Goal: Task Accomplishment & Management: Use online tool/utility

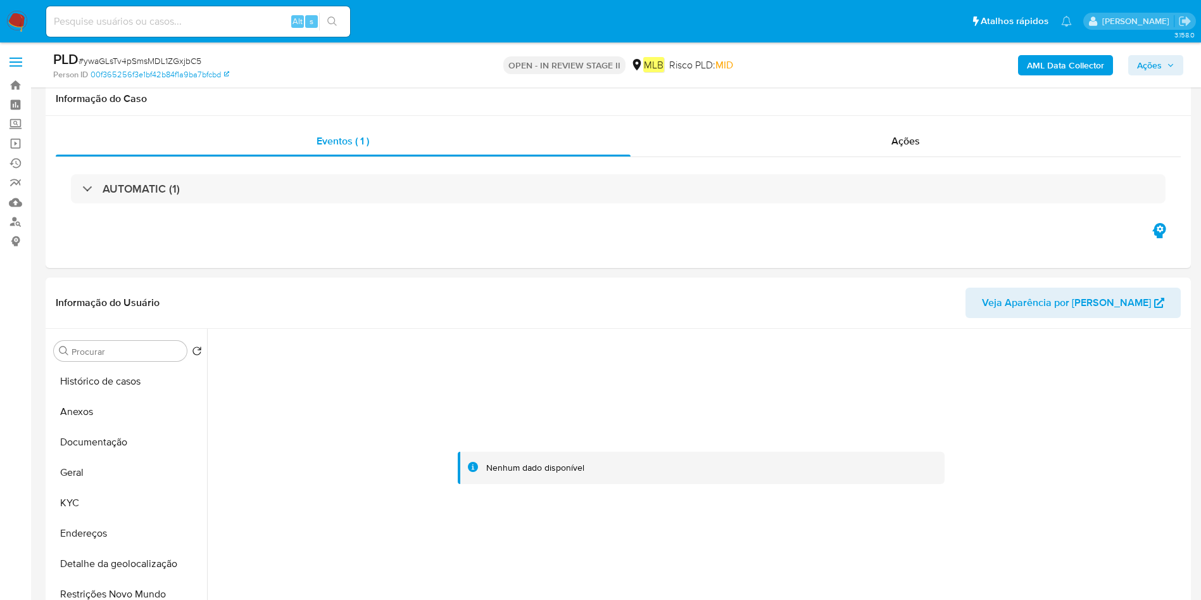
select select "10"
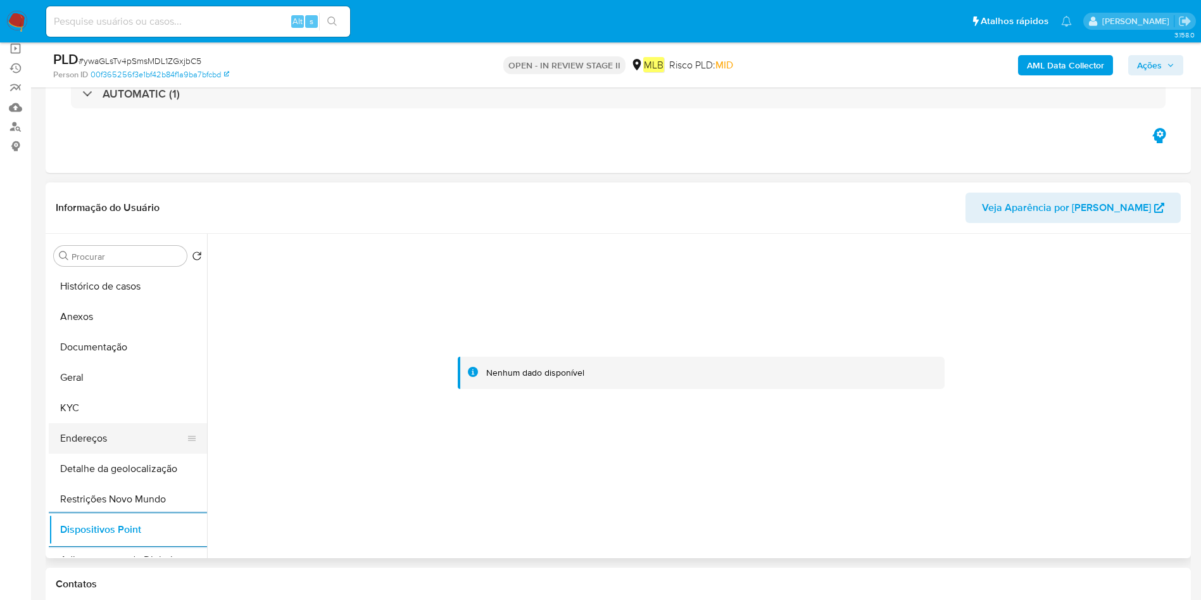
click at [71, 431] on button "Endereços" at bounding box center [123, 438] width 148 height 30
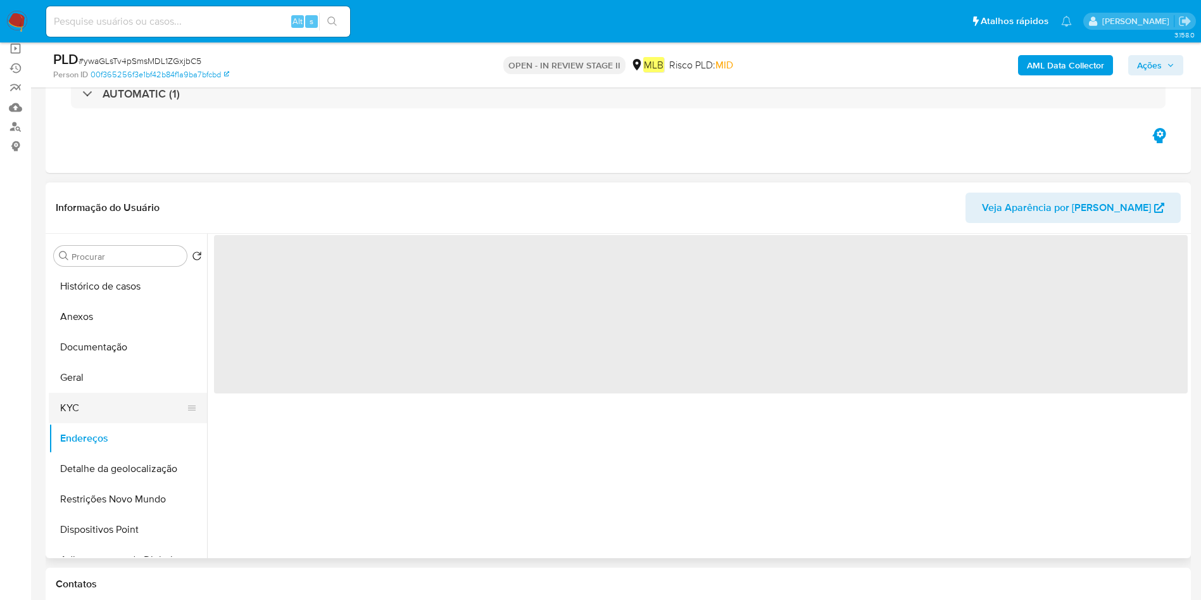
click at [104, 396] on button "KYC" at bounding box center [123, 408] width 148 height 30
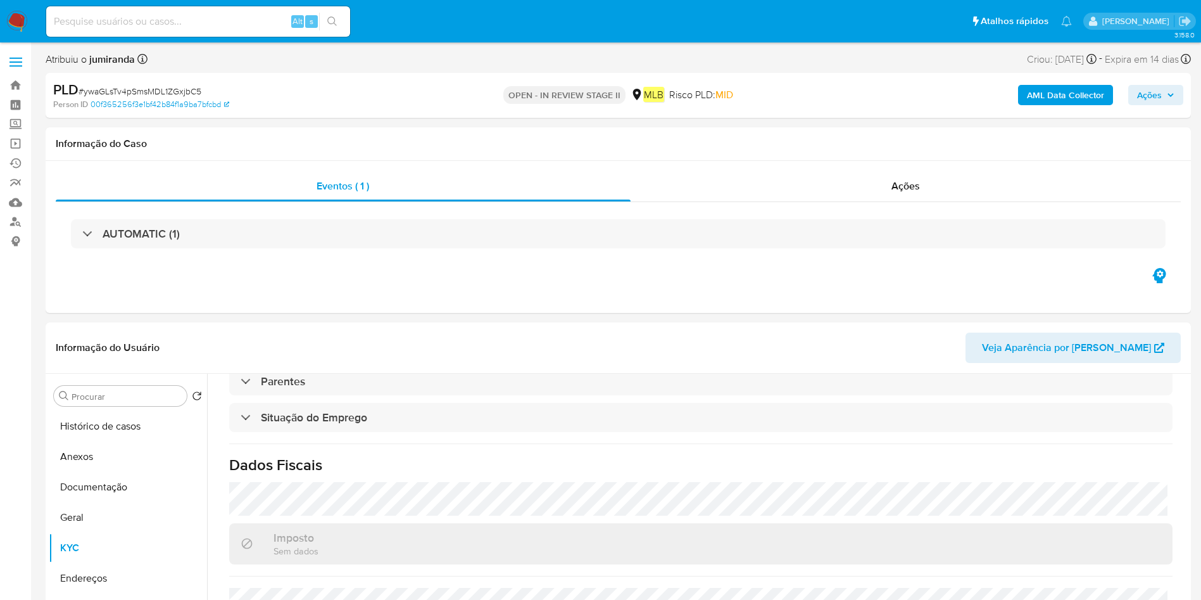
scroll to position [190, 0]
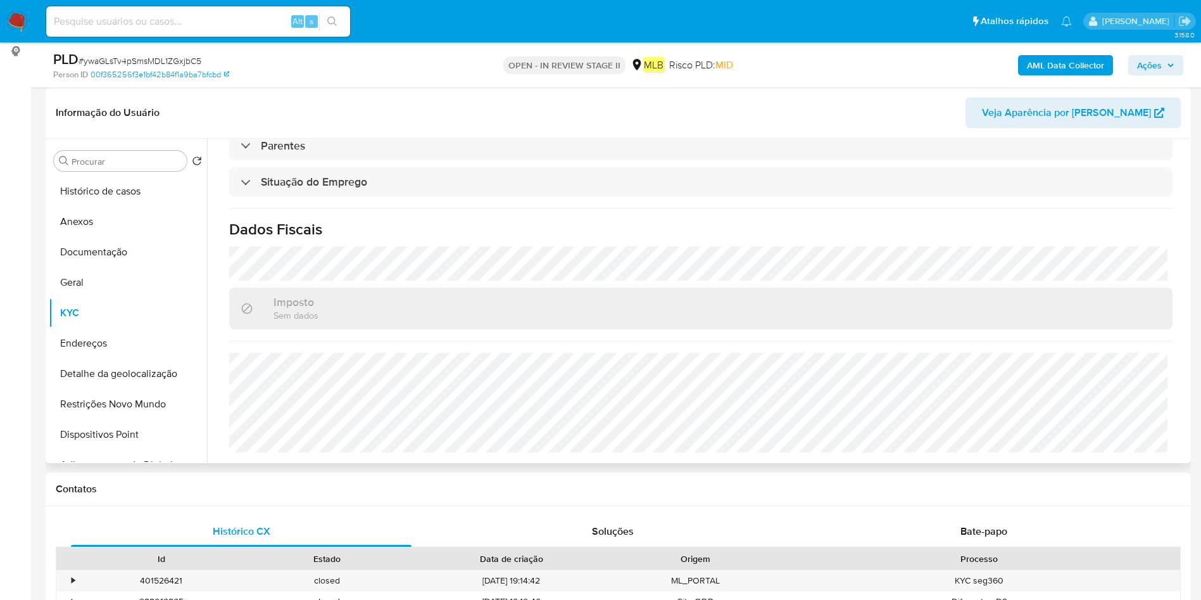
drag, startPoint x: 108, startPoint y: 345, endPoint x: 262, endPoint y: 376, distance: 156.3
click at [108, 345] on button "Endereços" at bounding box center [128, 343] width 158 height 30
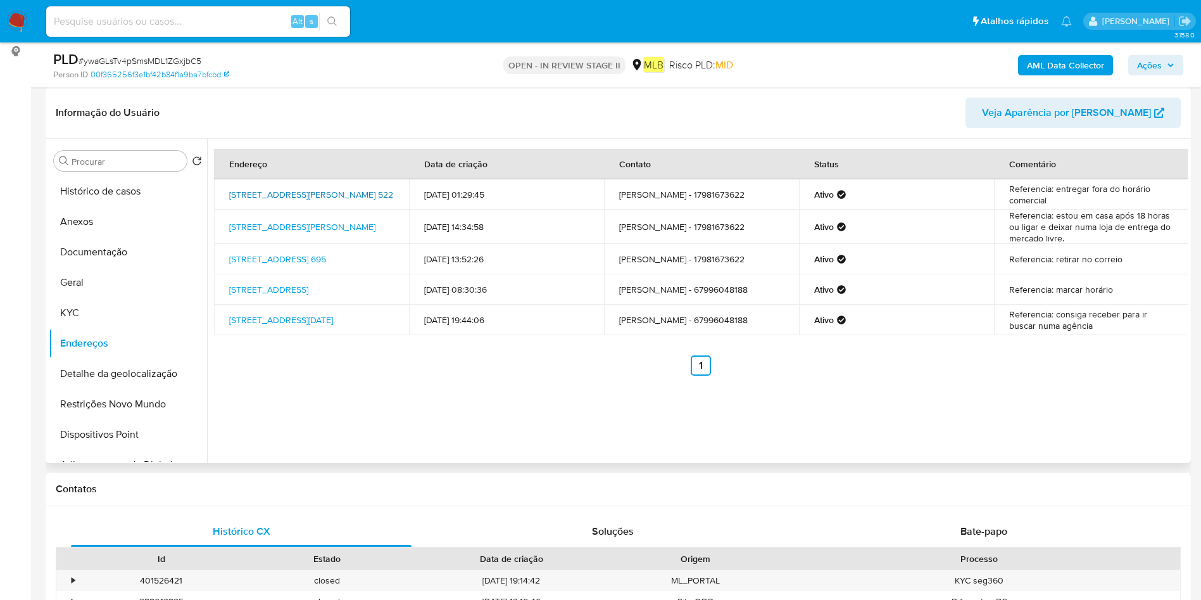
drag, startPoint x: 227, startPoint y: 179, endPoint x: 268, endPoint y: 197, distance: 44.8
click at [268, 197] on td "Rua Aurino Rodrigues Medrado 522, Três Fronteiras, São Paulo, 15772207, Brasil …" at bounding box center [311, 194] width 195 height 30
copy link "Rua Aurino Rodrigues Medrado 522, Três Fronteiras"
click at [129, 312] on button "KYC" at bounding box center [123, 313] width 148 height 30
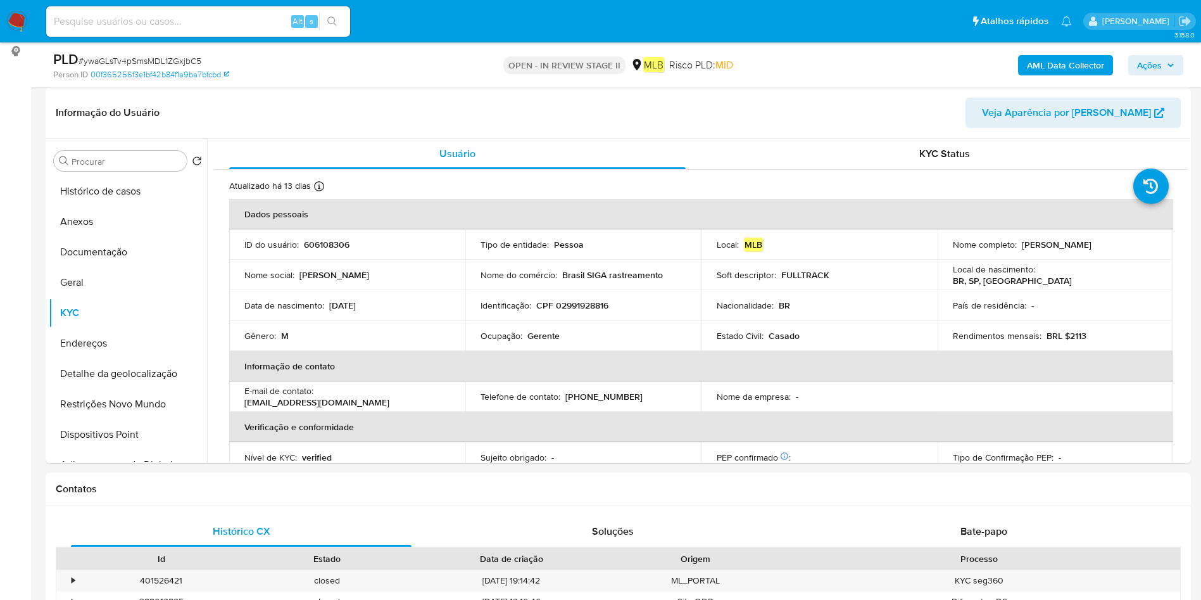
scroll to position [527, 0]
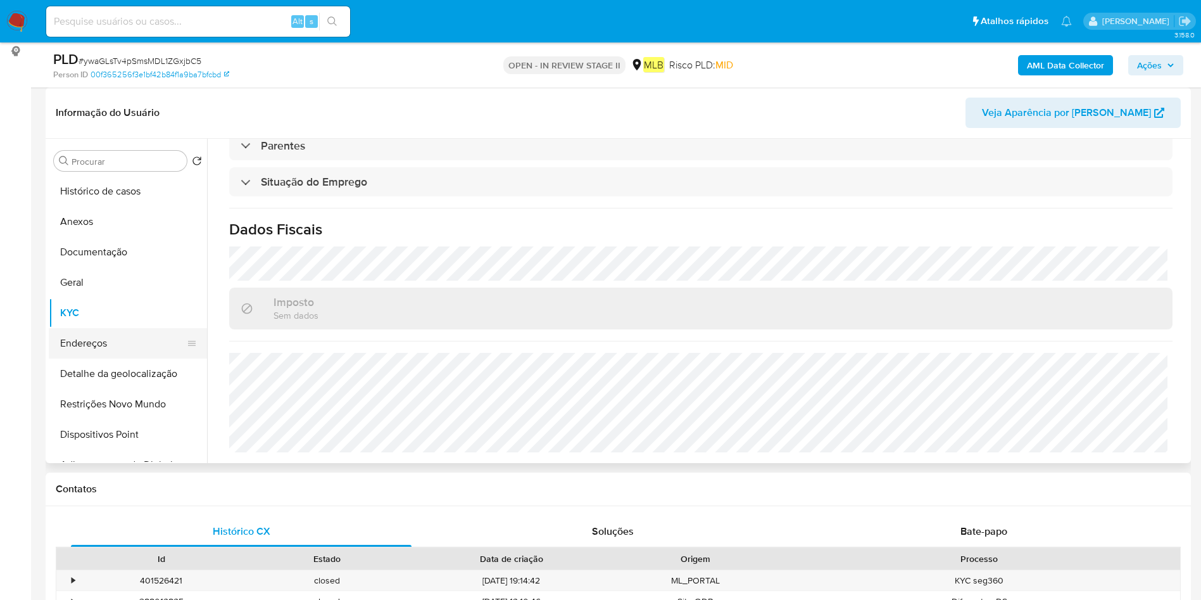
click at [120, 345] on button "Endereços" at bounding box center [123, 343] width 148 height 30
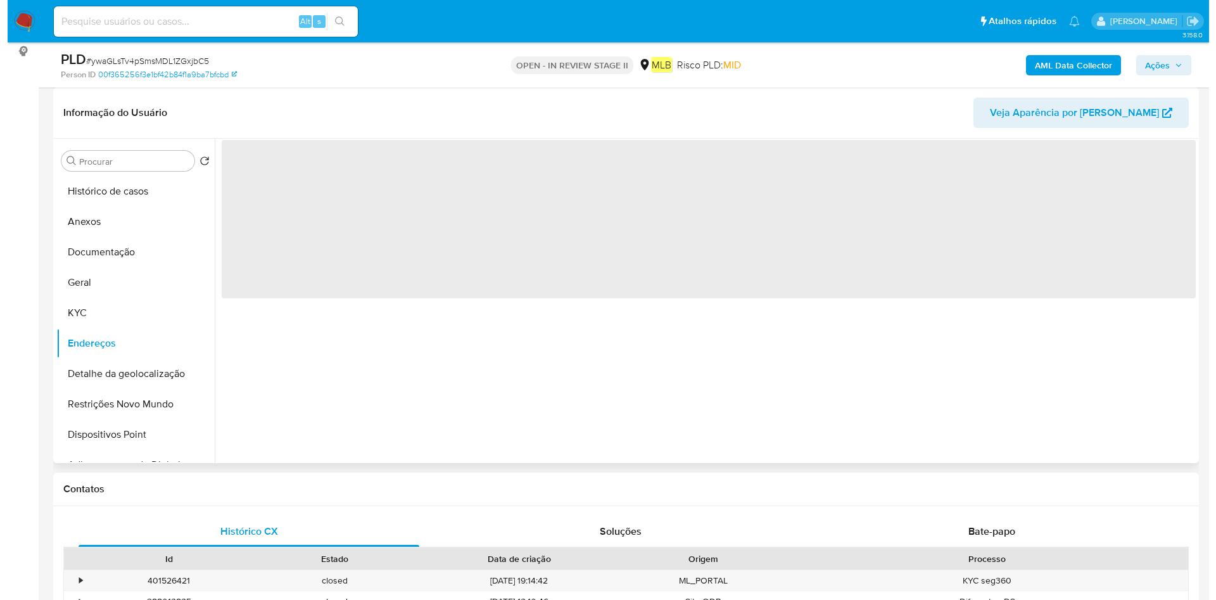
scroll to position [0, 0]
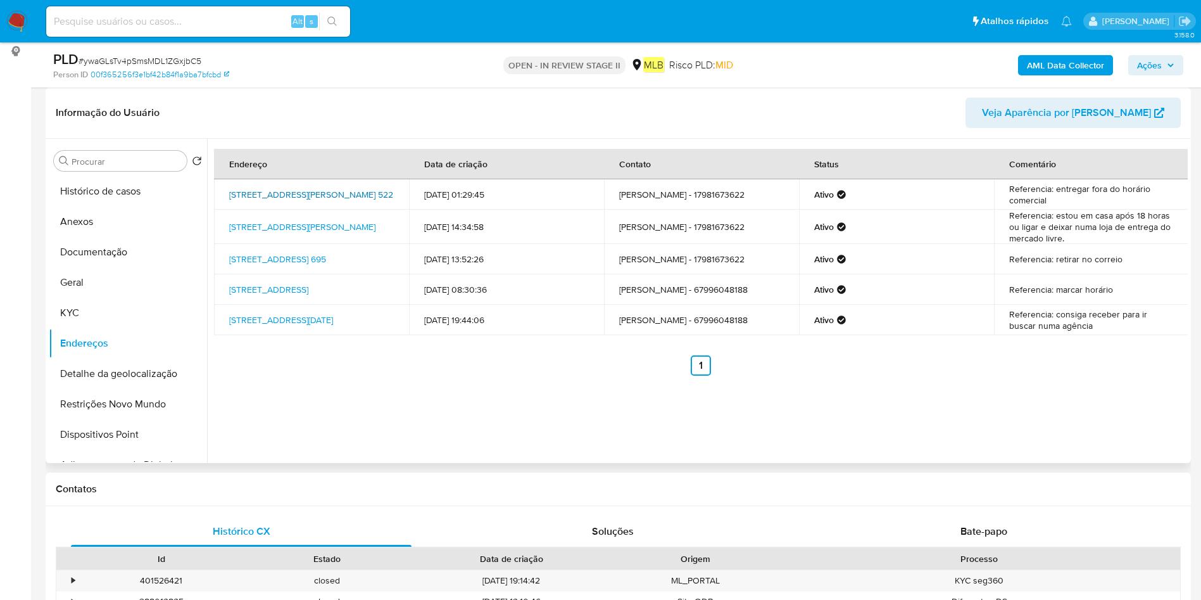
drag, startPoint x: 232, startPoint y: 180, endPoint x: 268, endPoint y: 198, distance: 40.8
click at [268, 198] on td "Rua Aurino Rodrigues Medrado 522, Três Fronteiras, São Paulo, 15772207, Brasil …" at bounding box center [311, 194] width 195 height 30
copy link "Rua Aurino Rodrigues Medrado 522, Três Fronteiras"
drag, startPoint x: 130, startPoint y: 194, endPoint x: 132, endPoint y: 201, distance: 8.0
click at [130, 194] on button "Histórico de casos" at bounding box center [123, 191] width 148 height 30
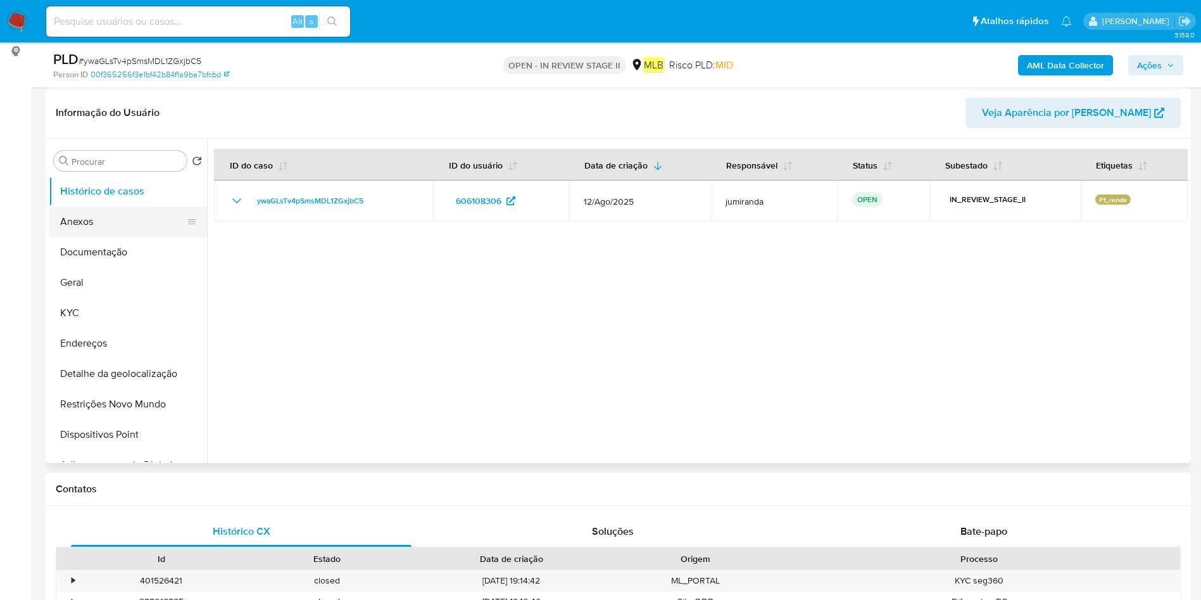
click at [96, 220] on button "Anexos" at bounding box center [123, 221] width 148 height 30
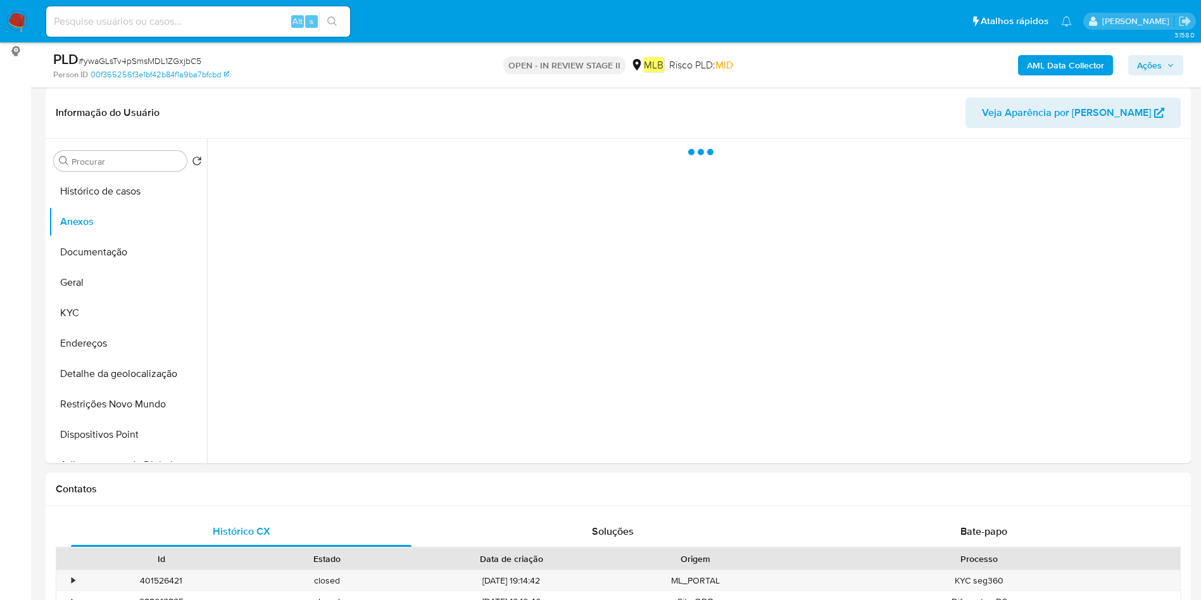
click at [1084, 59] on b "AML Data Collector" at bounding box center [1065, 65] width 77 height 20
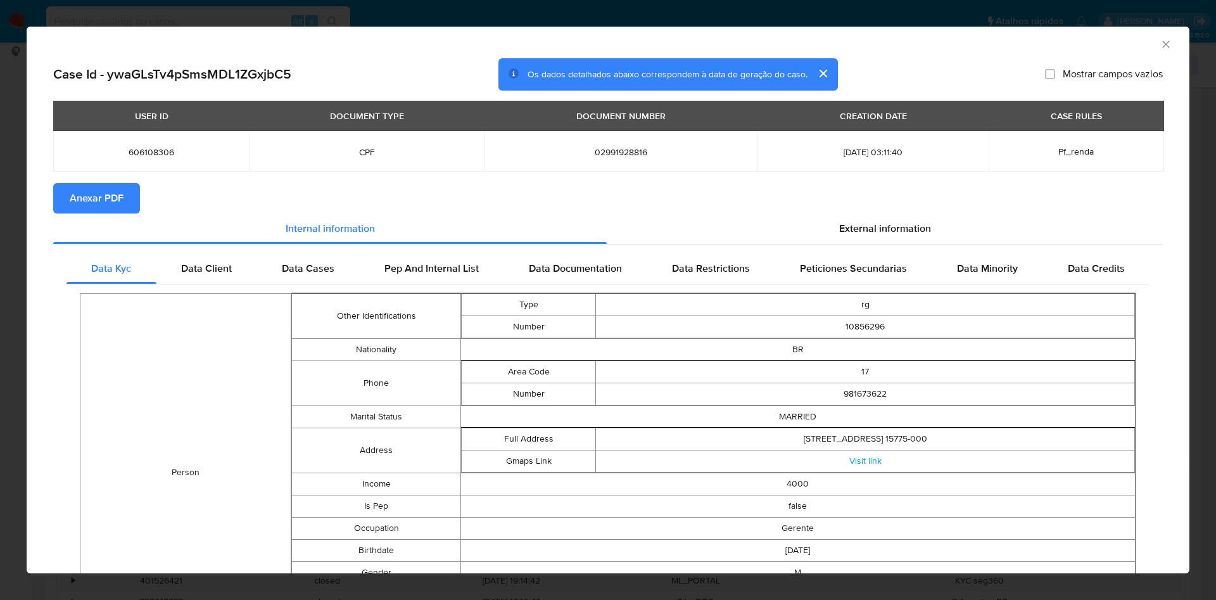
click at [134, 203] on button "Anexar PDF" at bounding box center [96, 198] width 87 height 30
click at [1159, 44] on icon "Fechar a janela" at bounding box center [1165, 44] width 13 height 13
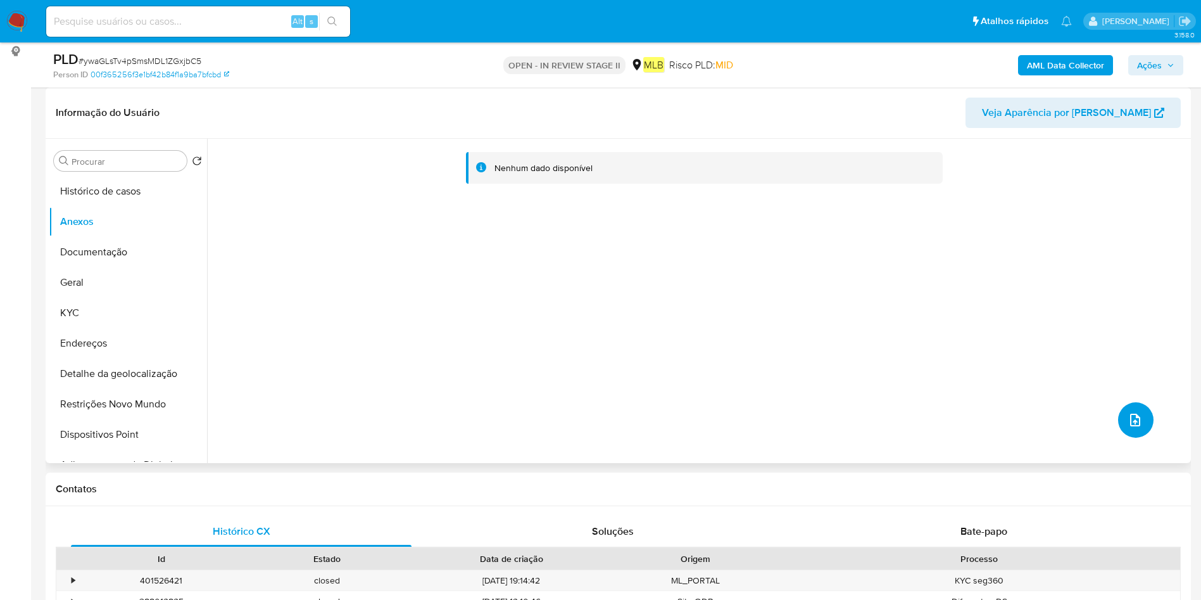
click at [1118, 417] on button "upload-file" at bounding box center [1135, 419] width 35 height 35
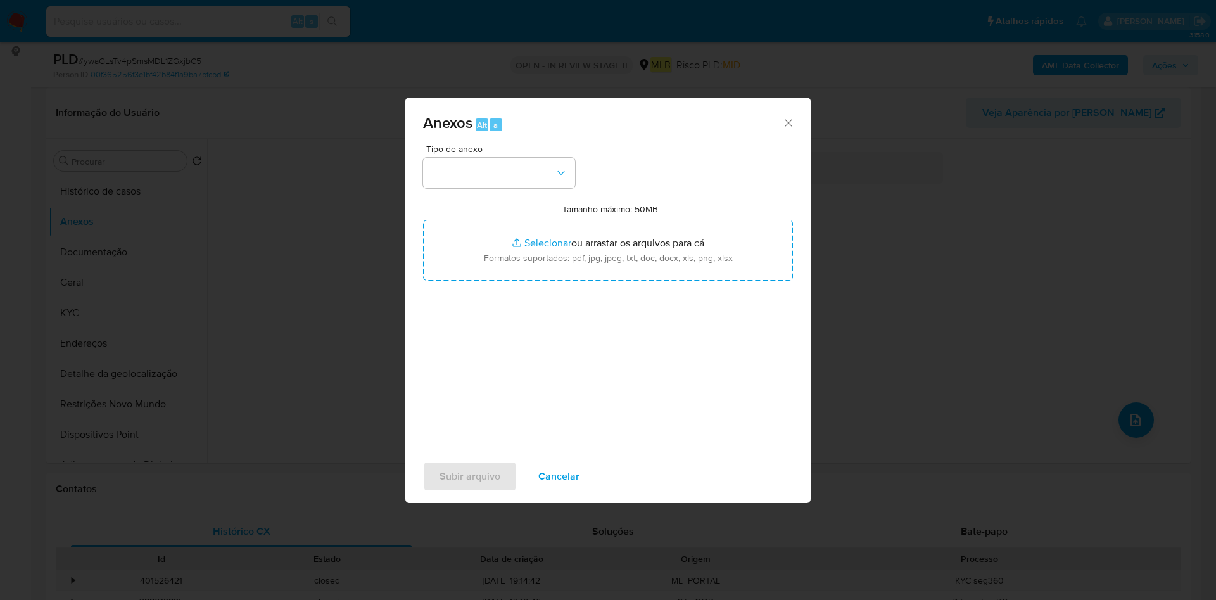
click at [495, 188] on div "Tipo de anexo Tamanho máximo: 50MB Selecionar arquivos Selecionar ou arrastar o…" at bounding box center [608, 293] width 370 height 299
click at [500, 175] on button "button" at bounding box center [499, 173] width 152 height 30
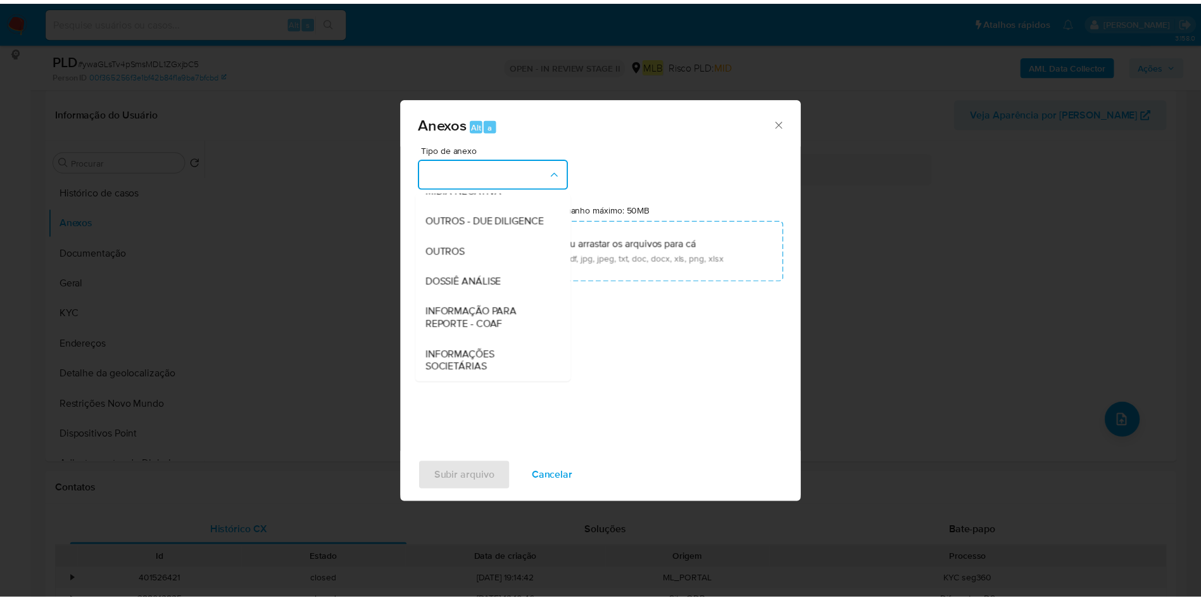
scroll to position [195, 0]
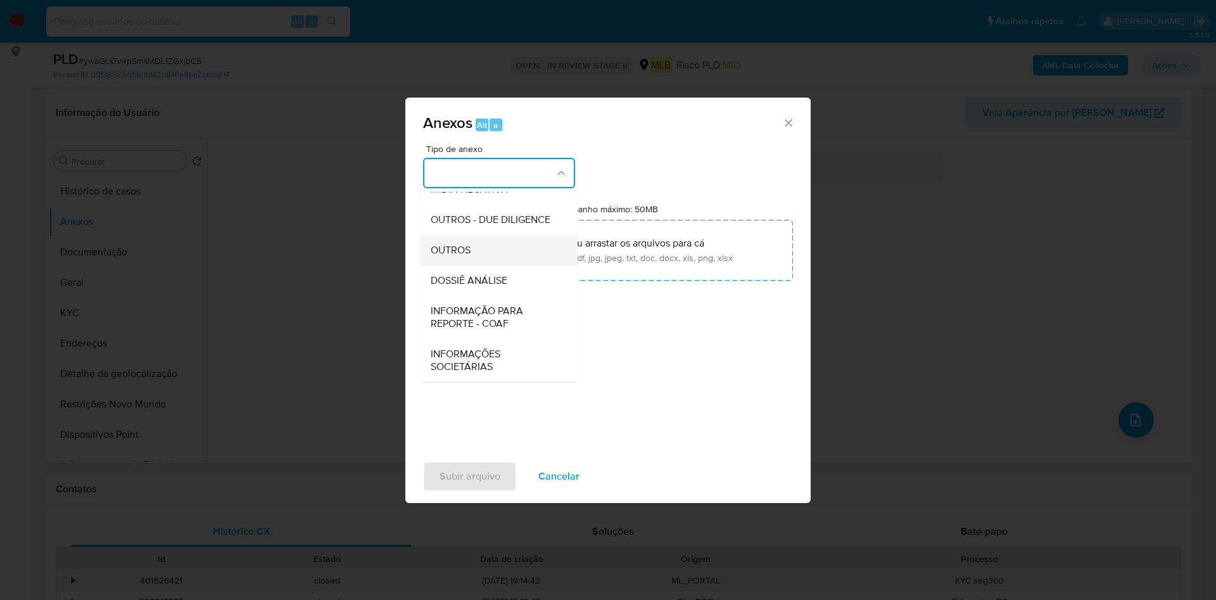
click at [491, 245] on div "OUTROS" at bounding box center [495, 250] width 129 height 30
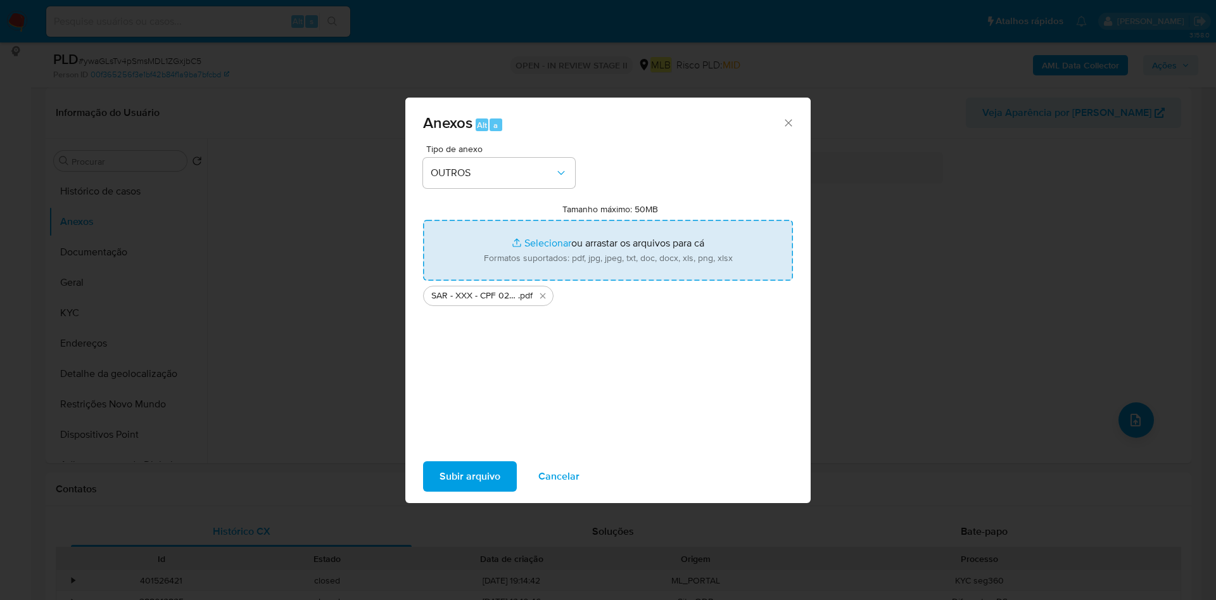
type input "C:\fakepath\Mulan 606108306_2025_09_10_13_02_35.xlsx"
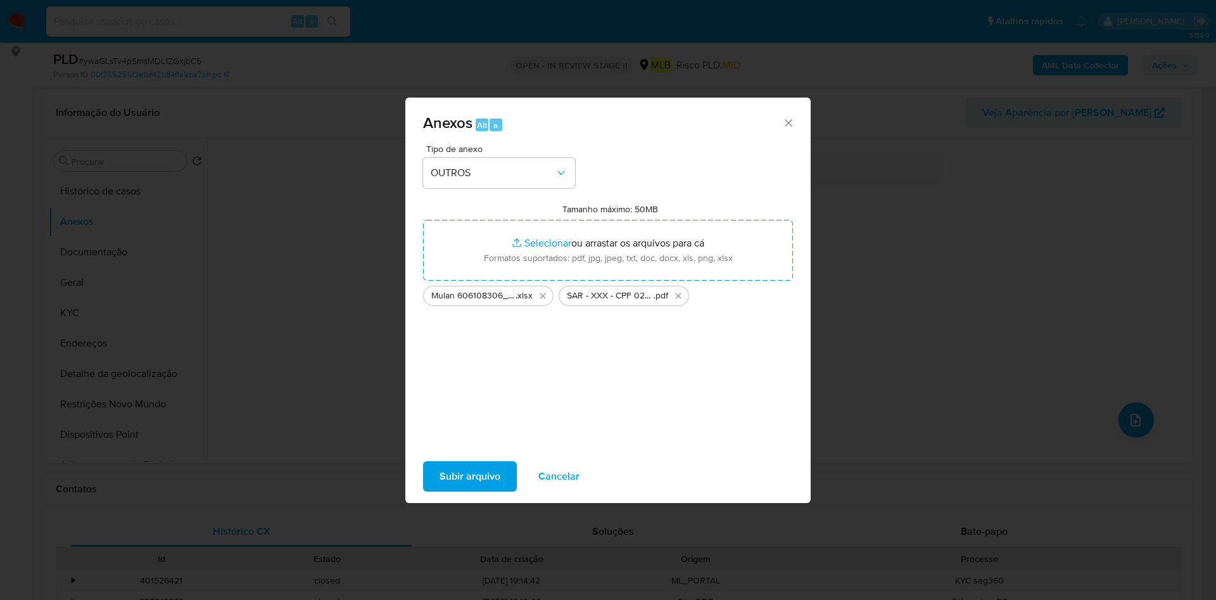
click at [483, 469] on span "Subir arquivo" at bounding box center [469, 476] width 61 height 28
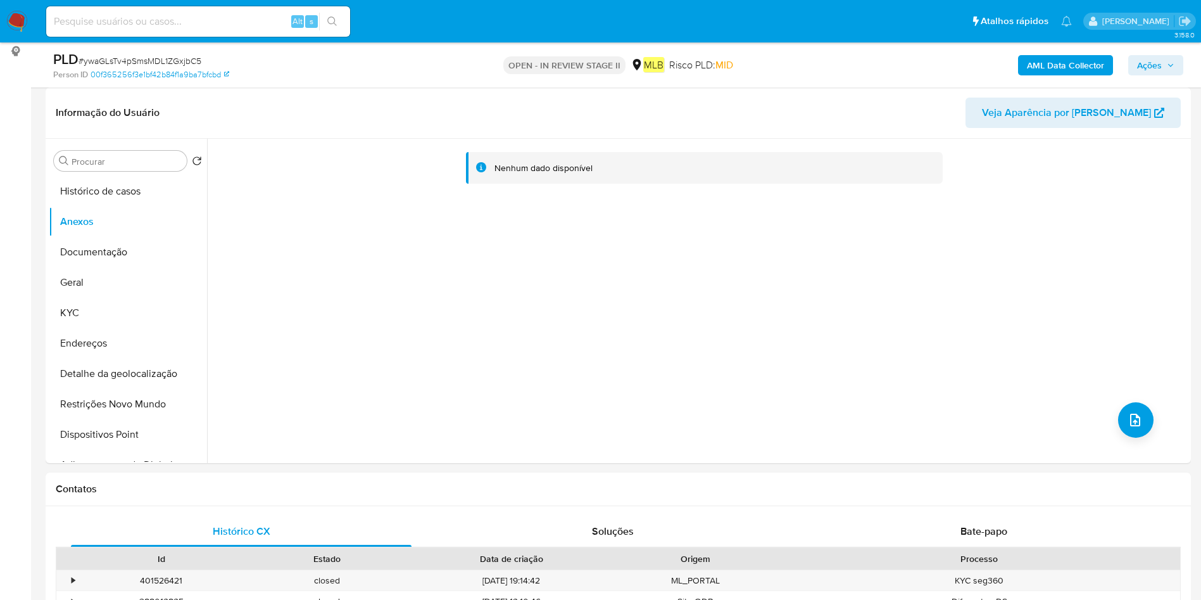
click at [1141, 70] on span "Ações" at bounding box center [1149, 65] width 25 height 20
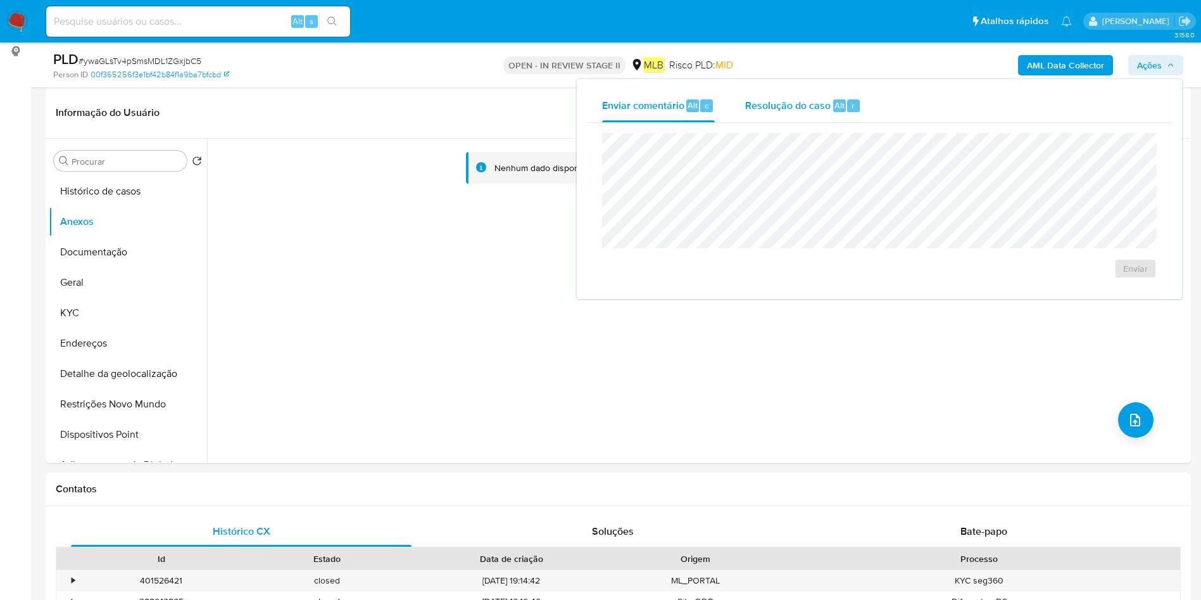
click at [836, 115] on div "Resolução do caso Alt r" at bounding box center [803, 105] width 116 height 33
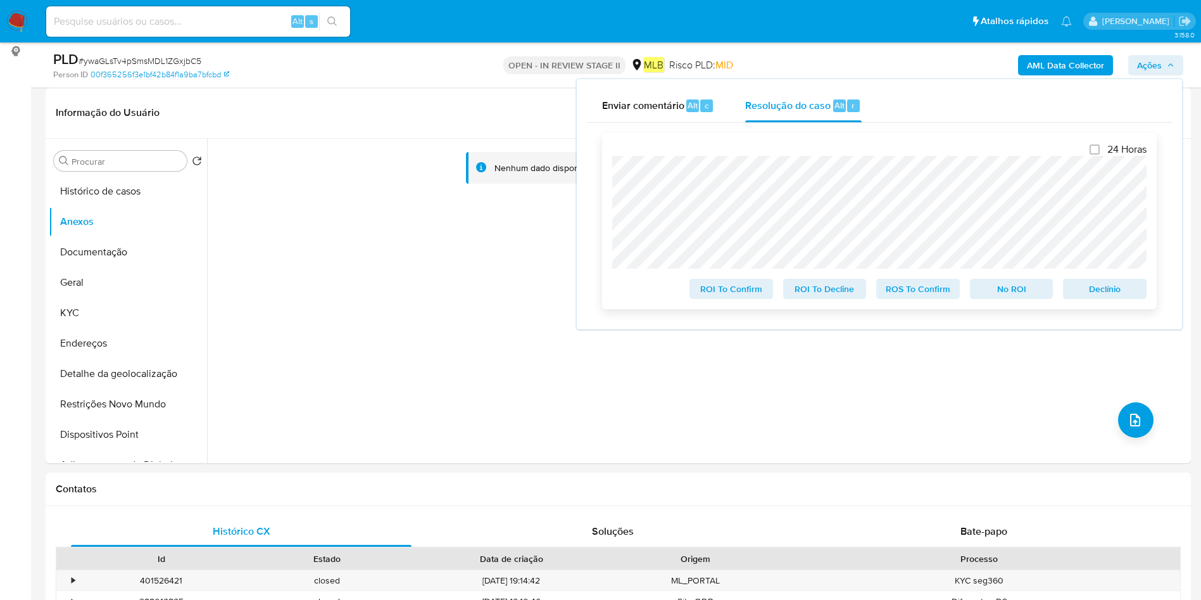
click at [905, 296] on span "ROS To Confirm" at bounding box center [918, 289] width 66 height 18
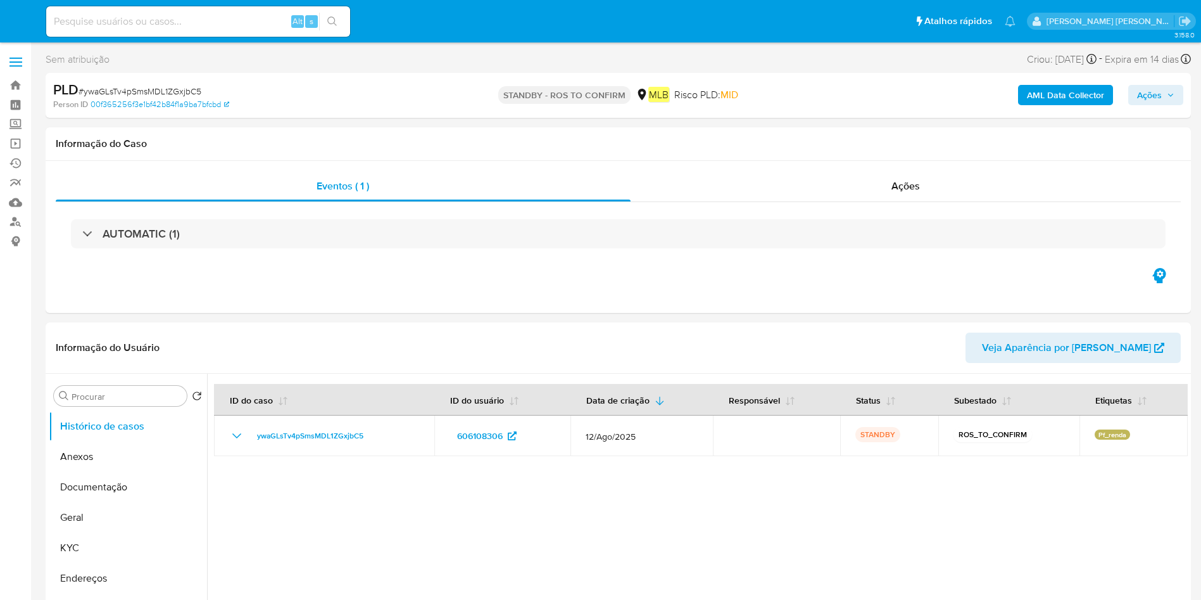
select select "10"
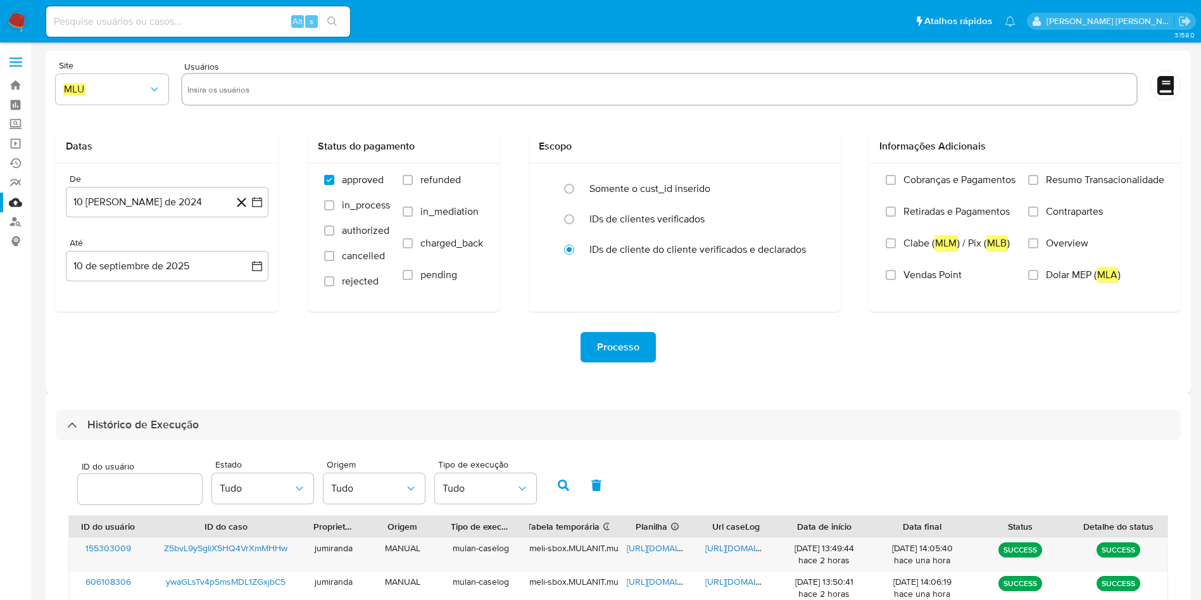
select select "10"
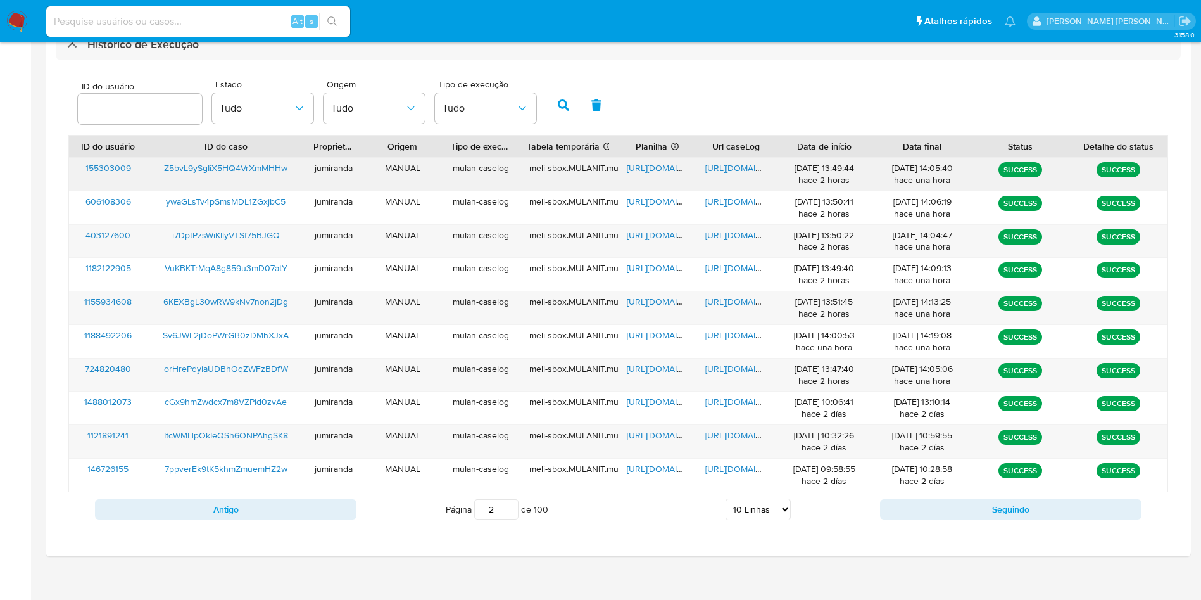
click at [671, 165] on span "https://docs.google.com/spreadsheets/d/1g5HHEpvxV3MQGzGUCP3MvUenzMm02DxObR8YAg_…" at bounding box center [670, 167] width 87 height 13
click at [722, 165] on span "https://docs.google.com/document/d/15xRe55b9x2bfWVJ_ZL7jfwZXO3wbET9OgNJu1Vi6dzg…" at bounding box center [748, 167] width 87 height 13
click at [249, 159] on div "Z5bvL9ySgIiX5HQ4VrXmMHHw" at bounding box center [226, 174] width 157 height 33
click at [189, 166] on span "Z5bvL9ySgIiX5HQ4VrXmMHHw" at bounding box center [225, 167] width 123 height 13
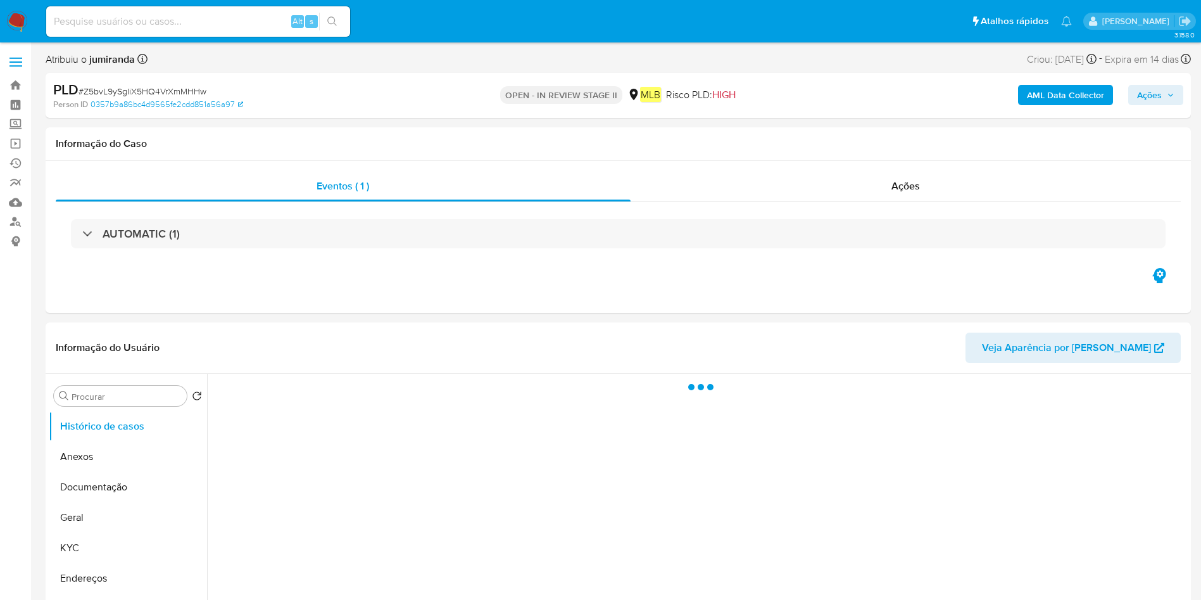
select select "10"
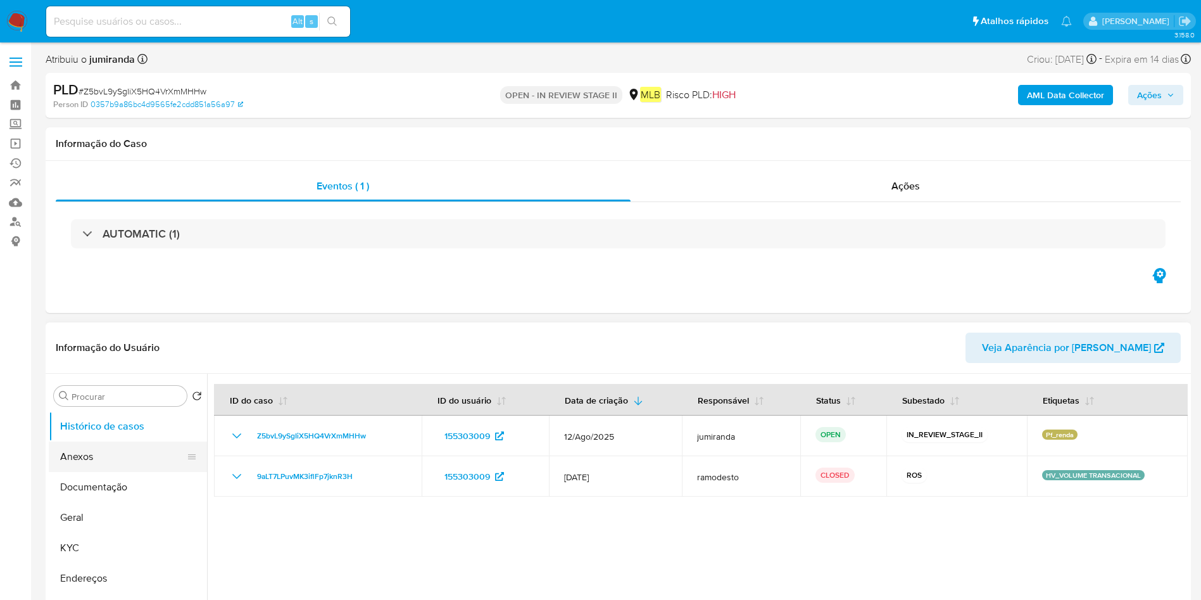
click at [121, 459] on button "Anexos" at bounding box center [123, 456] width 148 height 30
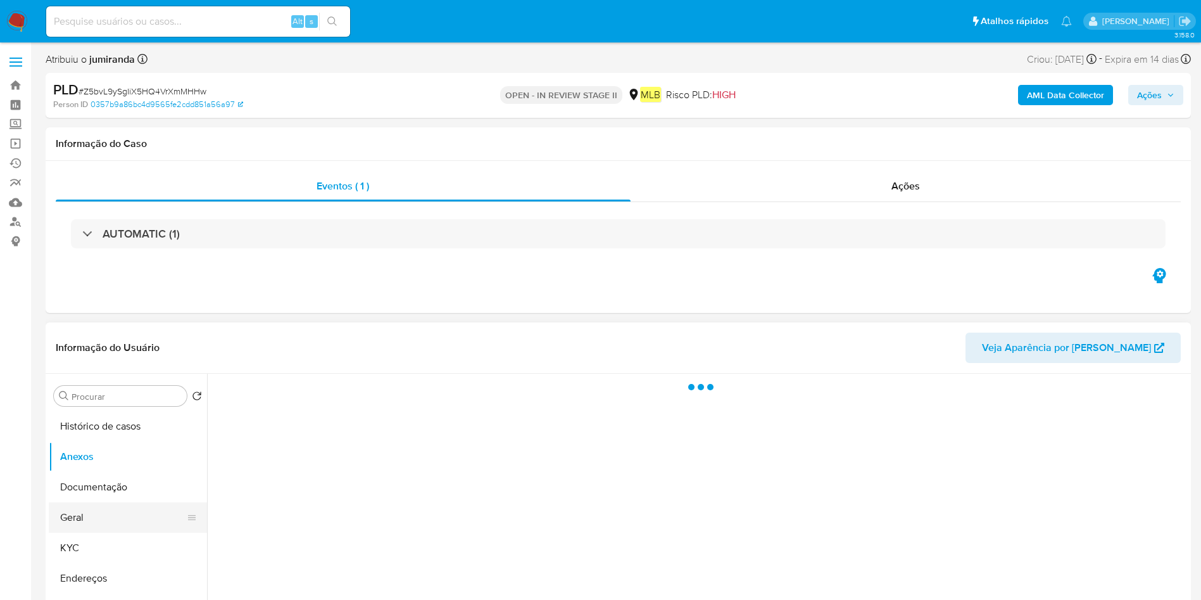
click at [102, 526] on button "Geral" at bounding box center [123, 517] width 148 height 30
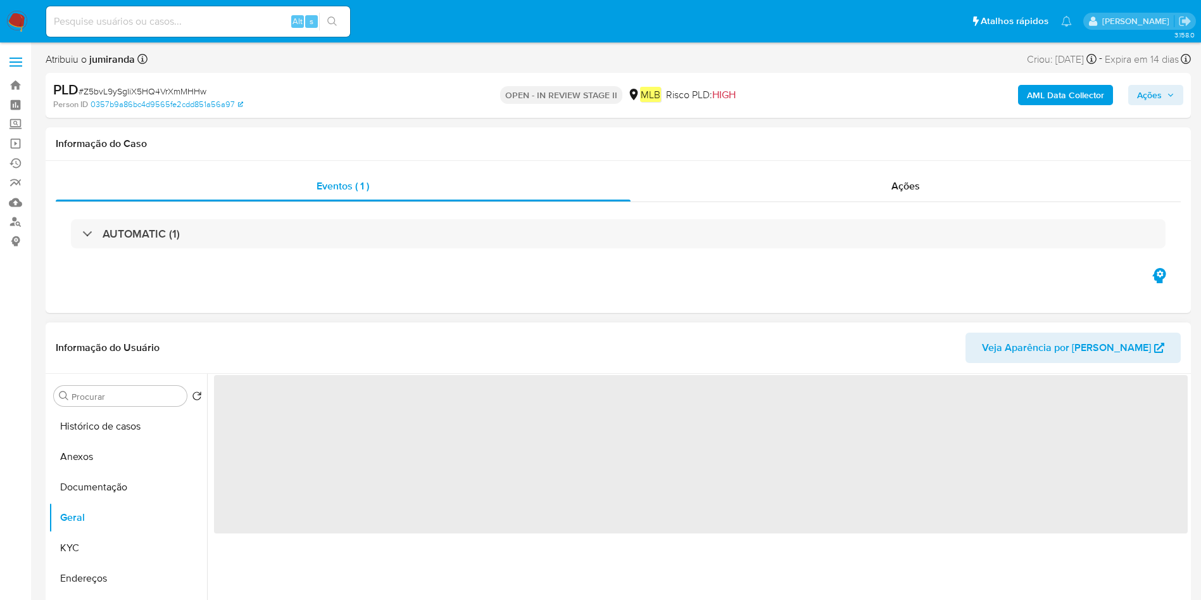
scroll to position [190, 0]
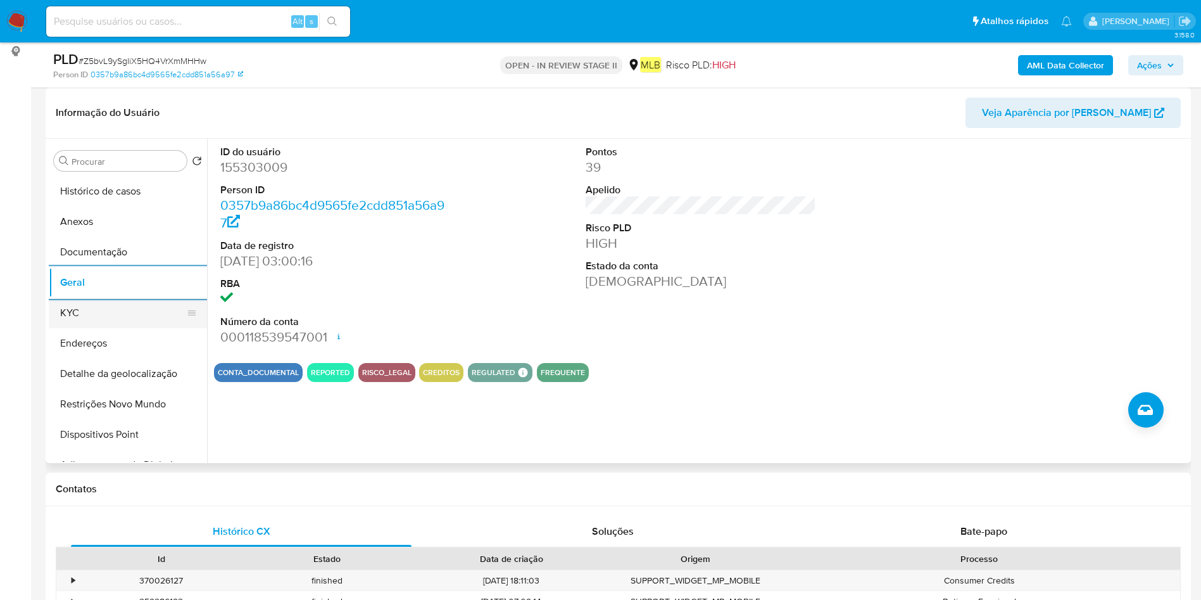
click at [106, 316] on button "KYC" at bounding box center [123, 313] width 148 height 30
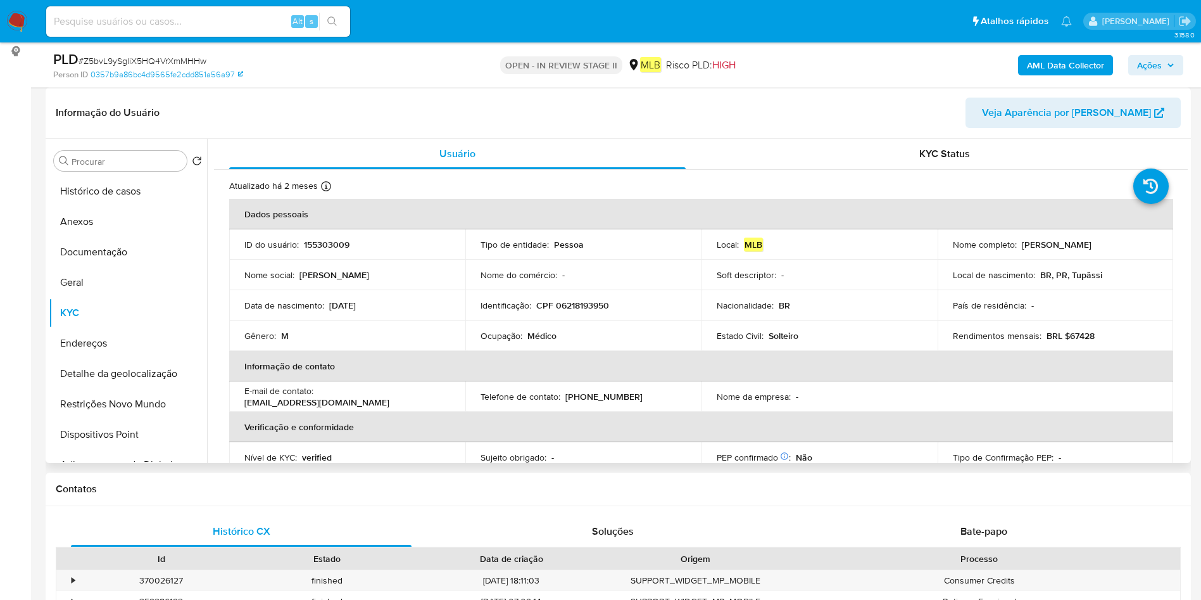
click at [536, 340] on p "Médico" at bounding box center [541, 335] width 29 height 11
copy div "Ocupação : Médico"
click at [118, 247] on button "Documentação" at bounding box center [123, 252] width 148 height 30
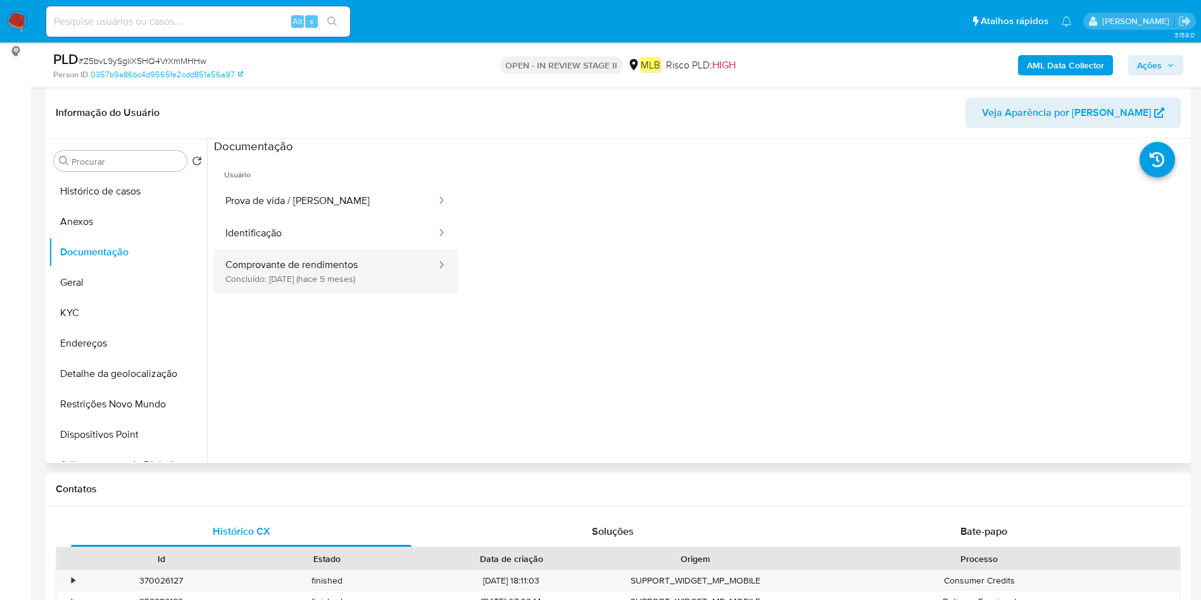
click at [350, 262] on button "Comprovante de rendimentos Concluído: 24/04/2025 (hace 5 meses)" at bounding box center [326, 270] width 224 height 43
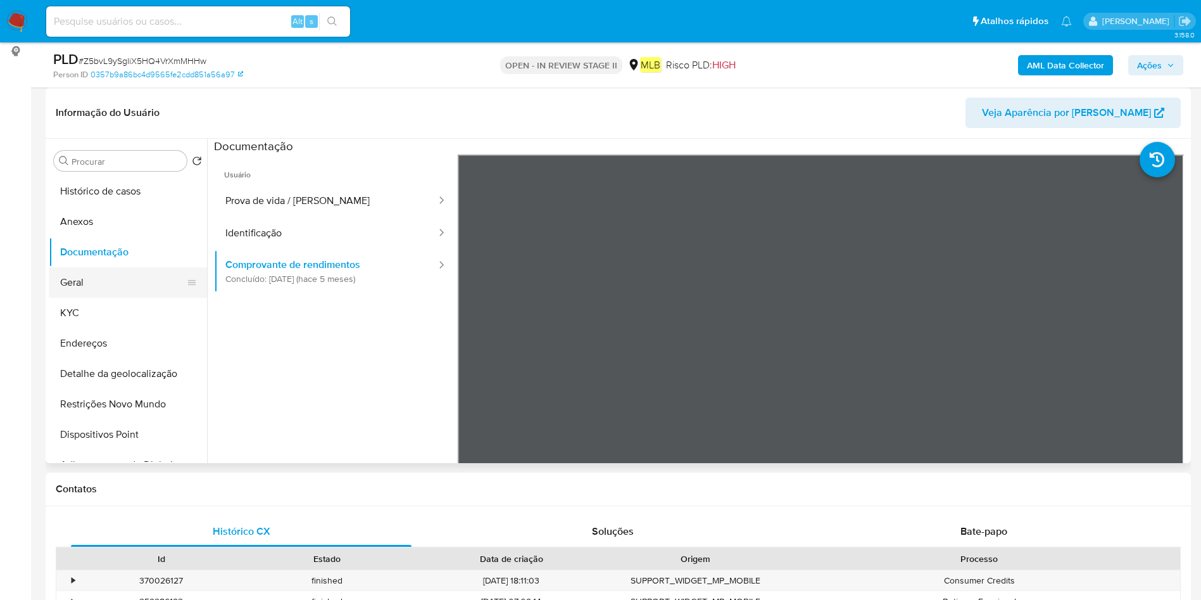
click at [117, 277] on button "Geral" at bounding box center [123, 282] width 148 height 30
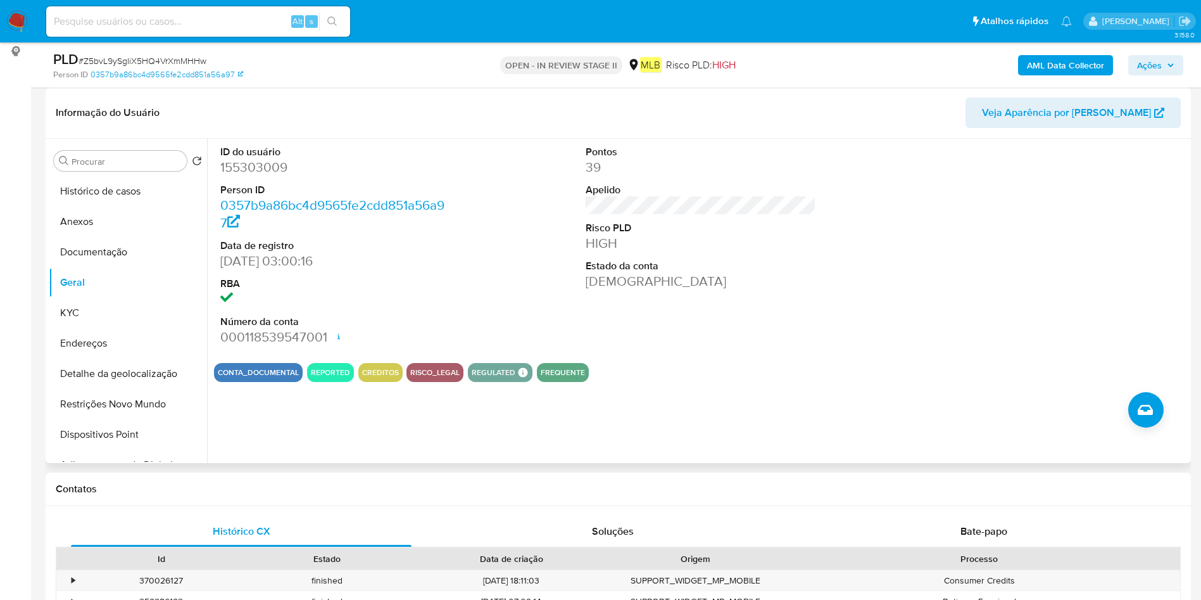
click at [117, 317] on button "KYC" at bounding box center [128, 313] width 158 height 30
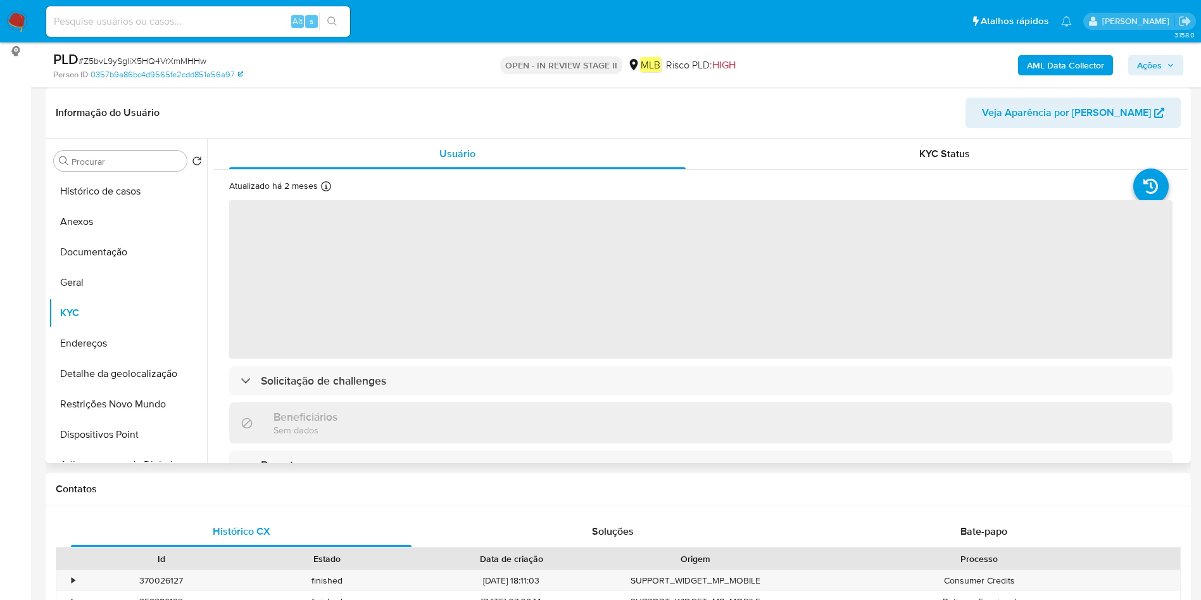
click at [586, 355] on span "‌" at bounding box center [700, 279] width 943 height 158
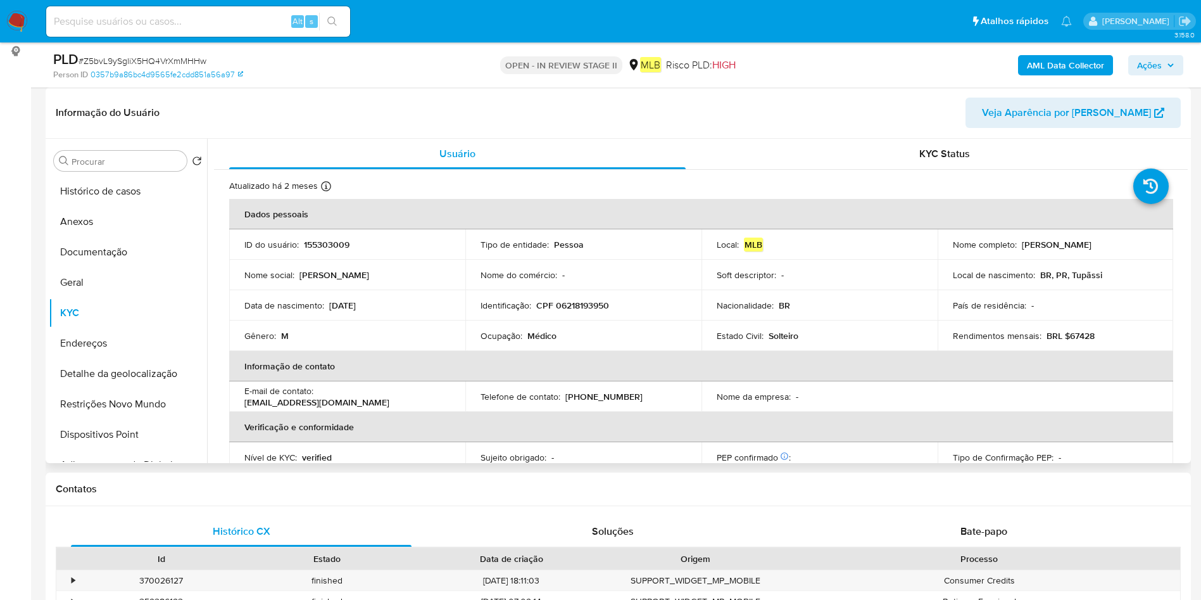
click at [624, 332] on div "Ocupação : Médico" at bounding box center [584, 335] width 206 height 11
click at [541, 334] on p "Médico" at bounding box center [541, 335] width 29 height 11
copy div "Ocupação : Médico"
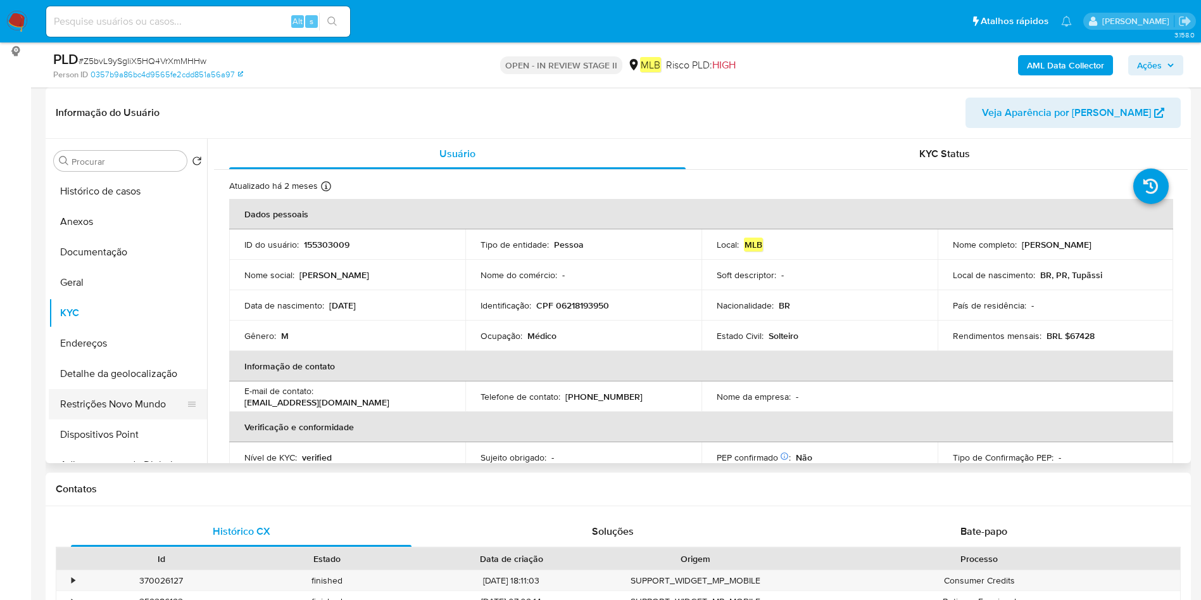
click at [106, 403] on button "Restrições Novo Mundo" at bounding box center [123, 404] width 148 height 30
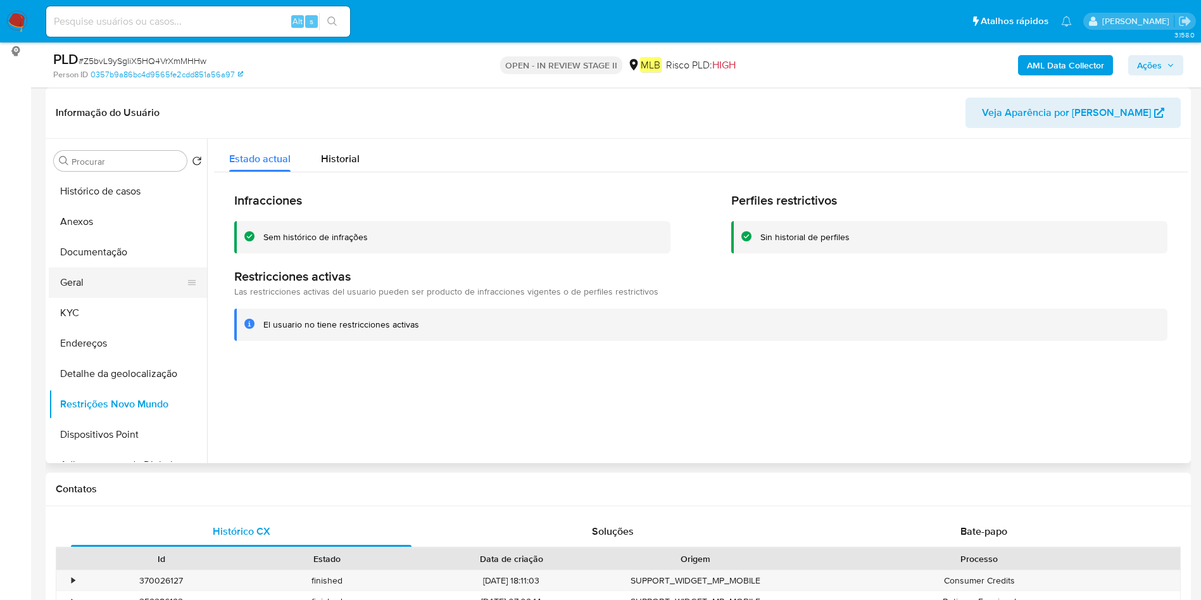
scroll to position [0, 0]
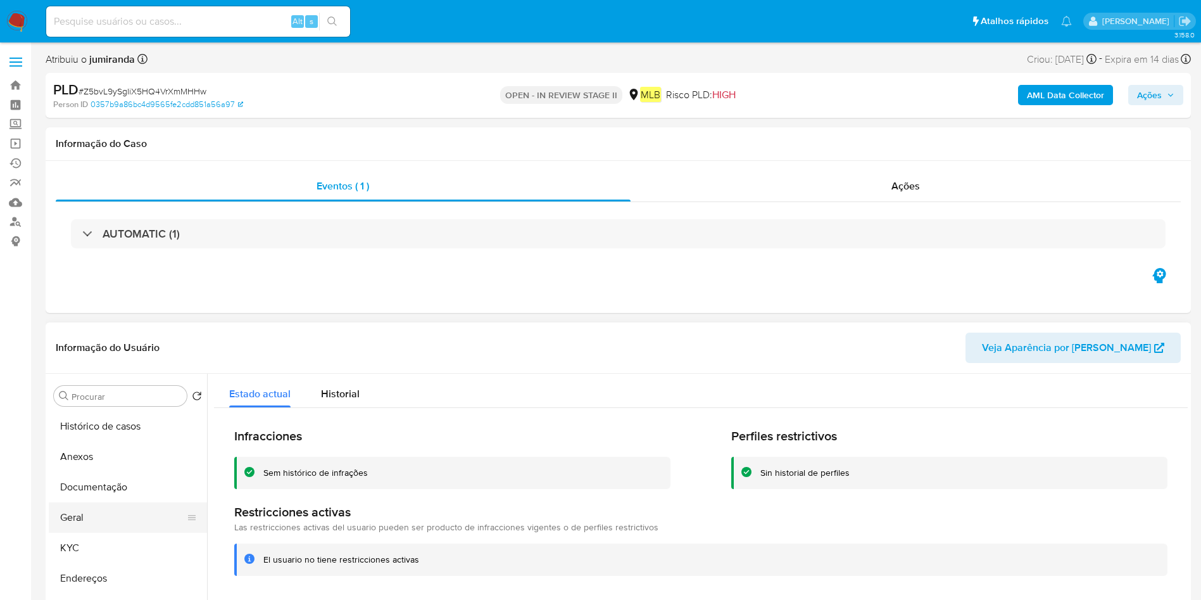
click at [96, 511] on button "Geral" at bounding box center [123, 517] width 148 height 30
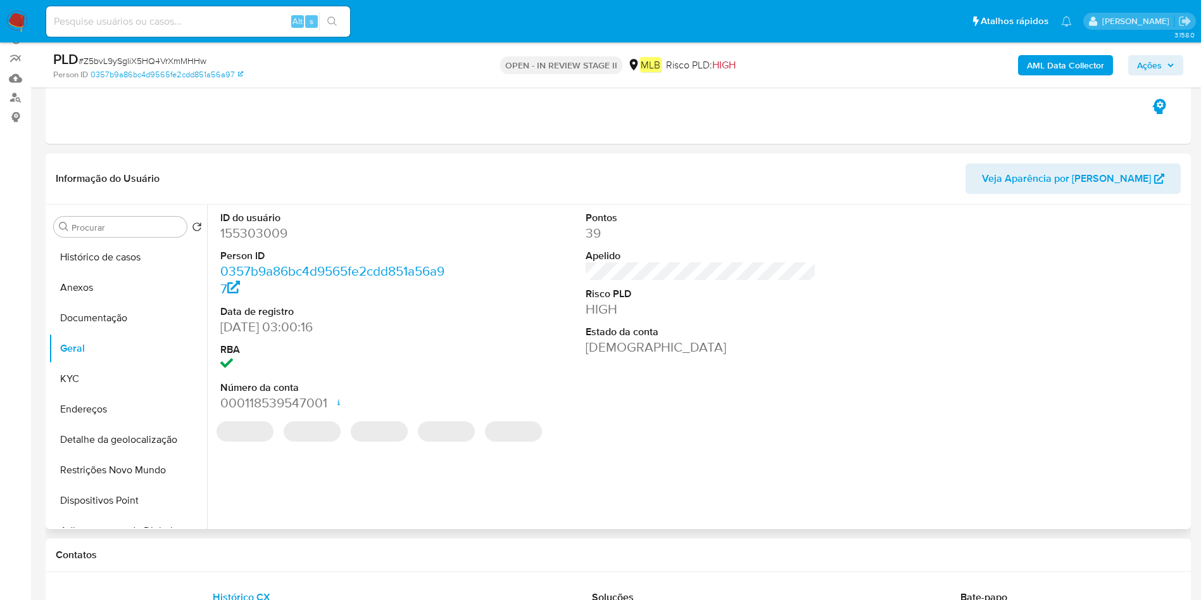
scroll to position [95, 0]
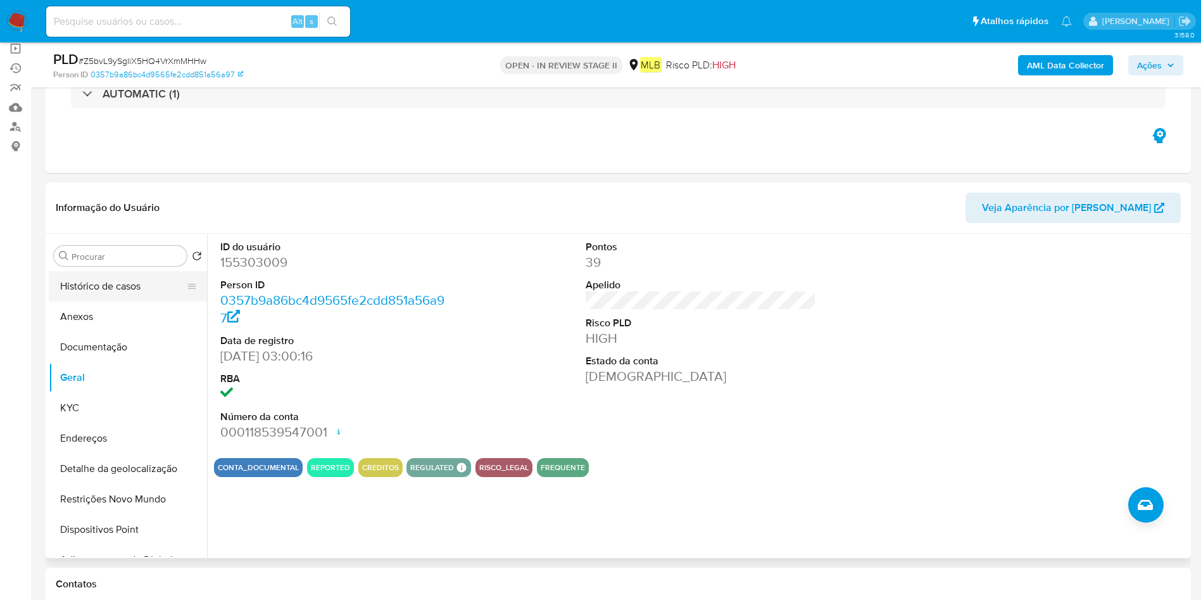
click at [93, 286] on button "Histórico de casos" at bounding box center [123, 286] width 148 height 30
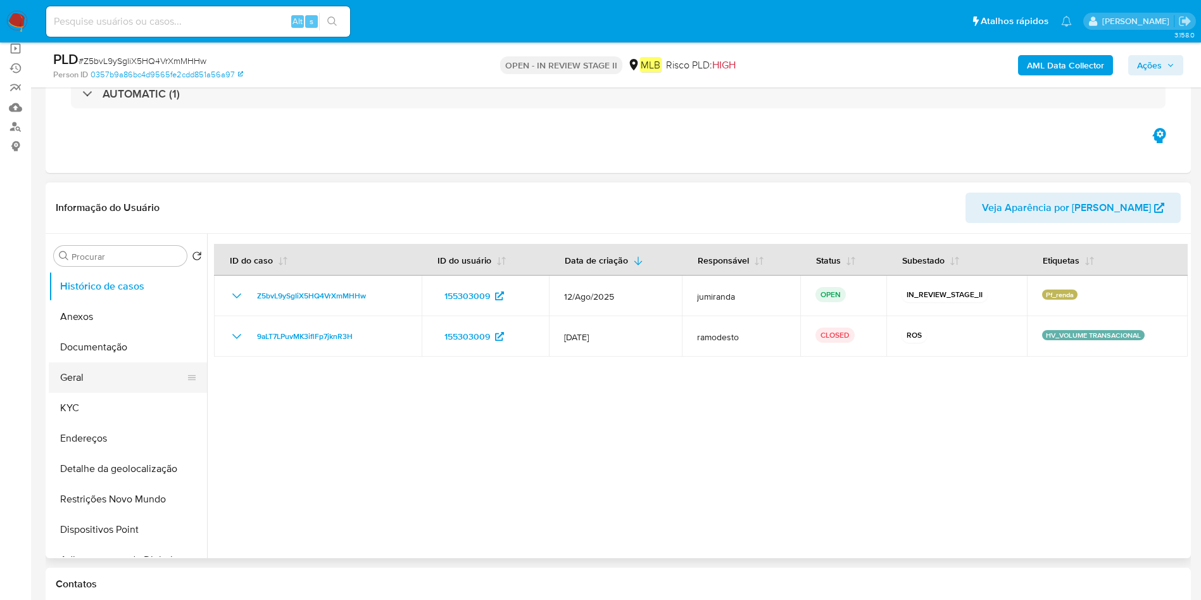
click at [82, 388] on button "Geral" at bounding box center [123, 377] width 148 height 30
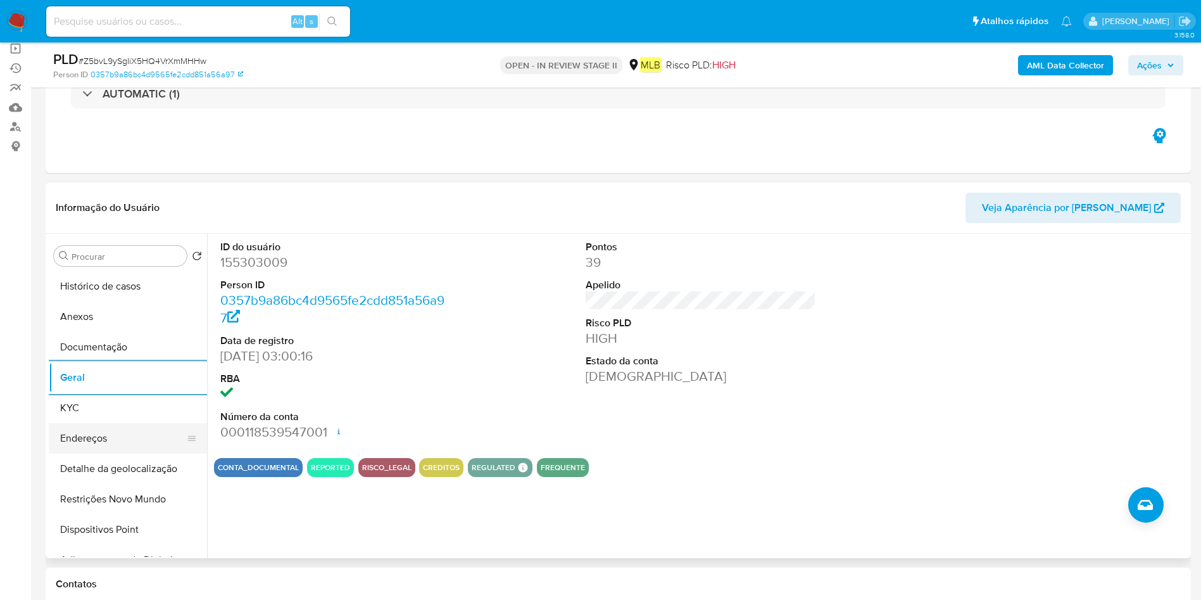
click at [118, 424] on button "Endereços" at bounding box center [123, 438] width 148 height 30
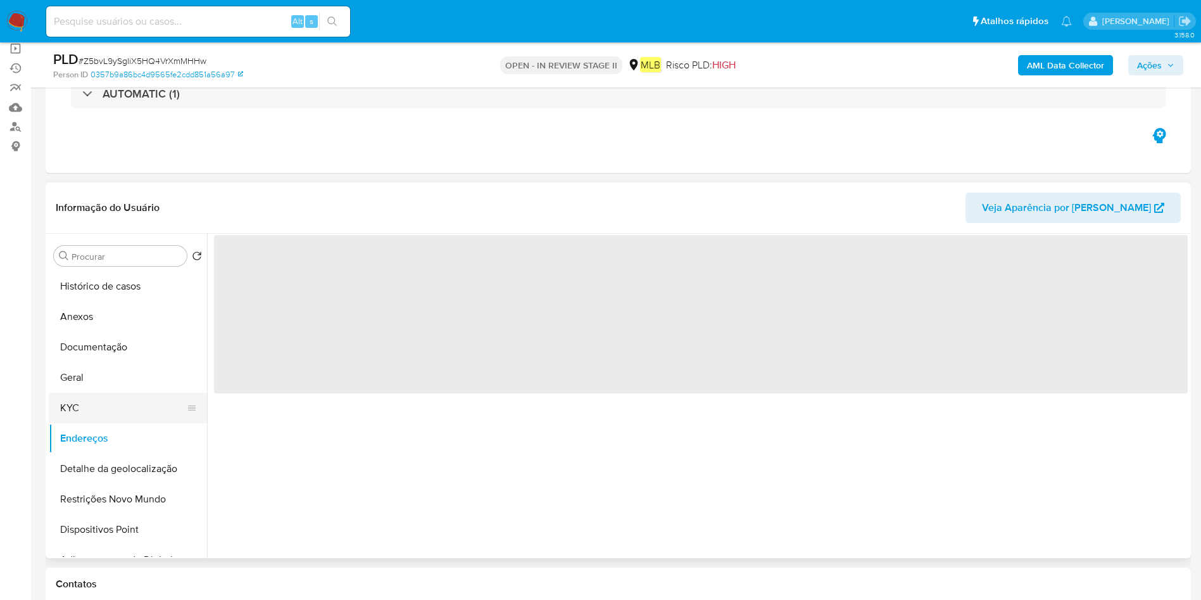
click at [68, 412] on button "KYC" at bounding box center [123, 408] width 148 height 30
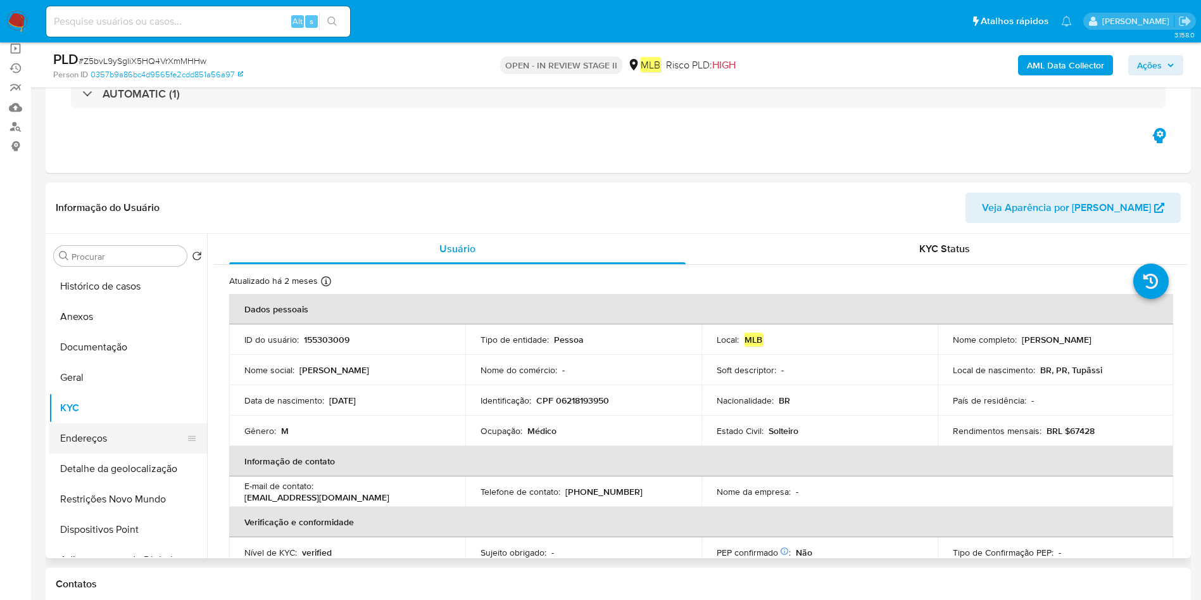
click at [79, 446] on button "Endereços" at bounding box center [123, 438] width 148 height 30
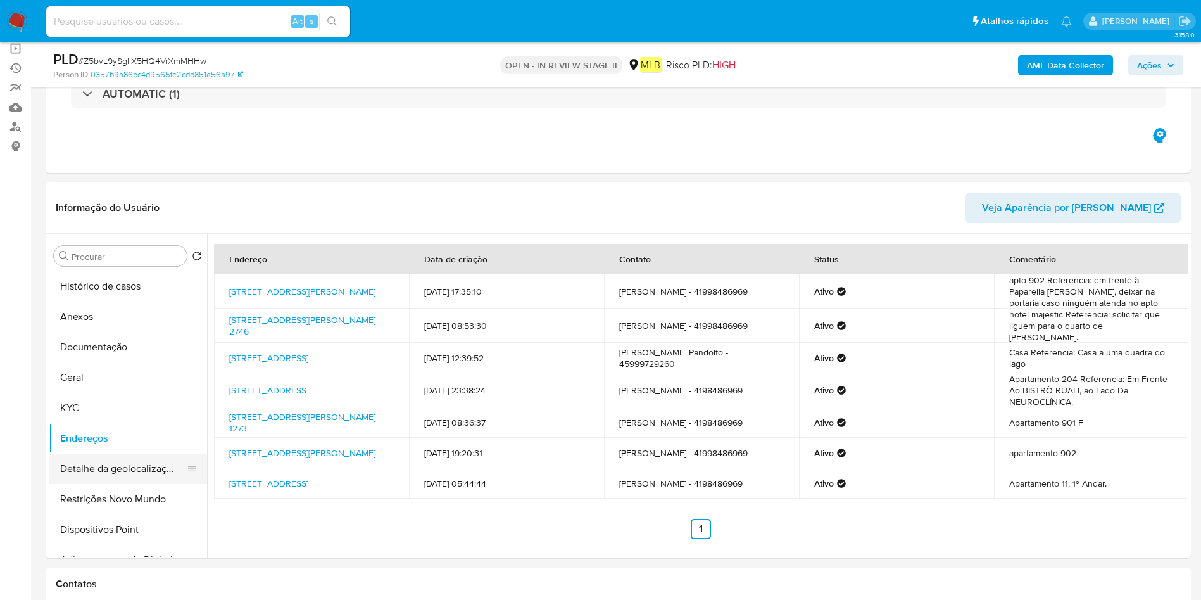
click at [110, 467] on button "Detalhe da geolocalização" at bounding box center [123, 468] width 148 height 30
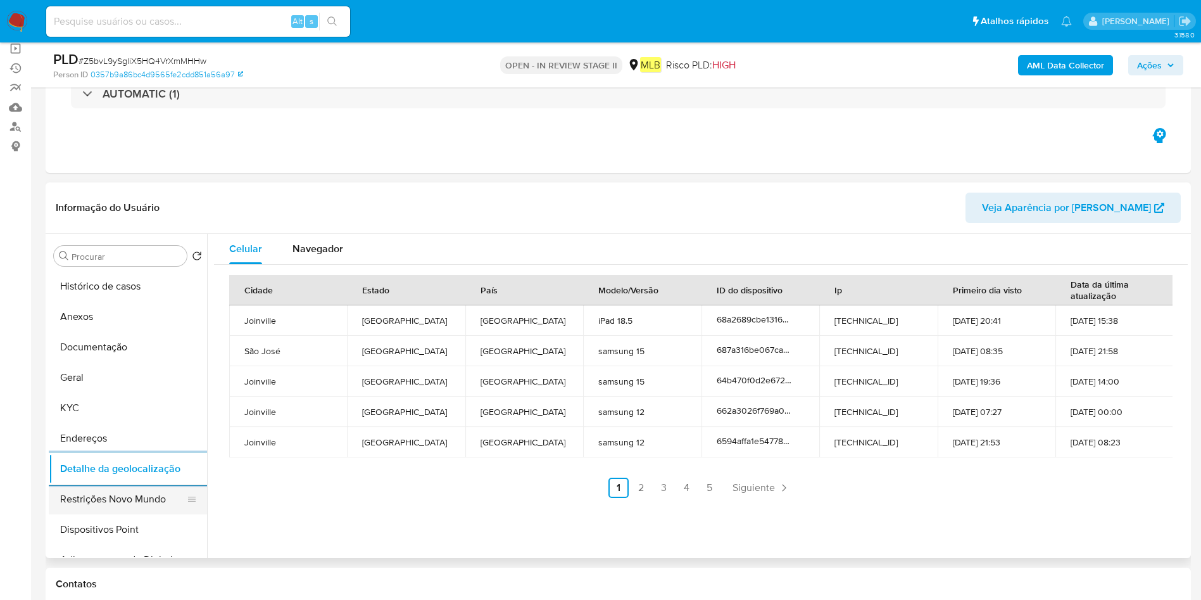
click at [107, 500] on button "Restrições Novo Mundo" at bounding box center [123, 499] width 148 height 30
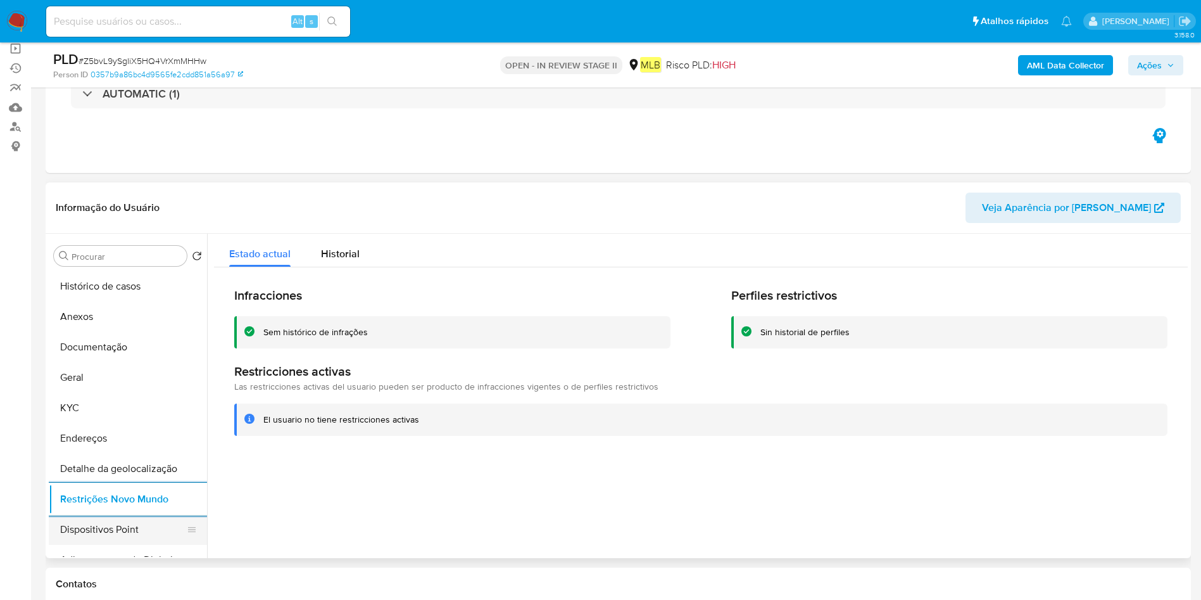
click at [118, 518] on button "Dispositivos Point" at bounding box center [123, 529] width 148 height 30
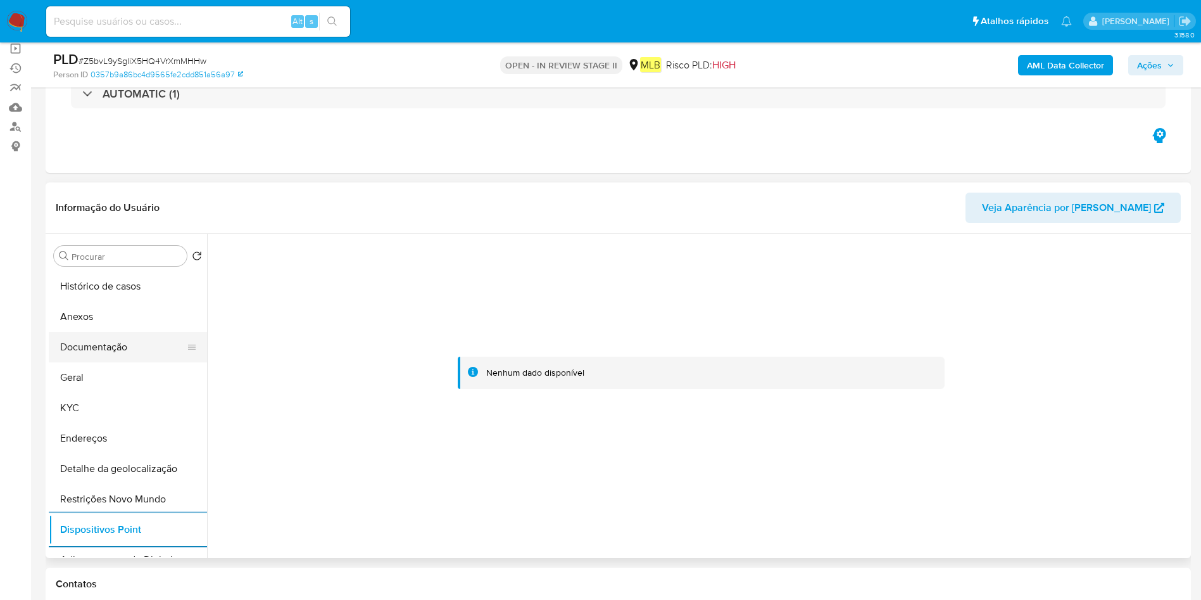
click at [129, 344] on button "Documentação" at bounding box center [123, 347] width 148 height 30
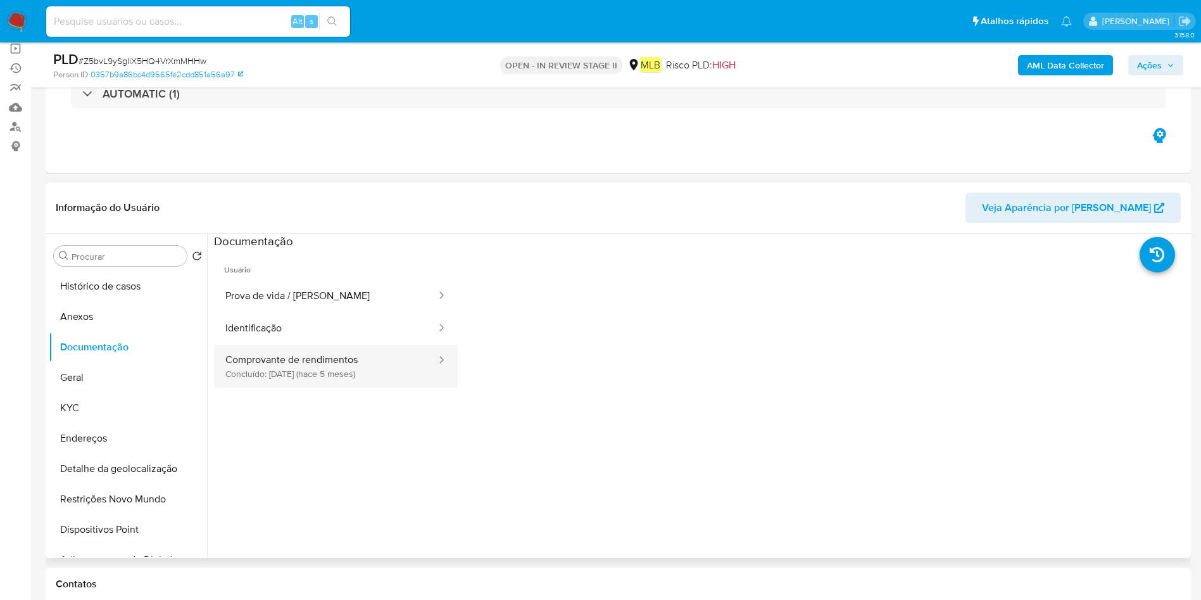
drag, startPoint x: 378, startPoint y: 371, endPoint x: 425, endPoint y: 367, distance: 47.7
click at [377, 370] on button "Comprovante de rendimentos Concluído: 24/04/2025 (hace 5 meses)" at bounding box center [326, 365] width 224 height 43
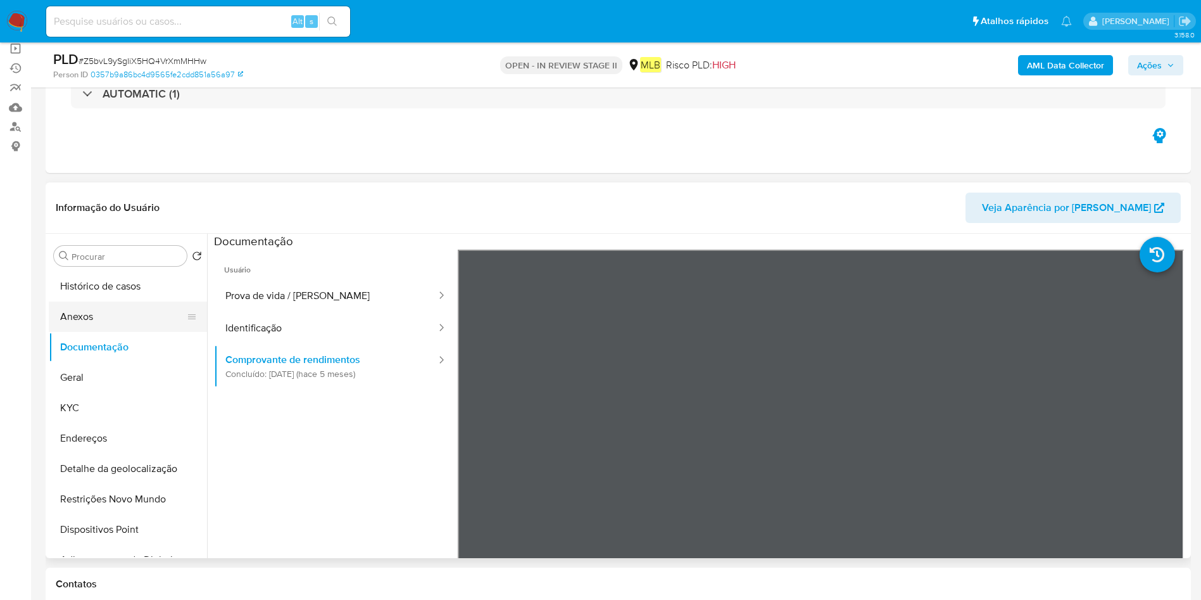
click at [124, 319] on button "Anexos" at bounding box center [123, 316] width 148 height 30
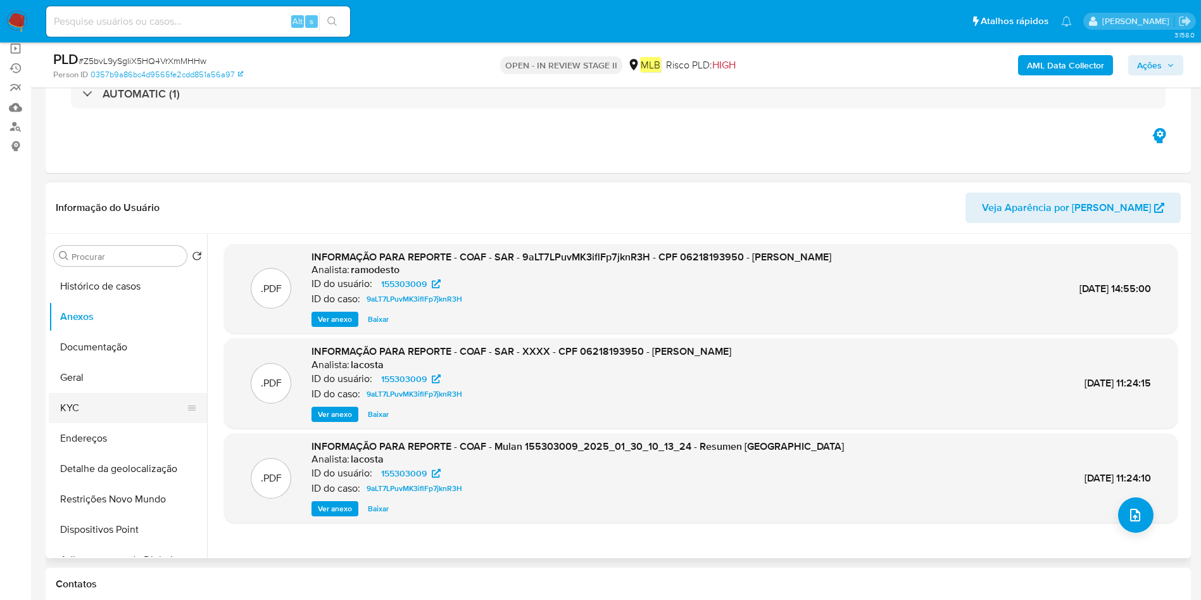
click at [89, 407] on button "KYC" at bounding box center [123, 408] width 148 height 30
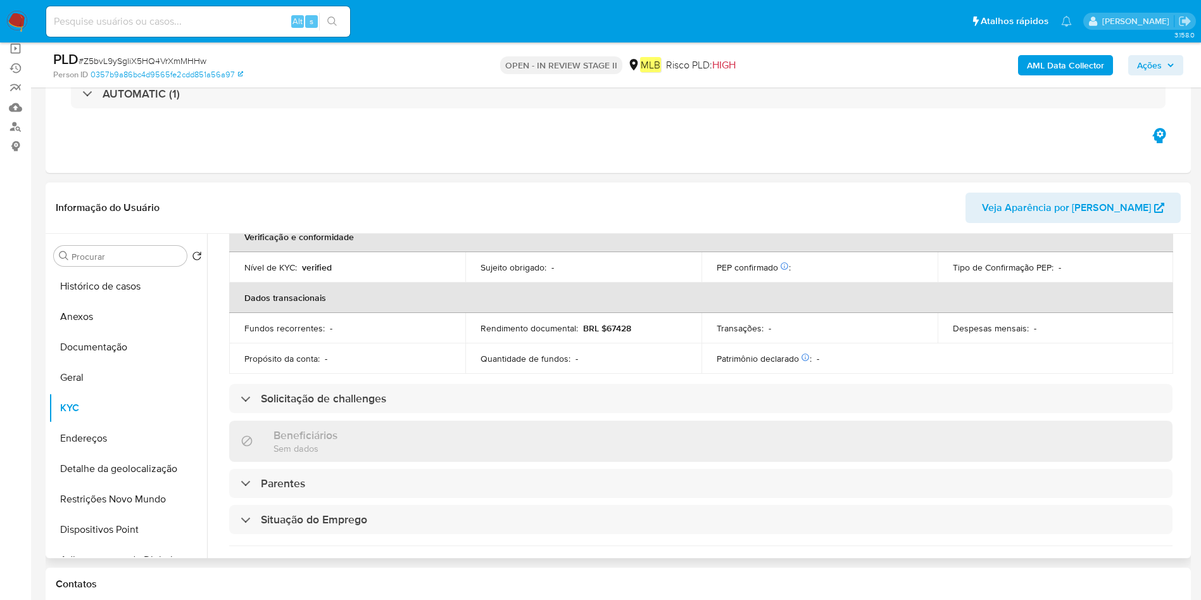
scroll to position [493, 0]
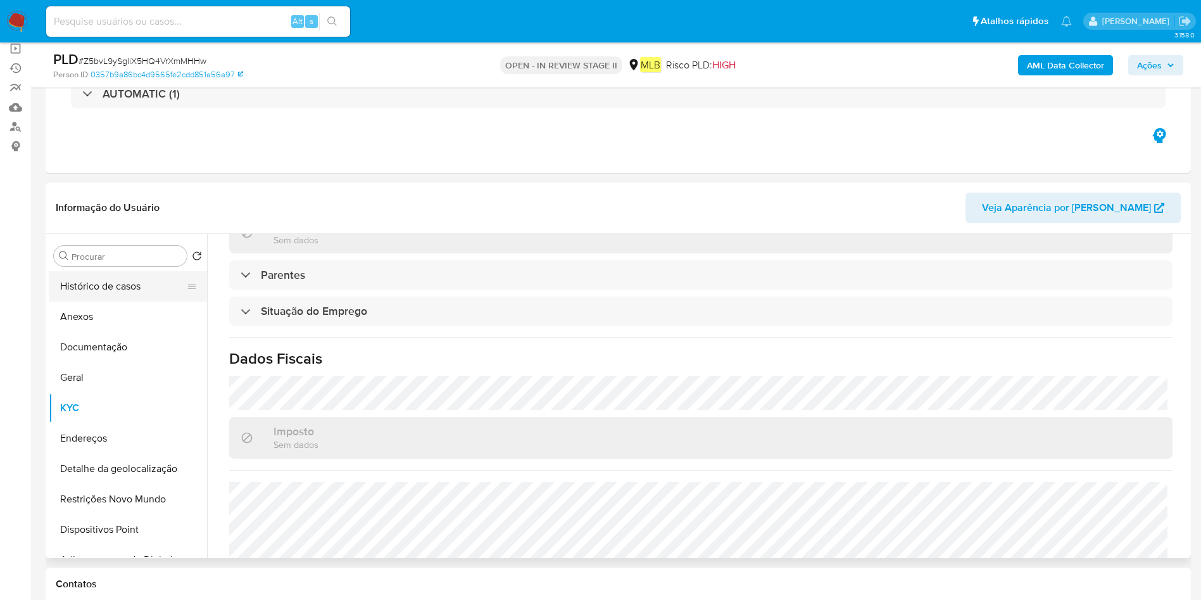
click at [106, 294] on button "Histórico de casos" at bounding box center [123, 286] width 148 height 30
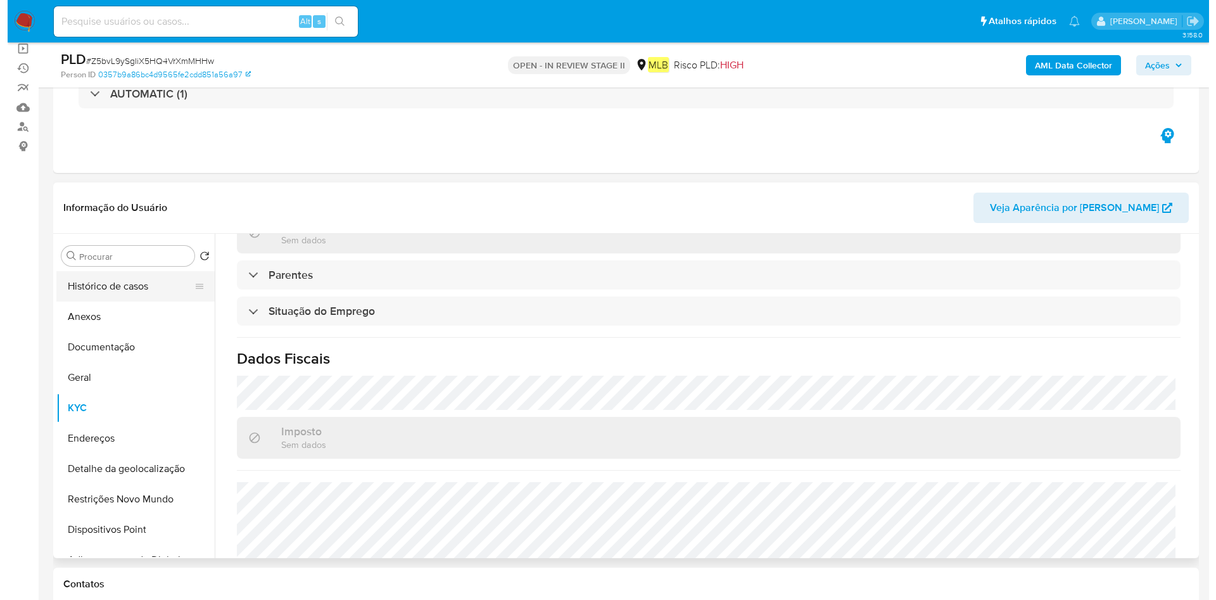
scroll to position [0, 0]
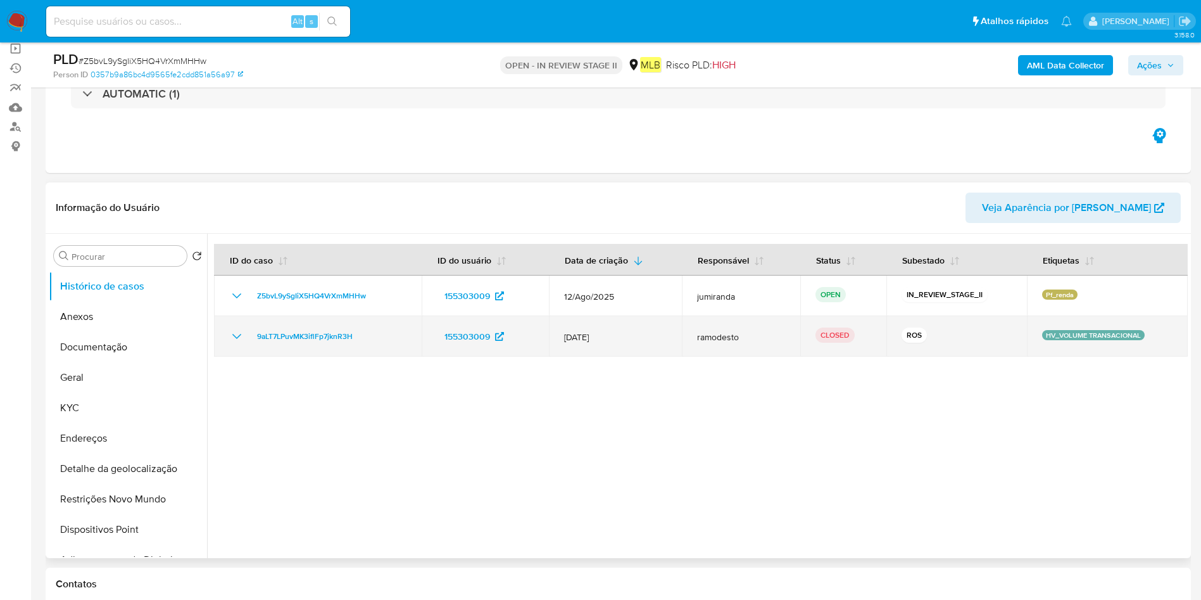
click at [385, 334] on div "9aLT7LPuvMK3iflFp7jknR3H" at bounding box center [317, 336] width 177 height 15
click at [586, 337] on span "15/Jan/2025" at bounding box center [615, 336] width 103 height 11
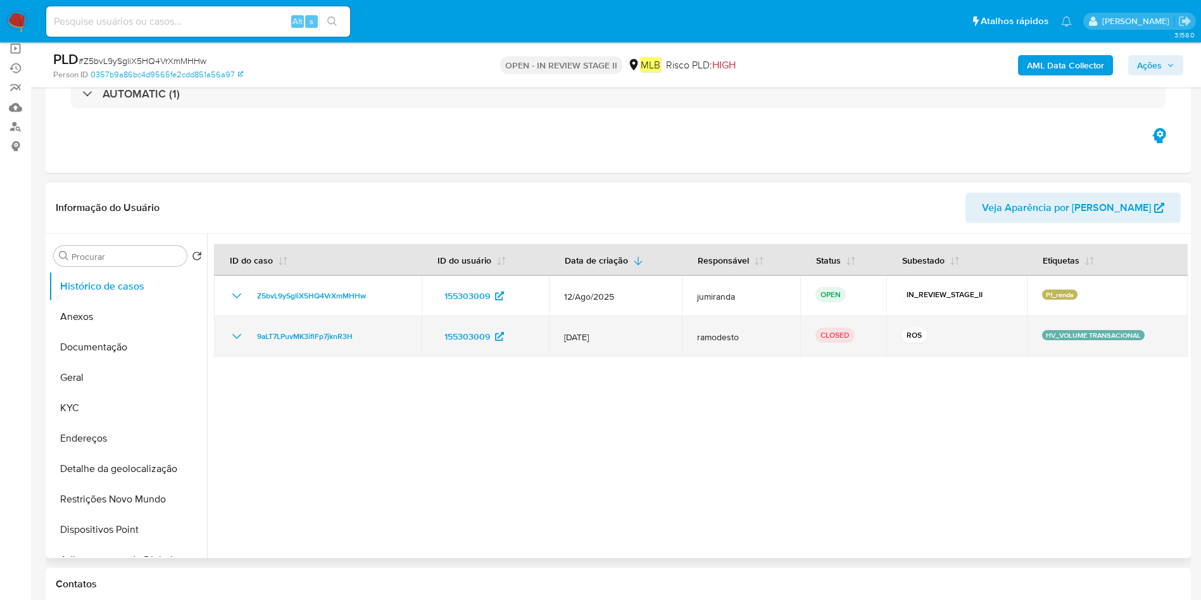
click at [586, 337] on span "15/Jan/2025" at bounding box center [615, 336] width 103 height 11
click at [323, 343] on span "9aLT7LPuvMK3iflFp7jknR3H" at bounding box center [305, 336] width 96 height 15
click at [306, 348] on td "9aLT7LPuvMK3iflFp7jknR3H" at bounding box center [318, 336] width 208 height 41
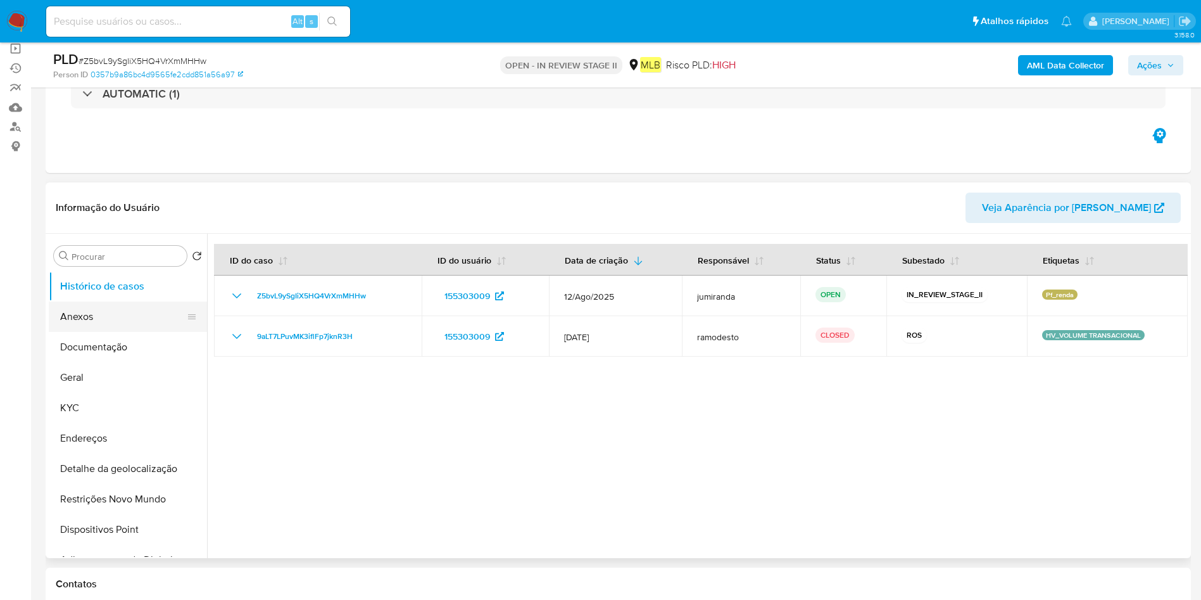
click at [97, 320] on button "Anexos" at bounding box center [123, 316] width 148 height 30
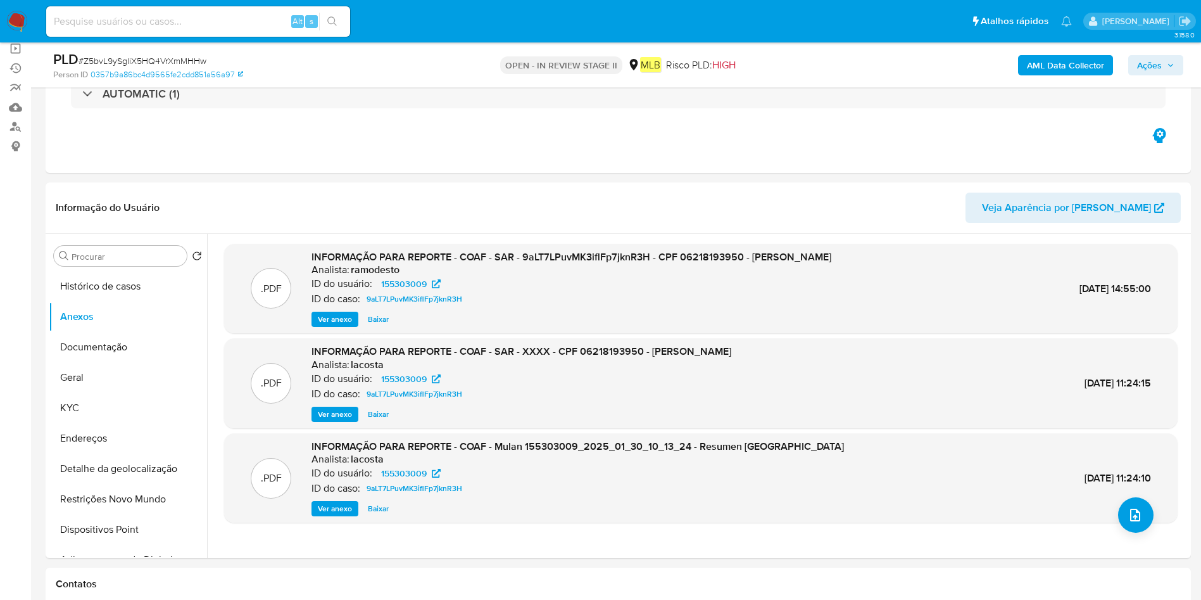
click at [1070, 62] on b "AML Data Collector" at bounding box center [1065, 65] width 77 height 20
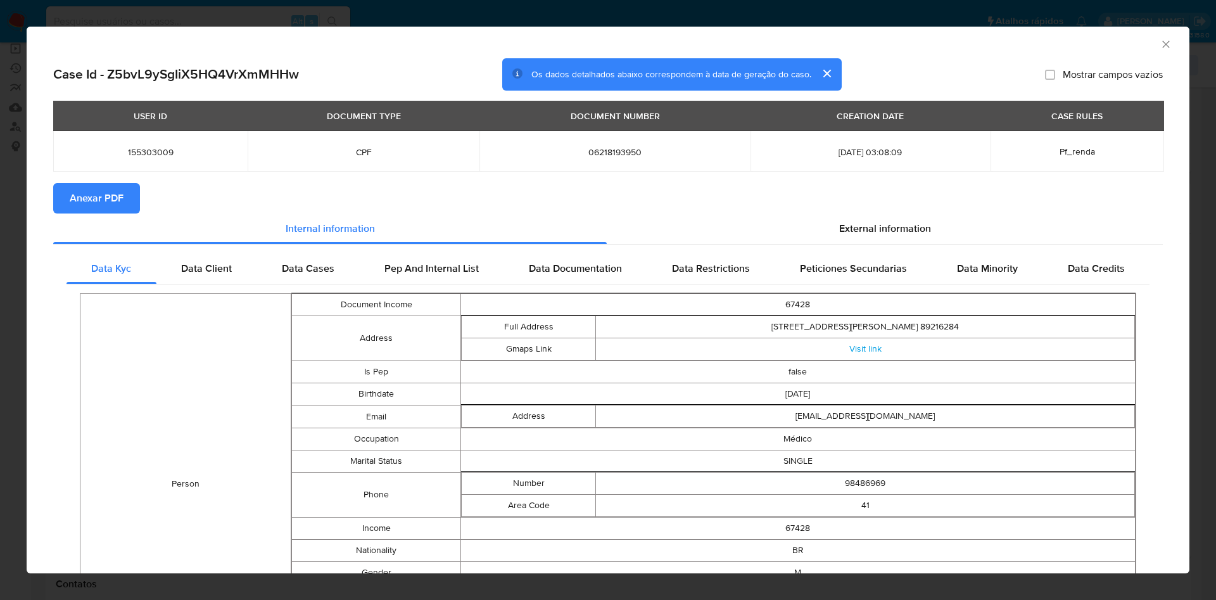
click at [103, 201] on span "Anexar PDF" at bounding box center [97, 198] width 54 height 28
click at [1159, 49] on icon "Fechar a janela" at bounding box center [1165, 44] width 13 height 13
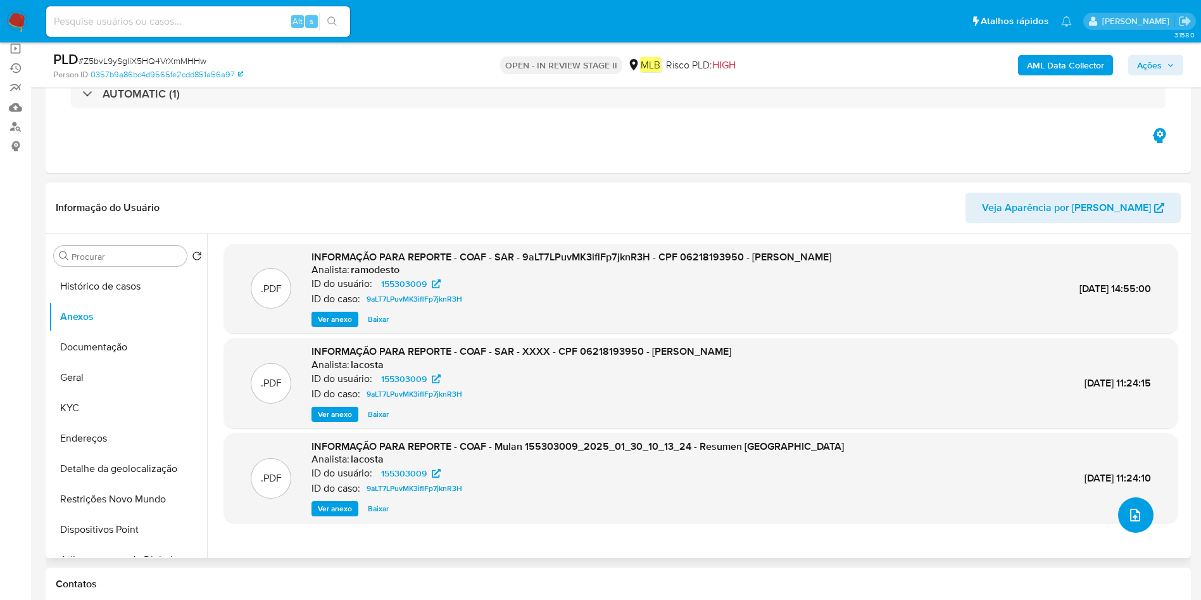
click at [1130, 508] on icon "upload-file" at bounding box center [1135, 514] width 15 height 15
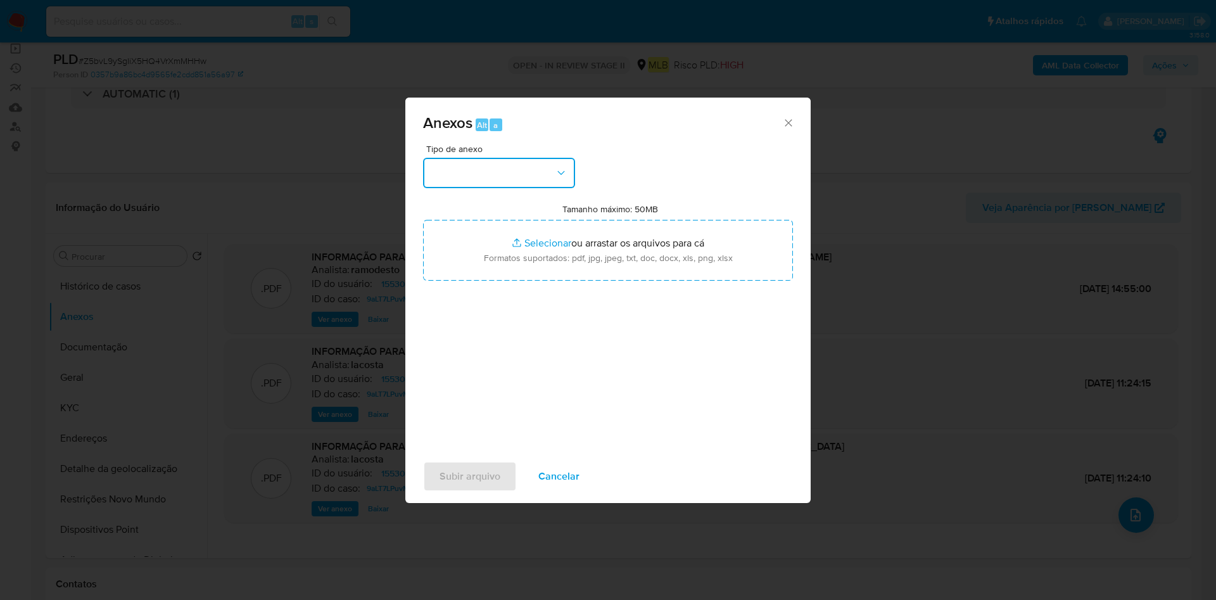
click at [525, 160] on button "button" at bounding box center [499, 173] width 152 height 30
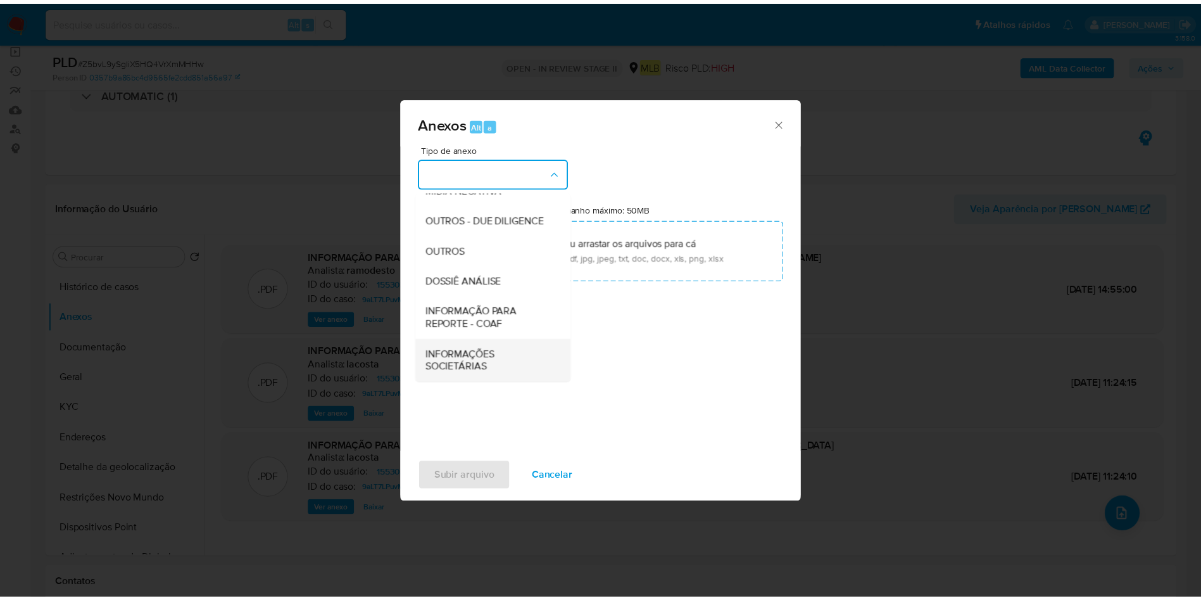
scroll to position [195, 0]
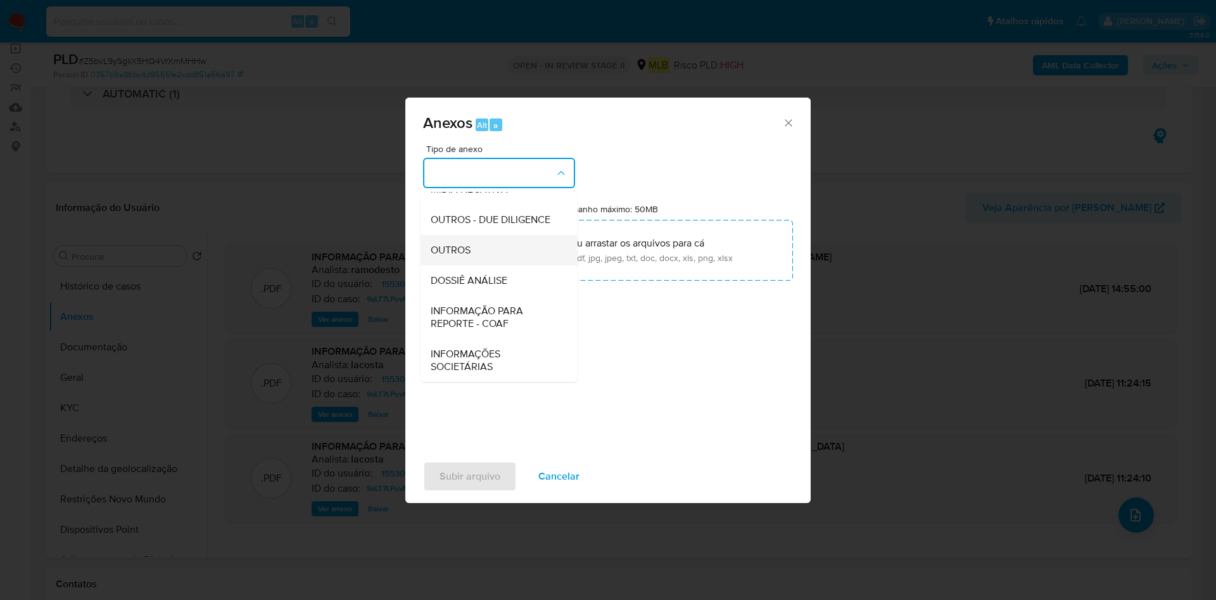
click at [516, 253] on div "OUTROS" at bounding box center [495, 250] width 129 height 30
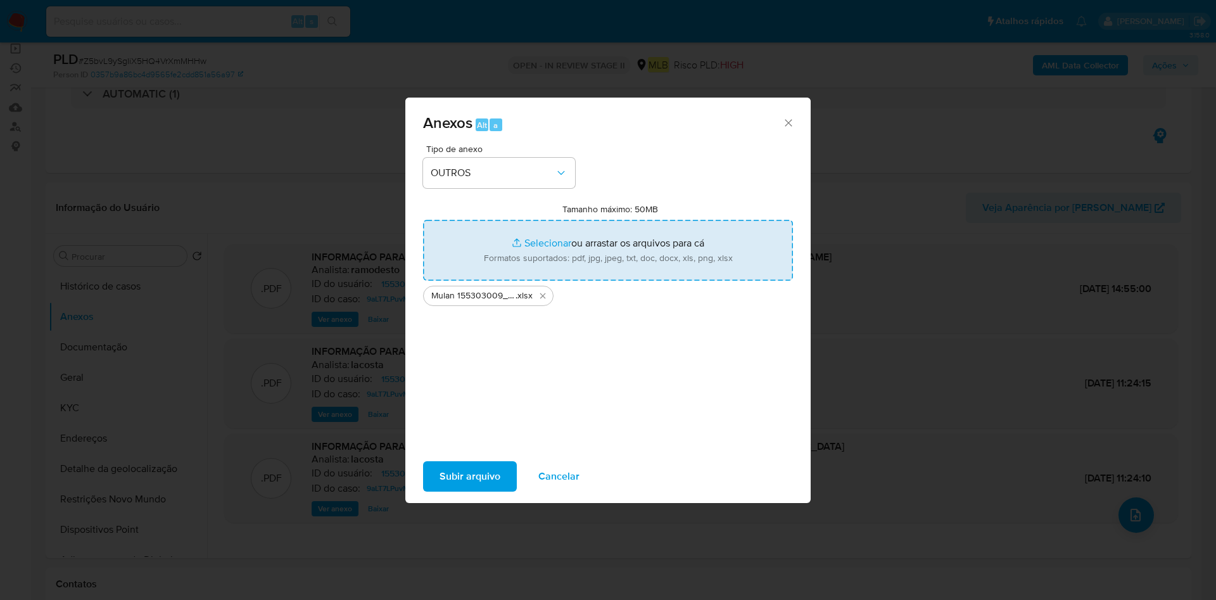
type input "C:\fakepath\2º SAR - XXX - CPF 06218193950 - GUILHERME PANDOLFO.pdf"
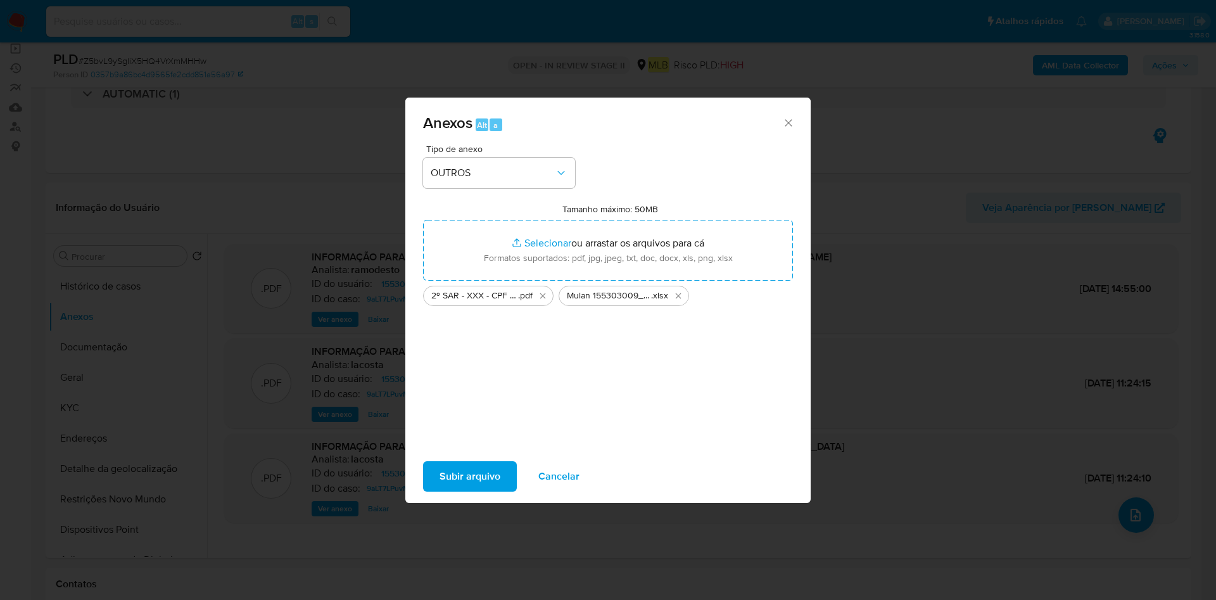
click at [469, 482] on span "Subir arquivo" at bounding box center [469, 476] width 61 height 28
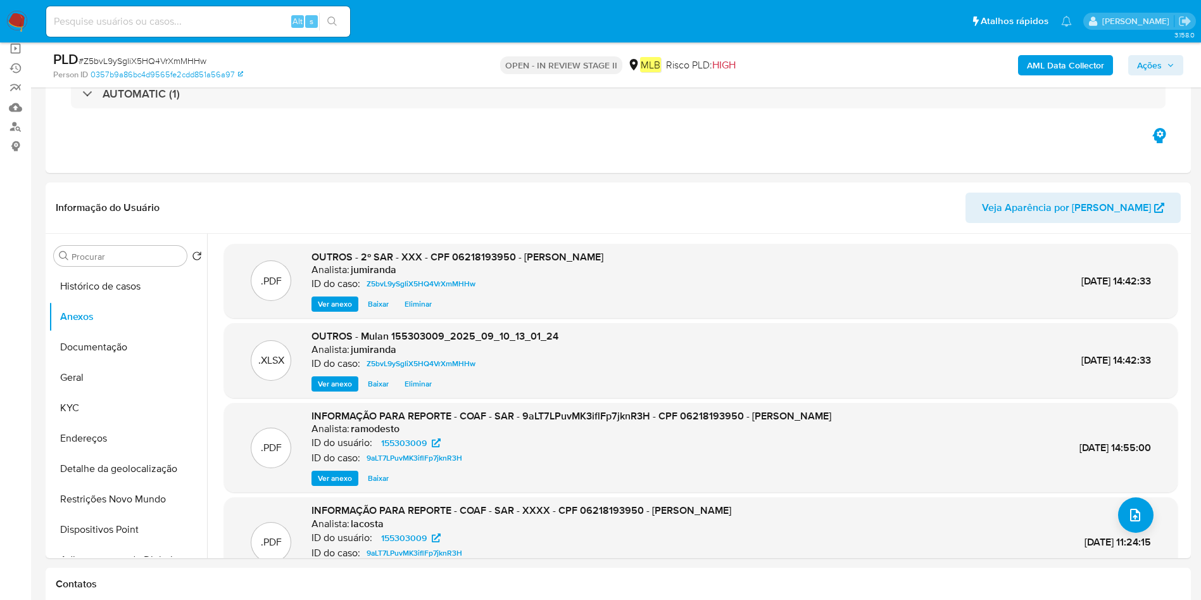
click at [1153, 67] on span "Ações" at bounding box center [1149, 65] width 25 height 20
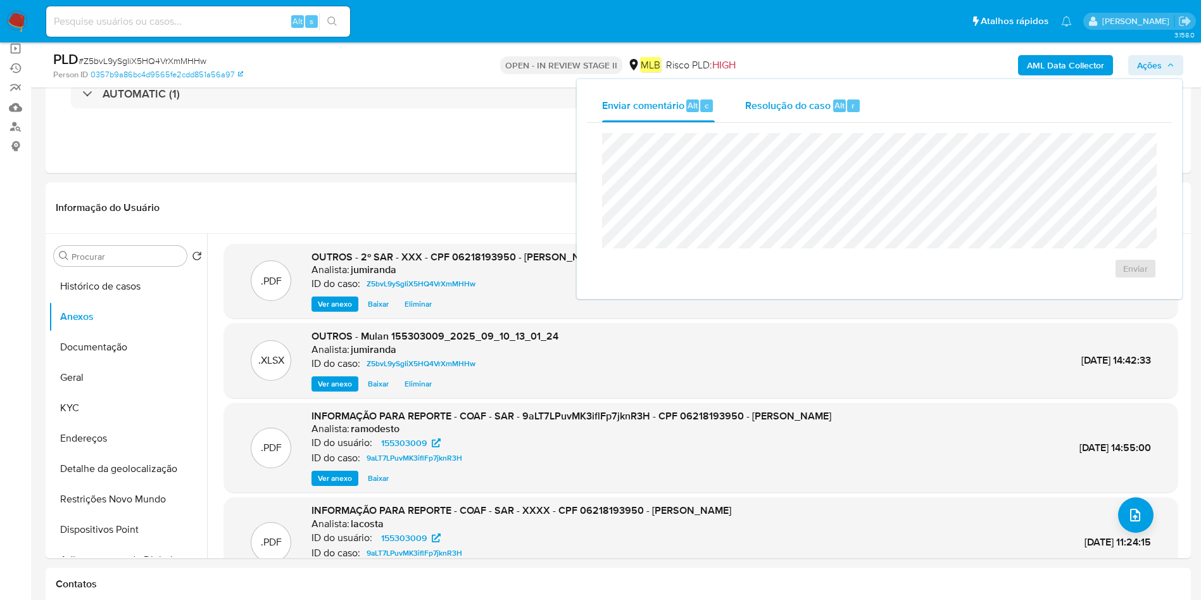
click at [833, 111] on div "Alt" at bounding box center [839, 105] width 13 height 13
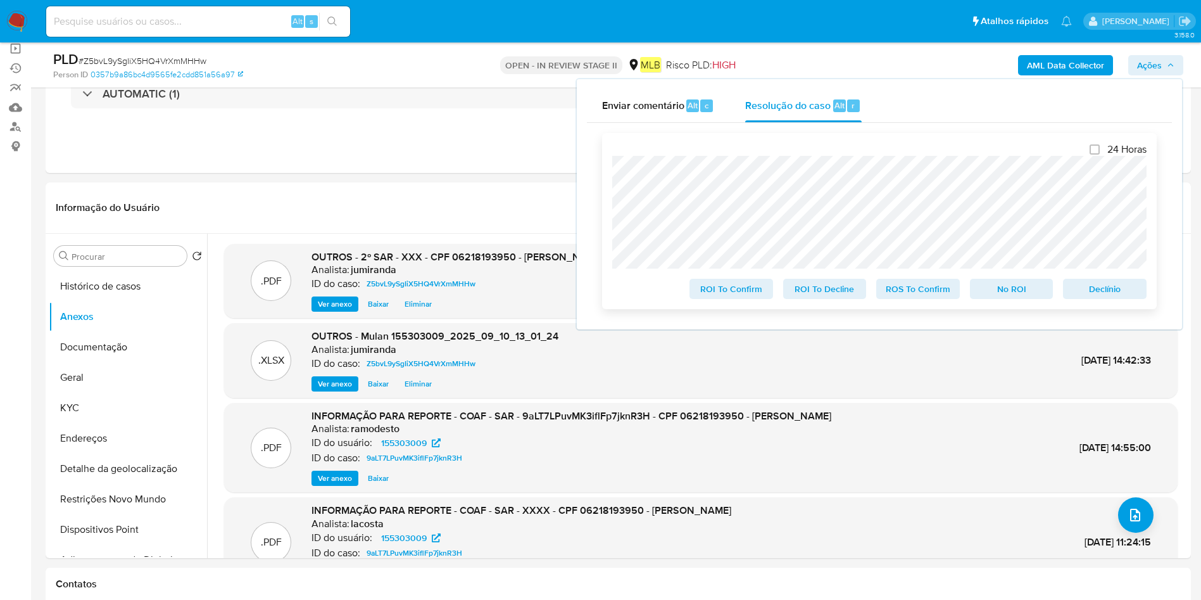
click at [929, 295] on span "ROS To Confirm" at bounding box center [918, 289] width 66 height 18
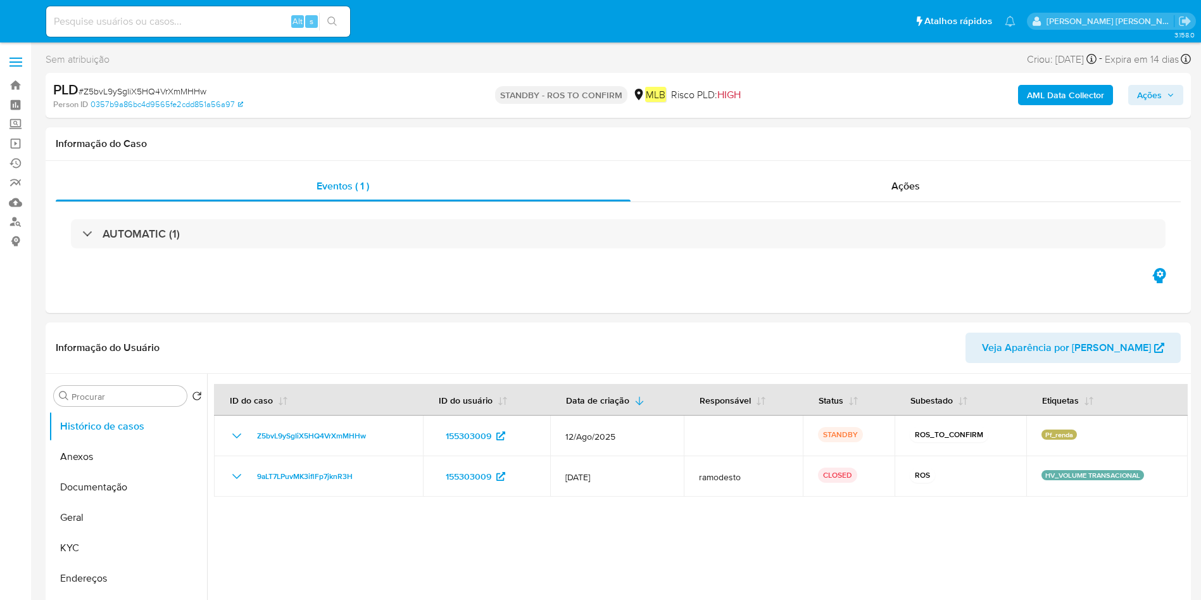
select select "10"
click at [138, 458] on button "Anexos" at bounding box center [123, 456] width 148 height 30
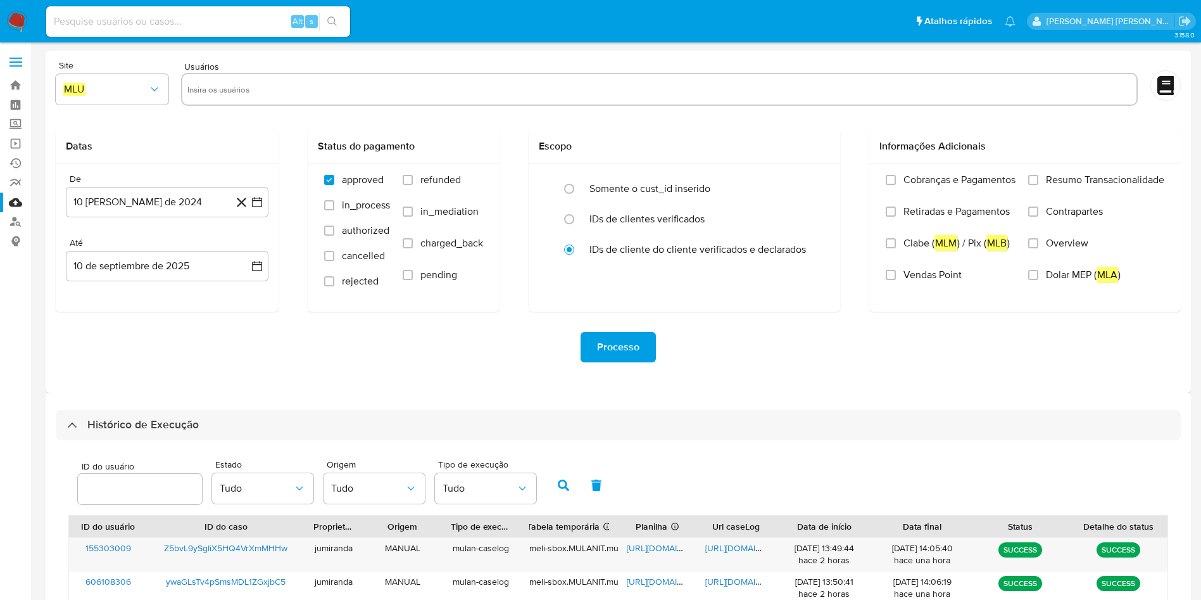
select select "10"
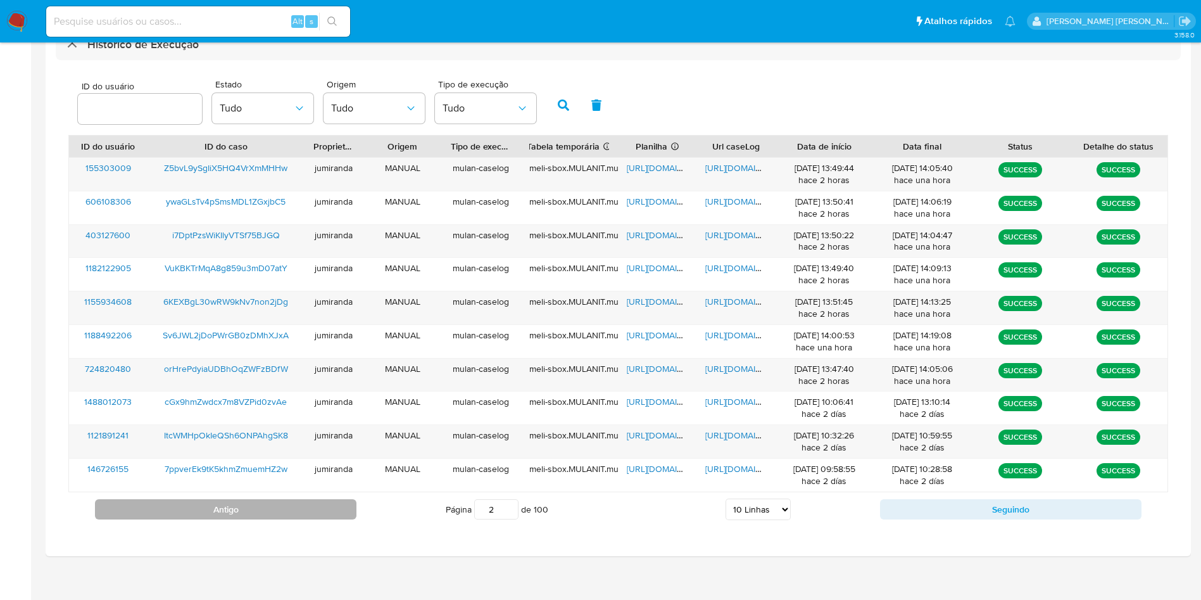
click at [330, 514] on button "Antigo" at bounding box center [226, 509] width 262 height 20
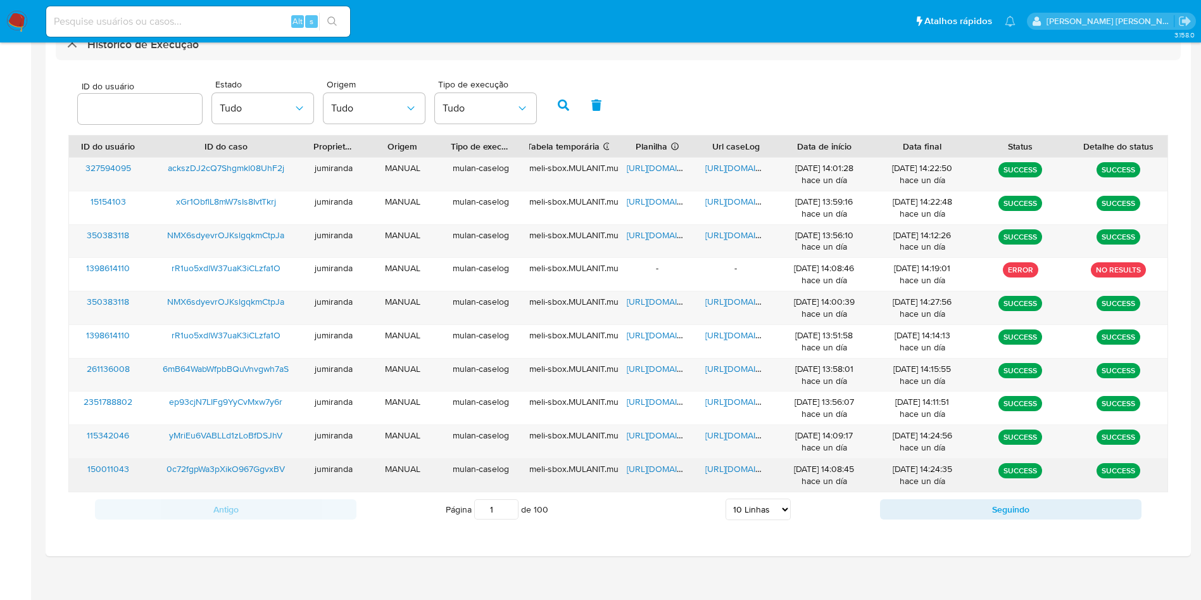
click at [651, 465] on span "[URL][DOMAIN_NAME]" at bounding box center [670, 468] width 87 height 13
click at [743, 467] on span "[URL][DOMAIN_NAME]" at bounding box center [748, 468] width 87 height 13
click at [237, 468] on span "0c72fgpWa3pXikO967GgvxBV" at bounding box center [226, 468] width 118 height 13
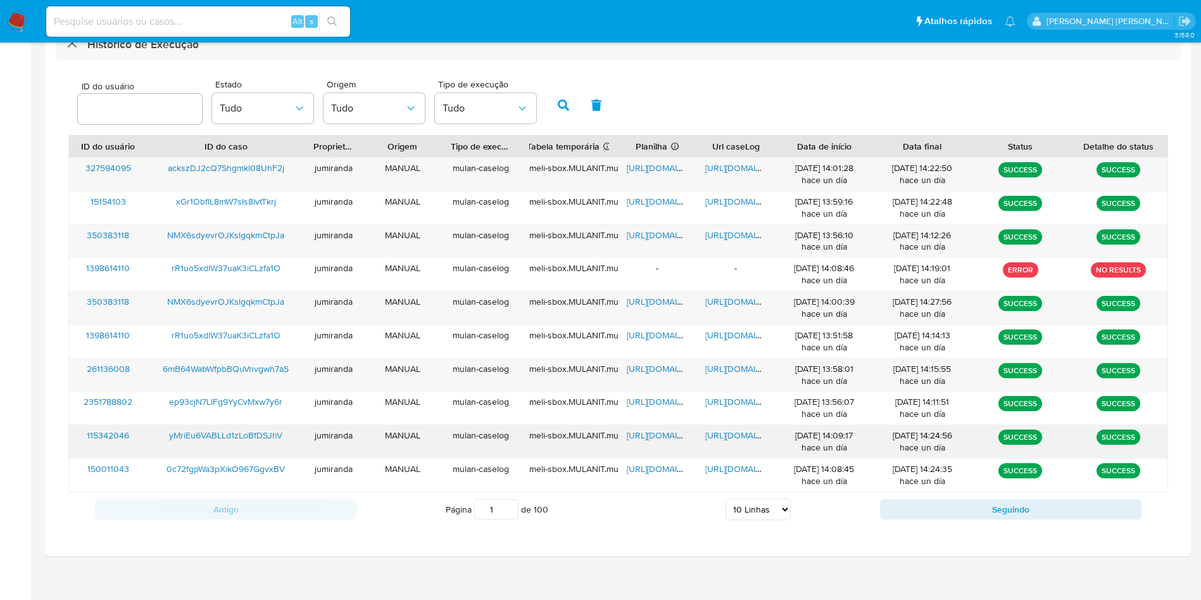
click at [667, 430] on span "[URL][DOMAIN_NAME]" at bounding box center [670, 435] width 87 height 13
drag, startPoint x: 716, startPoint y: 432, endPoint x: 627, endPoint y: 431, distance: 89.3
click at [717, 432] on span "[URL][DOMAIN_NAME]" at bounding box center [748, 435] width 87 height 13
click at [260, 434] on span "yMriEu6VABLLd1zLoBfDSJhV" at bounding box center [225, 435] width 113 height 13
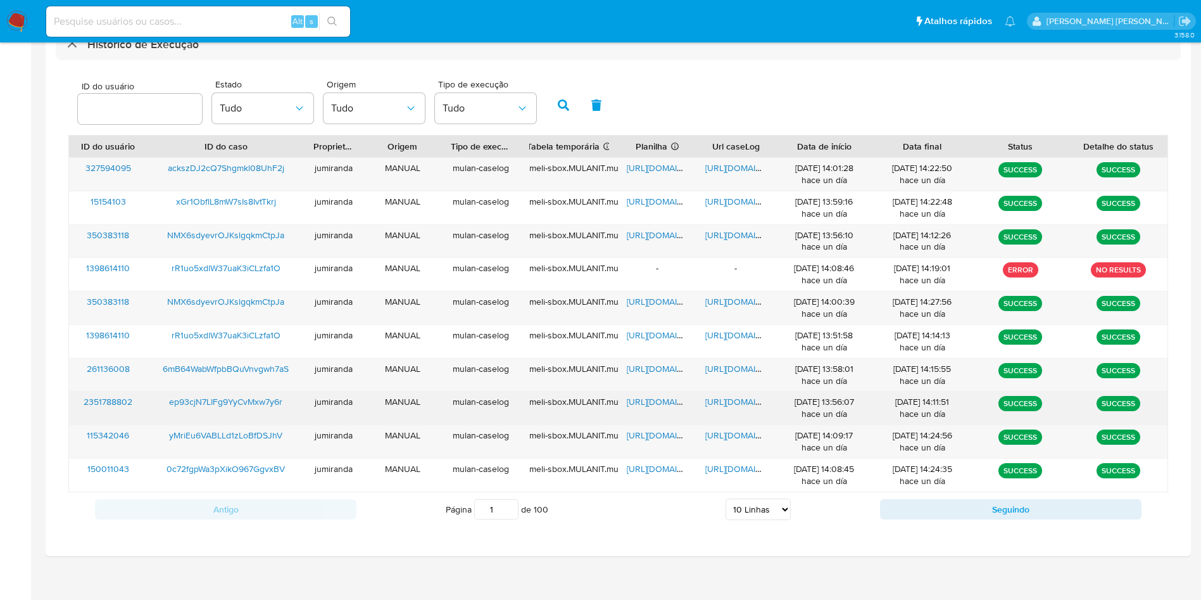
click at [673, 398] on span "[URL][DOMAIN_NAME]" at bounding box center [670, 401] width 87 height 13
click at [709, 400] on span "https://docs.google.com/document/d/1ZQ2q4fJiN-Fpc26iCv_83rEd26mug3REXuyL7U6tZuI…" at bounding box center [748, 401] width 87 height 13
click at [255, 396] on span "ep93cjN7LIFg9YyCvMxw7y6r" at bounding box center [225, 401] width 113 height 13
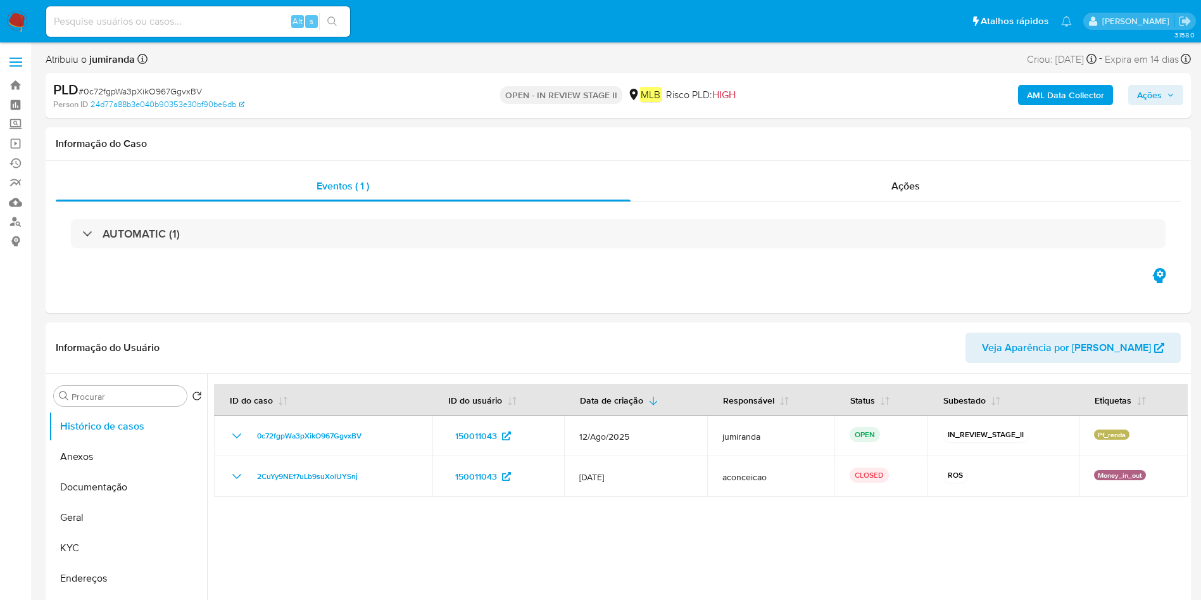
select select "10"
click at [111, 443] on button "Anexos" at bounding box center [123, 456] width 148 height 30
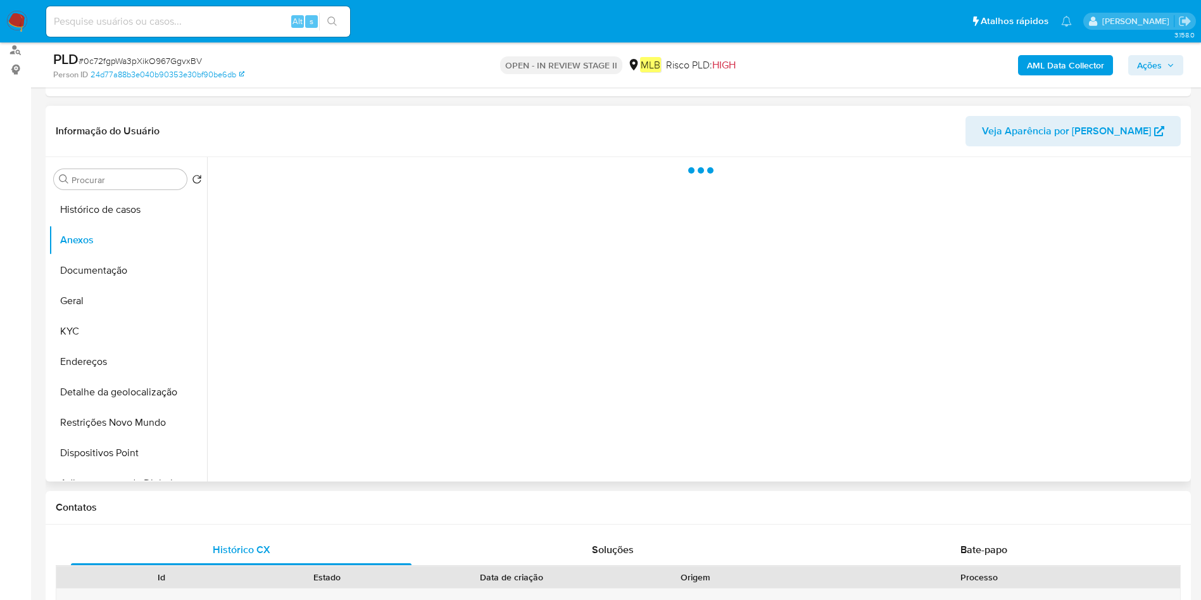
scroll to position [190, 0]
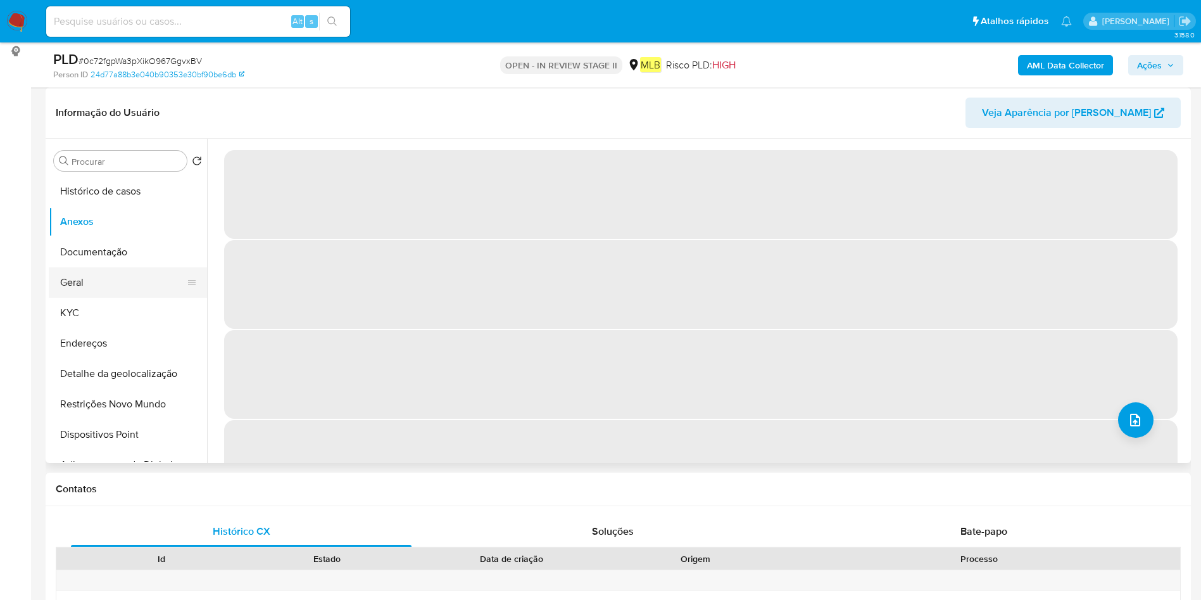
click at [51, 281] on button "Geral" at bounding box center [123, 282] width 148 height 30
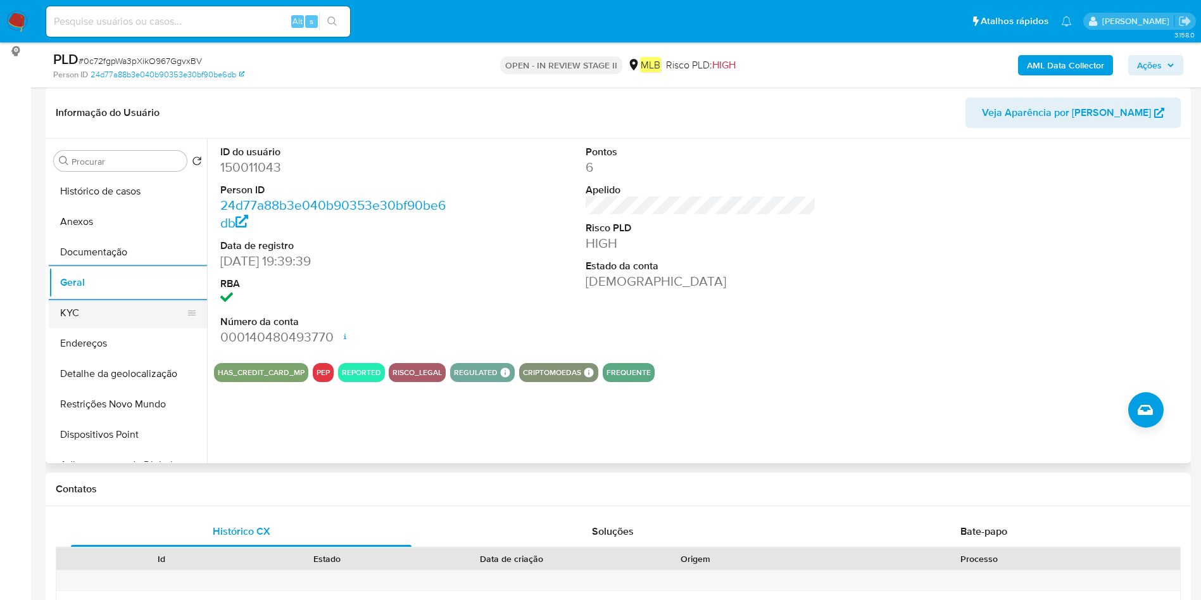
click at [67, 313] on button "KYC" at bounding box center [123, 313] width 148 height 30
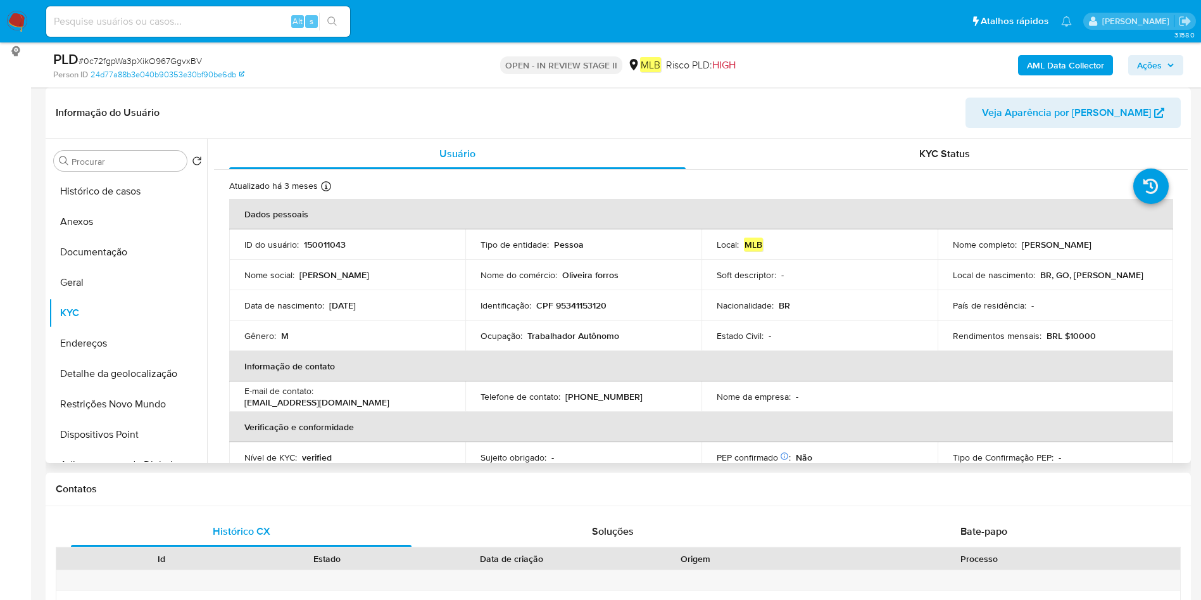
click at [546, 334] on p "Trabalhador Autônomo" at bounding box center [573, 335] width 92 height 11
copy div "Ocupação : Trabalhador Autônomo"
click at [106, 244] on button "Documentação" at bounding box center [123, 252] width 148 height 30
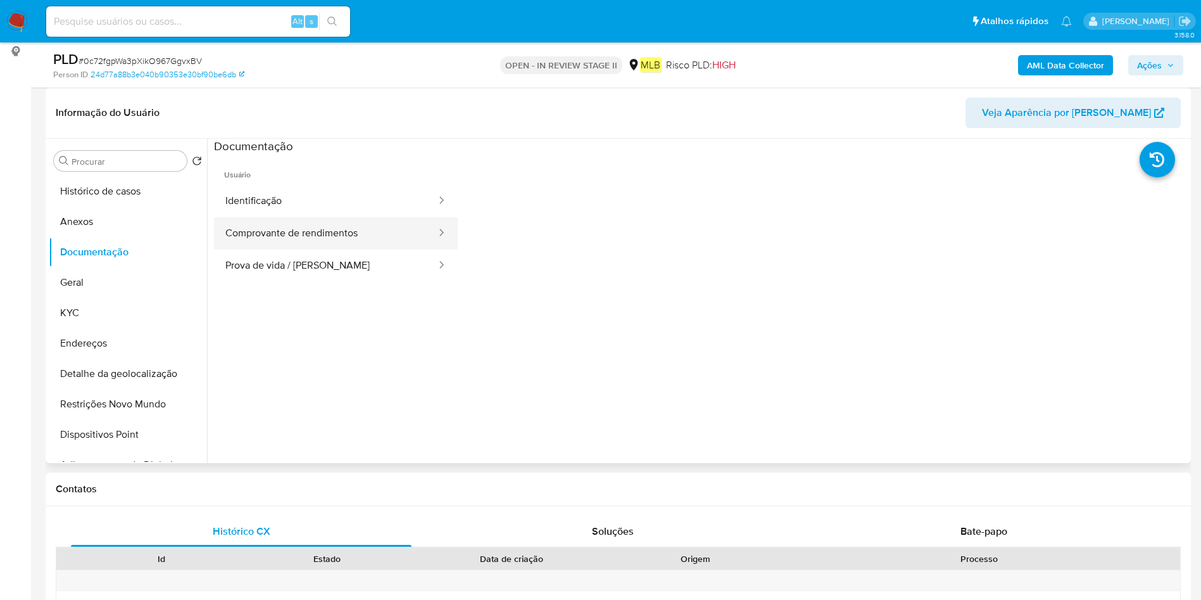
click at [341, 225] on button "Comprovante de rendimentos" at bounding box center [326, 233] width 224 height 32
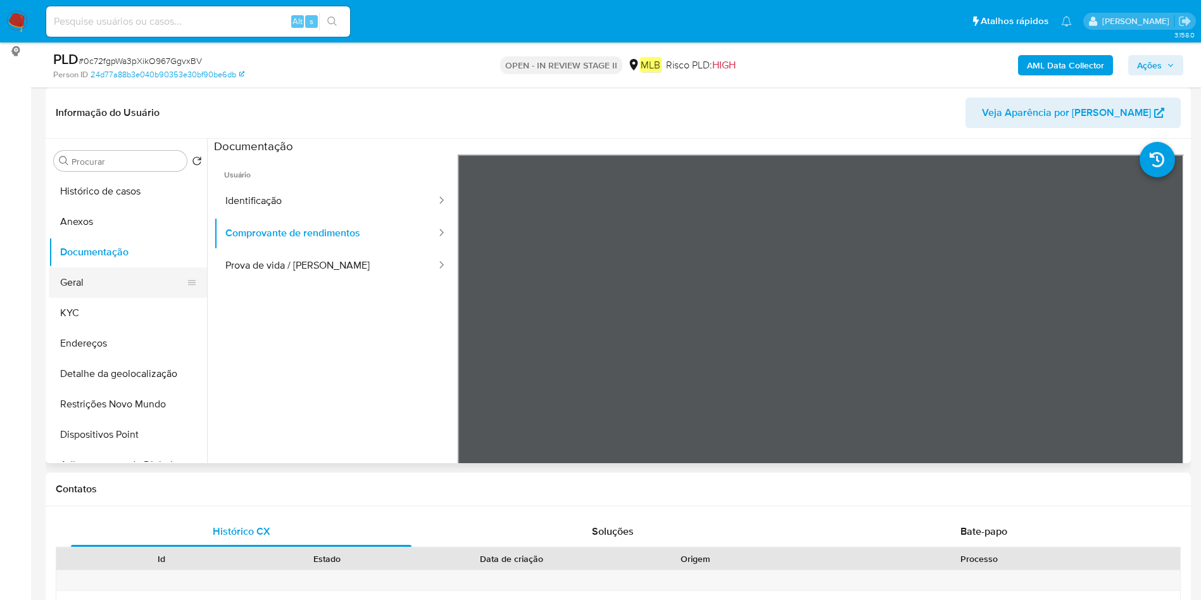
click at [94, 294] on button "Geral" at bounding box center [123, 282] width 148 height 30
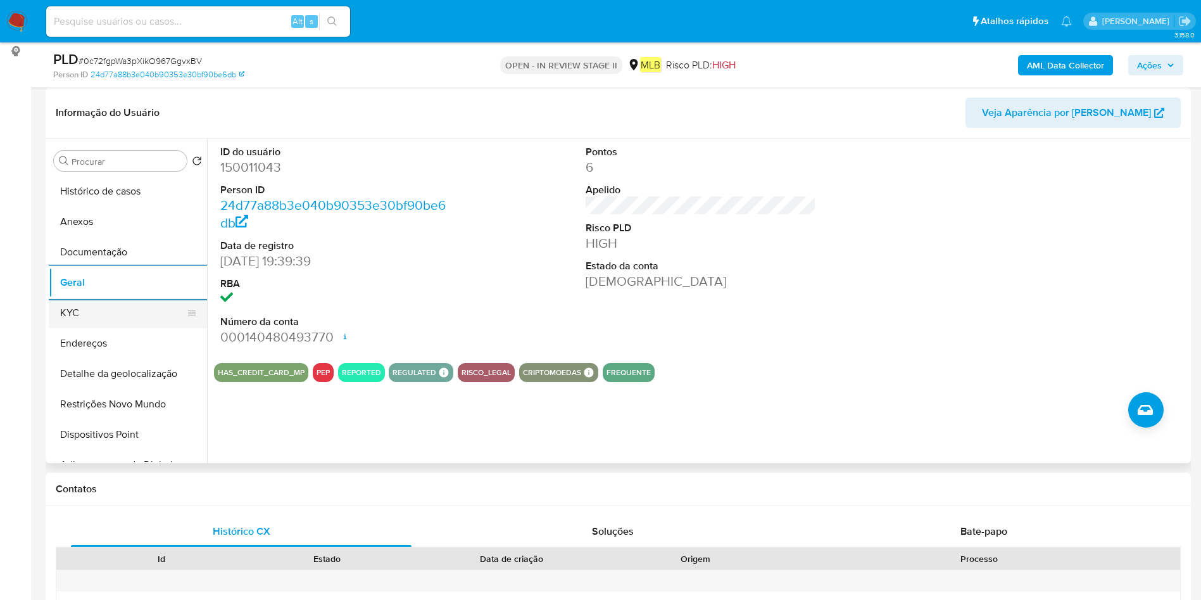
click at [82, 307] on button "KYC" at bounding box center [123, 313] width 148 height 30
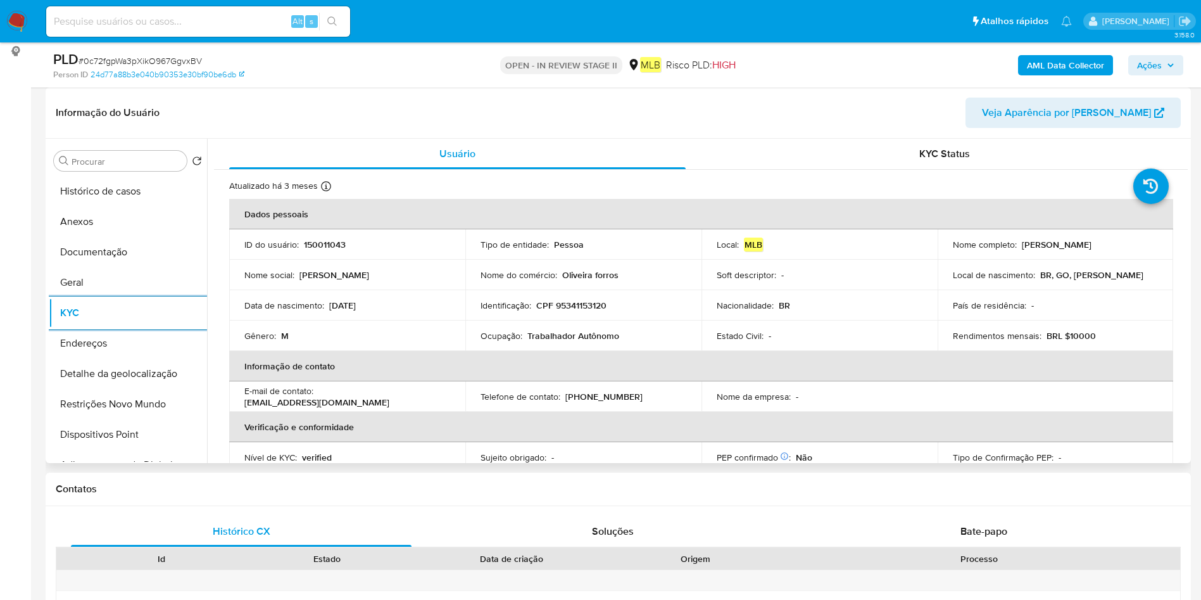
drag, startPoint x: 104, startPoint y: 346, endPoint x: 378, endPoint y: 386, distance: 277.1
click at [104, 348] on button "Endereços" at bounding box center [128, 343] width 158 height 30
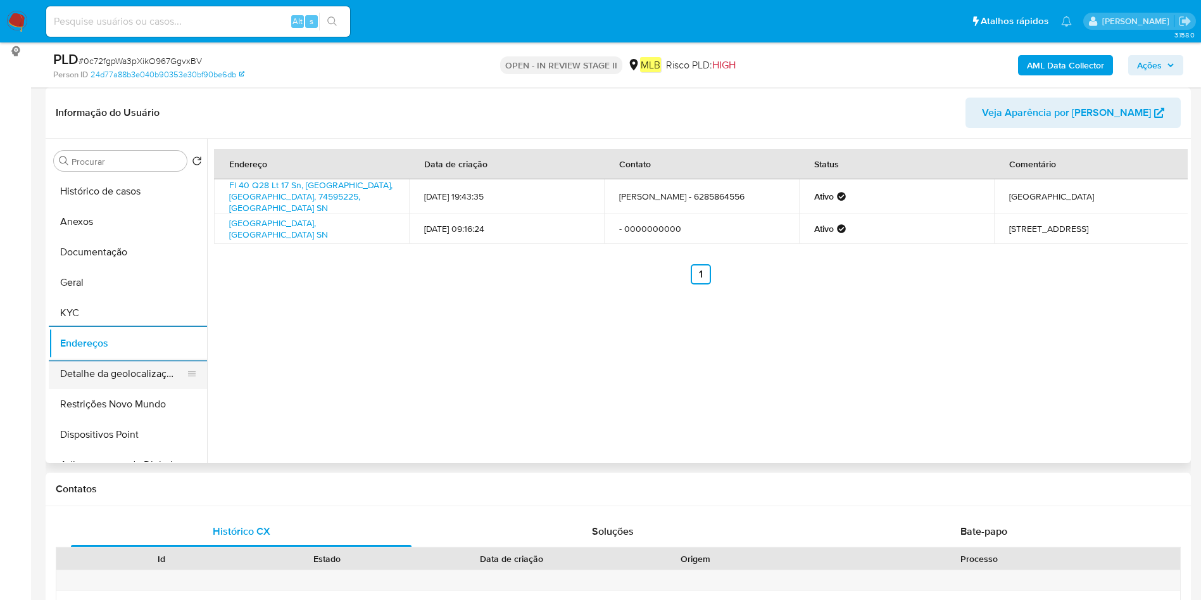
click at [85, 380] on button "Detalhe da geolocalização" at bounding box center [123, 373] width 148 height 30
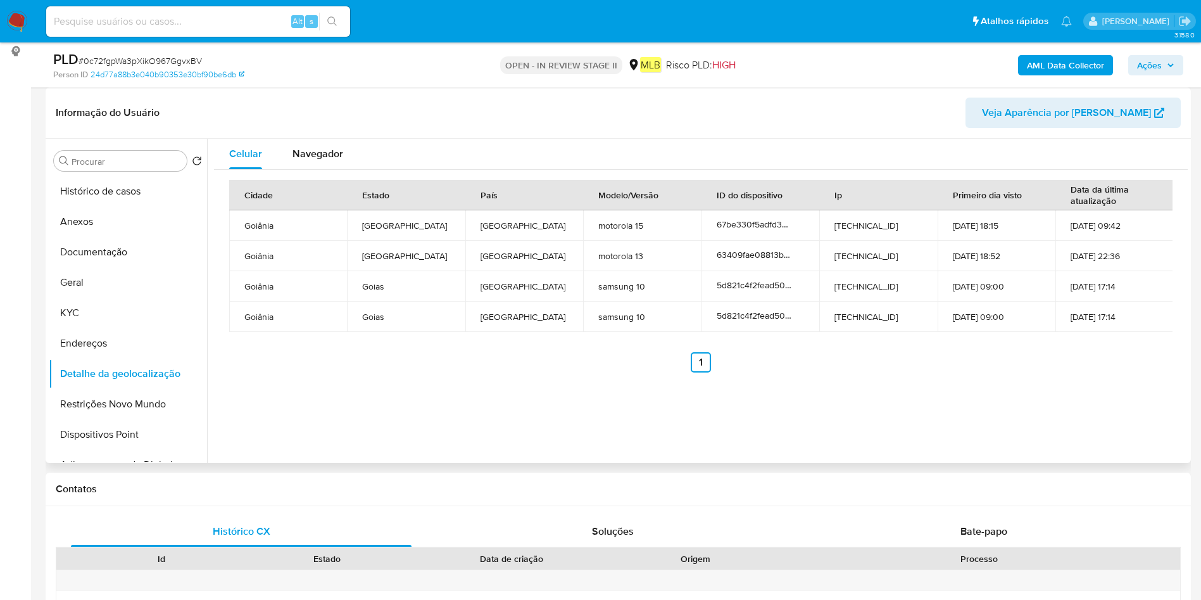
click at [102, 407] on button "Restrições Novo Mundo" at bounding box center [128, 404] width 158 height 30
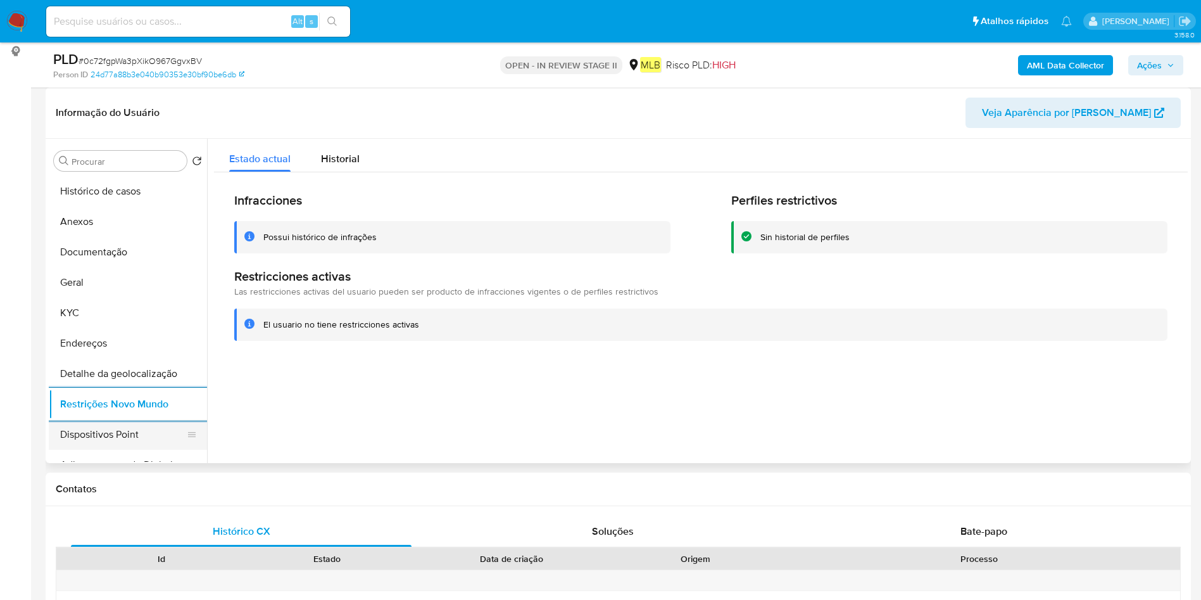
click at [125, 421] on button "Dispositivos Point" at bounding box center [123, 434] width 148 height 30
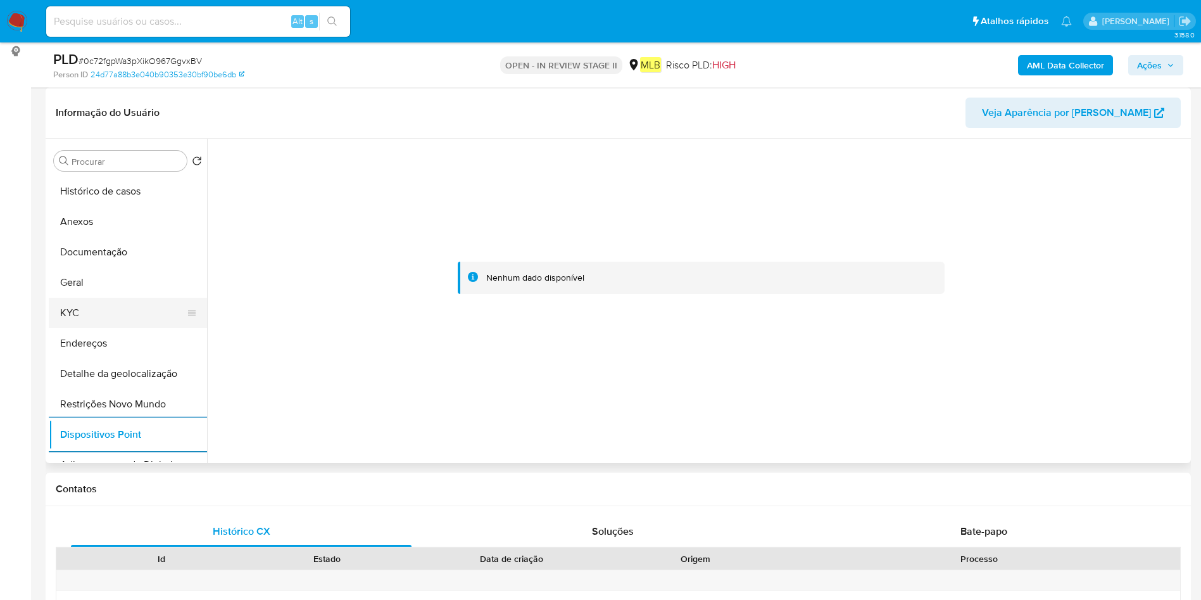
click at [74, 312] on button "KYC" at bounding box center [123, 313] width 148 height 30
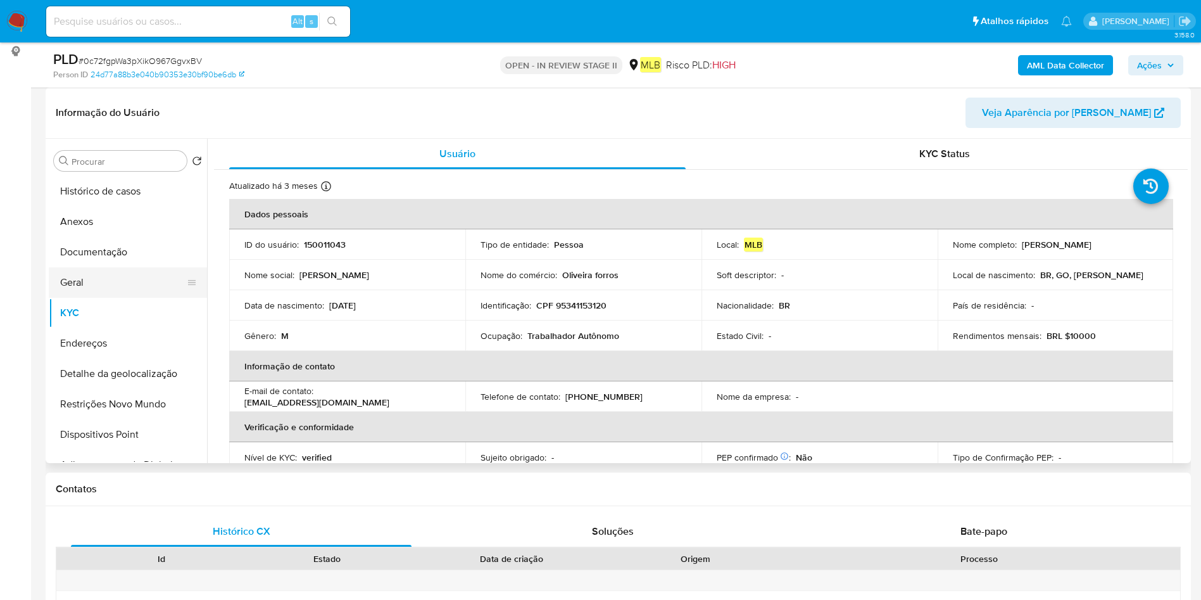
click at [101, 293] on button "Geral" at bounding box center [123, 282] width 148 height 30
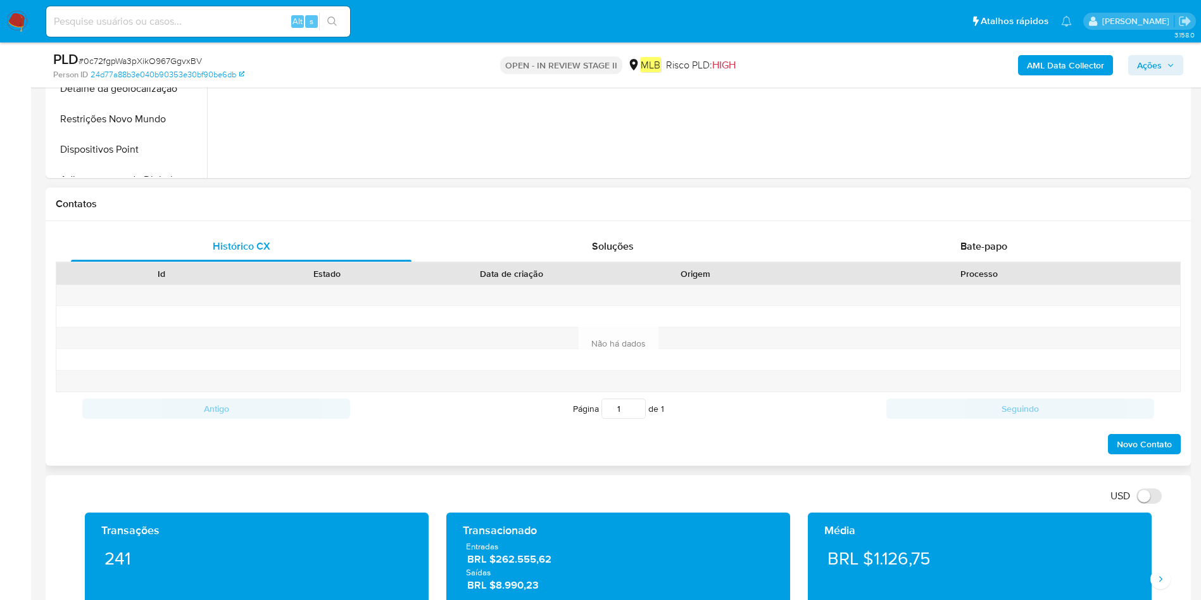
scroll to position [95, 0]
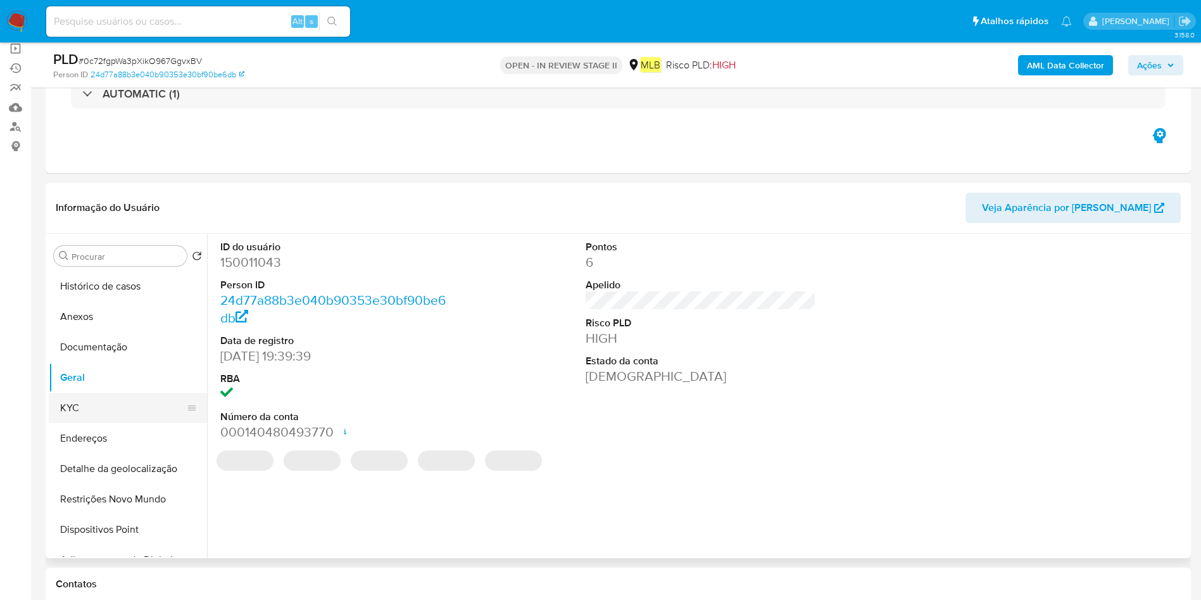
click at [78, 405] on button "KYC" at bounding box center [123, 408] width 148 height 30
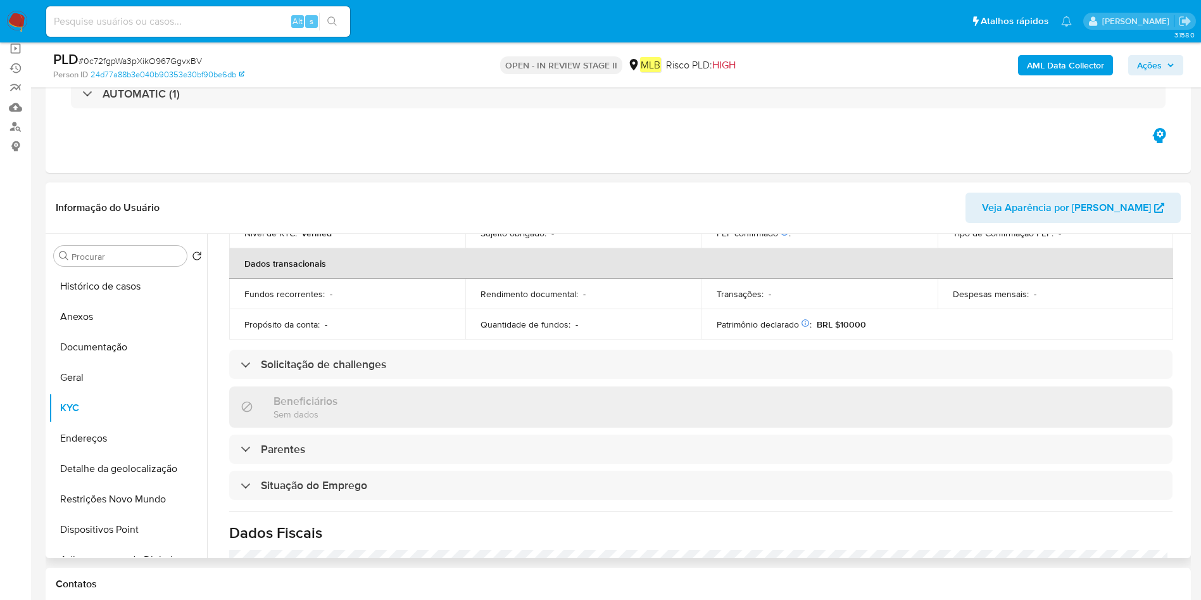
scroll to position [527, 0]
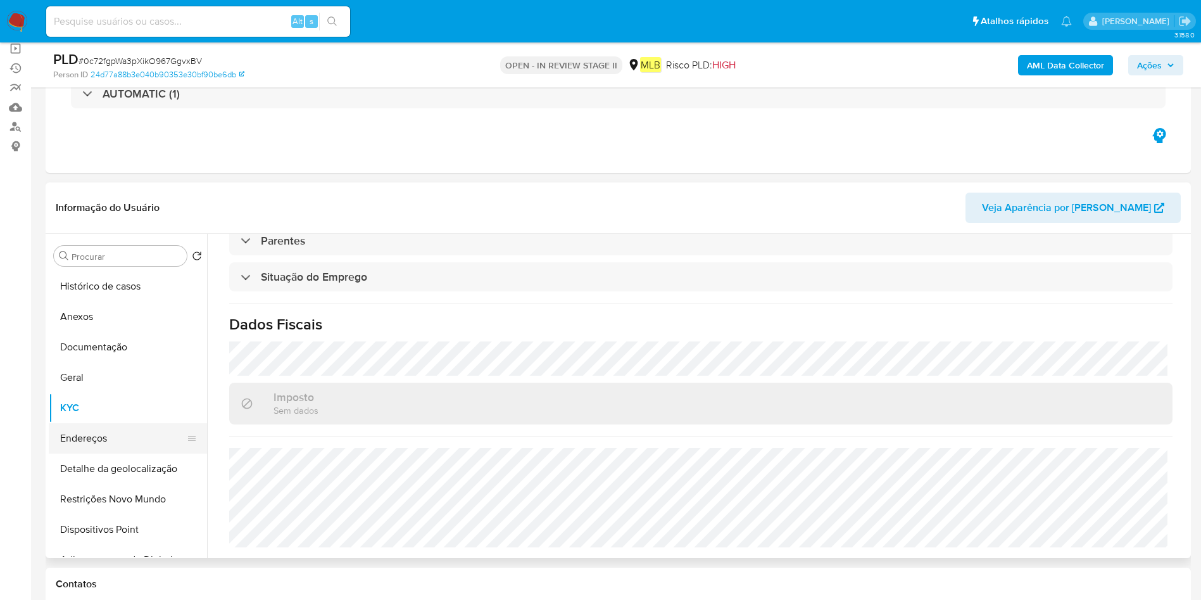
click at [125, 432] on button "Endereços" at bounding box center [123, 438] width 148 height 30
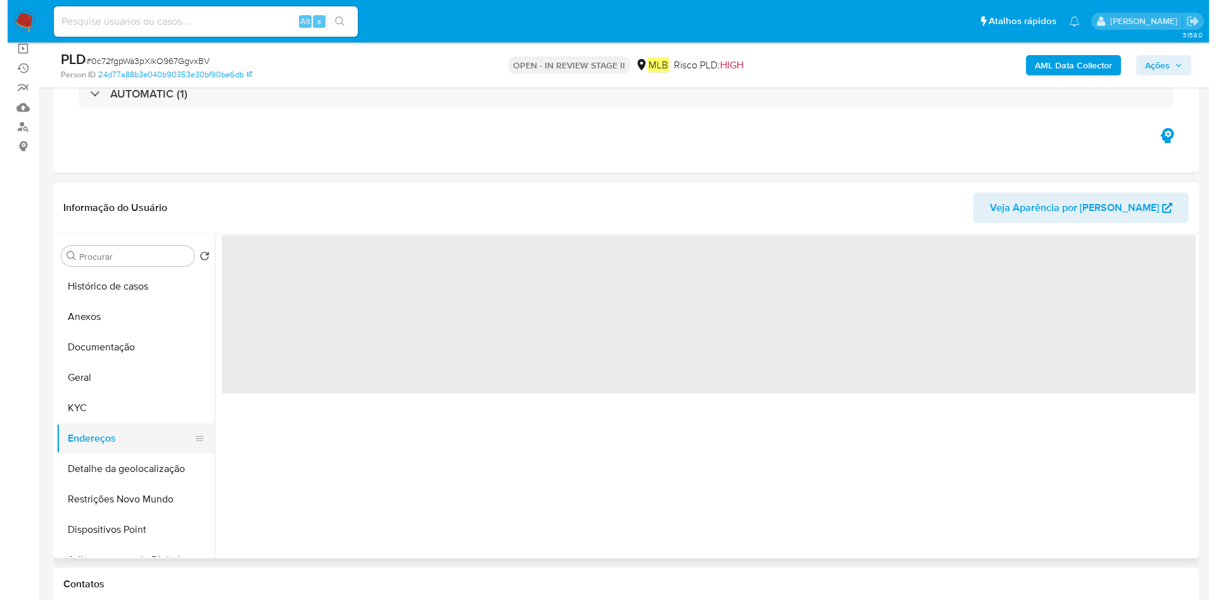
scroll to position [0, 0]
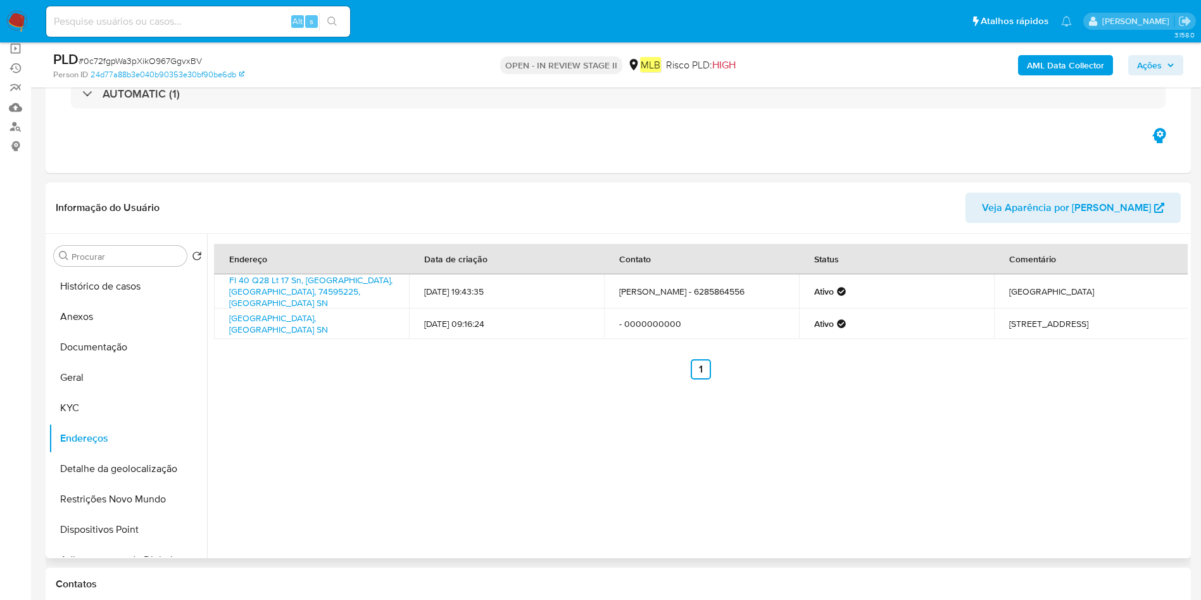
click at [379, 424] on div "Endereço Data de criação Contato Status Comentário Fl 40 Q28 Lt 17 Sn, Goiânia,…" at bounding box center [697, 396] width 981 height 324
drag, startPoint x: 225, startPoint y: 279, endPoint x: 355, endPoint y: 287, distance: 130.7
click at [355, 287] on td "Fl 40 Q28 Lt 17 Sn, Goiânia, Goiás, 74595225, Brasil SN" at bounding box center [311, 291] width 195 height 34
copy link "Fl 40 Q28 Lt 17 Sn, Goiânia, Goiá"
click at [421, 289] on td "28/11/2013 19:43:35" at bounding box center [506, 291] width 195 height 34
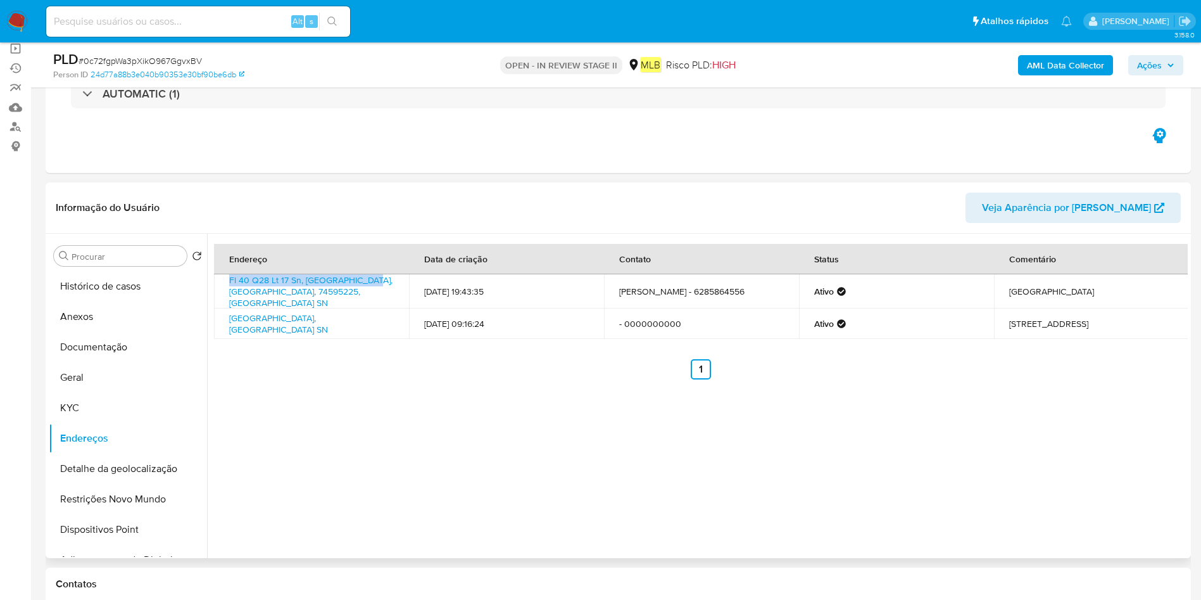
drag, startPoint x: 364, startPoint y: 281, endPoint x: 215, endPoint y: 279, distance: 148.8
click at [215, 279] on td "Fl 40 Q28 Lt 17 Sn, Goiânia, Goiás, 74595225, Brasil SN" at bounding box center [311, 291] width 195 height 34
copy link "Fl 40 Q28 Lt 17 Sn, Goiânia, Goiás,"
drag, startPoint x: 113, startPoint y: 287, endPoint x: 205, endPoint y: 133, distance: 180.0
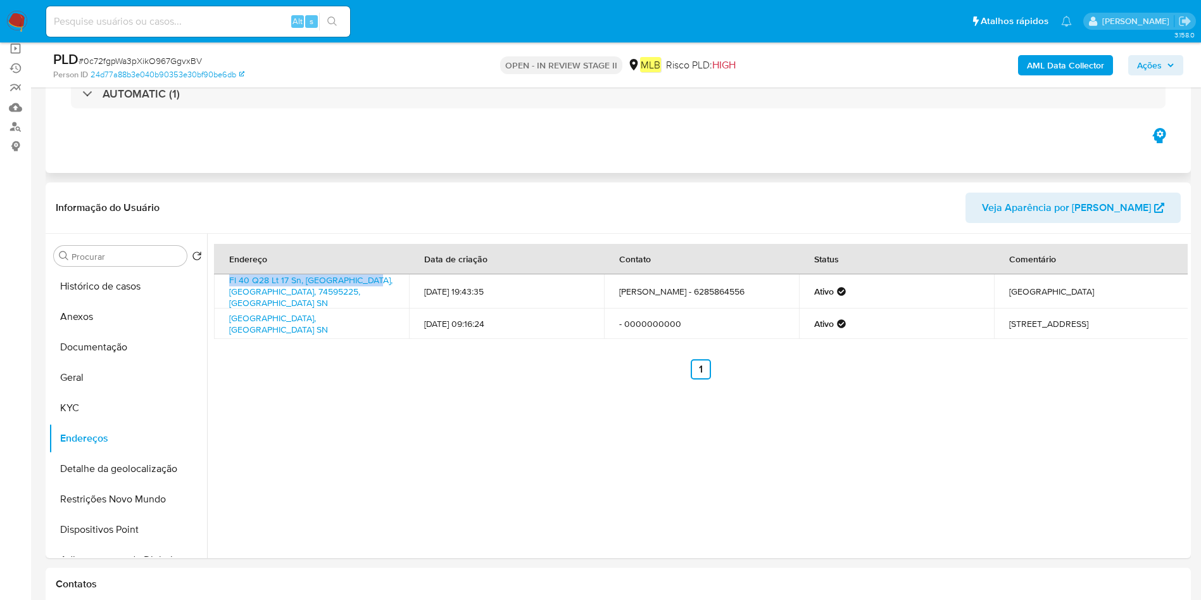
click at [113, 289] on button "Histórico de casos" at bounding box center [128, 286] width 158 height 30
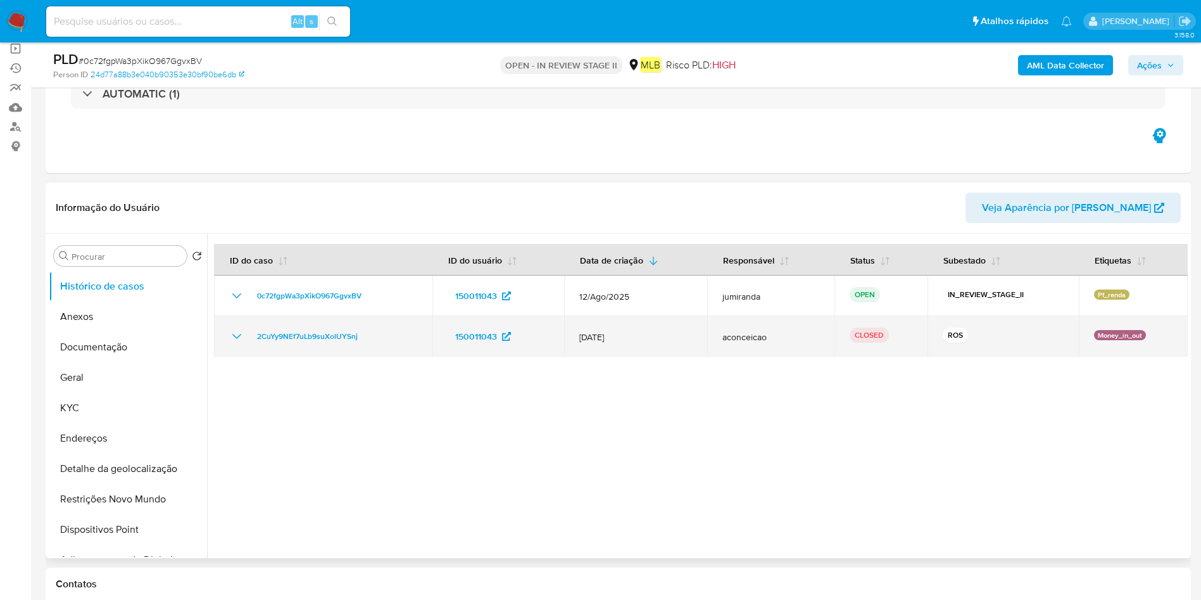
click at [343, 355] on td "2CuYy9NEf7uLb9suXolUYSnj" at bounding box center [323, 336] width 218 height 41
click at [610, 337] on span "12/Jun/2024" at bounding box center [635, 336] width 113 height 11
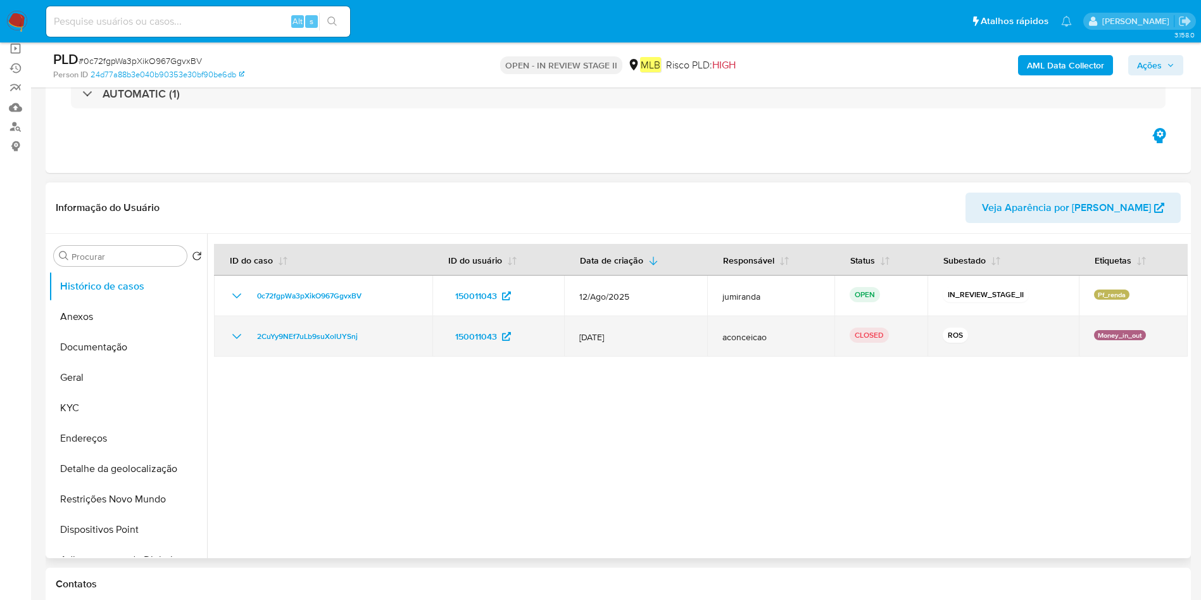
click at [610, 337] on span "12/Jun/2024" at bounding box center [635, 336] width 113 height 11
click at [357, 351] on td "2CuYy9NEf7uLb9suXolUYSnj" at bounding box center [323, 336] width 218 height 41
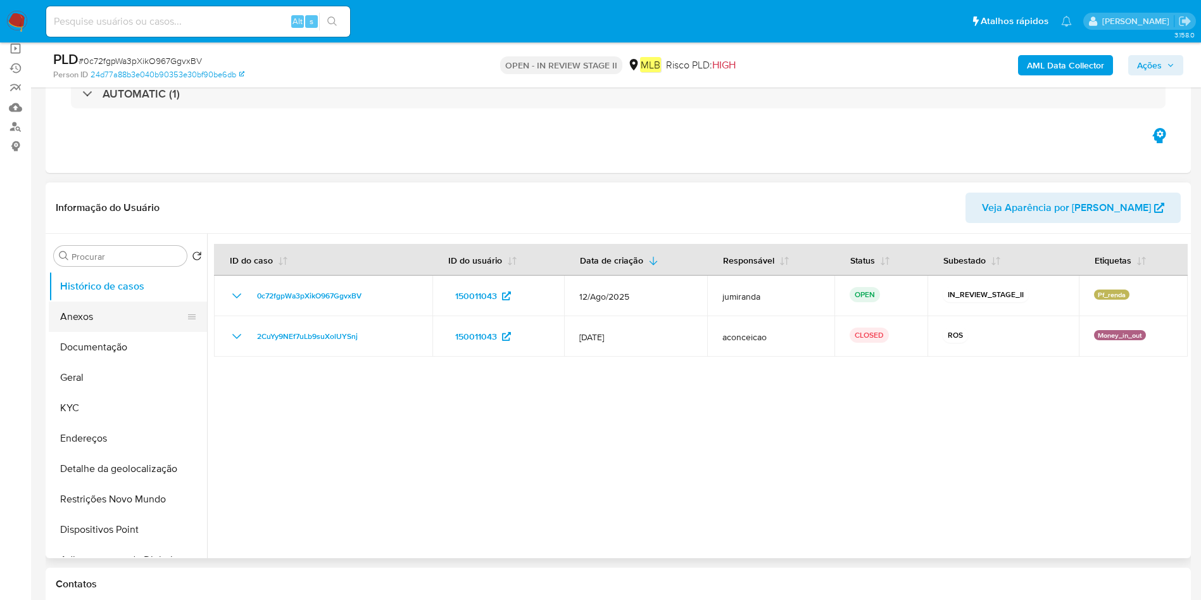
click at [90, 329] on button "Anexos" at bounding box center [123, 316] width 148 height 30
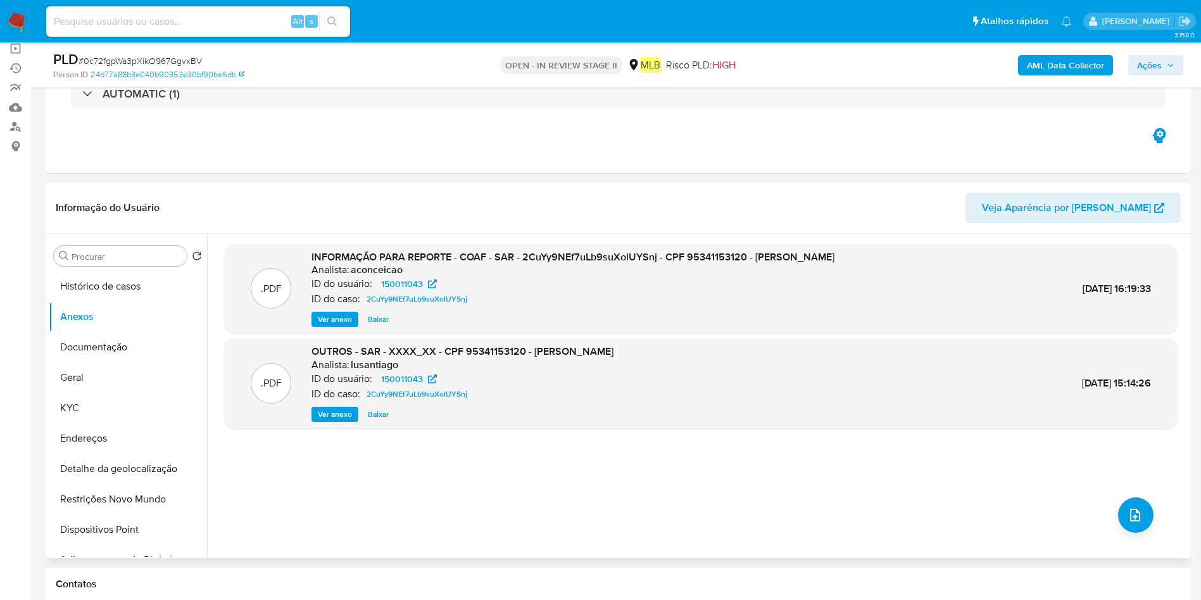
click at [1104, 513] on div ".PDF INFORMAÇÃO PARA REPORTE - COAF - SAR - 2CuYy9NEf7uLb9suXolUYSnj - CPF 9534…" at bounding box center [701, 396] width 954 height 304
click at [1128, 509] on span "upload-file" at bounding box center [1135, 514] width 15 height 15
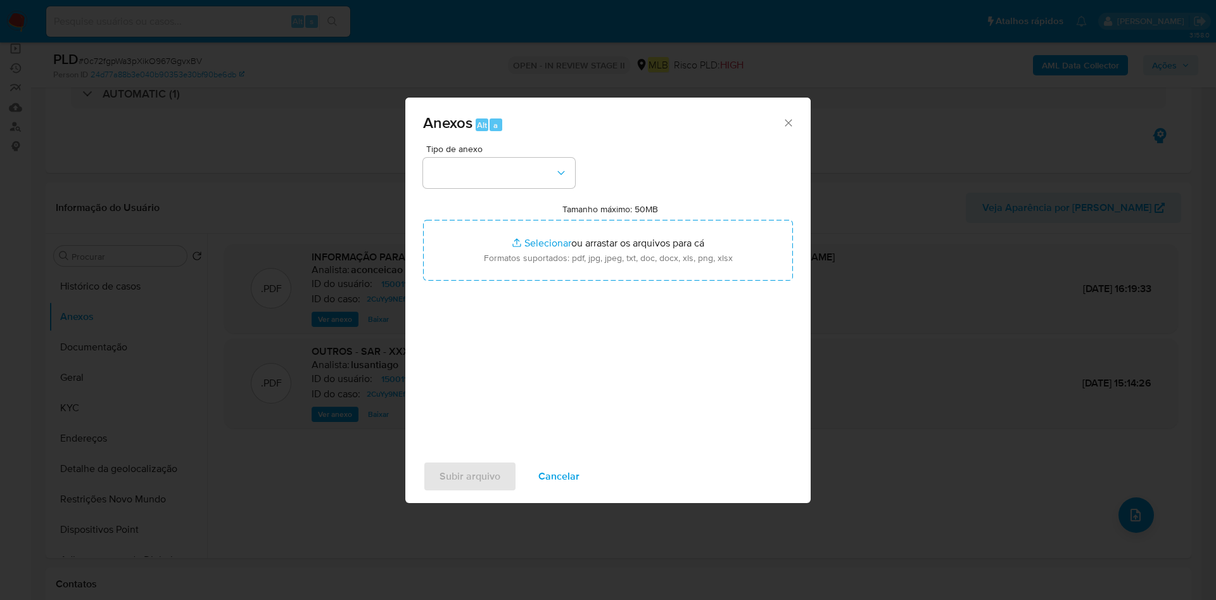
click at [886, 425] on div "Anexos Alt a Tipo de anexo Tamanho máximo: 50MB Selecionar arquivos Selecionar …" at bounding box center [608, 300] width 1216 height 600
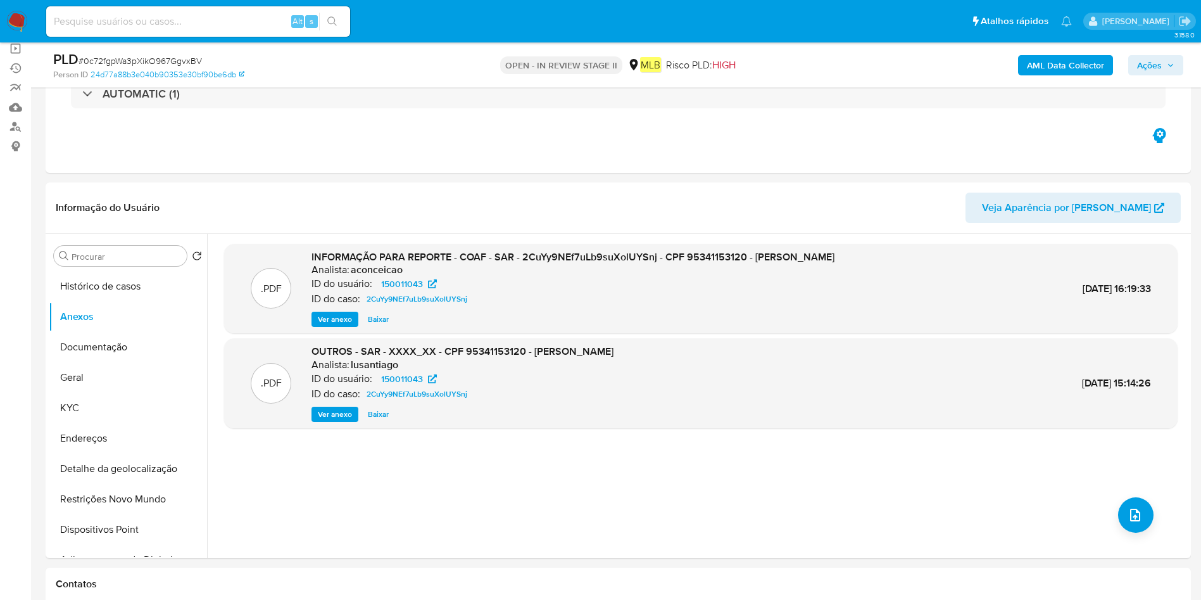
click at [1051, 62] on b "AML Data Collector" at bounding box center [1065, 65] width 77 height 20
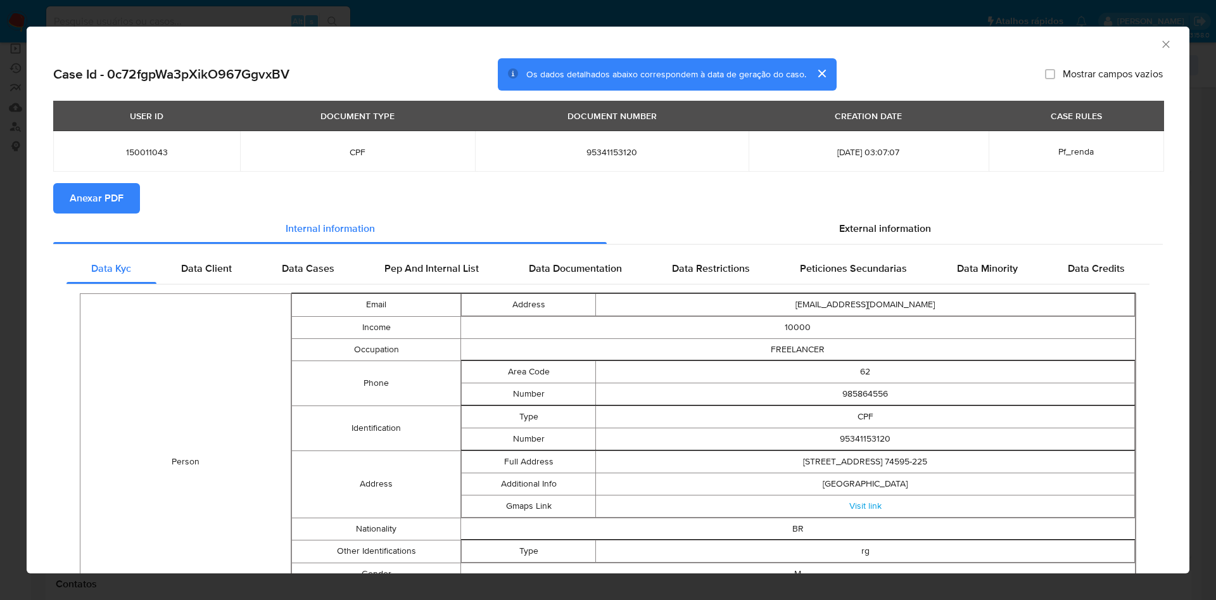
click at [94, 205] on span "Anexar PDF" at bounding box center [97, 198] width 54 height 28
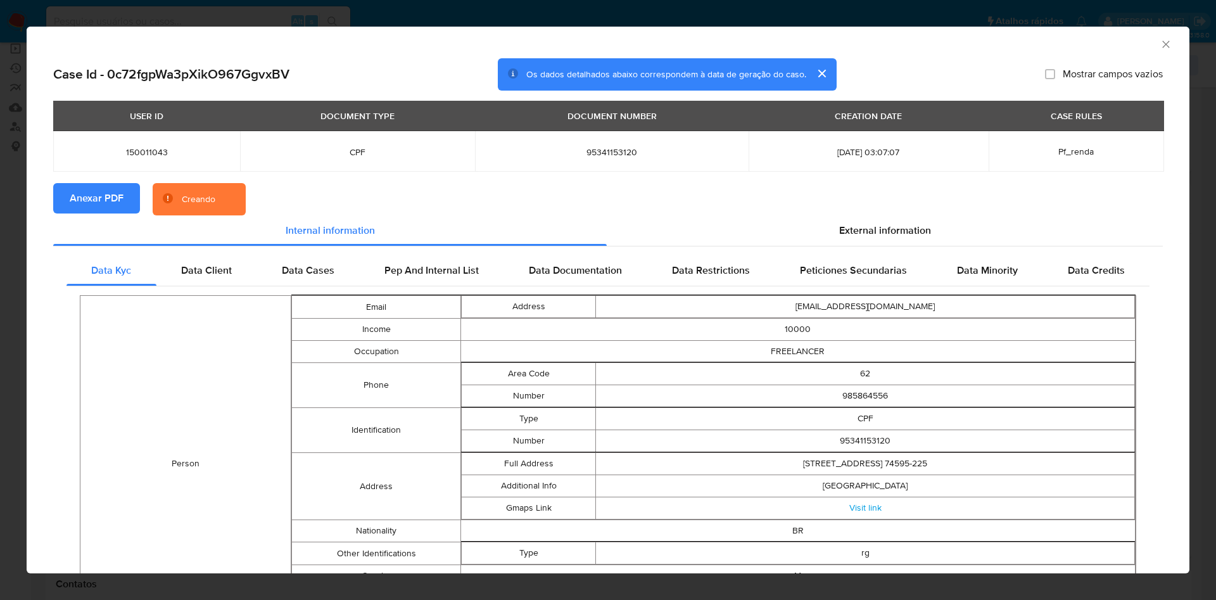
click at [1159, 44] on icon "Fechar a janela" at bounding box center [1165, 44] width 13 height 13
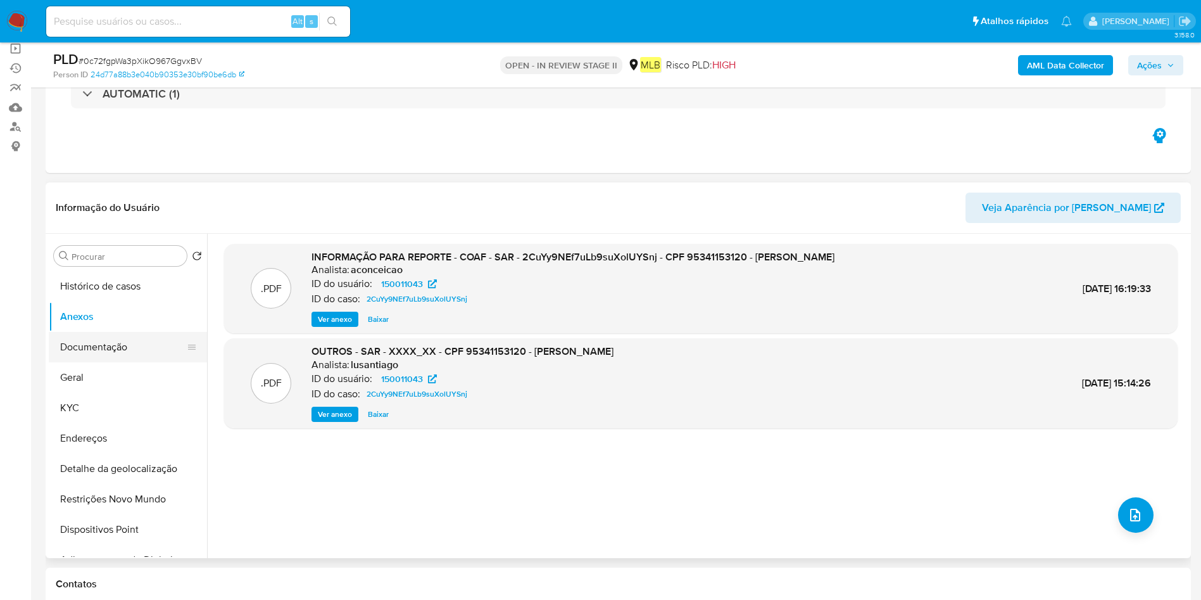
click at [92, 360] on button "Documentação" at bounding box center [123, 347] width 148 height 30
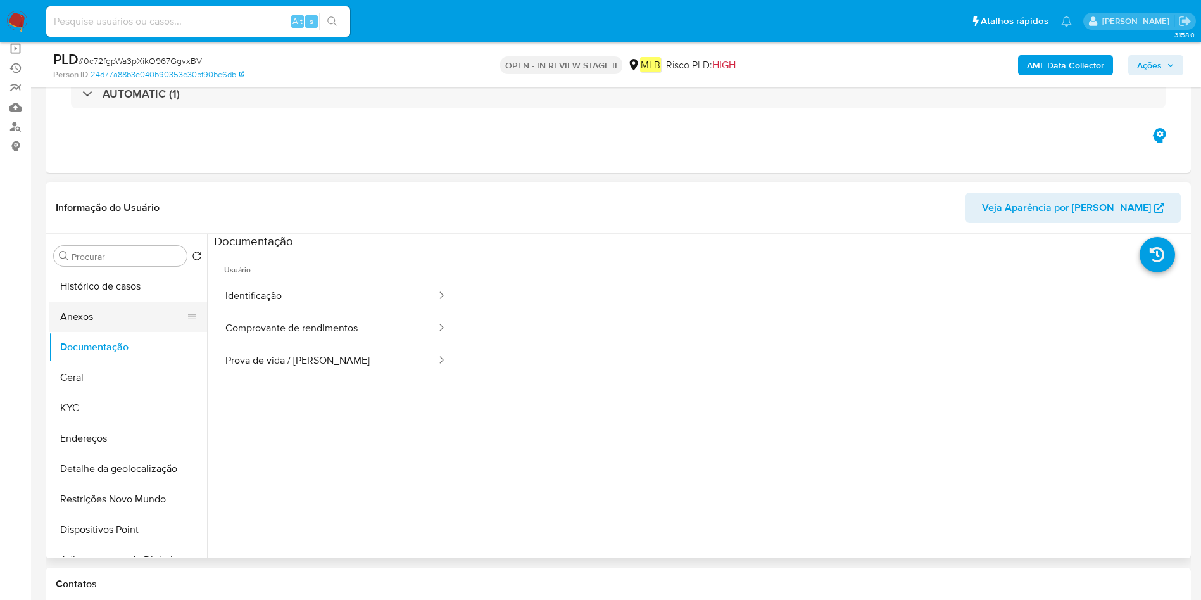
click at [125, 310] on button "Anexos" at bounding box center [123, 316] width 148 height 30
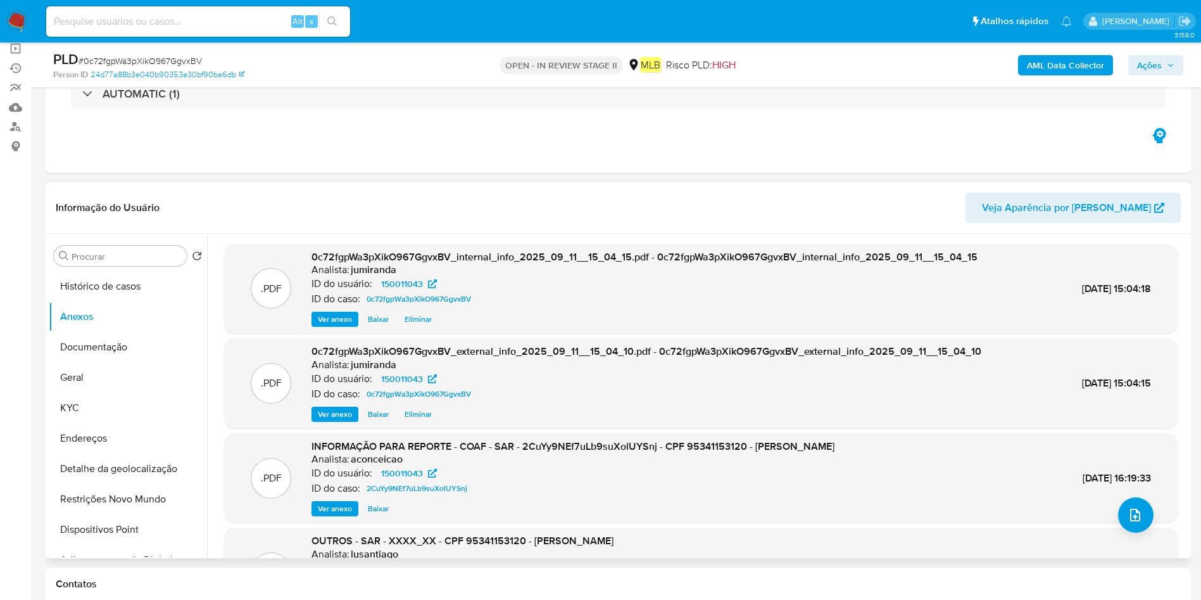
click at [1149, 522] on div ".PDF INFORMAÇÃO PARA REPORTE - COAF - SAR - 2CuYy9NEf7uLb9suXolUYSnj - CPF 9534…" at bounding box center [701, 478] width 954 height 90
click at [1129, 522] on icon "upload-file" at bounding box center [1135, 514] width 15 height 15
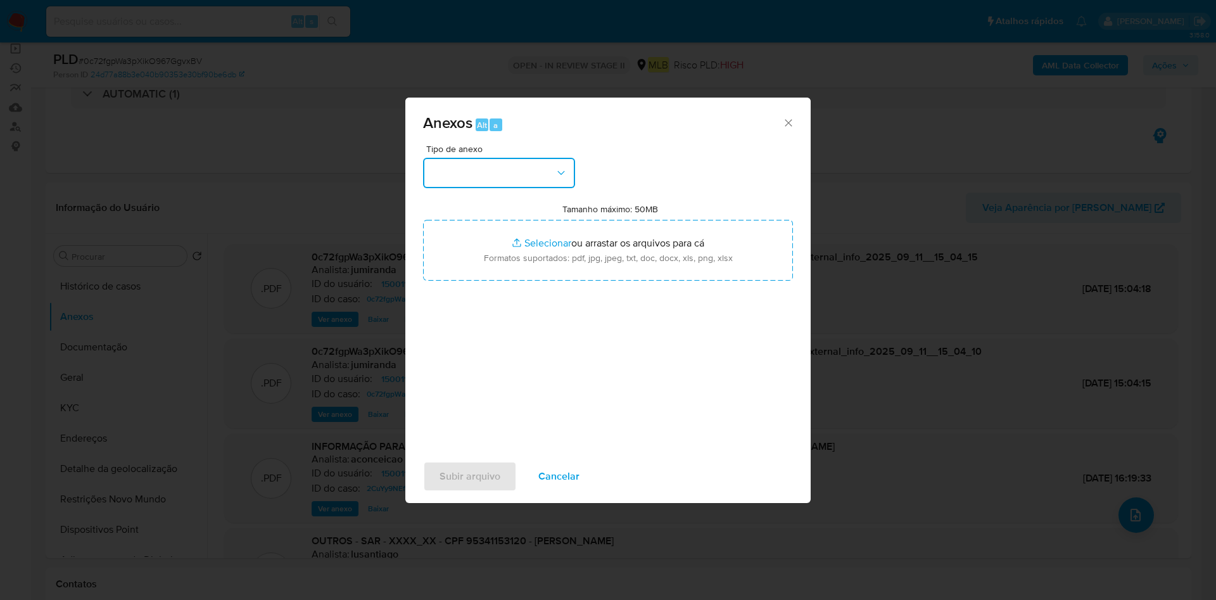
click at [518, 186] on button "button" at bounding box center [499, 173] width 152 height 30
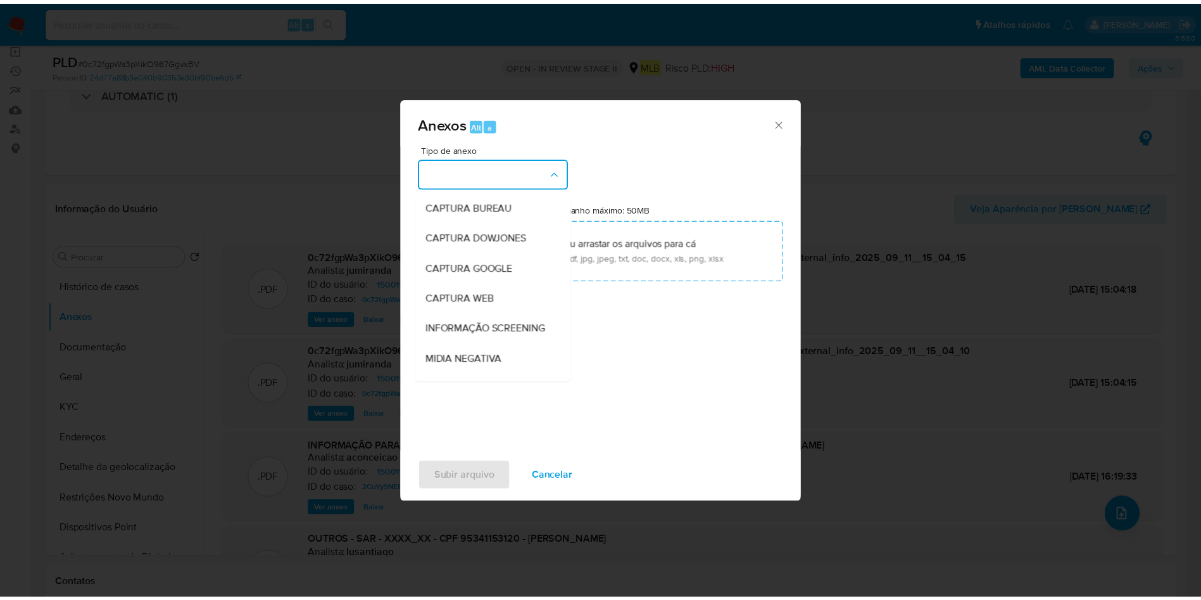
scroll to position [195, 0]
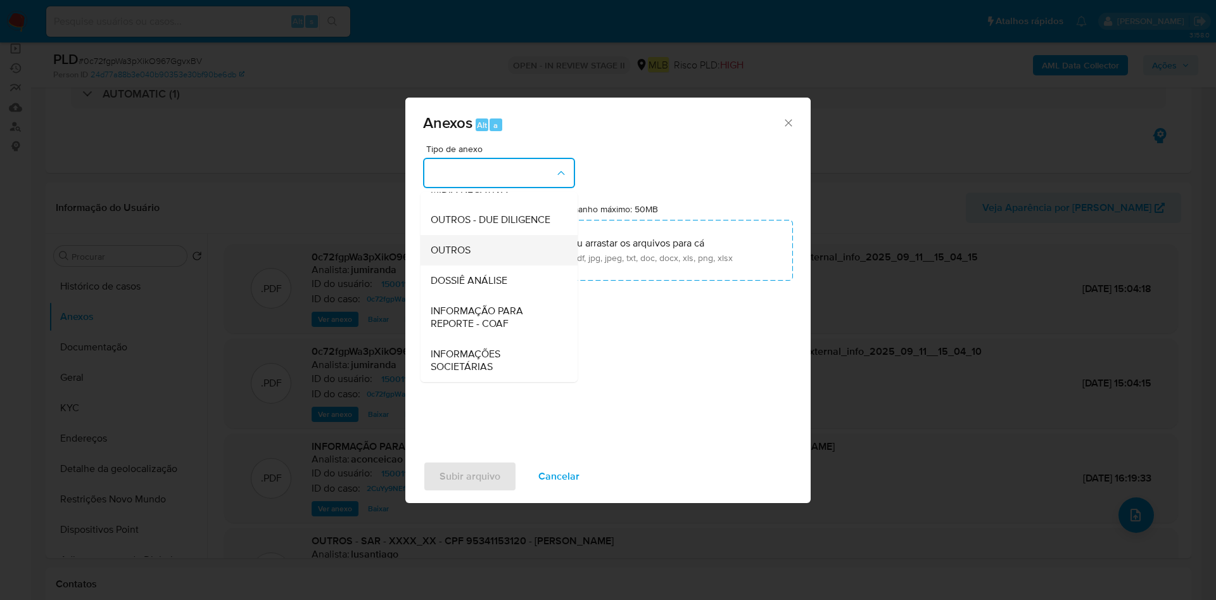
click at [495, 250] on div "OUTROS" at bounding box center [495, 250] width 129 height 30
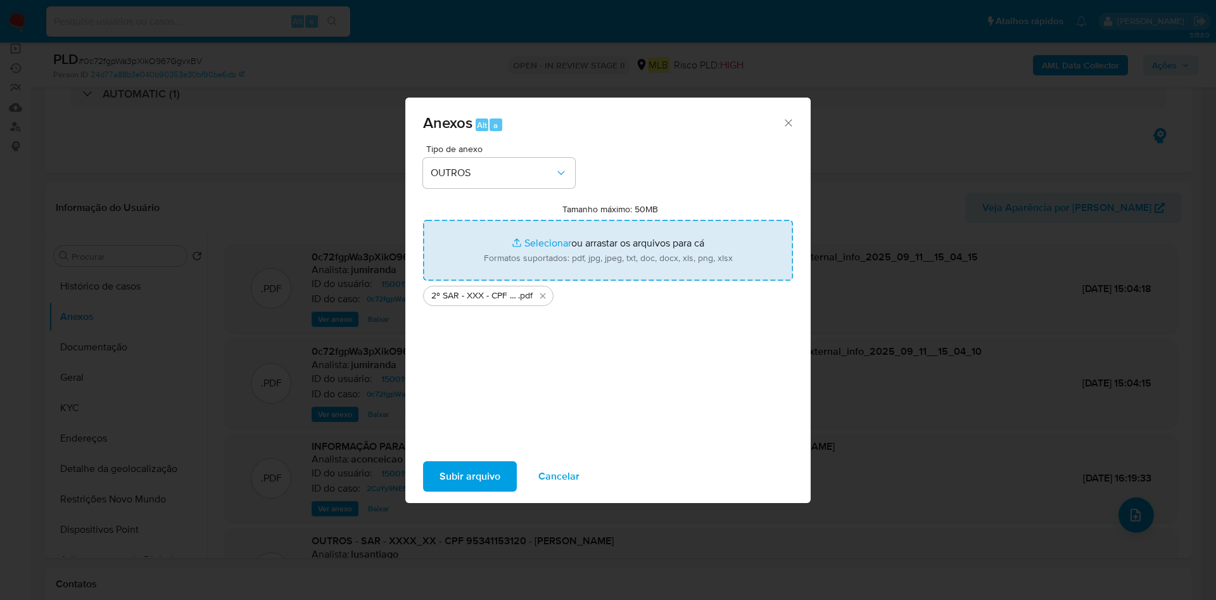
type input "C:\fakepath\Mulan 150011043_2025_09_10_13_21_34.xlsx"
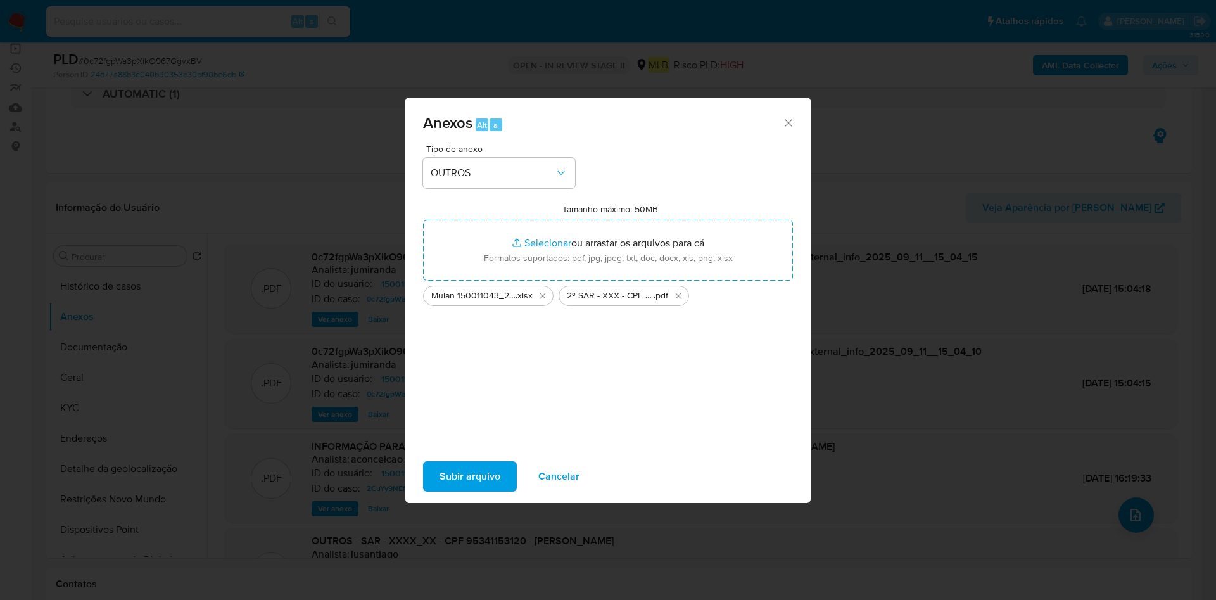
click at [474, 462] on span "Subir arquivo" at bounding box center [469, 476] width 61 height 28
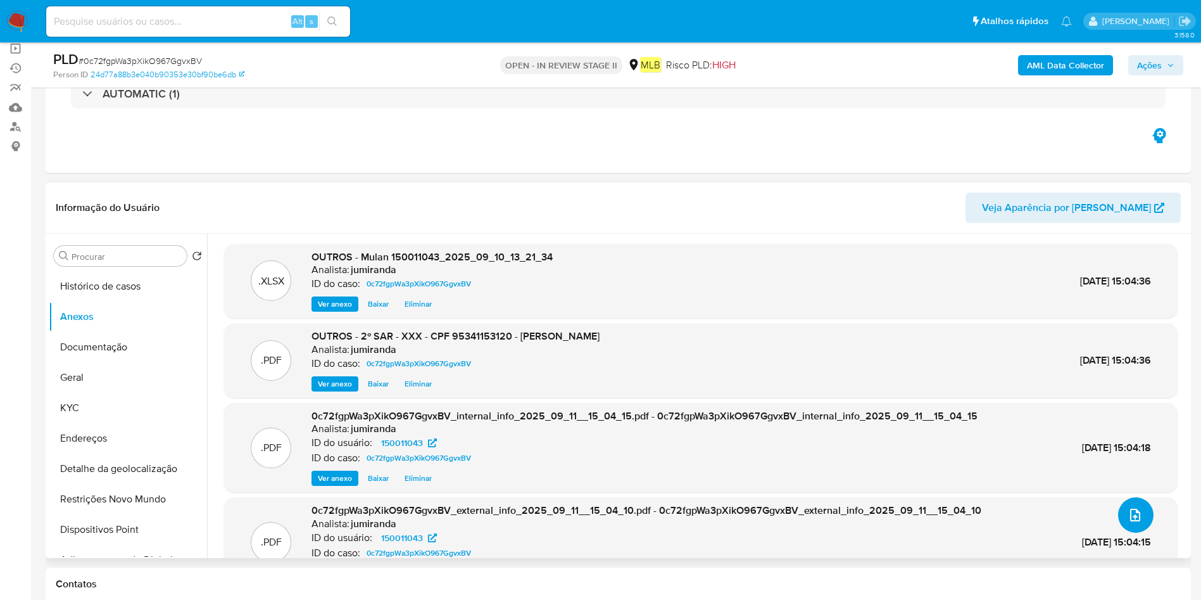
click at [1132, 515] on icon "upload-file" at bounding box center [1135, 514] width 15 height 15
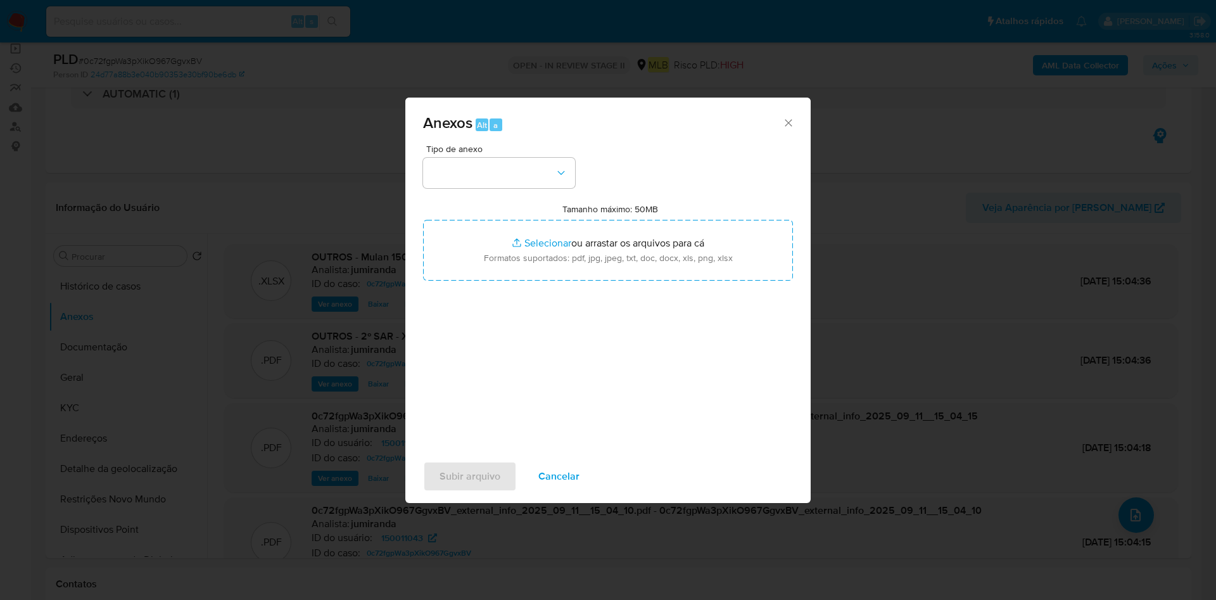
drag, startPoint x: 790, startPoint y: 116, endPoint x: 833, endPoint y: 140, distance: 49.9
click at [790, 117] on icon "Fechar" at bounding box center [788, 123] width 13 height 13
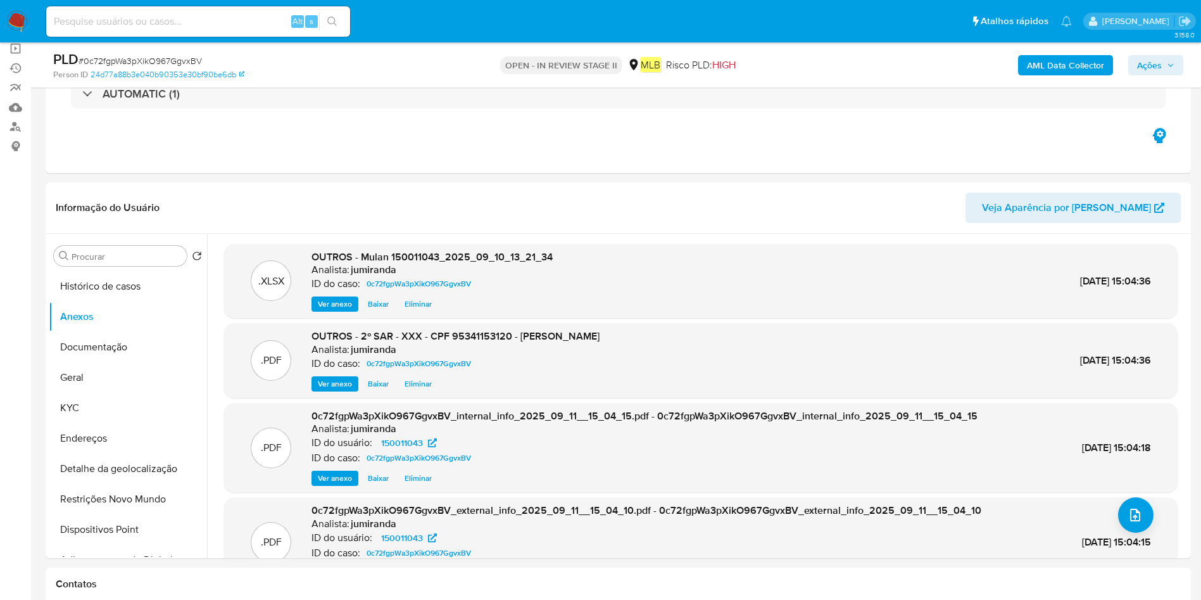
click at [1149, 63] on span "Ações" at bounding box center [1149, 65] width 25 height 20
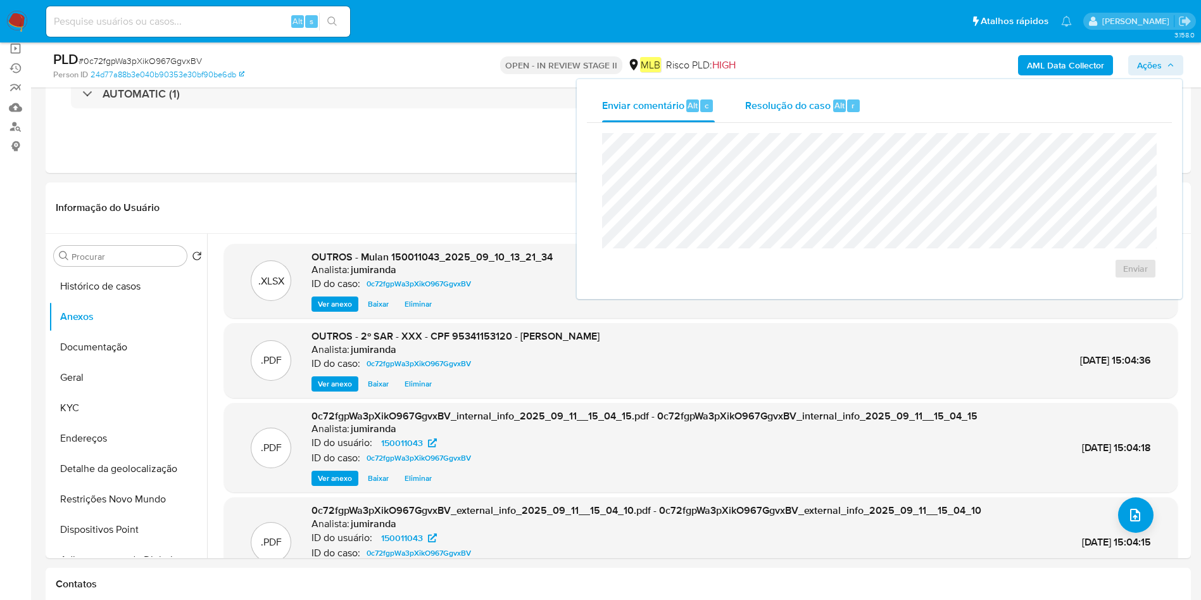
click at [799, 98] on span "Resolução do caso" at bounding box center [787, 105] width 85 height 15
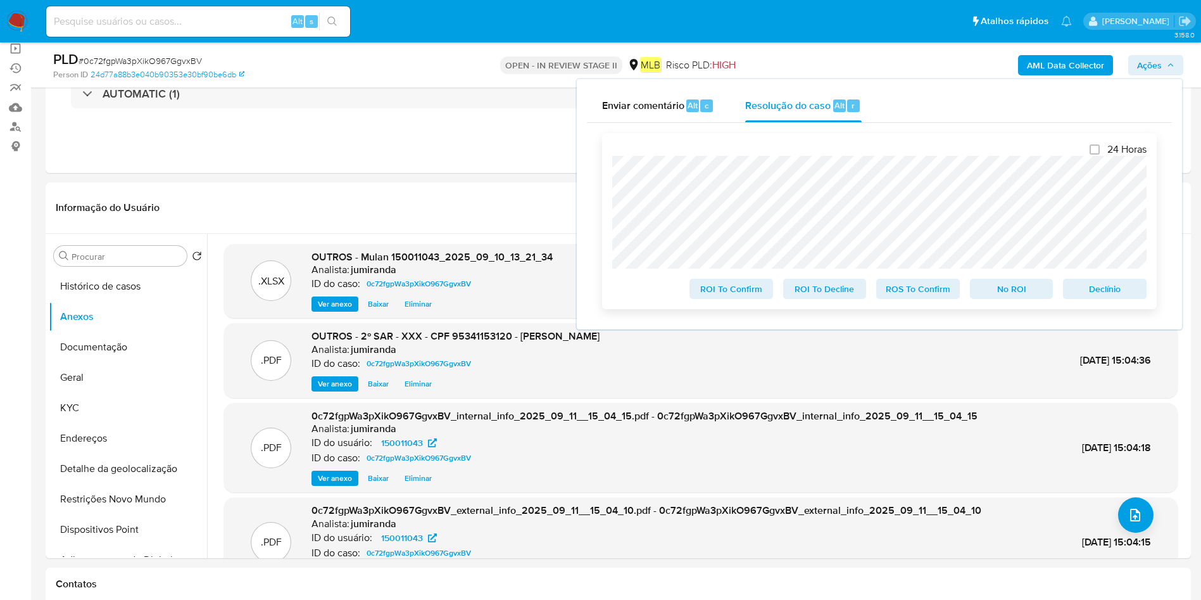
click at [929, 286] on span "ROS To Confirm" at bounding box center [918, 289] width 66 height 18
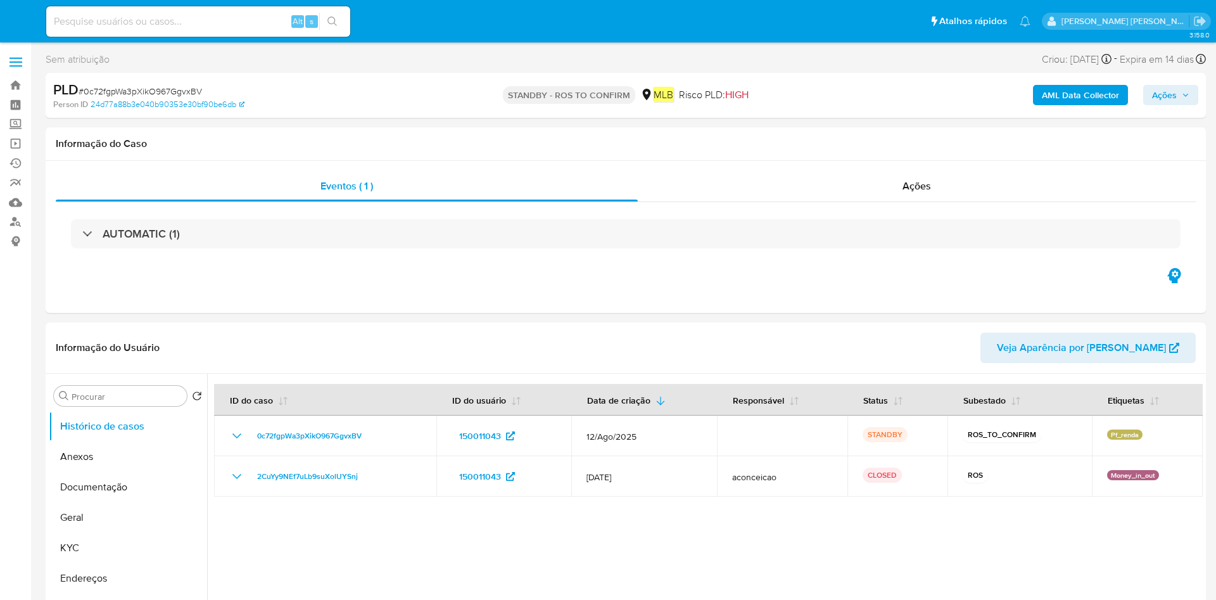
select select "10"
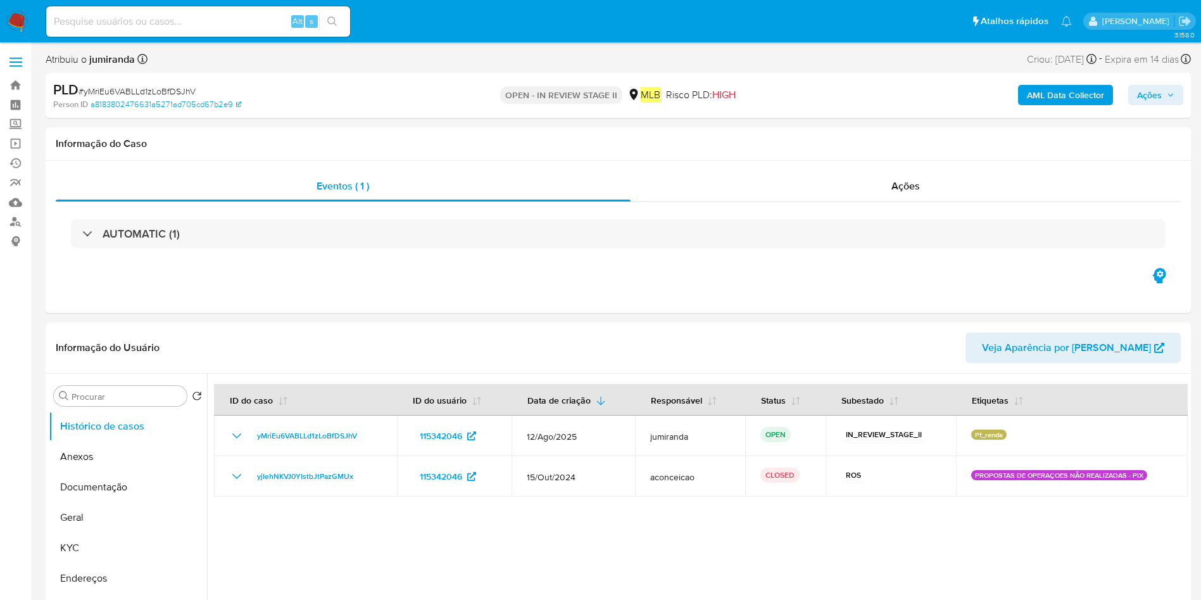
select select "10"
click at [91, 518] on button "Geral" at bounding box center [123, 517] width 148 height 30
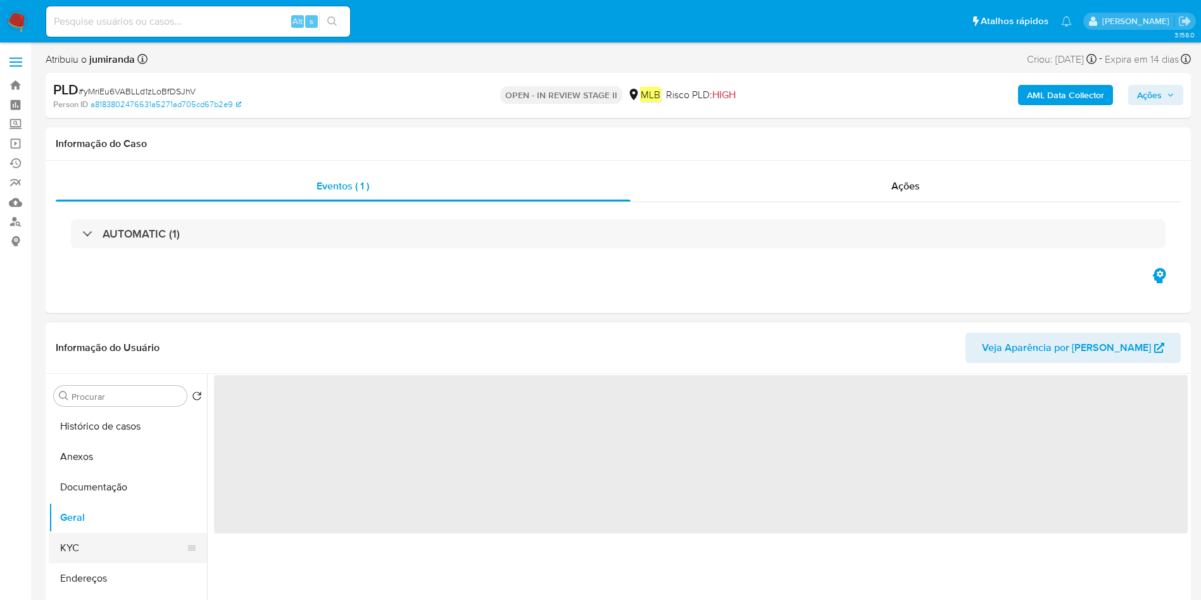
click at [103, 548] on button "KYC" at bounding box center [123, 548] width 148 height 30
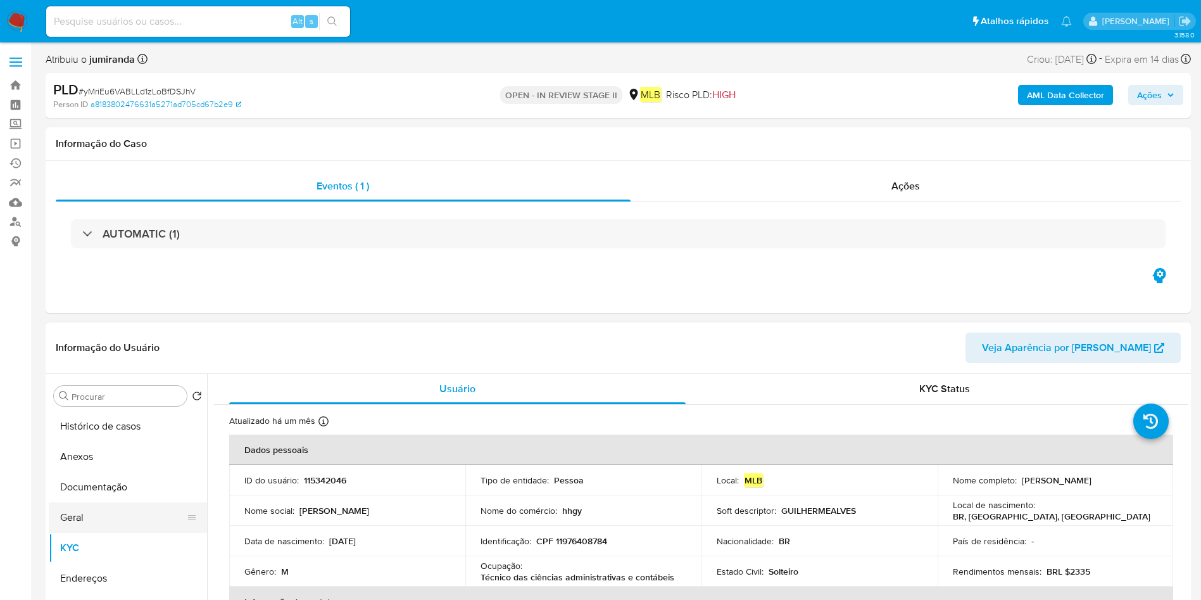
click at [123, 519] on button "Geral" at bounding box center [123, 517] width 148 height 30
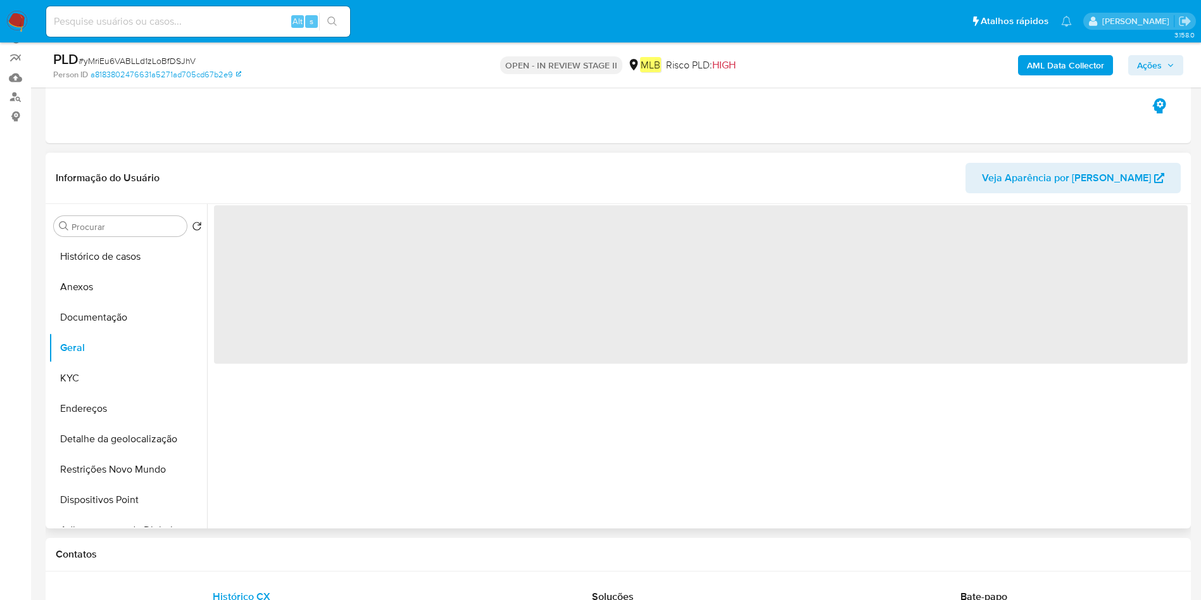
scroll to position [95, 0]
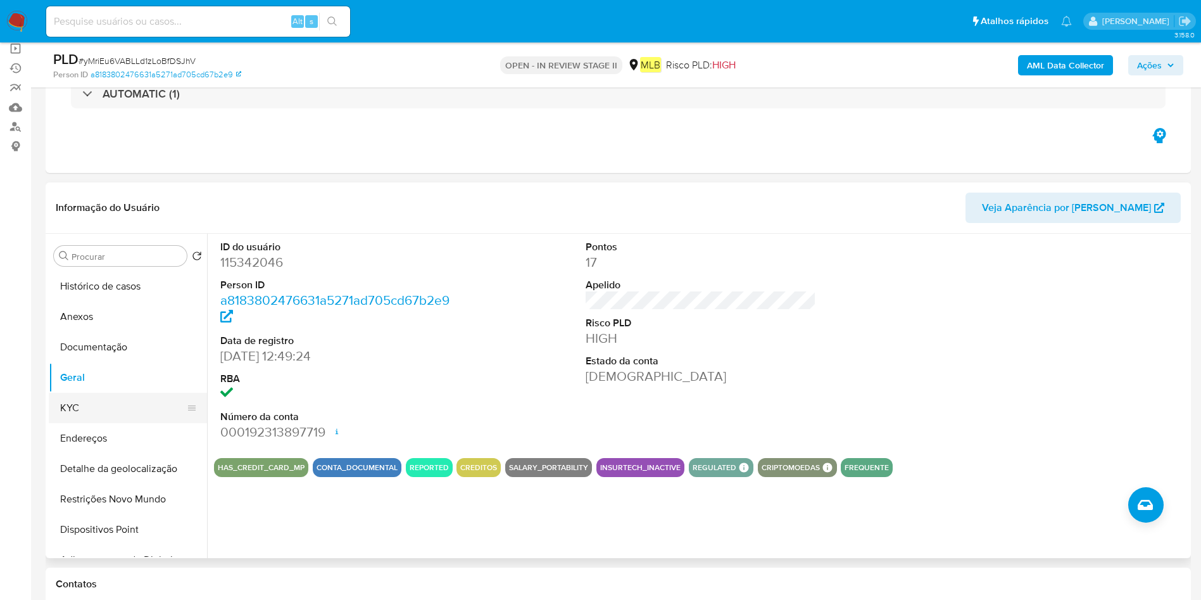
click at [96, 401] on button "KYC" at bounding box center [123, 408] width 148 height 30
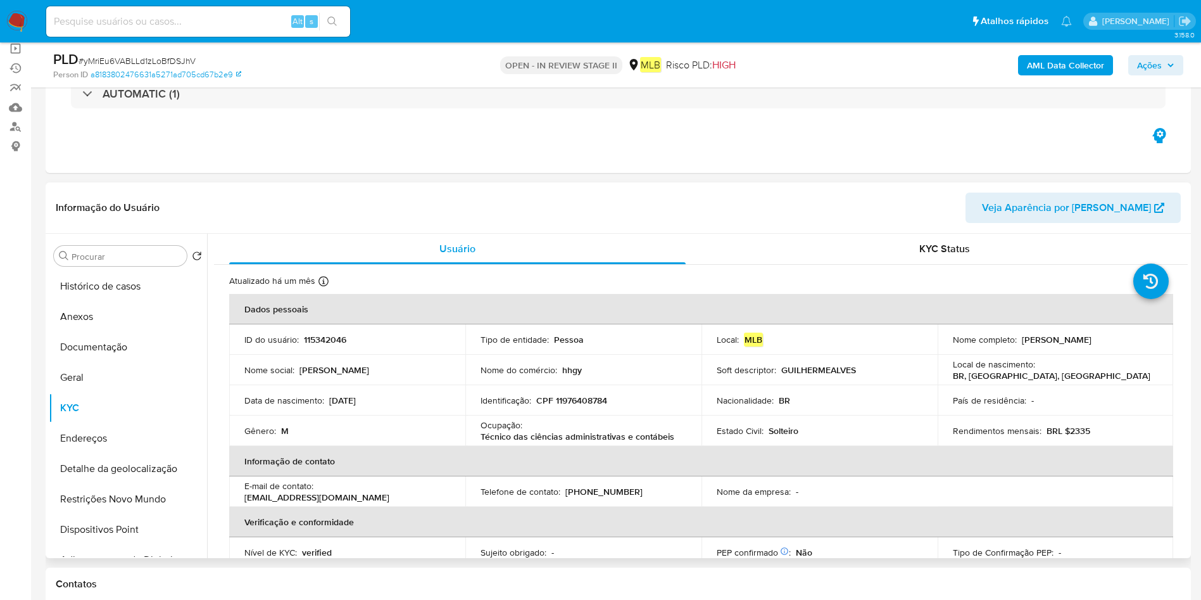
click at [541, 434] on p "Técnico das ciências administrativas e contábeis" at bounding box center [578, 436] width 194 height 11
copy div "Ocupação : Técnico das ciências administrativas e contábeis"
click at [74, 405] on button "KYC" at bounding box center [123, 408] width 148 height 30
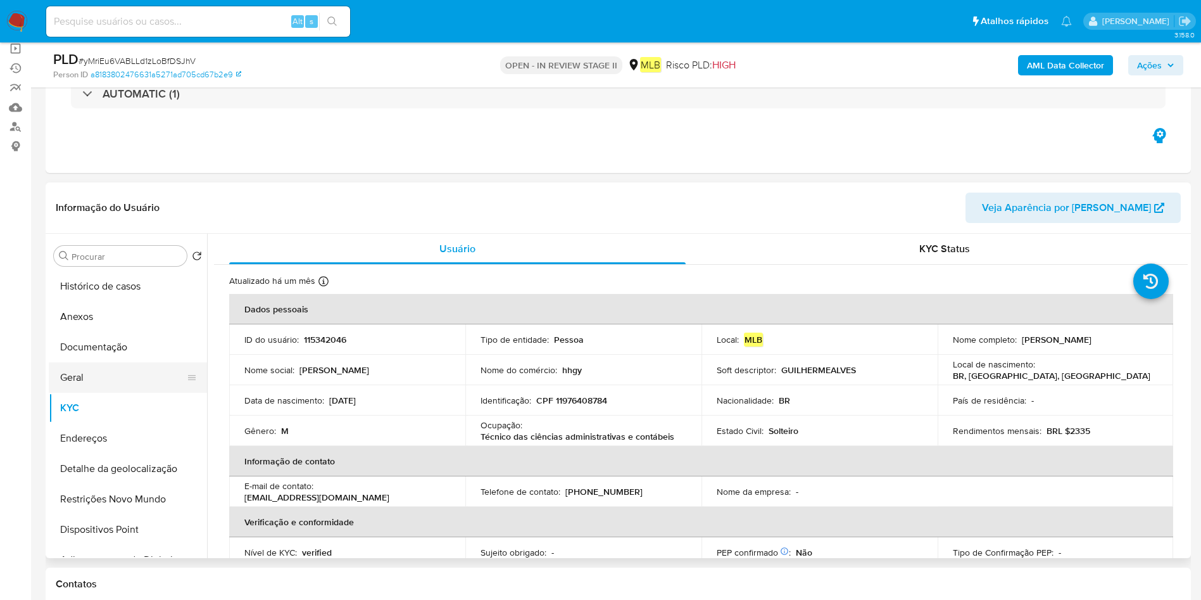
click at [92, 372] on button "Geral" at bounding box center [123, 377] width 148 height 30
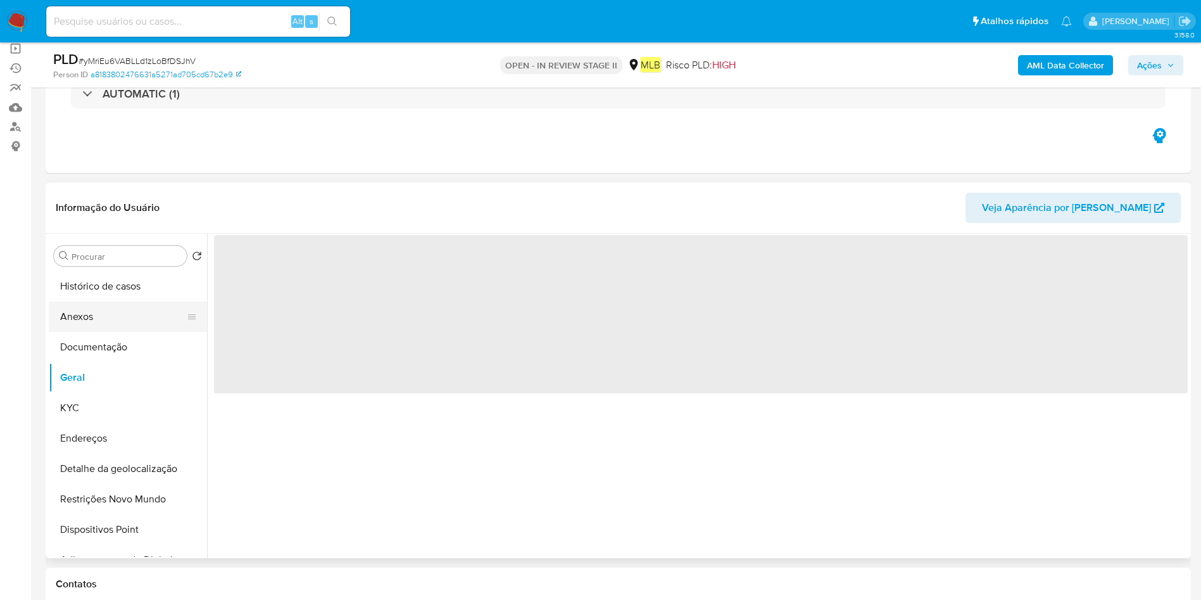
click at [109, 309] on button "Anexos" at bounding box center [123, 316] width 148 height 30
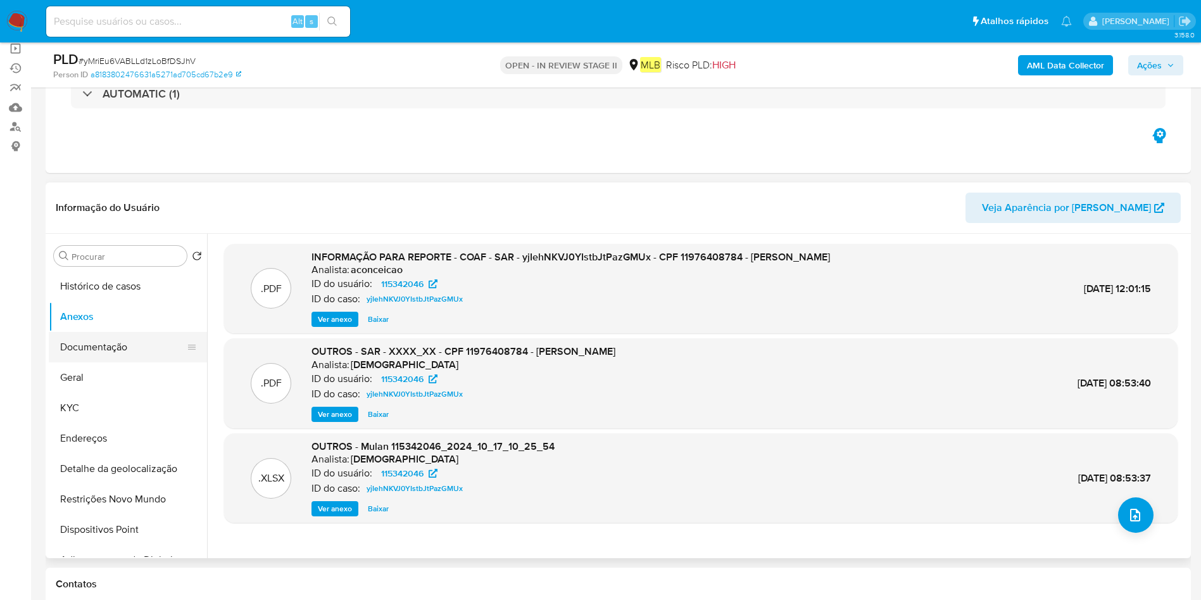
click at [146, 353] on button "Documentação" at bounding box center [123, 347] width 148 height 30
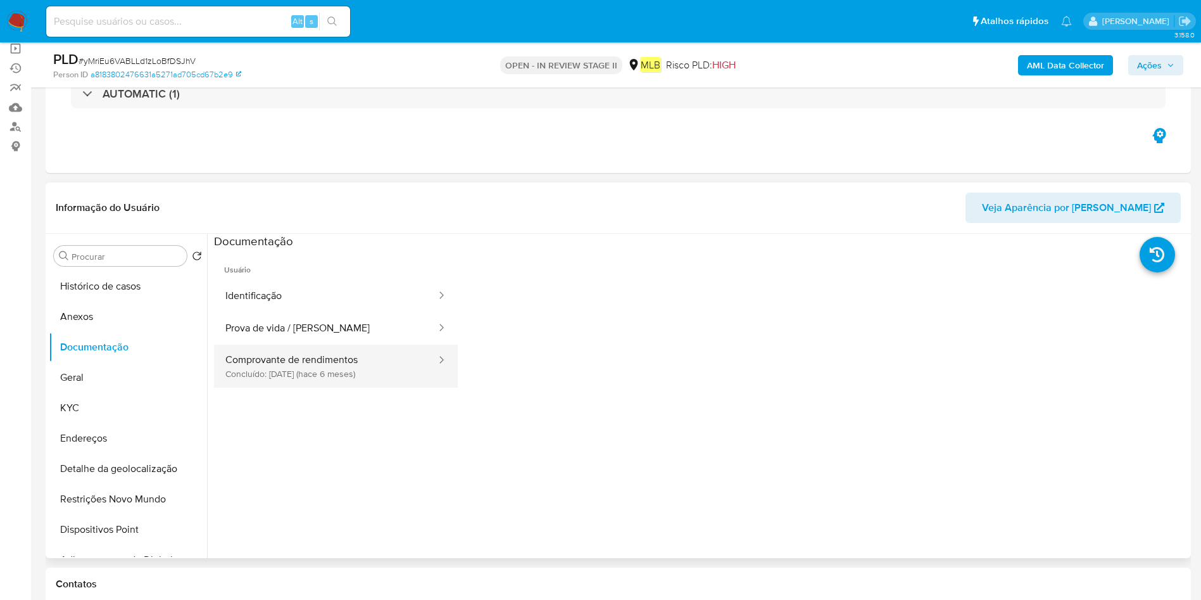
click at [372, 371] on button "Comprovante de rendimentos Concluído: 11/03/2025 (hace 6 meses)" at bounding box center [326, 365] width 224 height 43
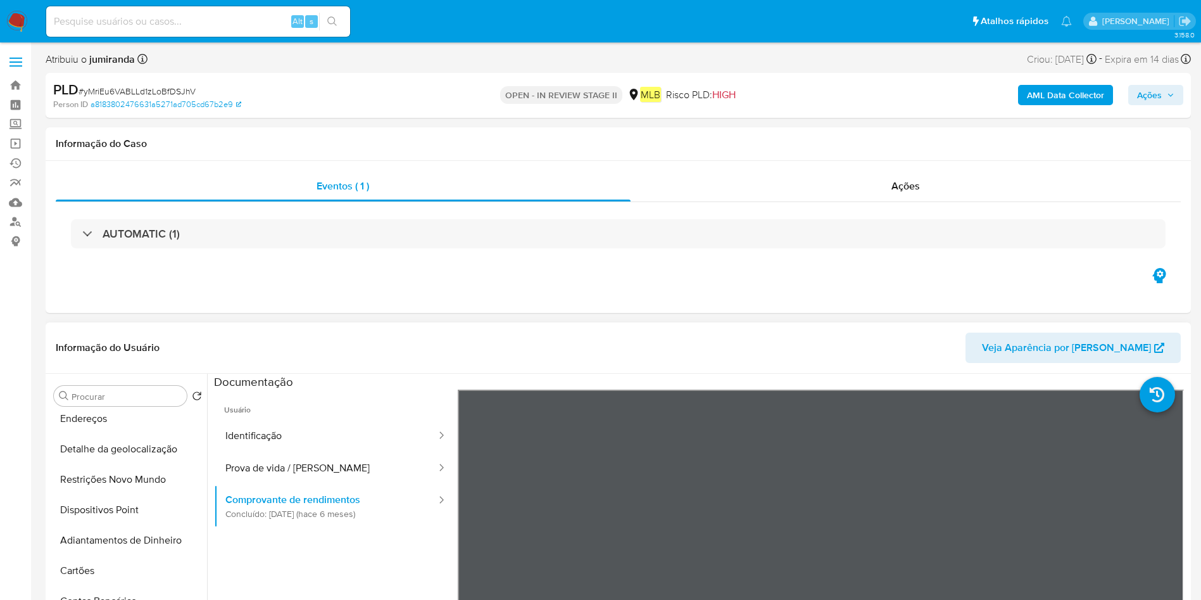
scroll to position [190, 0]
click at [123, 452] on button "Restrições Novo Mundo" at bounding box center [123, 449] width 148 height 30
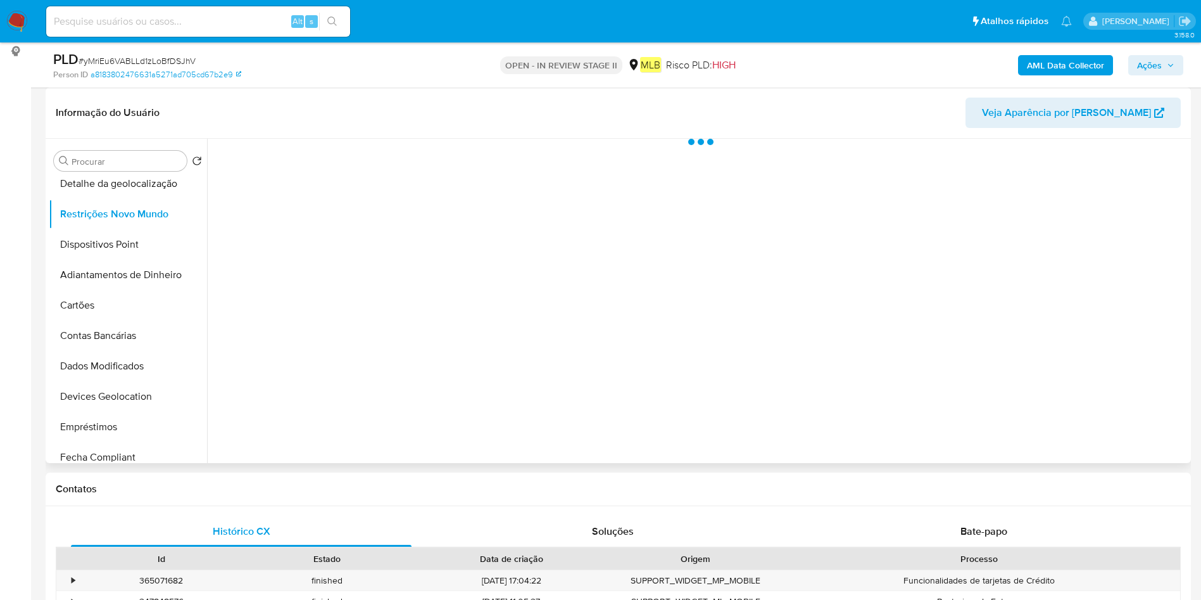
scroll to position [95, 0]
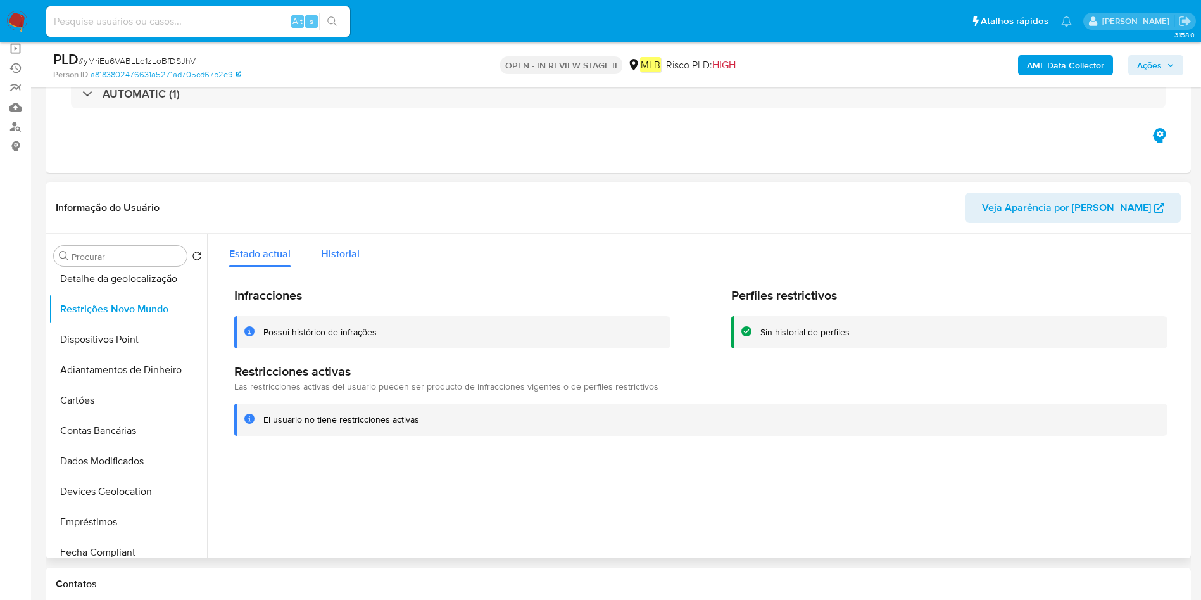
click at [335, 262] on div "Historial" at bounding box center [340, 251] width 39 height 34
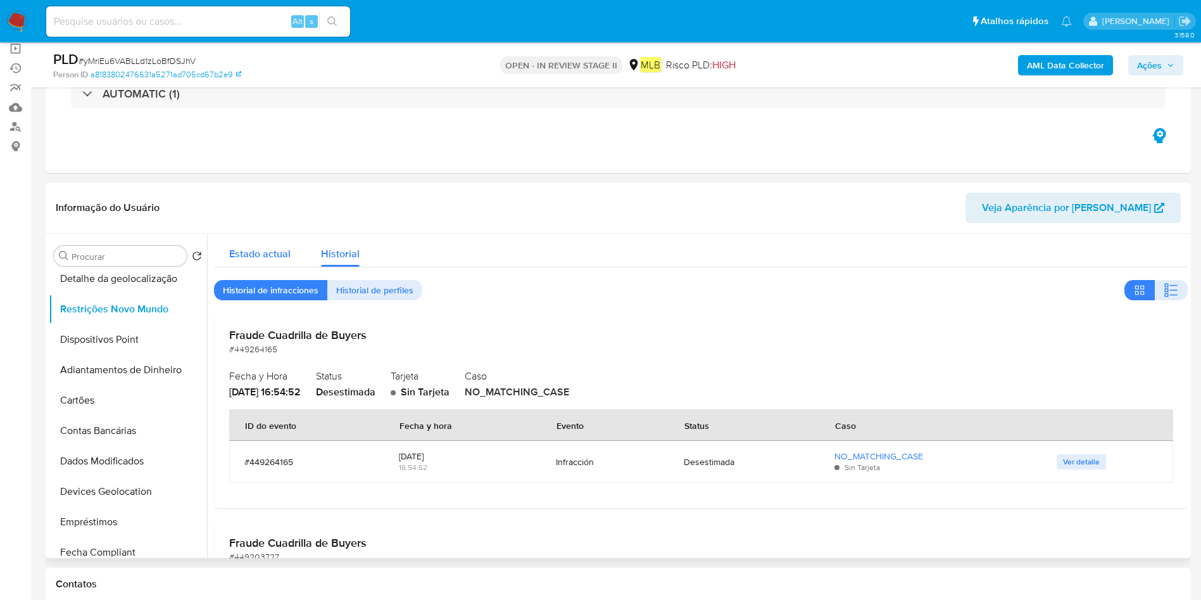
click at [251, 255] on span "Estado actual" at bounding box center [259, 253] width 61 height 15
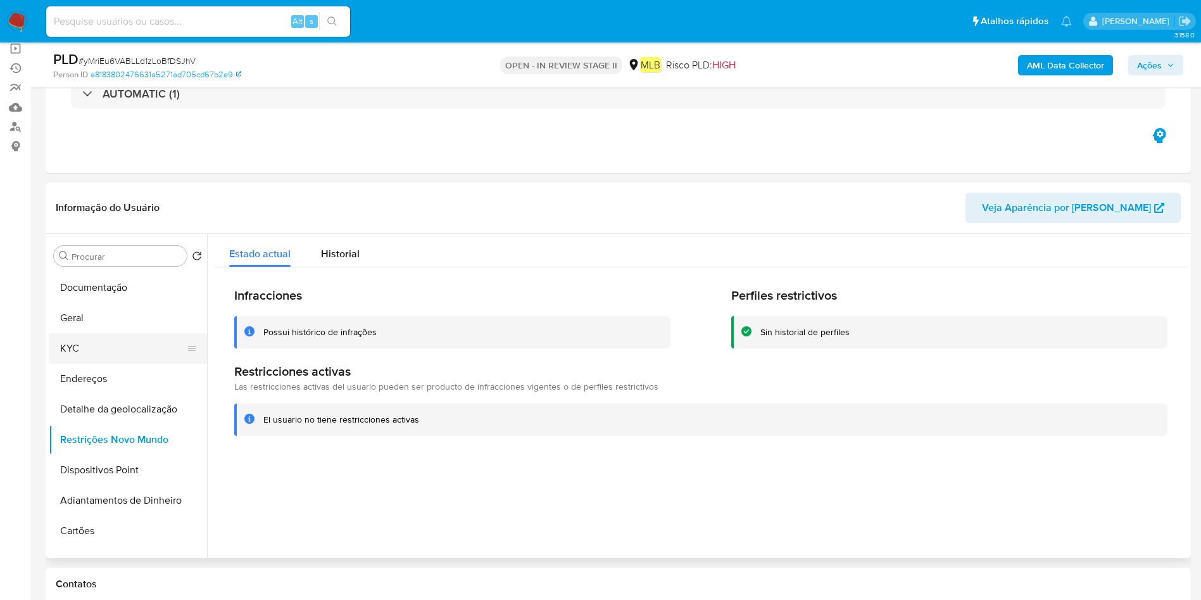
scroll to position [0, 0]
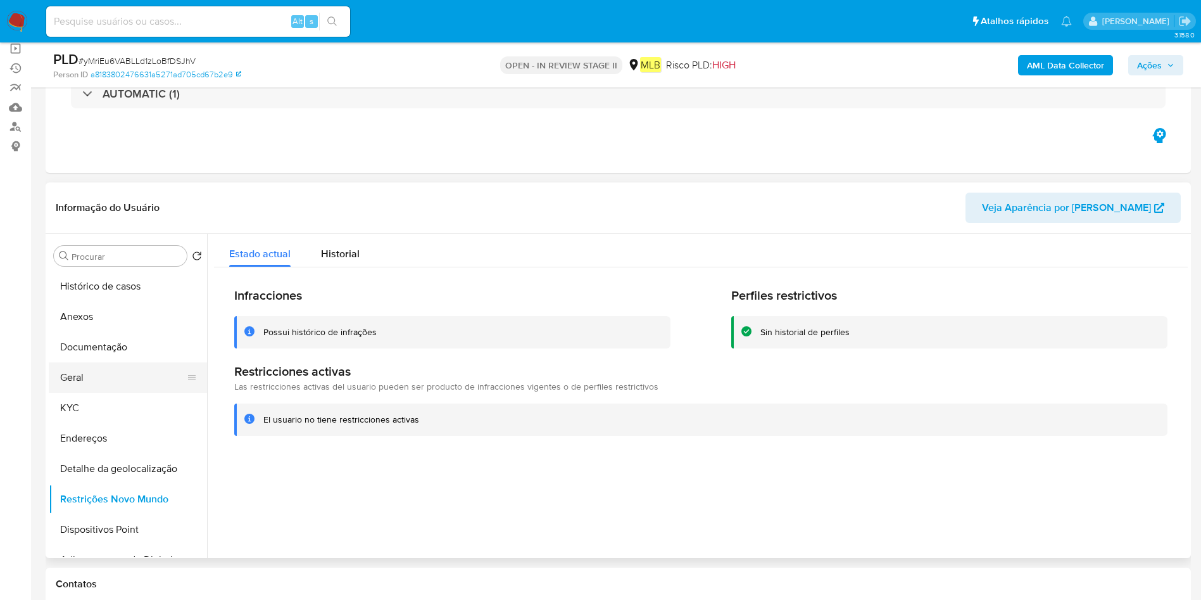
click at [96, 381] on button "Geral" at bounding box center [123, 377] width 148 height 30
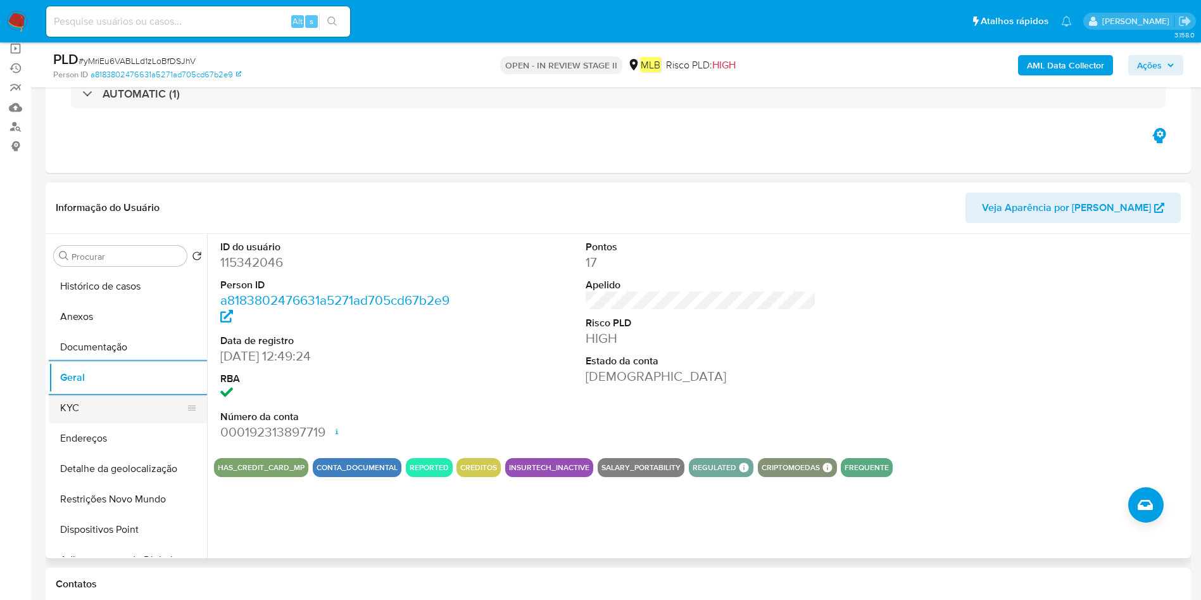
click at [117, 413] on button "KYC" at bounding box center [123, 408] width 148 height 30
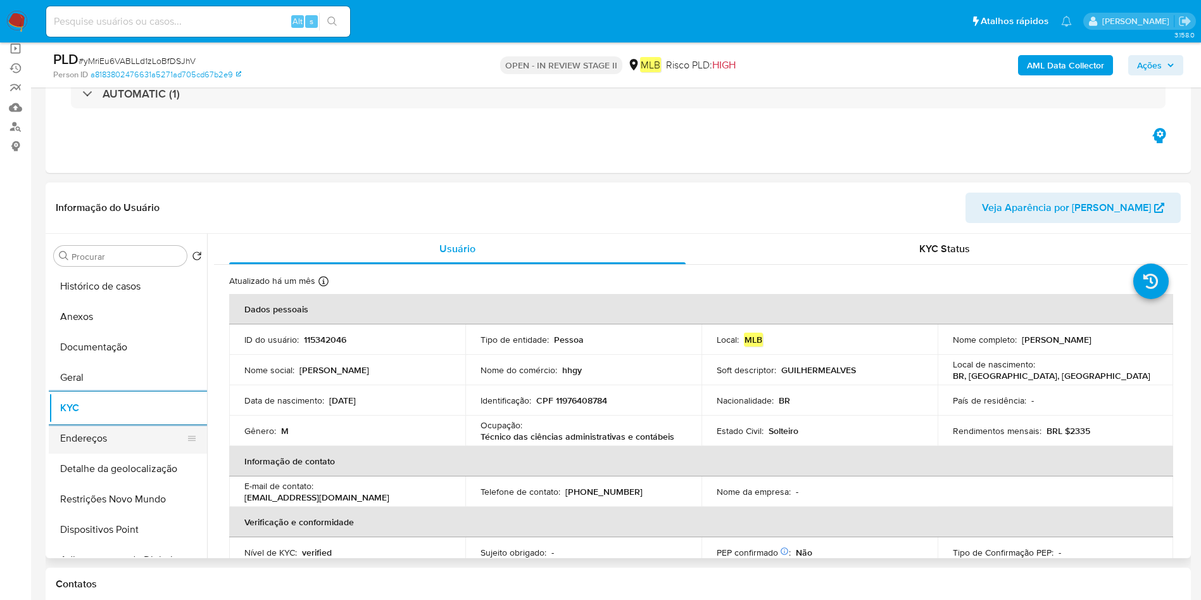
click at [141, 438] on button "Endereços" at bounding box center [123, 438] width 148 height 30
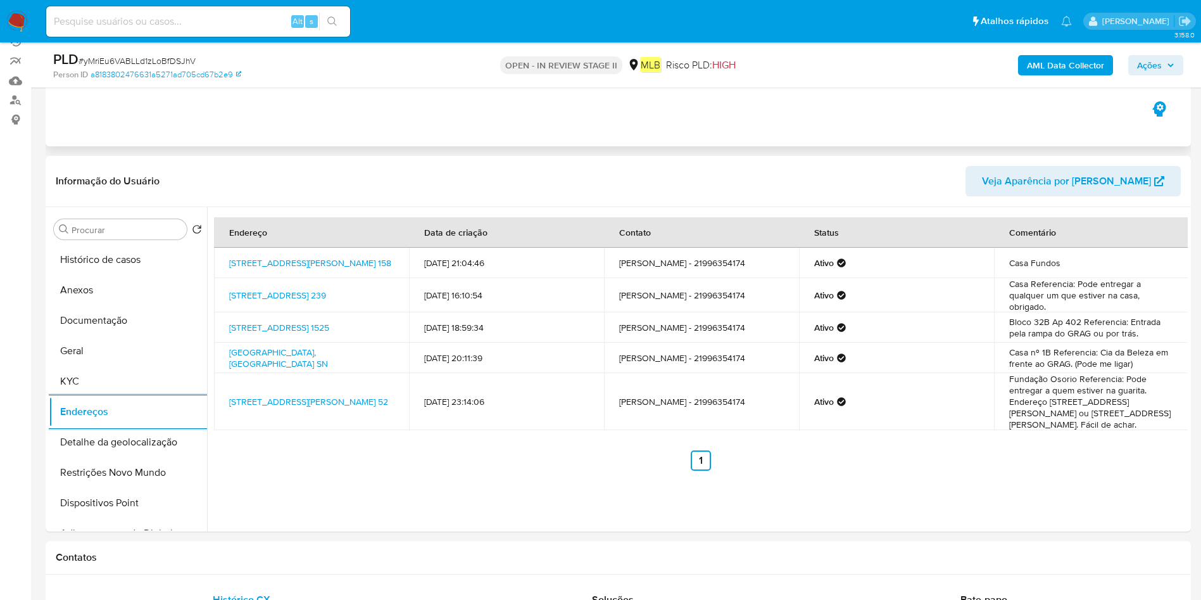
scroll to position [190, 0]
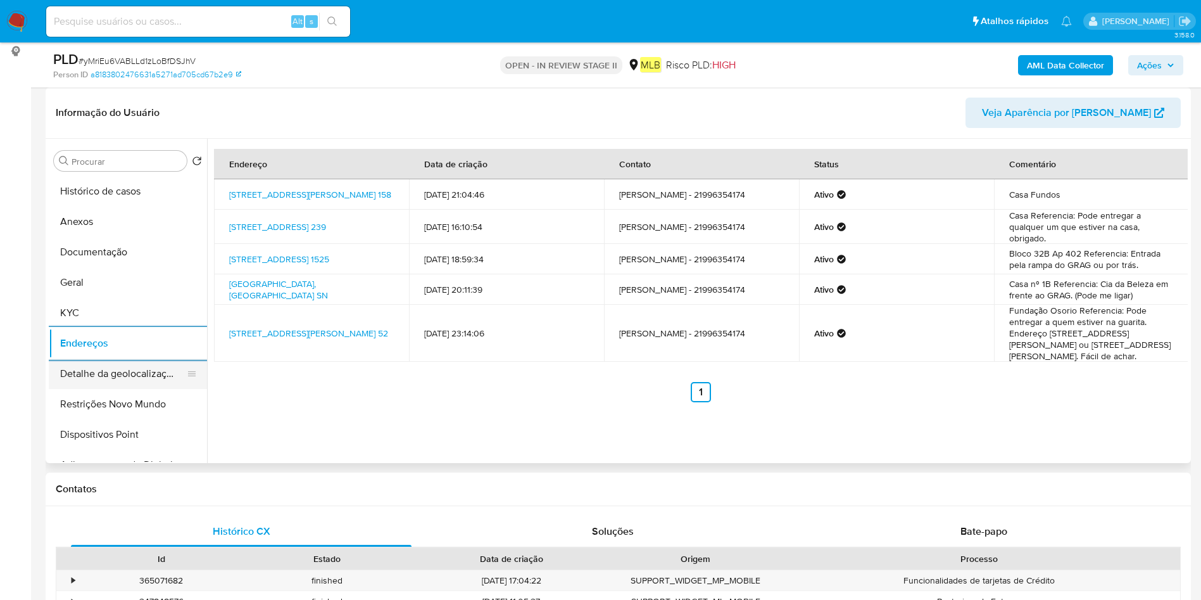
click at [140, 380] on button "Detalhe da geolocalização" at bounding box center [123, 373] width 148 height 30
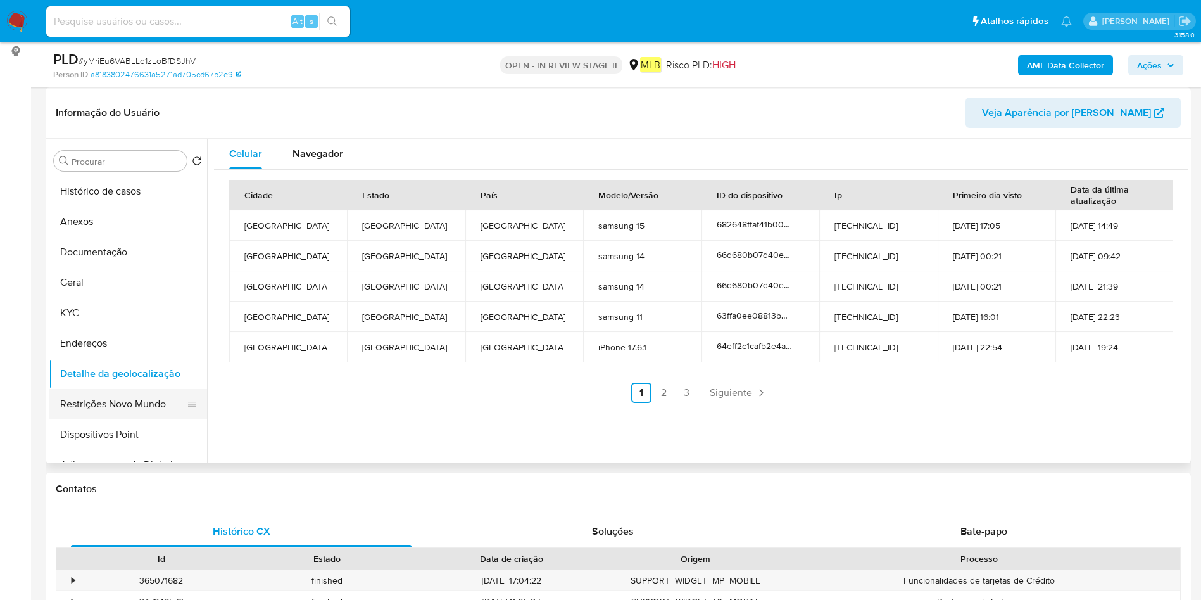
click at [119, 391] on button "Restrições Novo Mundo" at bounding box center [123, 404] width 148 height 30
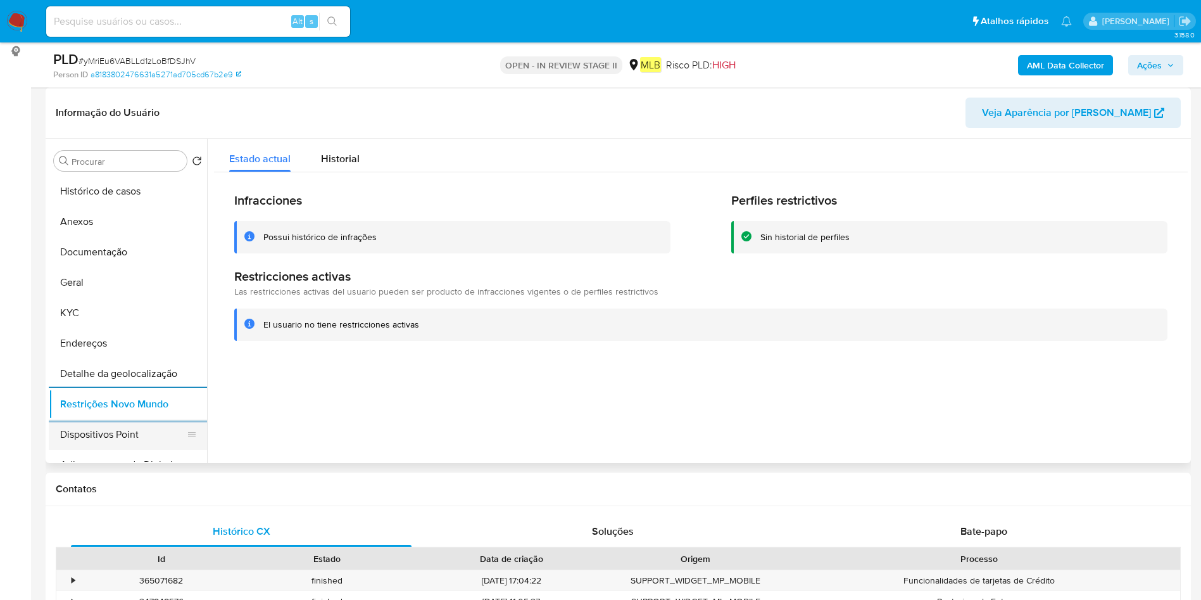
click at [146, 423] on button "Dispositivos Point" at bounding box center [123, 434] width 148 height 30
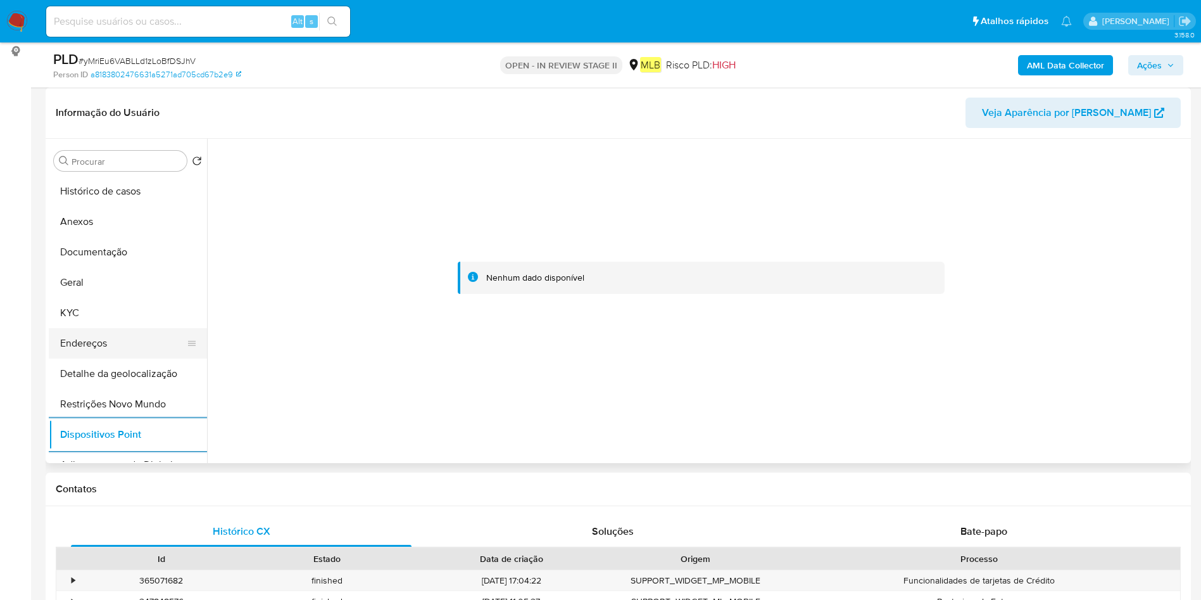
click at [96, 348] on button "Endereços" at bounding box center [123, 343] width 148 height 30
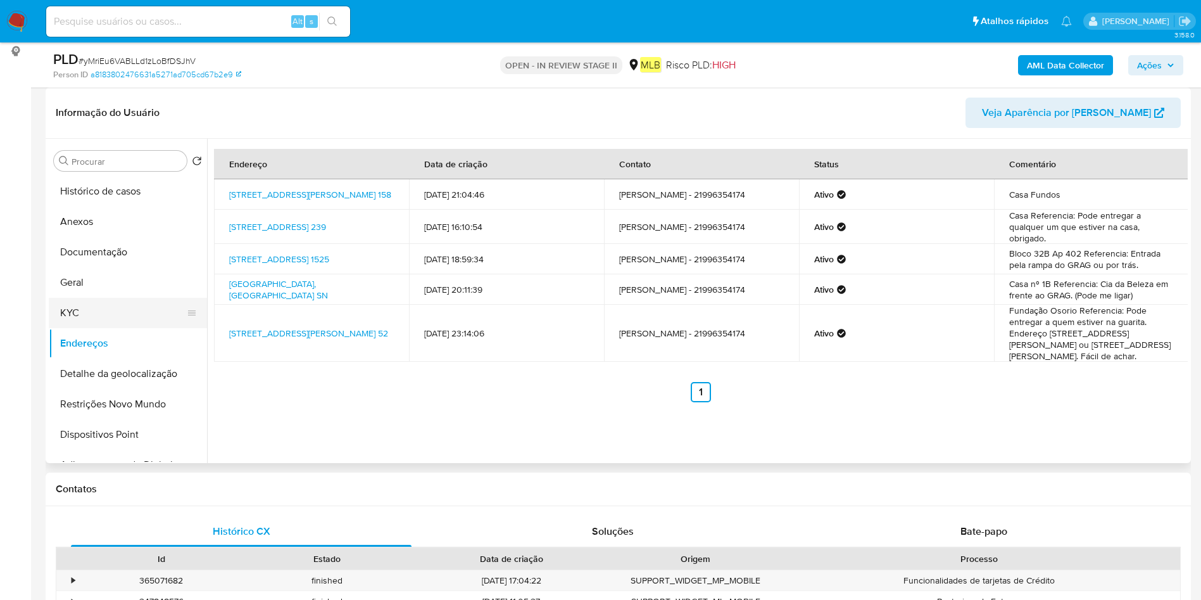
click at [99, 318] on button "KYC" at bounding box center [123, 313] width 148 height 30
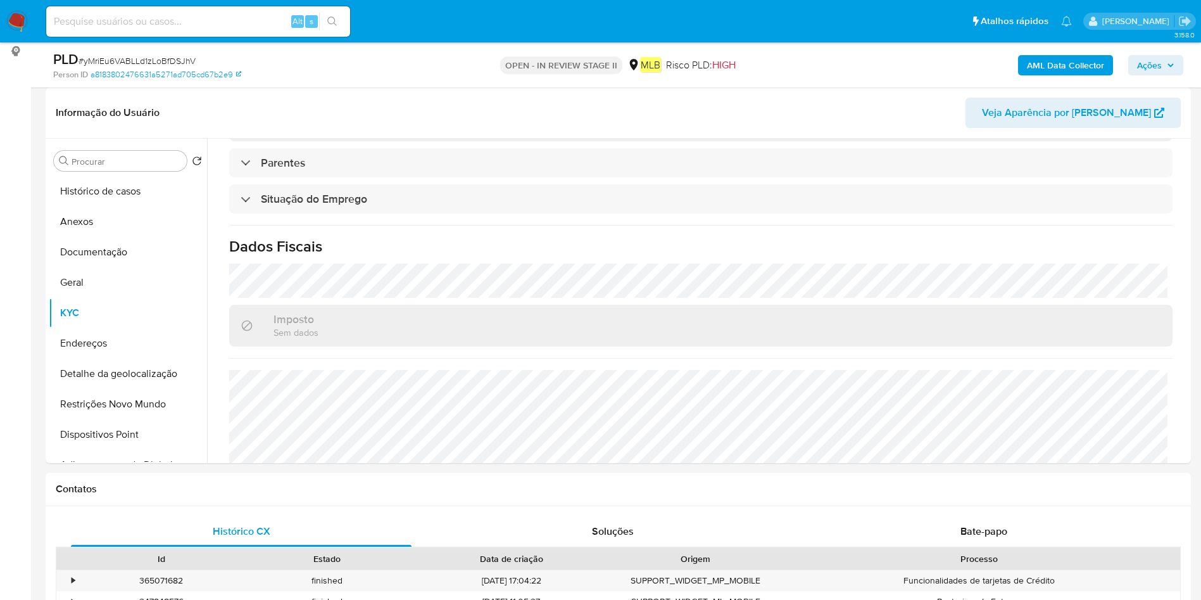
scroll to position [527, 0]
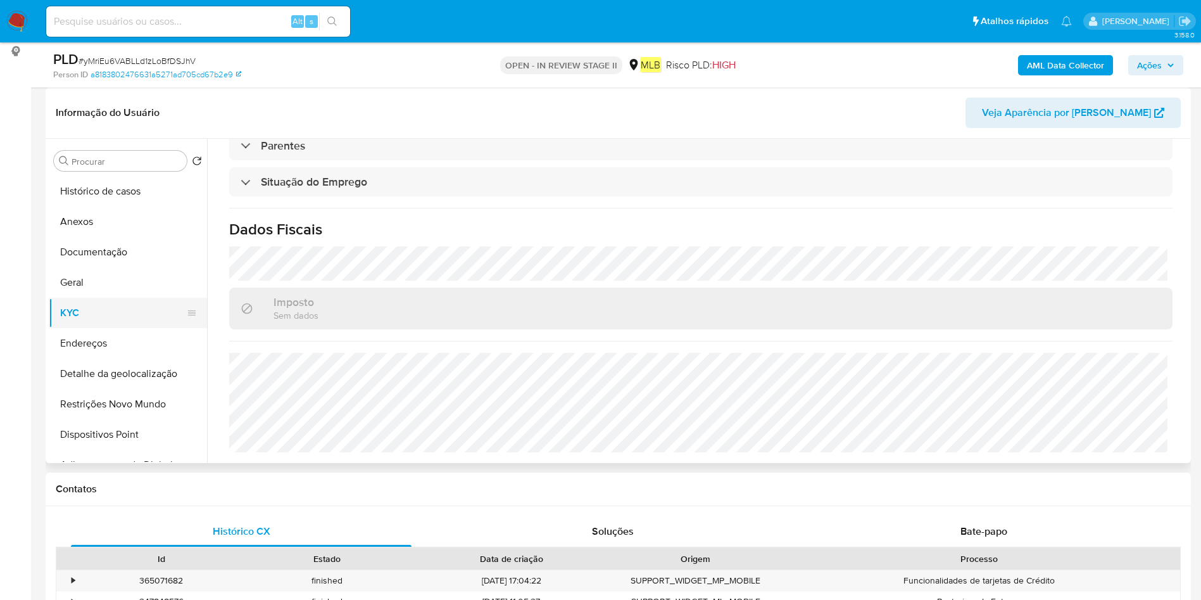
drag, startPoint x: 87, startPoint y: 331, endPoint x: 139, endPoint y: 313, distance: 54.9
click at [85, 332] on button "Endereços" at bounding box center [128, 343] width 158 height 30
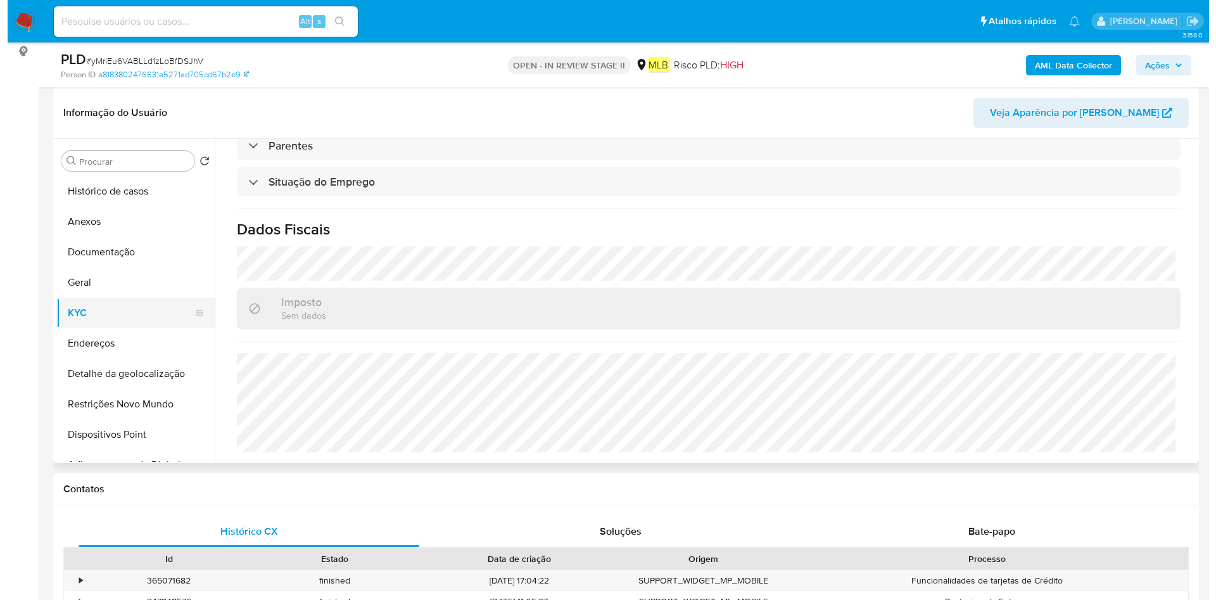
scroll to position [0, 0]
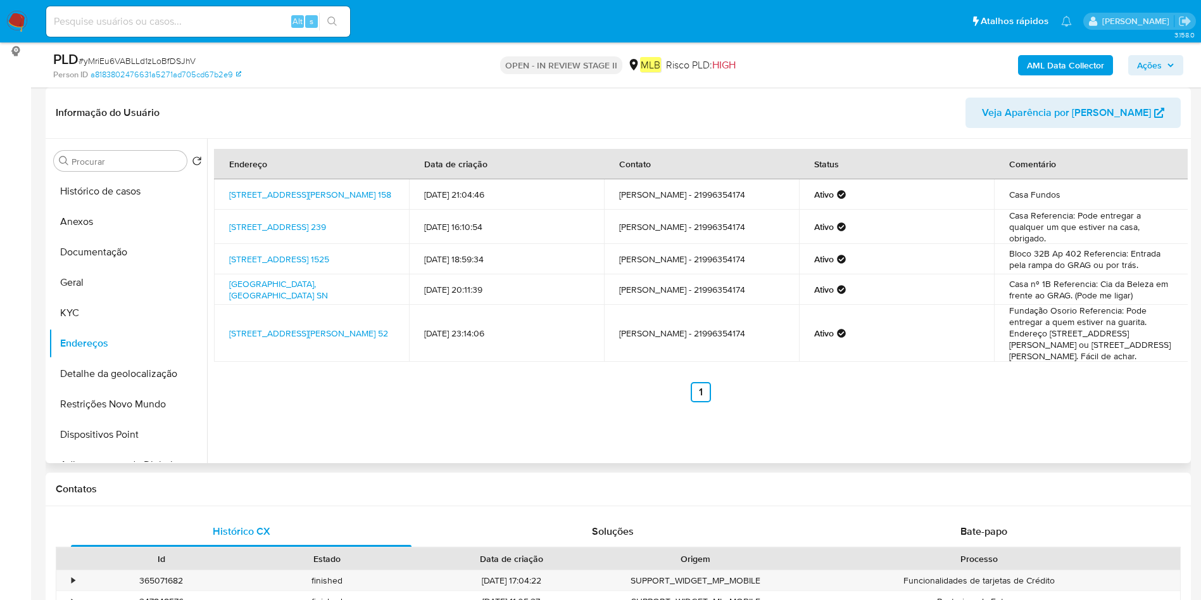
click at [227, 186] on td "Rua Marques Guimarães 158, Rio De Janeiro, Rio De Janeiro, 21230820, Brasil 158" at bounding box center [311, 194] width 195 height 30
click at [116, 195] on button "Histórico de casos" at bounding box center [123, 191] width 148 height 30
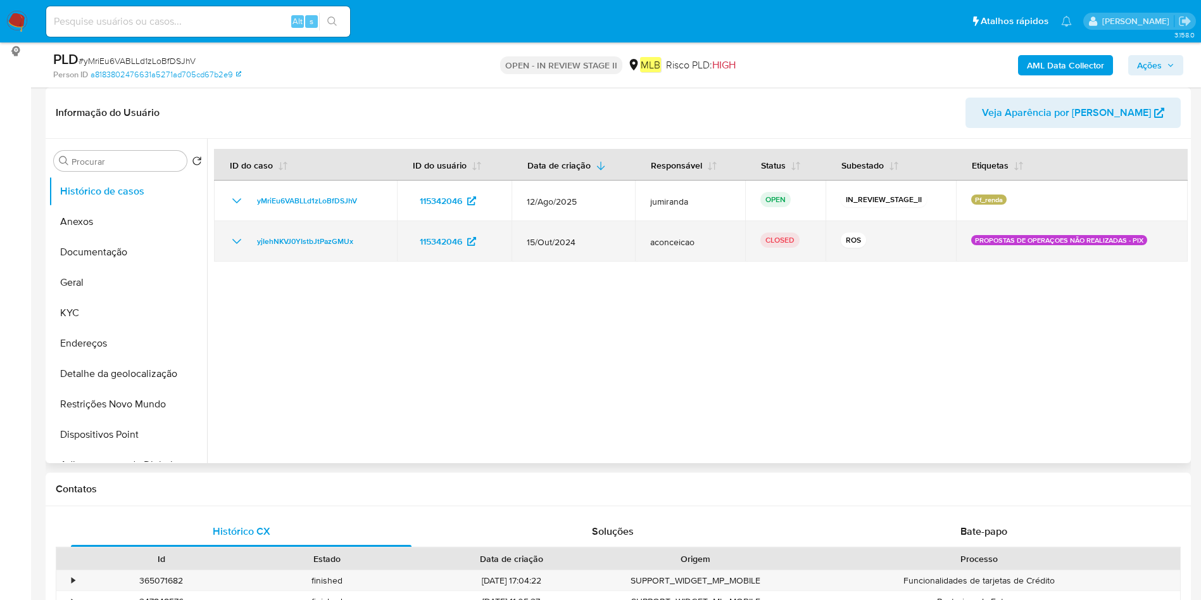
click at [346, 255] on td "yjIehNKVJ0YIstbJtPazGMUx" at bounding box center [305, 241] width 183 height 41
click at [565, 239] on span "15/Out/2024" at bounding box center [573, 241] width 93 height 11
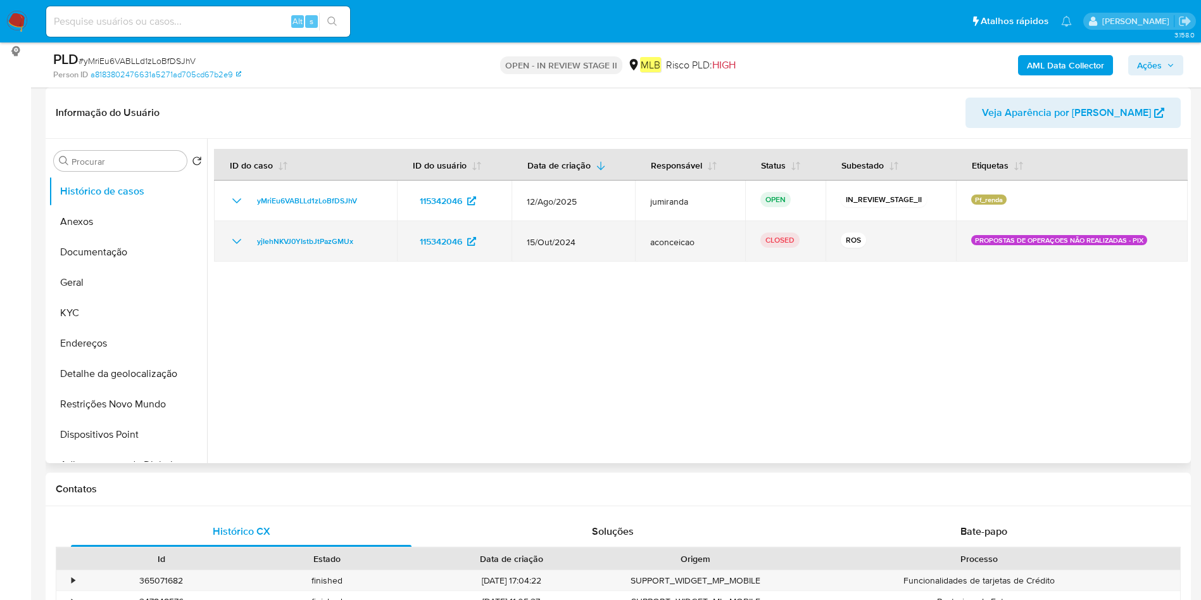
click at [565, 239] on span "15/Out/2024" at bounding box center [573, 241] width 93 height 11
click at [351, 251] on td "yjIehNKVJ0YIstbJtPazGMUx" at bounding box center [305, 241] width 183 height 41
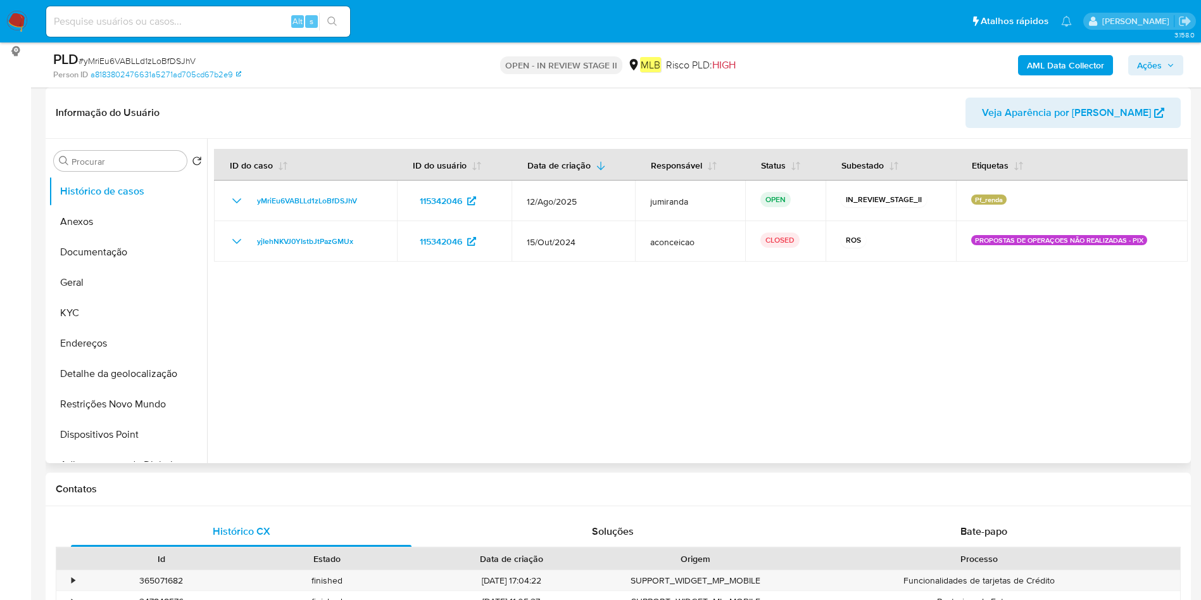
drag, startPoint x: 103, startPoint y: 227, endPoint x: 324, endPoint y: 227, distance: 221.6
click at [103, 227] on button "Anexos" at bounding box center [128, 221] width 158 height 30
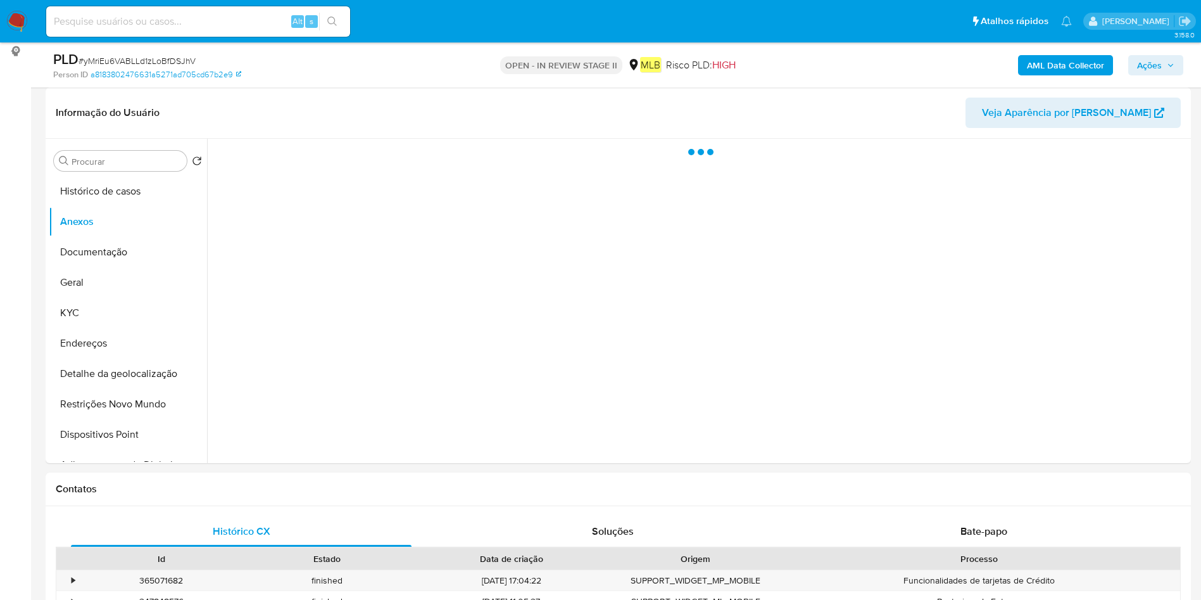
click at [1102, 69] on b "AML Data Collector" at bounding box center [1065, 65] width 77 height 20
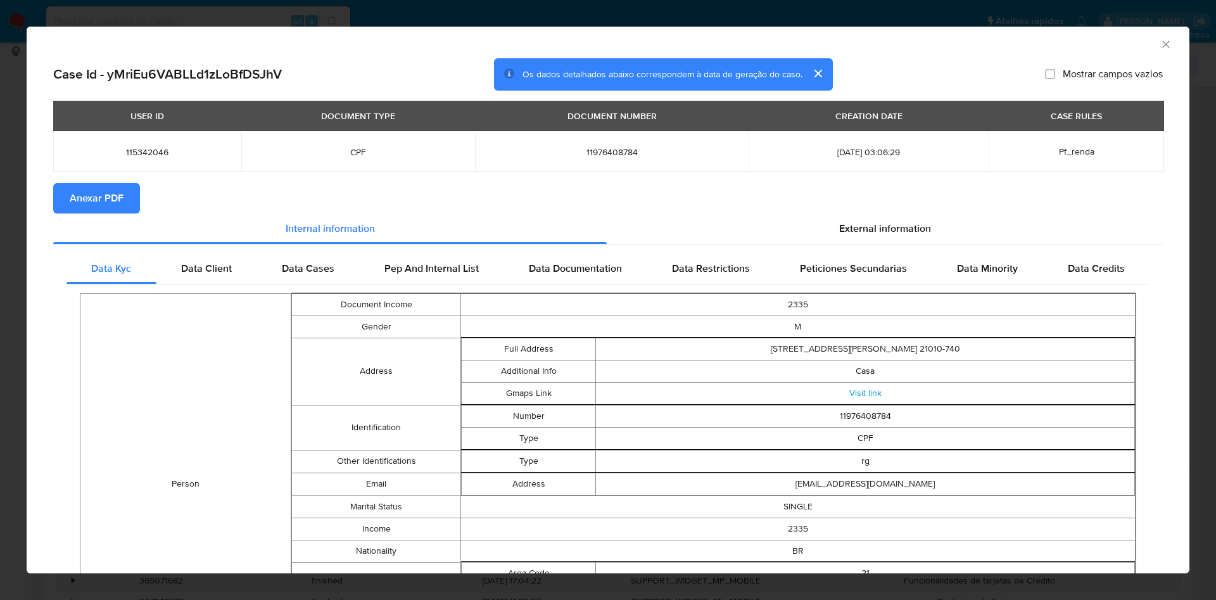
click at [102, 201] on span "Anexar PDF" at bounding box center [97, 198] width 54 height 28
click at [1159, 42] on icon "Fechar a janela" at bounding box center [1165, 44] width 13 height 13
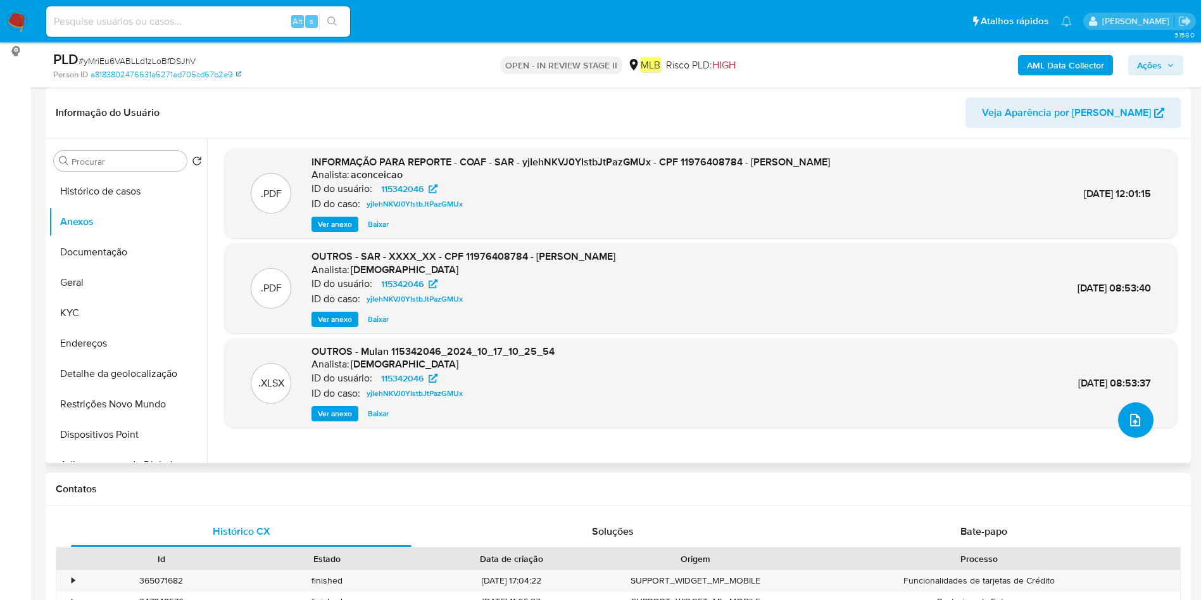
click at [1133, 415] on icon "upload-file" at bounding box center [1135, 419] width 15 height 15
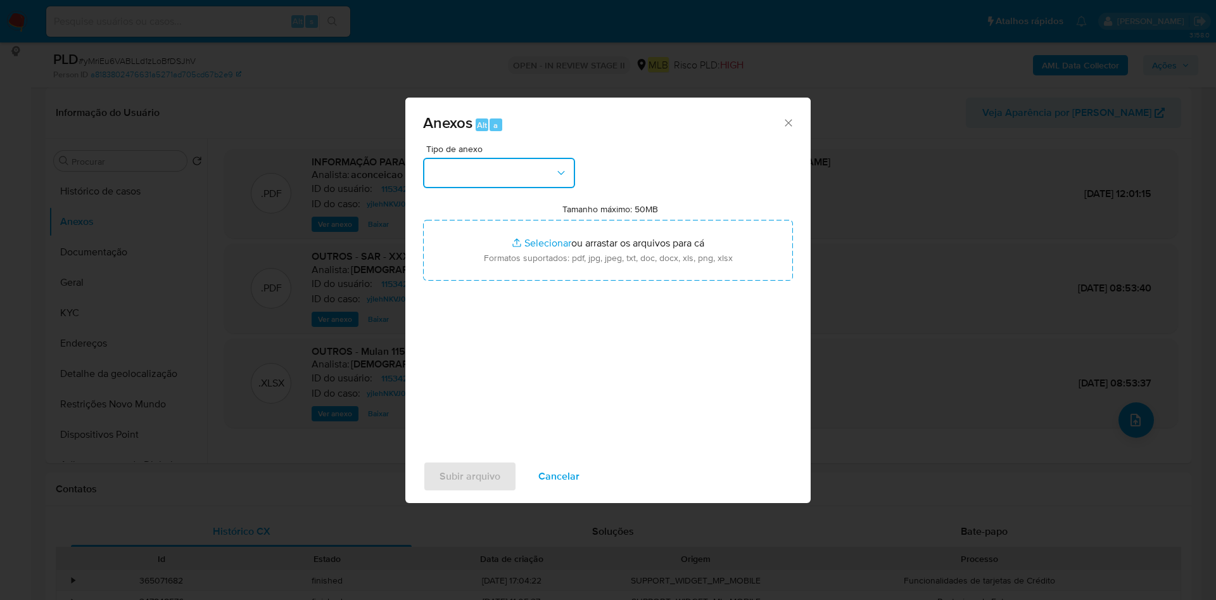
click at [462, 186] on button "button" at bounding box center [499, 173] width 152 height 30
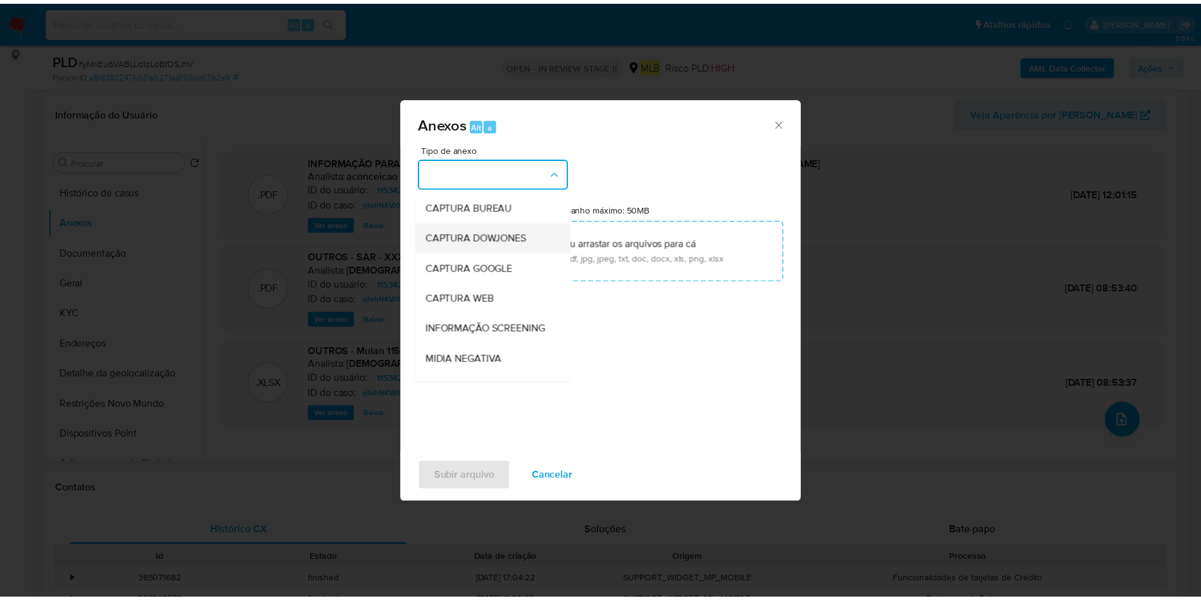
scroll to position [195, 0]
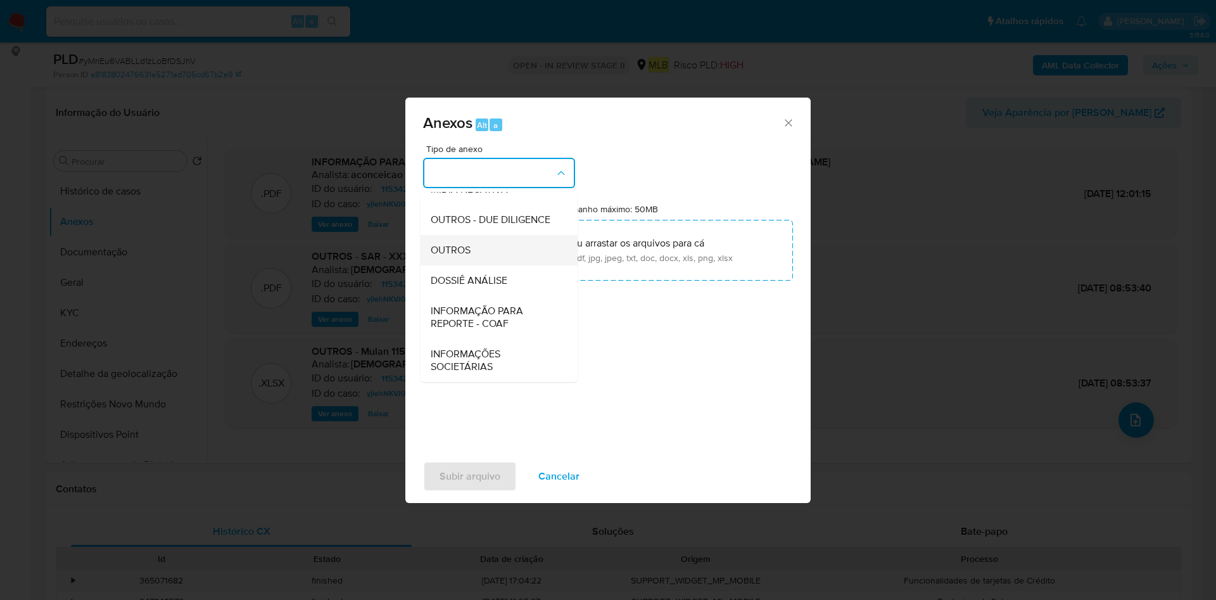
click at [486, 254] on div "OUTROS" at bounding box center [495, 250] width 129 height 30
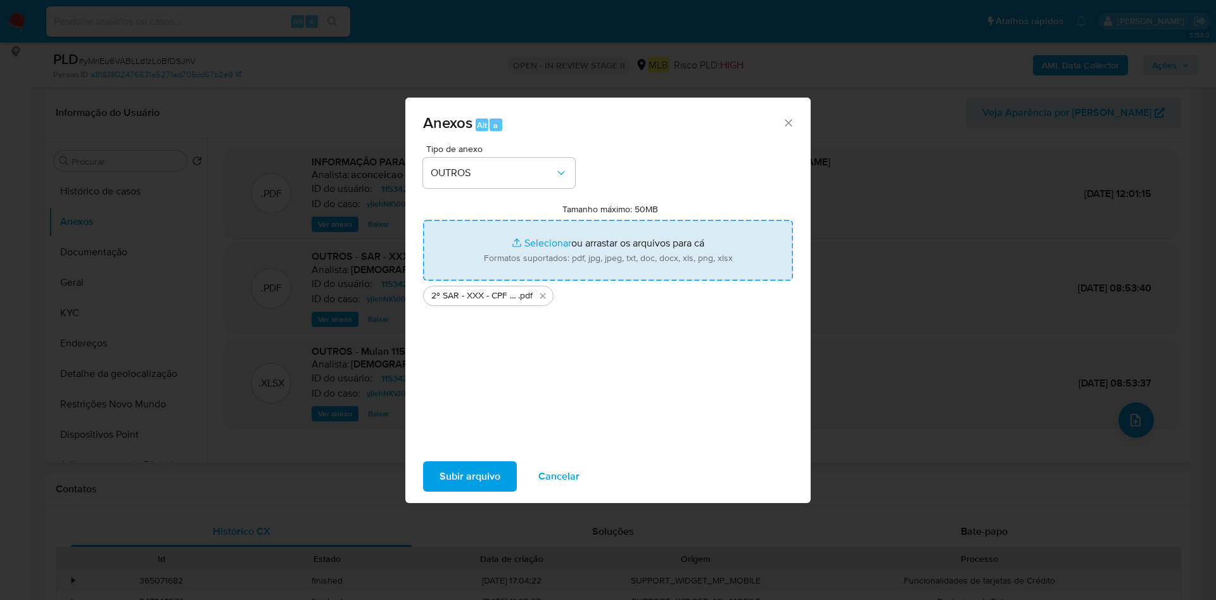
type input "C:\fakepath\Mulan 115342046_2025_09_10_13_21_59.xlsx"
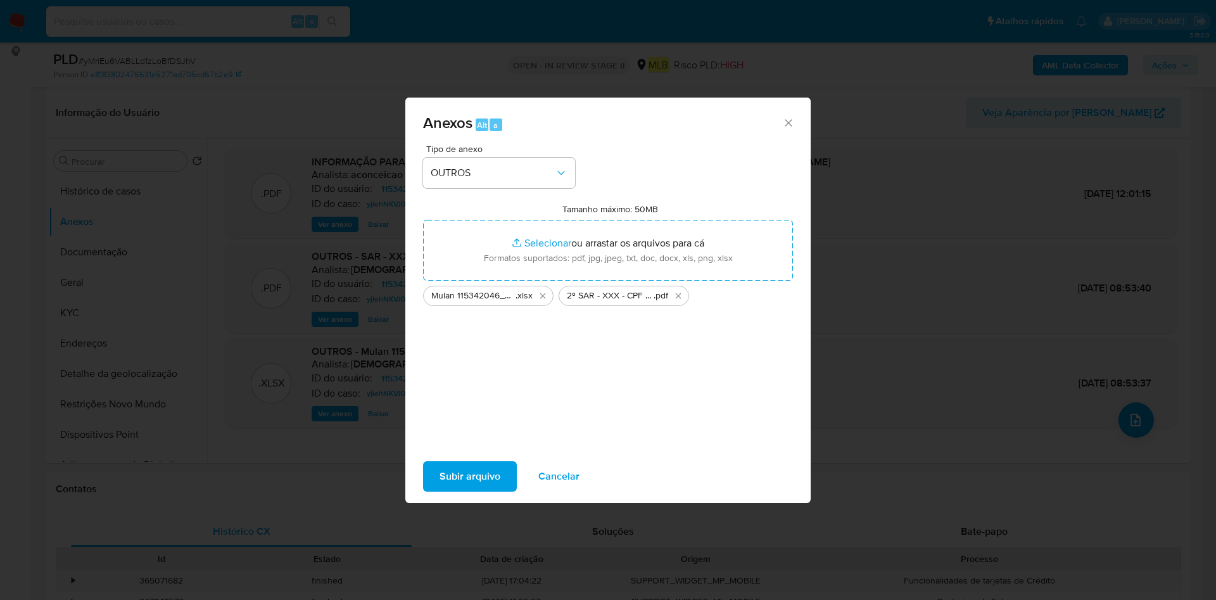
click at [477, 480] on span "Subir arquivo" at bounding box center [469, 476] width 61 height 28
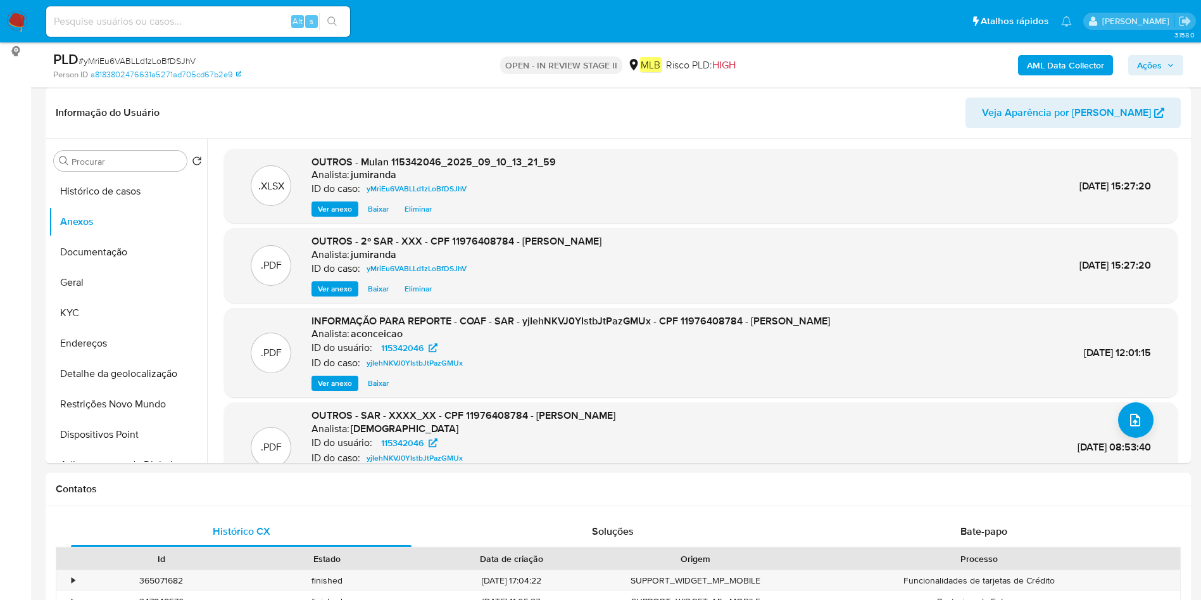
click at [1162, 55] on button "Ações" at bounding box center [1155, 65] width 55 height 20
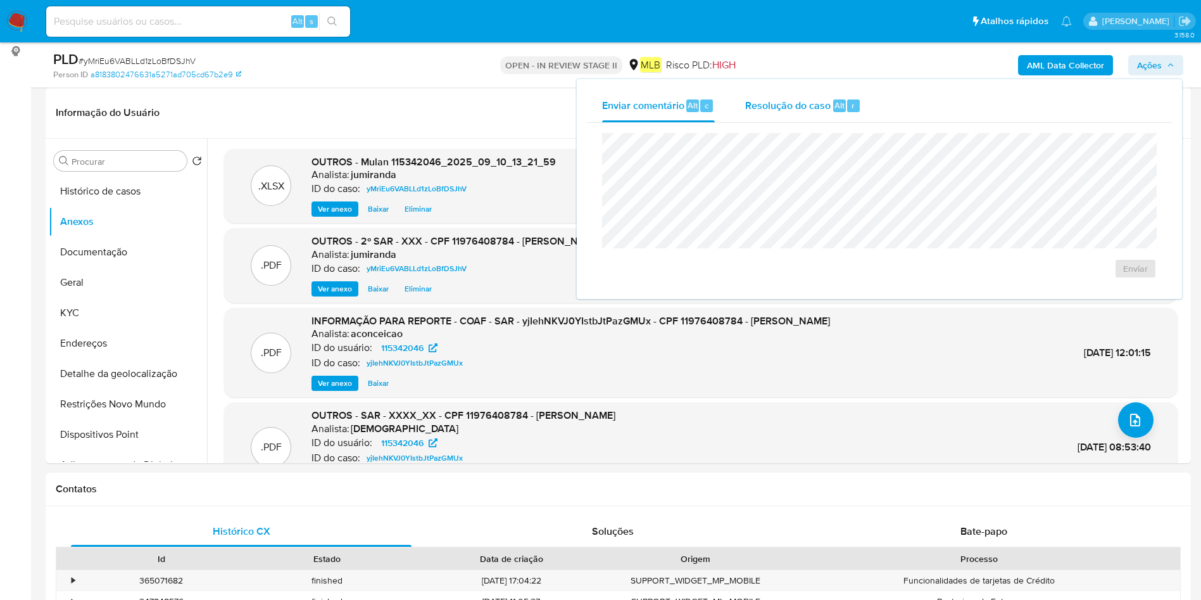
drag, startPoint x: 812, startPoint y: 96, endPoint x: 807, endPoint y: 114, distance: 18.9
click at [810, 96] on div "Resolução do caso Alt r" at bounding box center [803, 105] width 116 height 33
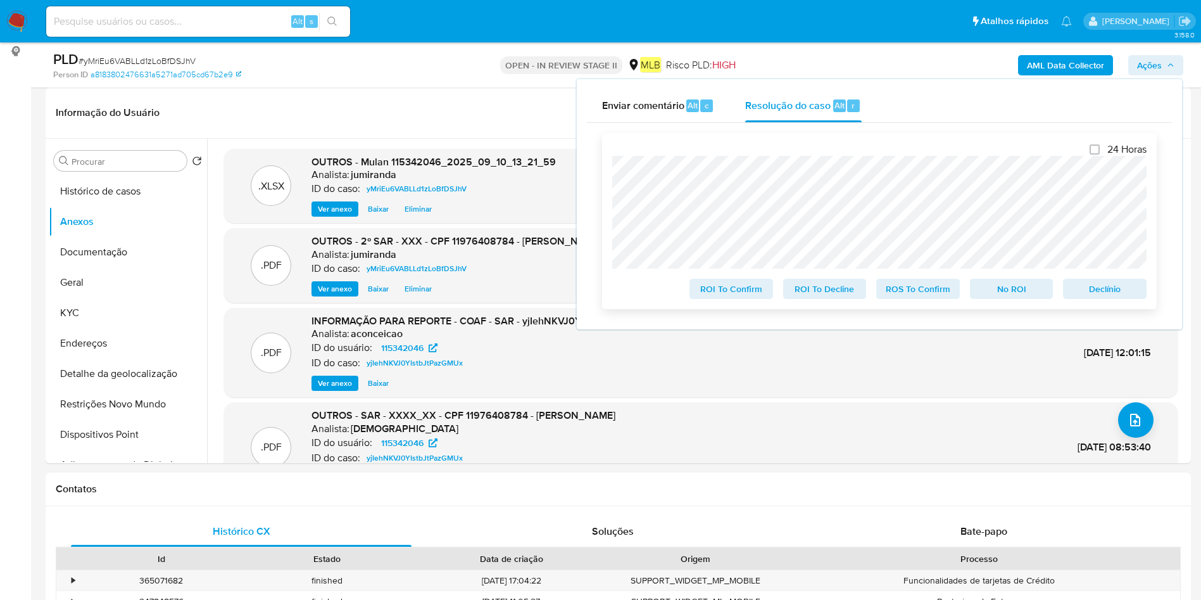
click at [911, 294] on span "ROS To Confirm" at bounding box center [918, 289] width 66 height 18
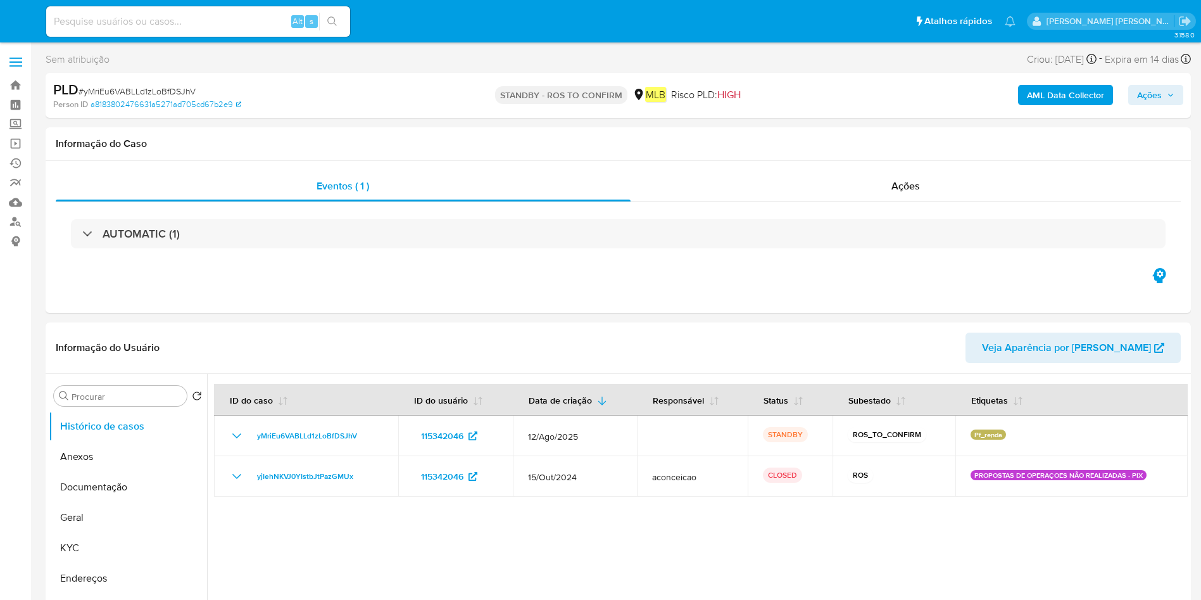
select select "10"
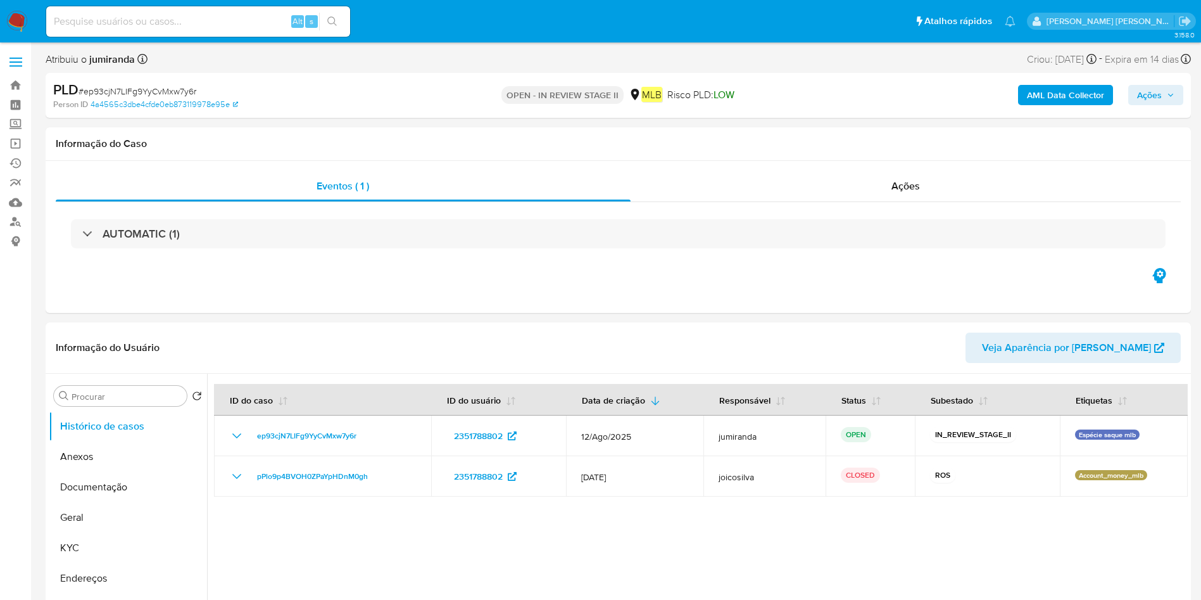
select select "10"
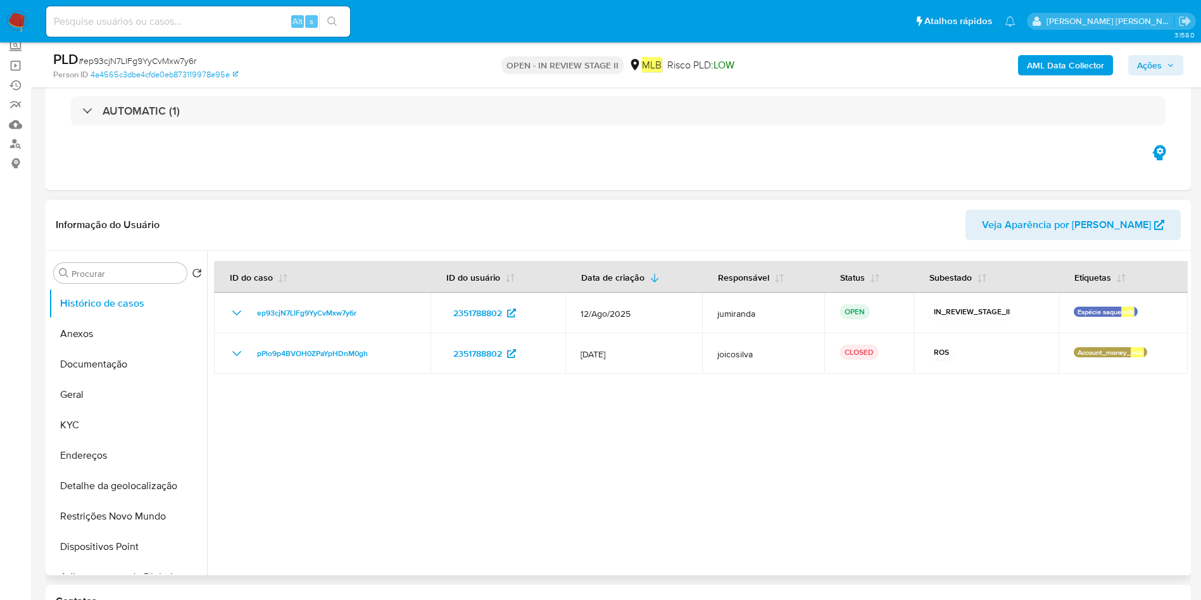
scroll to position [95, 0]
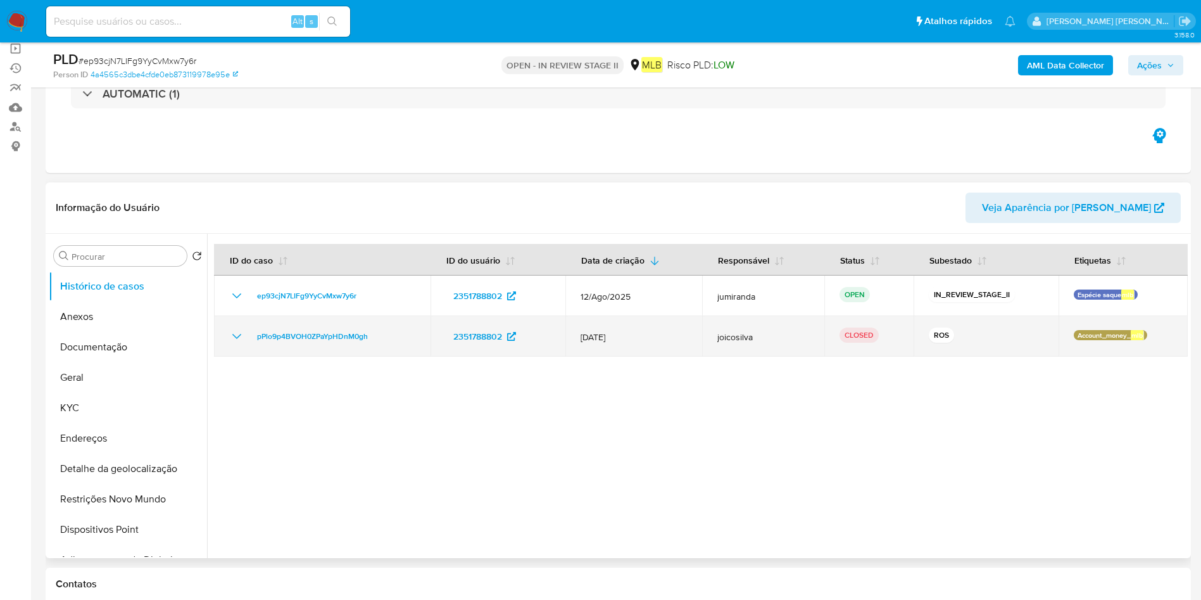
click at [617, 339] on span "[DATE]" at bounding box center [634, 336] width 107 height 11
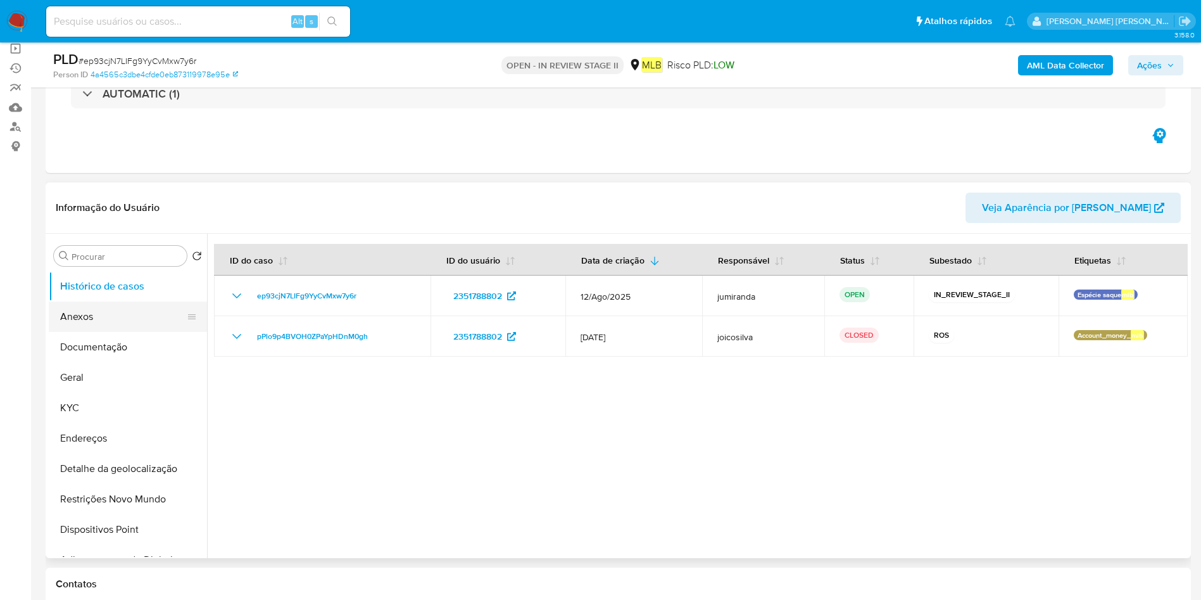
click at [118, 325] on button "Anexos" at bounding box center [123, 316] width 148 height 30
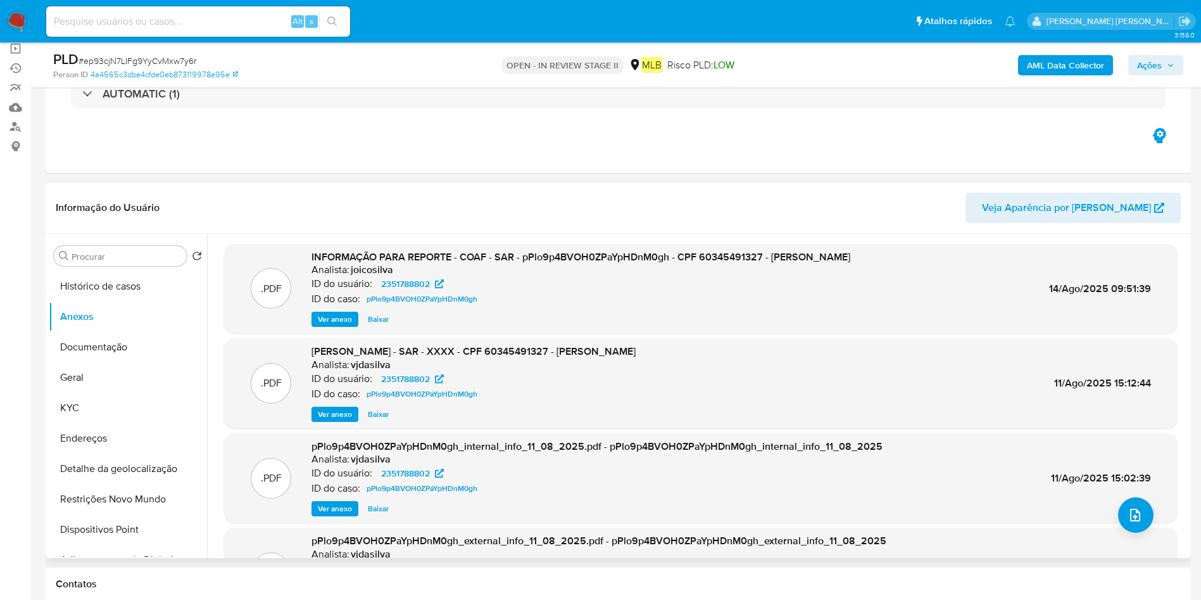
click at [339, 418] on span "Ver anexo" at bounding box center [335, 414] width 34 height 13
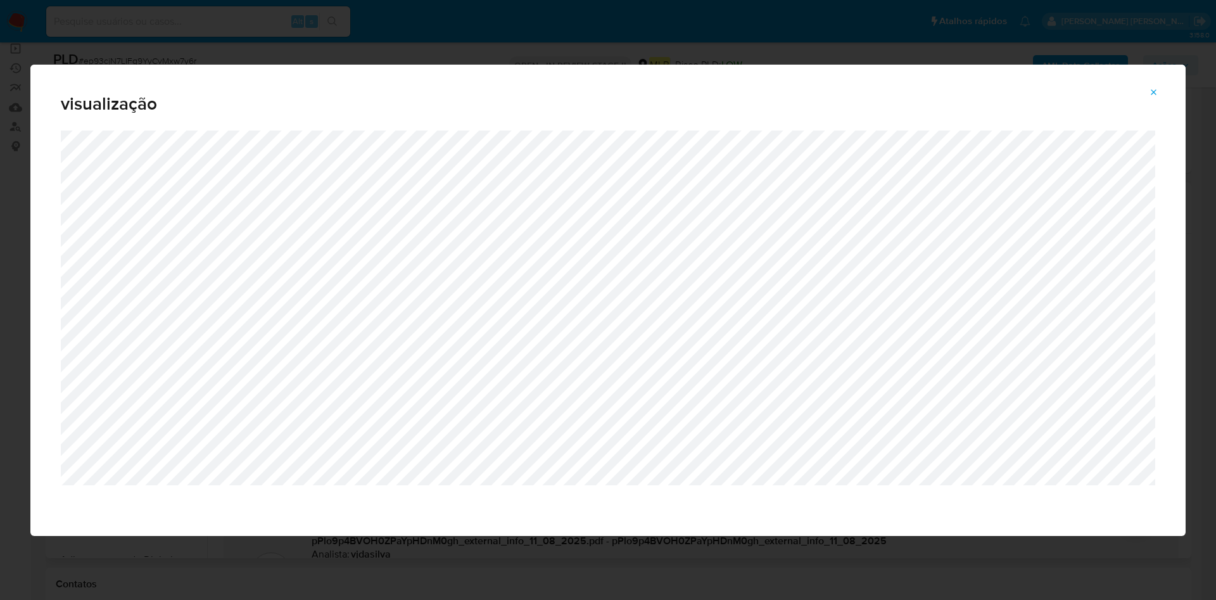
click at [1153, 87] on icon "Attachment preview" at bounding box center [1154, 92] width 10 height 10
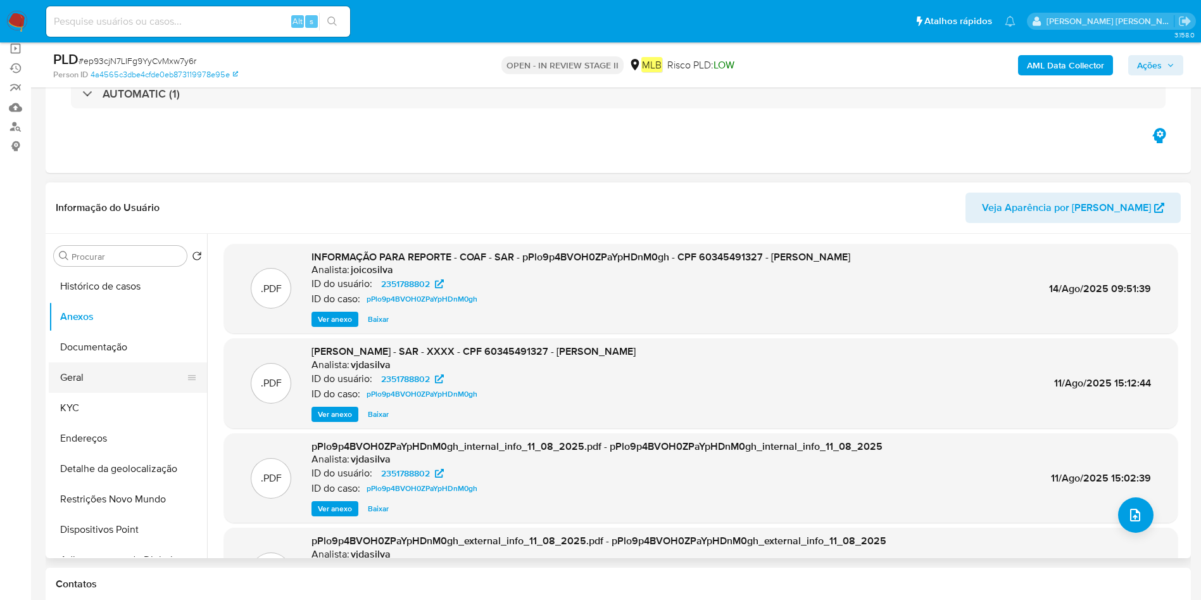
click at [135, 377] on button "Geral" at bounding box center [123, 377] width 148 height 30
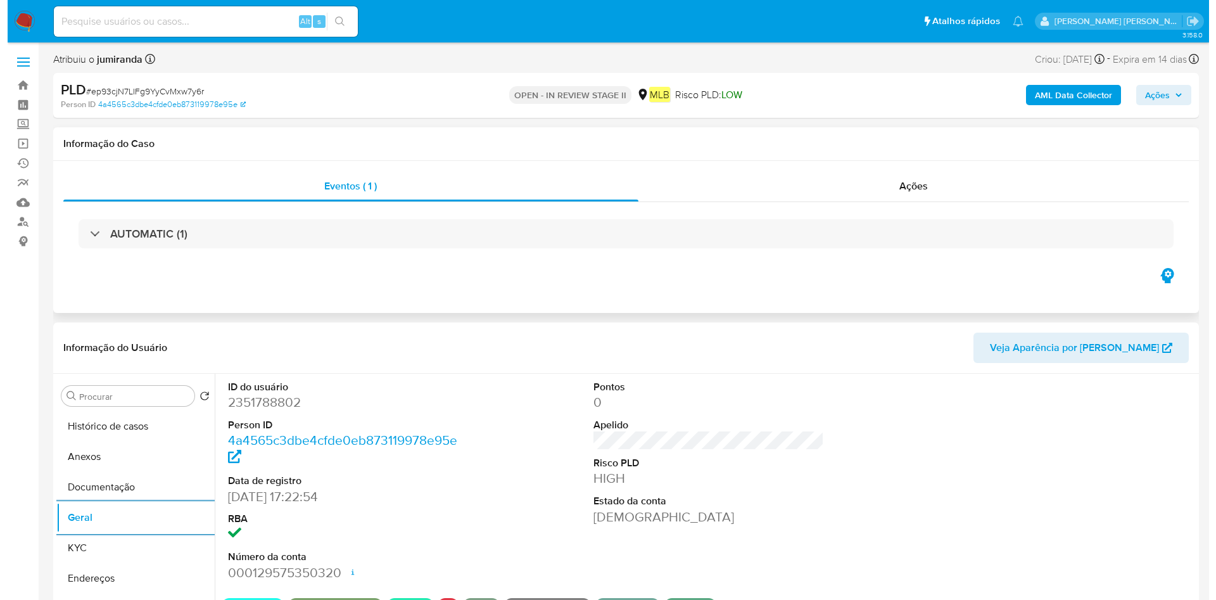
scroll to position [190, 0]
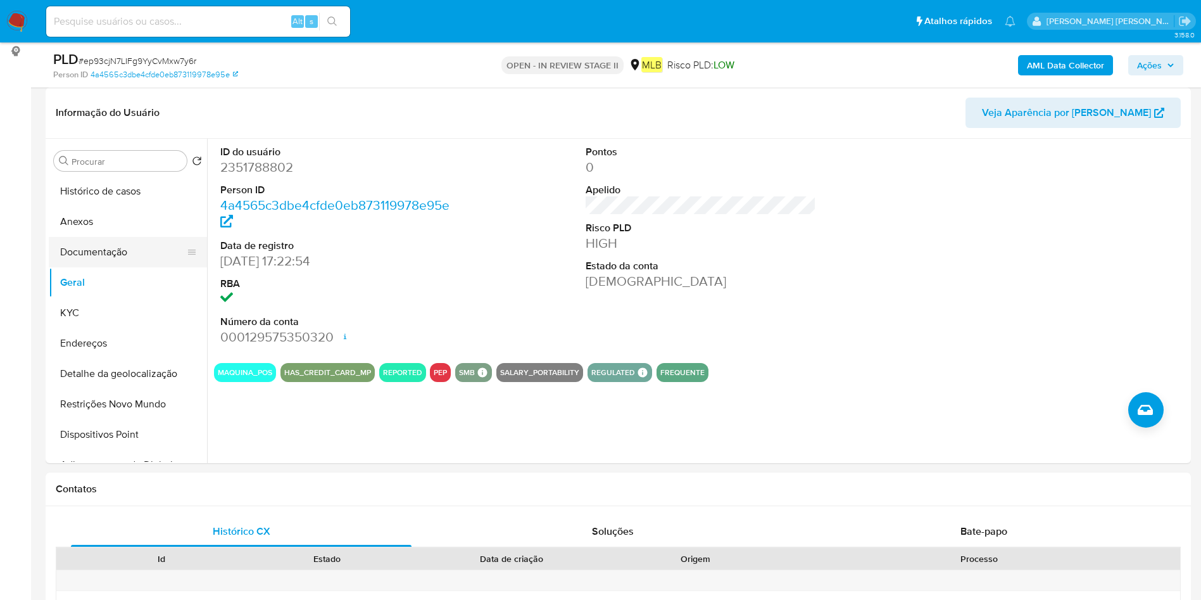
click at [136, 255] on button "Documentação" at bounding box center [123, 252] width 148 height 30
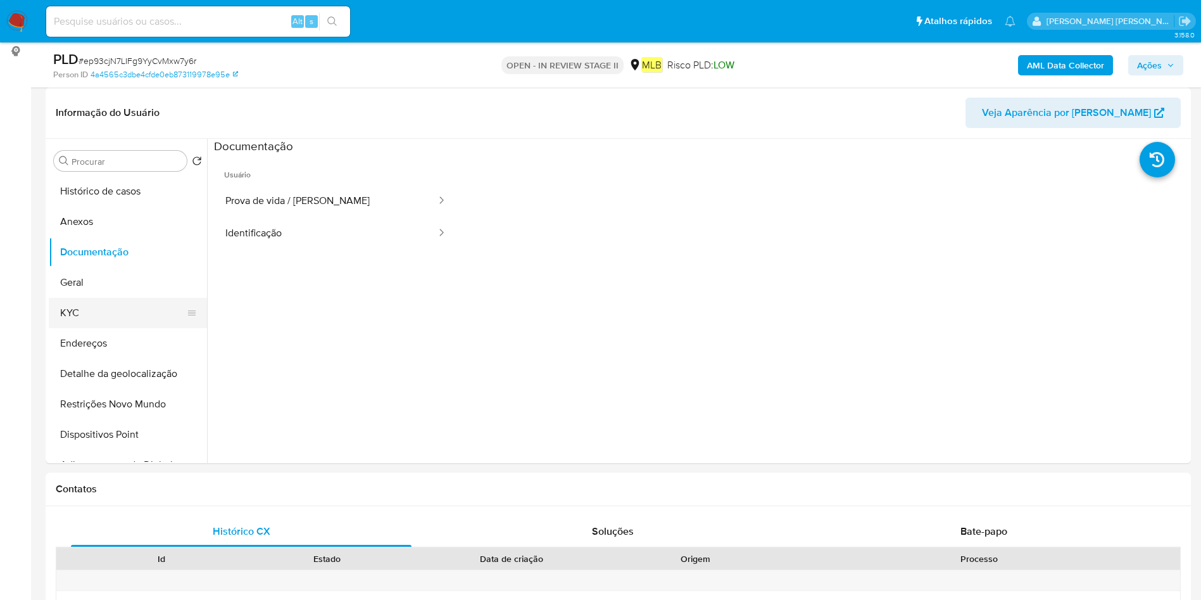
click at [116, 299] on button "KYC" at bounding box center [123, 313] width 148 height 30
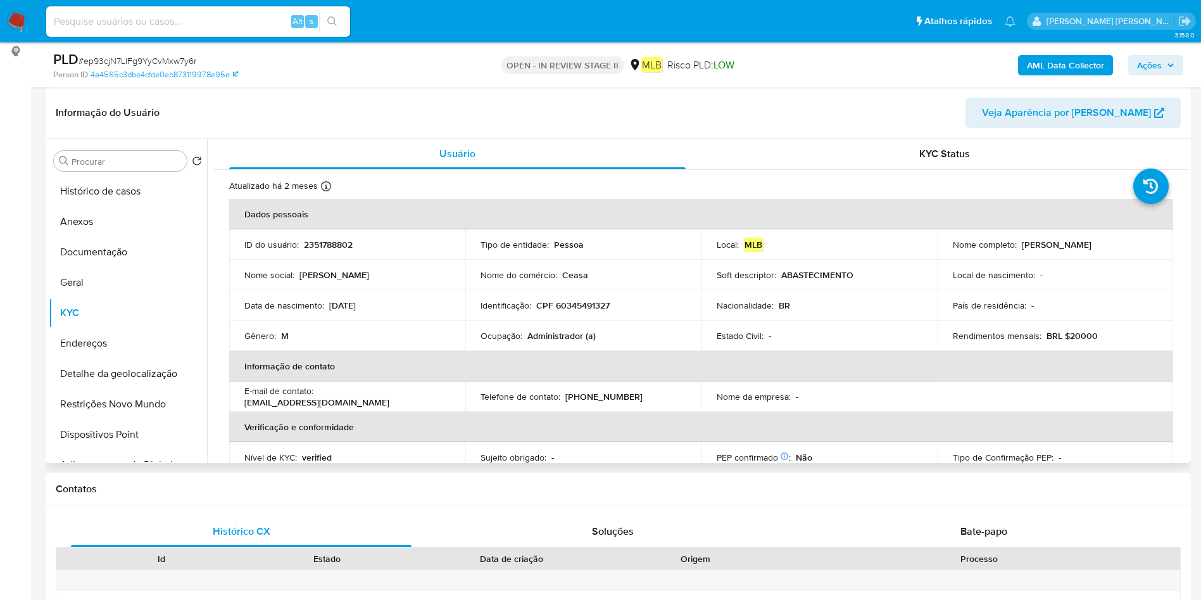
click at [564, 338] on p "Administrador (a)" at bounding box center [561, 335] width 68 height 11
copy div "Ocupação : Administrador (a)"
click at [114, 282] on button "Geral" at bounding box center [123, 282] width 148 height 30
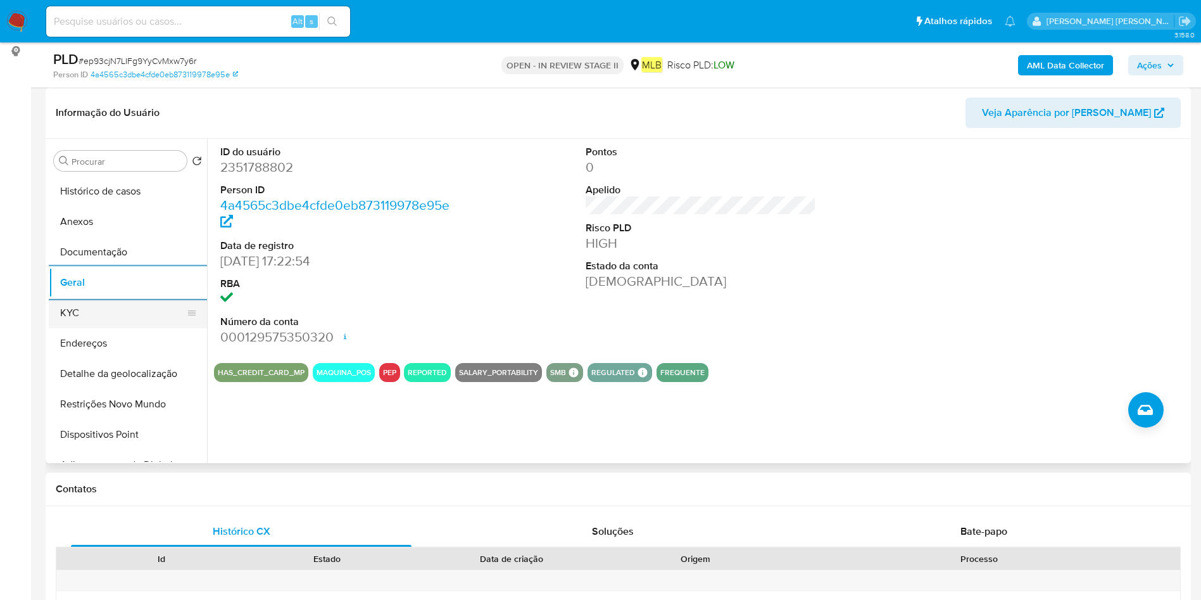
click at [116, 301] on button "KYC" at bounding box center [123, 313] width 148 height 30
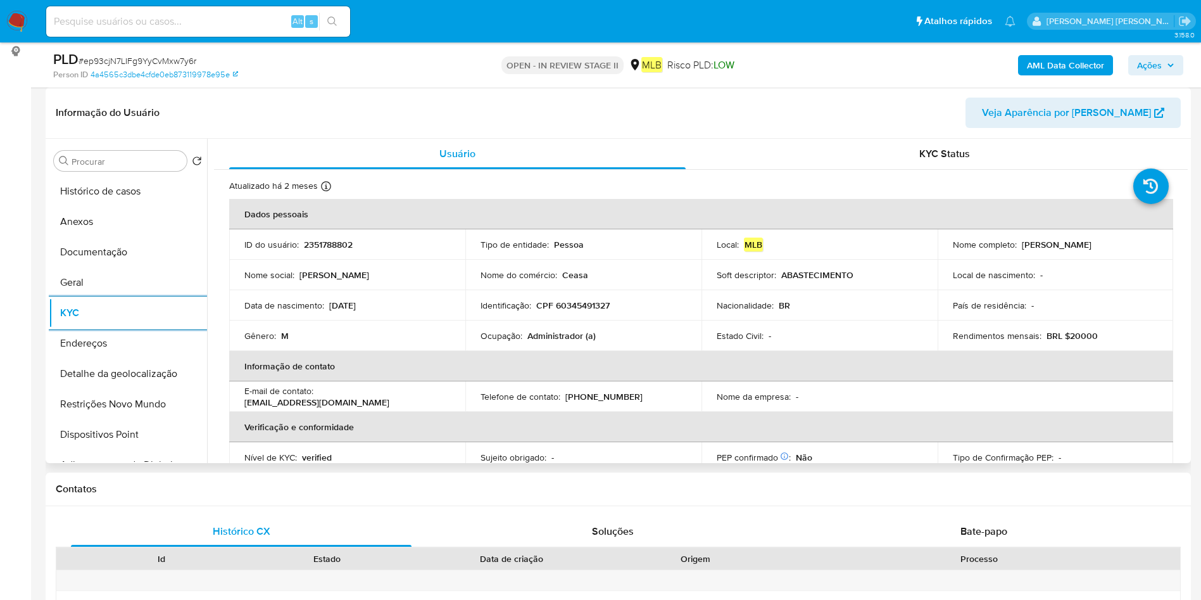
drag, startPoint x: 159, startPoint y: 350, endPoint x: 274, endPoint y: 348, distance: 114.6
click at [158, 350] on button "Endereços" at bounding box center [128, 343] width 158 height 30
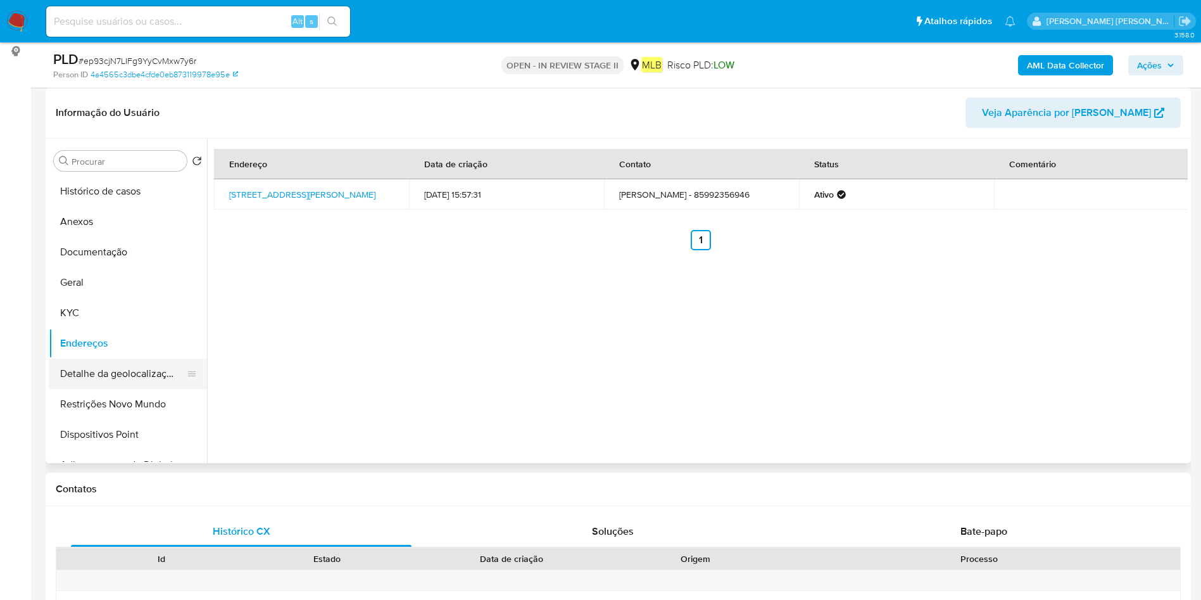
click at [139, 369] on button "Detalhe da geolocalização" at bounding box center [123, 373] width 148 height 30
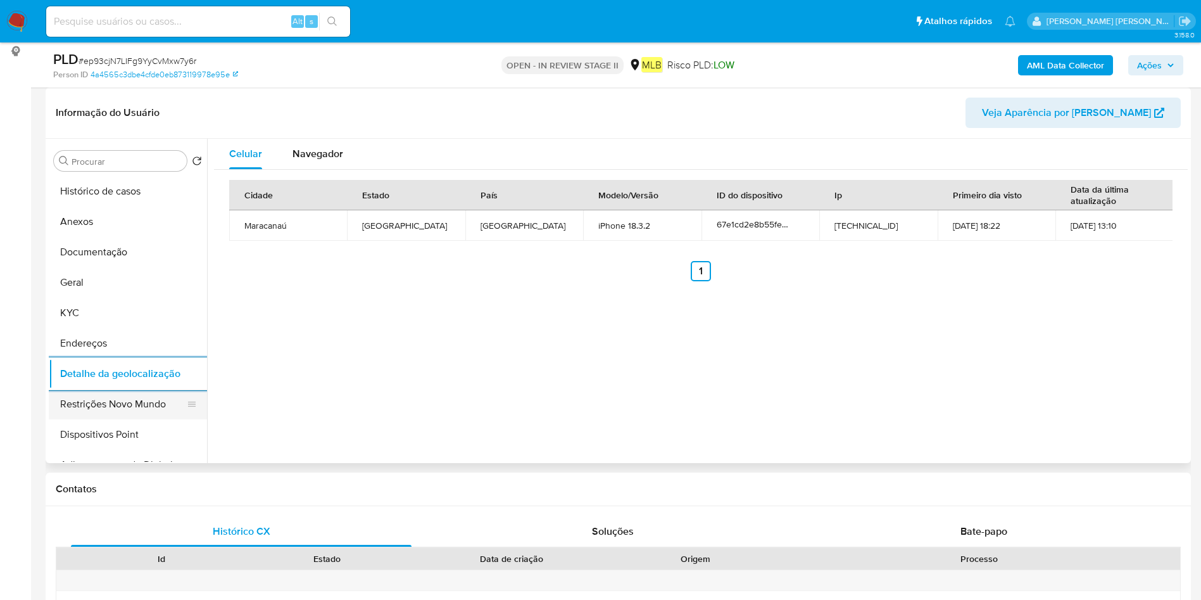
click at [134, 396] on button "Restrições Novo Mundo" at bounding box center [123, 404] width 148 height 30
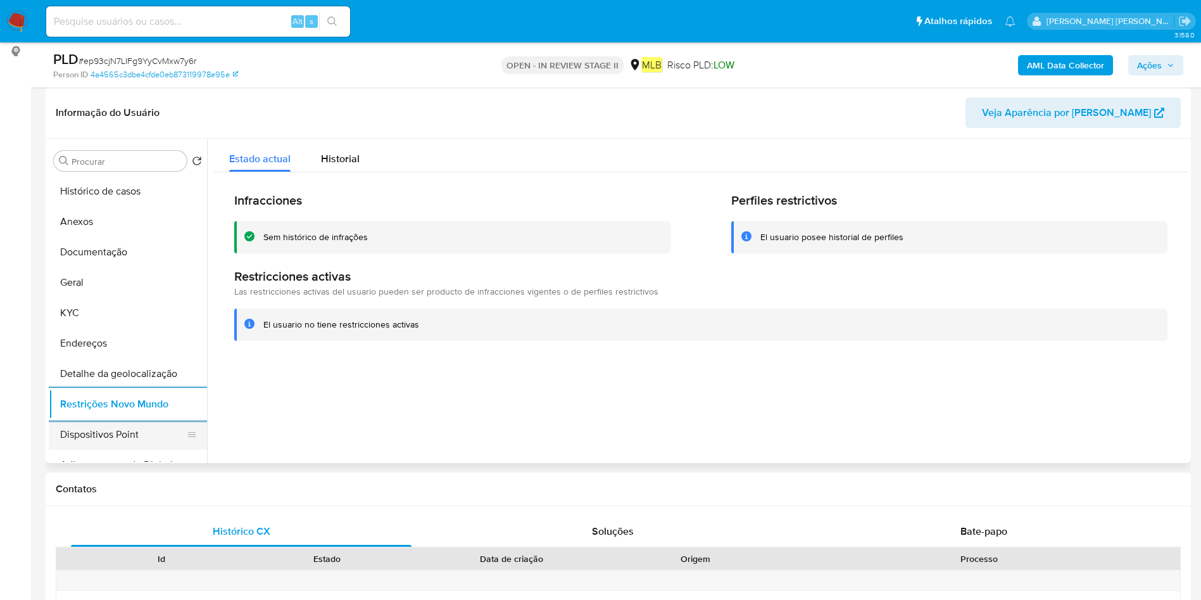
click at [92, 441] on button "Dispositivos Point" at bounding box center [123, 434] width 148 height 30
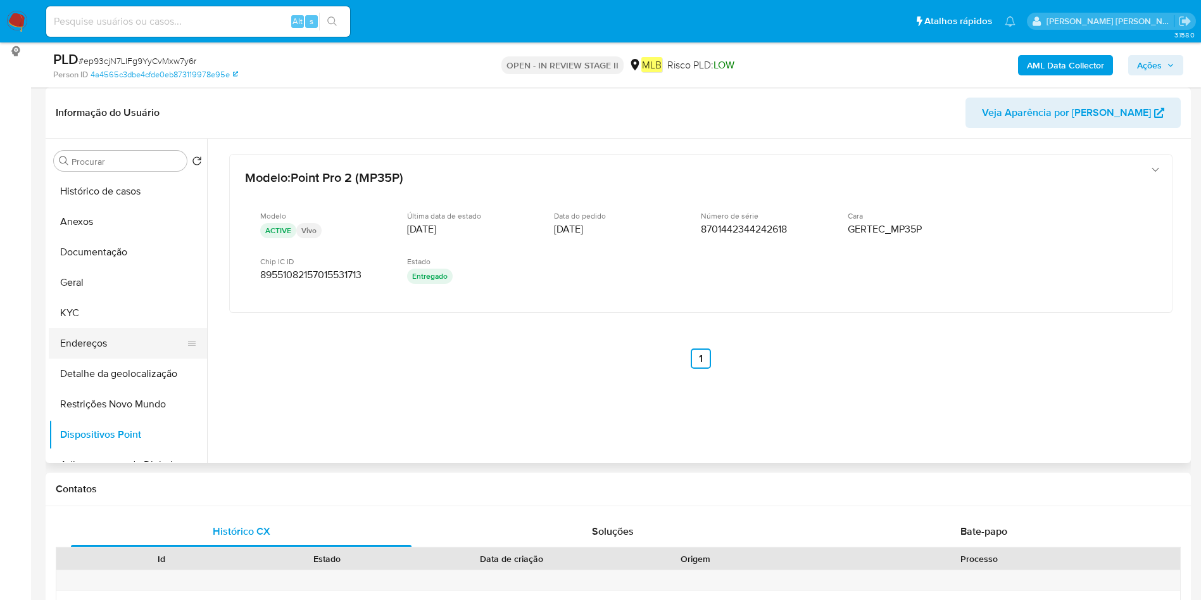
click at [90, 337] on button "Endereços" at bounding box center [123, 343] width 148 height 30
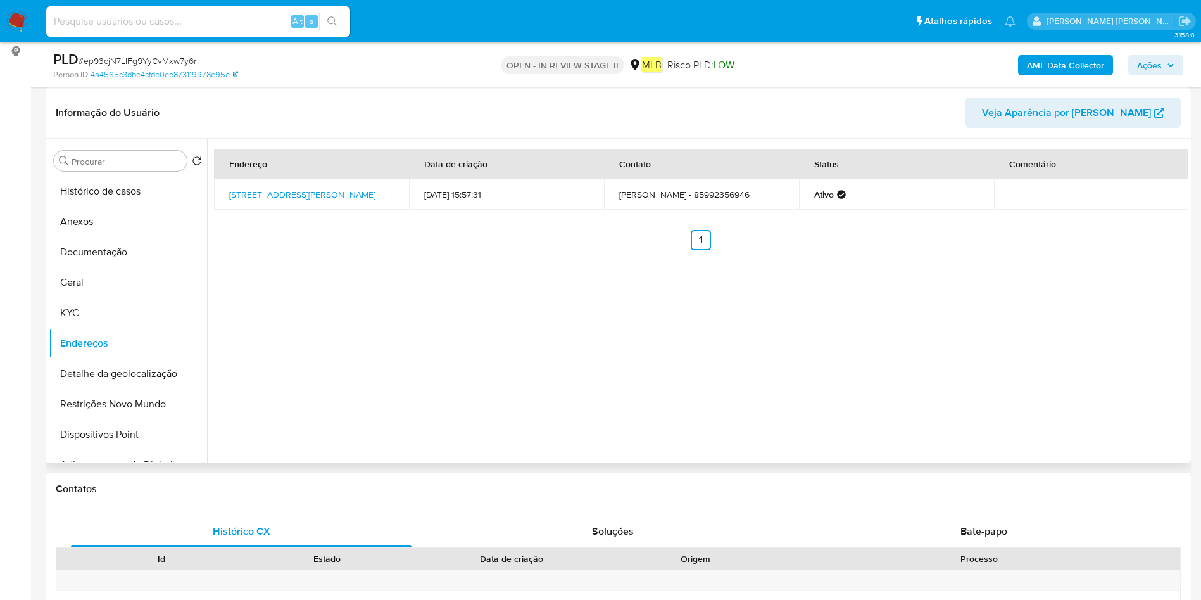
drag, startPoint x: 222, startPoint y: 187, endPoint x: 369, endPoint y: 194, distance: 146.4
click at [369, 194] on td "[STREET_ADDRESS][PERSON_NAME]" at bounding box center [311, 194] width 195 height 30
click at [87, 218] on button "Anexos" at bounding box center [123, 221] width 148 height 30
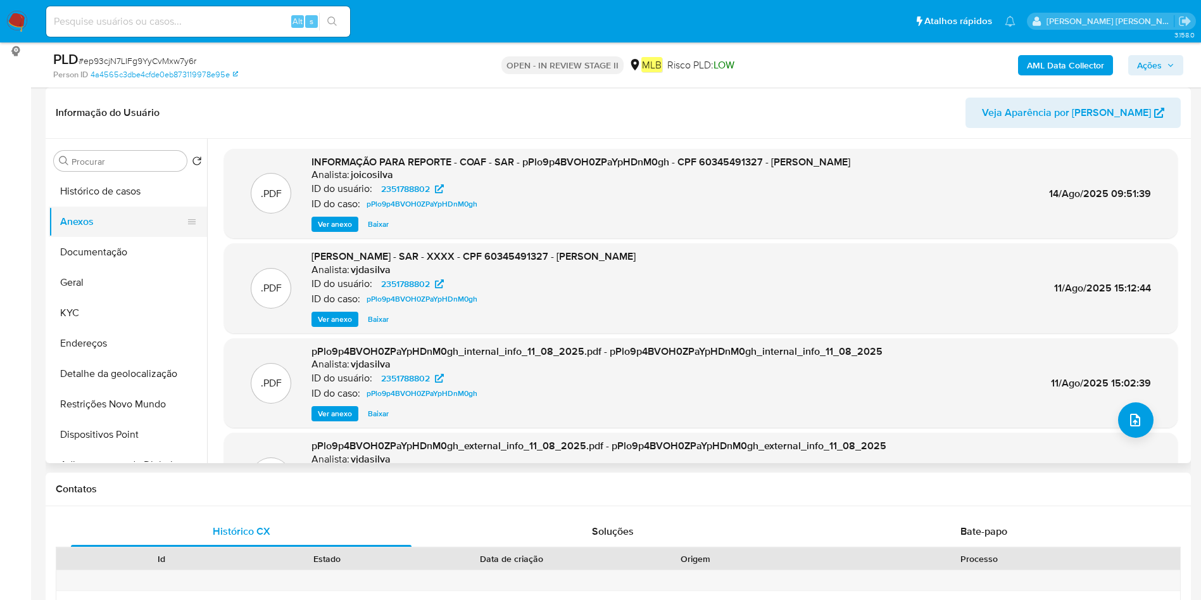
click at [98, 223] on button "Anexos" at bounding box center [123, 221] width 148 height 30
click at [130, 180] on button "Histórico de casos" at bounding box center [123, 191] width 148 height 30
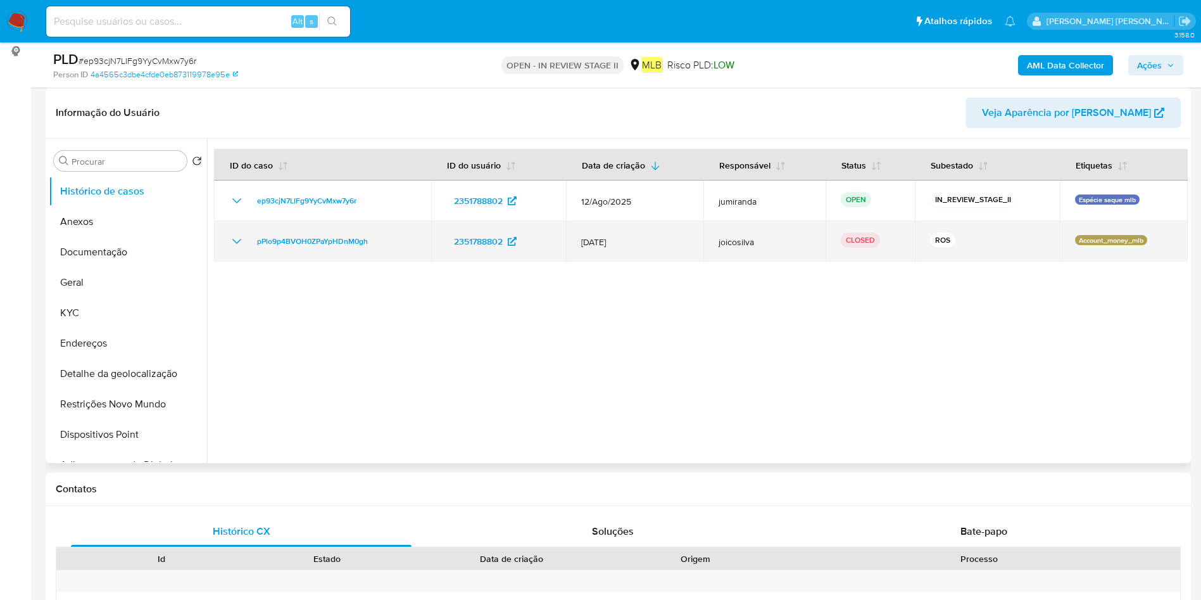
click at [603, 239] on span "[DATE]" at bounding box center [634, 241] width 107 height 11
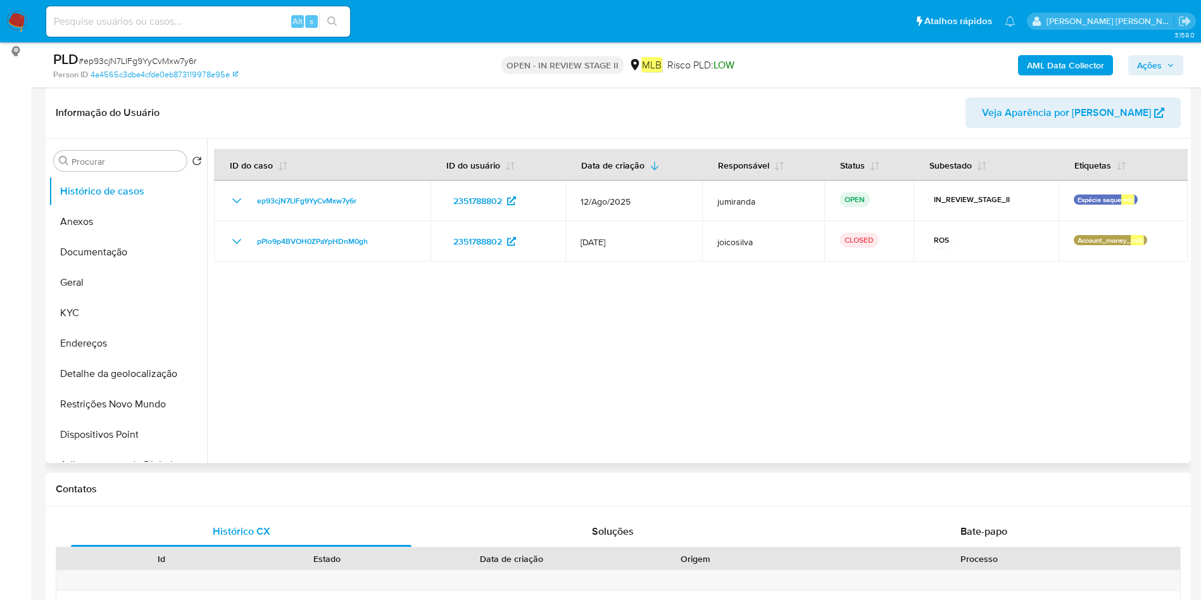
click at [317, 263] on div at bounding box center [697, 301] width 981 height 324
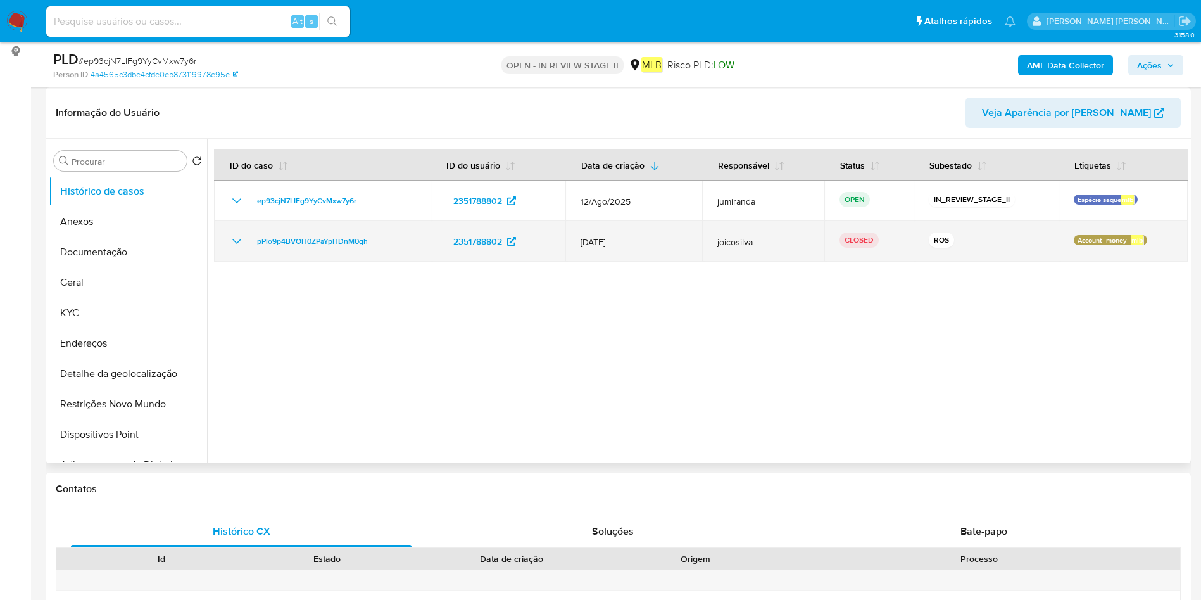
click at [318, 255] on td "pPlo9p4BVOH0ZPaYpHDnM0gh" at bounding box center [322, 241] width 217 height 41
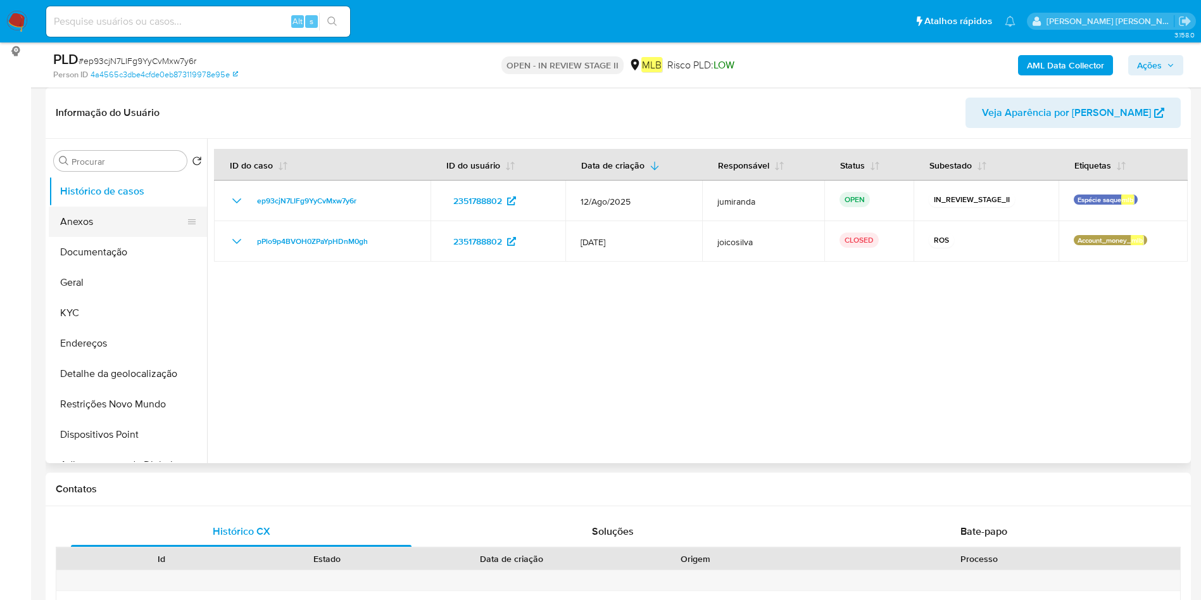
click at [97, 224] on button "Anexos" at bounding box center [123, 221] width 148 height 30
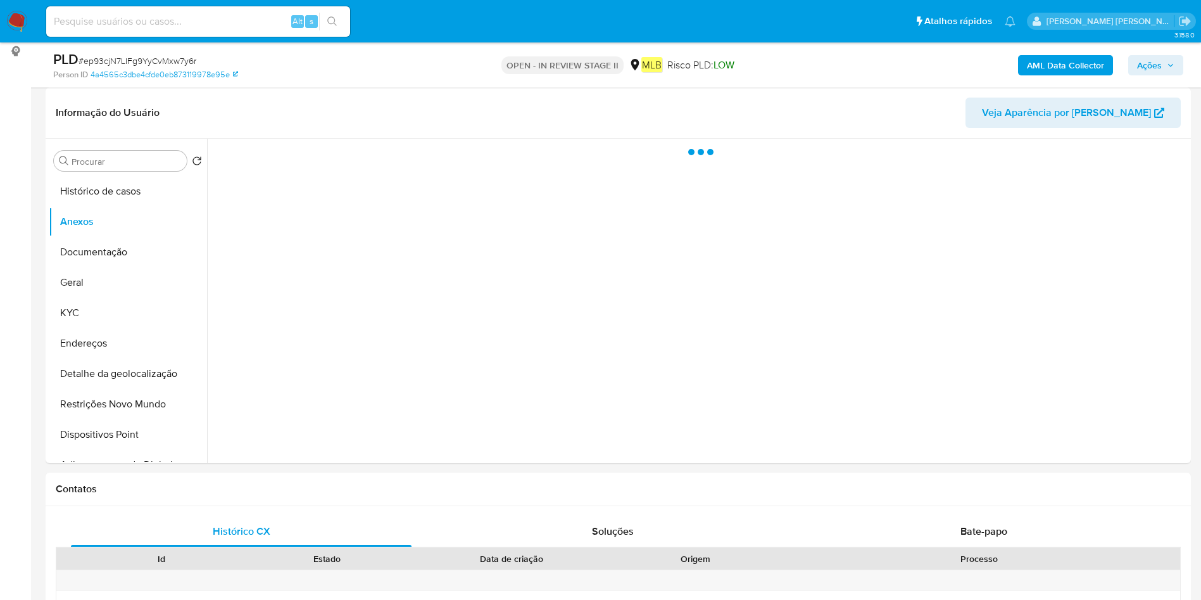
click at [1034, 66] on b "AML Data Collector" at bounding box center [1065, 65] width 77 height 20
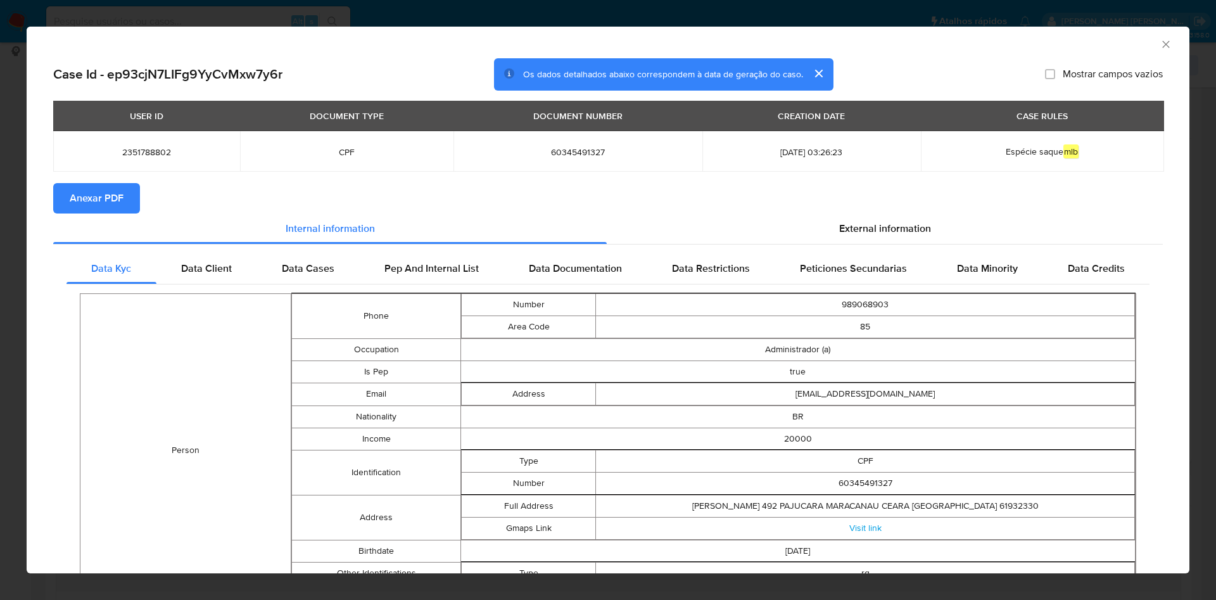
click at [111, 190] on span "Anexar PDF" at bounding box center [97, 198] width 54 height 28
click at [1162, 41] on icon "Fechar a janela" at bounding box center [1165, 44] width 7 height 7
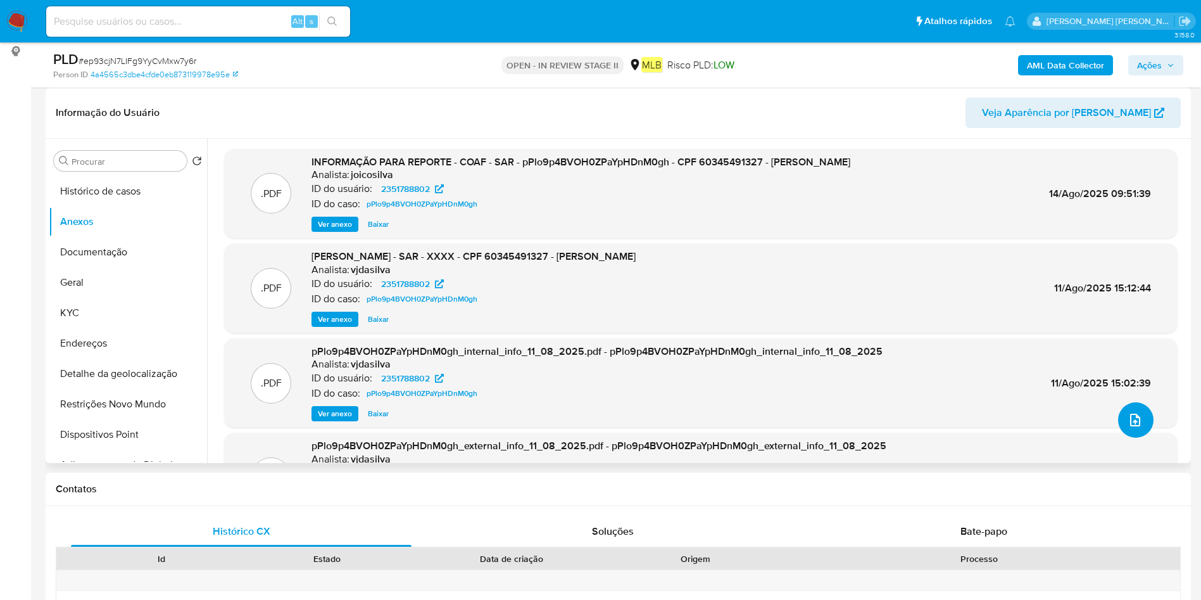
click at [1133, 416] on icon "upload-file" at bounding box center [1135, 419] width 15 height 15
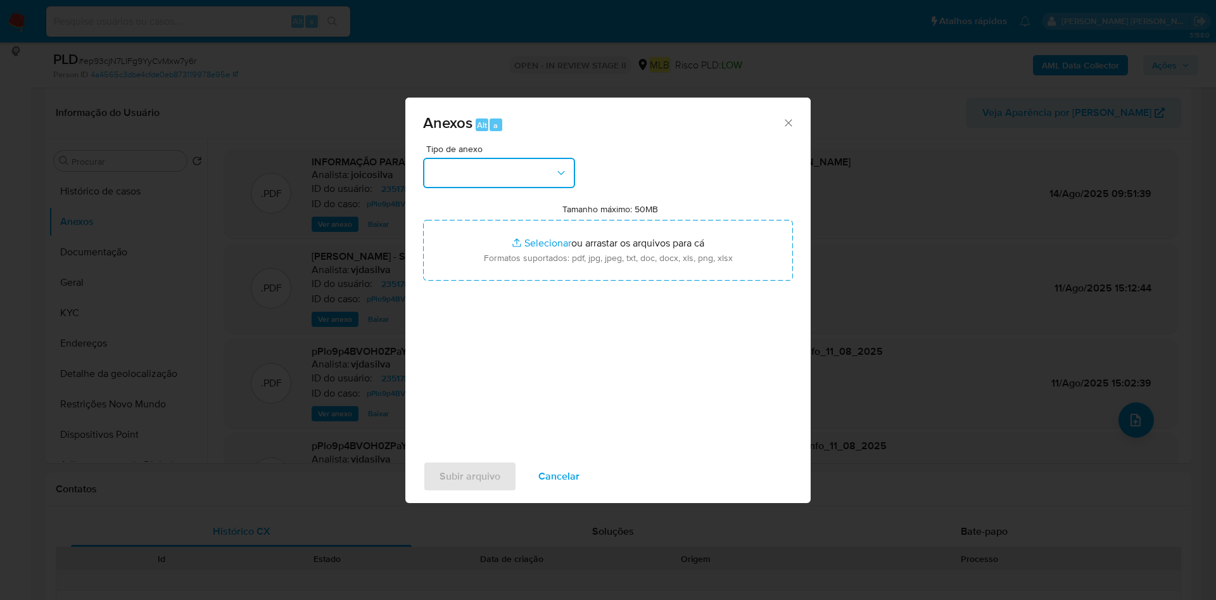
click at [460, 172] on button "button" at bounding box center [499, 173] width 152 height 30
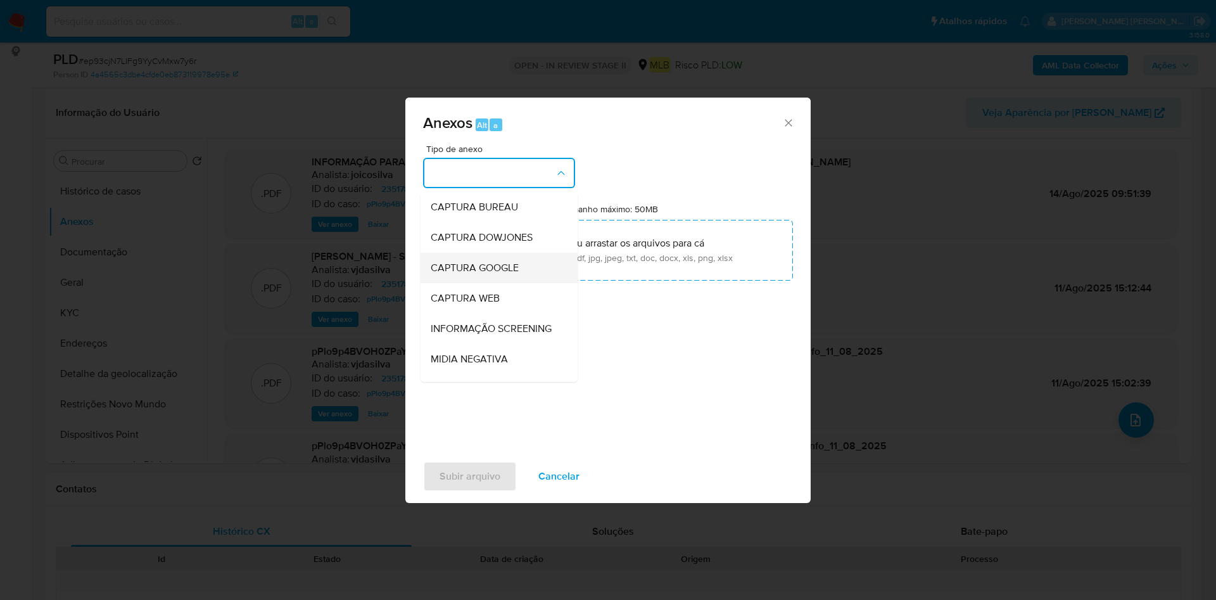
scroll to position [195, 0]
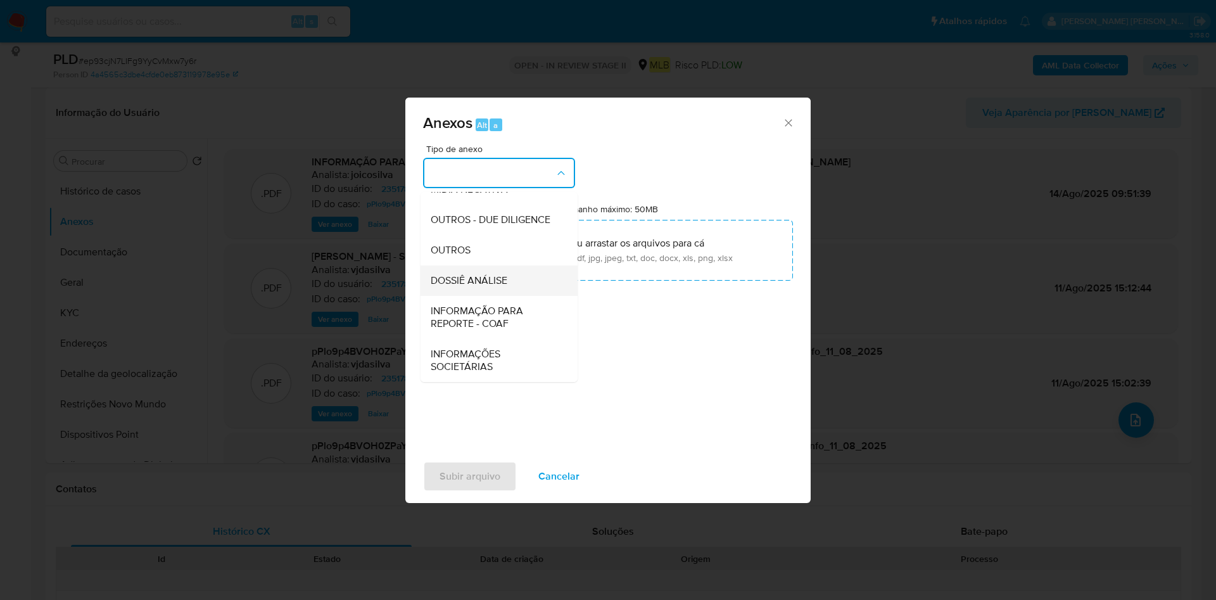
click at [479, 265] on div "DOSSIÊ ANÁLISE" at bounding box center [495, 280] width 129 height 30
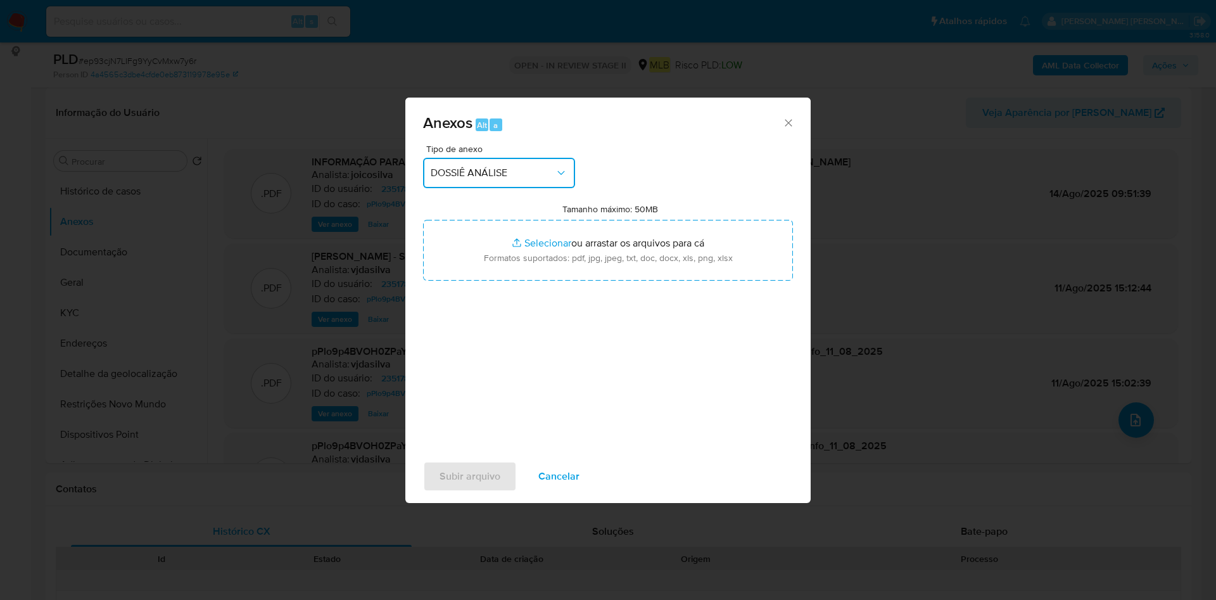
click at [496, 187] on button "DOSSIÊ ANÁLISE" at bounding box center [499, 173] width 152 height 30
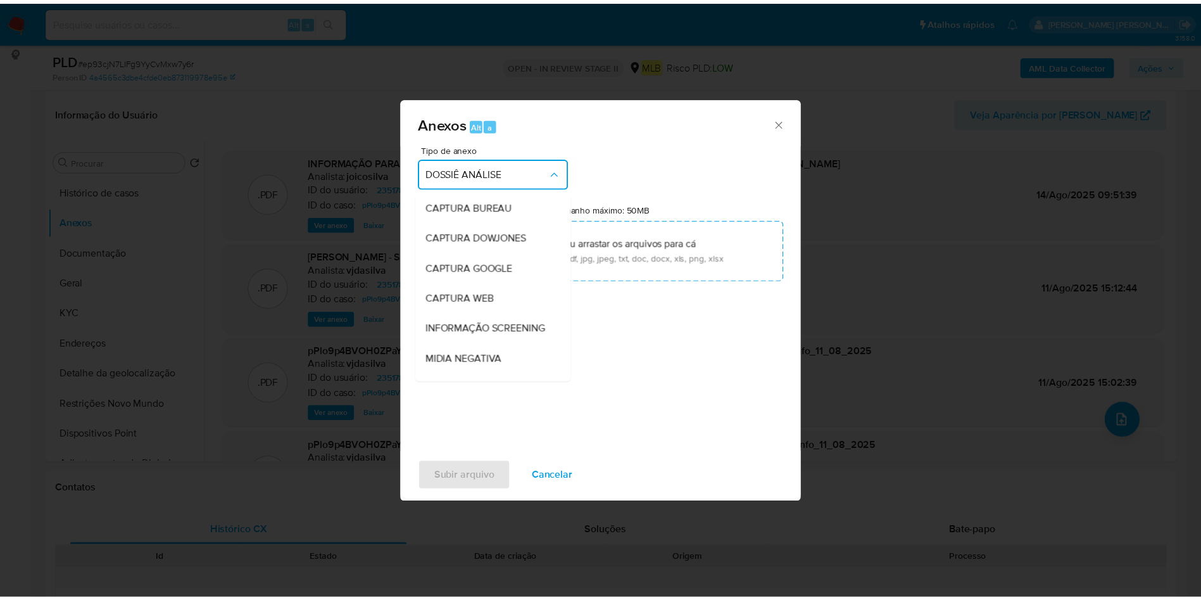
scroll to position [189, 0]
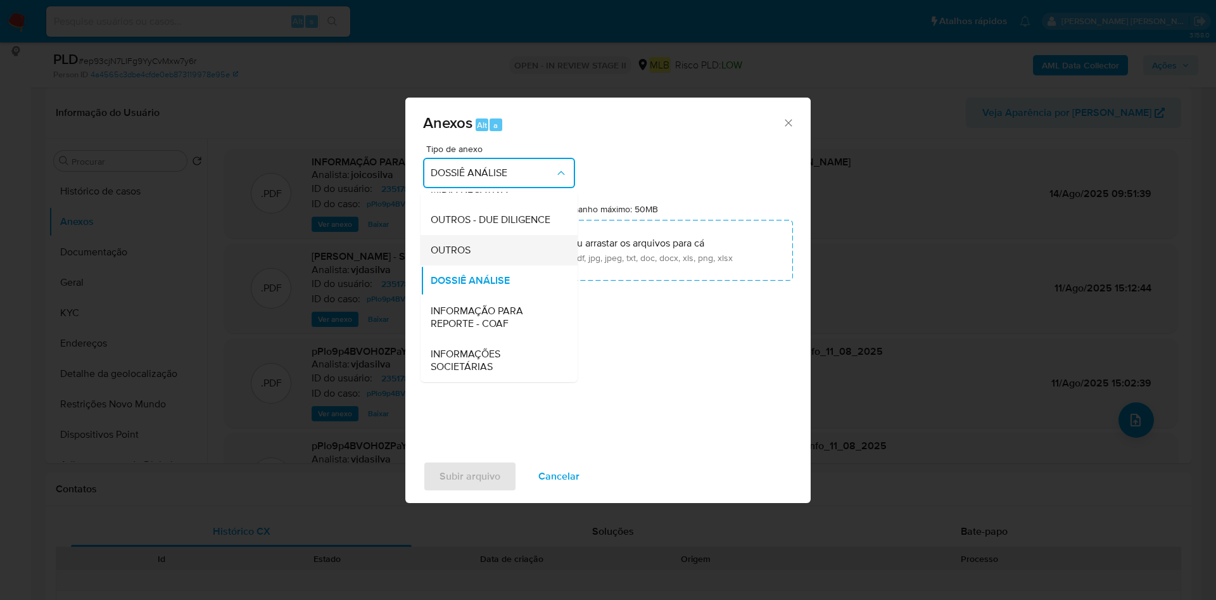
click at [471, 260] on div "OUTROS" at bounding box center [495, 250] width 129 height 30
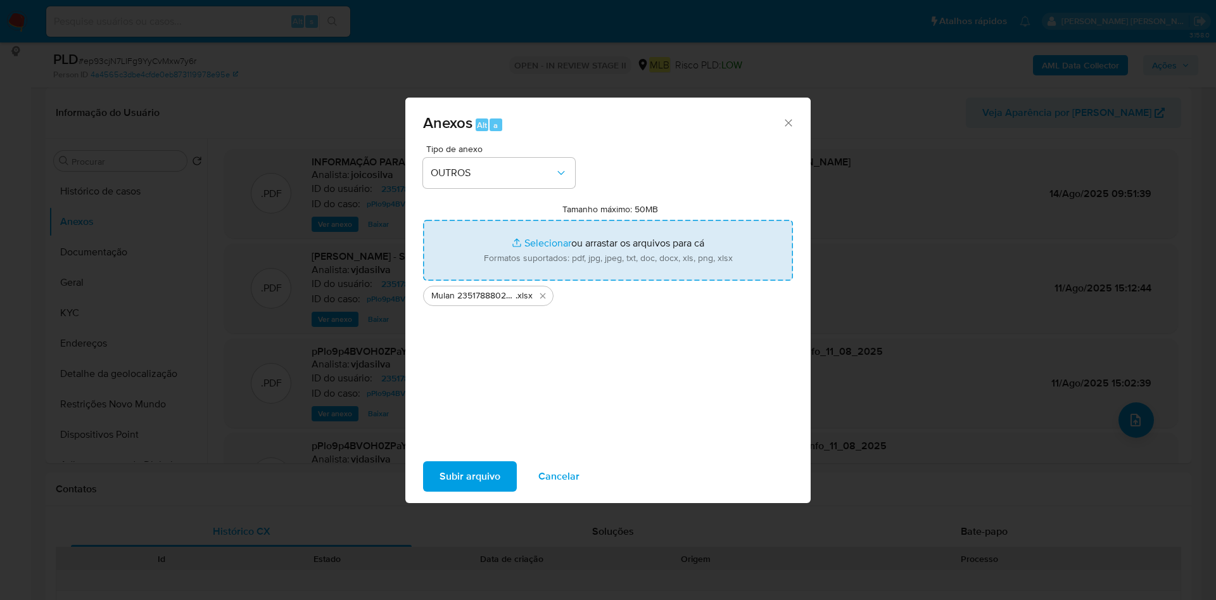
type input "C:\fakepath\DECLINIO - ep93cjN7LIFg9YyCvMxw7y6r - CPF 60345491327 - JONATHAN DO…"
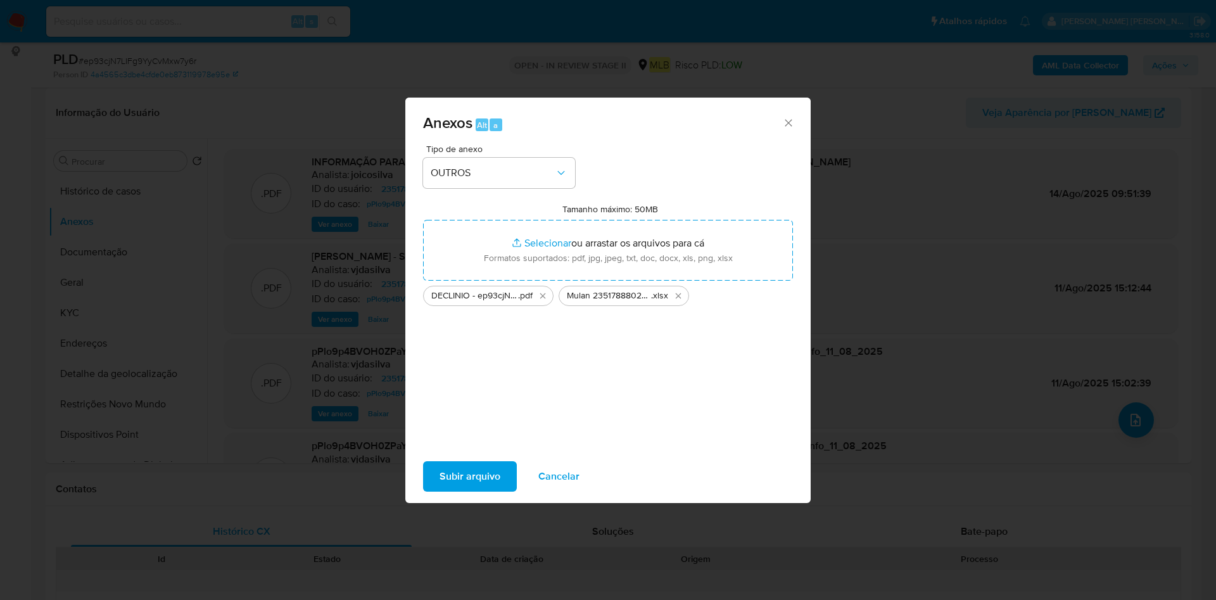
click at [445, 481] on span "Subir arquivo" at bounding box center [469, 476] width 61 height 28
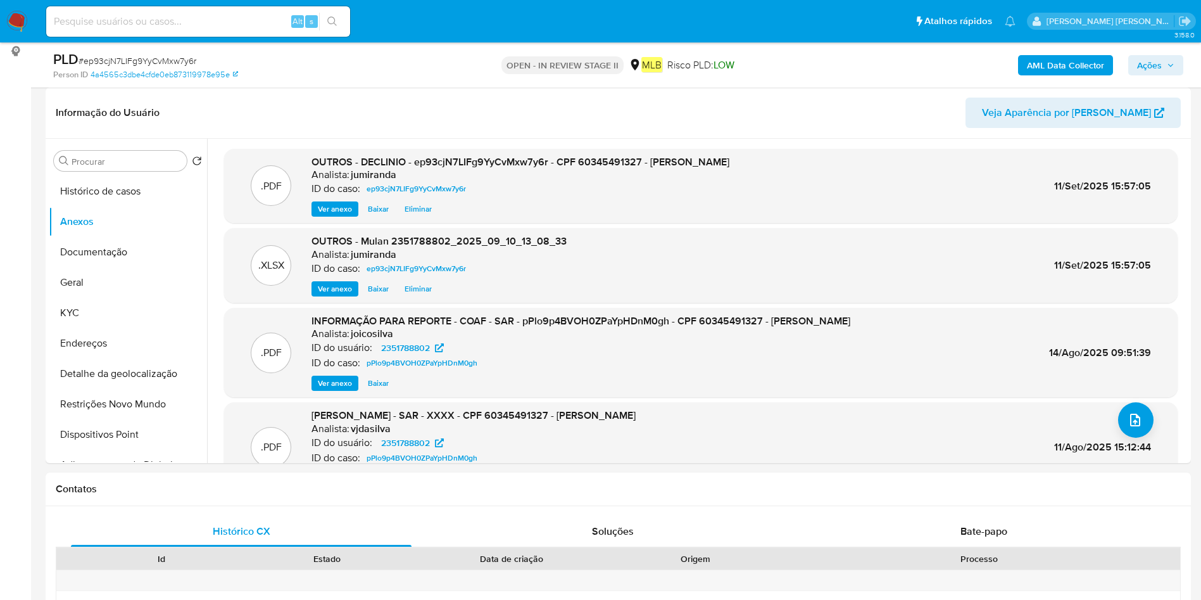
click at [1141, 58] on span "Ações" at bounding box center [1149, 65] width 25 height 20
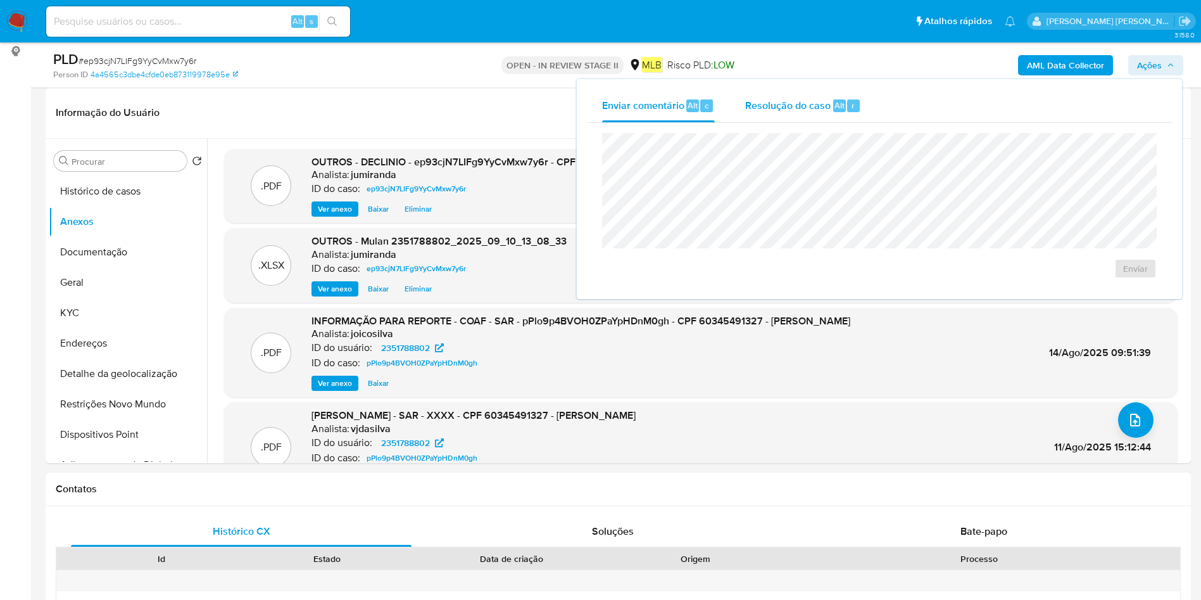
click at [762, 115] on div "Resolução do caso Alt r" at bounding box center [803, 105] width 116 height 33
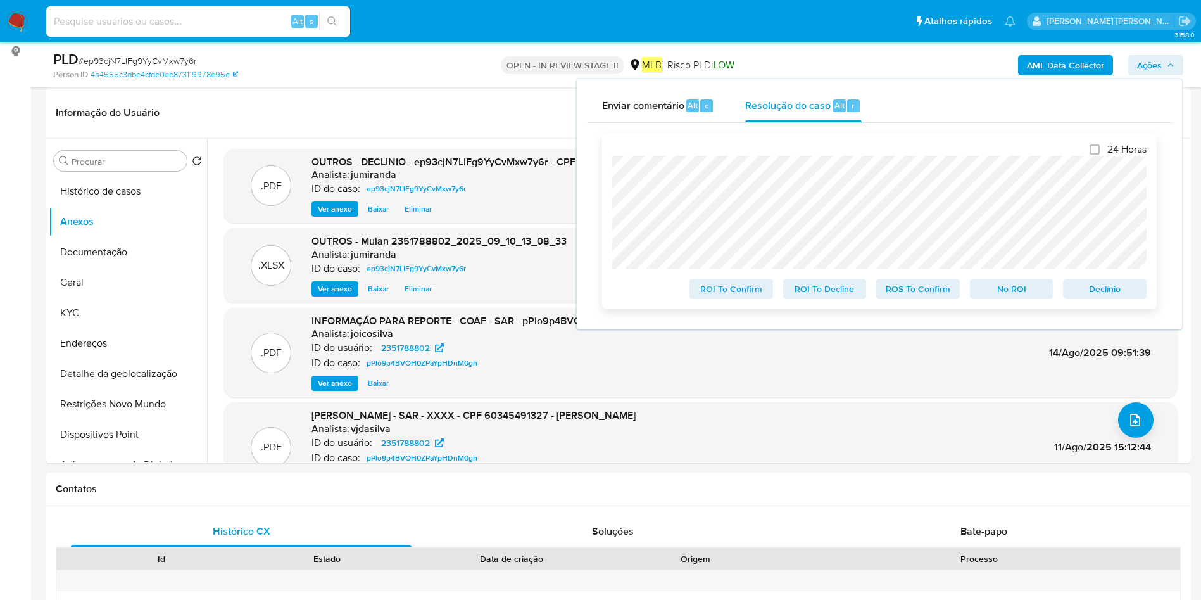
click at [987, 286] on span "No ROI" at bounding box center [1012, 289] width 66 height 18
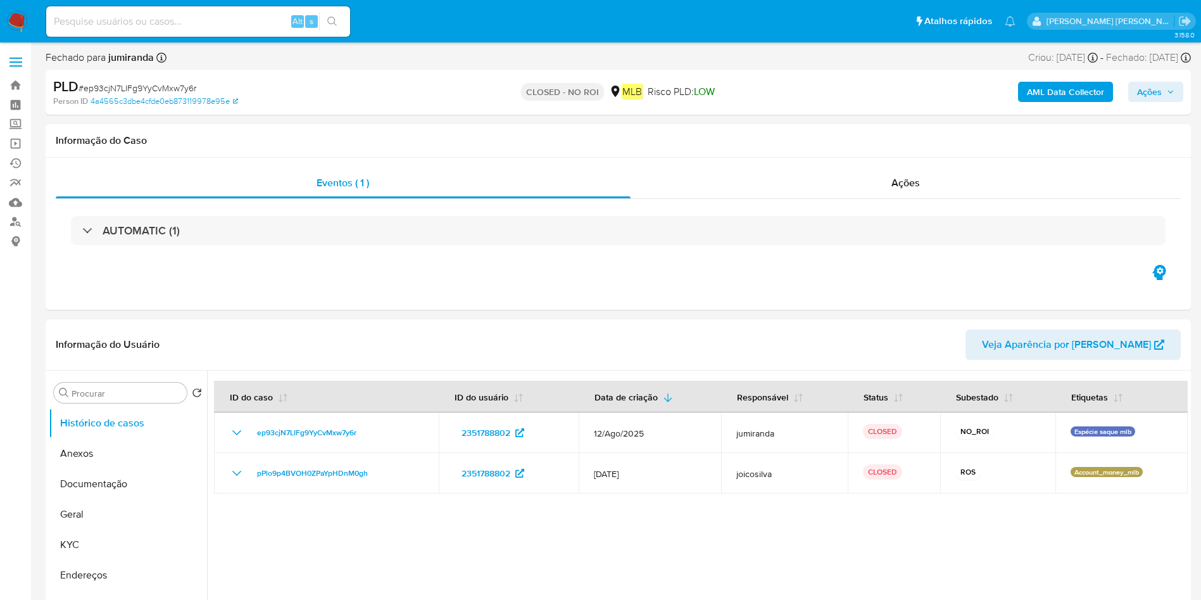
select select "10"
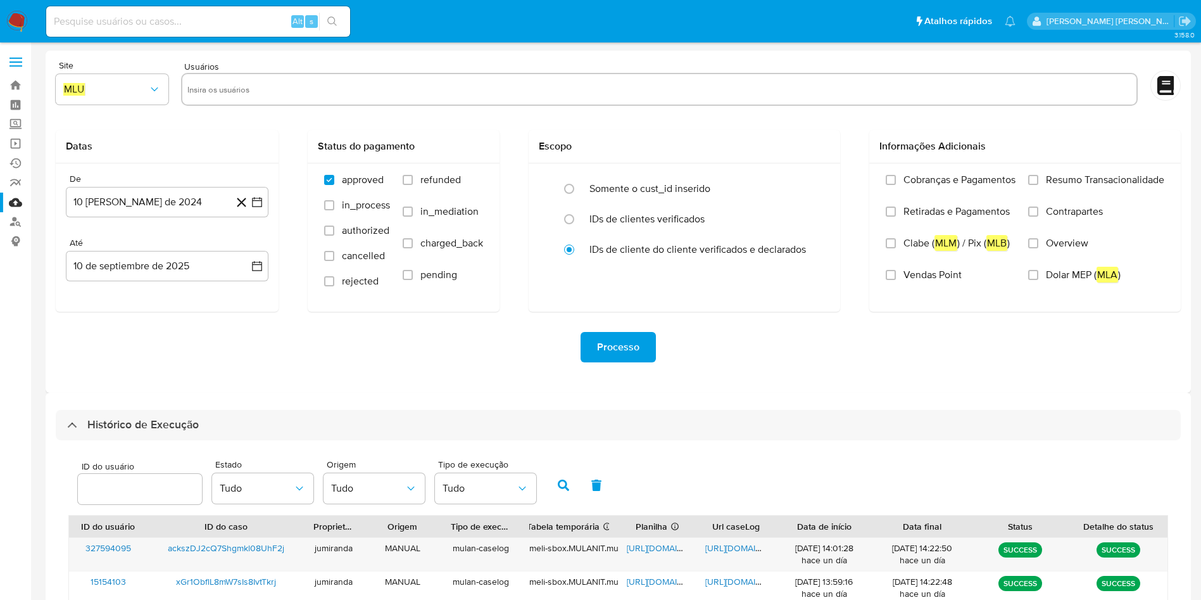
select select "10"
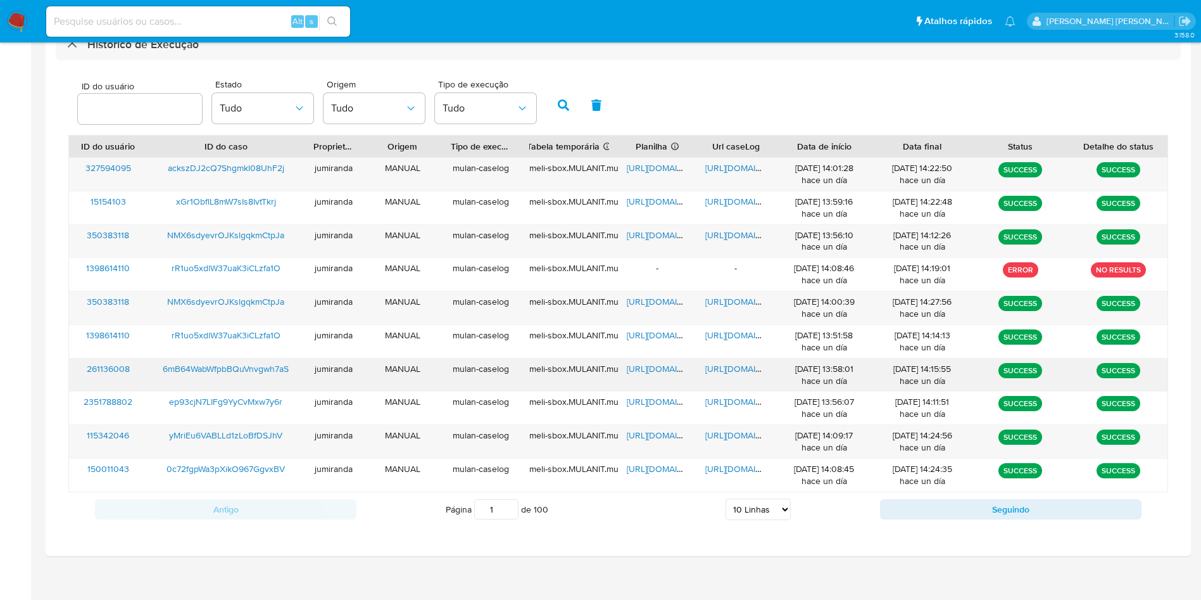
drag, startPoint x: 670, startPoint y: 367, endPoint x: 712, endPoint y: 370, distance: 42.5
click at [670, 368] on span "[URL][DOMAIN_NAME]" at bounding box center [670, 368] width 87 height 13
click at [722, 369] on span "[URL][DOMAIN_NAME]" at bounding box center [748, 368] width 87 height 13
click at [227, 363] on span "6mB64WabWfpbBQuVnvgwh7aS" at bounding box center [226, 368] width 126 height 13
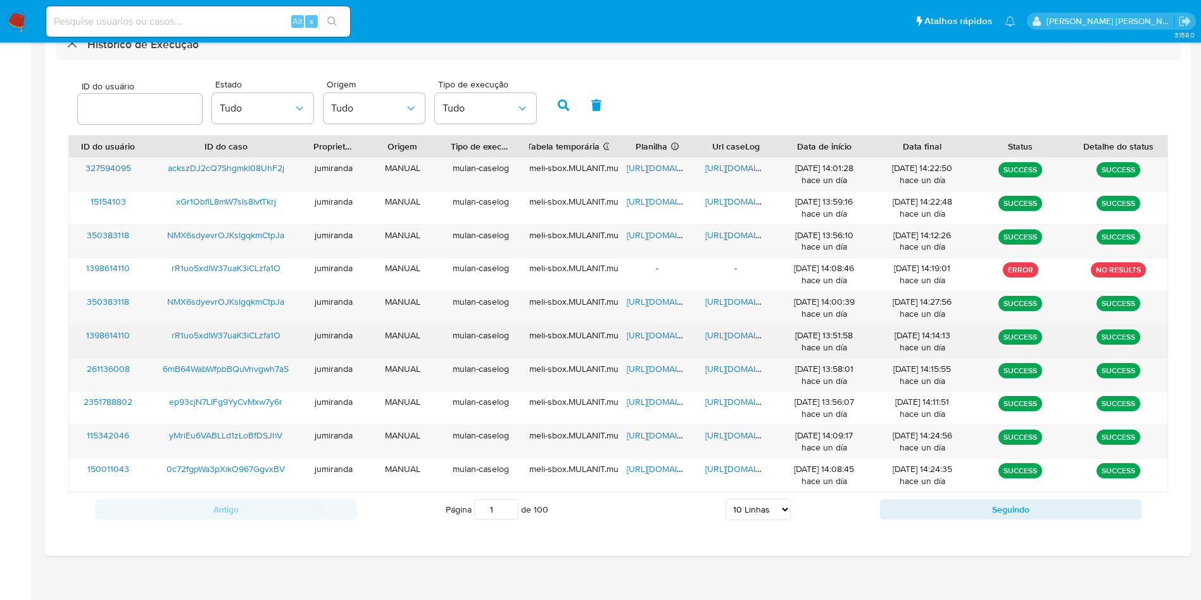
click at [653, 337] on span "[URL][DOMAIN_NAME]" at bounding box center [670, 335] width 87 height 13
click at [762, 334] on span "[URL][DOMAIN_NAME]" at bounding box center [748, 335] width 87 height 13
click at [245, 336] on span "rR1uo5xdlW37uaK3iCLzfa1O" at bounding box center [226, 335] width 109 height 13
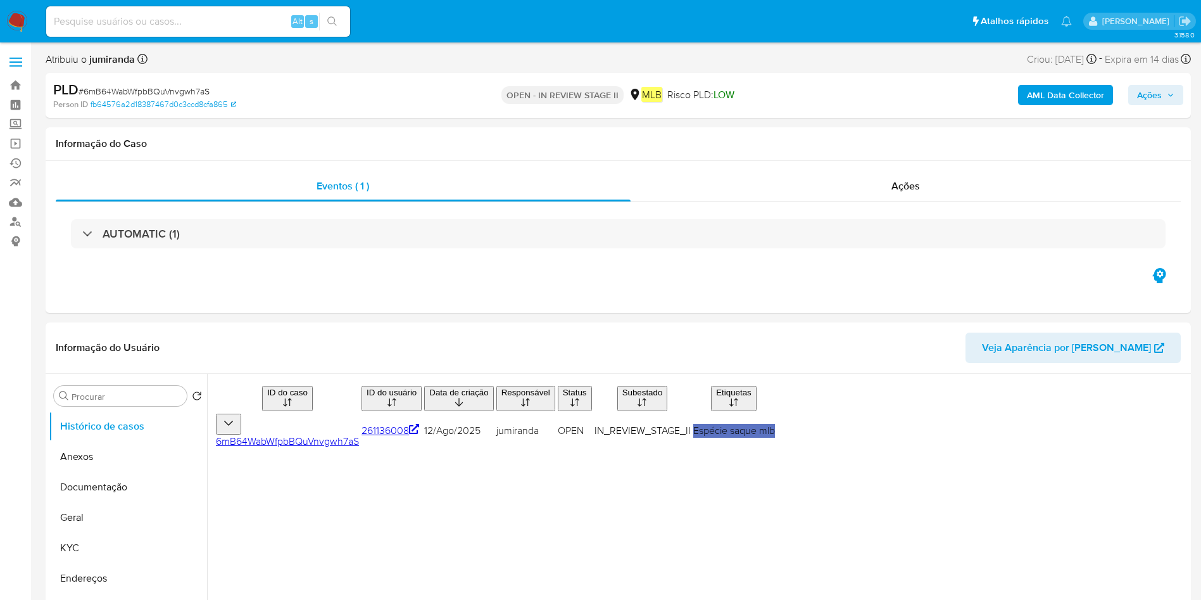
select select "10"
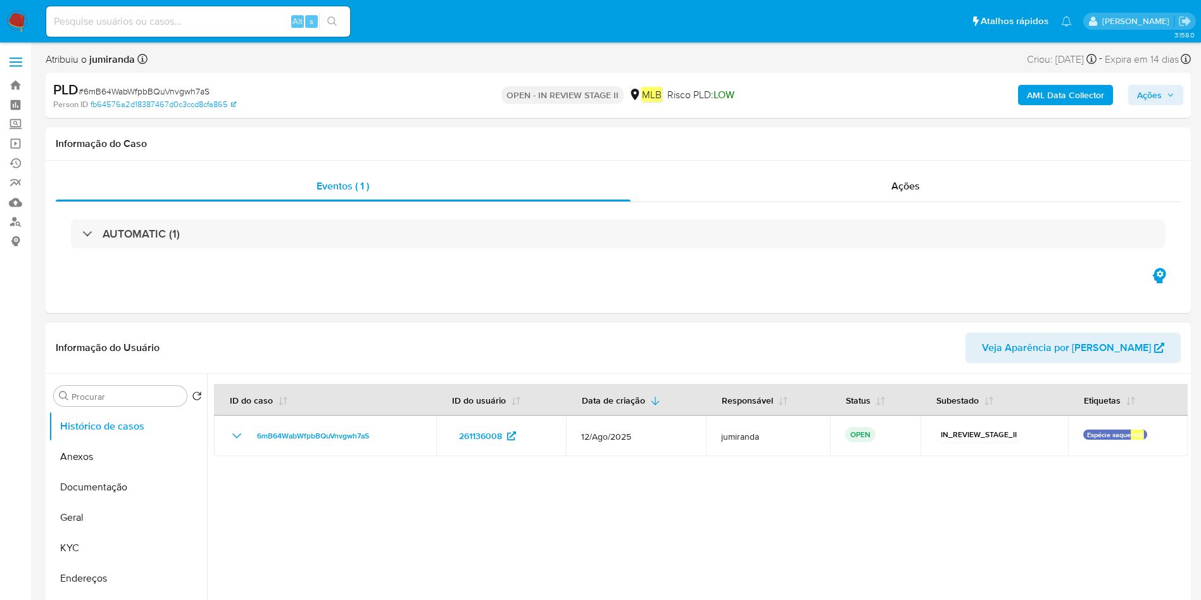
drag, startPoint x: 123, startPoint y: 471, endPoint x: 287, endPoint y: 508, distance: 168.1
click at [123, 472] on button "Documentação" at bounding box center [128, 487] width 158 height 30
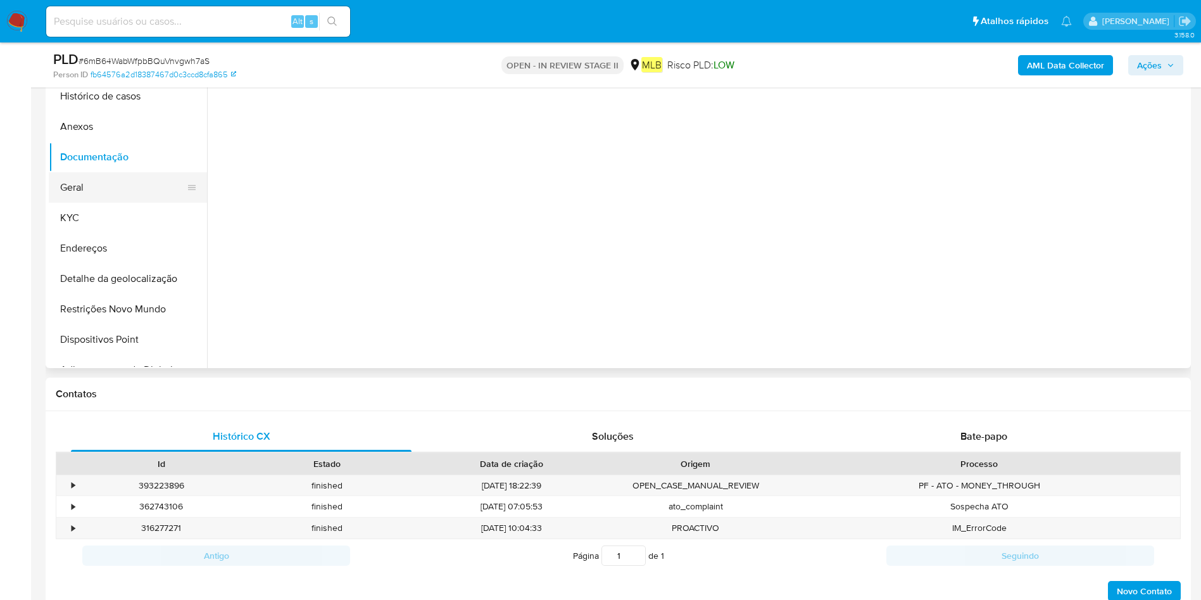
click at [92, 192] on button "Geral" at bounding box center [123, 187] width 148 height 30
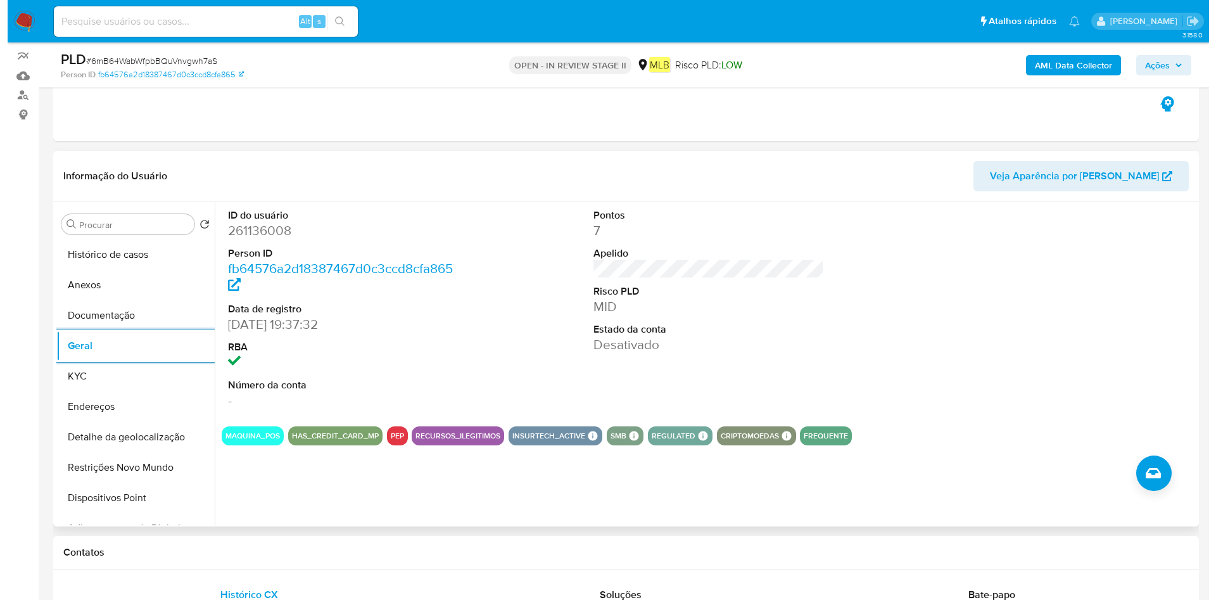
scroll to position [190, 0]
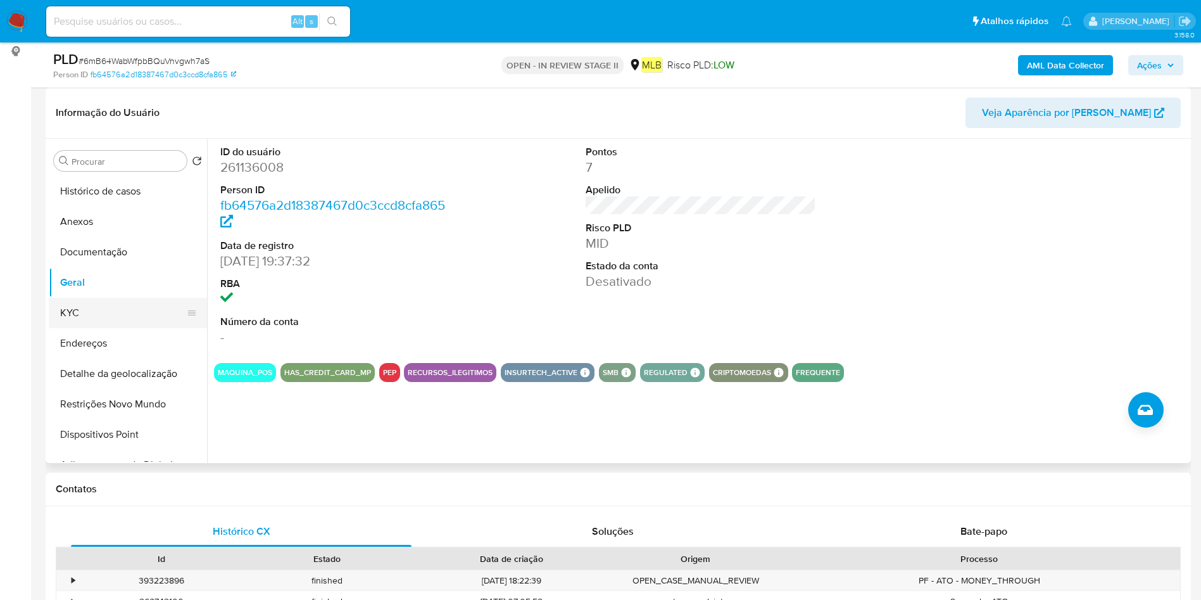
click at [87, 307] on button "KYC" at bounding box center [123, 313] width 148 height 30
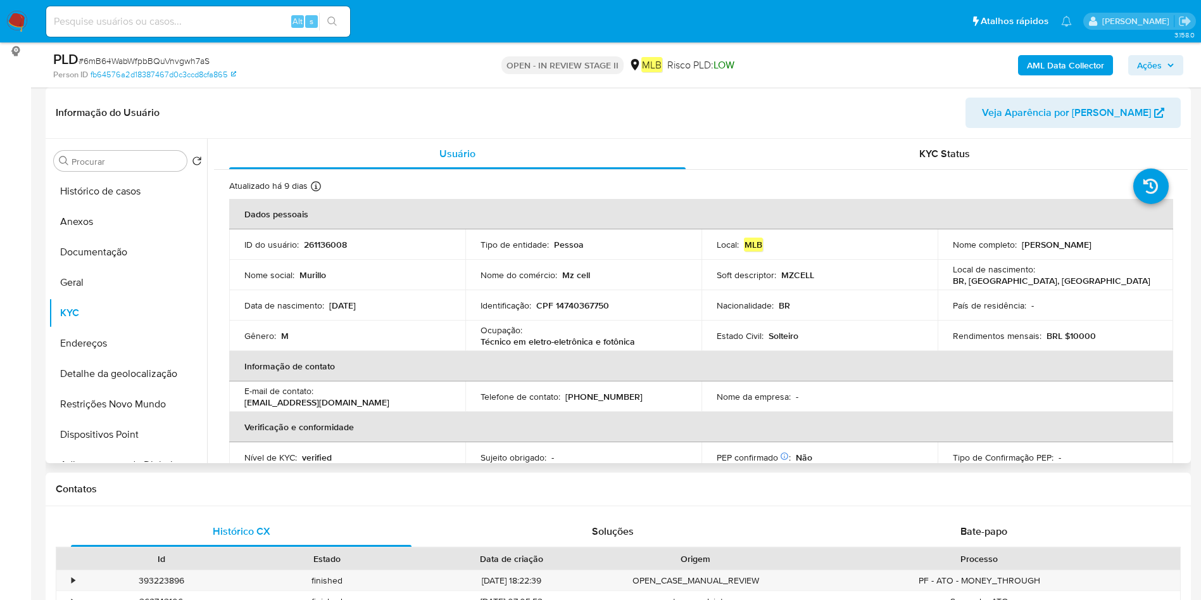
click at [582, 340] on p "Técnico em eletro-eletrônica e fotônica" at bounding box center [558, 341] width 154 height 11
click at [581, 342] on p "Técnico em eletro-eletrônica e fotônica" at bounding box center [558, 341] width 154 height 11
click at [581, 345] on p "Técnico em eletro-eletrônica e fotônica" at bounding box center [558, 341] width 154 height 11
click at [580, 345] on p "Técnico em eletro-eletrônica e fotônica" at bounding box center [558, 341] width 154 height 11
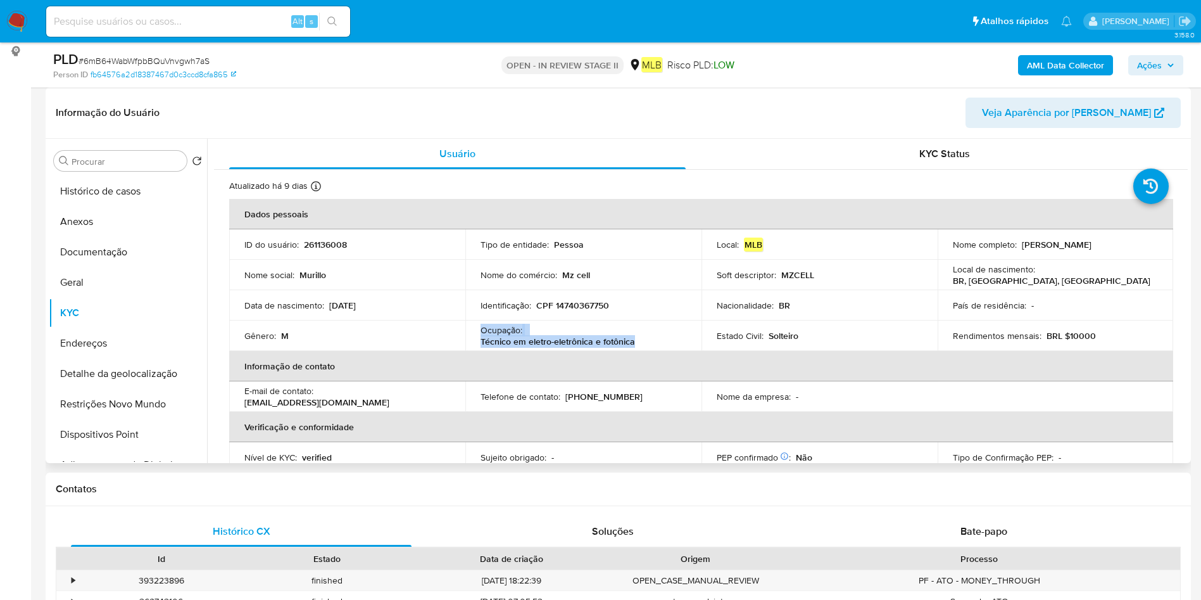
click at [580, 345] on p "Técnico em eletro-eletrônica e fotônica" at bounding box center [558, 341] width 154 height 11
copy div "Ocupação : Técnico em eletro-eletrônica e fotônica"
click at [116, 399] on button "Restrições Novo Mundo" at bounding box center [123, 404] width 148 height 30
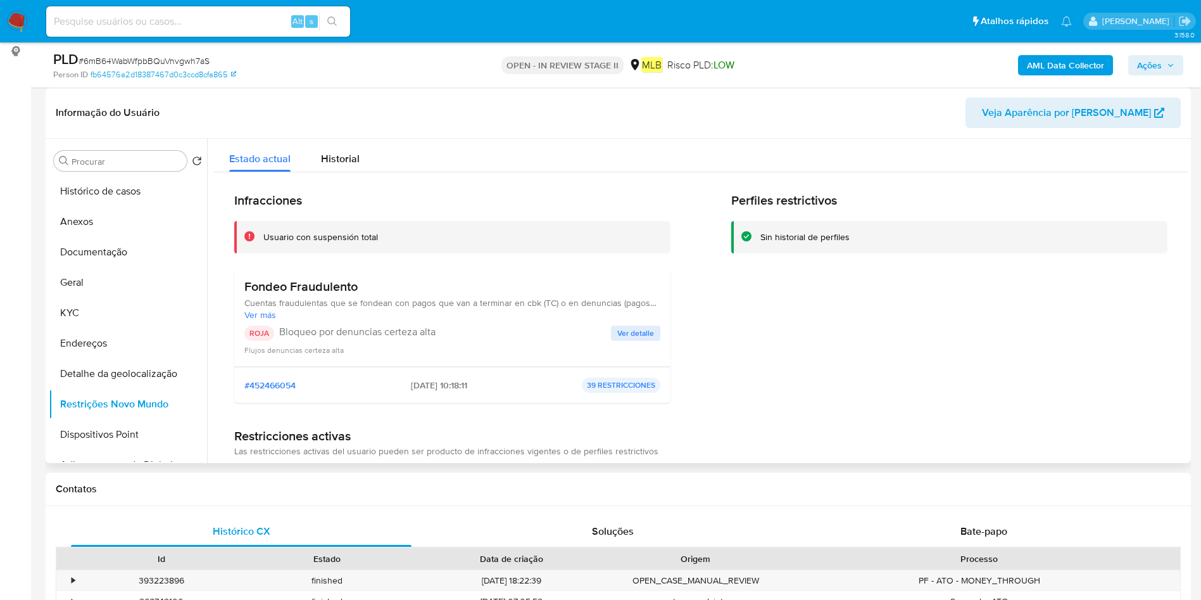
click at [327, 289] on h3 "Fondeo Fraudulento" at bounding box center [452, 287] width 416 height 16
click at [104, 436] on button "Dispositivos Point" at bounding box center [123, 434] width 148 height 30
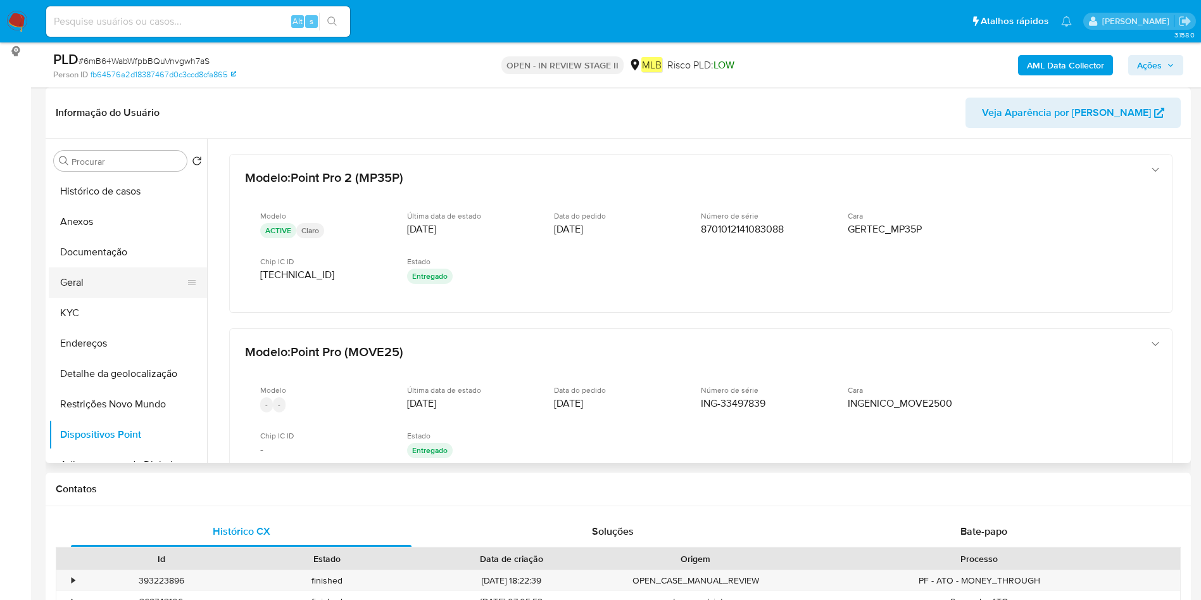
click at [85, 284] on button "Geral" at bounding box center [123, 282] width 148 height 30
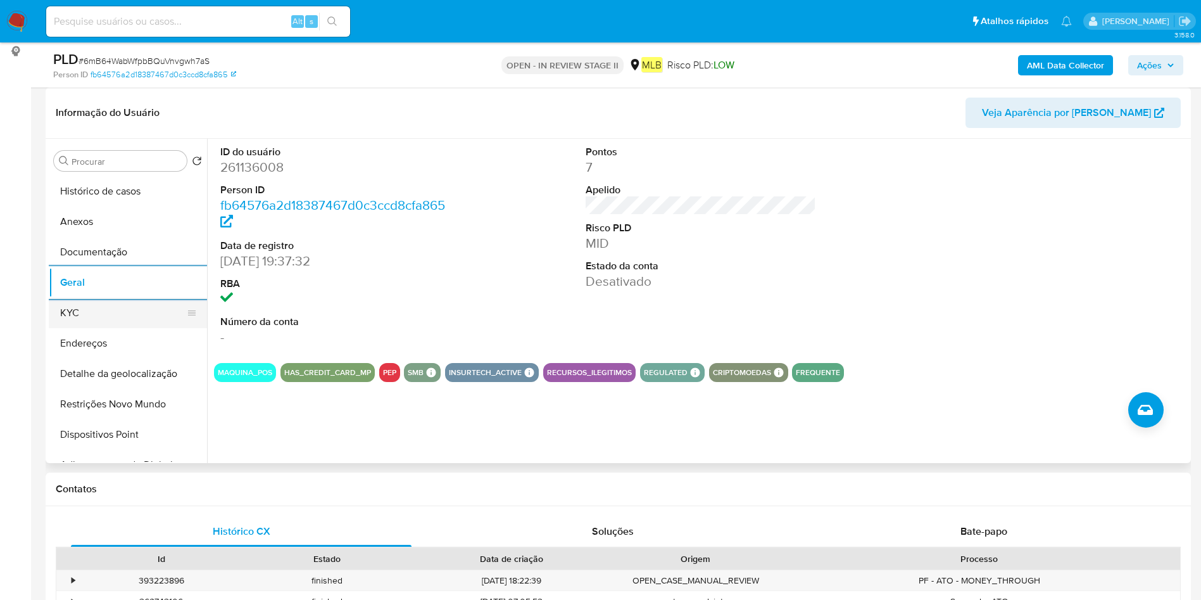
drag, startPoint x: 82, startPoint y: 321, endPoint x: 180, endPoint y: 320, distance: 98.1
click at [82, 321] on button "KYC" at bounding box center [123, 313] width 148 height 30
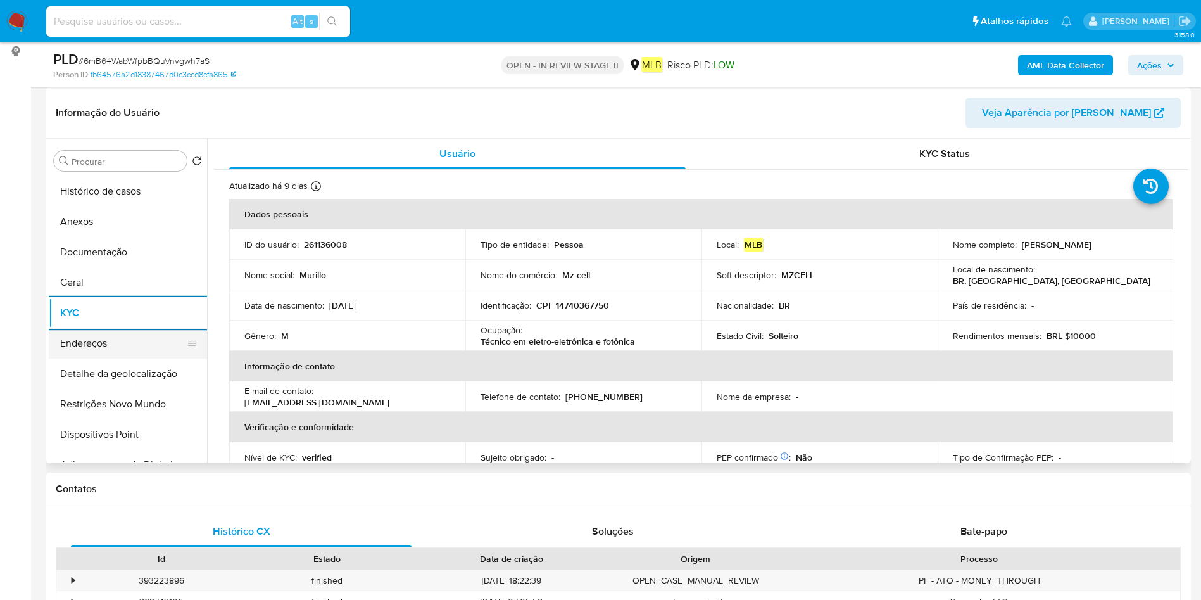
click at [142, 348] on button "Endereços" at bounding box center [123, 343] width 148 height 30
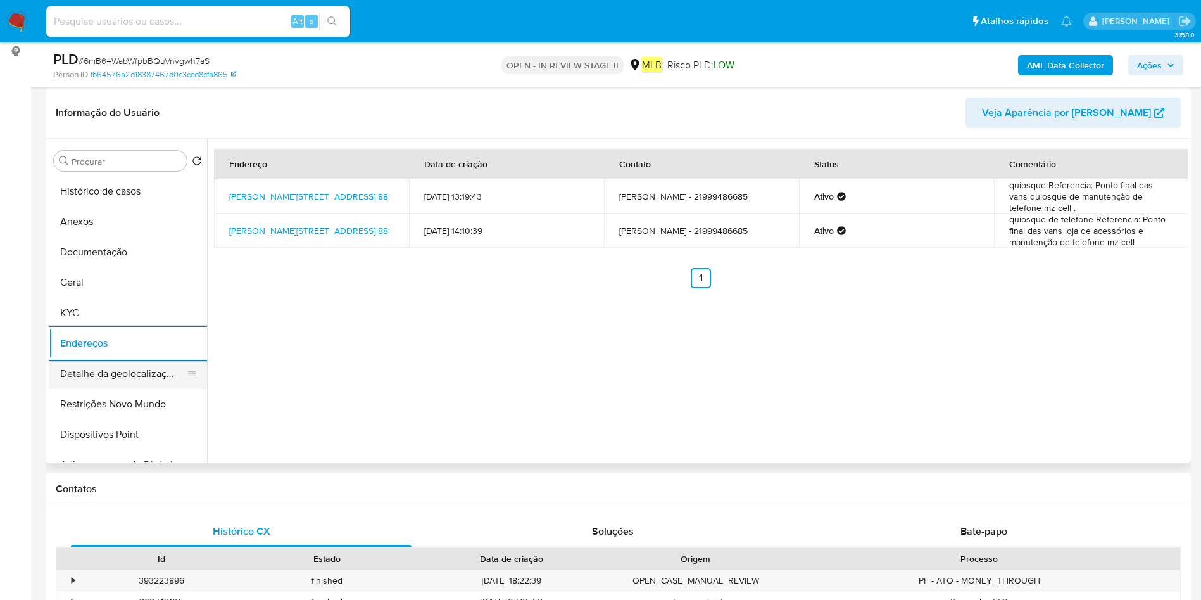
click at [83, 376] on button "Detalhe da geolocalização" at bounding box center [123, 373] width 148 height 30
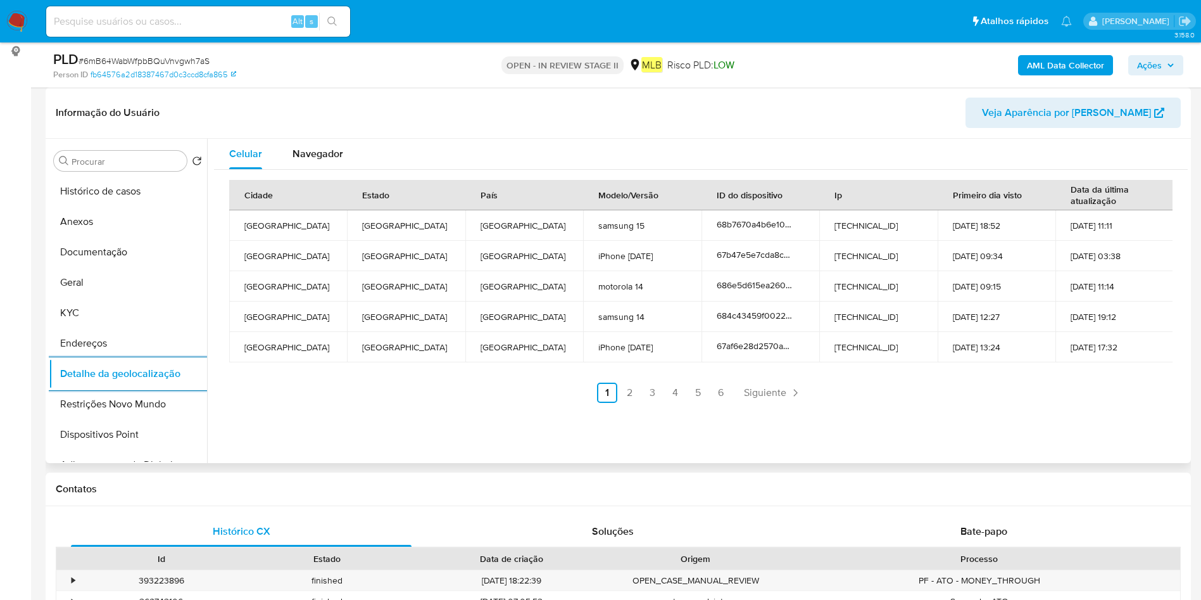
click at [106, 403] on button "Restrições Novo Mundo" at bounding box center [128, 404] width 158 height 30
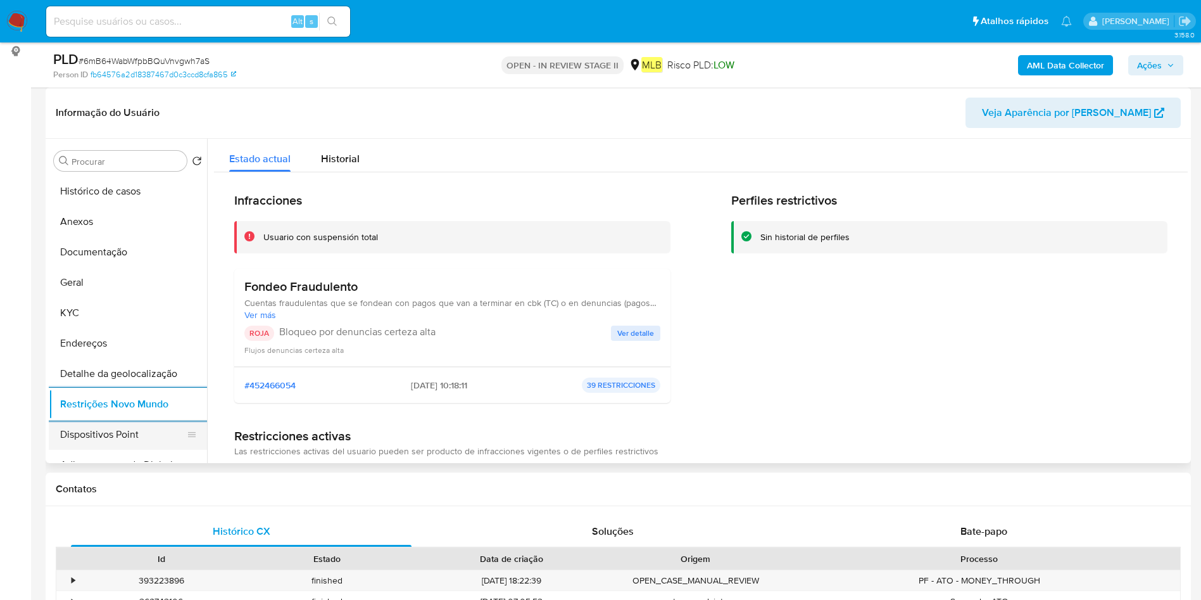
click at [106, 432] on button "Dispositivos Point" at bounding box center [123, 434] width 148 height 30
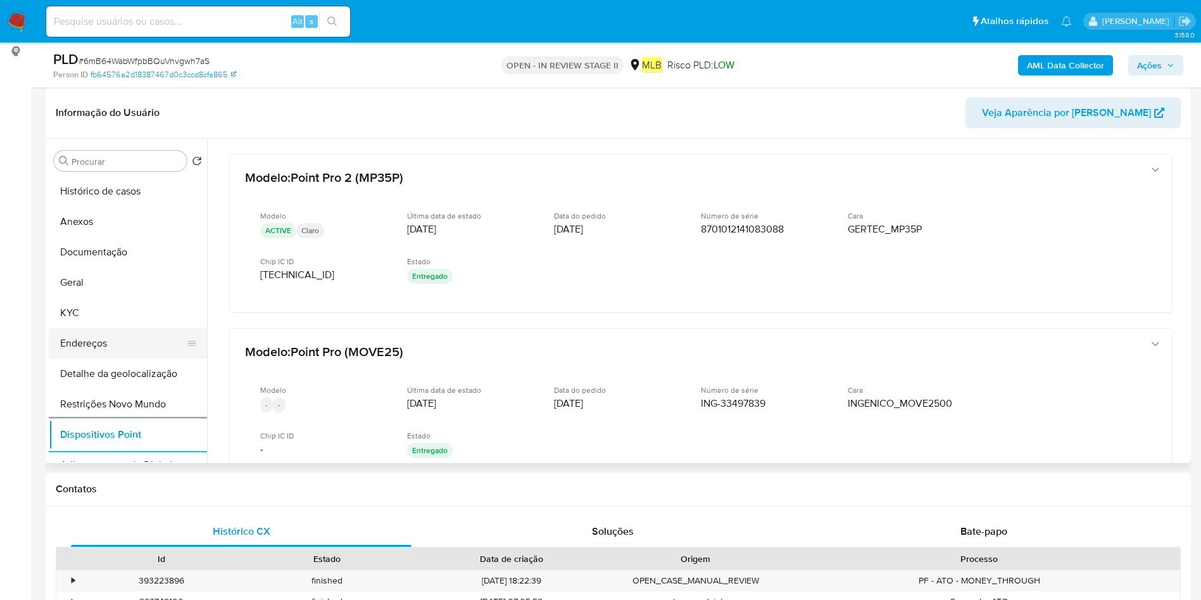
click at [82, 339] on button "Endereços" at bounding box center [123, 343] width 148 height 30
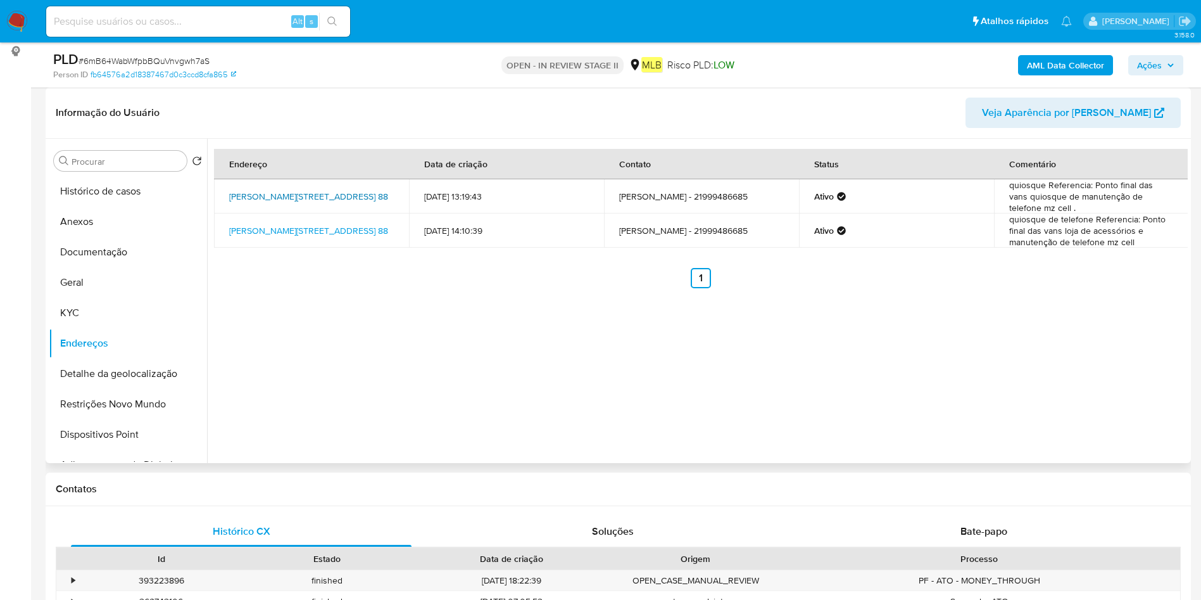
drag, startPoint x: 221, startPoint y: 183, endPoint x: 259, endPoint y: 200, distance: 41.7
click at [259, 200] on td "Estrada Rodrigues Caldas 88, Rio De Janeiro, Rio De Janeiro, 22713373, Brasil 88" at bounding box center [311, 196] width 195 height 34
click at [124, 192] on button "Histórico de casos" at bounding box center [123, 191] width 148 height 30
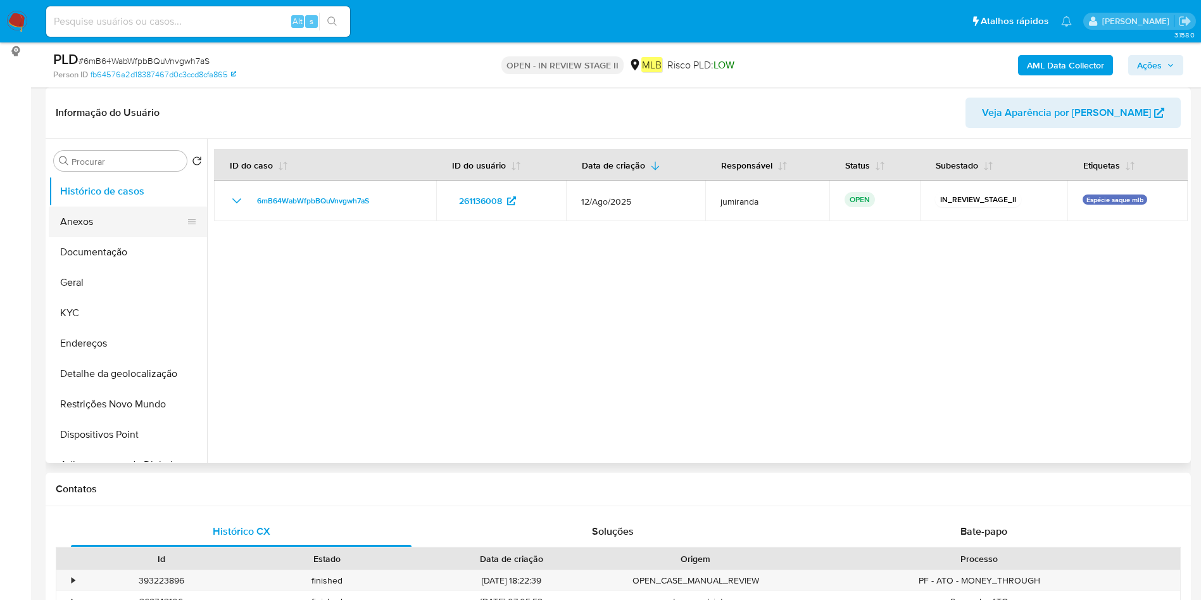
click at [117, 223] on button "Anexos" at bounding box center [123, 221] width 148 height 30
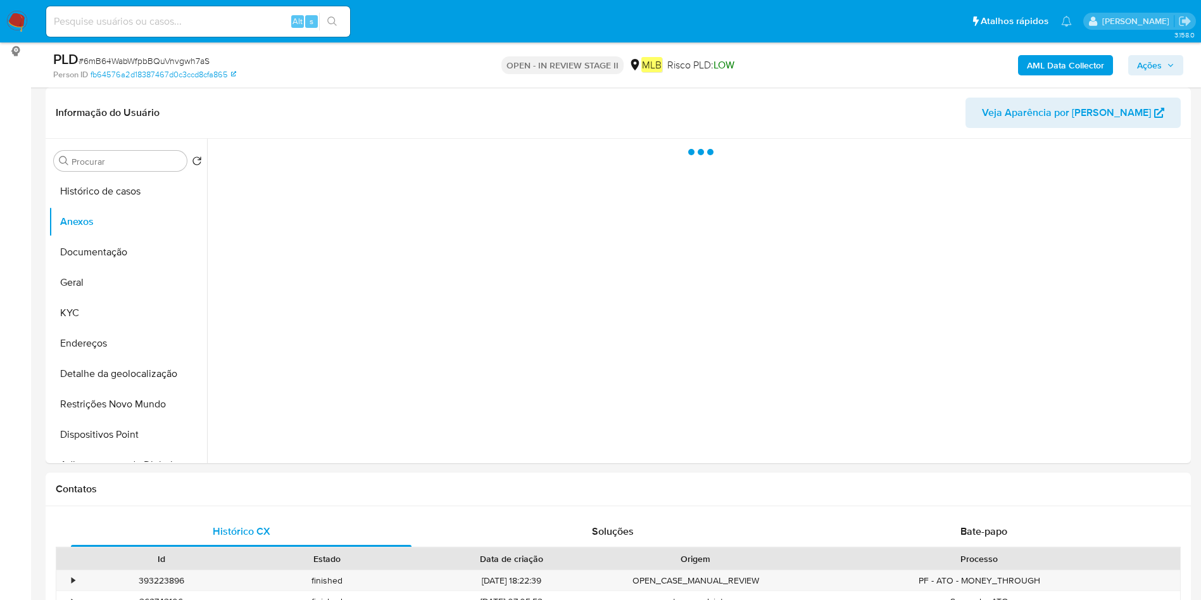
click at [1060, 62] on b "AML Data Collector" at bounding box center [1065, 65] width 77 height 20
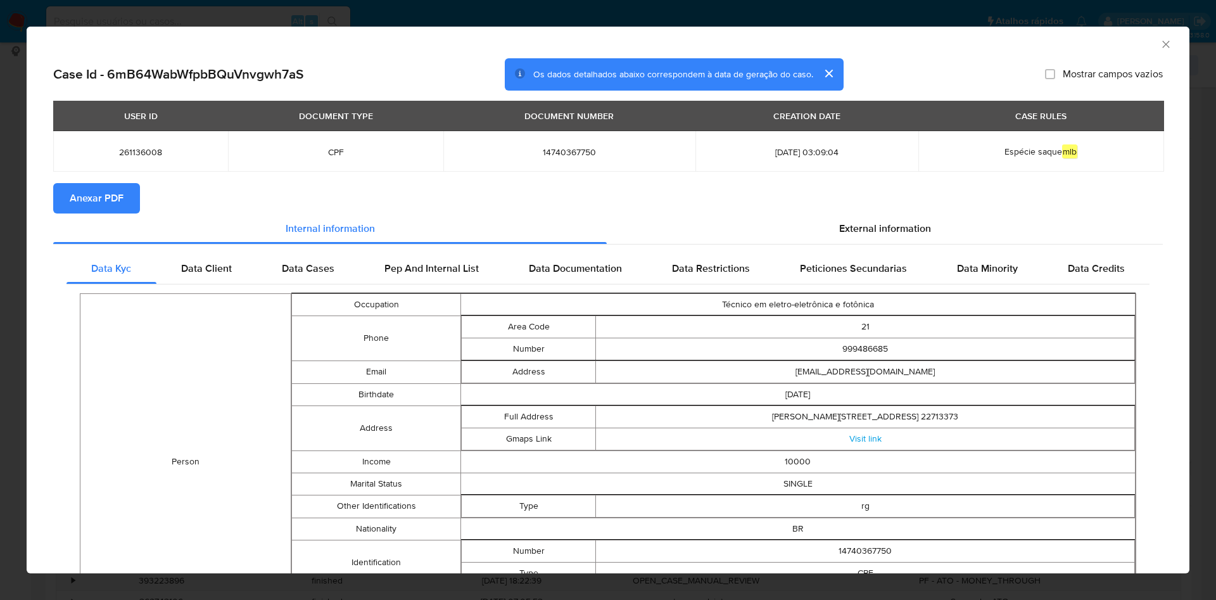
click at [116, 192] on span "Anexar PDF" at bounding box center [97, 198] width 54 height 28
click at [1159, 44] on icon "Fechar a janela" at bounding box center [1165, 44] width 13 height 13
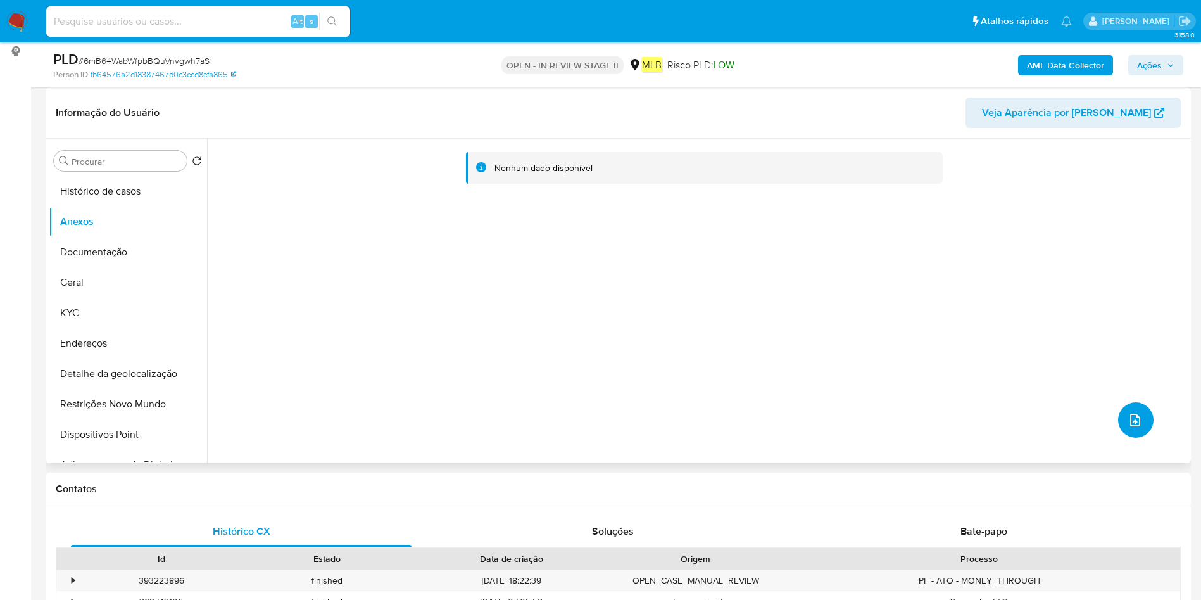
click at [1118, 416] on button "upload-file" at bounding box center [1135, 419] width 35 height 35
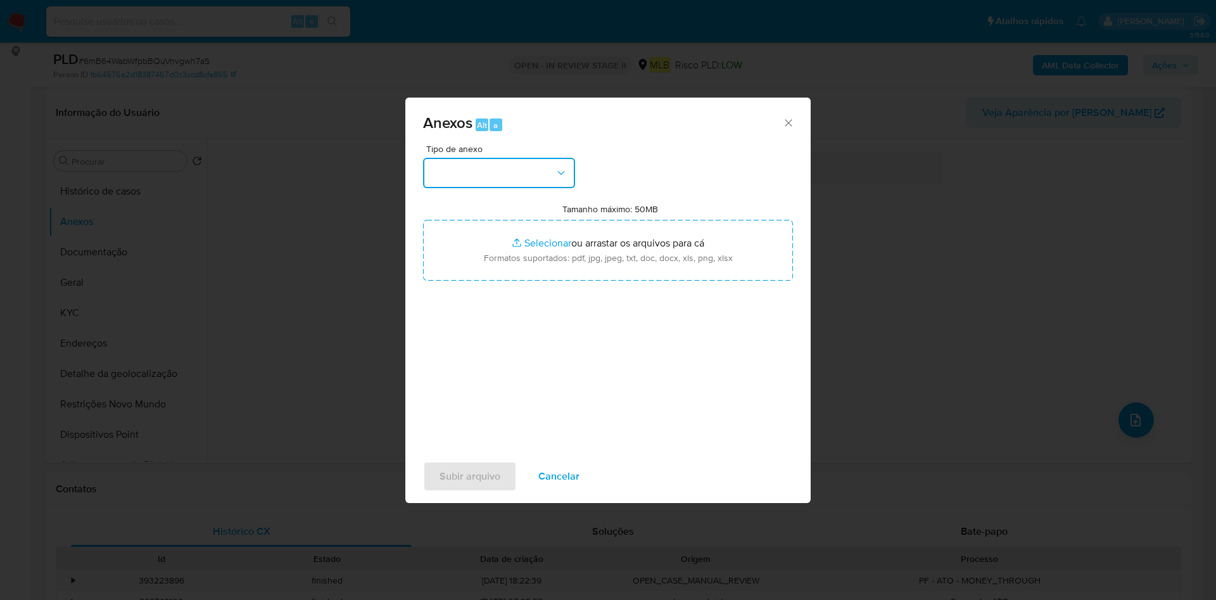
click at [484, 185] on button "button" at bounding box center [499, 173] width 152 height 30
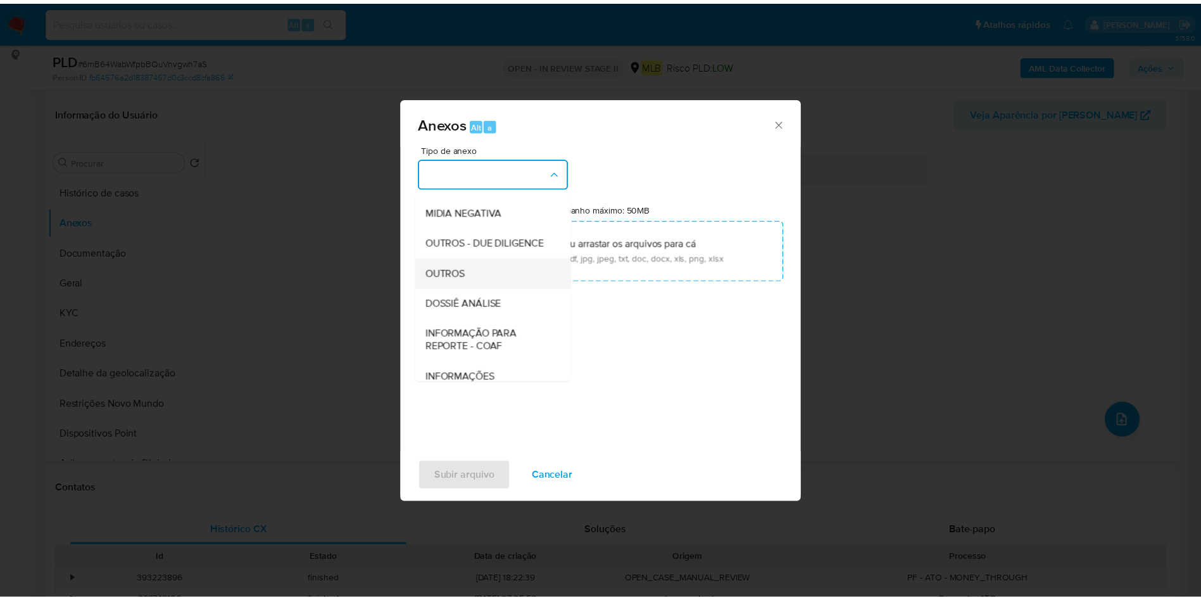
scroll to position [195, 0]
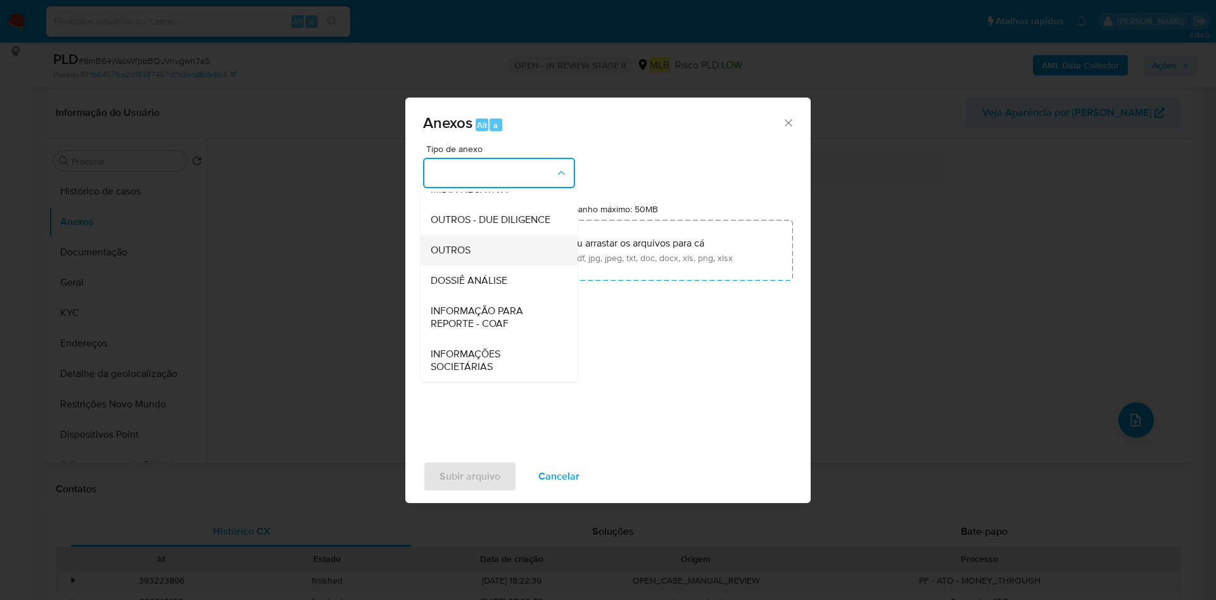
click at [482, 252] on div "OUTROS" at bounding box center [495, 250] width 129 height 30
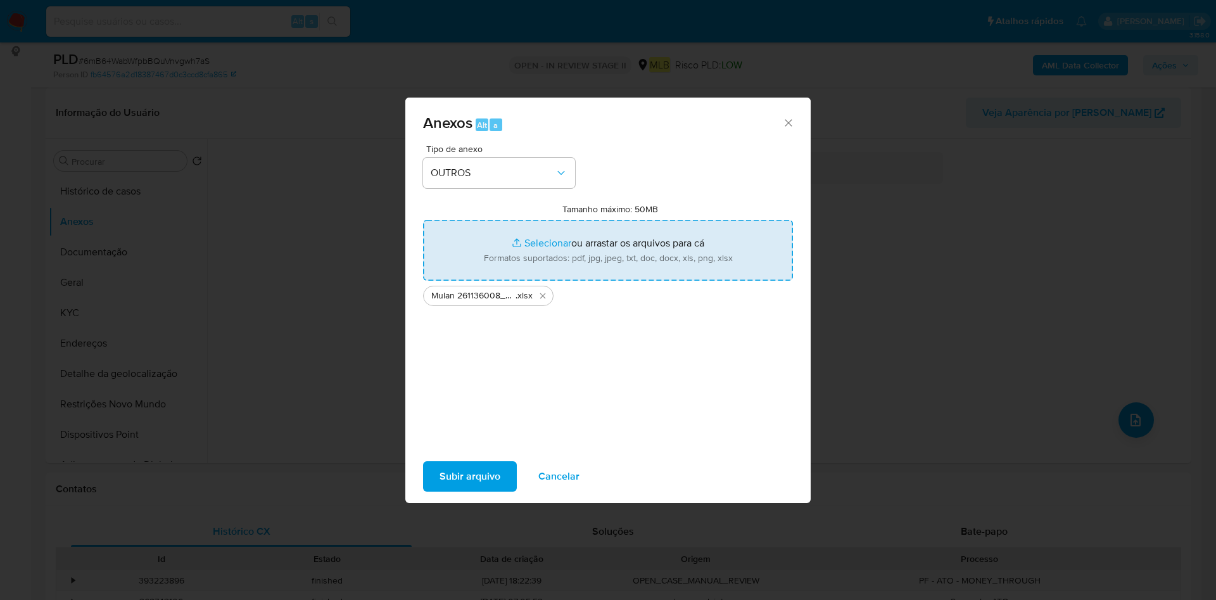
type input "C:\fakepath\SAR - XXX - CPF 14740367750 - MURILLO ALVES DA SILVA.pdf"
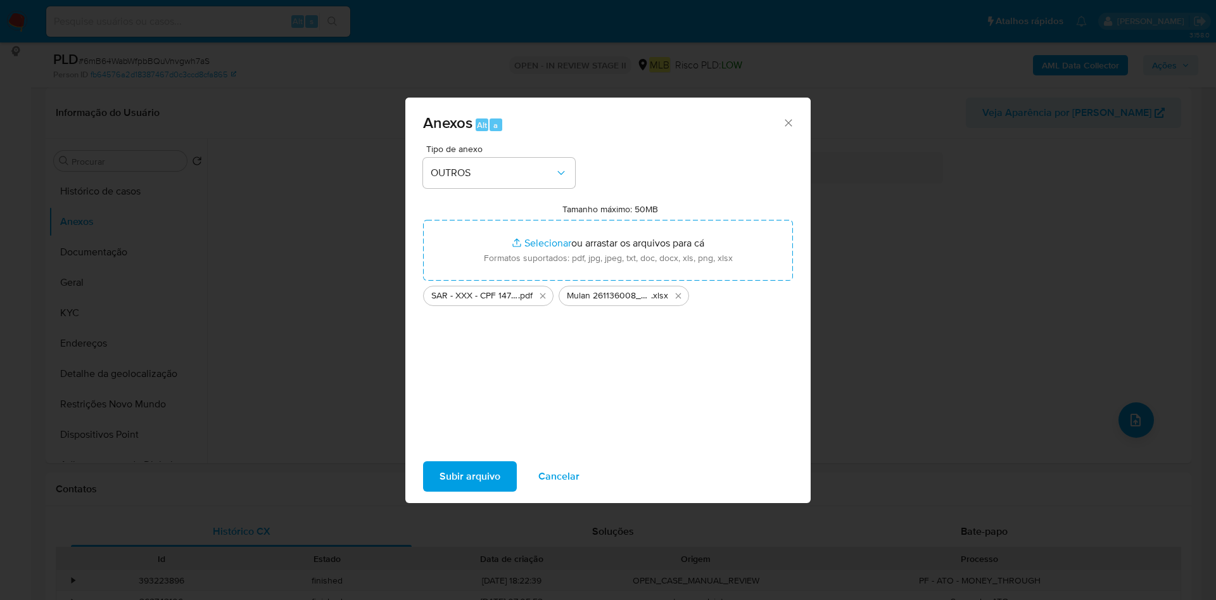
click at [489, 469] on span "Subir arquivo" at bounding box center [469, 476] width 61 height 28
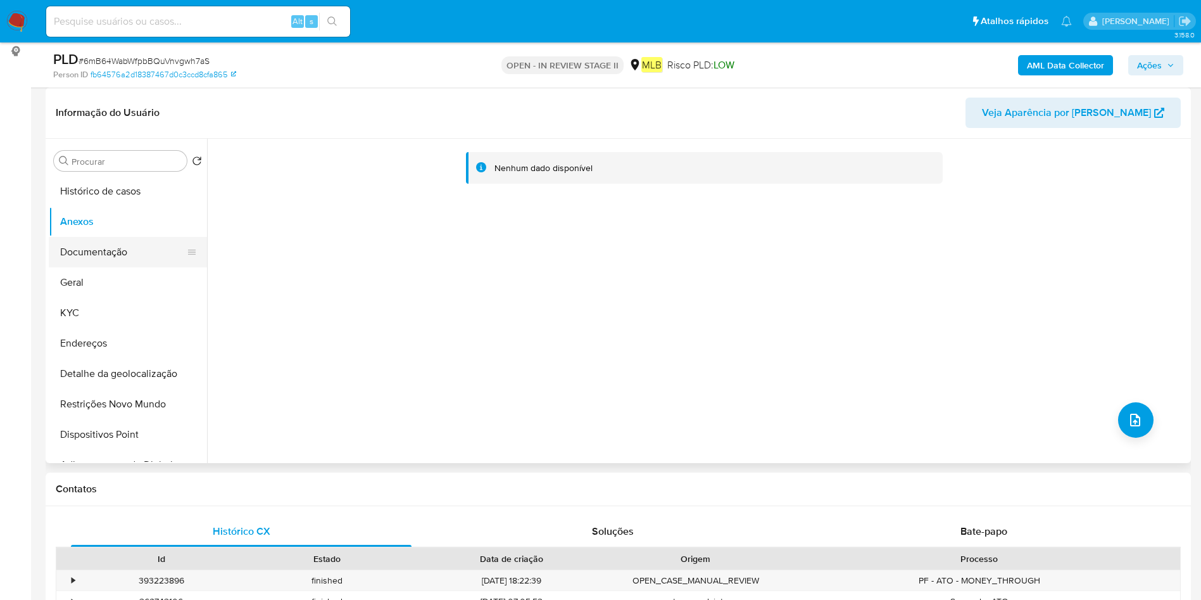
click at [120, 247] on button "Documentação" at bounding box center [123, 252] width 148 height 30
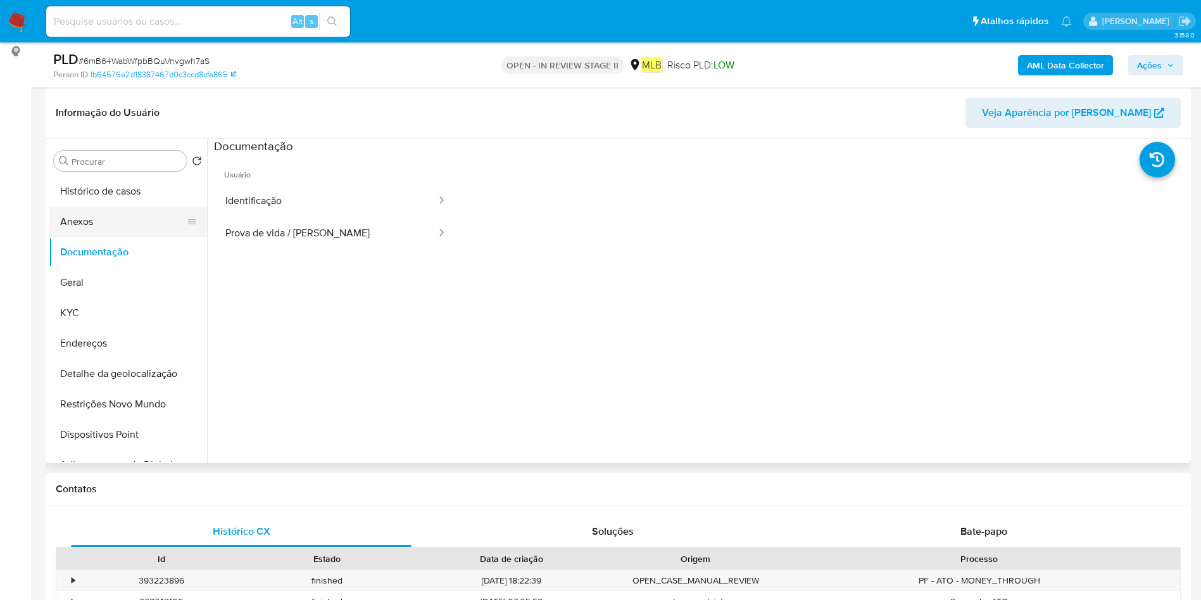
click at [122, 222] on button "Anexos" at bounding box center [123, 221] width 148 height 30
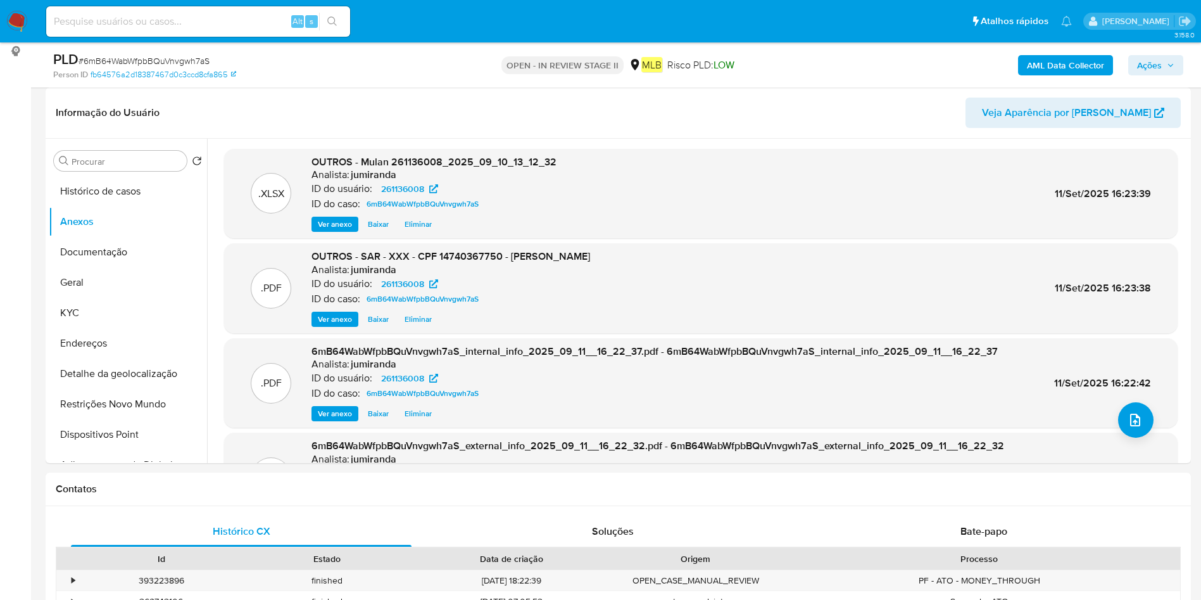
drag, startPoint x: 1161, startPoint y: 74, endPoint x: 1161, endPoint y: 66, distance: 8.2
click at [1161, 73] on span "Ações" at bounding box center [1149, 65] width 25 height 20
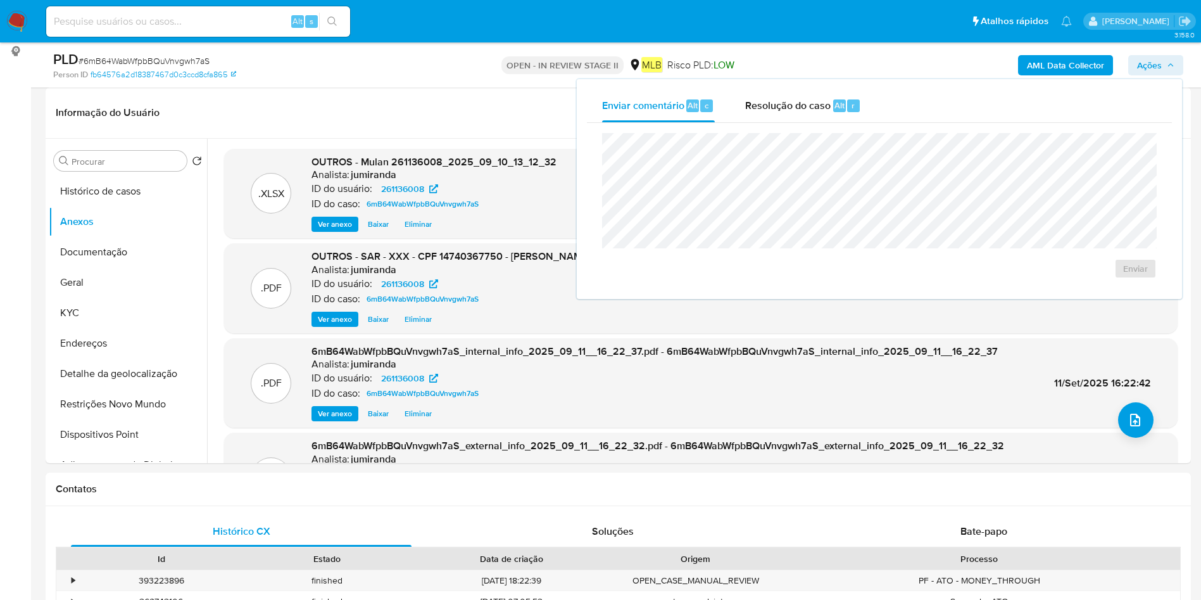
click at [1162, 58] on span "Ações" at bounding box center [1155, 65] width 37 height 18
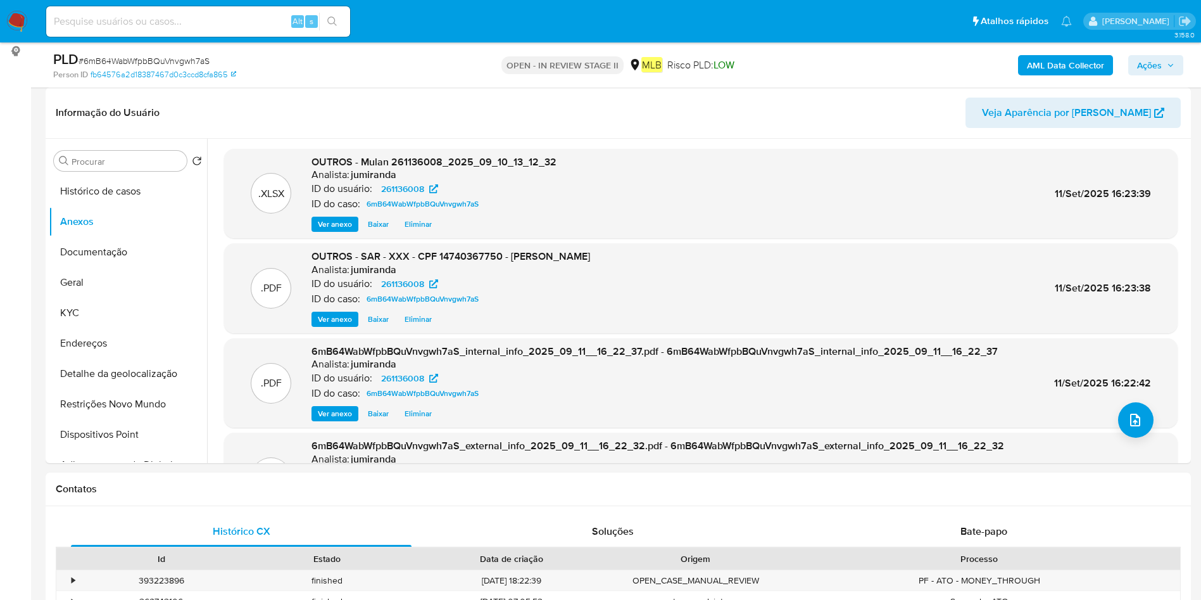
click at [1140, 69] on span "Ações" at bounding box center [1149, 65] width 25 height 20
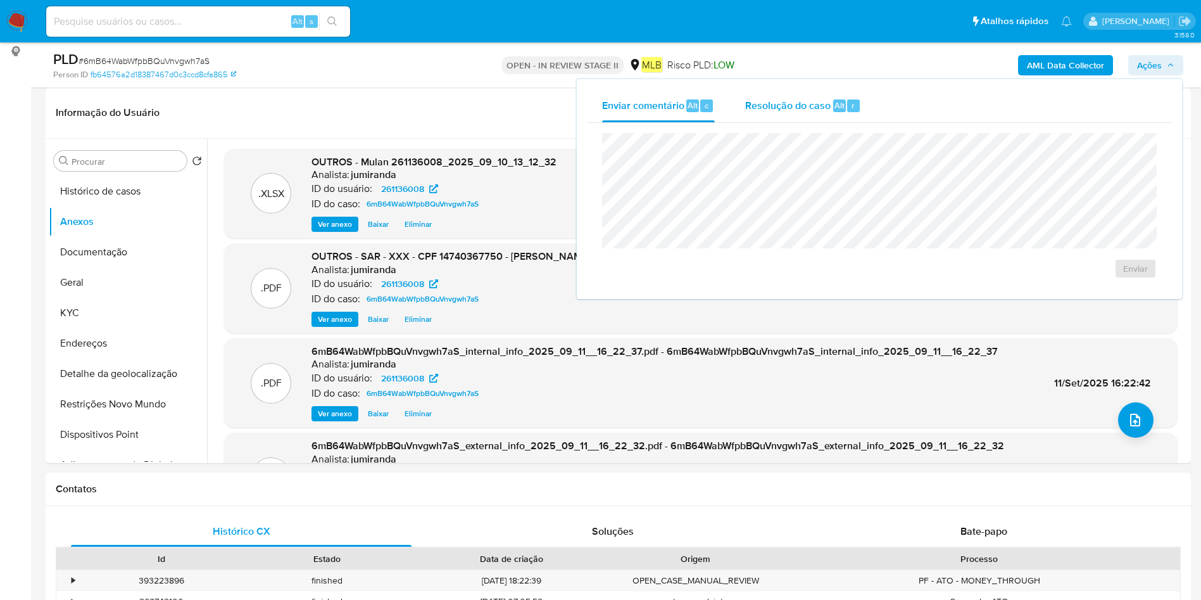
click at [819, 91] on div "Resolução do caso Alt r" at bounding box center [803, 105] width 116 height 33
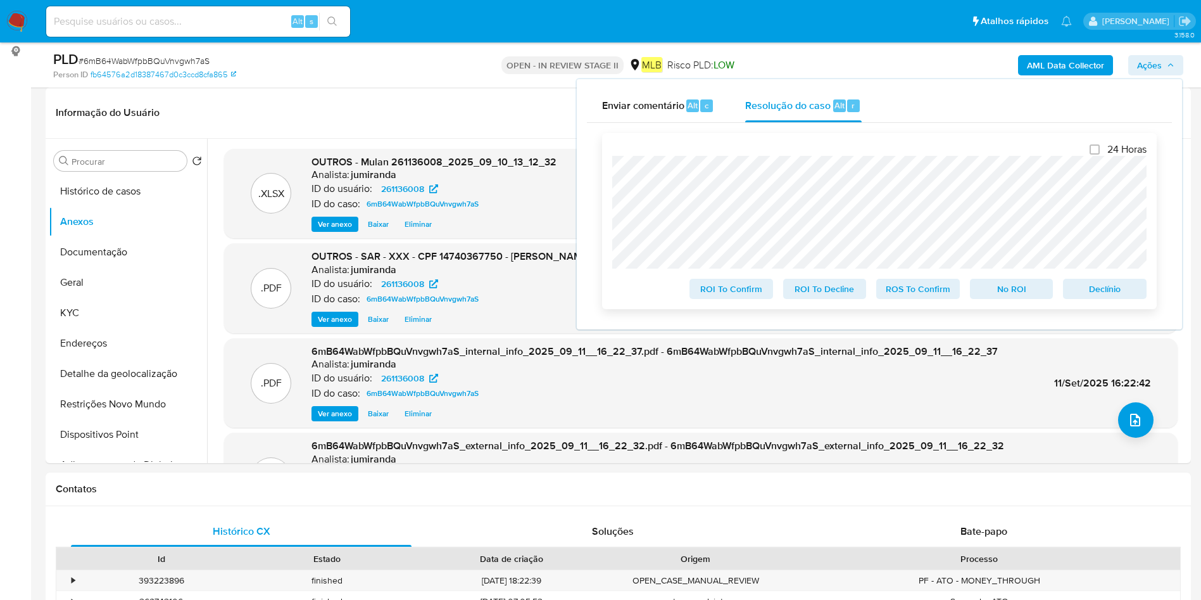
click at [934, 292] on span "ROS To Confirm" at bounding box center [918, 289] width 66 height 18
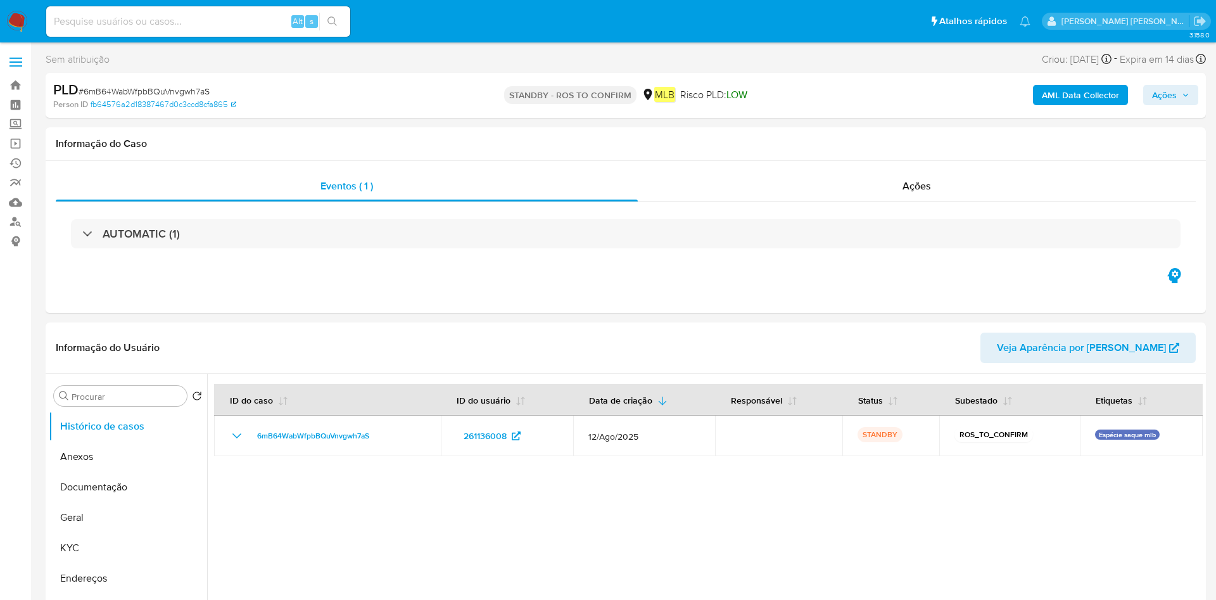
select select "10"
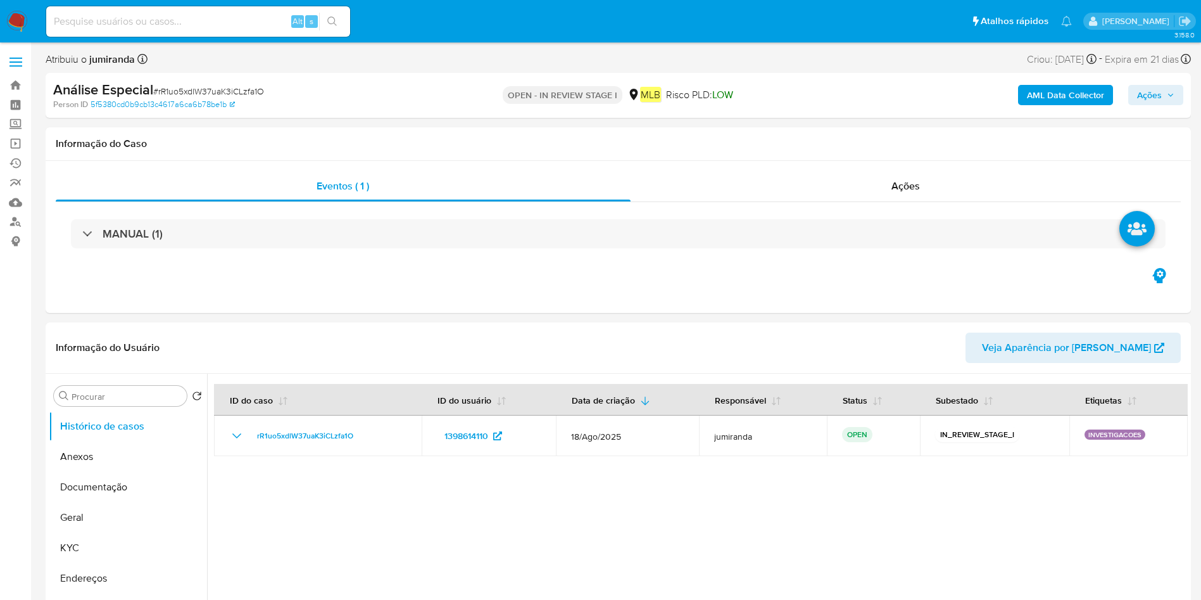
select select "10"
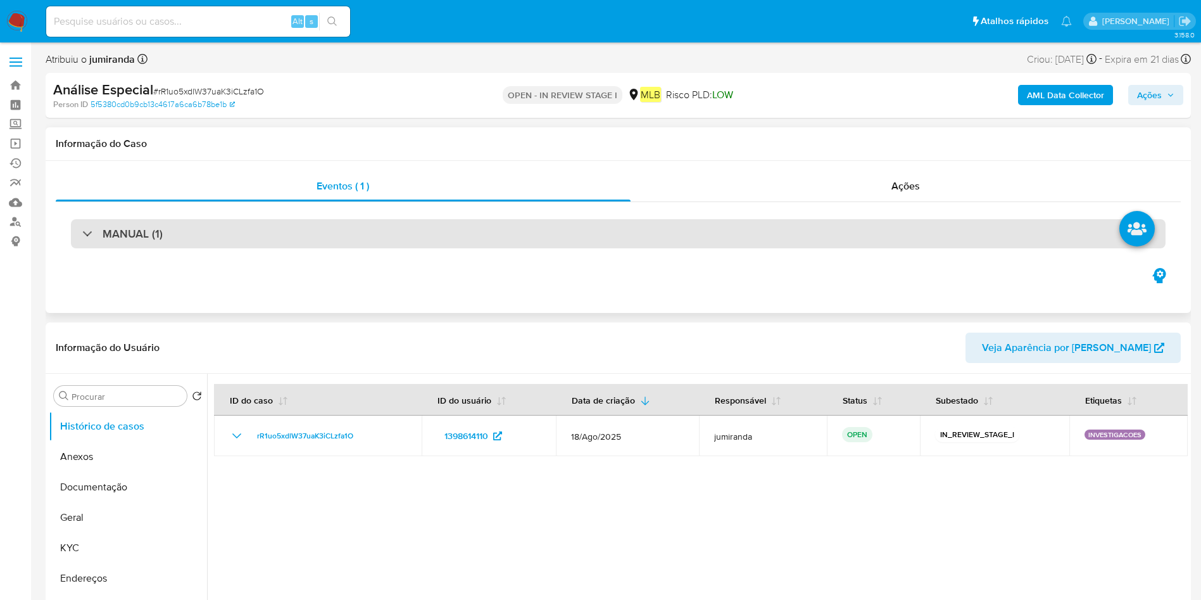
click at [226, 221] on div "MANUAL (1)" at bounding box center [618, 233] width 1095 height 29
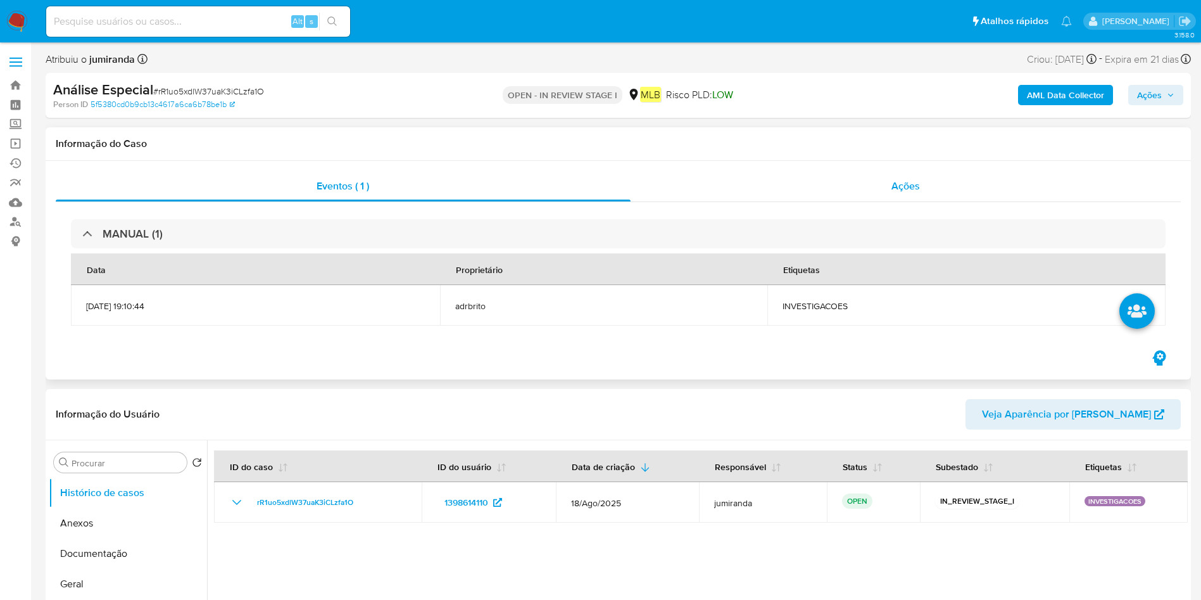
click at [812, 189] on div "Ações" at bounding box center [906, 186] width 551 height 30
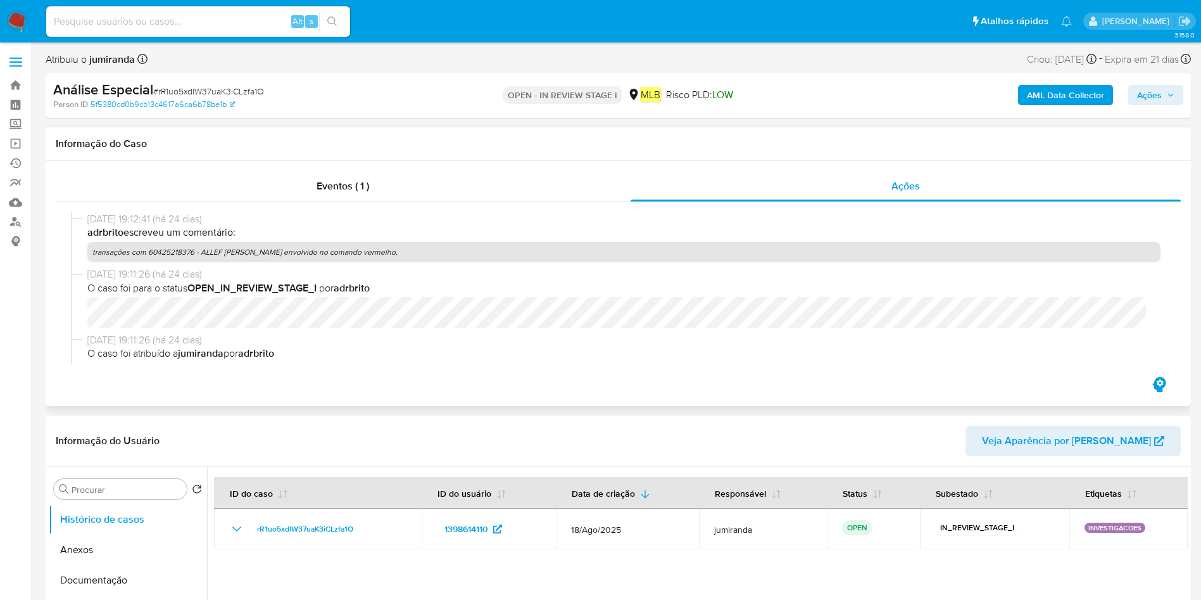
click at [413, 254] on p "transações com 60425218376 - ALLEF [PERSON_NAME] envolvido no comando vermelho." at bounding box center [623, 252] width 1073 height 20
click at [403, 249] on p "transações com 60425218376 - ALLEF [PERSON_NAME] envolvido no comando vermelho." at bounding box center [623, 252] width 1073 height 20
copy p "transações com 60425218376 - ALLEF [PERSON_NAME] envolvido no comando vermelho."
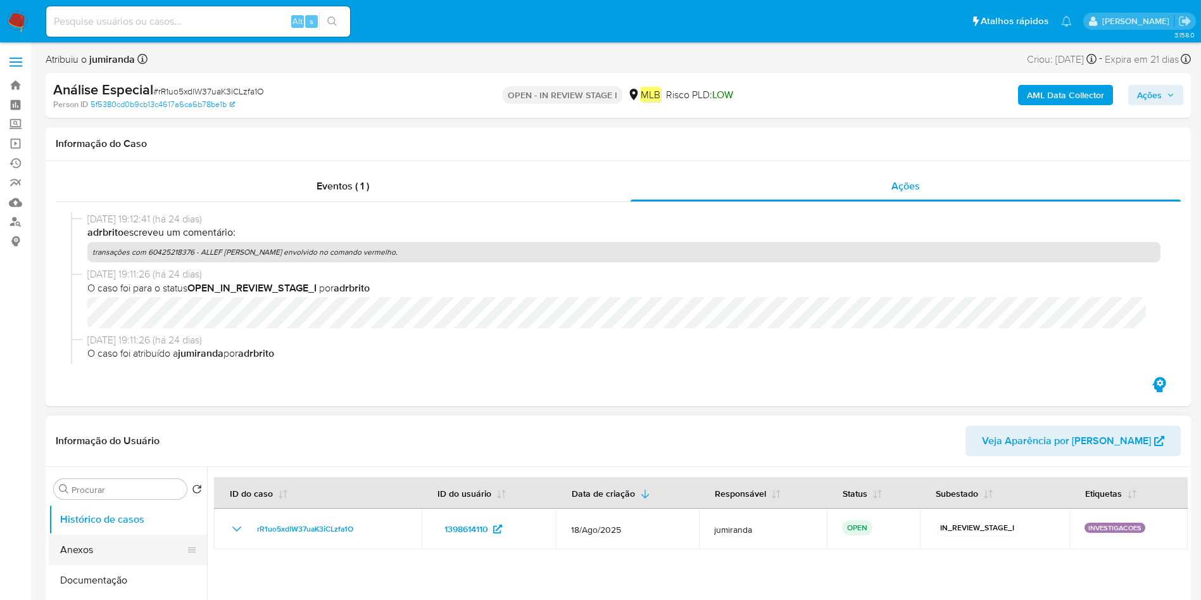
click at [87, 548] on button "Anexos" at bounding box center [123, 549] width 148 height 30
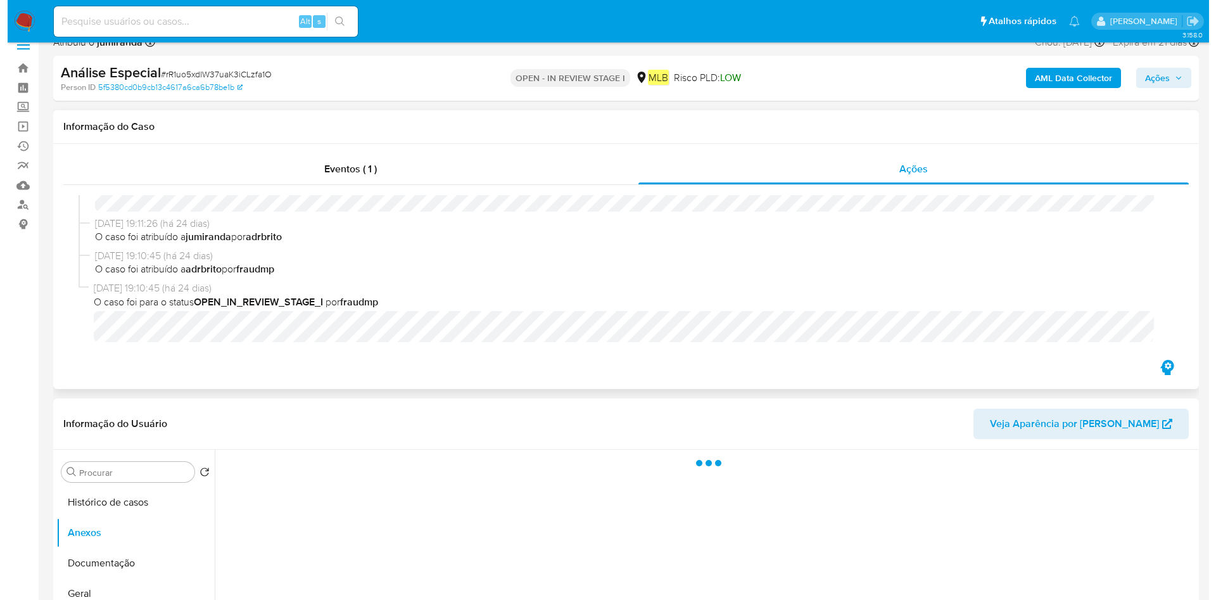
scroll to position [190, 0]
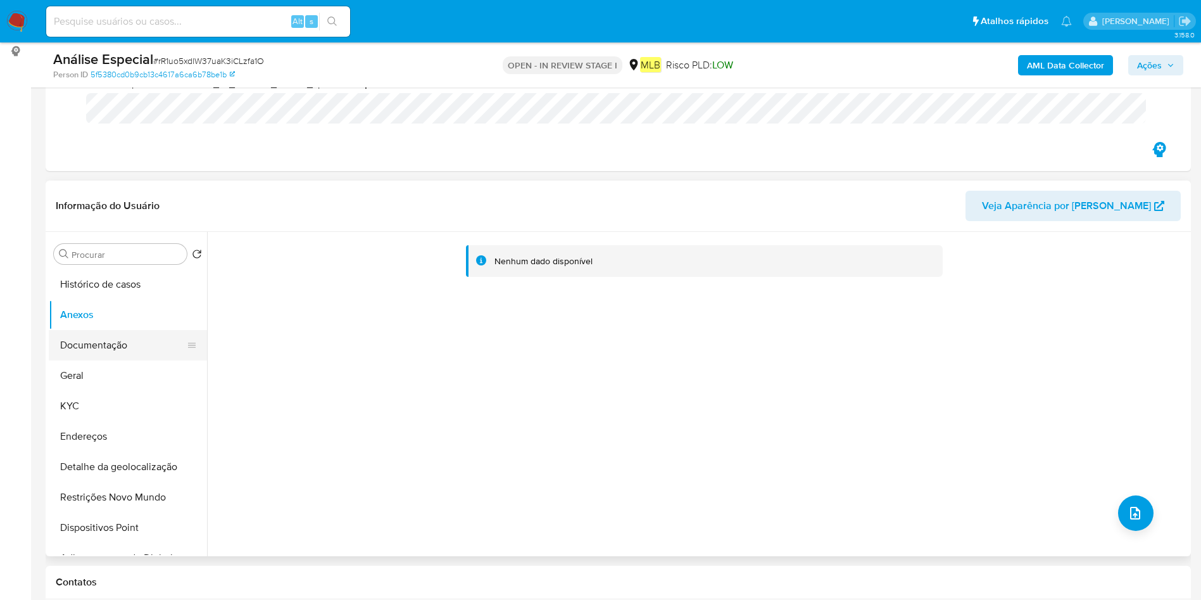
click at [130, 358] on button "Documentação" at bounding box center [123, 345] width 148 height 30
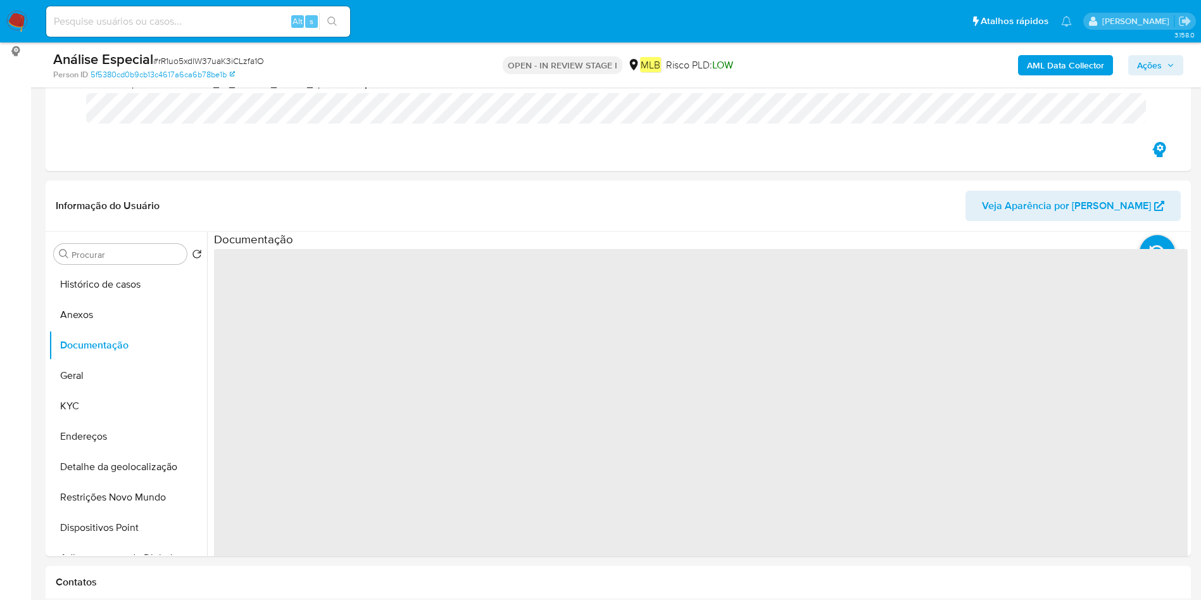
click at [1080, 65] on b "AML Data Collector" at bounding box center [1065, 65] width 77 height 20
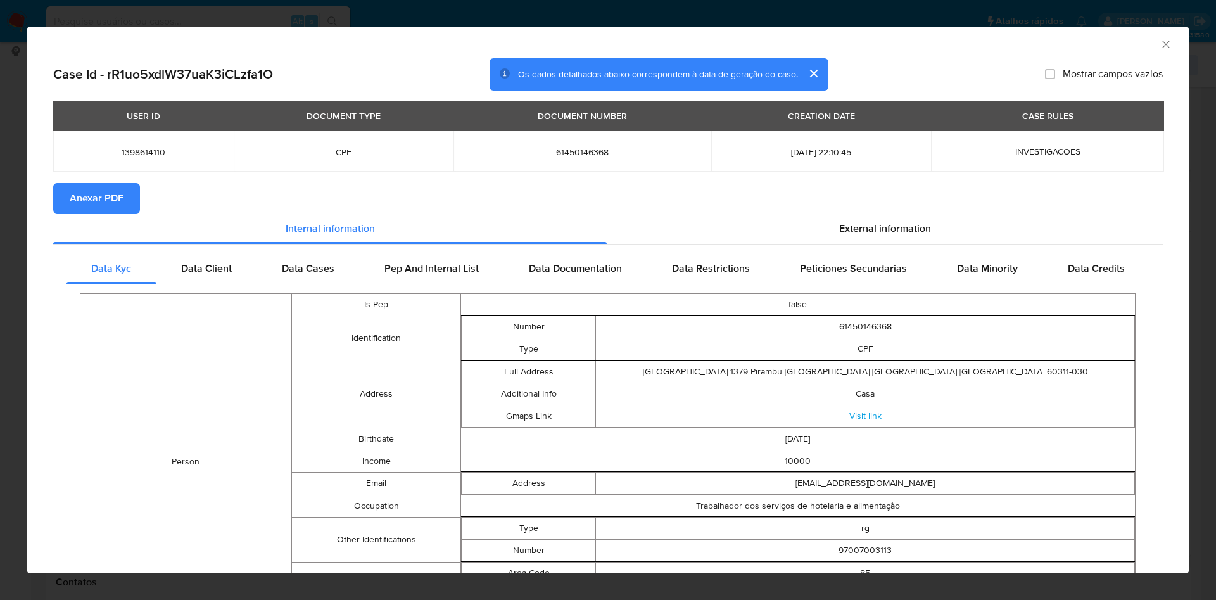
click at [105, 193] on span "Anexar PDF" at bounding box center [97, 198] width 54 height 28
click at [1159, 43] on icon "Fechar a janela" at bounding box center [1165, 44] width 13 height 13
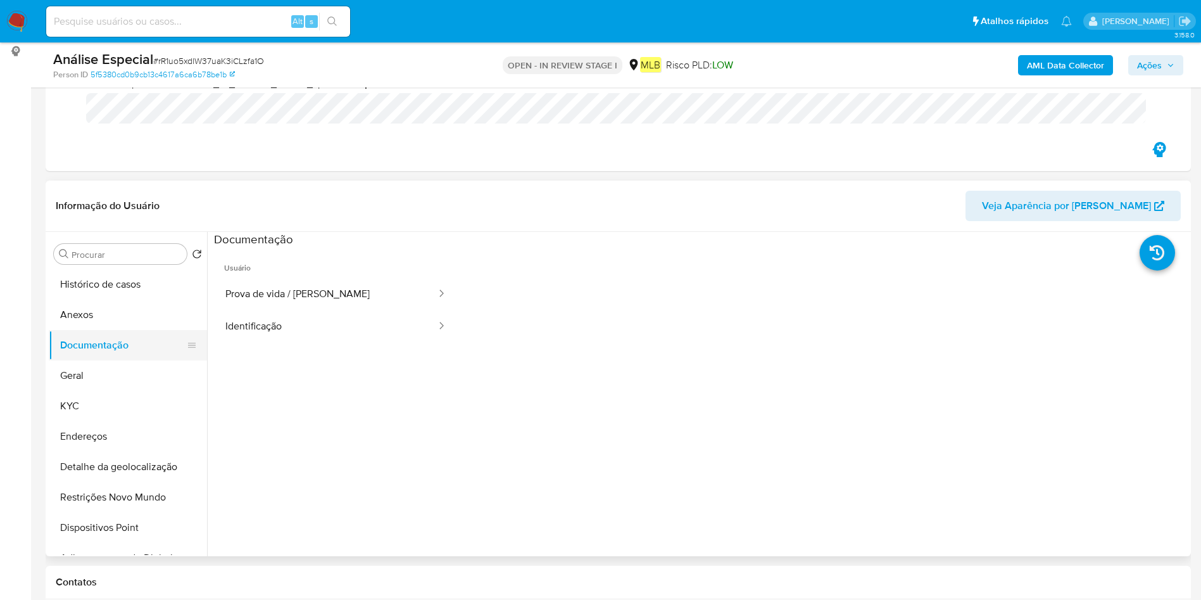
click at [120, 335] on button "Documentação" at bounding box center [123, 345] width 148 height 30
click at [87, 373] on button "Geral" at bounding box center [123, 375] width 148 height 30
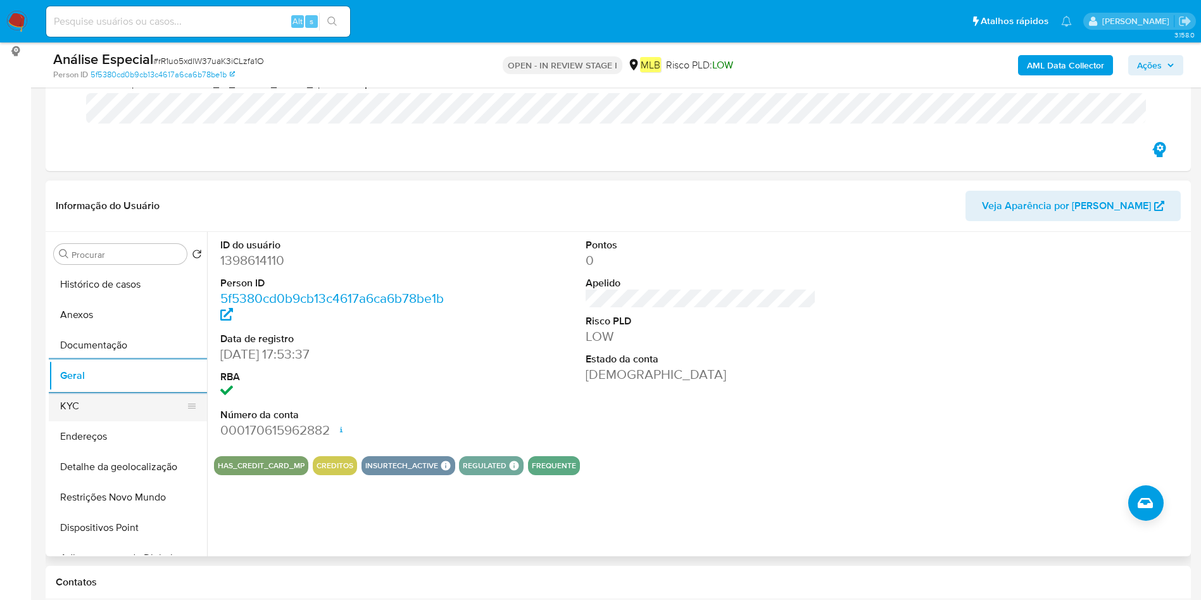
drag, startPoint x: 96, startPoint y: 406, endPoint x: 125, endPoint y: 402, distance: 29.4
click at [96, 405] on button "KYC" at bounding box center [123, 406] width 148 height 30
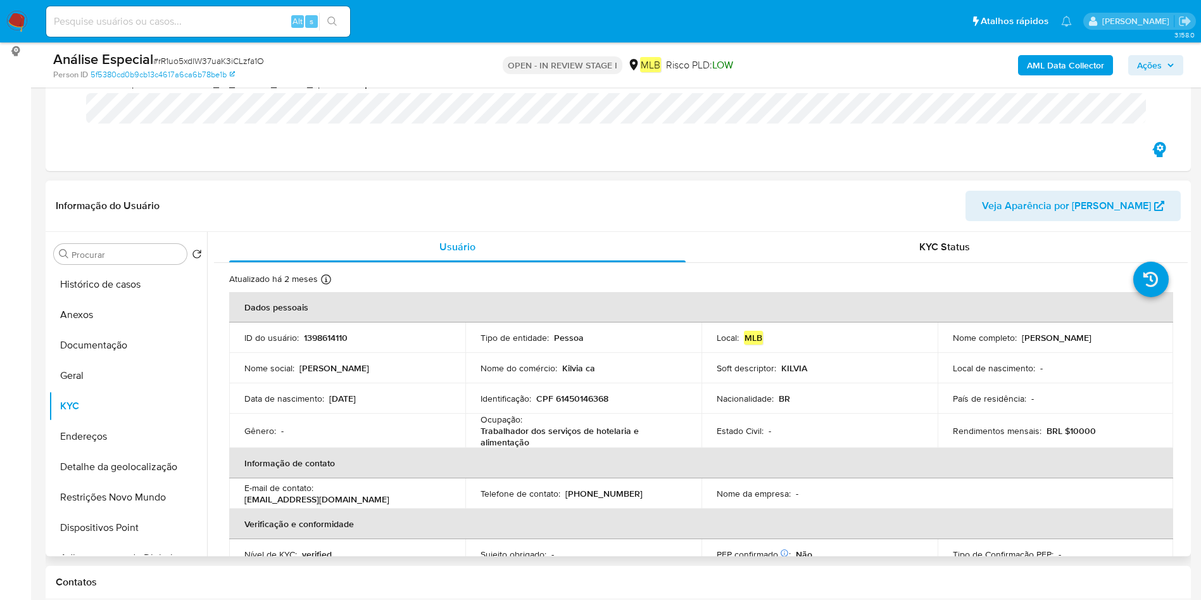
click at [498, 436] on p "Trabalhador dos serviços de hotelaria e alimentação" at bounding box center [581, 436] width 201 height 23
copy div "Ocupação : Trabalhador dos serviços de hotelaria e alimentação"
click at [122, 381] on button "Geral" at bounding box center [123, 375] width 148 height 30
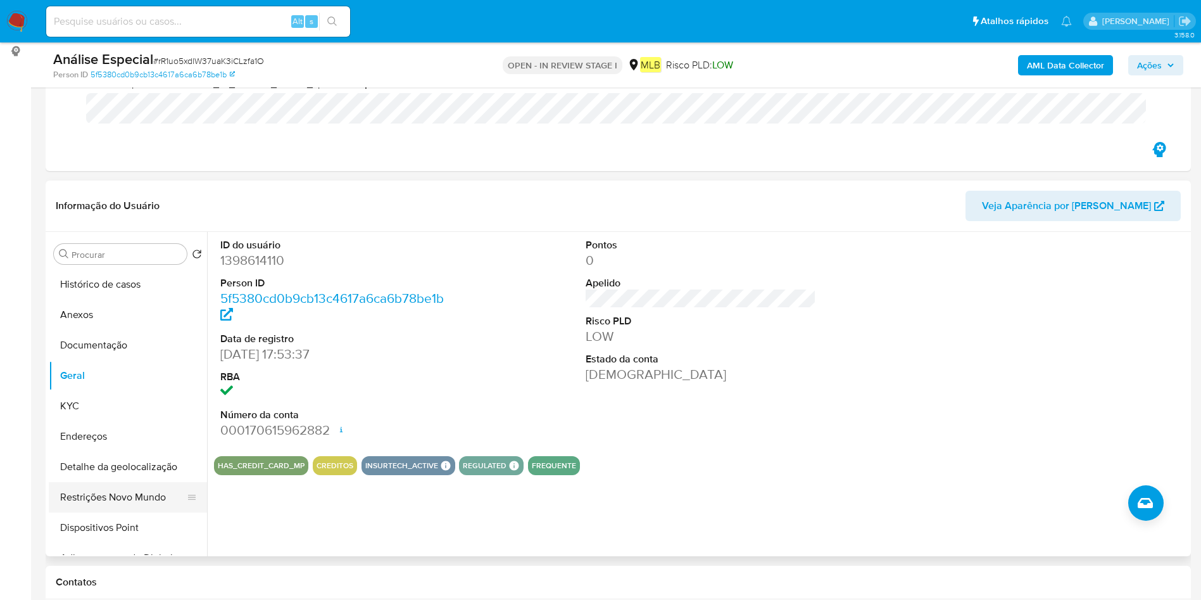
click at [122, 502] on button "Restrições Novo Mundo" at bounding box center [123, 497] width 148 height 30
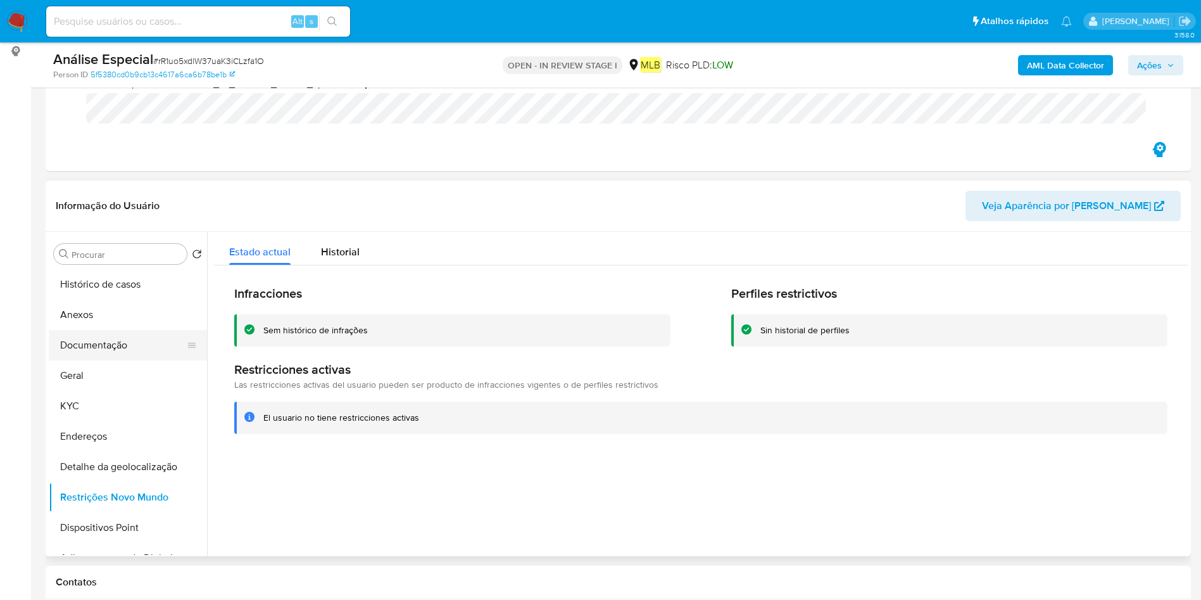
click at [120, 340] on button "Documentação" at bounding box center [123, 345] width 148 height 30
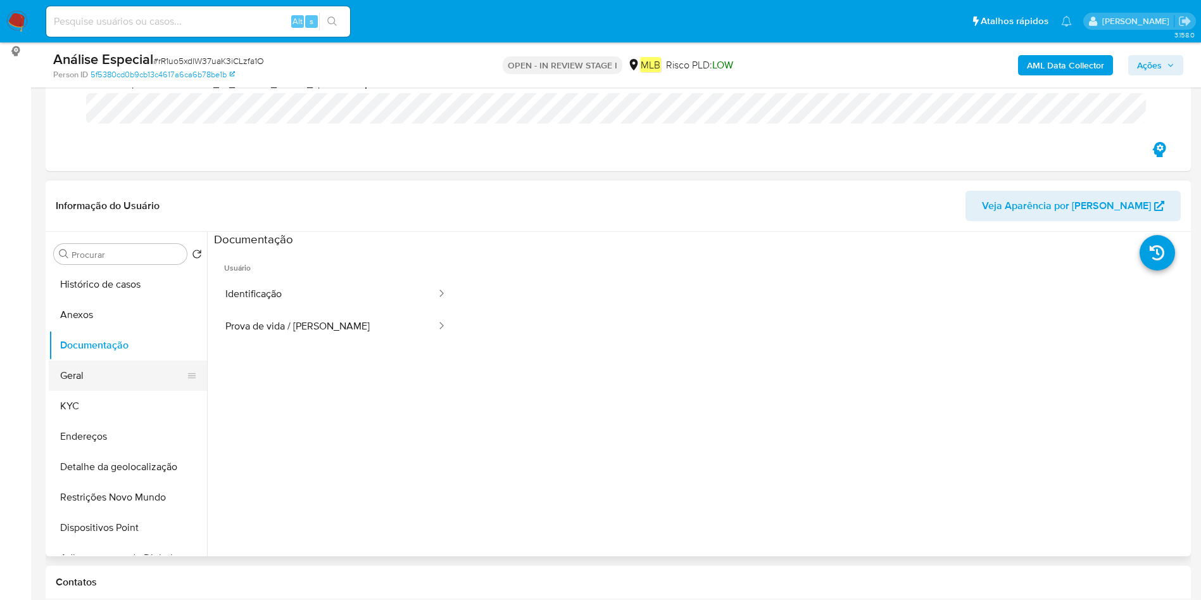
click at [99, 381] on button "Geral" at bounding box center [123, 375] width 148 height 30
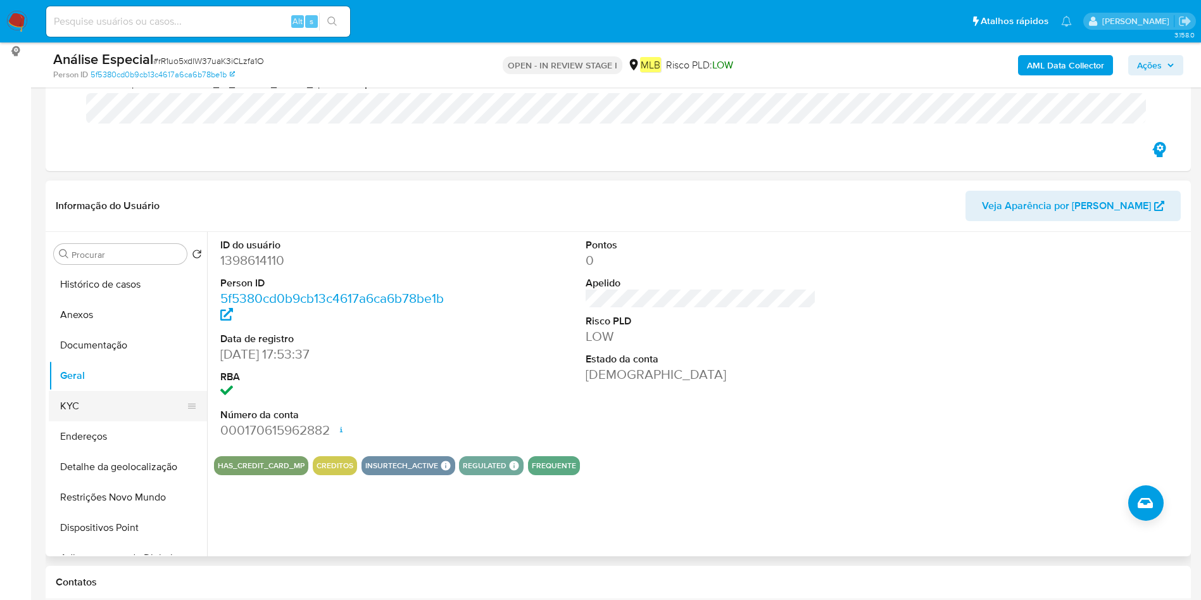
click at [79, 400] on button "KYC" at bounding box center [123, 406] width 148 height 30
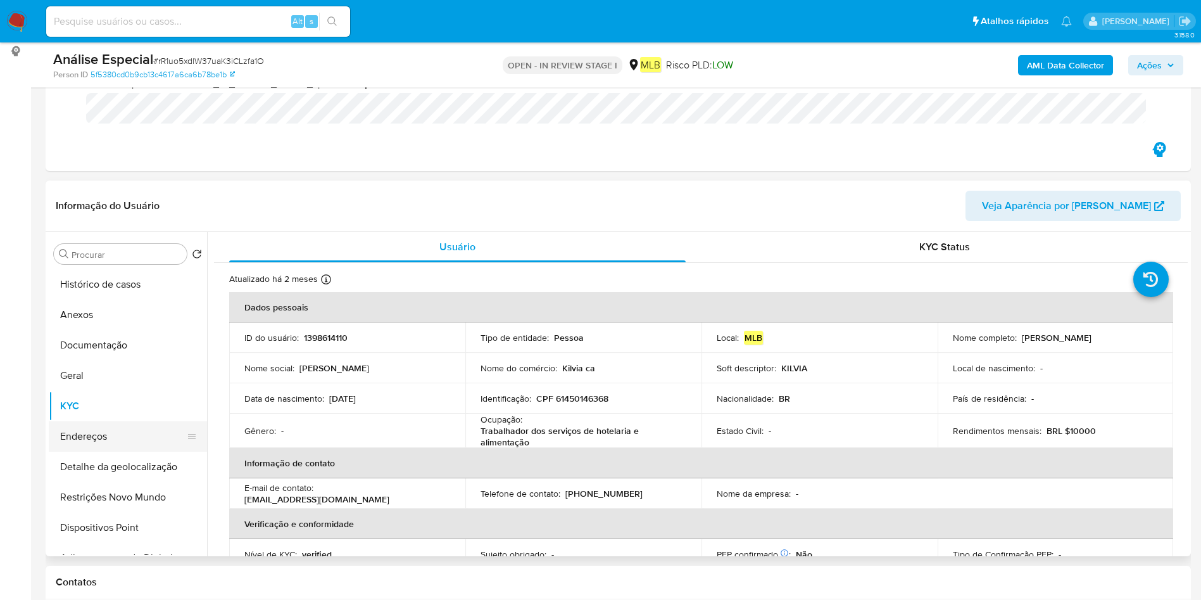
click at [89, 433] on button "Endereços" at bounding box center [123, 436] width 148 height 30
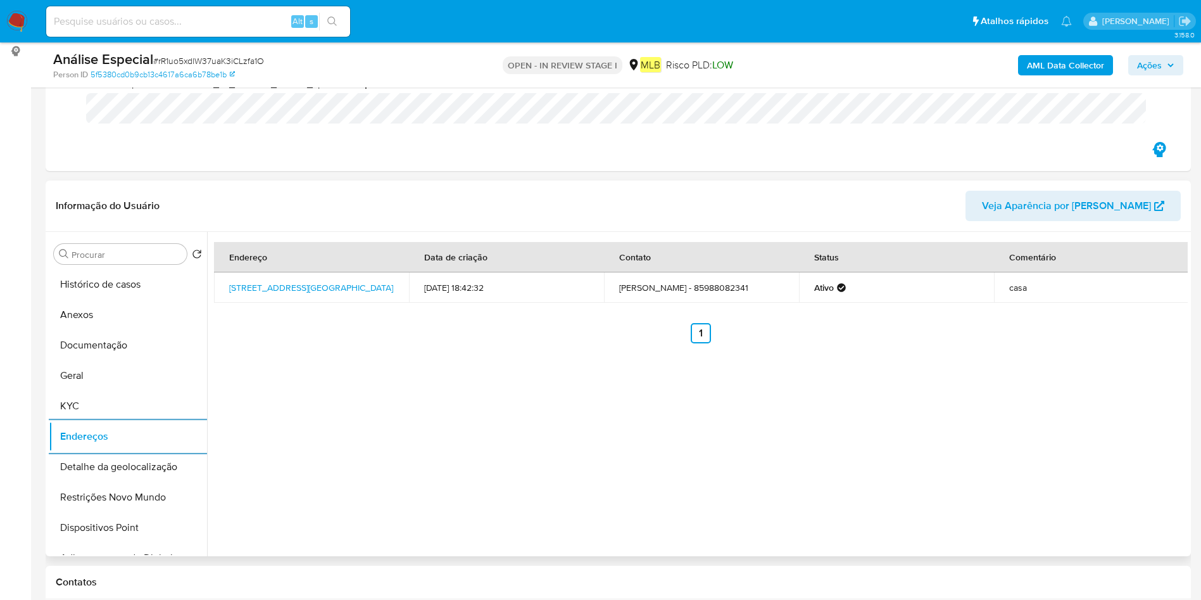
drag, startPoint x: 149, startPoint y: 474, endPoint x: 461, endPoint y: 475, distance: 311.5
click at [151, 474] on button "Detalhe da geolocalização" at bounding box center [128, 466] width 158 height 30
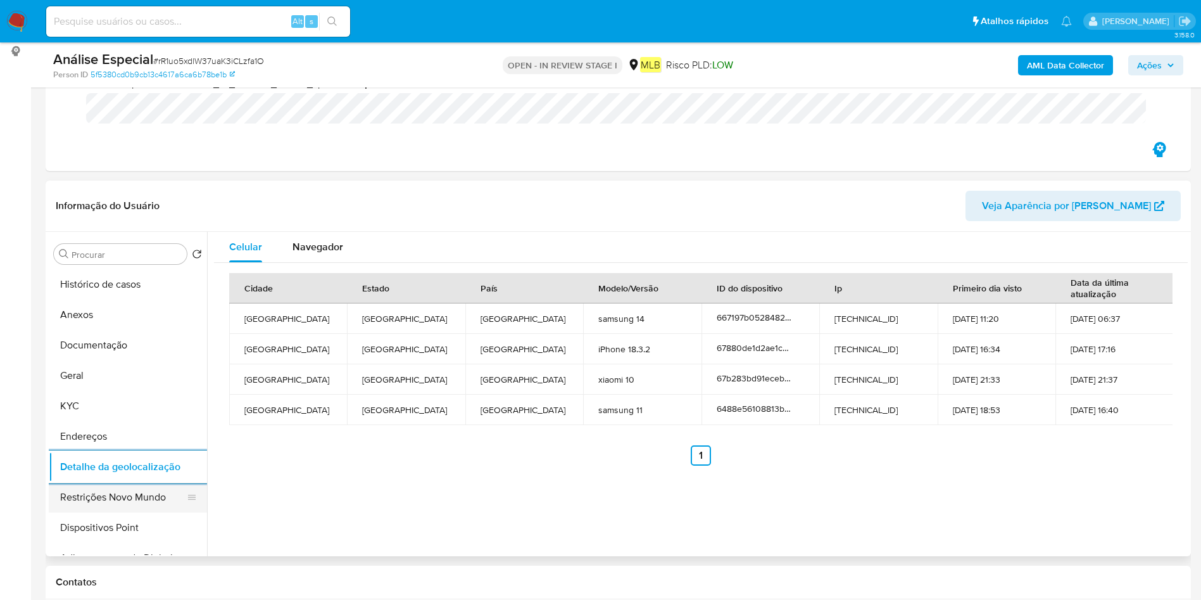
click at [117, 486] on button "Restrições Novo Mundo" at bounding box center [123, 497] width 148 height 30
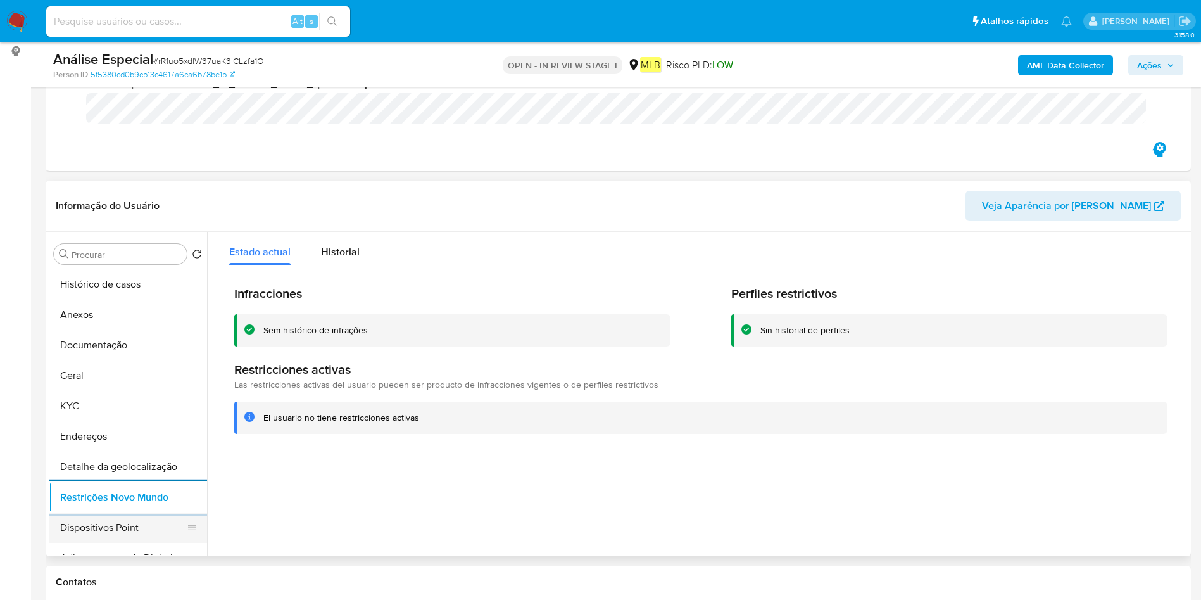
click at [79, 529] on button "Dispositivos Point" at bounding box center [123, 527] width 148 height 30
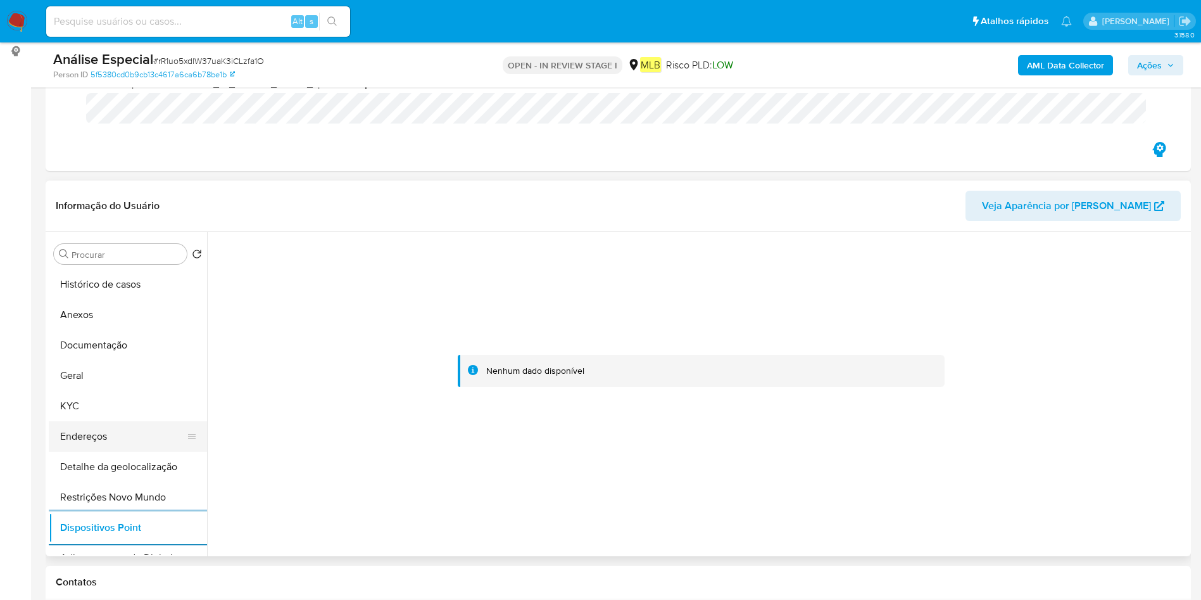
click at [111, 432] on button "Endereços" at bounding box center [123, 436] width 148 height 30
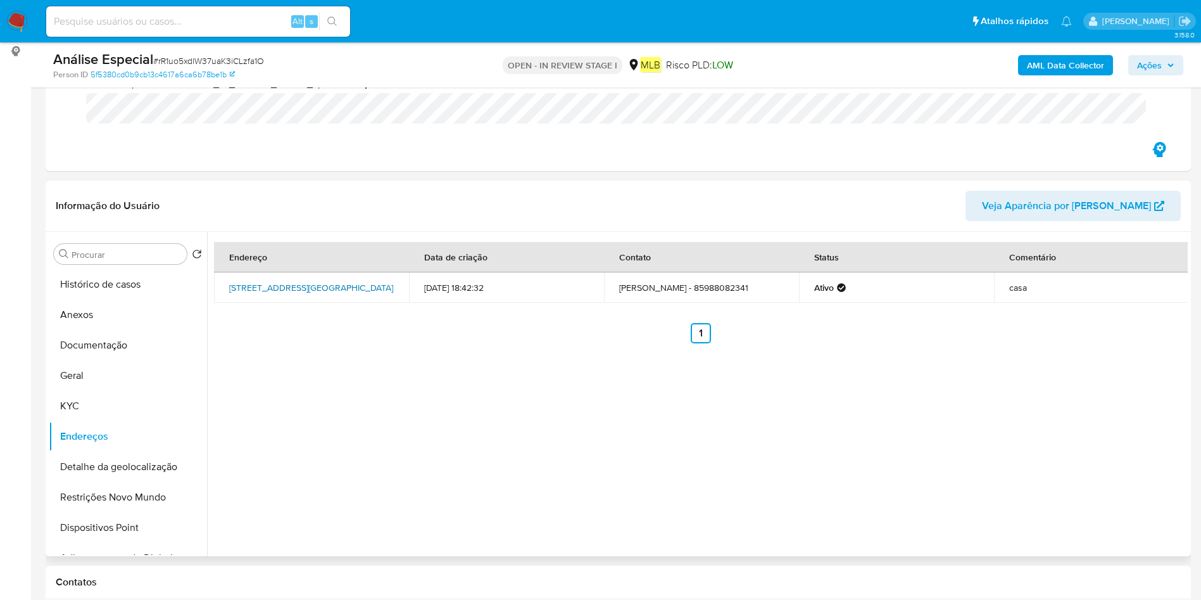
drag, startPoint x: 304, startPoint y: 278, endPoint x: 391, endPoint y: 286, distance: 87.8
click at [391, 286] on td "Rua São Raimundo 1379, Fortaleza, Ceará, 60311030, Brasil 1379" at bounding box center [311, 287] width 195 height 30
drag, startPoint x: 333, startPoint y: 279, endPoint x: 317, endPoint y: 280, distance: 16.6
drag, startPoint x: 109, startPoint y: 317, endPoint x: 340, endPoint y: 355, distance: 234.2
click at [108, 317] on button "Anexos" at bounding box center [128, 314] width 158 height 30
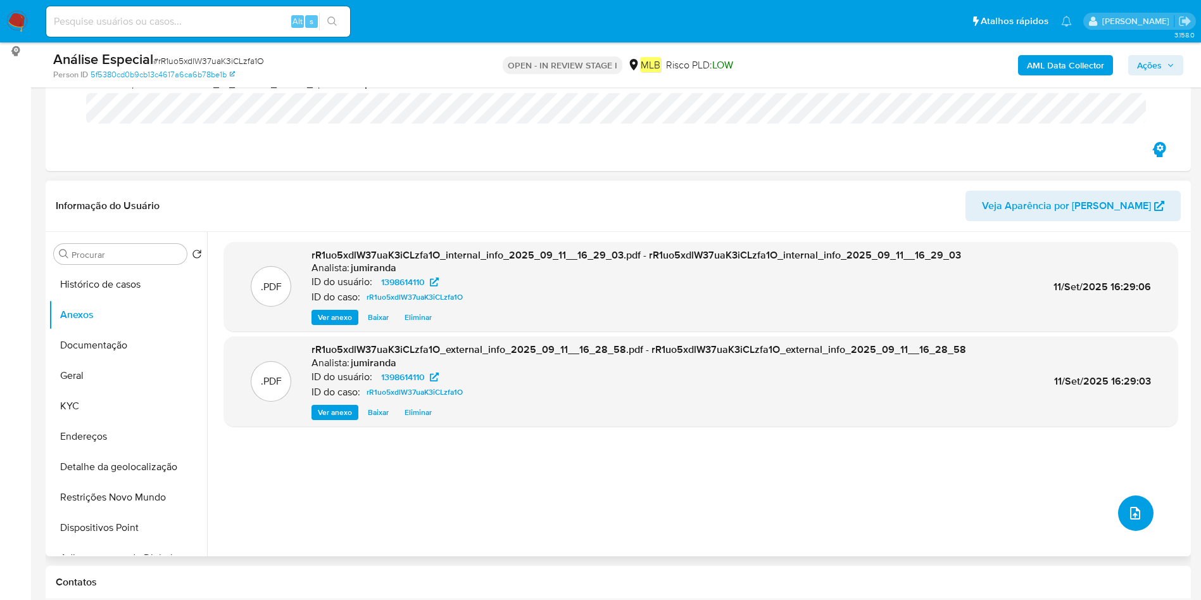
click at [1128, 521] on button "upload-file" at bounding box center [1135, 512] width 35 height 35
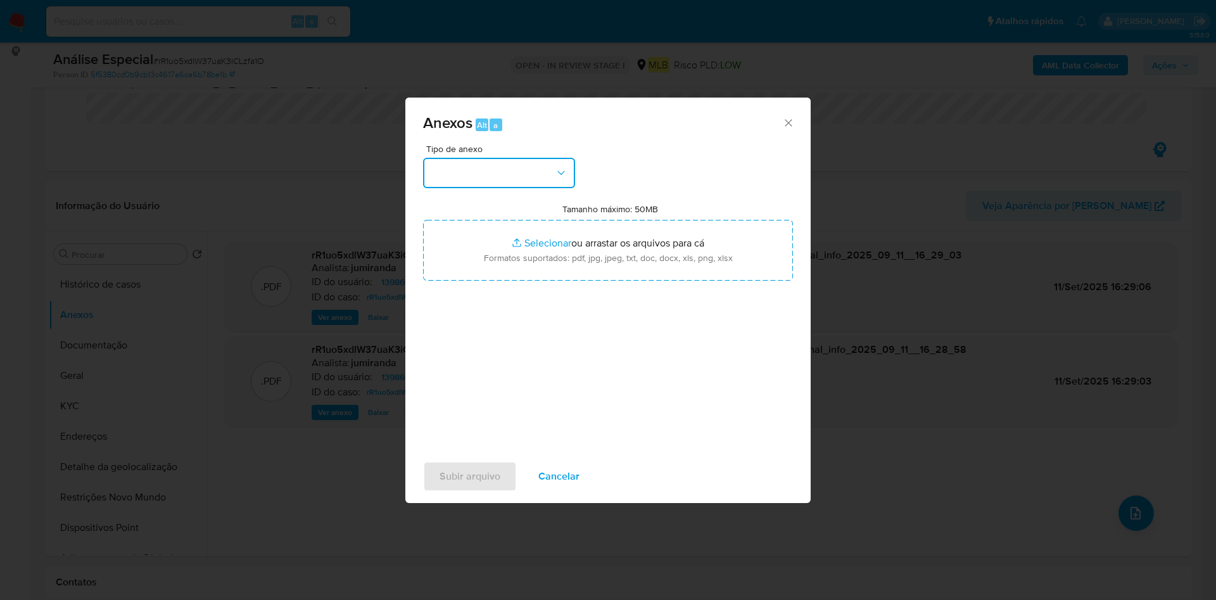
click at [458, 168] on button "button" at bounding box center [499, 173] width 152 height 30
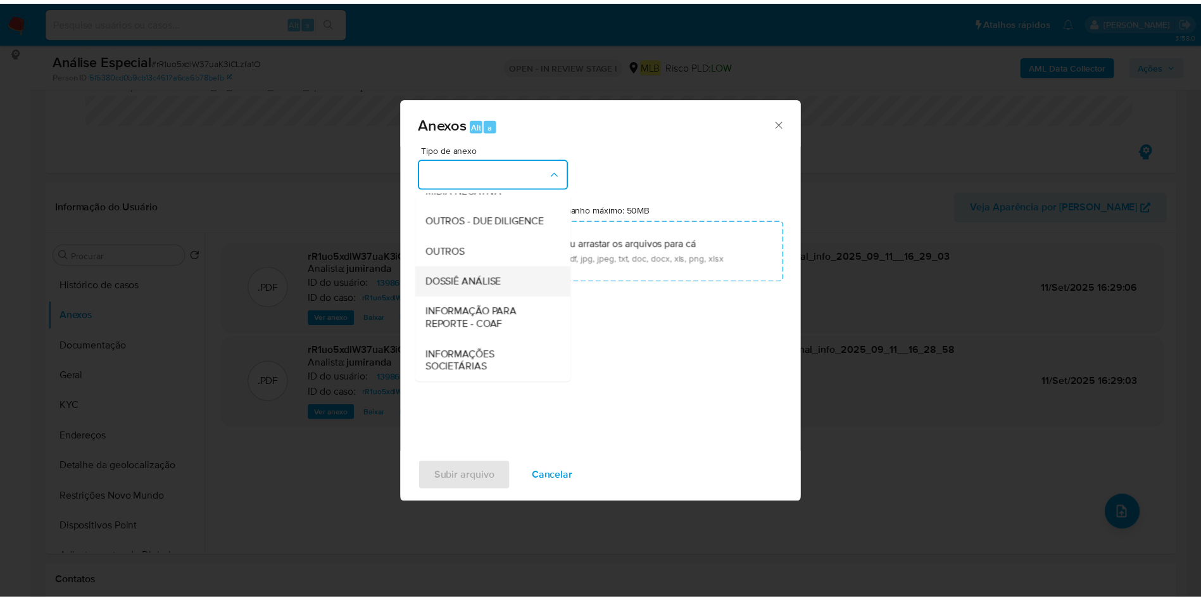
scroll to position [195, 0]
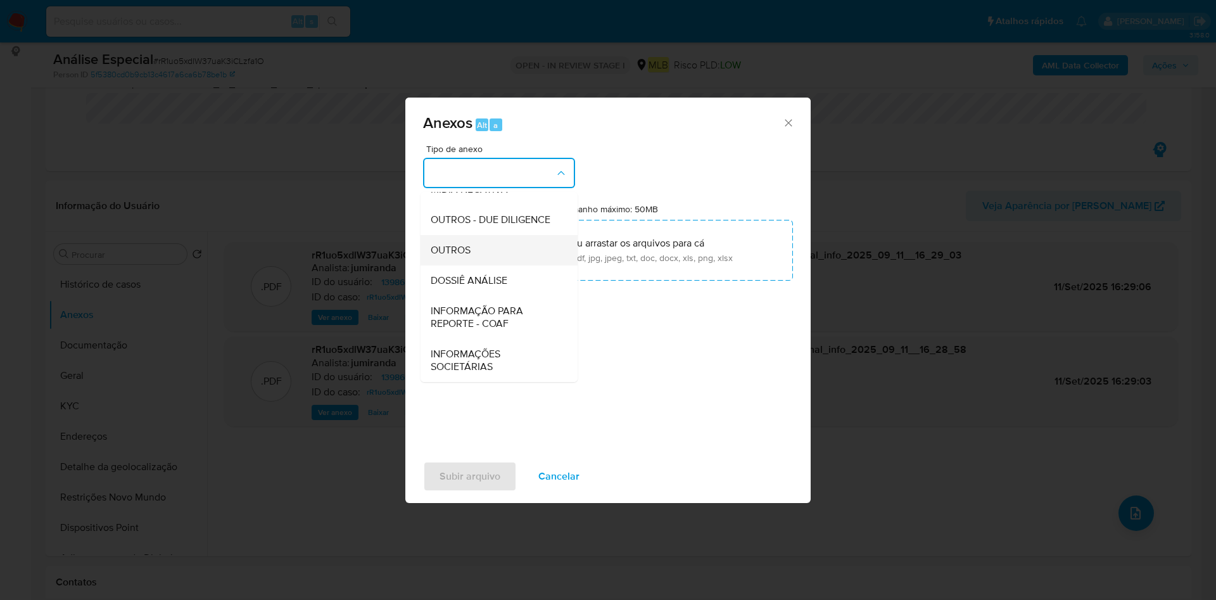
click at [512, 246] on div "OUTROS" at bounding box center [495, 250] width 129 height 30
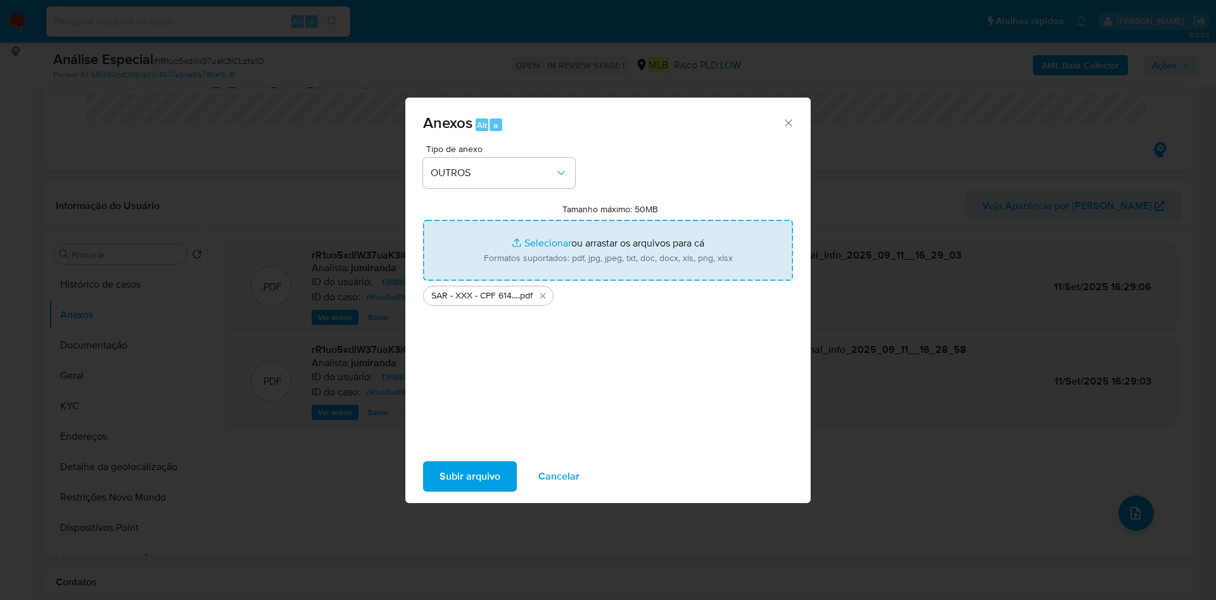
type input "C:\fakepath\Mulan 1398614110_2025_09_10_13_09_04.xlsx"
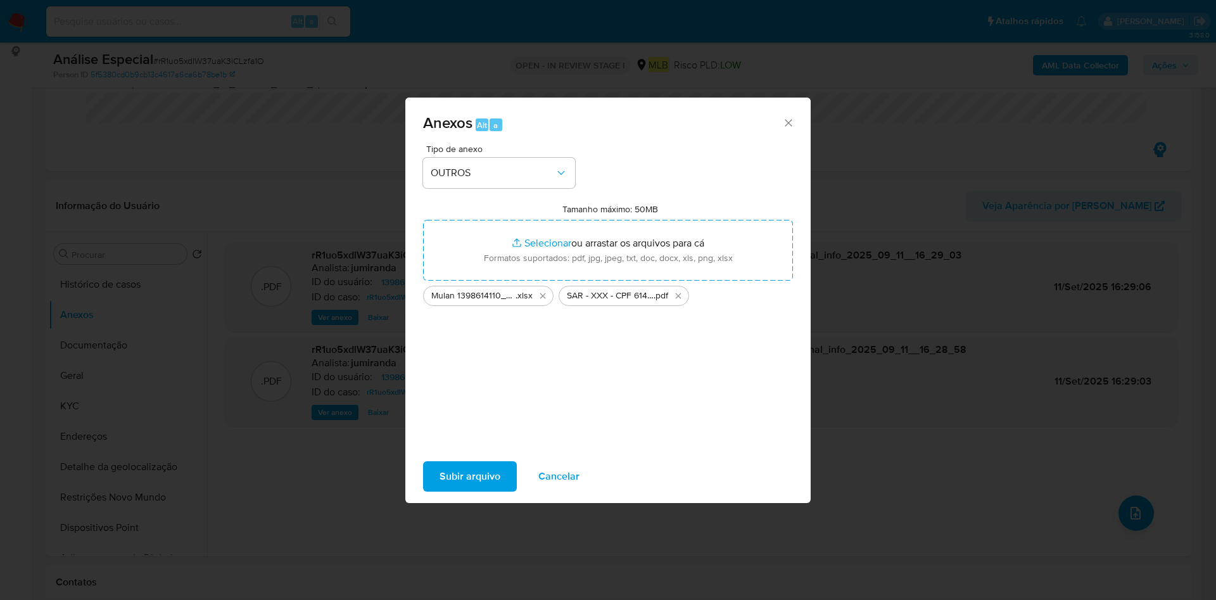
click at [492, 465] on span "Subir arquivo" at bounding box center [469, 476] width 61 height 28
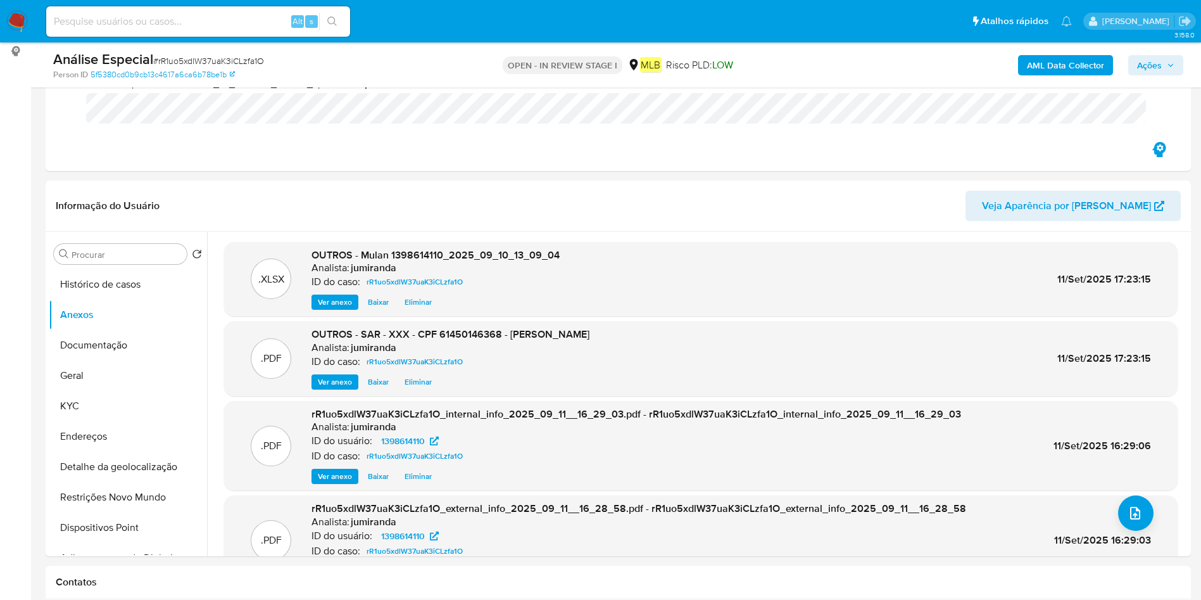
click at [1159, 72] on span "Ações" at bounding box center [1149, 65] width 25 height 20
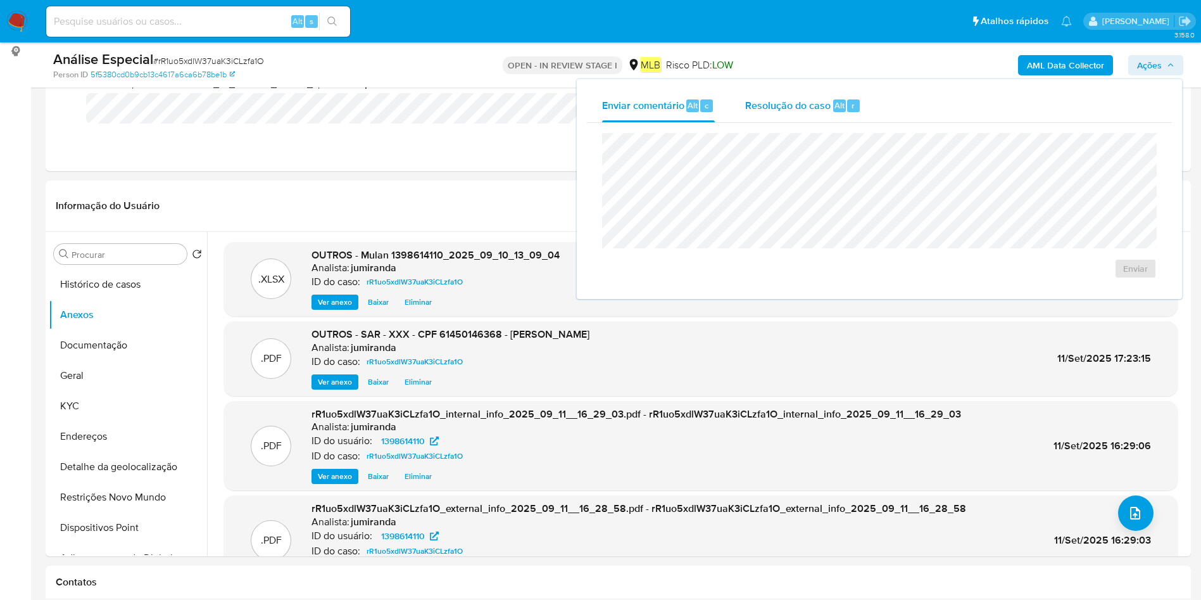
click at [744, 95] on button "Resolução do caso Alt r" at bounding box center [803, 105] width 146 height 33
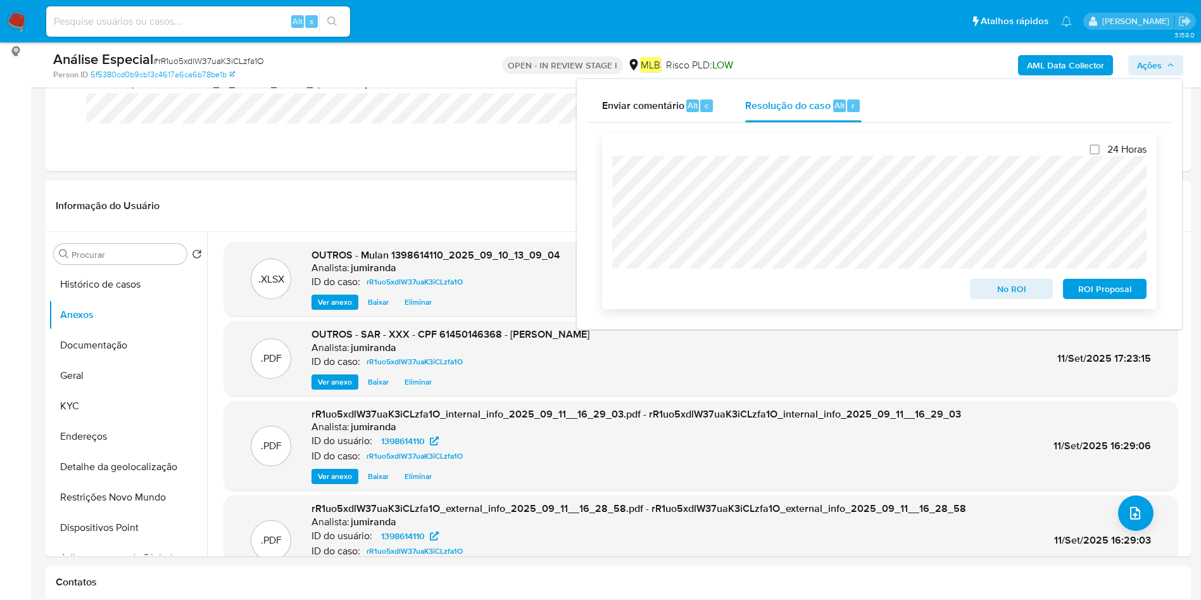
click at [1089, 283] on span "ROI Proposal" at bounding box center [1105, 289] width 66 height 18
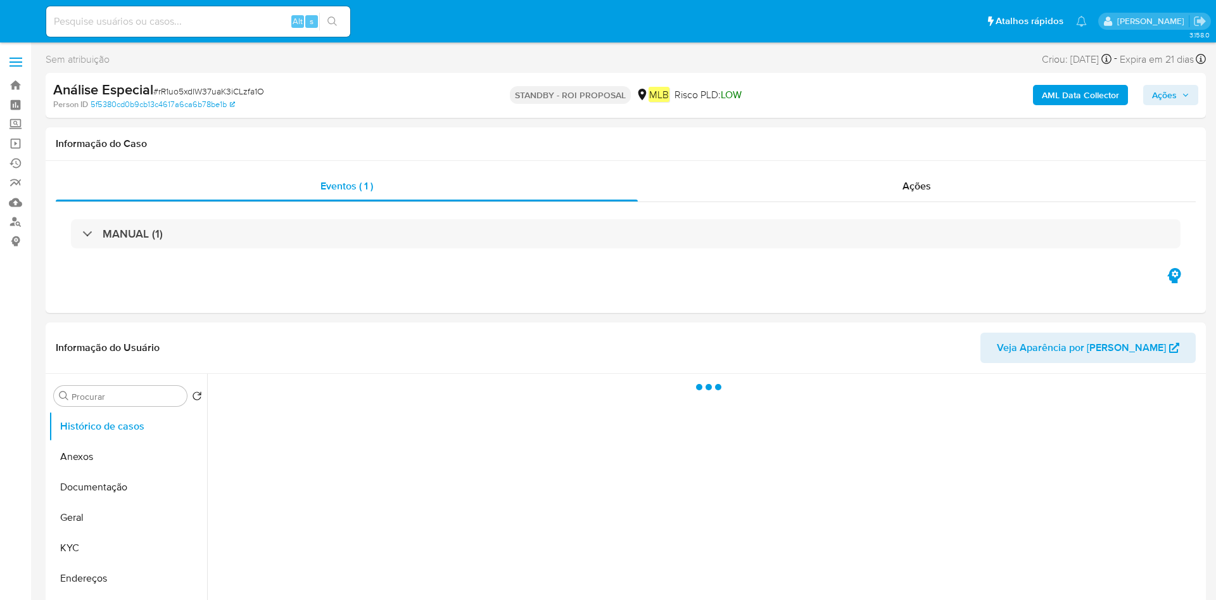
select select "10"
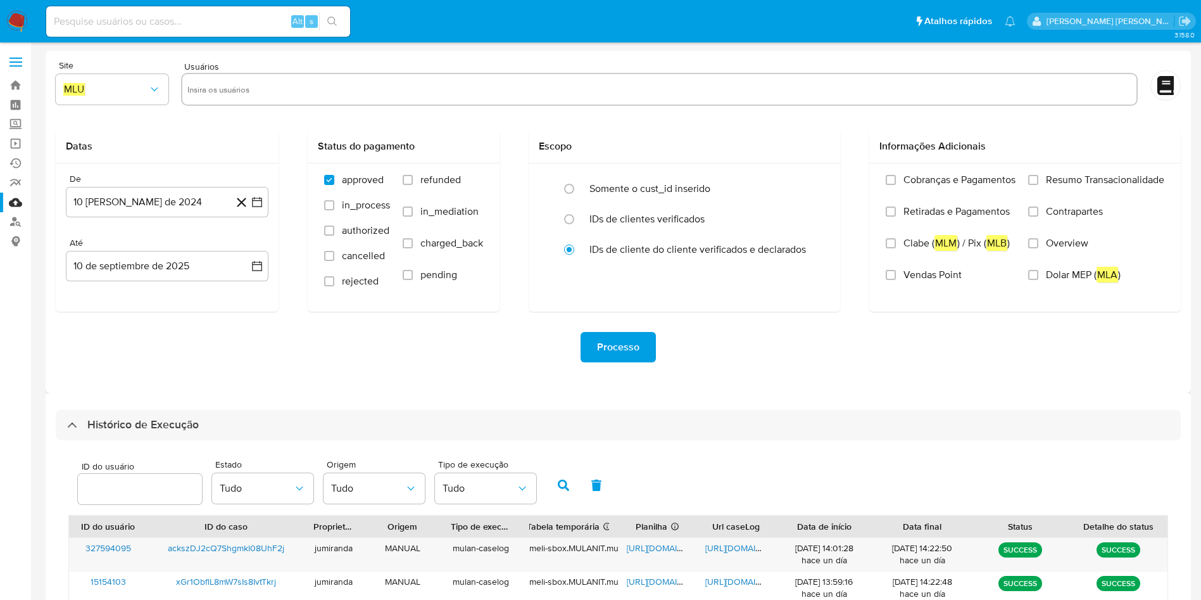
select select "10"
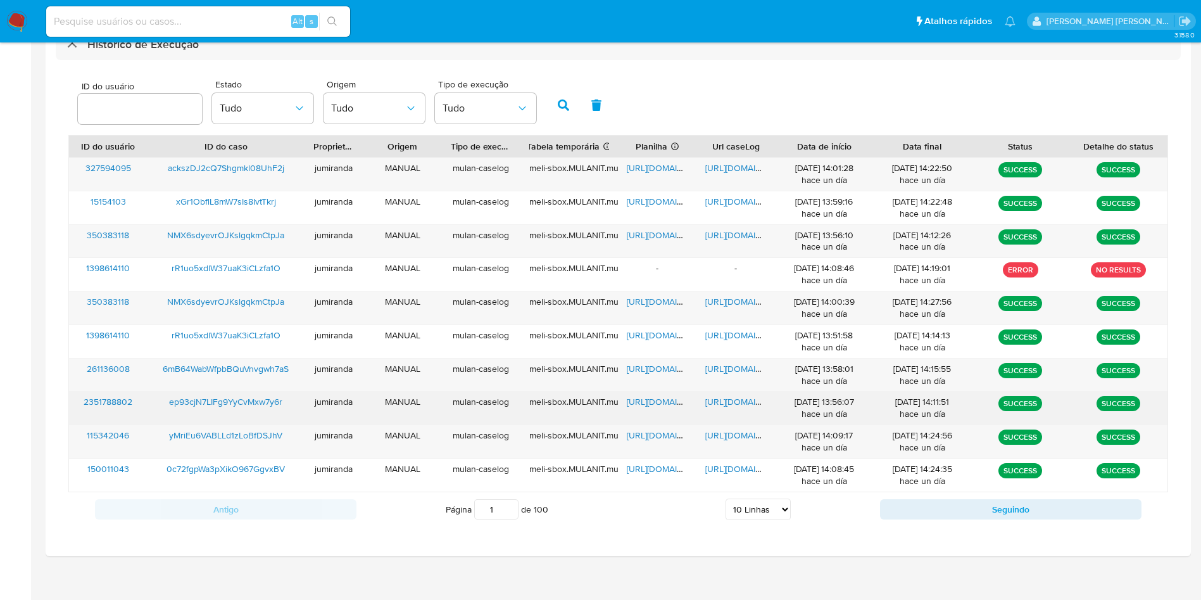
scroll to position [380, 0]
click at [669, 400] on span "[URL][DOMAIN_NAME]" at bounding box center [670, 401] width 87 height 13
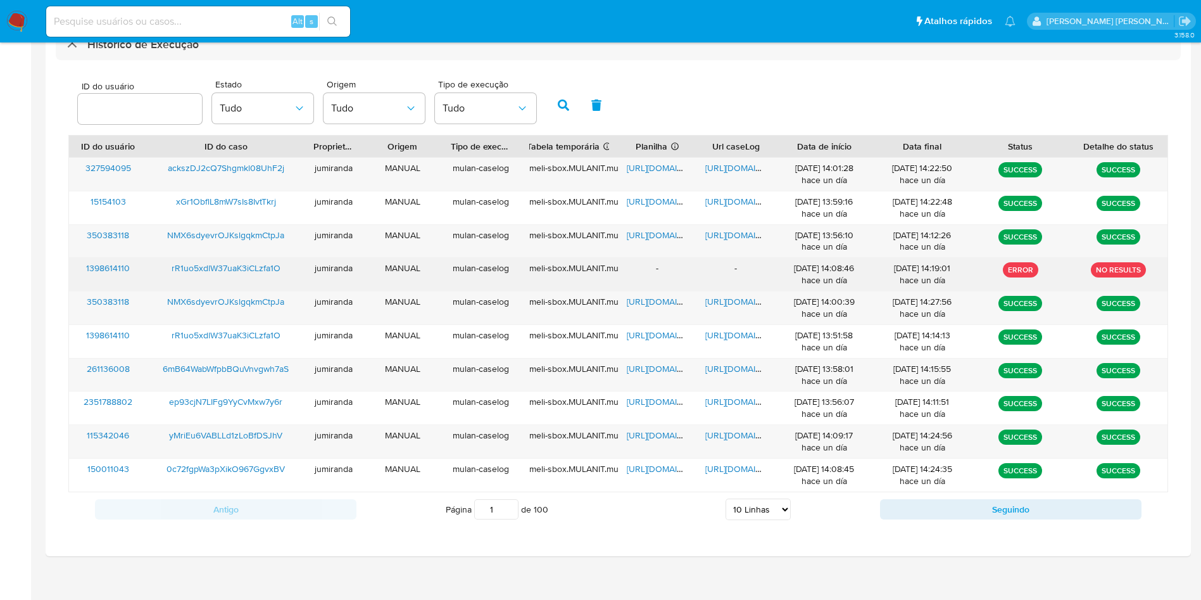
drag, startPoint x: 719, startPoint y: 400, endPoint x: 603, endPoint y: 273, distance: 172.5
click at [719, 400] on span "[URL][DOMAIN_NAME]" at bounding box center [748, 401] width 87 height 13
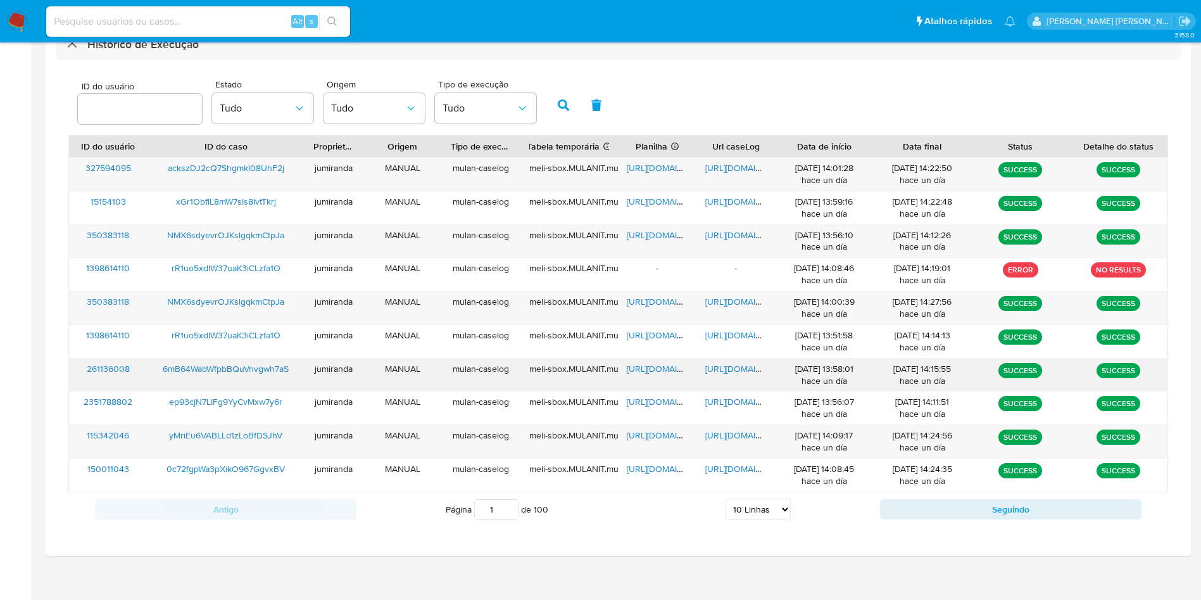
click at [665, 369] on span "[URL][DOMAIN_NAME]" at bounding box center [670, 368] width 87 height 13
click at [751, 367] on span "[URL][DOMAIN_NAME]" at bounding box center [748, 368] width 87 height 13
click at [265, 370] on span "6mB64WabWfpbBQuVnvgwh7aS" at bounding box center [226, 368] width 126 height 13
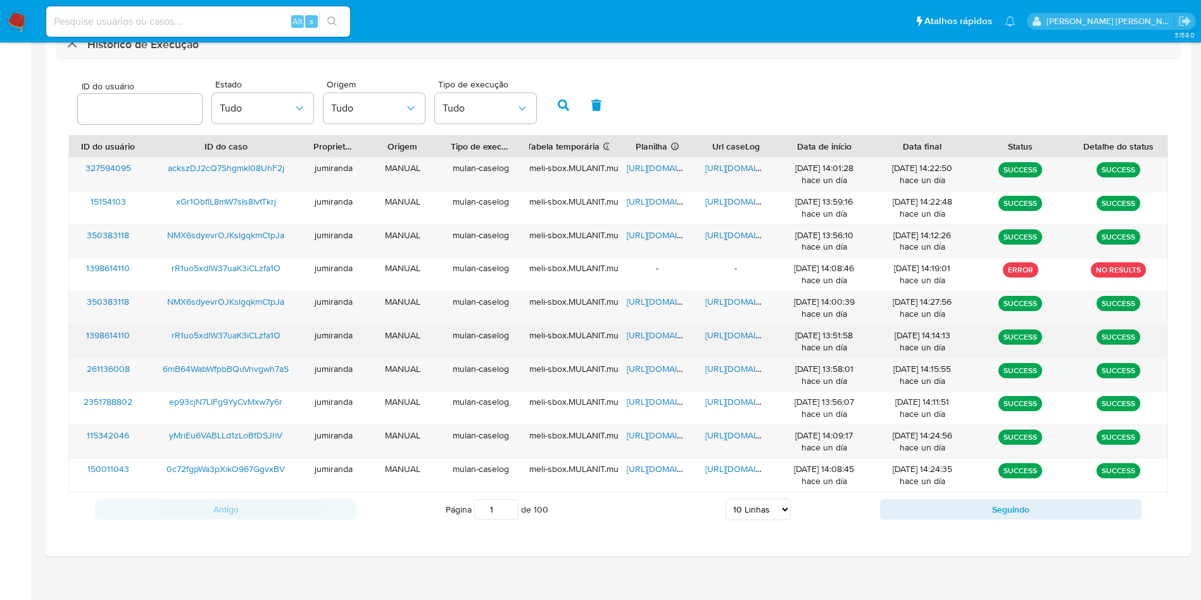
click at [670, 333] on span "[URL][DOMAIN_NAME]" at bounding box center [670, 335] width 87 height 13
click at [717, 336] on span "[URL][DOMAIN_NAME]" at bounding box center [748, 335] width 87 height 13
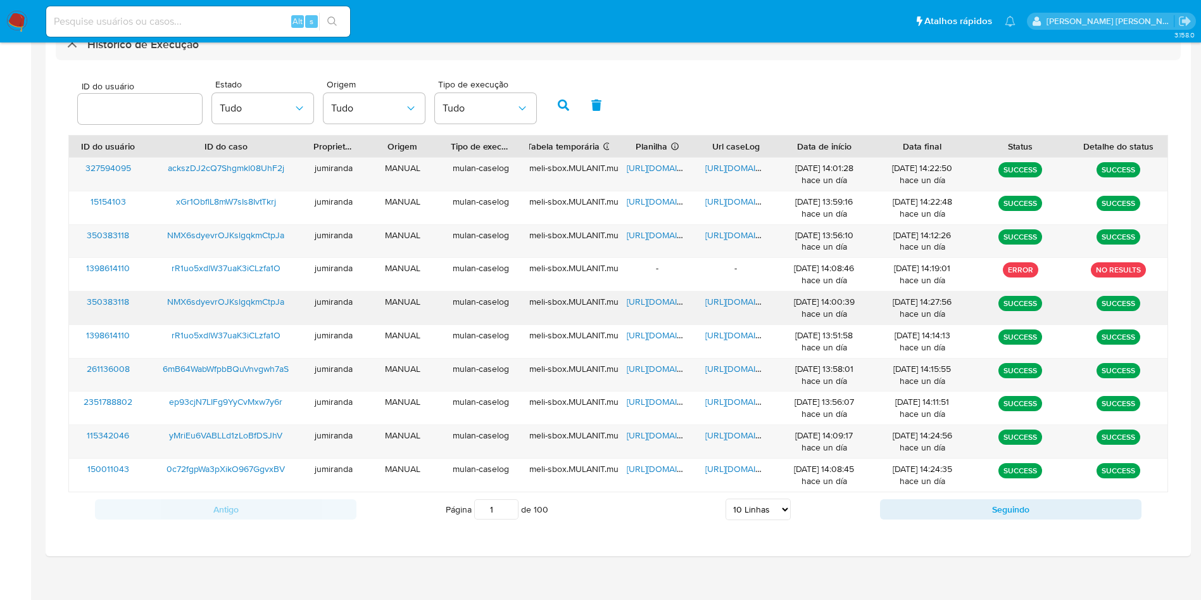
click at [672, 301] on span "[URL][DOMAIN_NAME]" at bounding box center [670, 301] width 87 height 13
click at [742, 304] on span "[URL][DOMAIN_NAME]" at bounding box center [748, 301] width 87 height 13
click at [246, 305] on span "NMX6sdyevrOJKslgqkmCtpJa" at bounding box center [225, 301] width 117 height 13
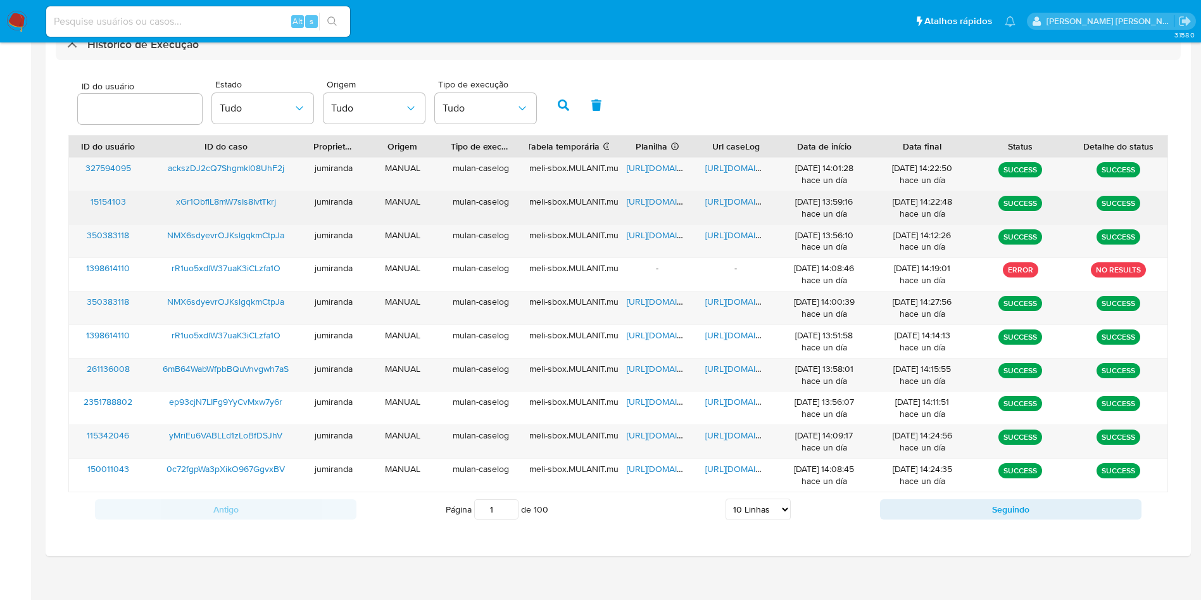
click at [668, 201] on span "[URL][DOMAIN_NAME]" at bounding box center [670, 201] width 87 height 13
click at [731, 201] on span "[URL][DOMAIN_NAME]" at bounding box center [748, 201] width 87 height 13
click at [262, 199] on span "xGr1ObflL8mW7sIs8IvtTkrj" at bounding box center [226, 201] width 100 height 13
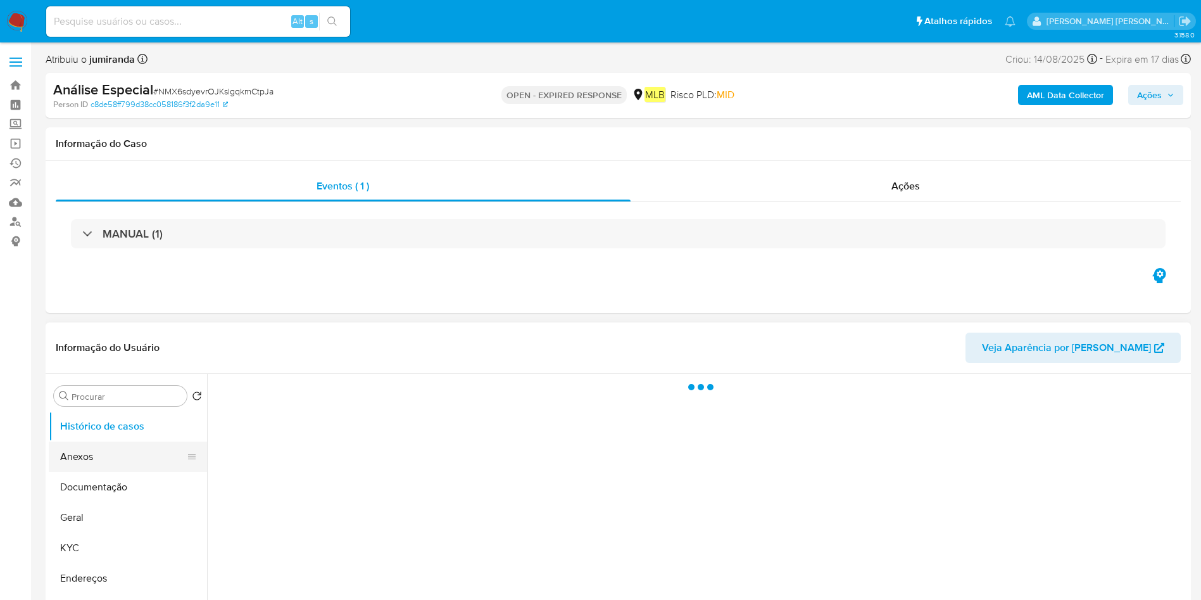
click at [84, 457] on button "Anexos" at bounding box center [123, 456] width 148 height 30
select select "10"
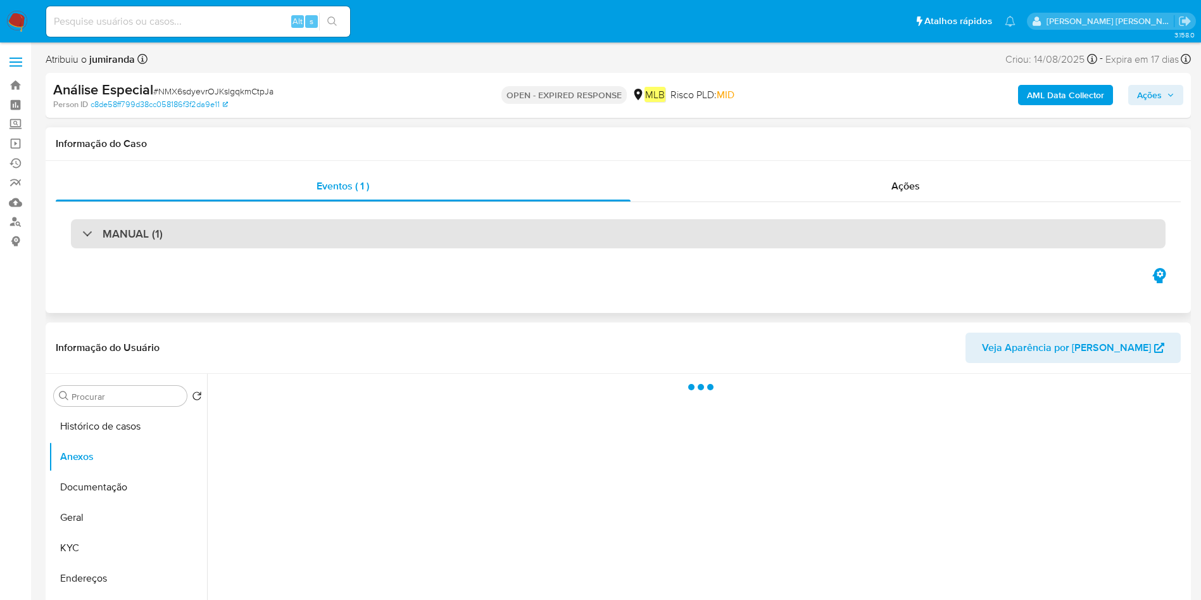
click at [382, 243] on div "MANUAL (1)" at bounding box center [618, 233] width 1095 height 29
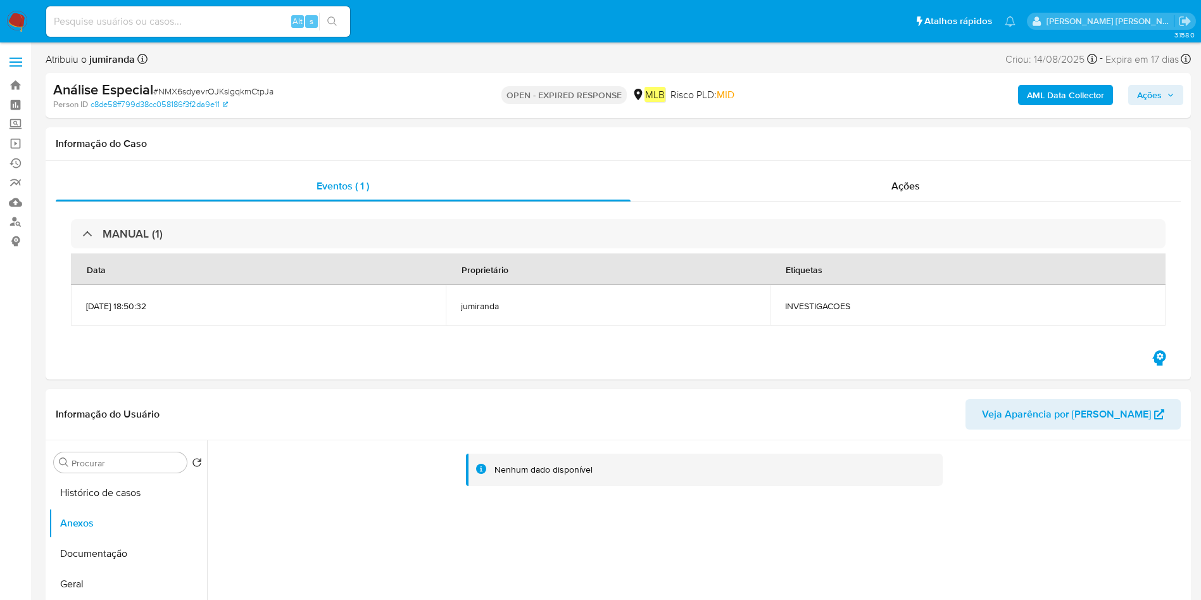
click at [262, 95] on span "# NMX6sdyevrOJKslgqkmCtpJa" at bounding box center [213, 91] width 120 height 13
copy span "NMX6sdyevrOJKslgqkmCtpJa"
click at [13, 87] on link "Bandeja" at bounding box center [75, 85] width 151 height 20
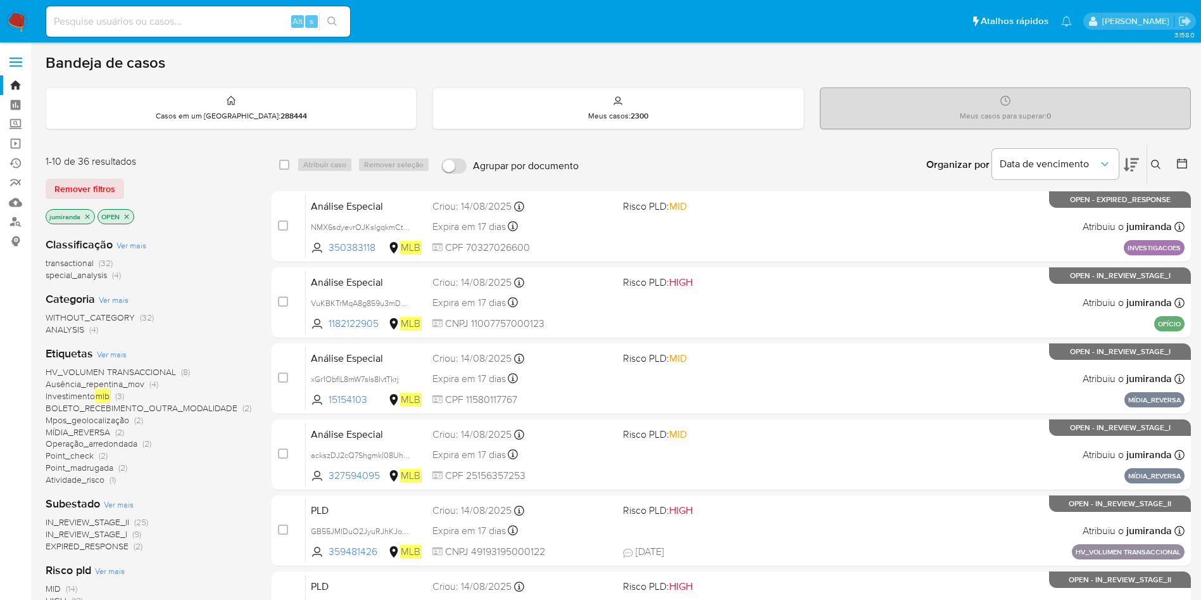
click at [1149, 164] on button at bounding box center [1157, 164] width 21 height 15
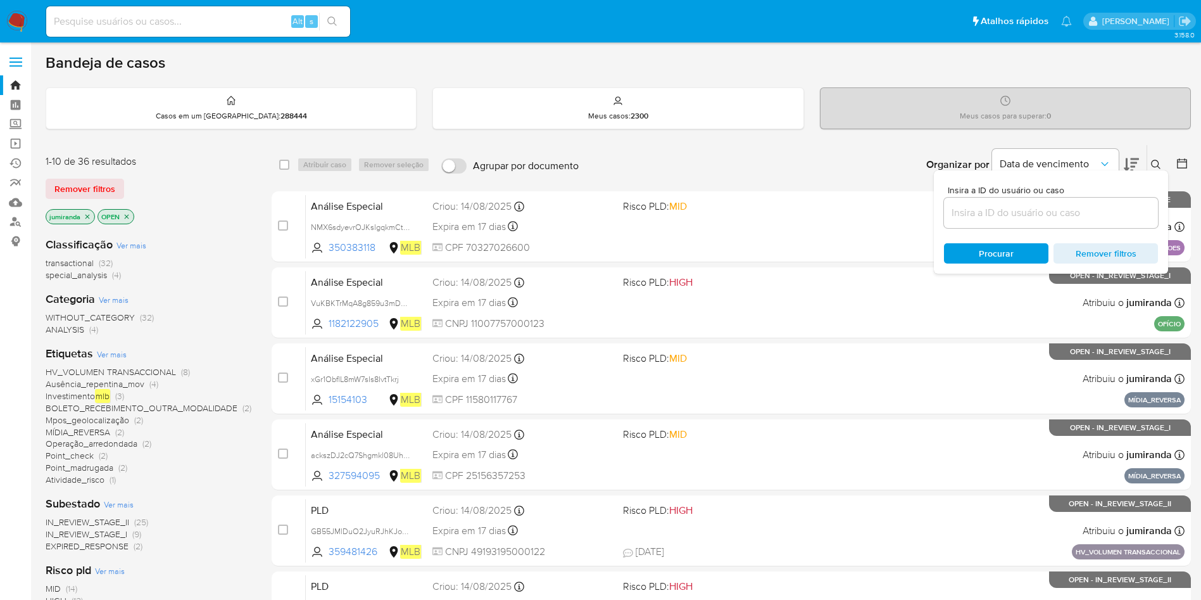
click at [989, 226] on div at bounding box center [1051, 213] width 214 height 30
click at [989, 224] on div at bounding box center [1051, 213] width 214 height 30
click at [989, 215] on input at bounding box center [1051, 213] width 214 height 16
paste input "NMX6sdyevrOJKslgqkmCtpJa"
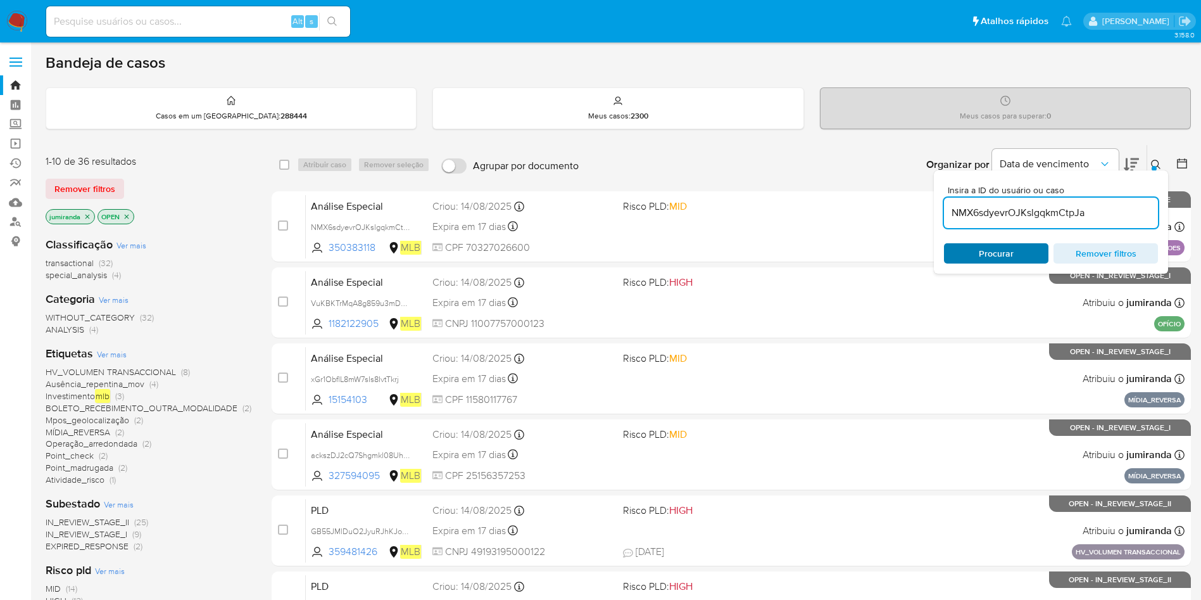
type input "NMX6sdyevrOJKslgqkmCtpJa"
click at [986, 258] on span "Procurar" at bounding box center [996, 253] width 35 height 20
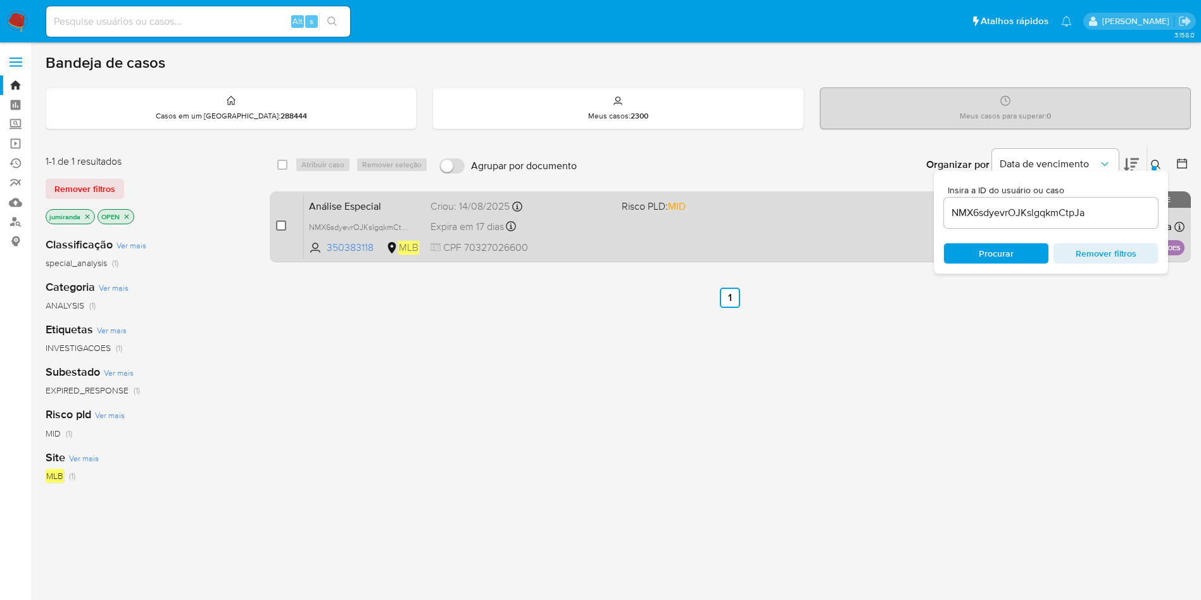
click at [282, 225] on input "checkbox" at bounding box center [281, 225] width 10 height 10
checkbox input "true"
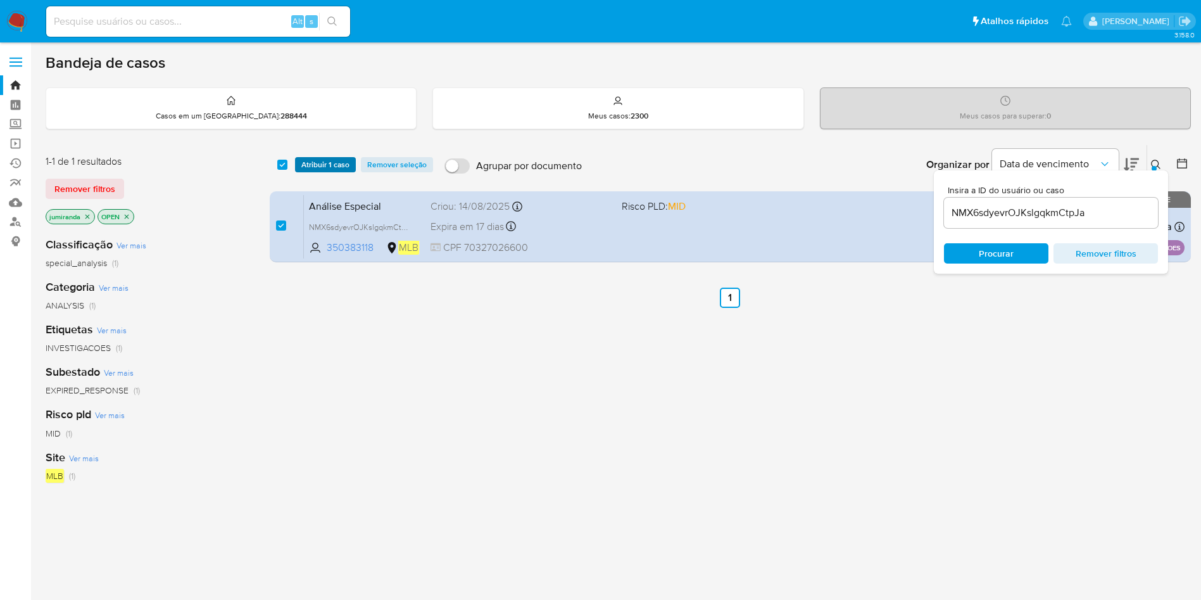
click at [320, 163] on span "Atribuir 1 caso" at bounding box center [325, 164] width 48 height 13
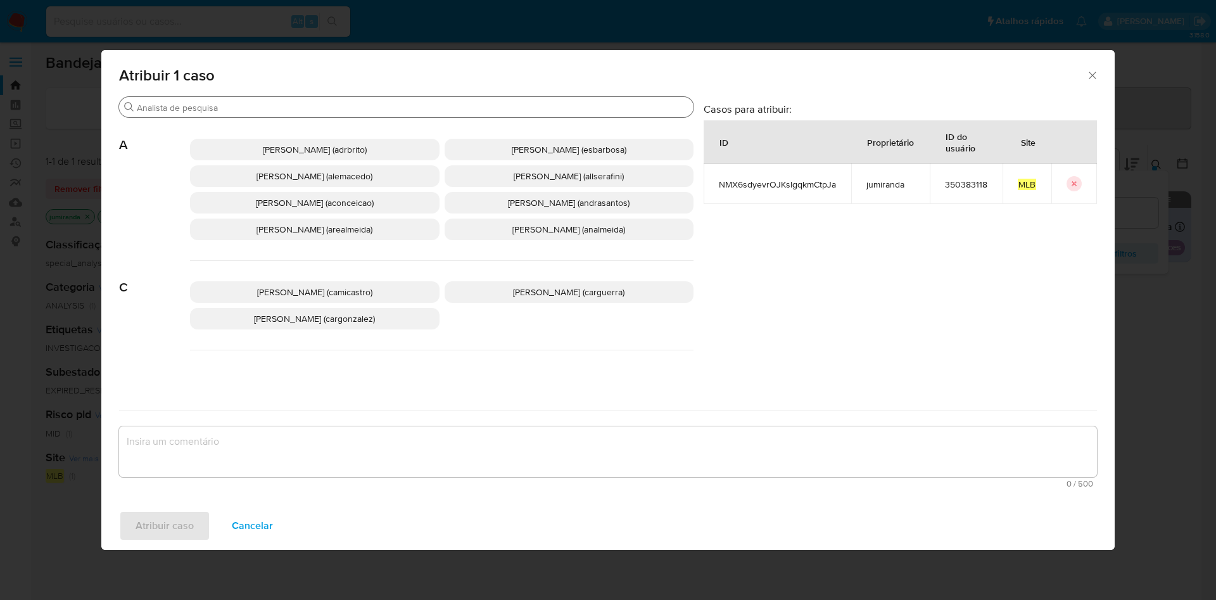
click at [292, 103] on input "Procurar" at bounding box center [412, 107] width 551 height 11
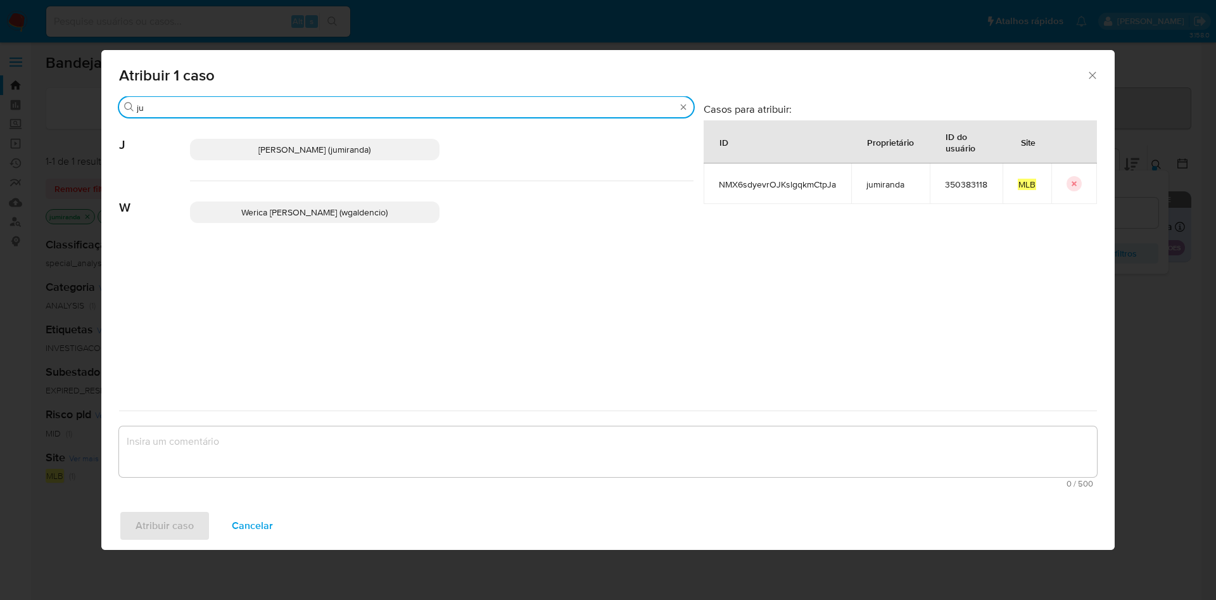
type input "ju"
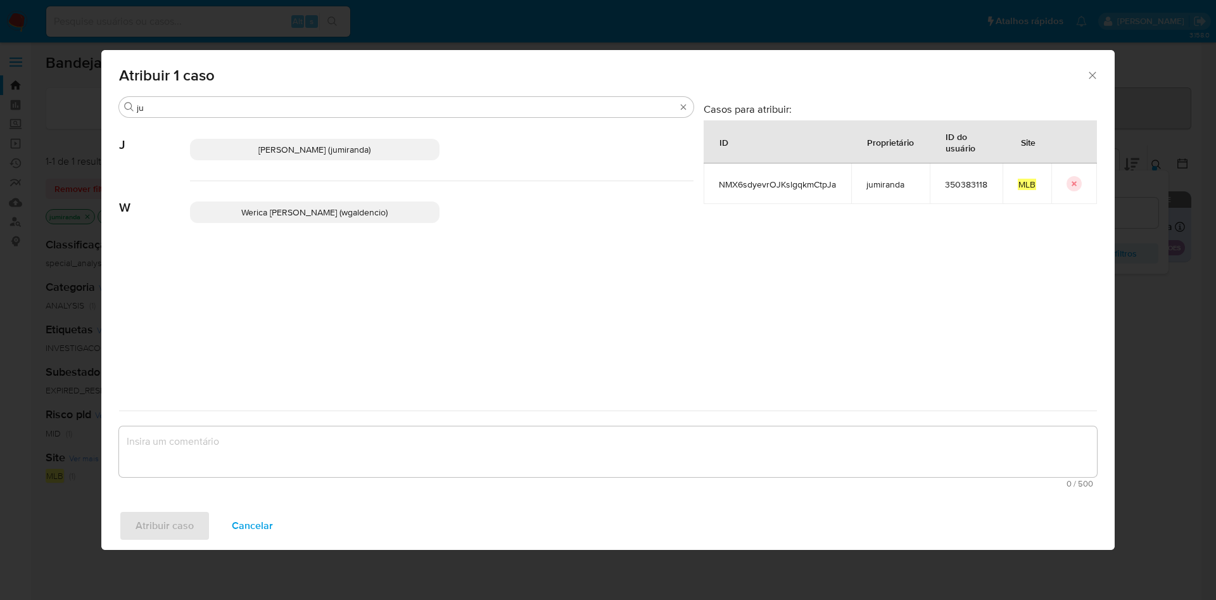
click at [294, 148] on span "[PERSON_NAME] (jumiranda)" at bounding box center [314, 149] width 112 height 13
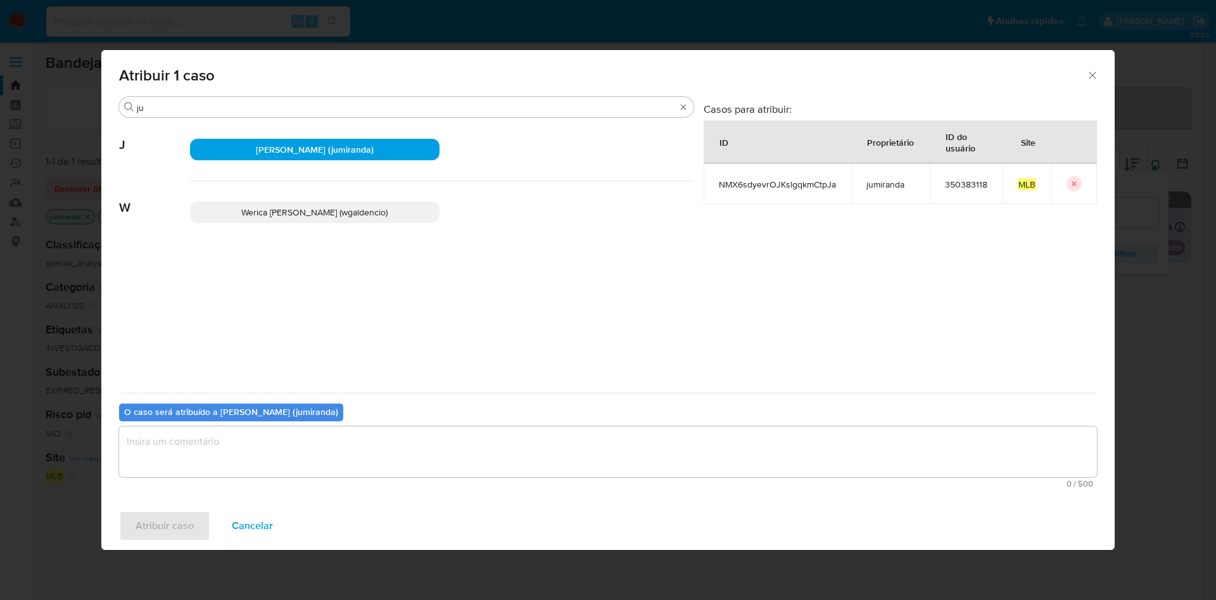
click at [316, 450] on textarea "assign-modal" at bounding box center [608, 451] width 978 height 51
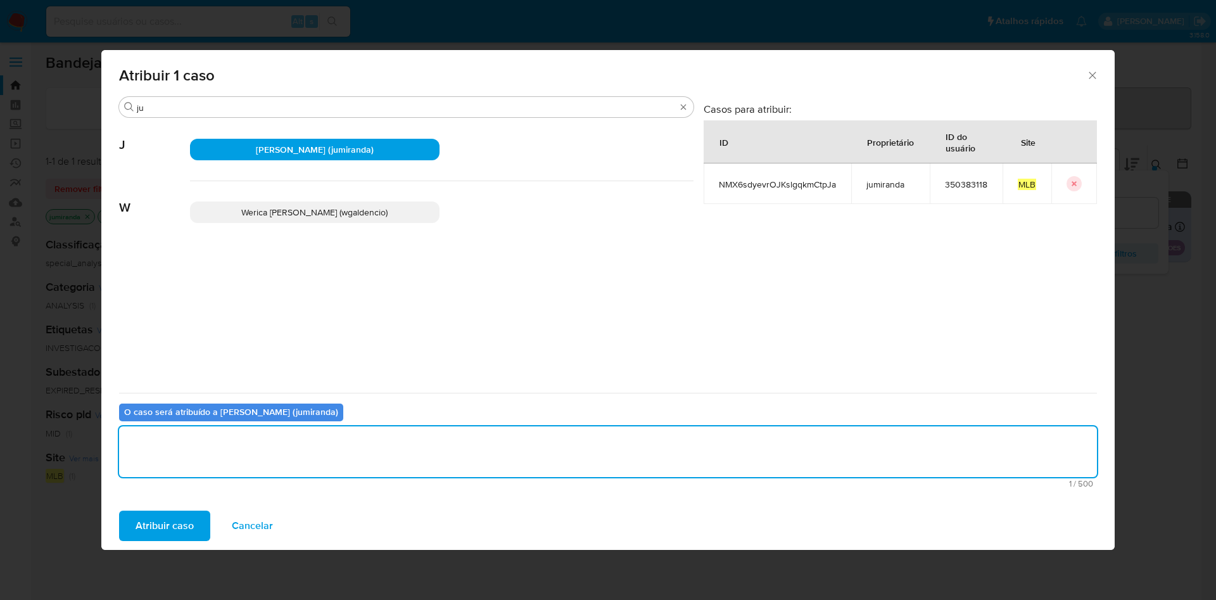
click at [185, 518] on span "Atribuir caso" at bounding box center [165, 526] width 58 height 28
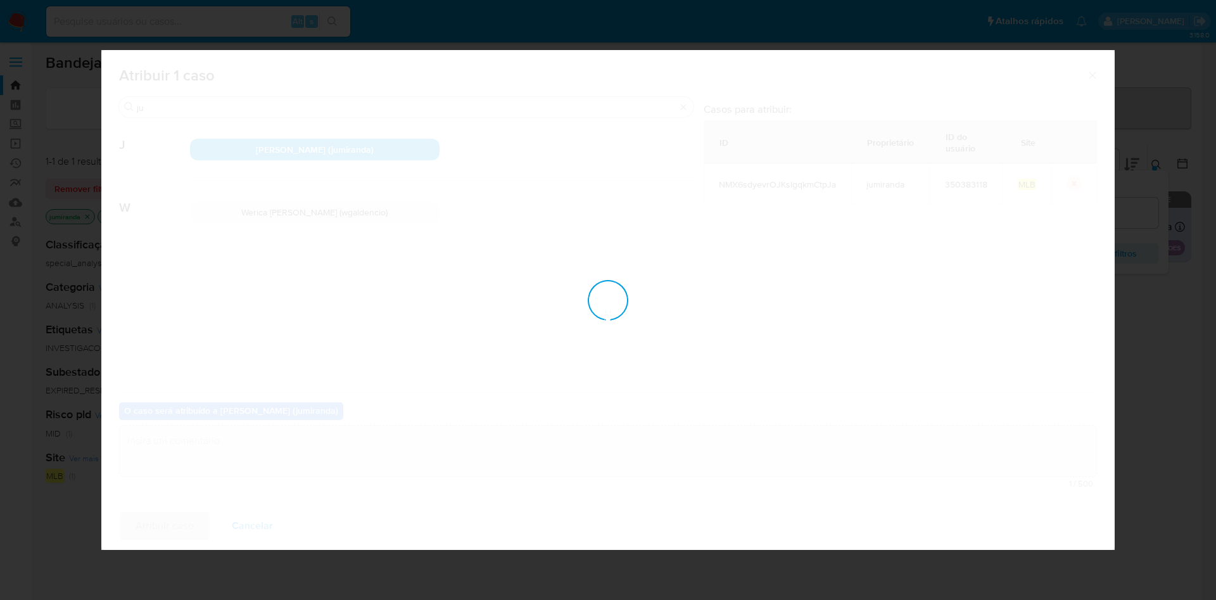
checkbox input "false"
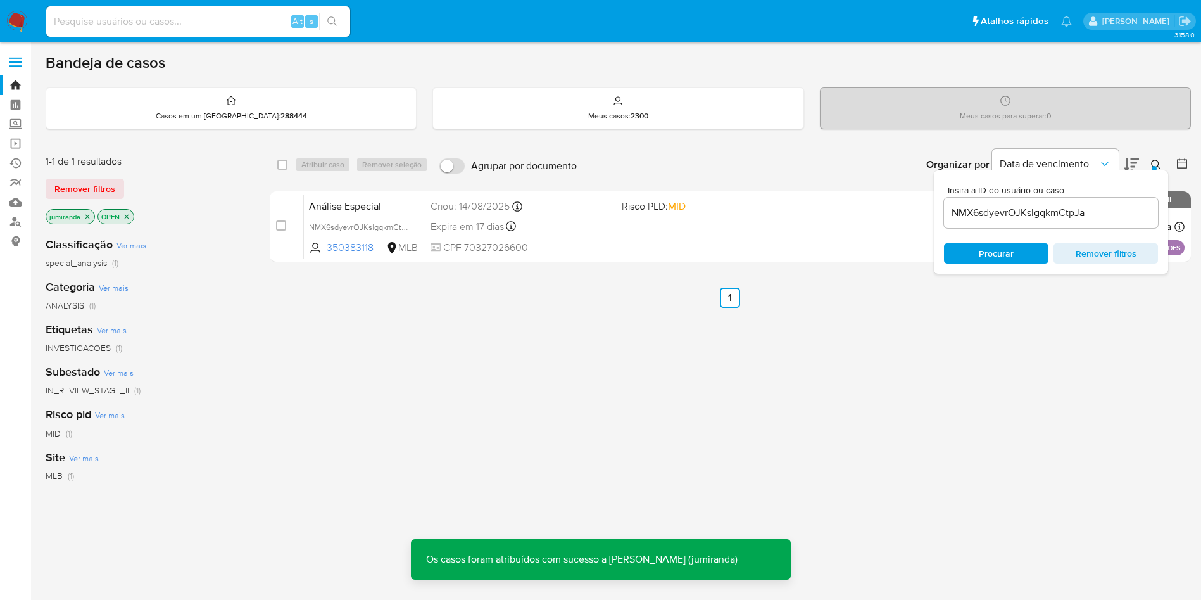
click at [531, 232] on div "Expira em 17 dias Expira em [DATE] 18:50:33" at bounding box center [521, 226] width 181 height 17
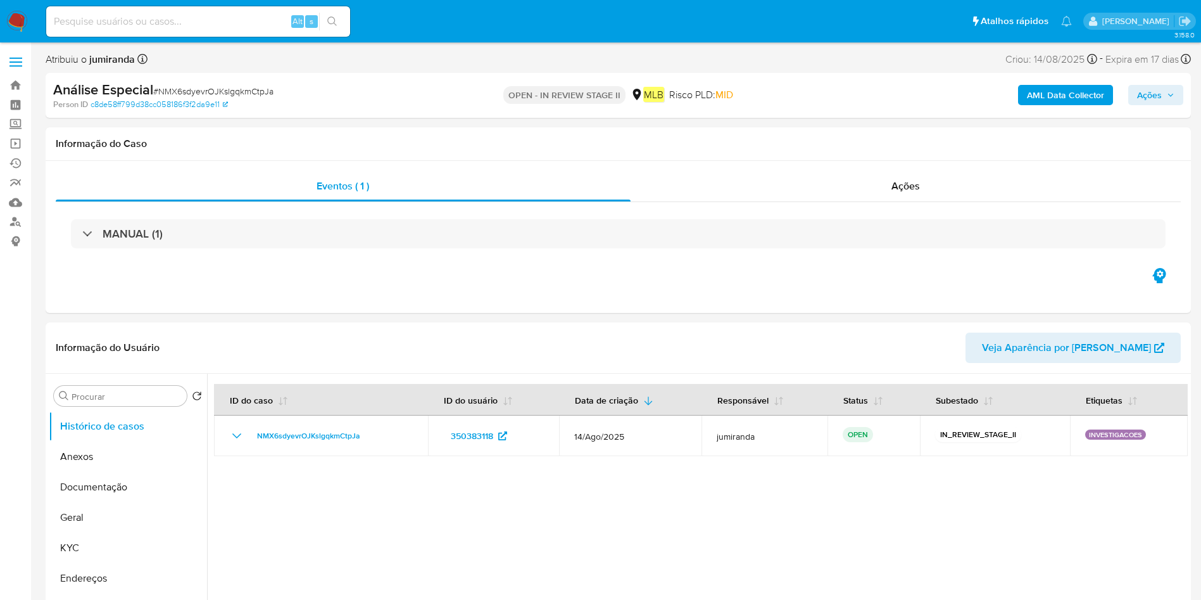
select select "10"
click at [127, 472] on button "Documentação" at bounding box center [123, 487] width 148 height 30
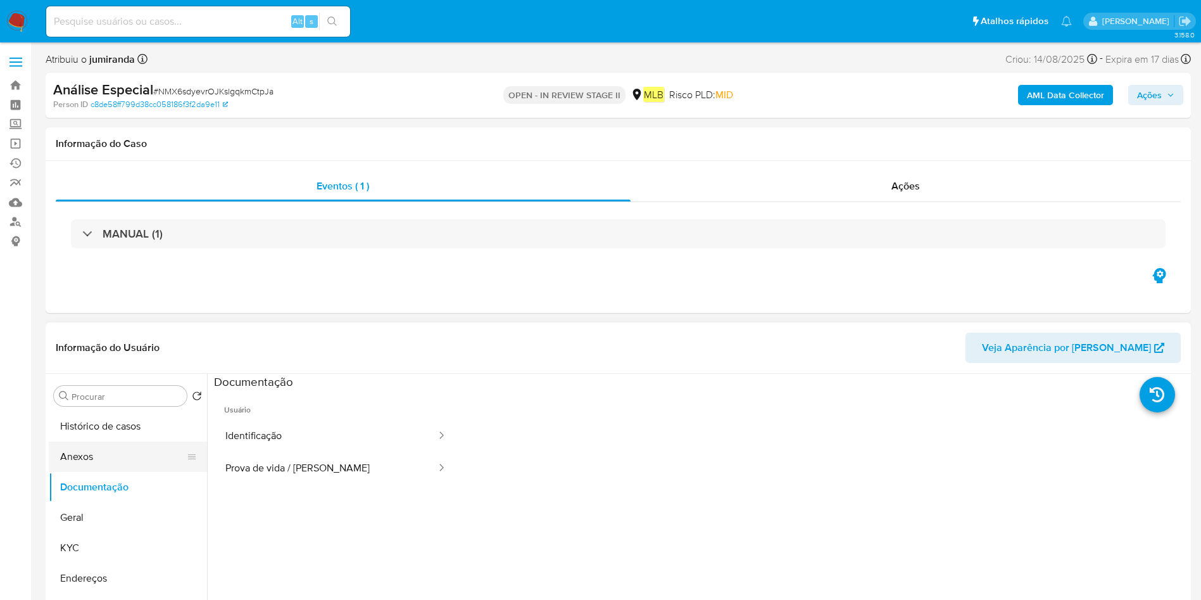
click at [115, 455] on button "Anexos" at bounding box center [123, 456] width 148 height 30
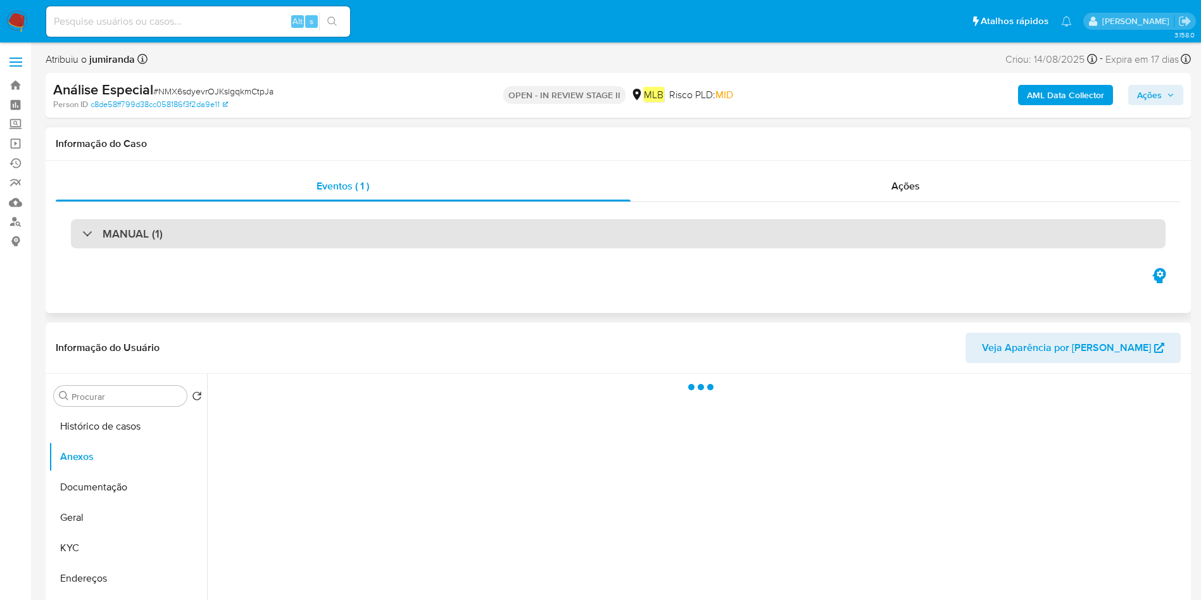
click at [244, 229] on div "MANUAL (1)" at bounding box center [618, 233] width 1095 height 29
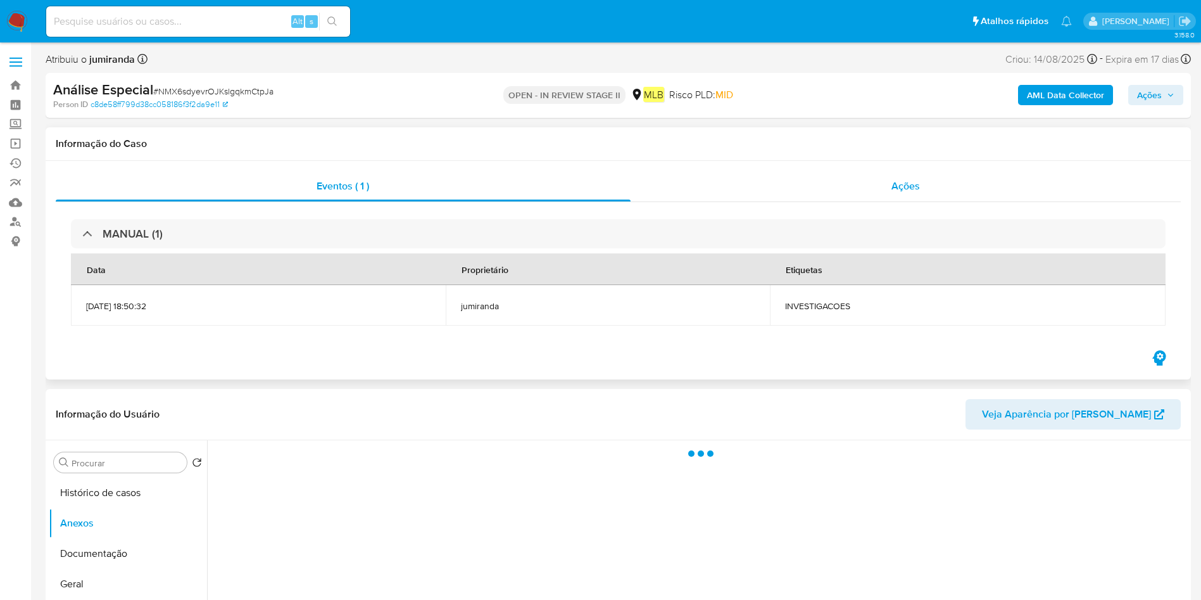
click at [885, 179] on div "Ações" at bounding box center [906, 186] width 551 height 30
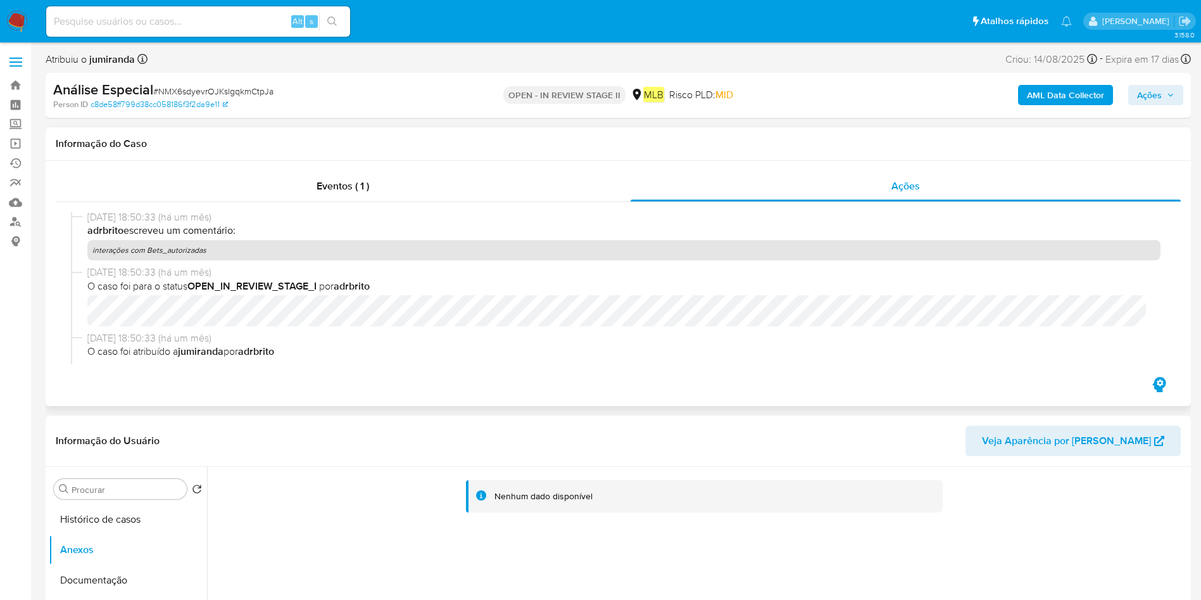
scroll to position [493, 0]
click at [179, 250] on p "interações com Bets_autorizadas" at bounding box center [623, 247] width 1073 height 20
copy p "interações com Bets_autorizadas"
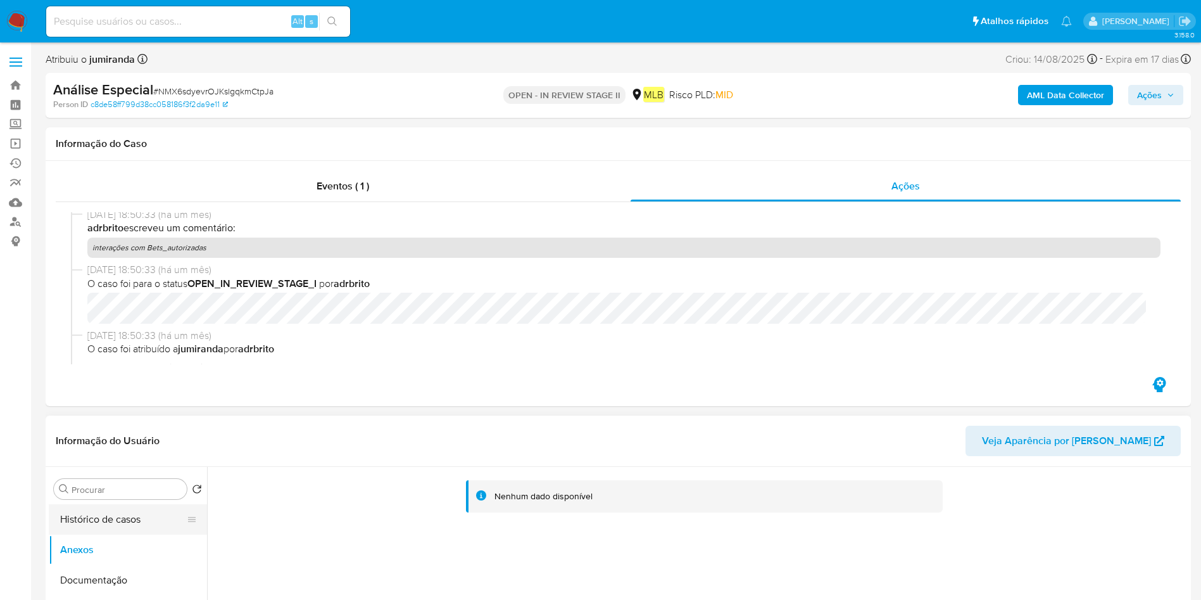
click at [86, 526] on button "Histórico de casos" at bounding box center [123, 519] width 148 height 30
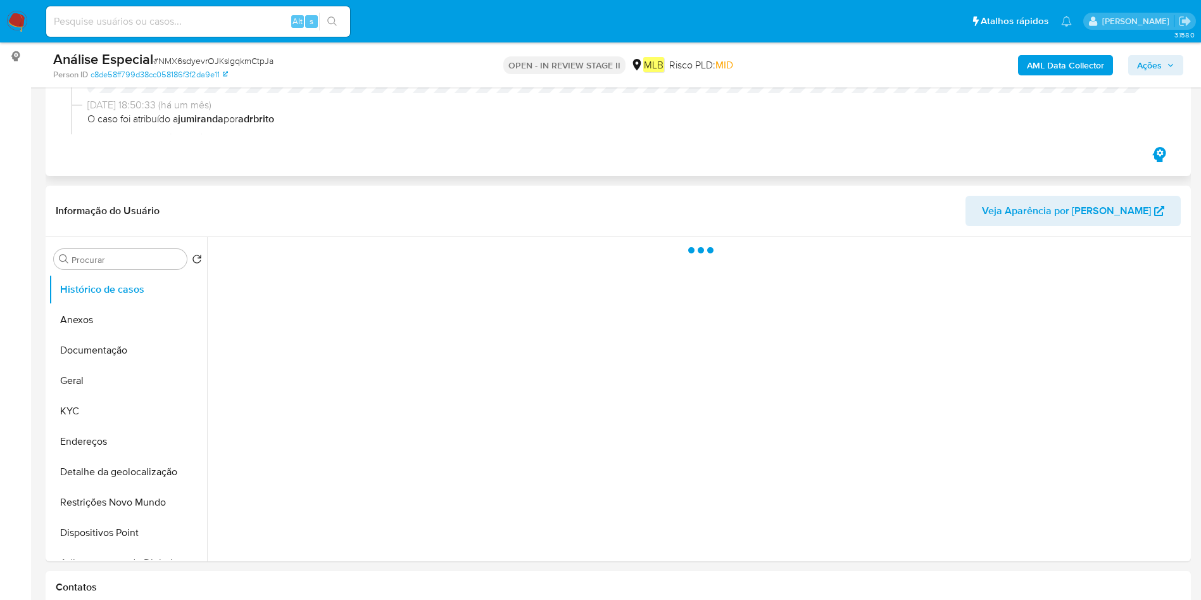
scroll to position [190, 0]
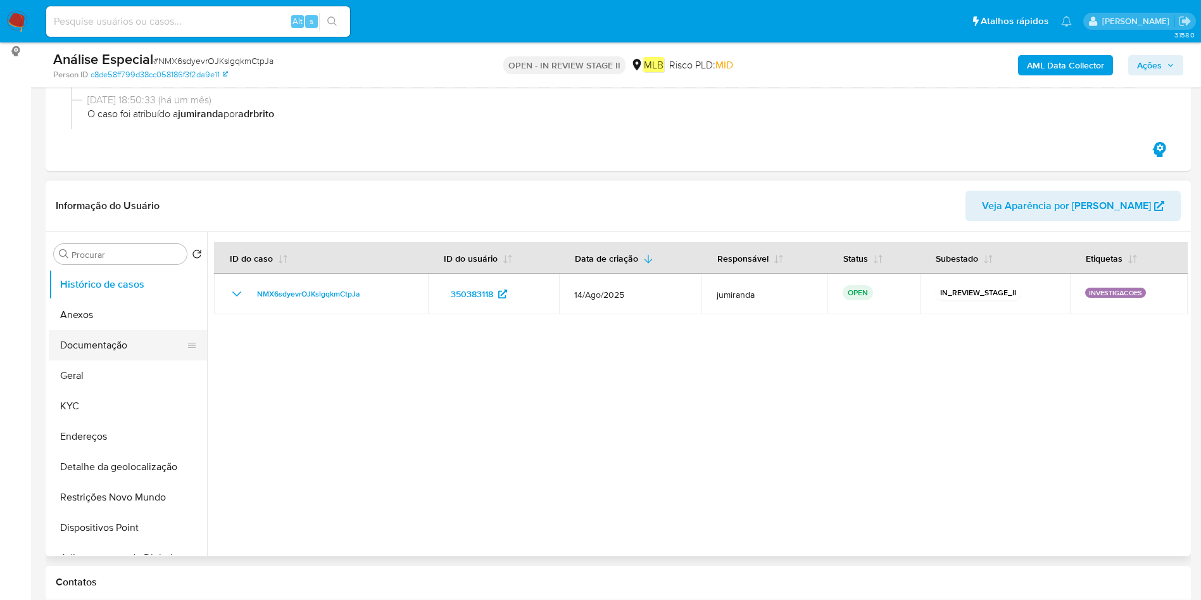
click at [122, 338] on button "Documentação" at bounding box center [123, 345] width 148 height 30
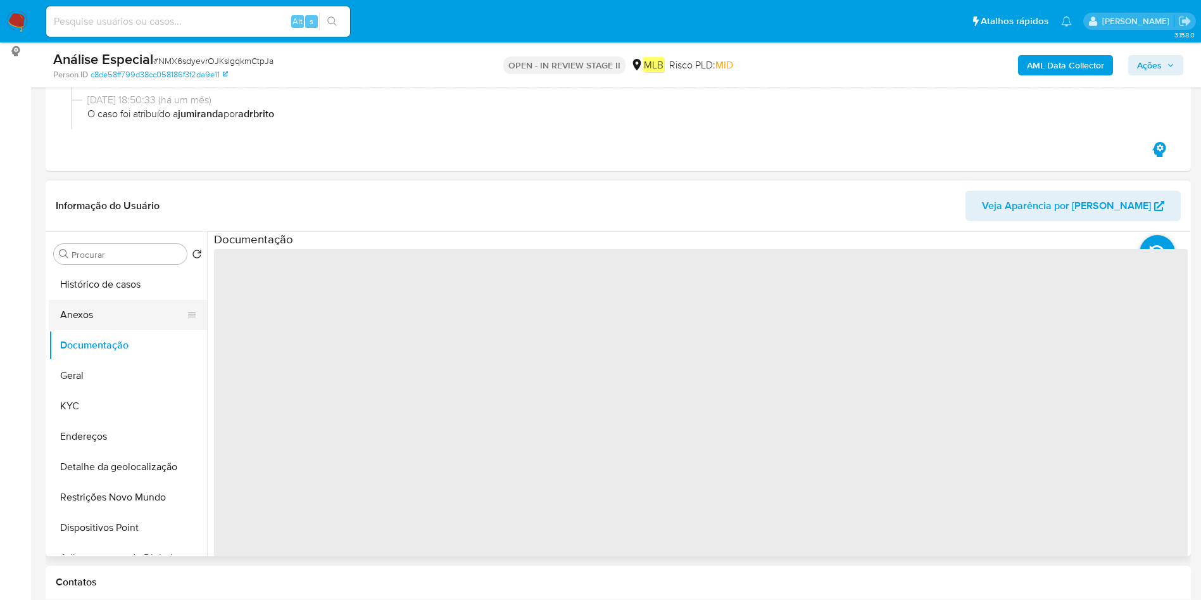
click at [87, 299] on button "Anexos" at bounding box center [123, 314] width 148 height 30
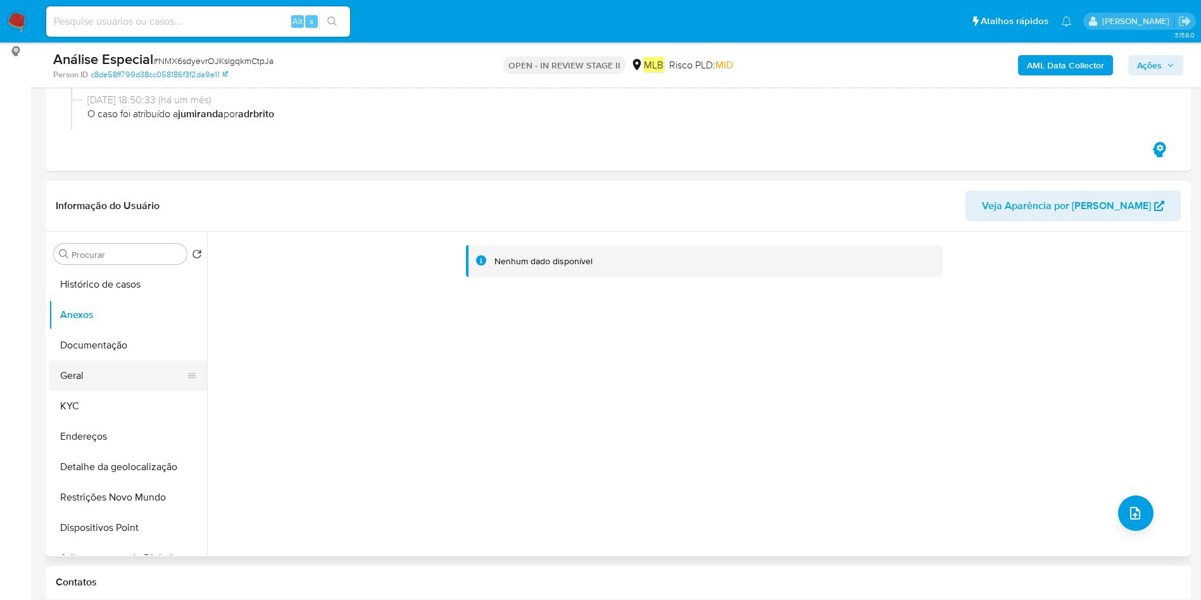
click at [64, 381] on button "Geral" at bounding box center [123, 375] width 148 height 30
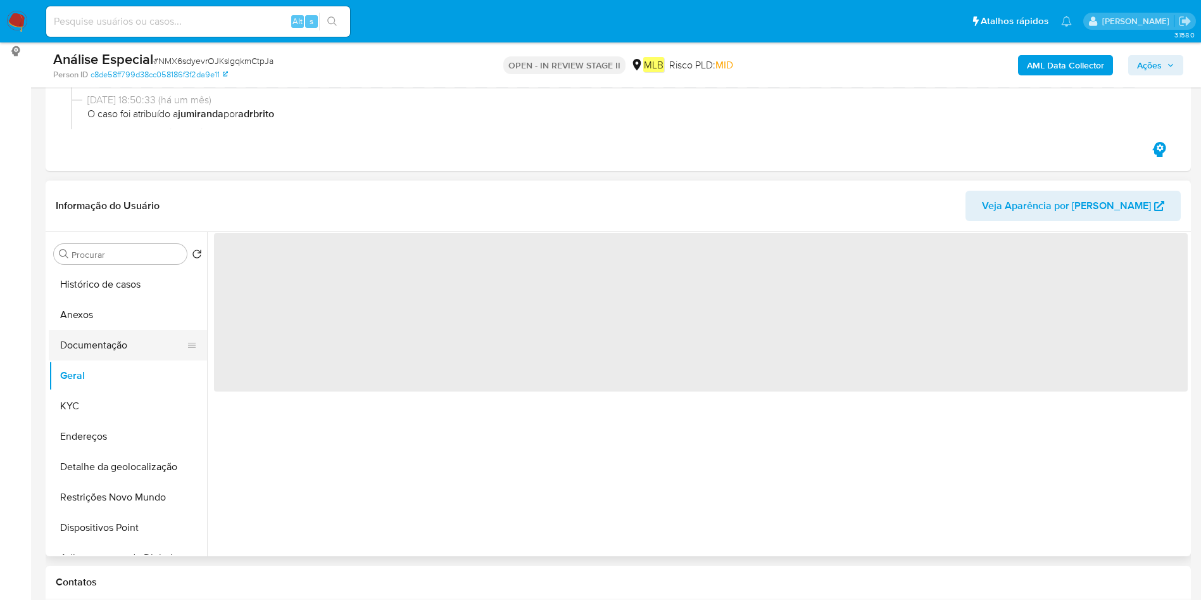
click at [111, 345] on button "Documentação" at bounding box center [123, 345] width 148 height 30
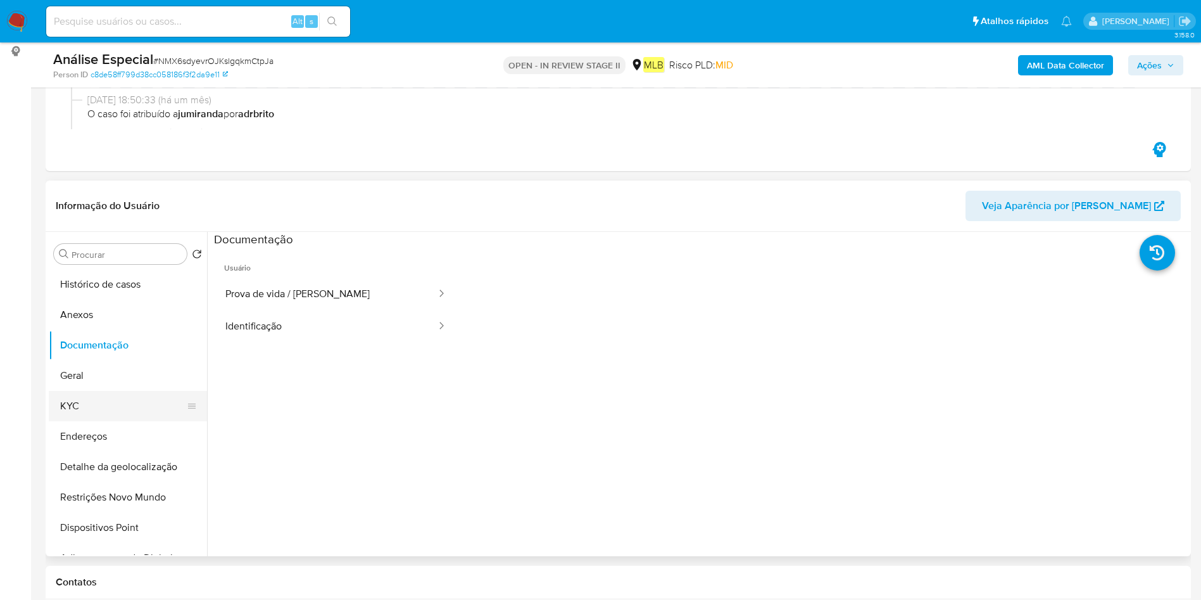
click at [118, 394] on button "KYC" at bounding box center [123, 406] width 148 height 30
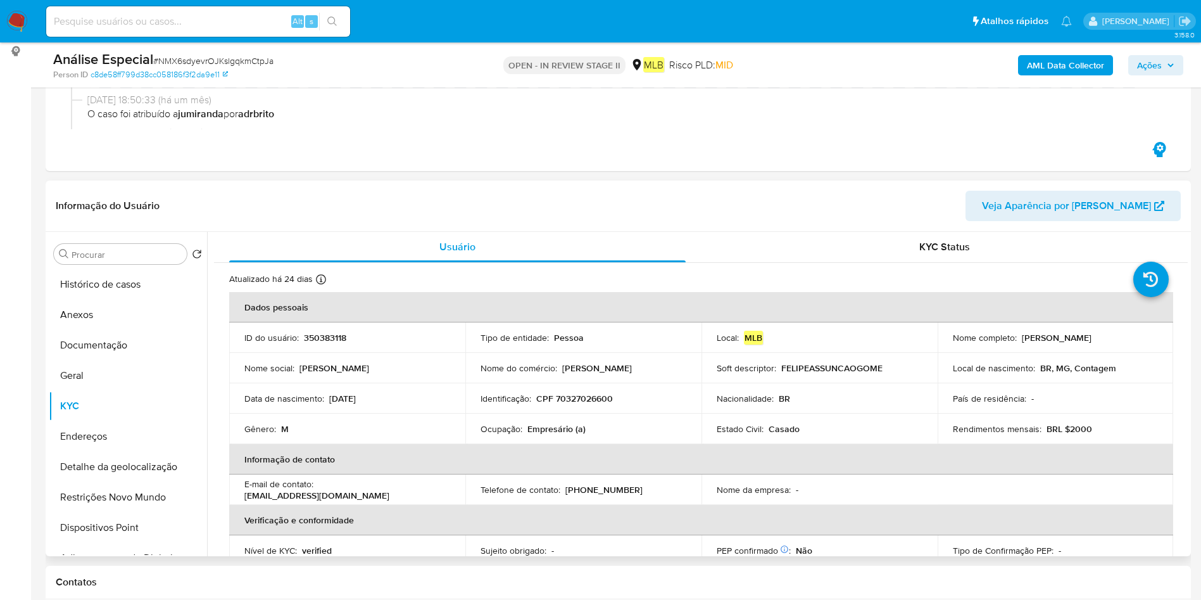
click at [558, 427] on p "Empresário (a)" at bounding box center [556, 428] width 58 height 11
copy div "Ocupação : Empresário (a)"
click at [71, 374] on button "Geral" at bounding box center [123, 375] width 148 height 30
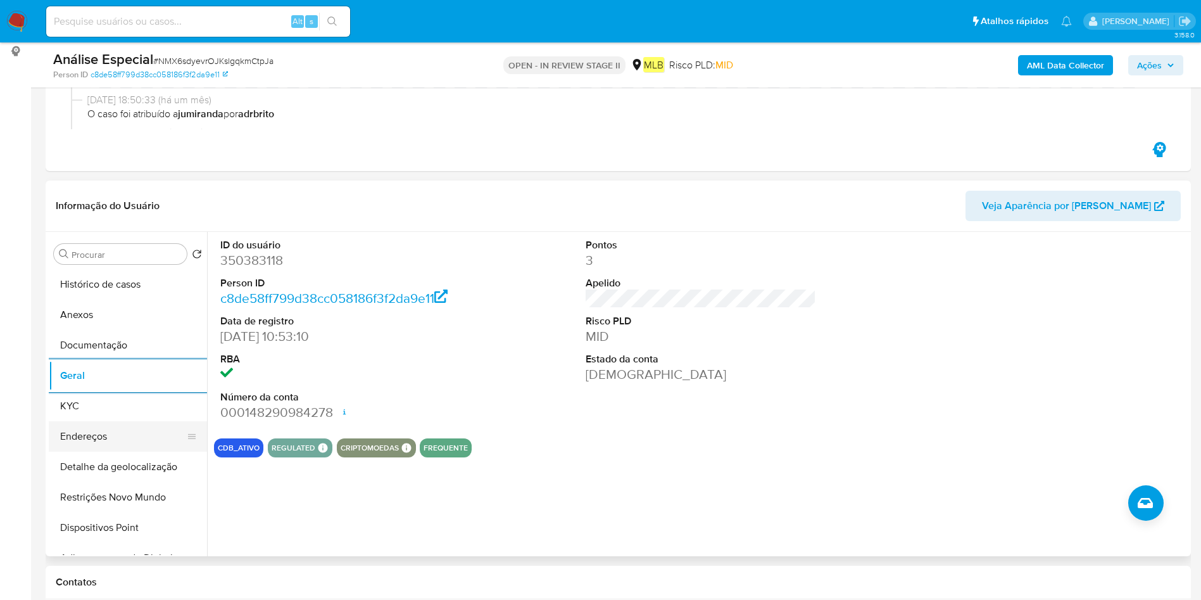
click at [139, 440] on button "Endereços" at bounding box center [123, 436] width 148 height 30
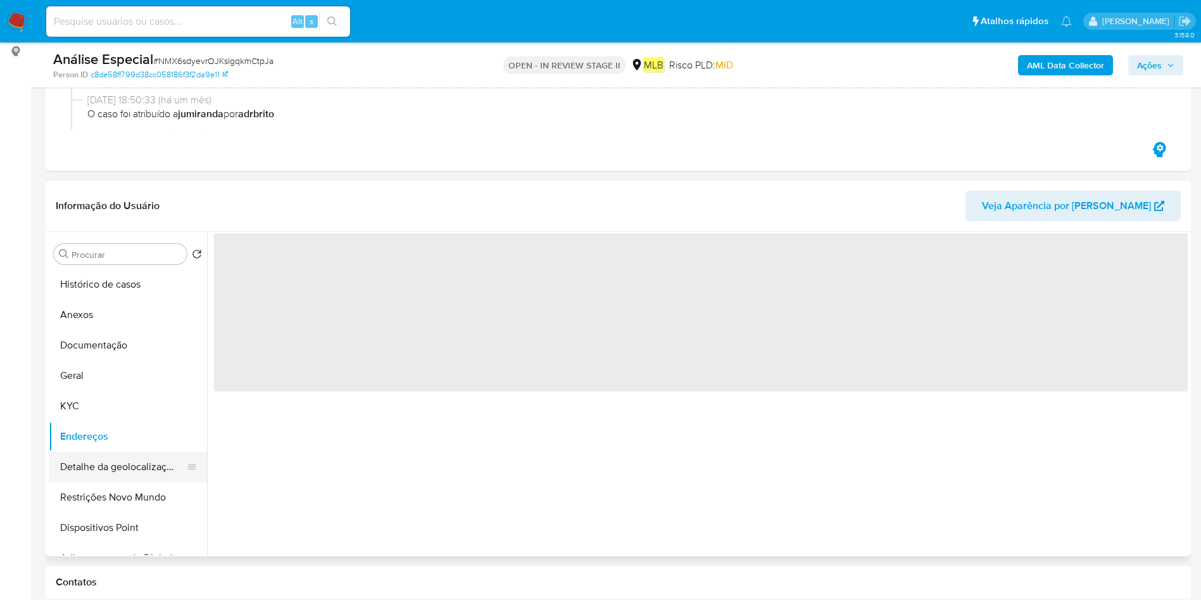
click at [137, 460] on button "Detalhe da geolocalização" at bounding box center [123, 466] width 148 height 30
click at [134, 494] on button "Restrições Novo Mundo" at bounding box center [123, 497] width 148 height 30
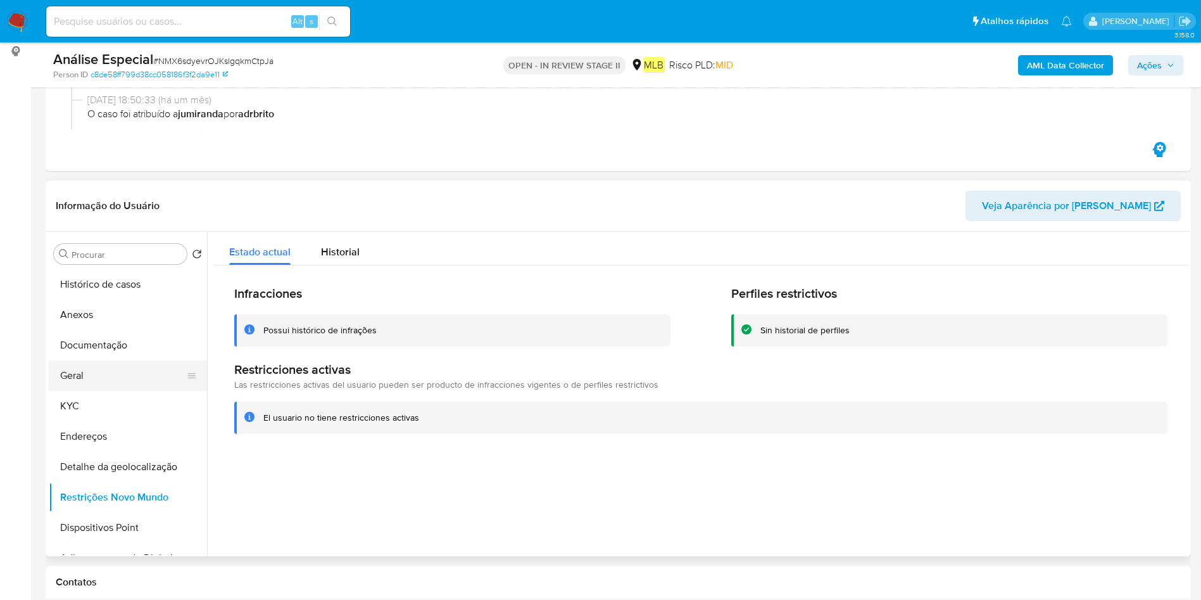
click at [94, 371] on button "Geral" at bounding box center [123, 375] width 148 height 30
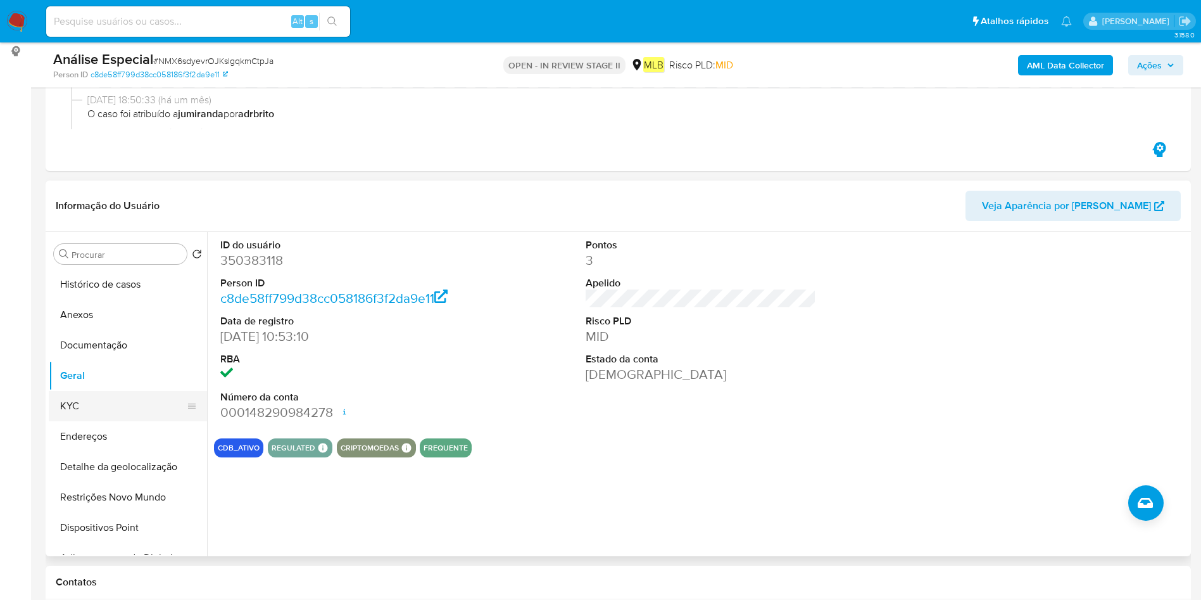
click at [79, 399] on button "KYC" at bounding box center [123, 406] width 148 height 30
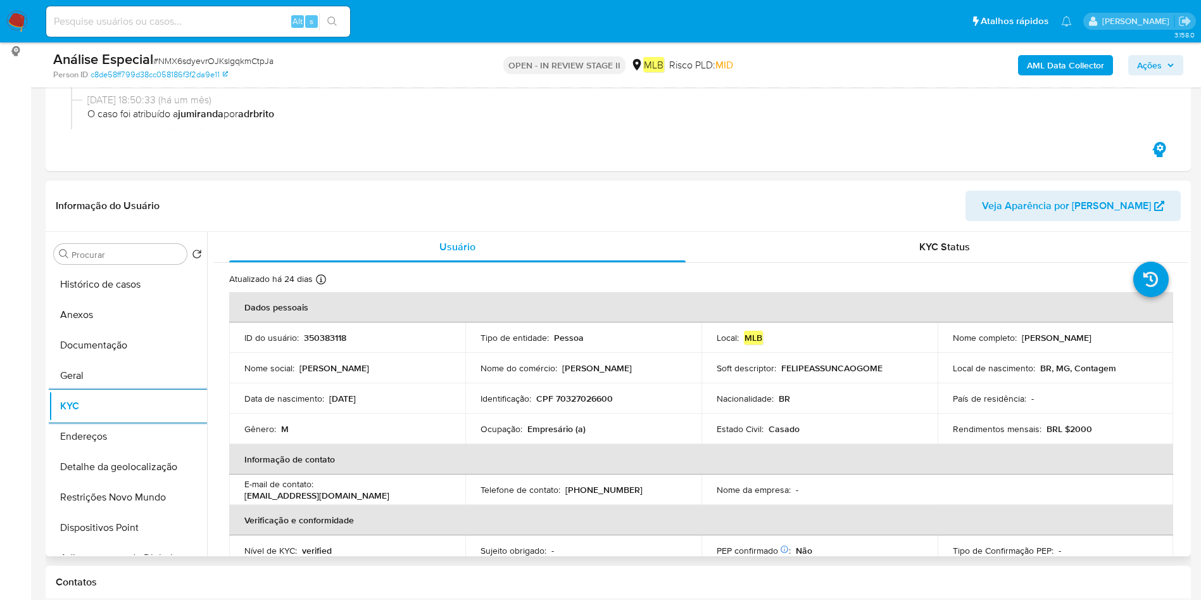
click at [86, 440] on button "Endereços" at bounding box center [128, 436] width 158 height 30
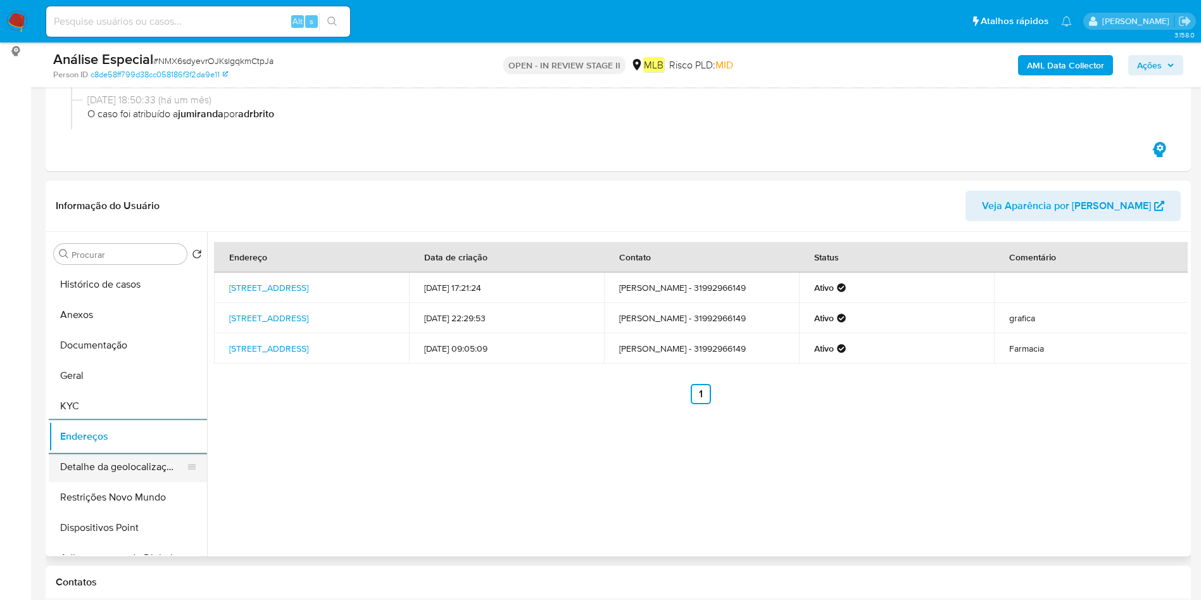
click at [93, 481] on button "Detalhe da geolocalização" at bounding box center [123, 466] width 148 height 30
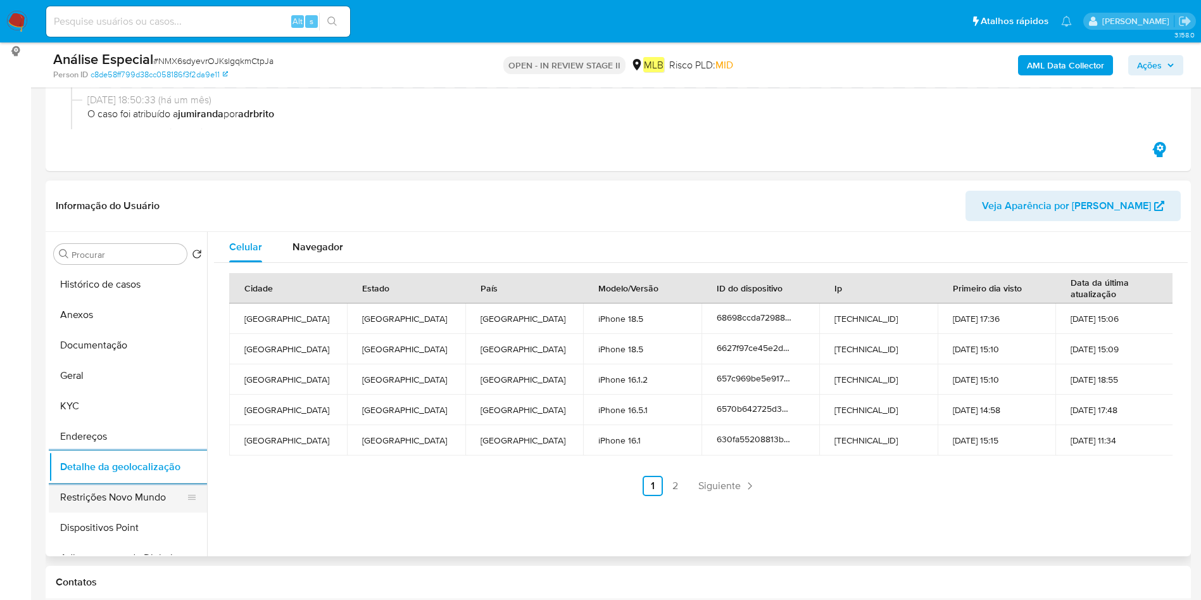
click at [92, 482] on button "Restrições Novo Mundo" at bounding box center [123, 497] width 148 height 30
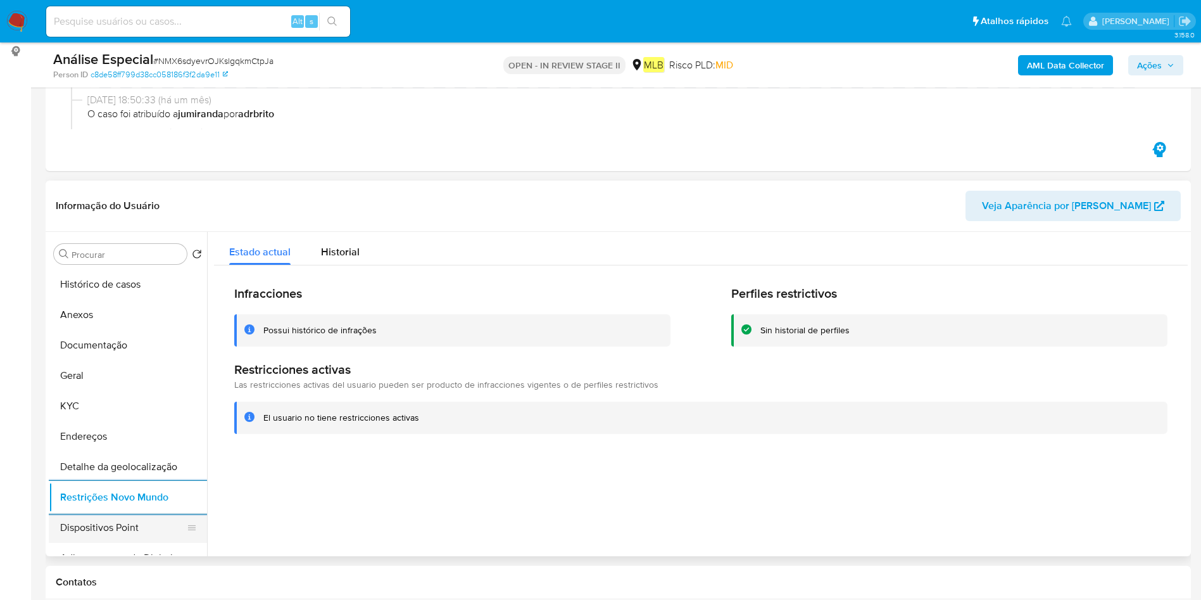
click at [83, 516] on button "Dispositivos Point" at bounding box center [123, 527] width 148 height 30
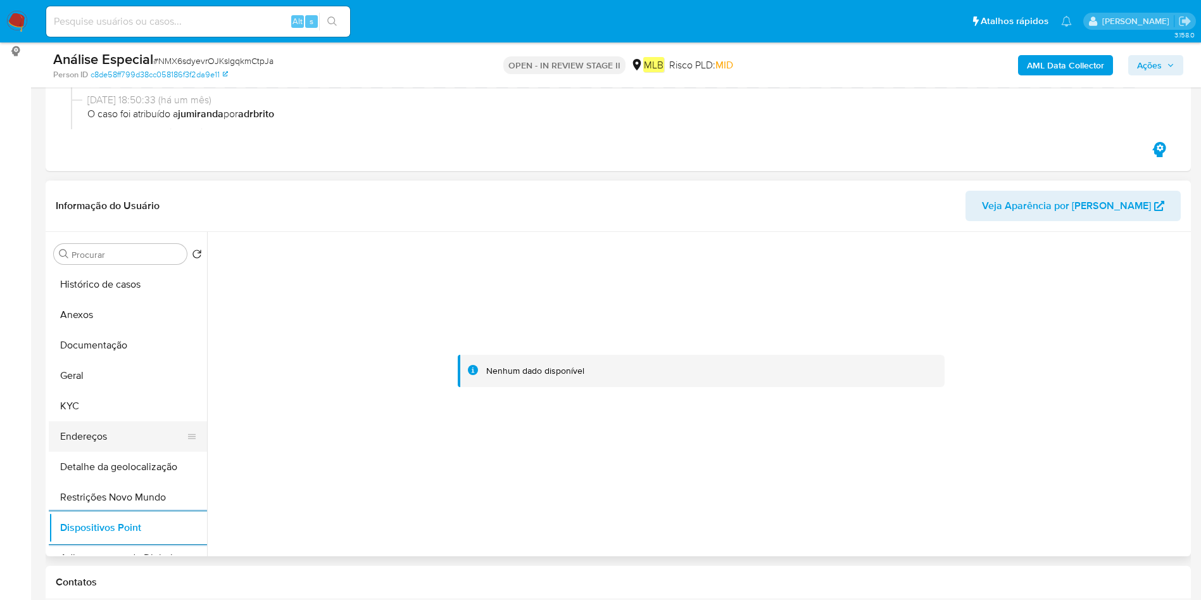
click at [91, 438] on button "Endereços" at bounding box center [123, 436] width 148 height 30
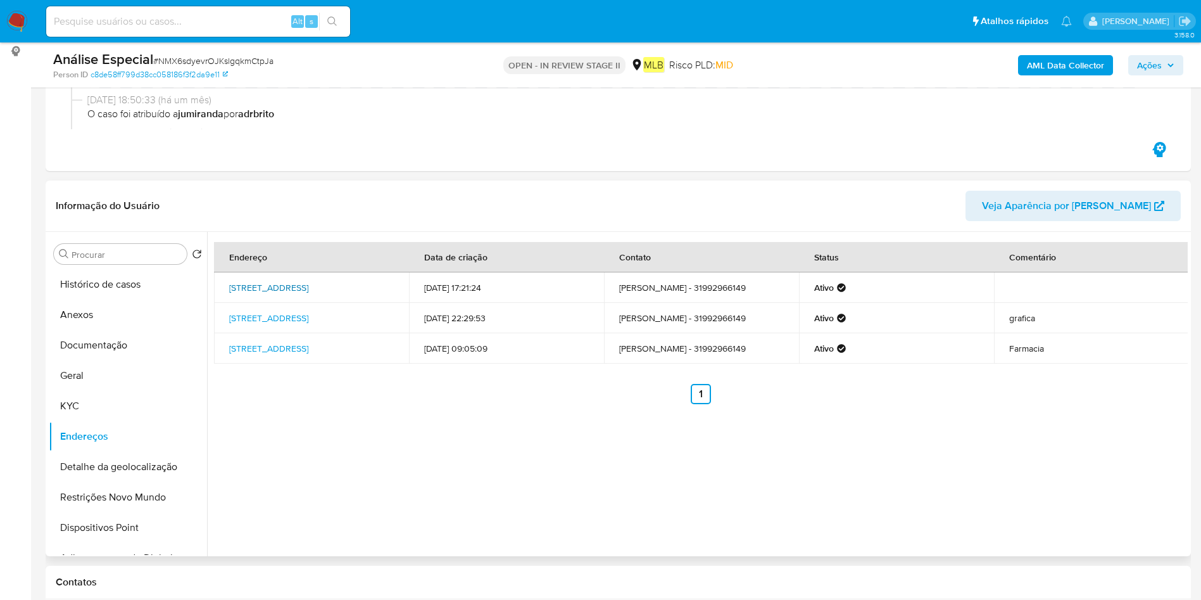
drag, startPoint x: 224, startPoint y: 280, endPoint x: 254, endPoint y: 294, distance: 32.9
click at [254, 294] on td "Avenida Rio Negro 523, Contagem, Minas Gerais, 32280000, Brasil 523" at bounding box center [311, 287] width 195 height 30
copy link "Avenida Rio Negro 523, Contagem, Minas Gerais"
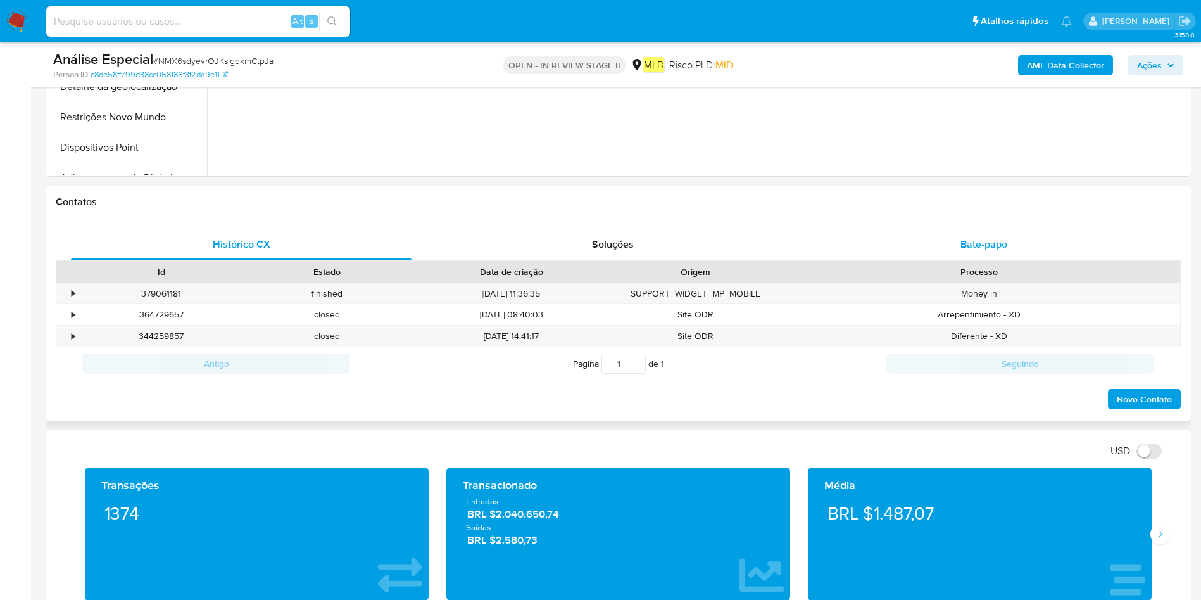
click at [942, 234] on div "Bate-papo" at bounding box center [984, 244] width 341 height 30
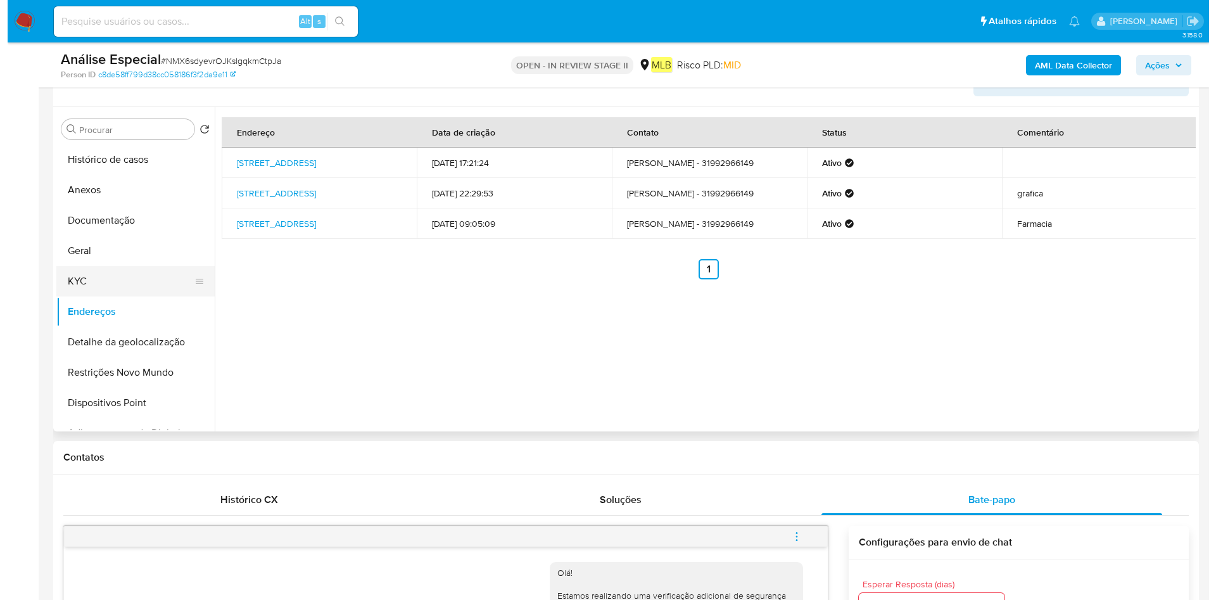
scroll to position [285, 0]
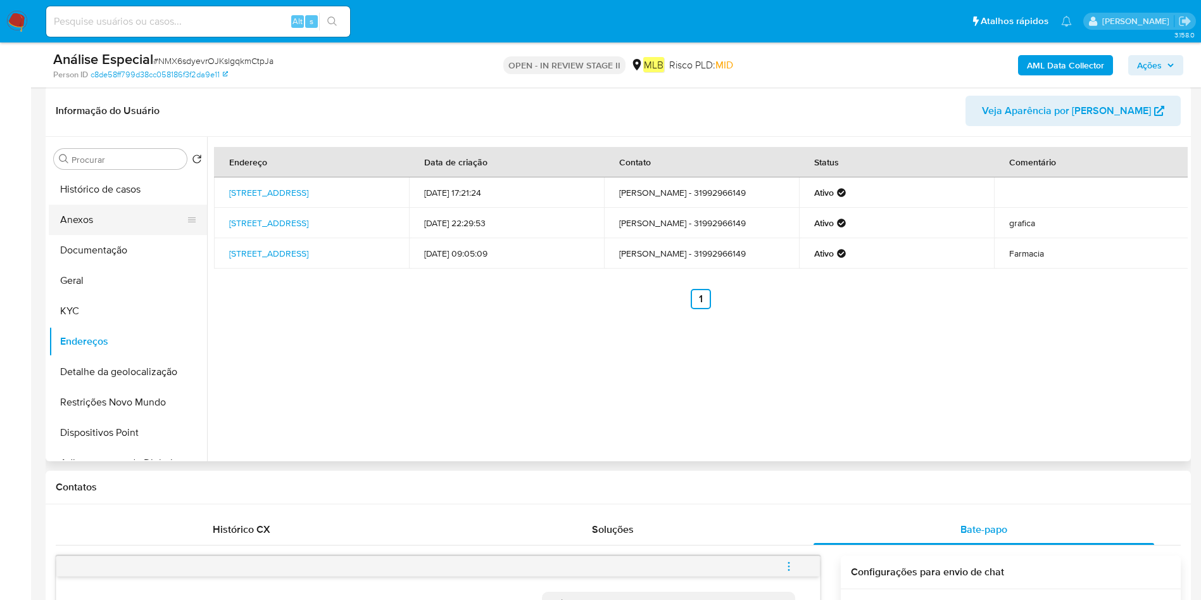
click at [104, 226] on button "Anexos" at bounding box center [123, 220] width 148 height 30
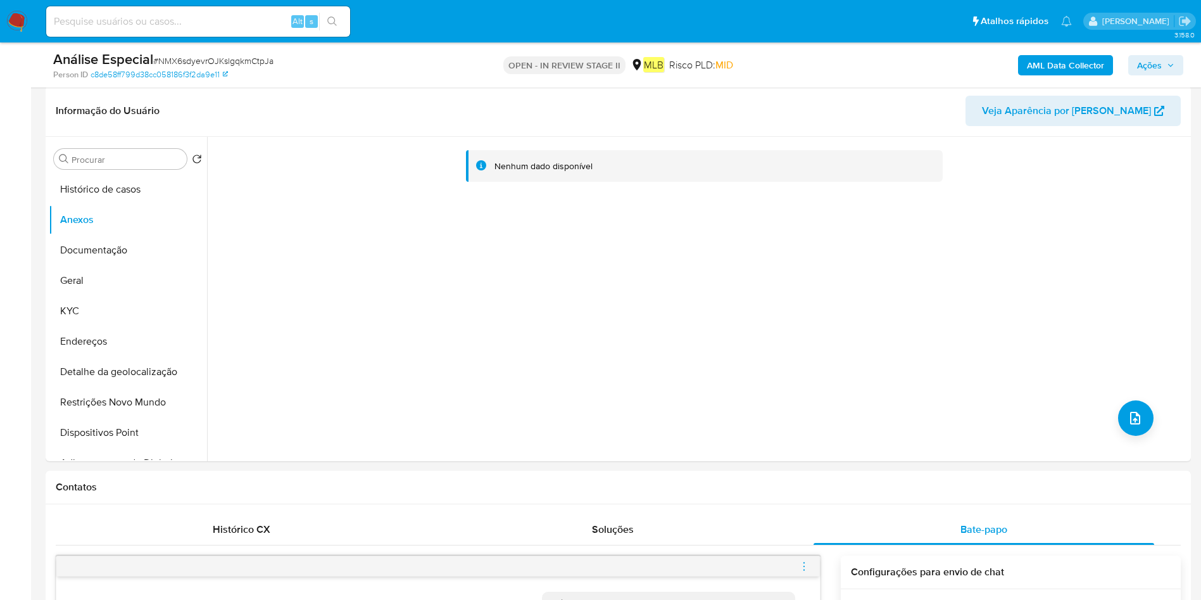
click at [1083, 61] on b "AML Data Collector" at bounding box center [1065, 65] width 77 height 20
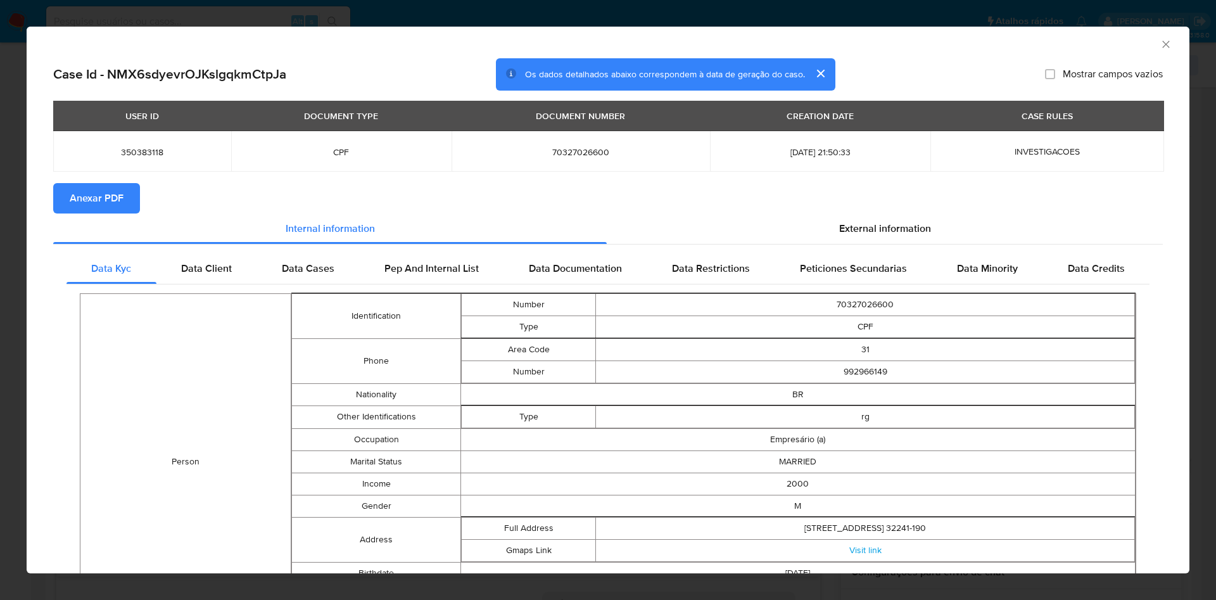
click at [127, 201] on button "Anexar PDF" at bounding box center [96, 198] width 87 height 30
click at [1159, 40] on icon "Fechar a janela" at bounding box center [1165, 44] width 13 height 13
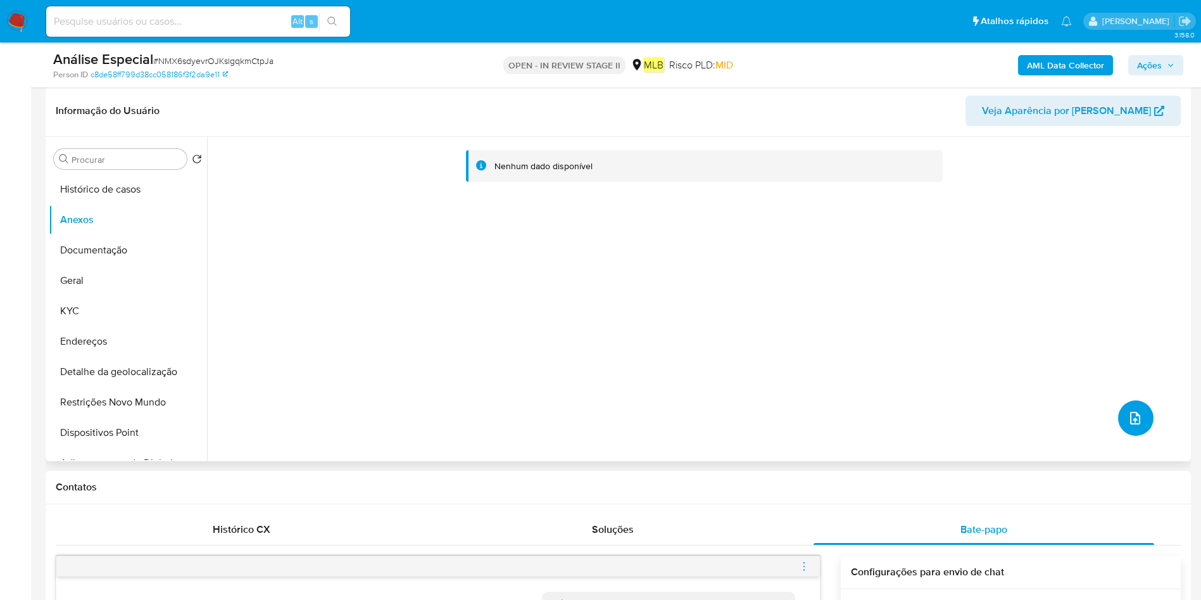
click at [1135, 404] on button "upload-file" at bounding box center [1135, 417] width 35 height 35
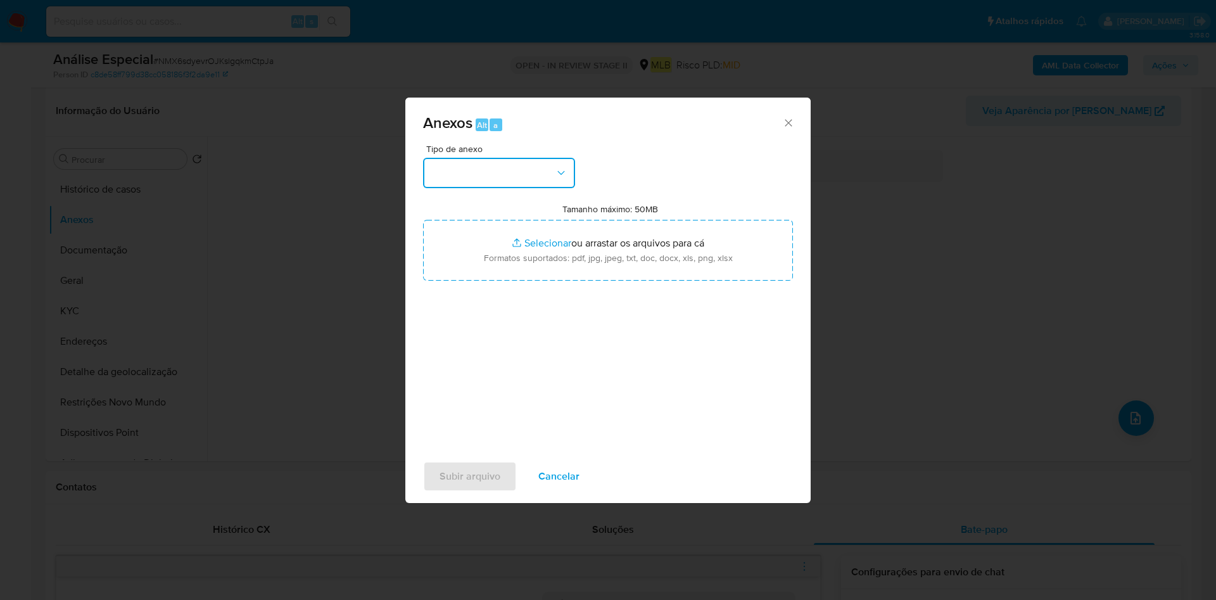
click at [468, 187] on button "button" at bounding box center [499, 173] width 152 height 30
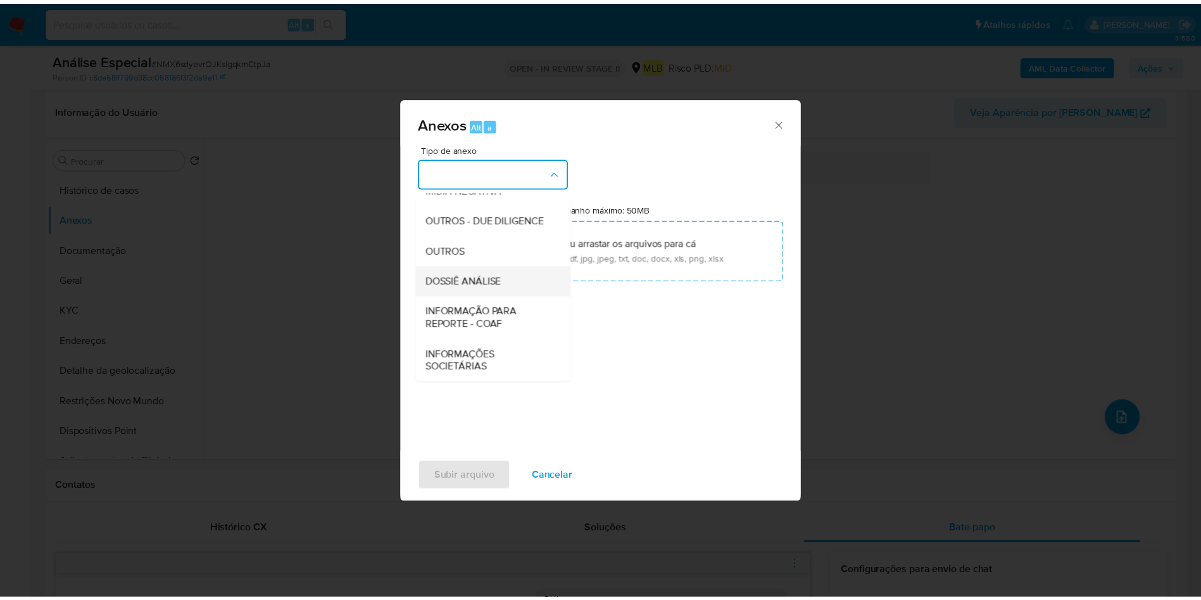
scroll to position [195, 0]
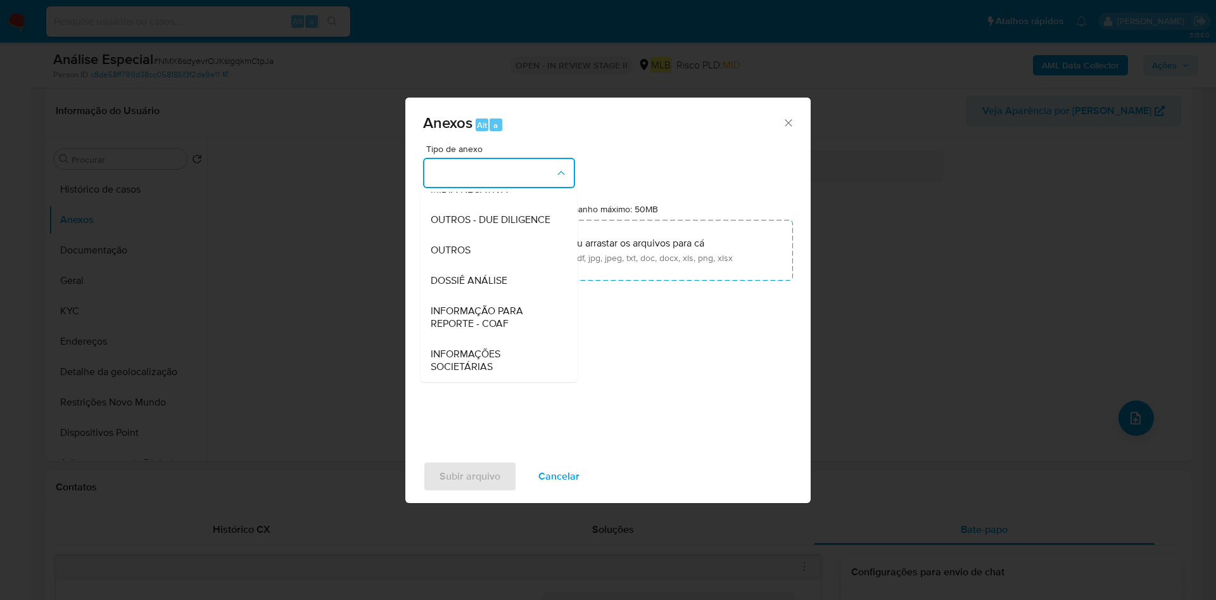
drag, startPoint x: 488, startPoint y: 250, endPoint x: 816, endPoint y: 194, distance: 332.2
click at [489, 249] on div "OUTROS" at bounding box center [495, 250] width 129 height 30
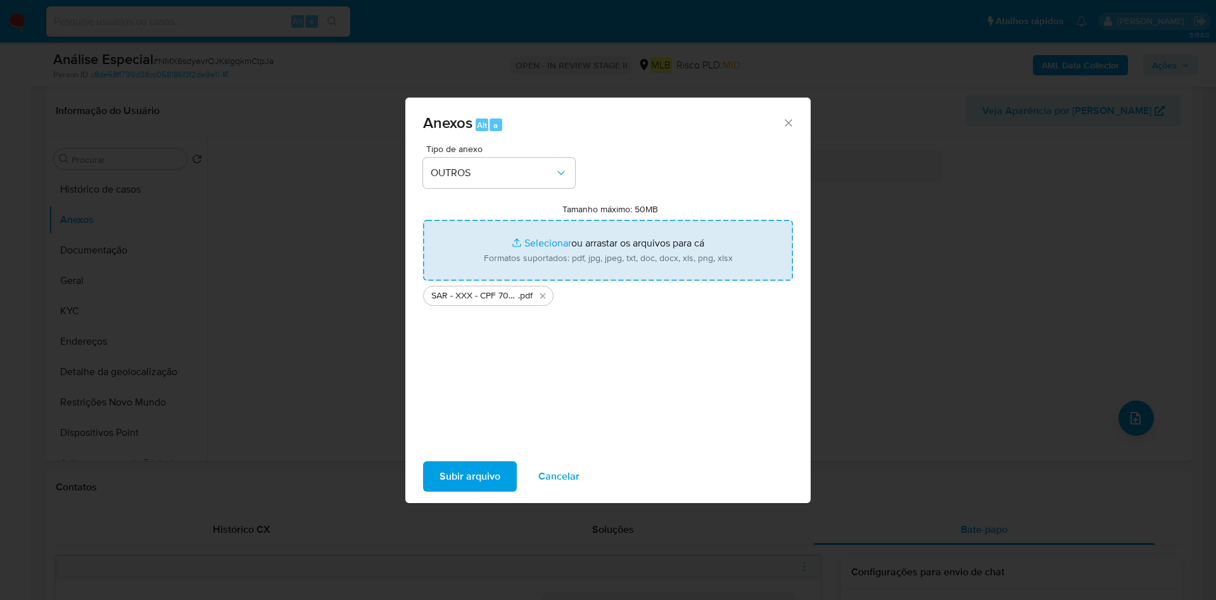
type input "C:\fakepath\Mulan 350383118_2025_09_10_13_18_27.xlsx"
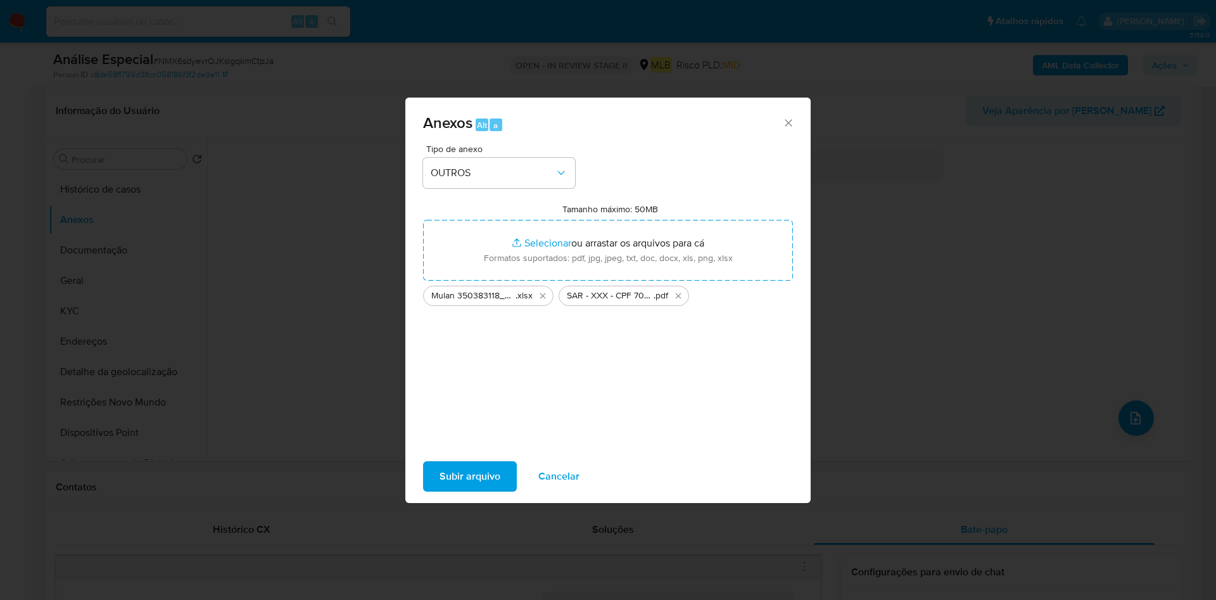
click at [477, 463] on span "Subir arquivo" at bounding box center [469, 476] width 61 height 28
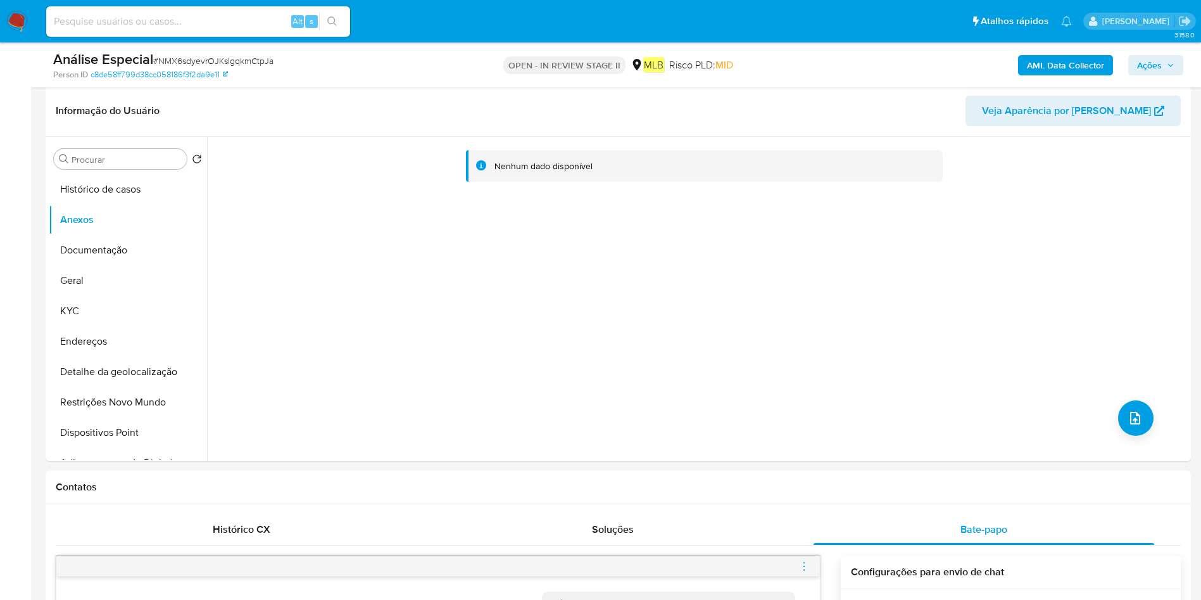
click at [1164, 61] on span "Ações" at bounding box center [1155, 65] width 37 height 18
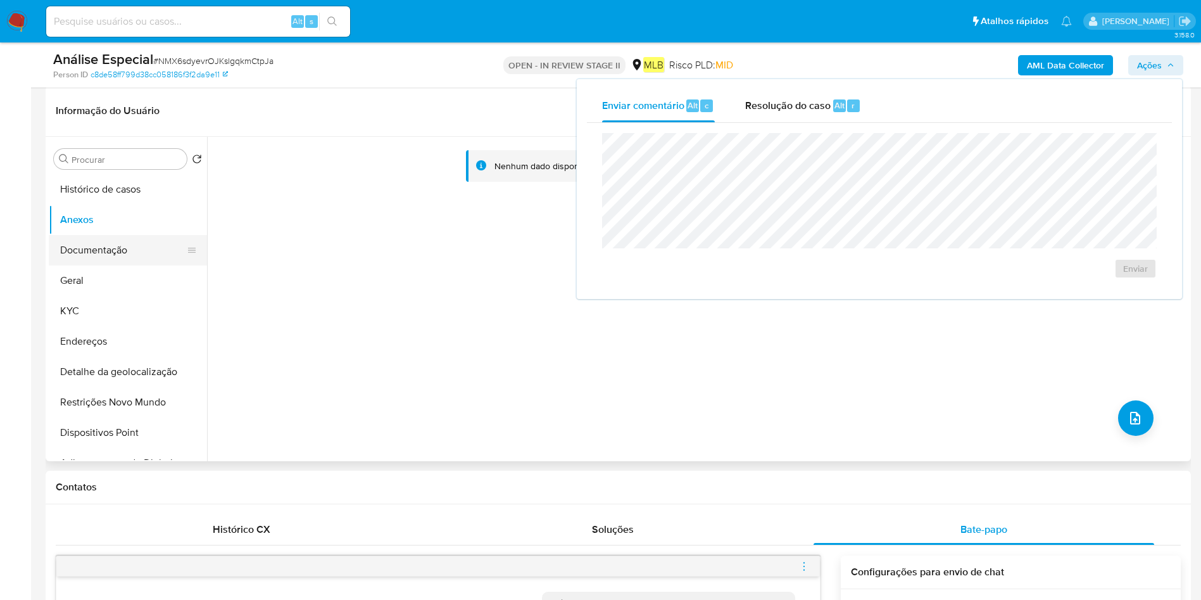
click at [87, 258] on button "Documentação" at bounding box center [123, 250] width 148 height 30
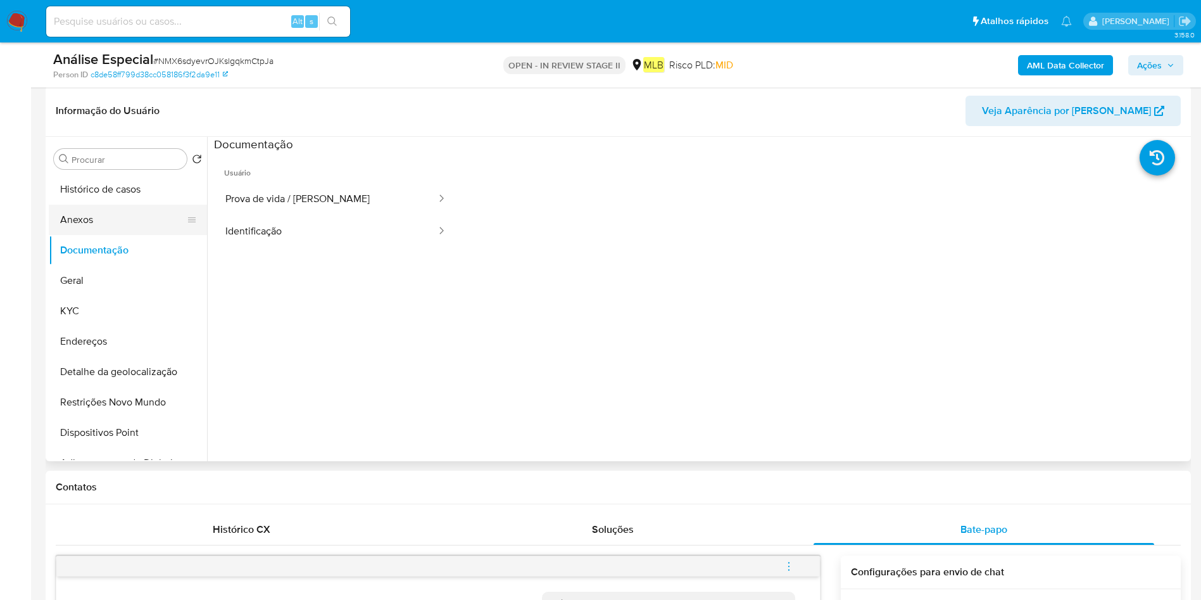
click at [96, 218] on button "Anexos" at bounding box center [123, 220] width 148 height 30
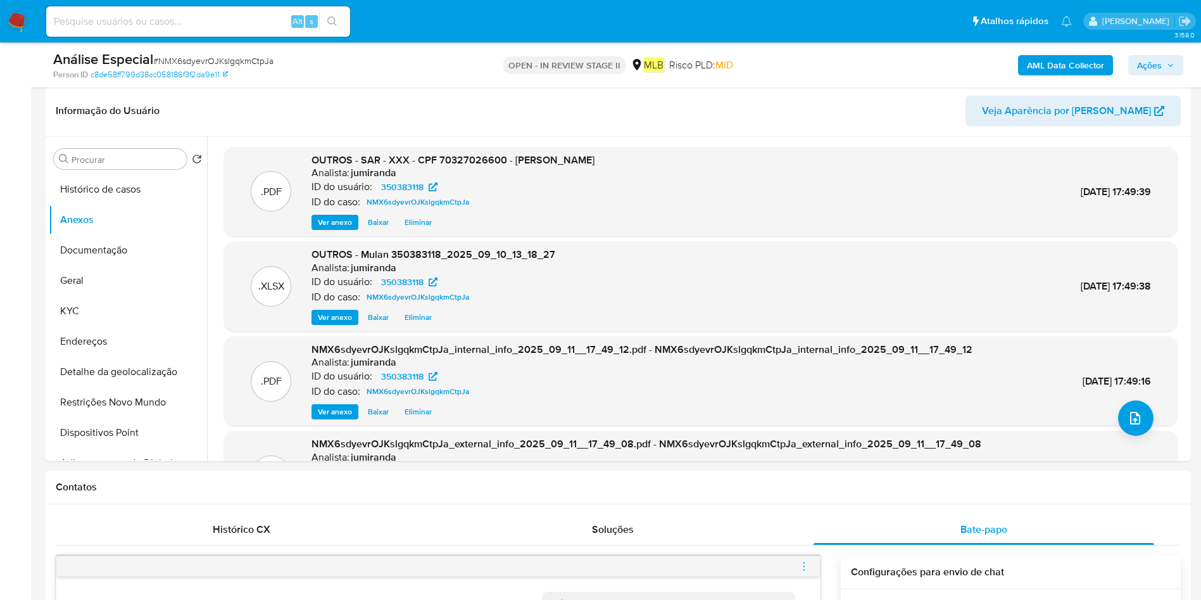
click at [1162, 63] on span "Ações" at bounding box center [1155, 65] width 37 height 18
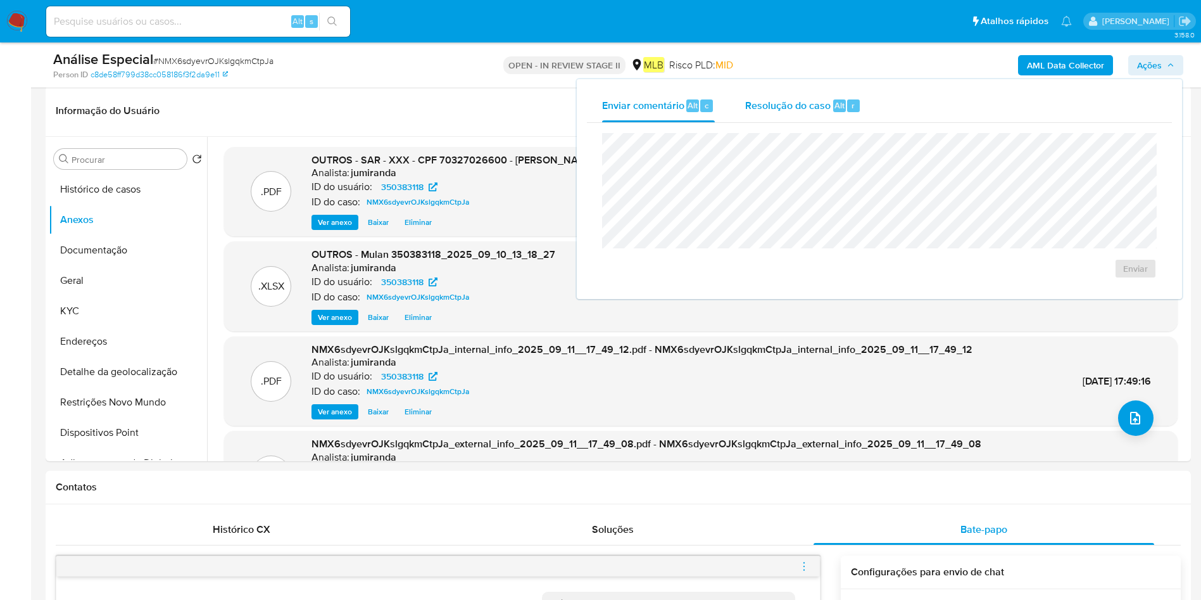
click at [826, 110] on span "Resolução do caso" at bounding box center [787, 105] width 85 height 15
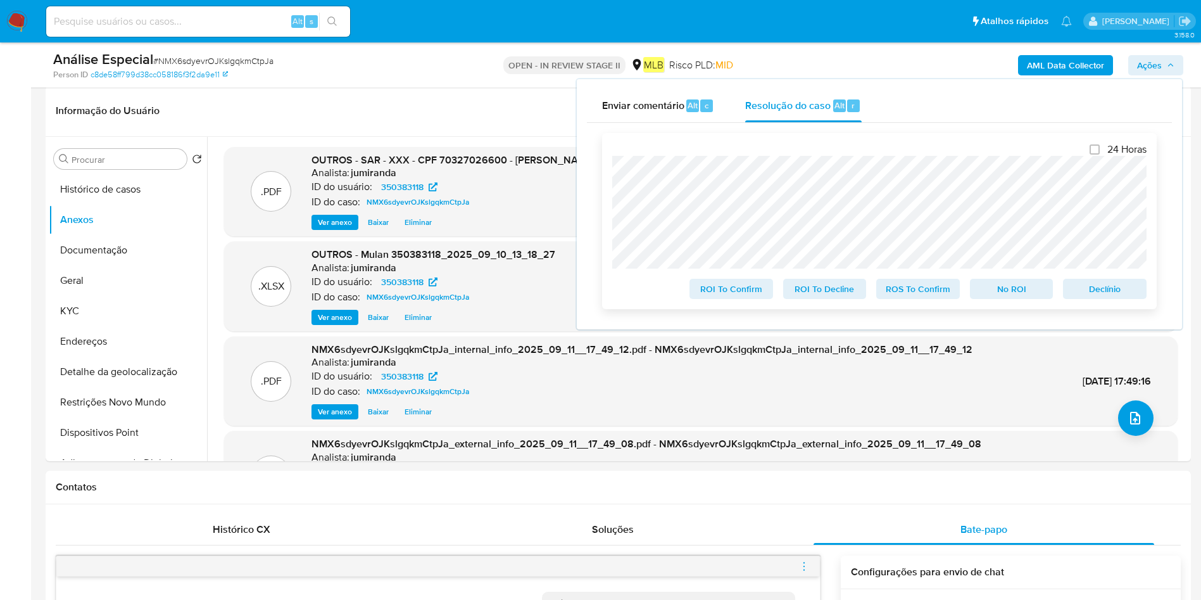
click at [931, 293] on span "ROS To Confirm" at bounding box center [918, 289] width 66 height 18
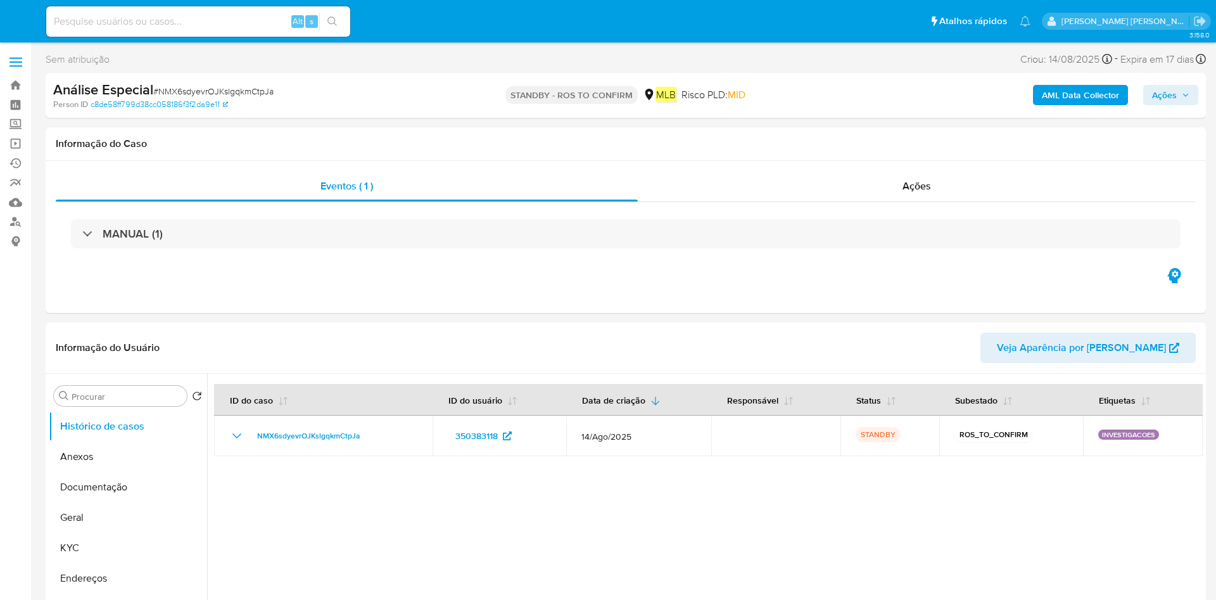
select select "10"
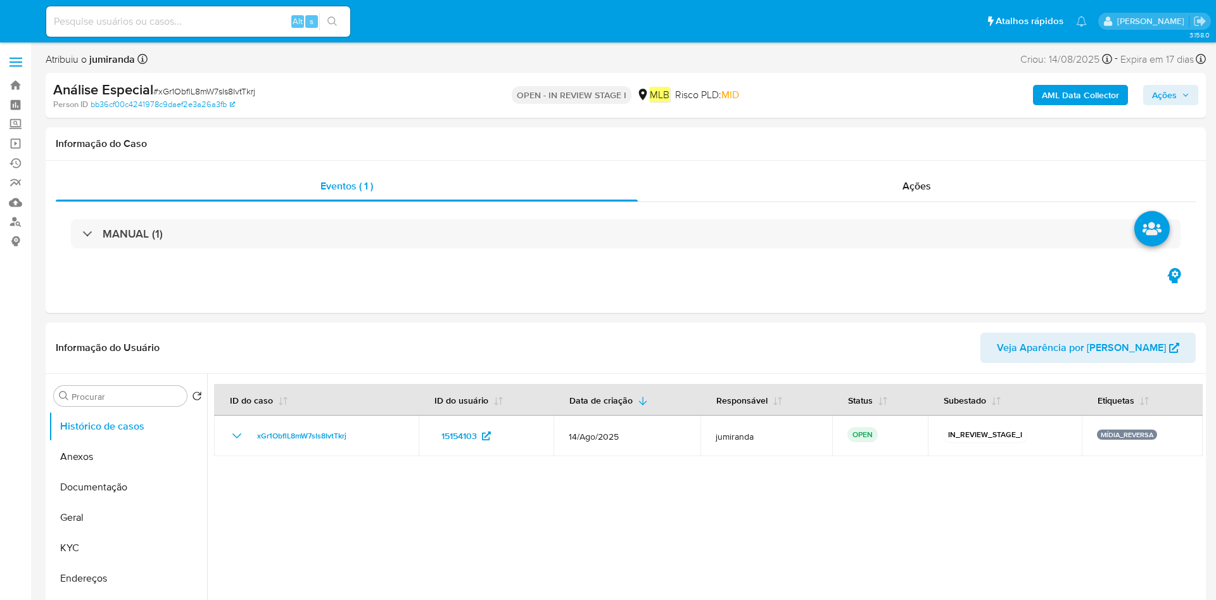
select select "10"
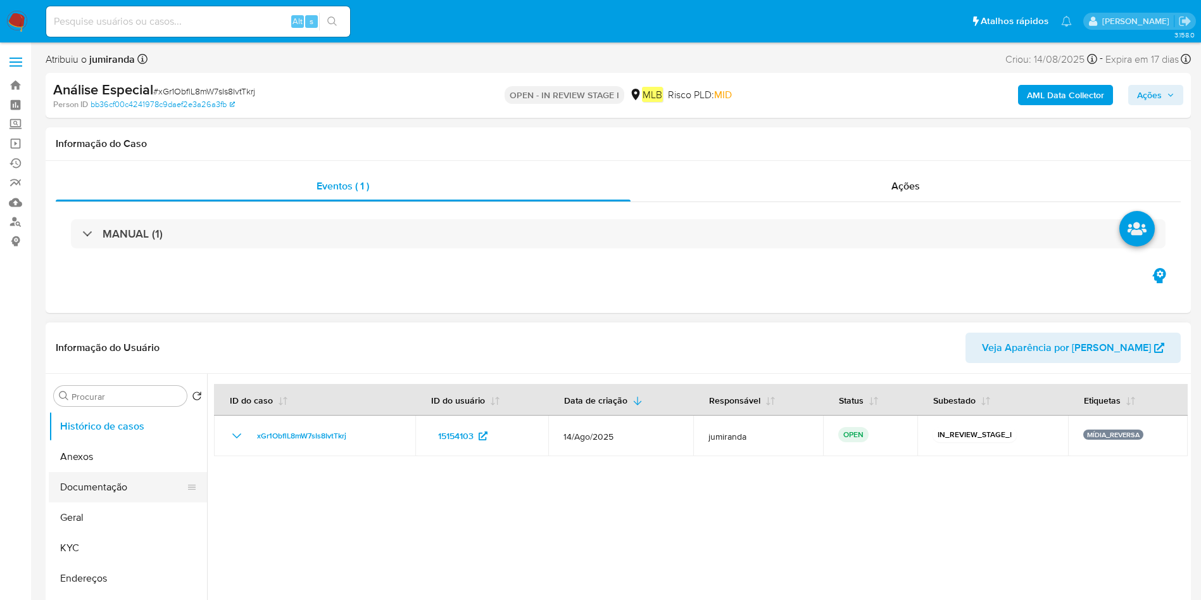
click at [82, 494] on button "Documentação" at bounding box center [123, 487] width 148 height 30
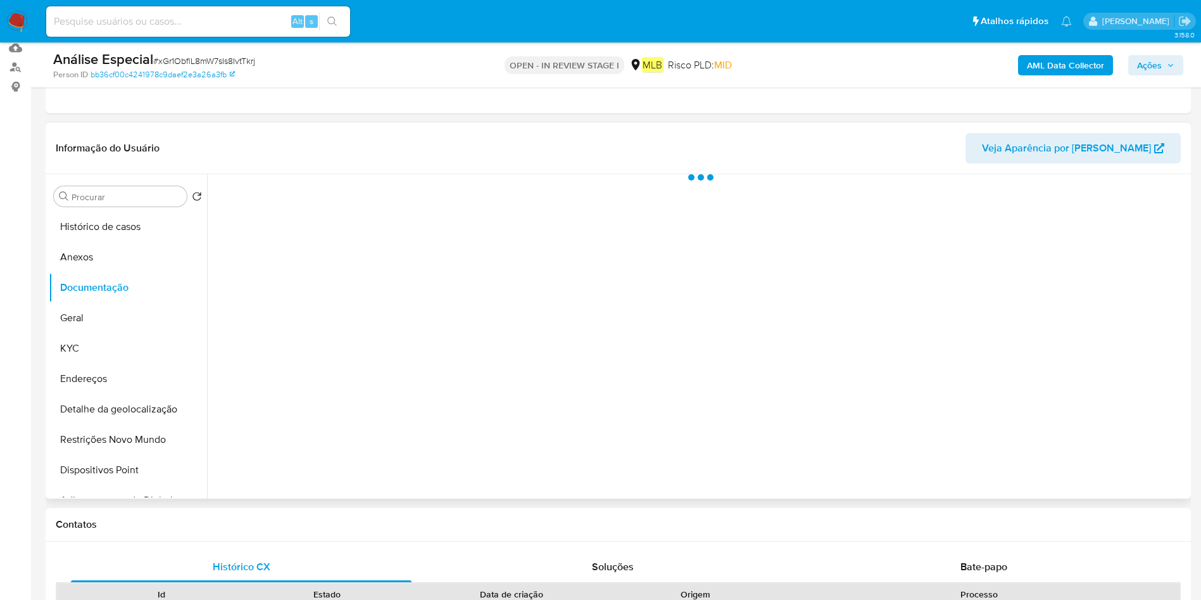
scroll to position [190, 0]
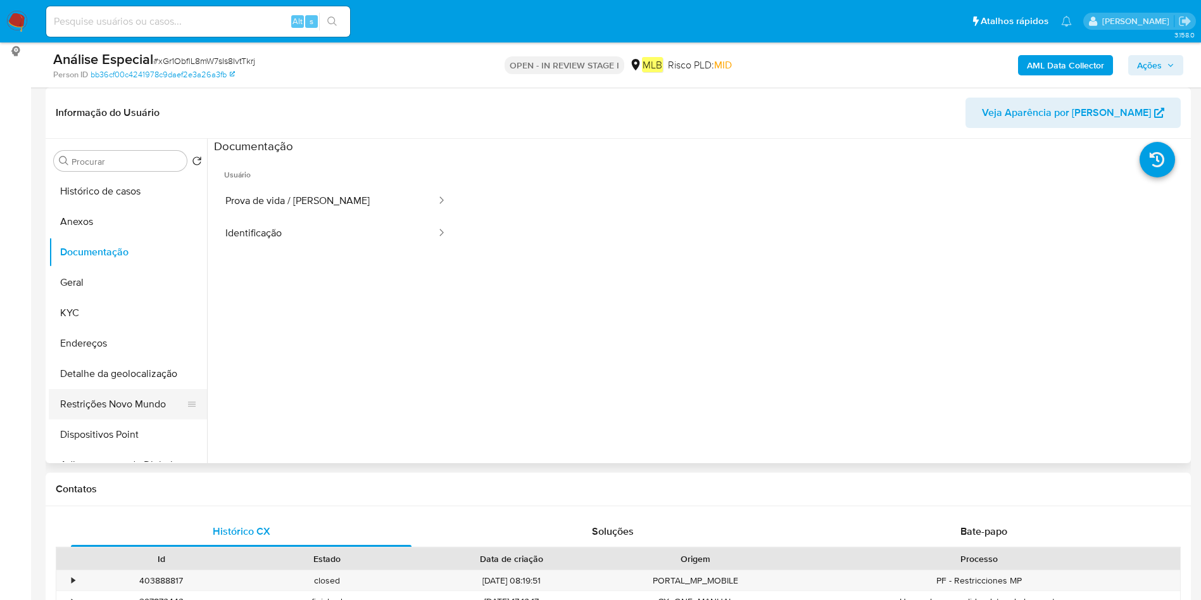
click at [99, 401] on button "Restrições Novo Mundo" at bounding box center [123, 404] width 148 height 30
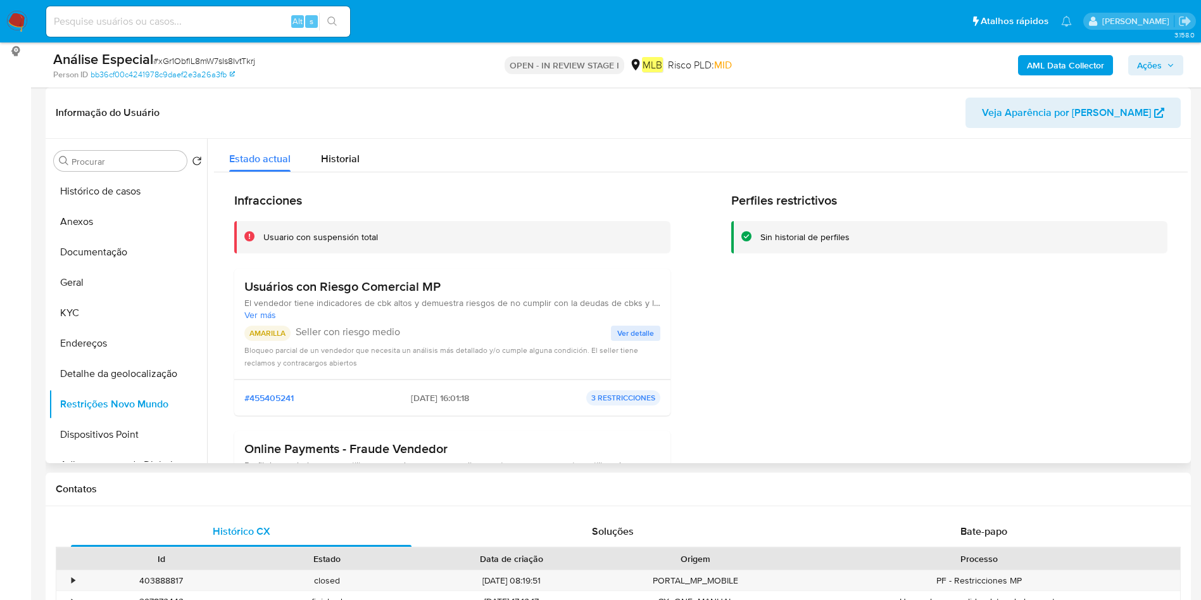
click at [400, 289] on h3 "Usuários con Riesgo Comercial MP" at bounding box center [452, 287] width 416 height 16
click at [619, 336] on span "Ver detalle" at bounding box center [635, 333] width 37 height 13
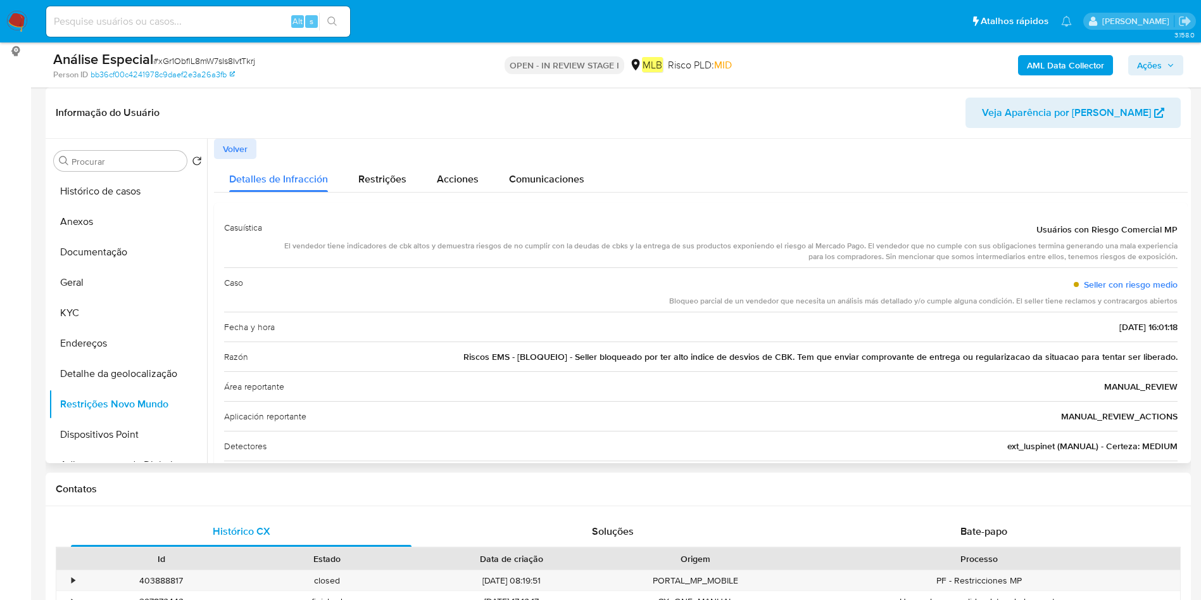
click at [591, 242] on div "El vendedor tiene indicadores de cbk altos y demuestra riesgos de no cumplir co…" at bounding box center [724, 252] width 905 height 22
click at [109, 298] on button "KYC" at bounding box center [123, 313] width 148 height 30
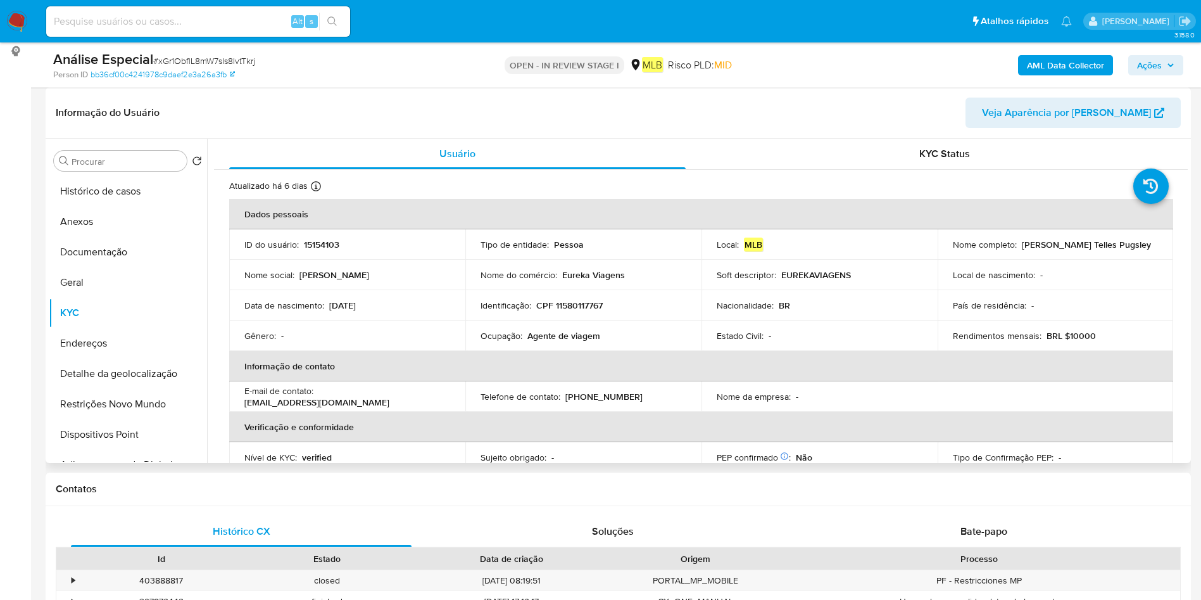
click at [574, 329] on td "Ocupação : Agente de viagem" at bounding box center [583, 335] width 236 height 30
click at [574, 330] on p "Agente de viagem" at bounding box center [563, 335] width 73 height 11
click at [574, 336] on p "Agente de viagem" at bounding box center [563, 335] width 73 height 11
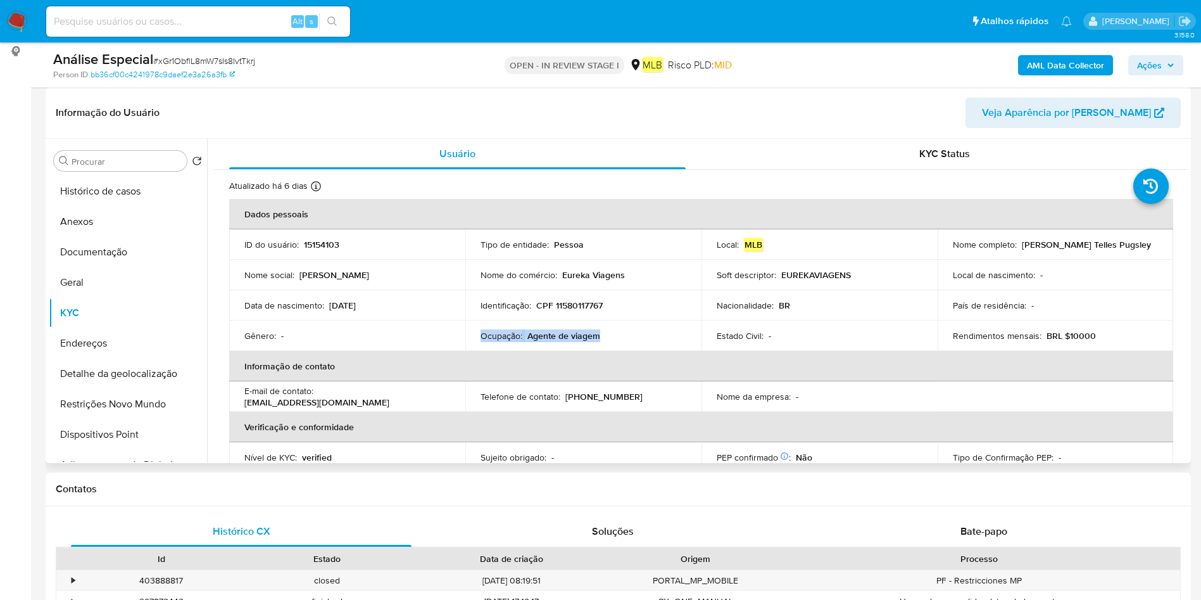
copy div "Ocupação : Agente de viagem"
click at [123, 218] on button "Anexos" at bounding box center [123, 221] width 148 height 30
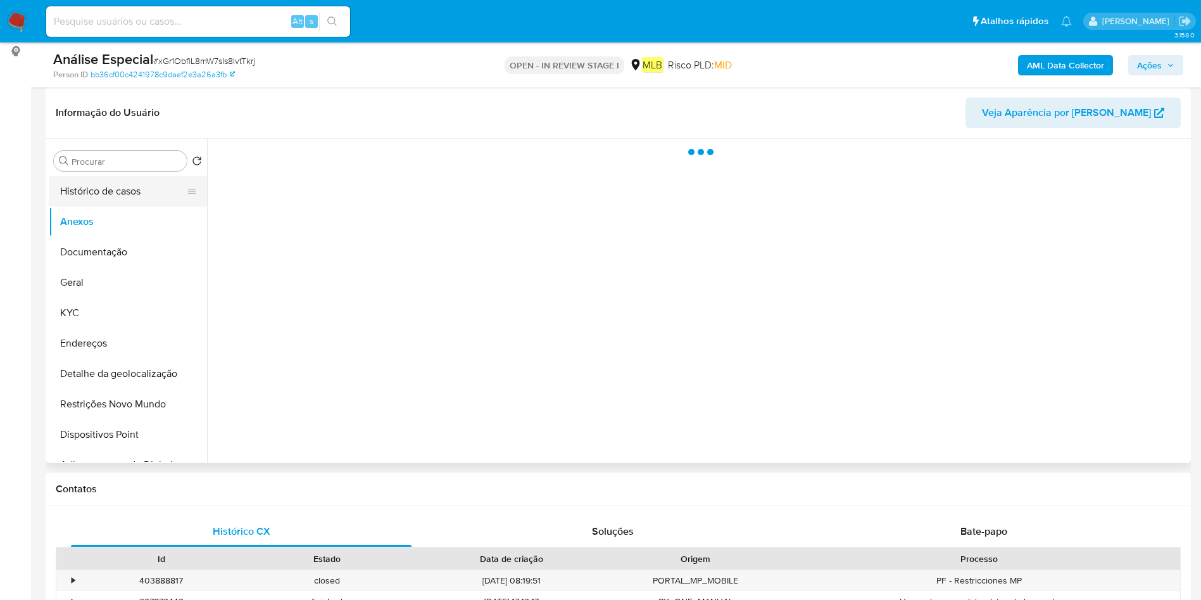
click at [151, 189] on button "Histórico de casos" at bounding box center [123, 191] width 148 height 30
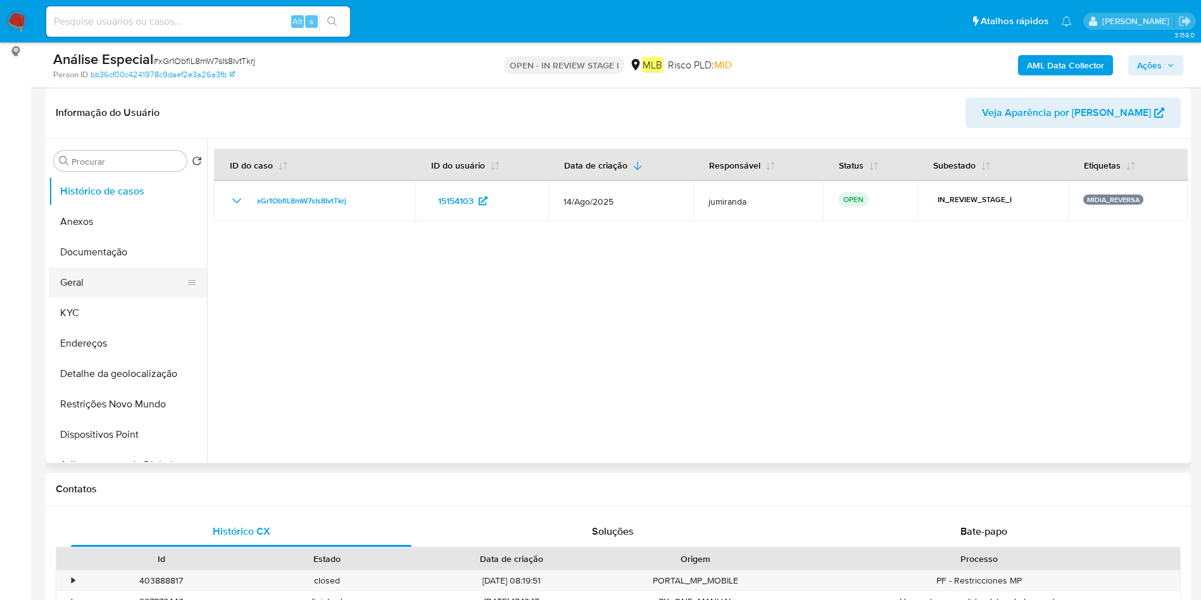
click at [108, 290] on button "Geral" at bounding box center [123, 282] width 148 height 30
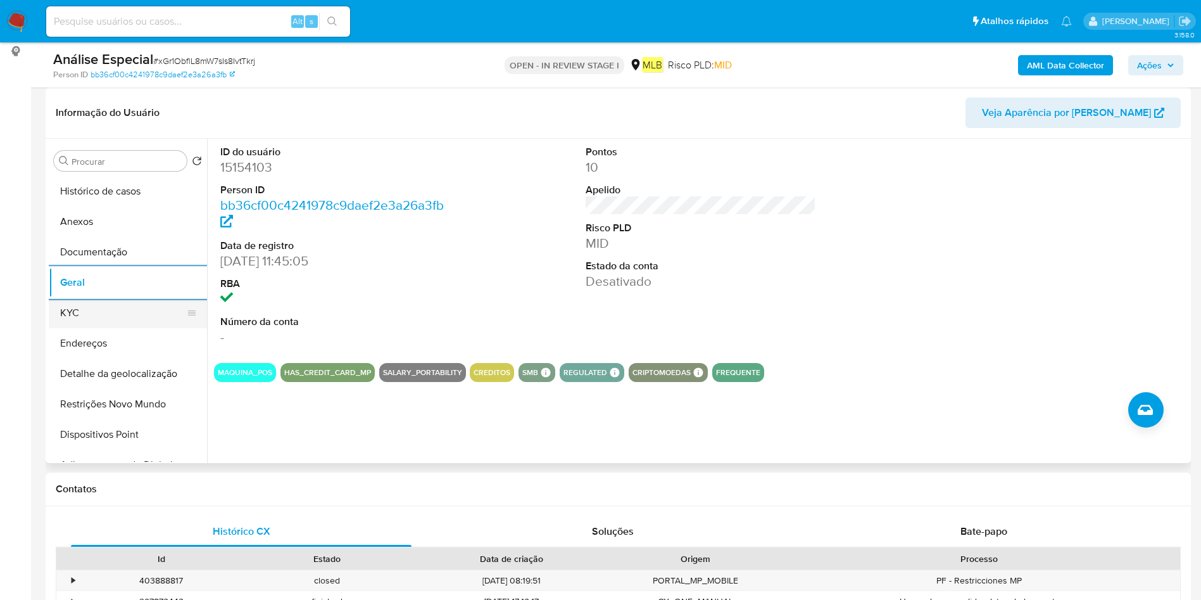
click at [137, 302] on button "KYC" at bounding box center [123, 313] width 148 height 30
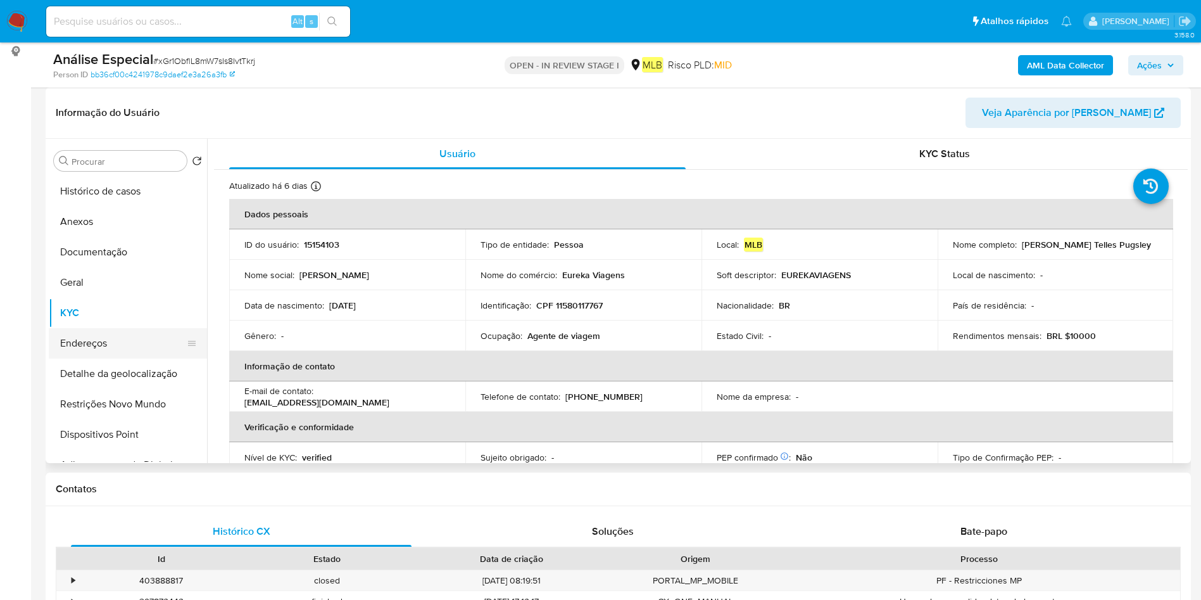
click at [145, 352] on button "Endereços" at bounding box center [123, 343] width 148 height 30
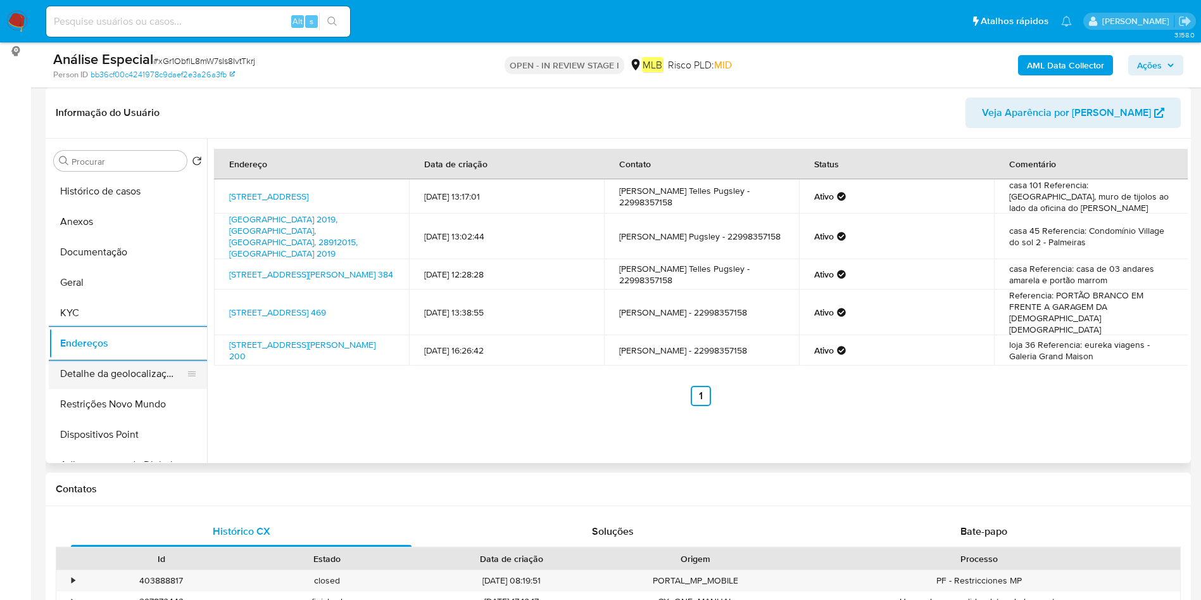
click at [102, 378] on button "Detalhe da geolocalização" at bounding box center [123, 373] width 148 height 30
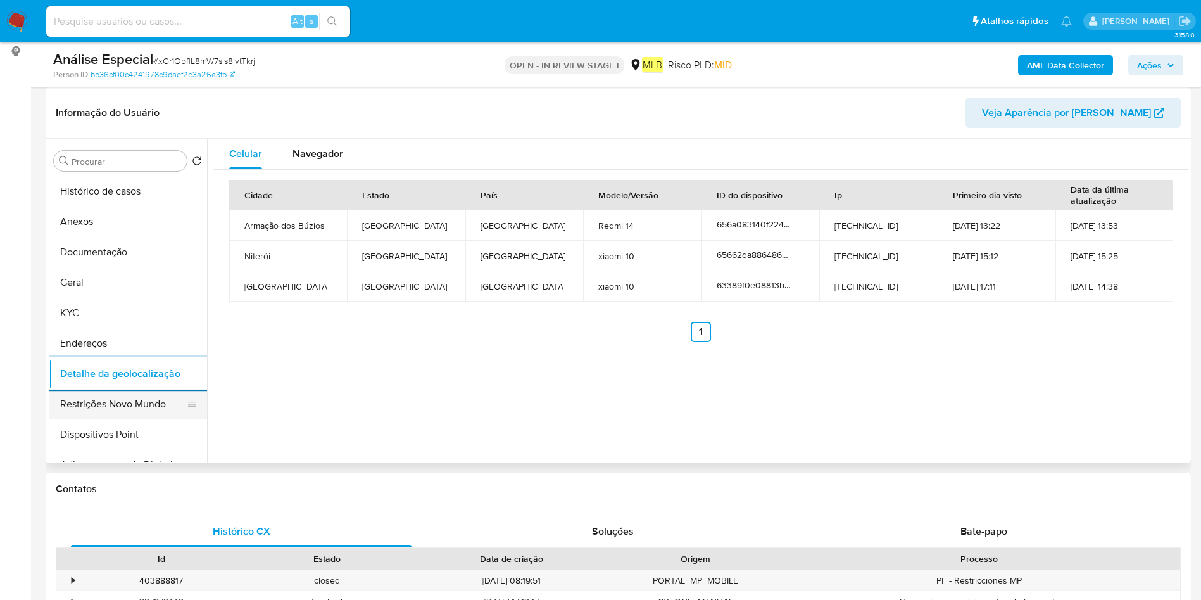
click at [122, 408] on button "Restrições Novo Mundo" at bounding box center [123, 404] width 148 height 30
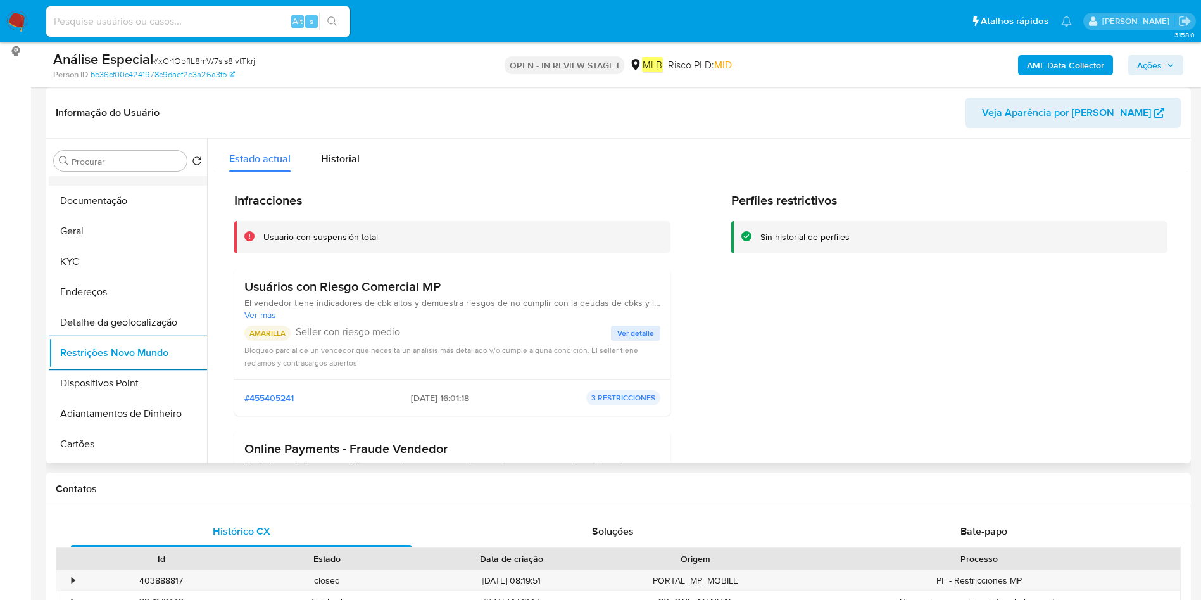
scroll to position [95, 0]
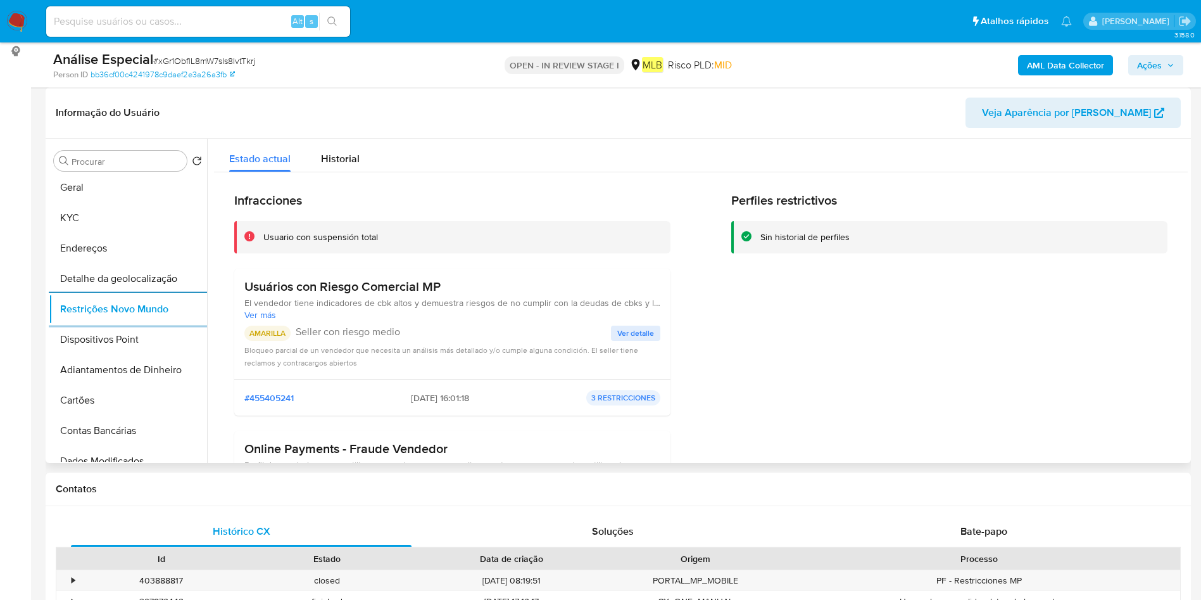
drag, startPoint x: 130, startPoint y: 341, endPoint x: 207, endPoint y: 325, distance: 78.1
click at [130, 340] on button "Dispositivos Point" at bounding box center [128, 339] width 158 height 30
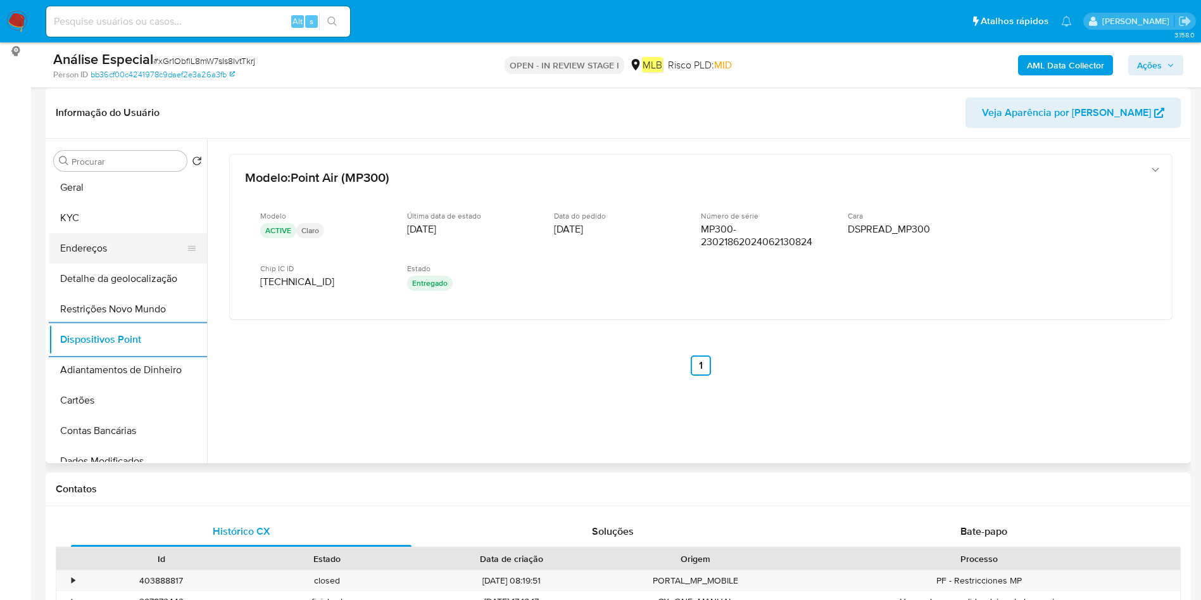
click at [126, 251] on button "Endereços" at bounding box center [123, 248] width 148 height 30
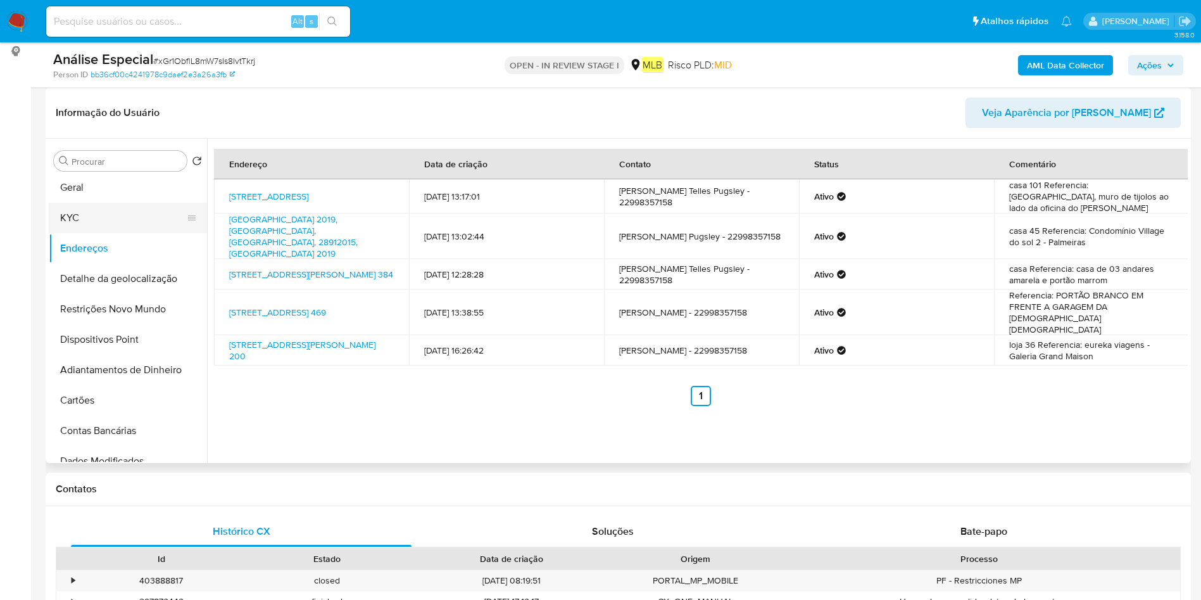
click at [136, 224] on button "KYC" at bounding box center [123, 218] width 148 height 30
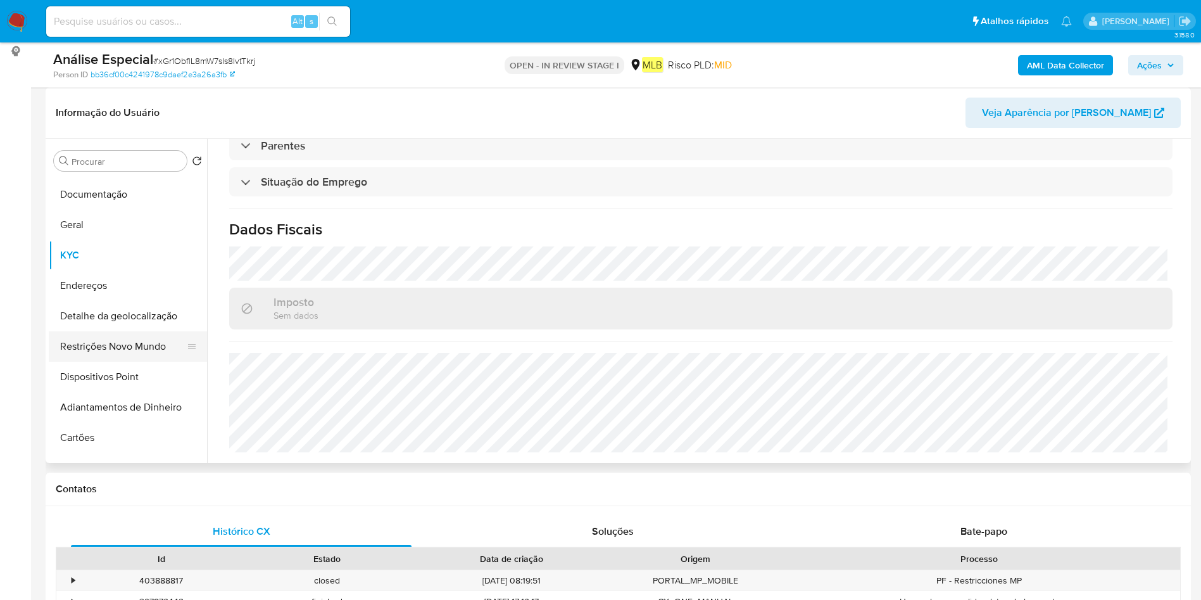
scroll to position [0, 0]
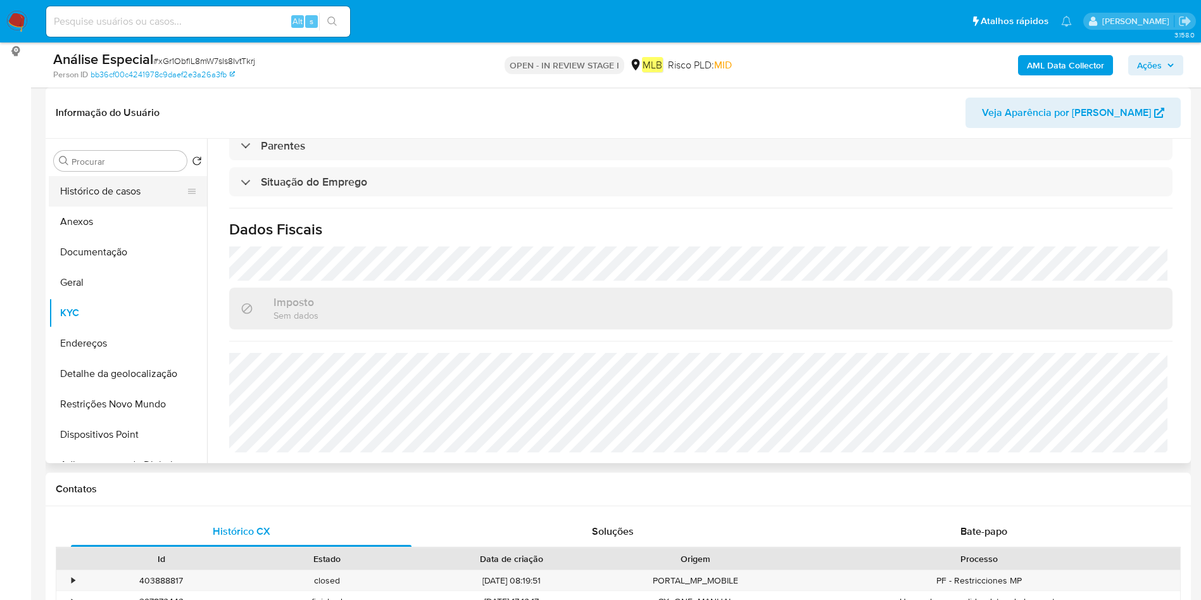
click at [106, 184] on button "Histórico de casos" at bounding box center [123, 191] width 148 height 30
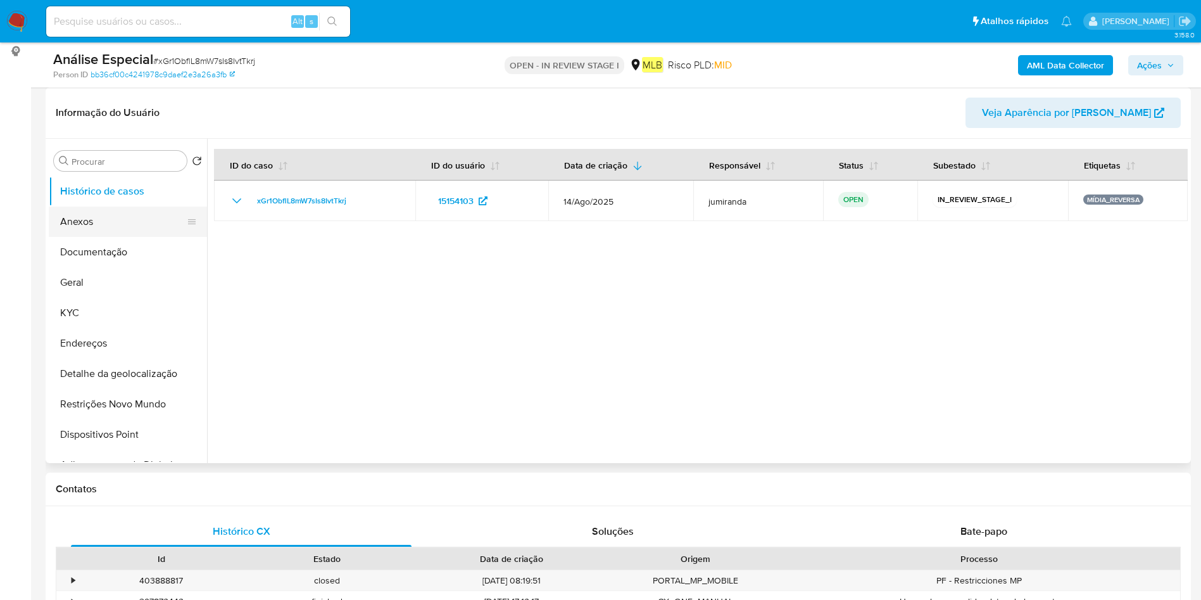
click at [129, 216] on button "Anexos" at bounding box center [123, 221] width 148 height 30
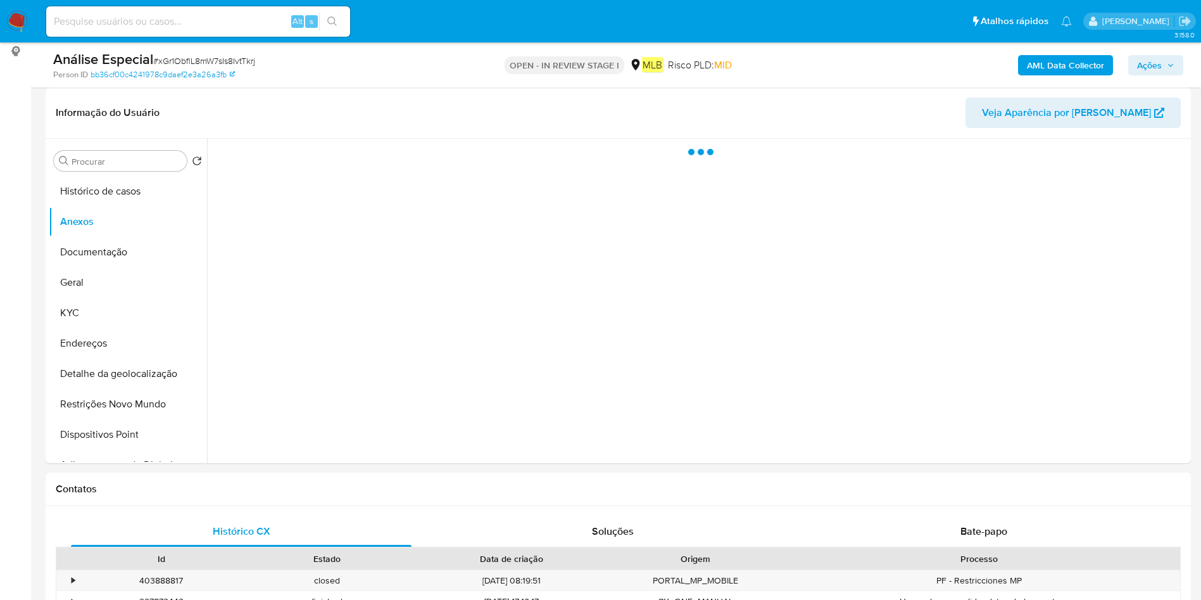
click at [1042, 65] on b "AML Data Collector" at bounding box center [1065, 65] width 77 height 20
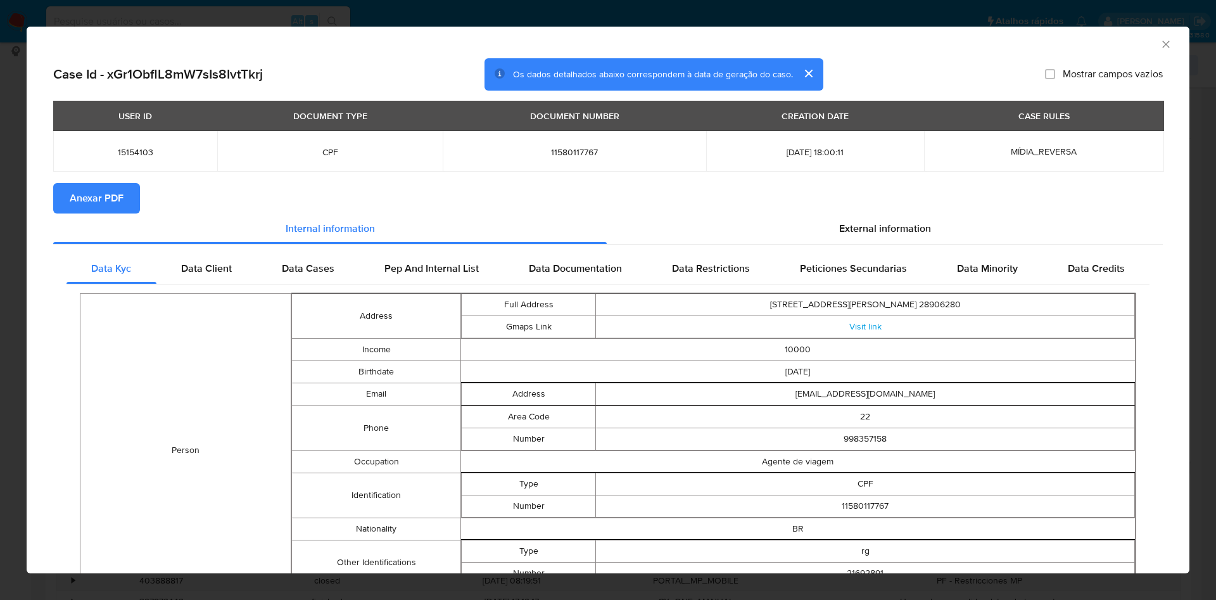
click at [107, 196] on span "Anexar PDF" at bounding box center [97, 198] width 54 height 28
drag, startPoint x: 1156, startPoint y: 44, endPoint x: 1149, endPoint y: 56, distance: 14.5
click at [1159, 41] on icon "Fechar a janela" at bounding box center [1165, 44] width 13 height 13
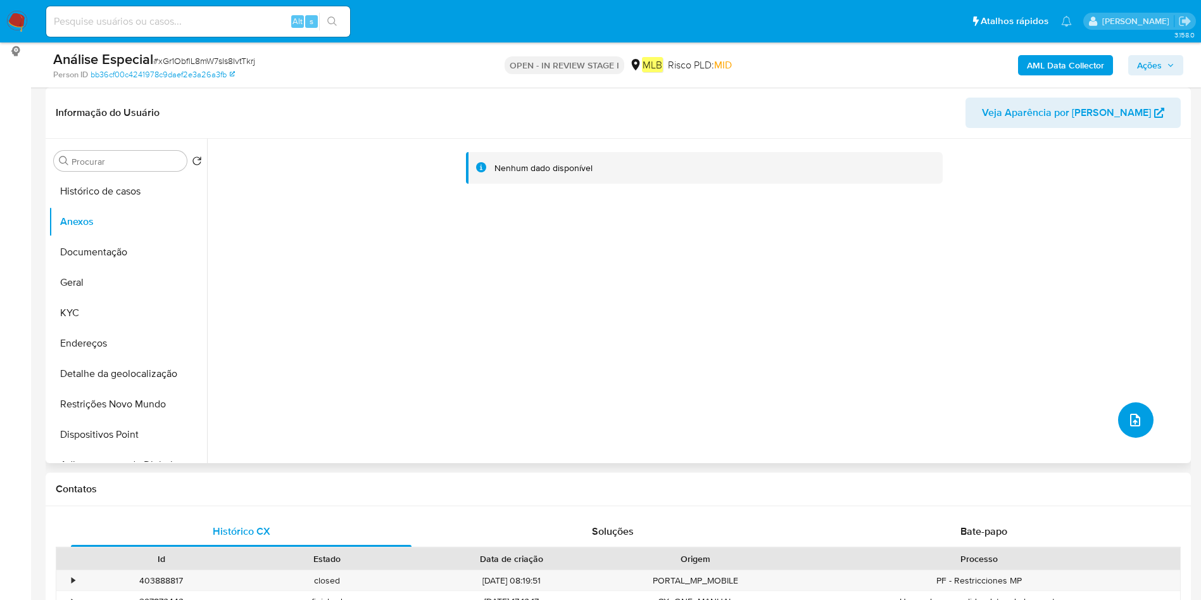
click at [1142, 405] on button "upload-file" at bounding box center [1135, 419] width 35 height 35
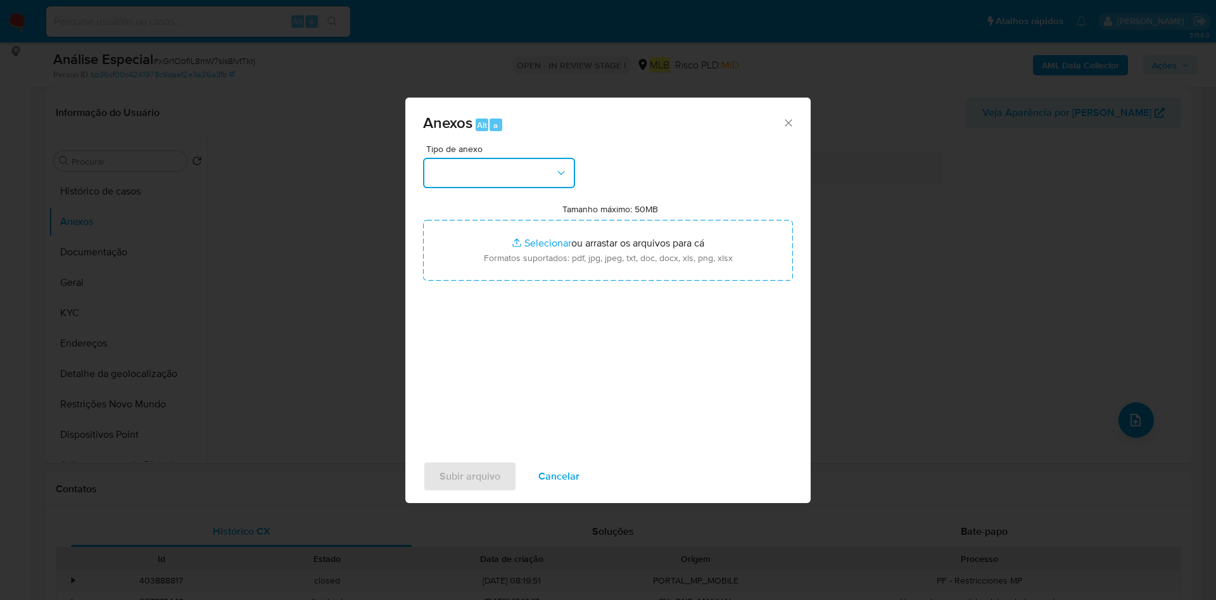
click at [538, 178] on button "button" at bounding box center [499, 173] width 152 height 30
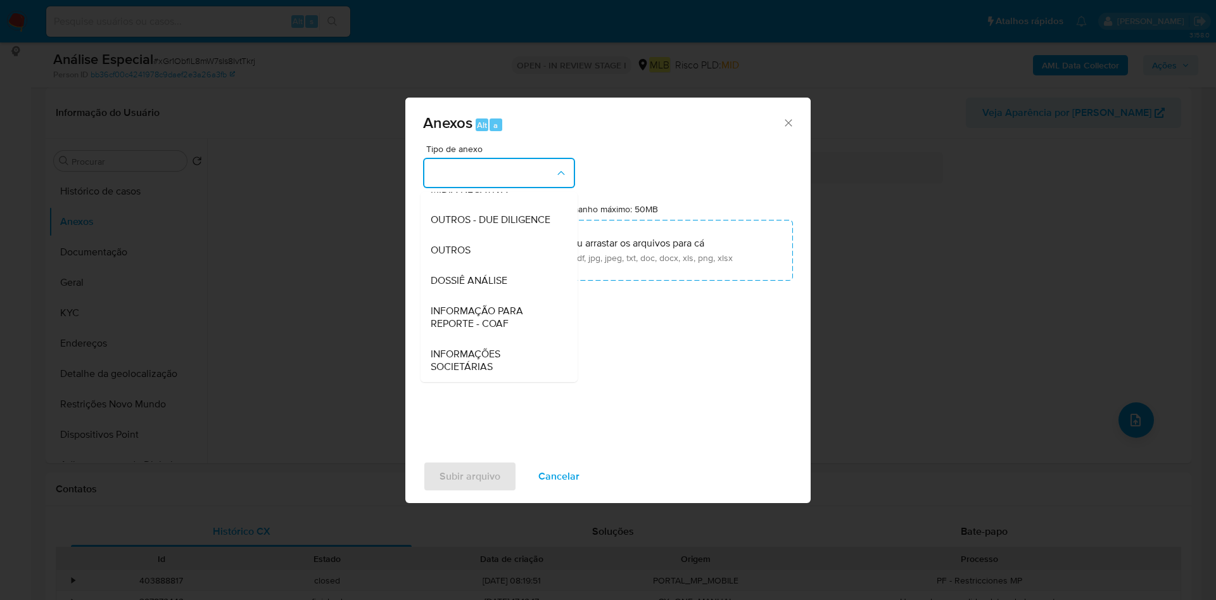
scroll to position [195, 0]
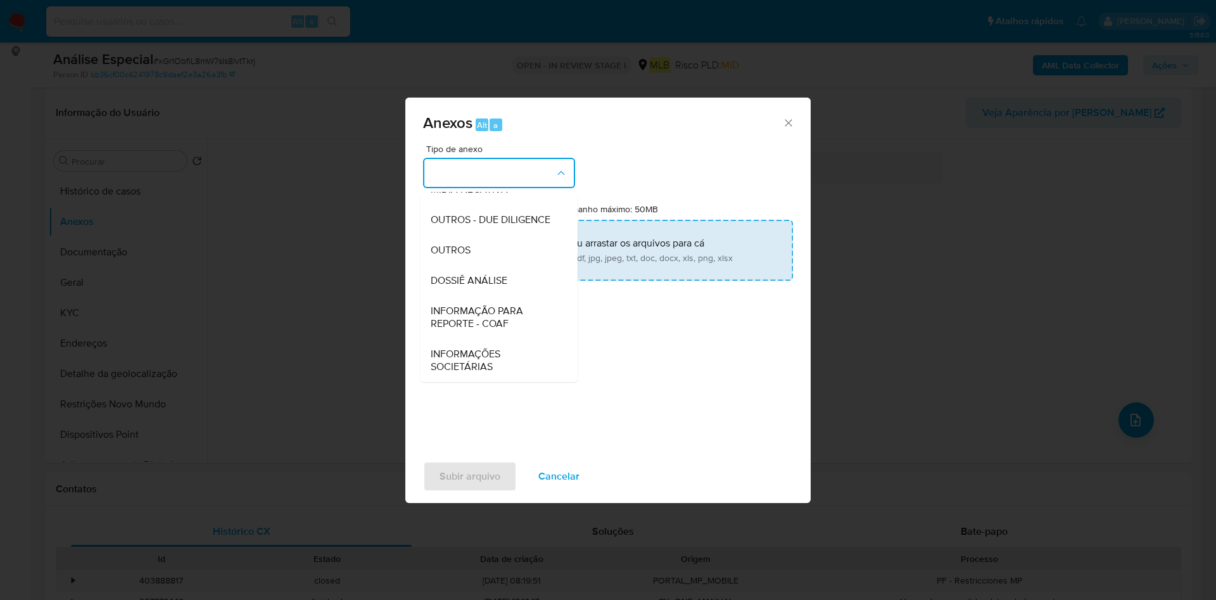
click at [493, 232] on div "OUTROS - DUE DILIGENCE" at bounding box center [495, 220] width 129 height 30
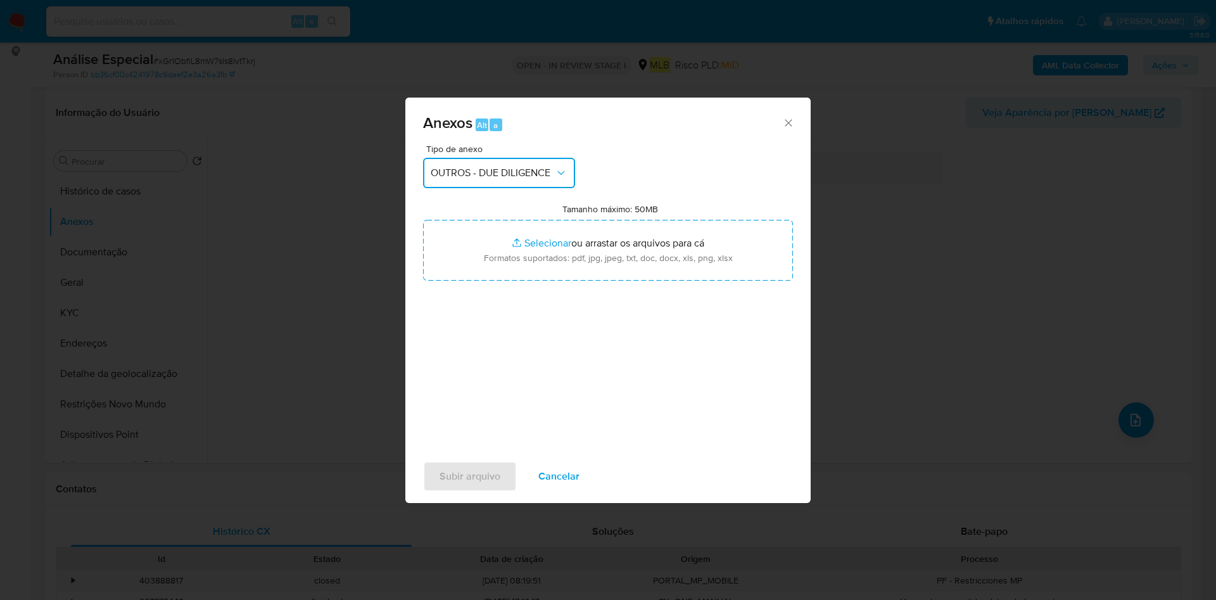
drag, startPoint x: 526, startPoint y: 160, endPoint x: 526, endPoint y: 184, distance: 24.7
click at [526, 162] on button "OUTROS - DUE DILIGENCE" at bounding box center [499, 173] width 152 height 30
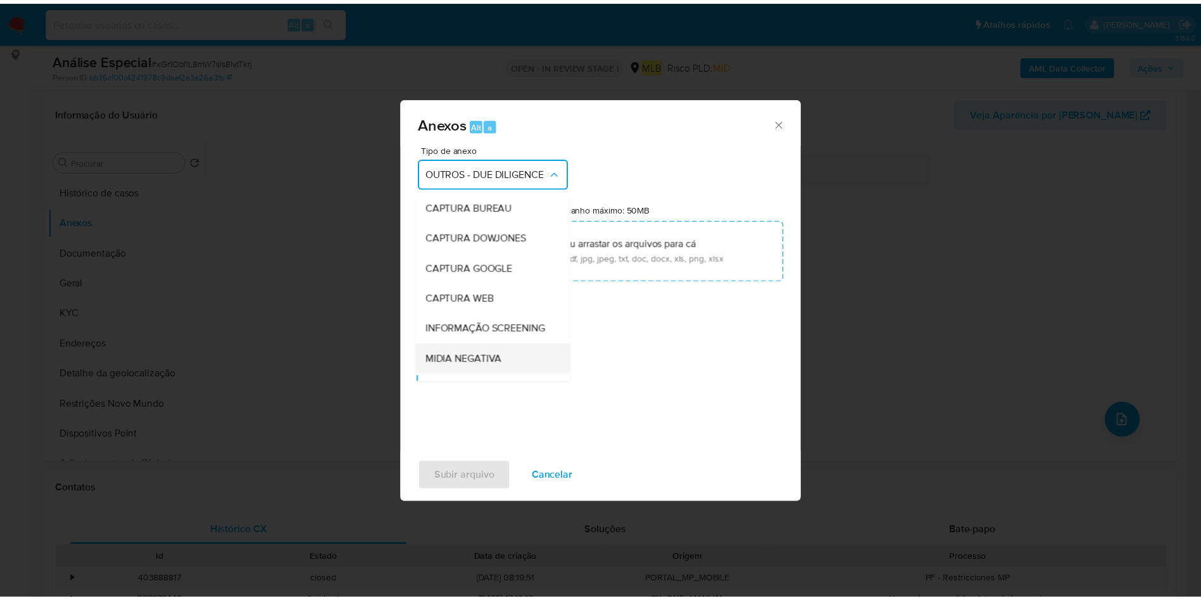
scroll to position [122, 0]
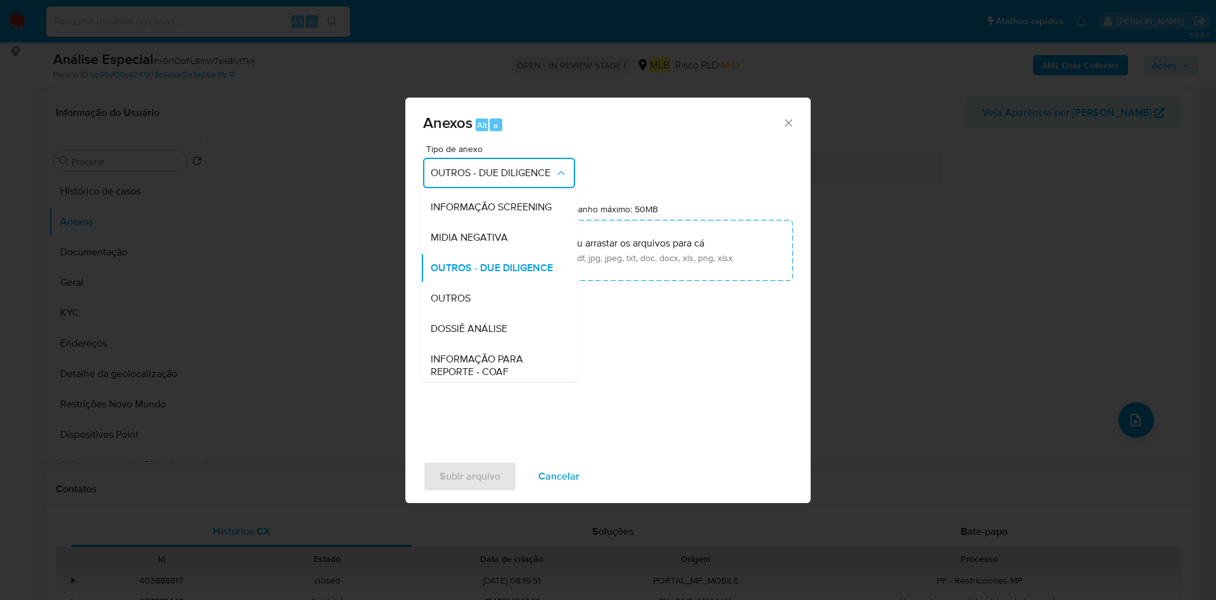
click at [460, 313] on div "OUTROS" at bounding box center [495, 298] width 129 height 30
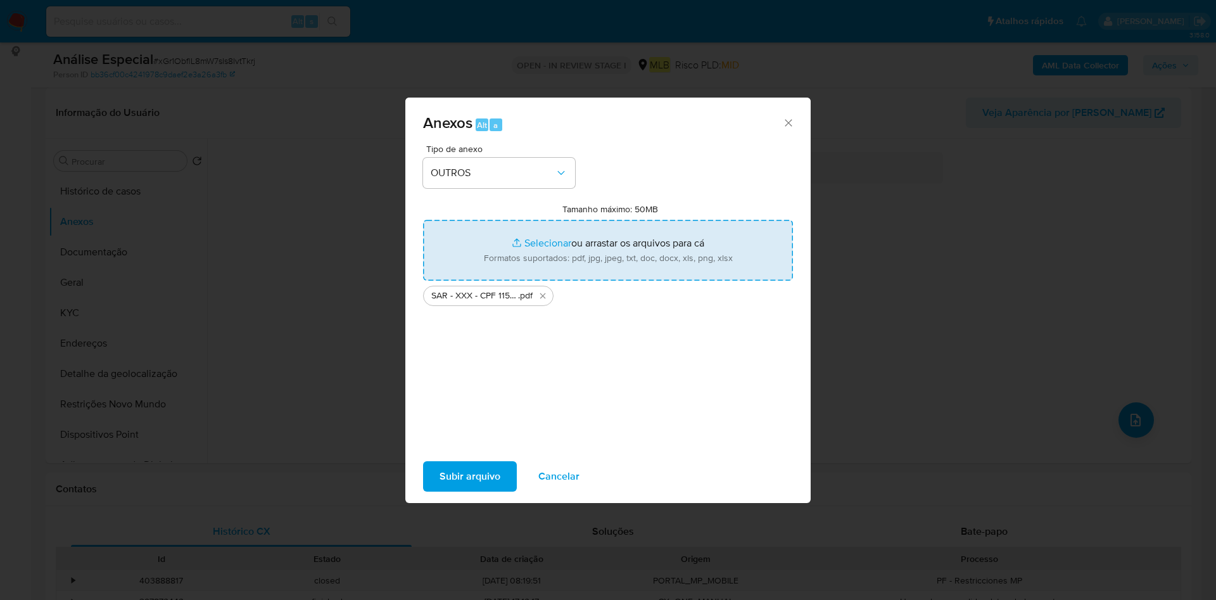
type input "C:\fakepath\Mulan 15154103_2025_09_10_13_19_30.xlsx"
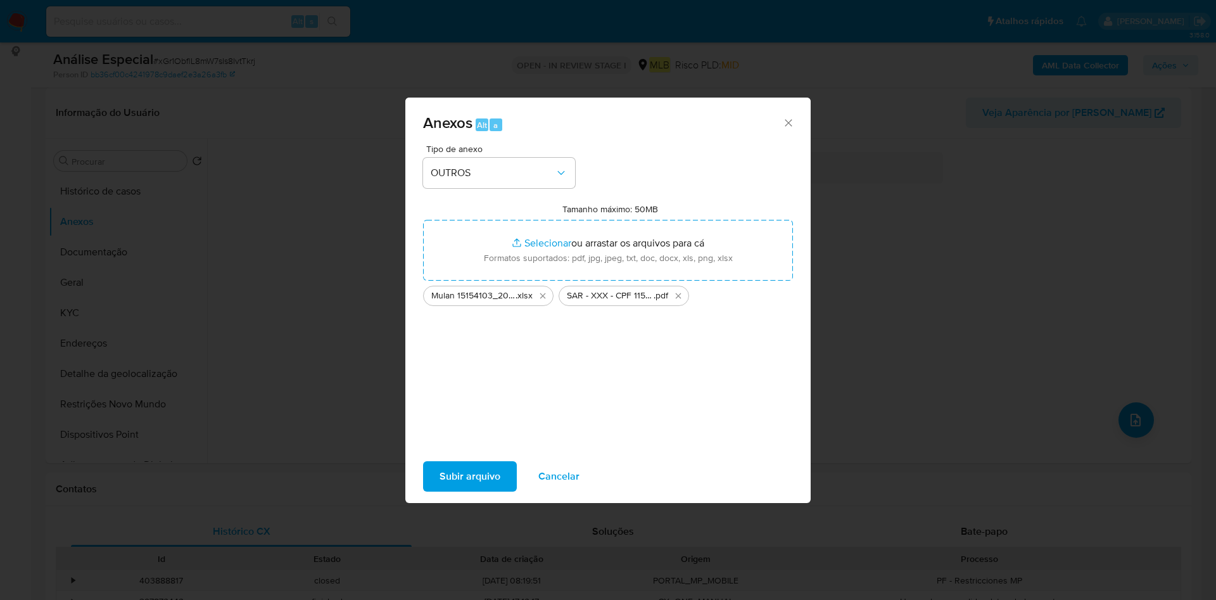
click at [455, 472] on span "Subir arquivo" at bounding box center [469, 476] width 61 height 28
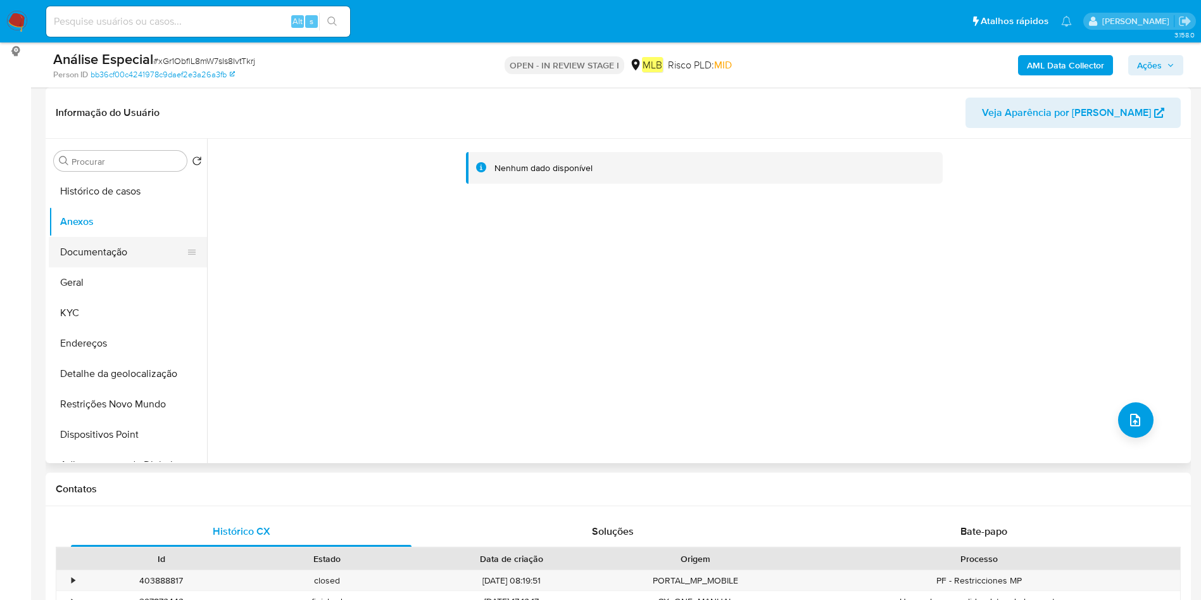
click at [113, 255] on button "Documentação" at bounding box center [123, 252] width 148 height 30
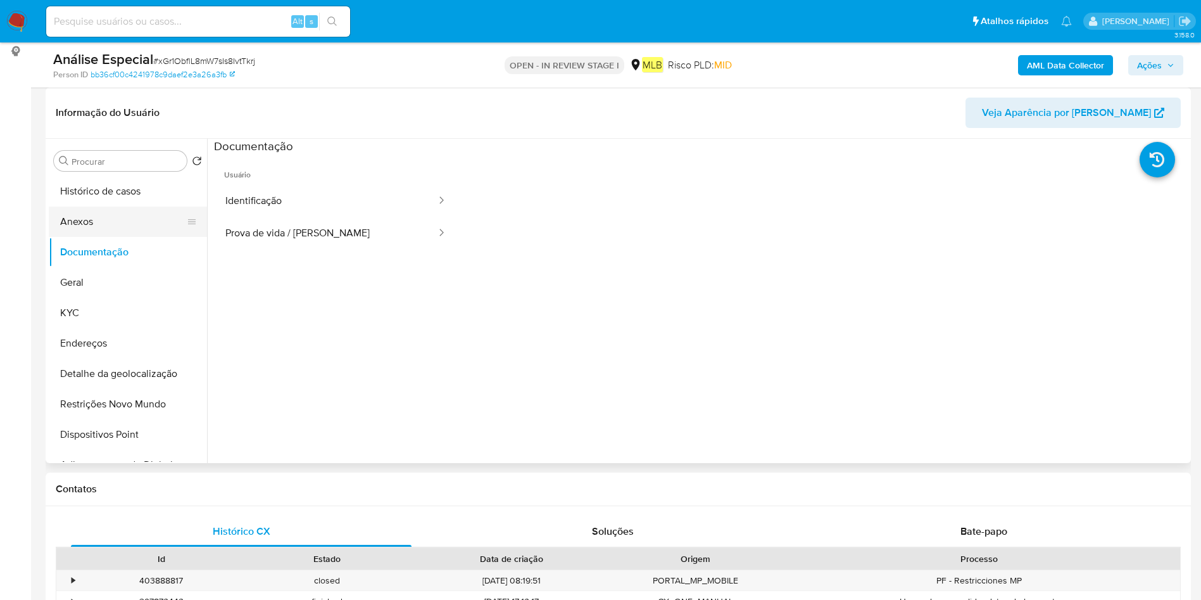
click at [111, 224] on button "Anexos" at bounding box center [123, 221] width 148 height 30
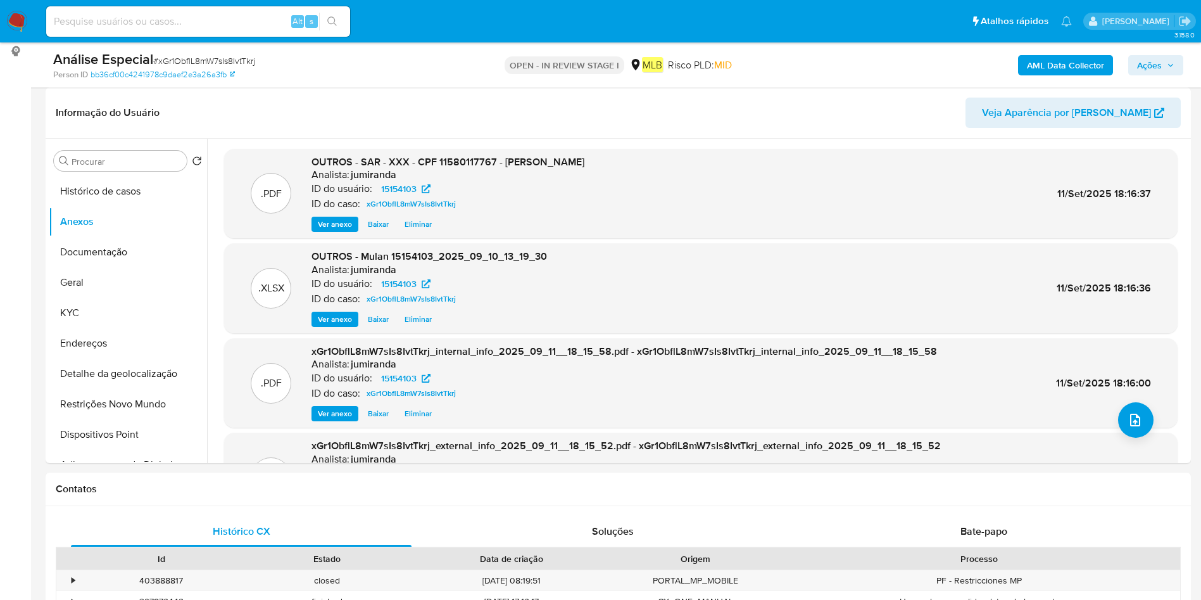
click at [1159, 54] on div "AML Data Collector Ações" at bounding box center [997, 65] width 374 height 30
click at [1155, 65] on span "Ações" at bounding box center [1149, 65] width 25 height 20
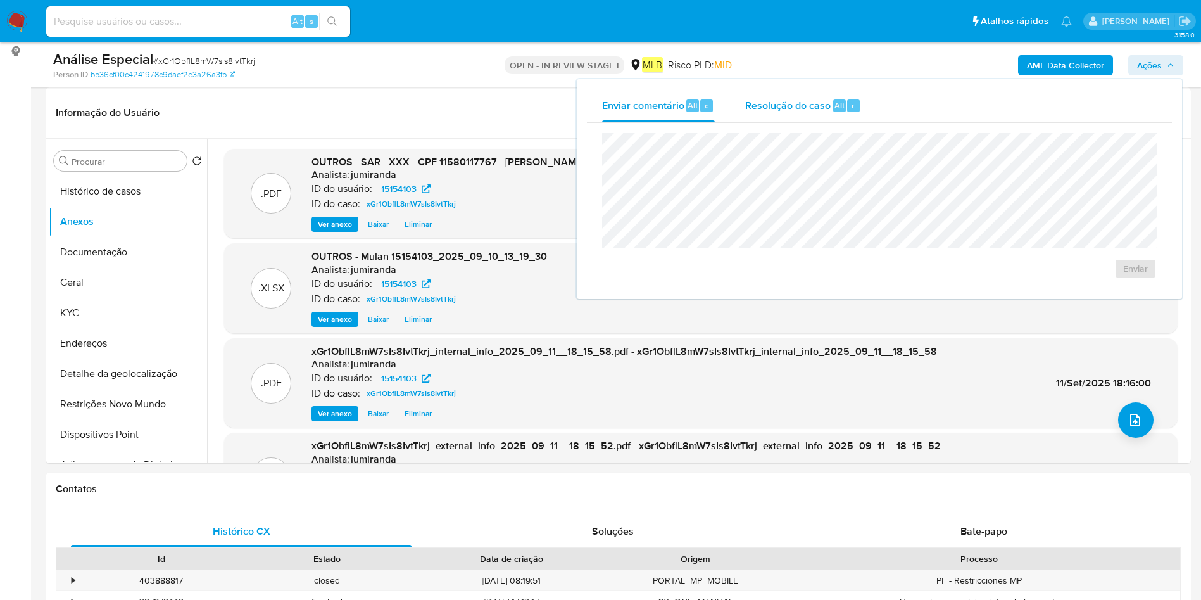
click at [820, 117] on div "Resolução do caso Alt r" at bounding box center [803, 105] width 116 height 33
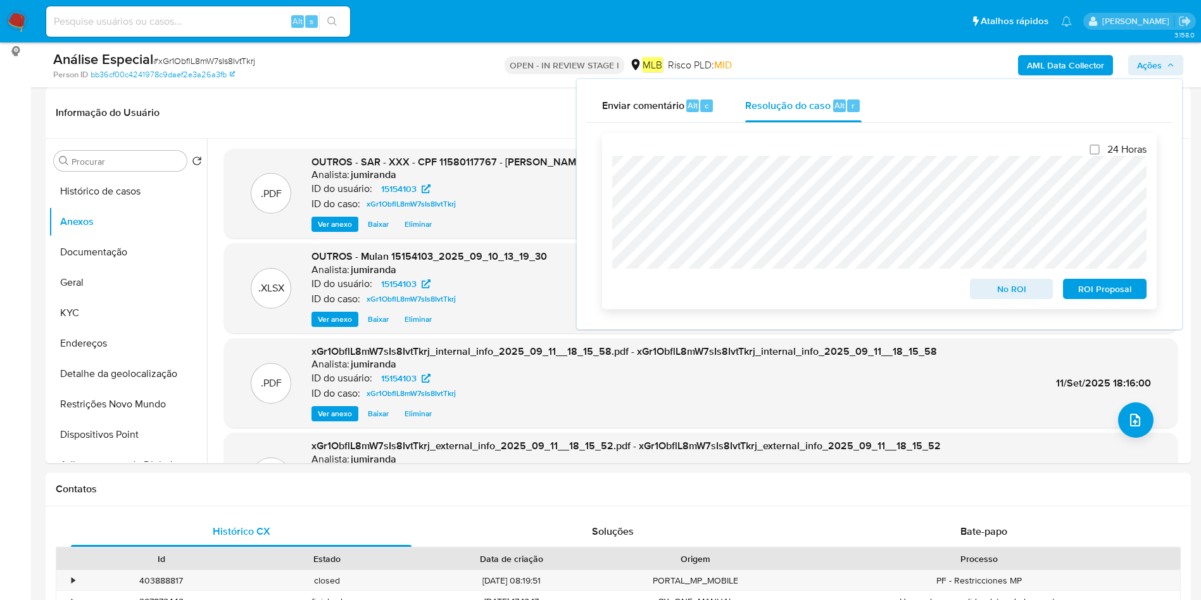
click at [1101, 291] on span "ROI Proposal" at bounding box center [1105, 289] width 66 height 18
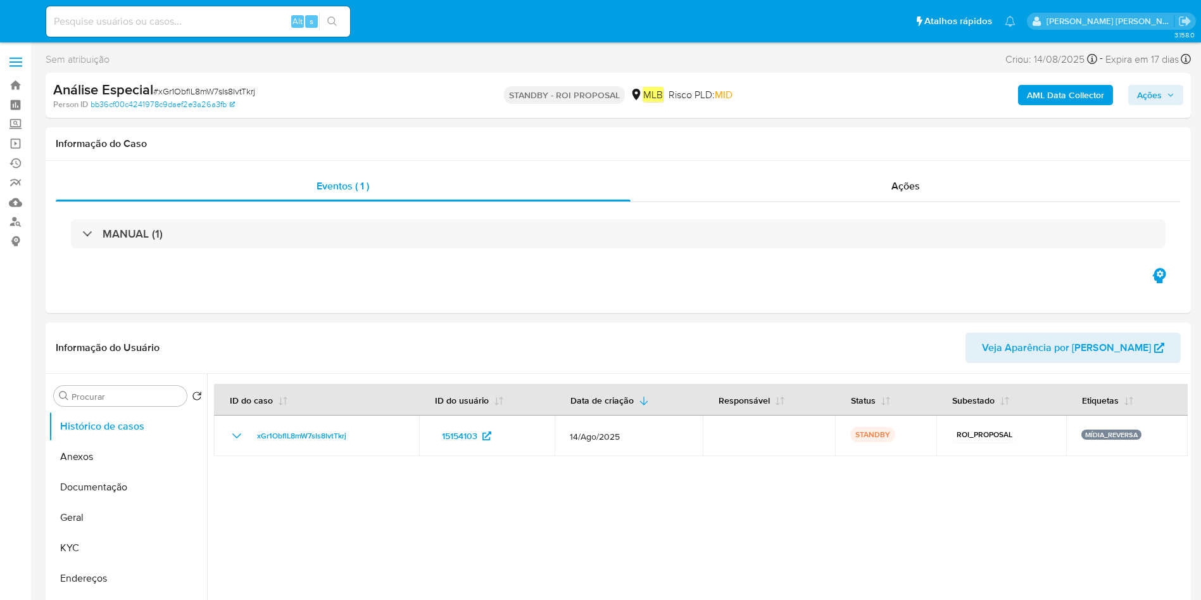
select select "10"
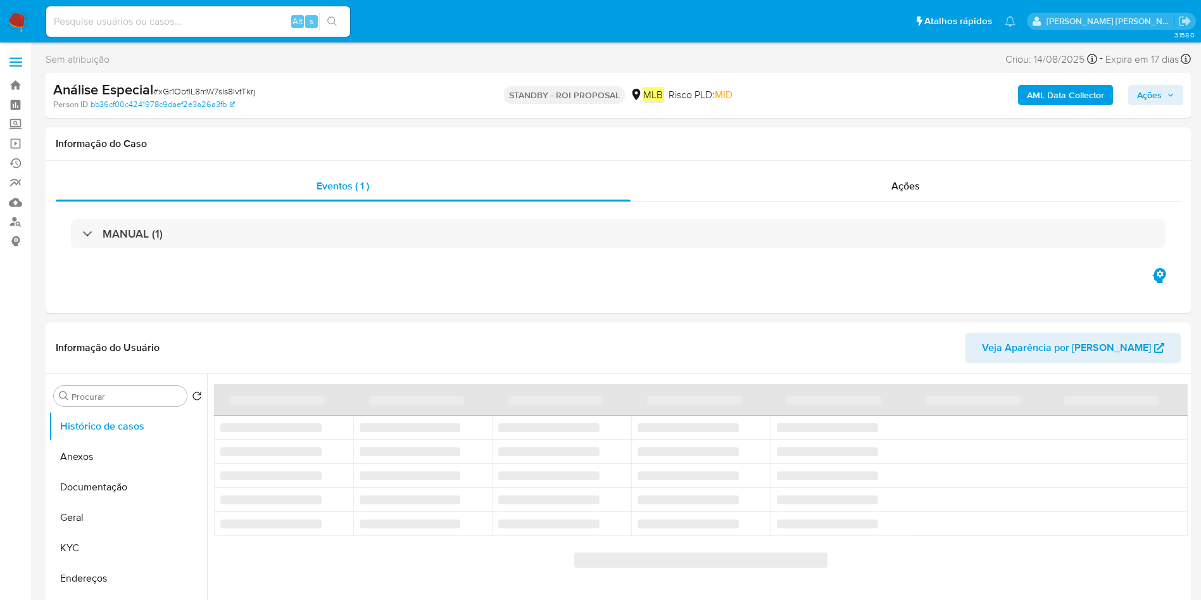
select select "10"
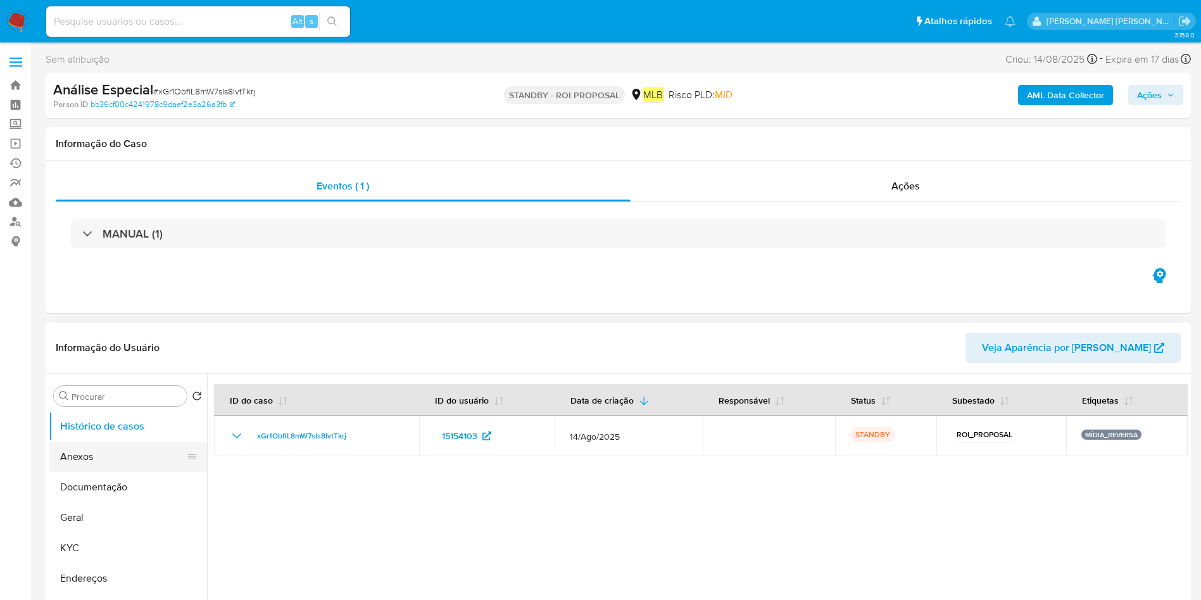
click at [63, 457] on button "Anexos" at bounding box center [123, 456] width 148 height 30
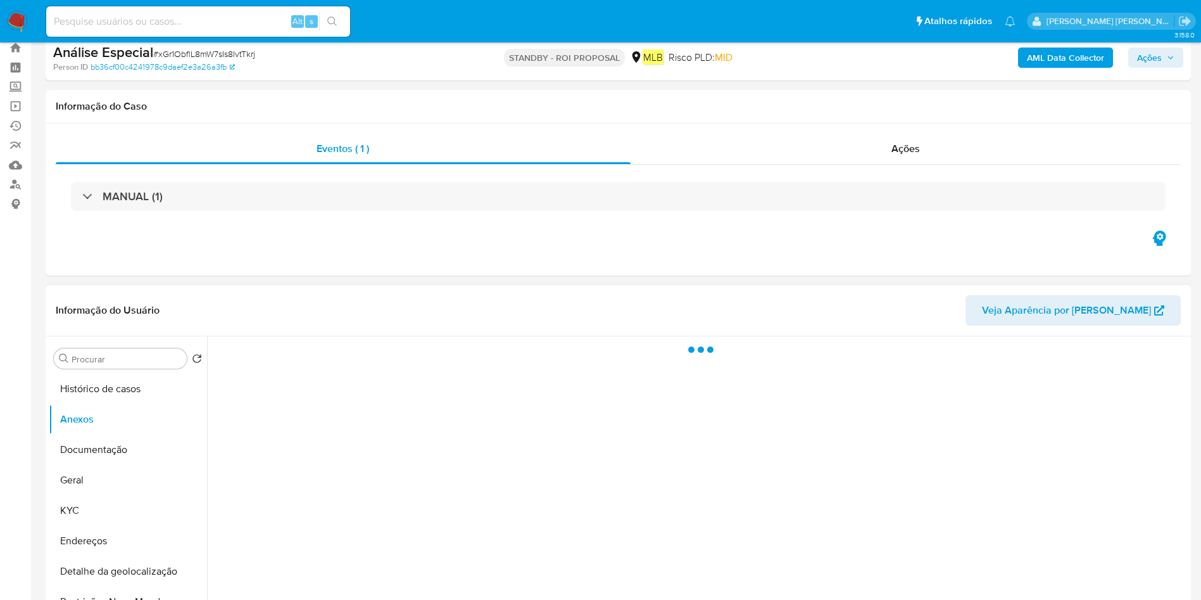
scroll to position [95, 0]
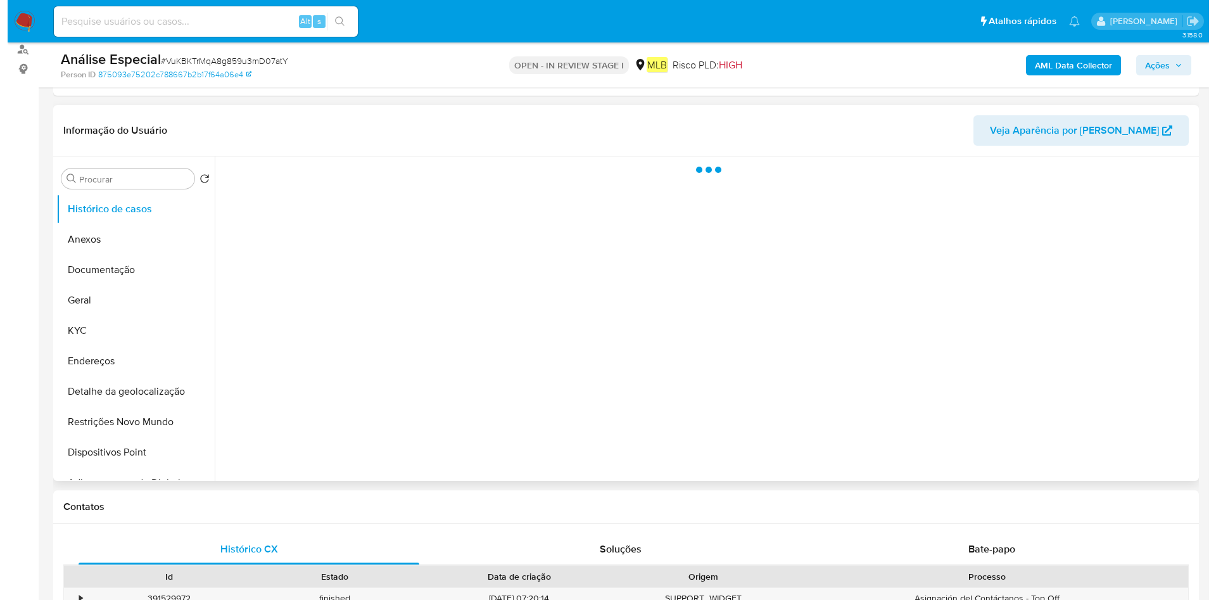
scroll to position [190, 0]
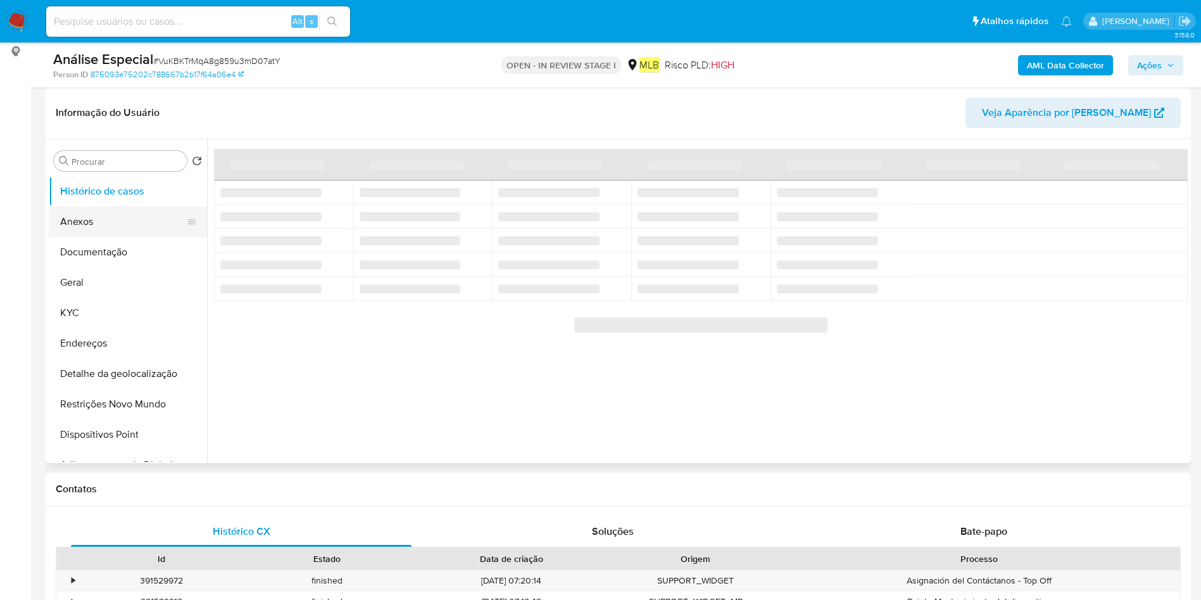
click at [92, 224] on button "Anexos" at bounding box center [123, 221] width 148 height 30
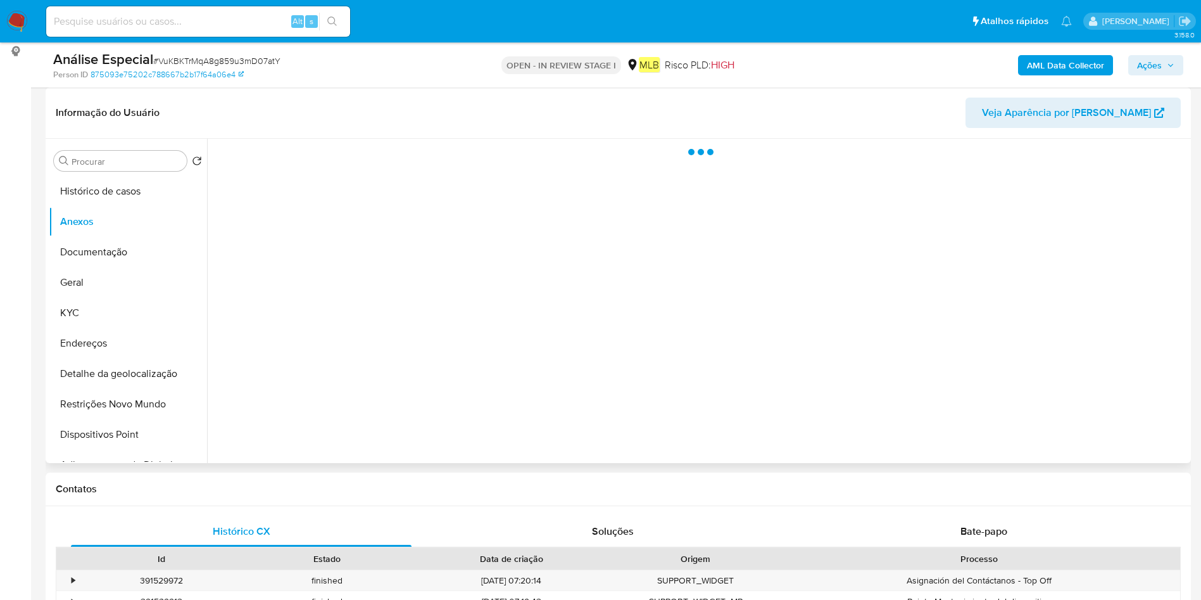
select select "10"
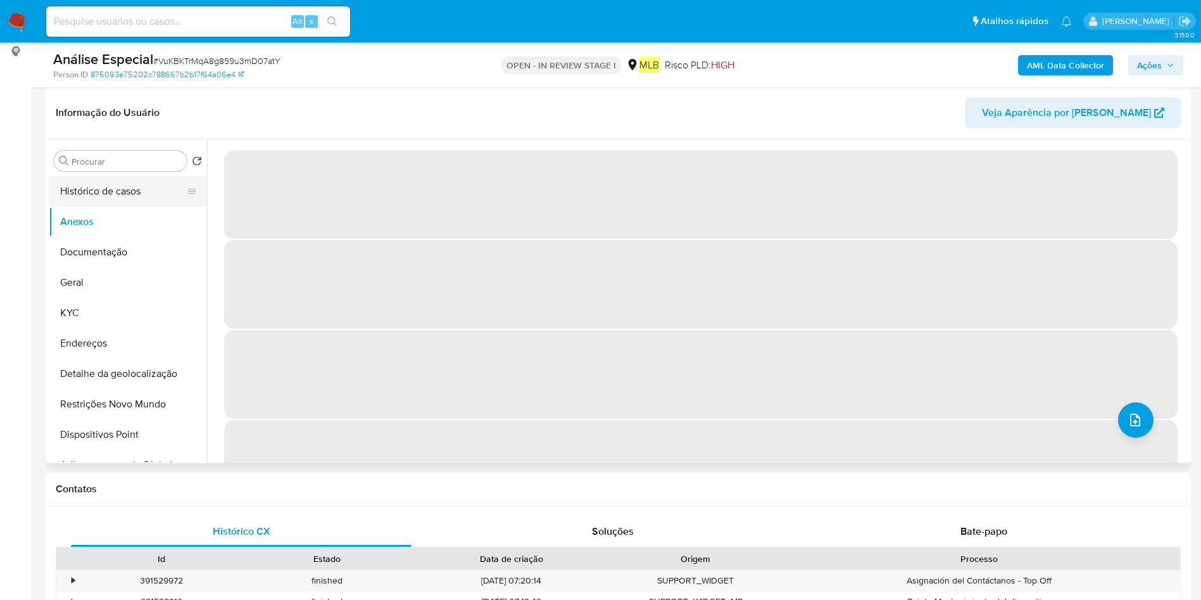
click at [81, 192] on button "Histórico de casos" at bounding box center [123, 191] width 148 height 30
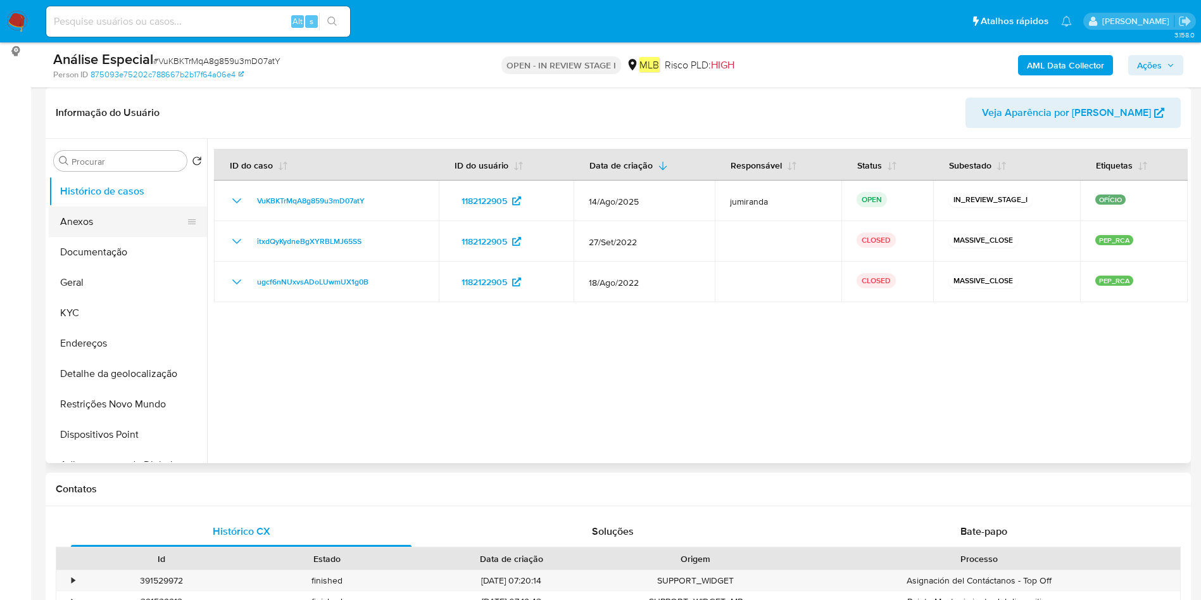
click at [101, 220] on button "Anexos" at bounding box center [123, 221] width 148 height 30
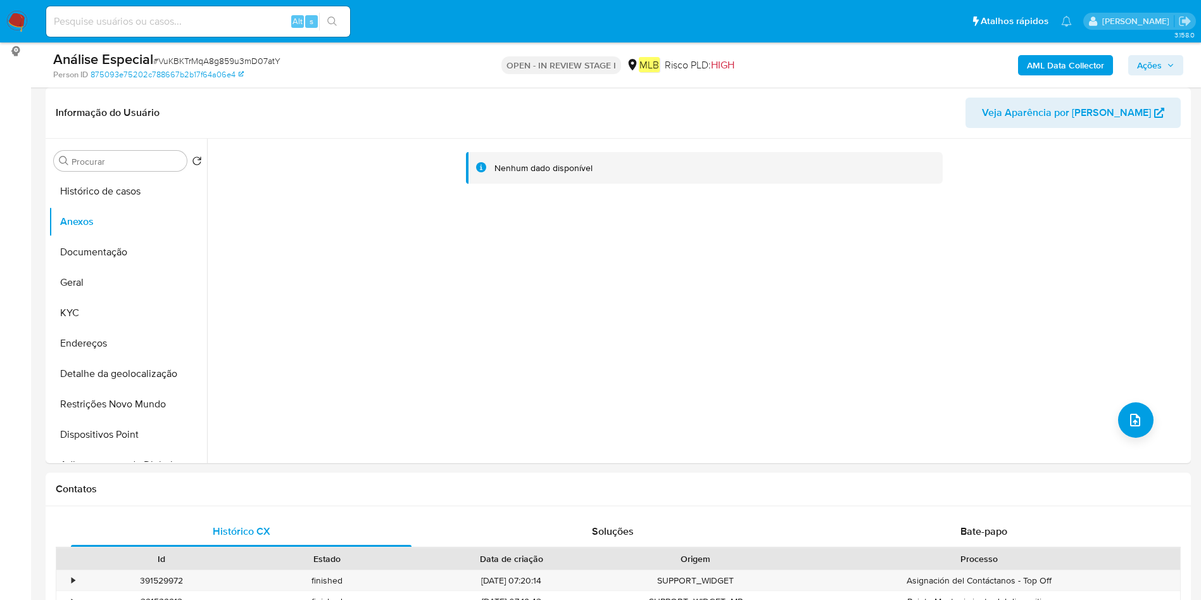
click at [1066, 72] on b "AML Data Collector" at bounding box center [1065, 65] width 77 height 20
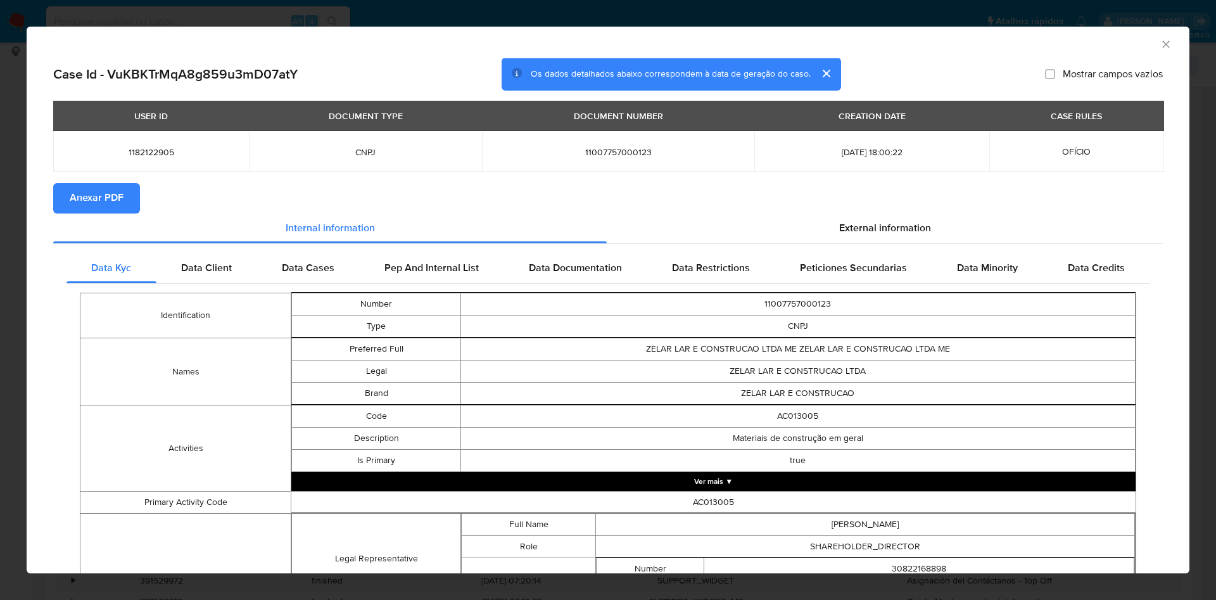
click at [110, 197] on span "Anexar PDF" at bounding box center [97, 198] width 54 height 28
click at [1163, 41] on div "AML Data Collector" at bounding box center [608, 43] width 1163 height 32
click at [1159, 44] on icon "Fechar a janela" at bounding box center [1165, 44] width 13 height 13
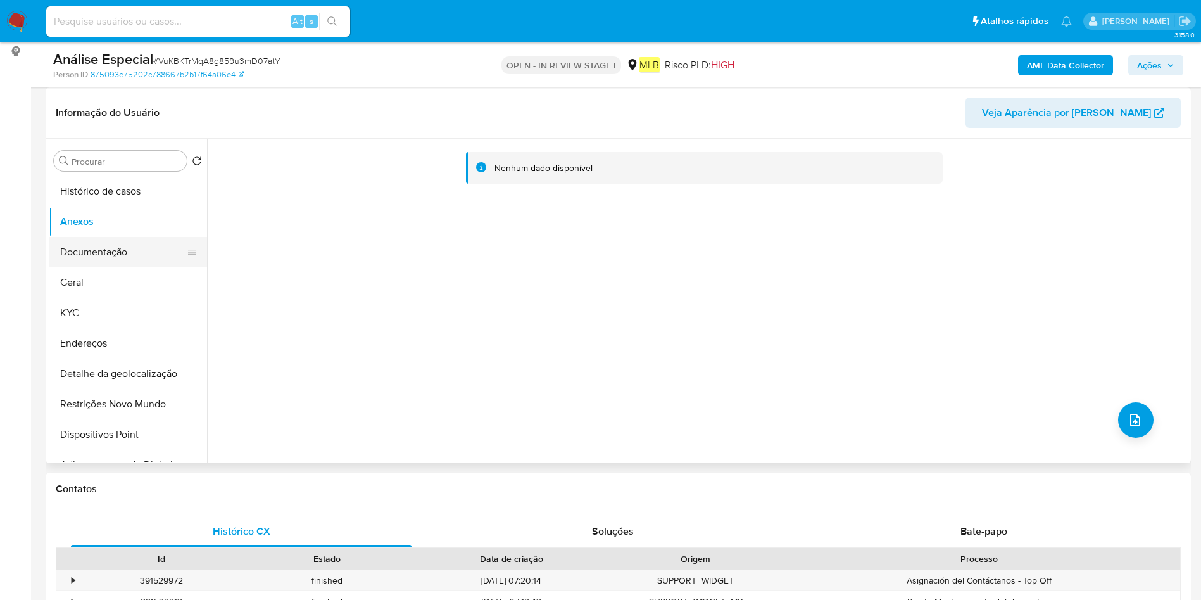
click at [120, 237] on button "Documentação" at bounding box center [123, 252] width 148 height 30
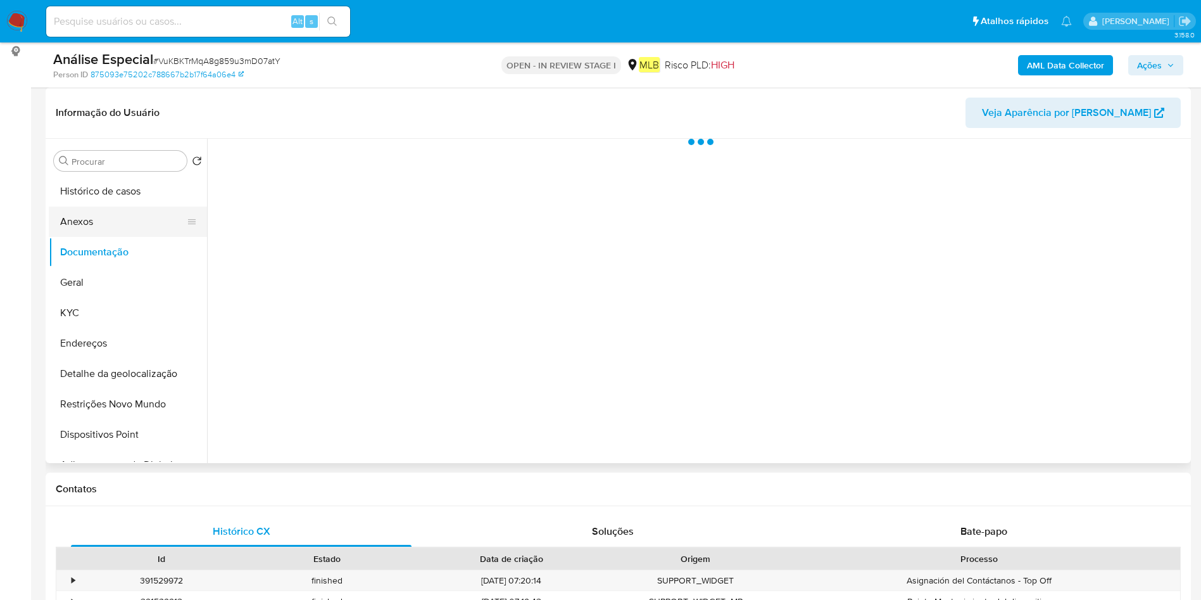
click at [111, 220] on button "Anexos" at bounding box center [123, 221] width 148 height 30
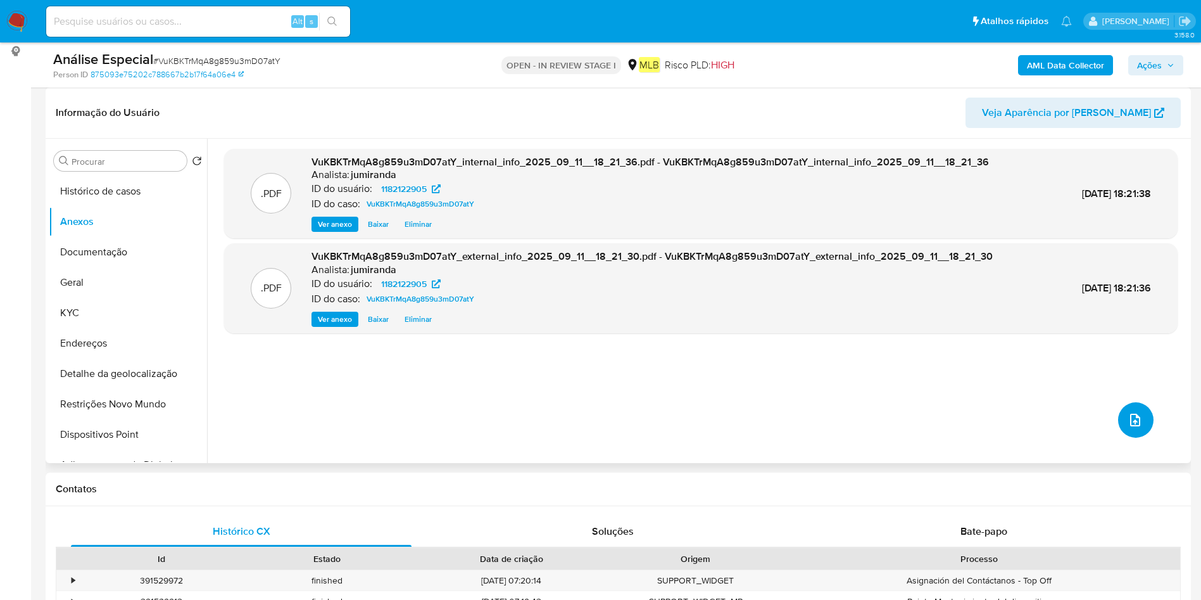
click at [1133, 421] on icon "upload-file" at bounding box center [1135, 419] width 15 height 15
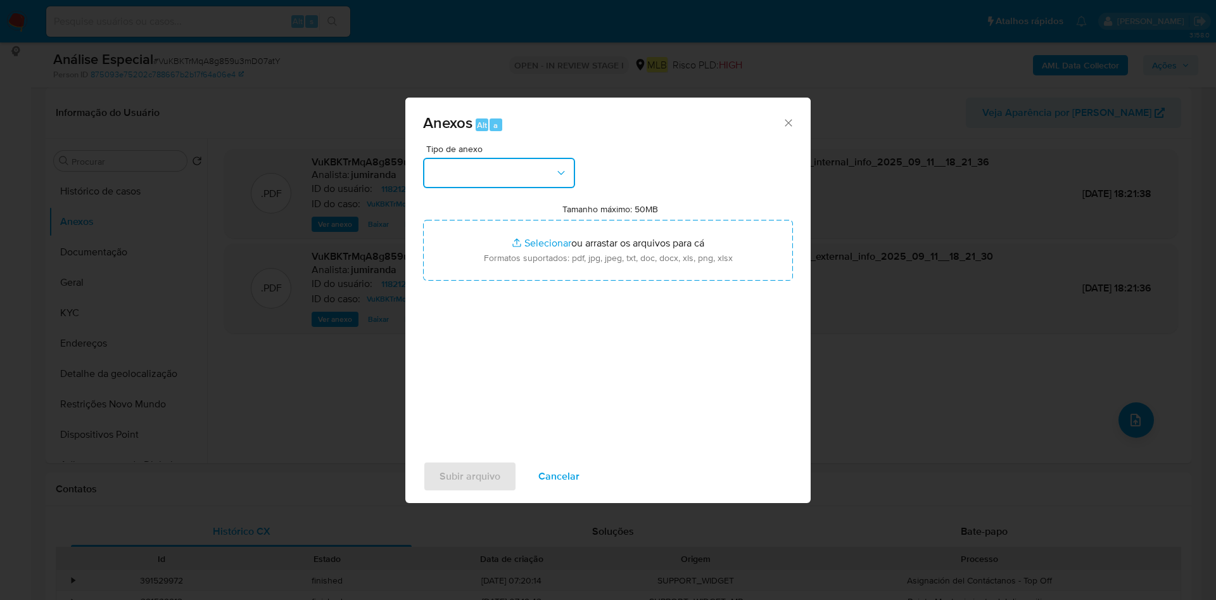
click at [553, 181] on button "button" at bounding box center [499, 173] width 152 height 30
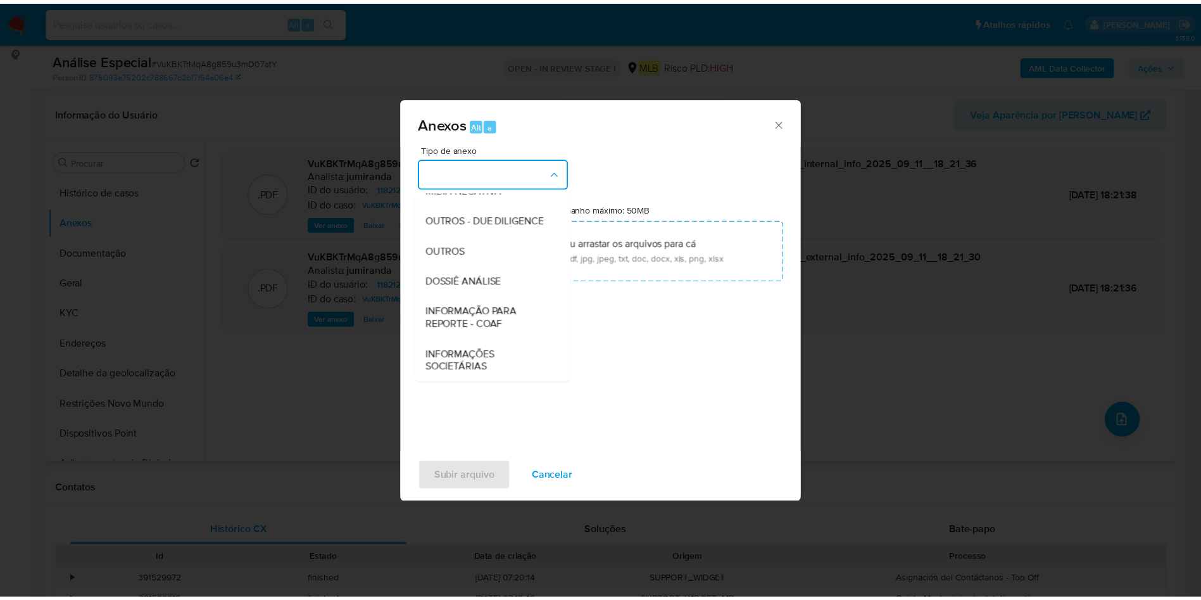
scroll to position [195, 0]
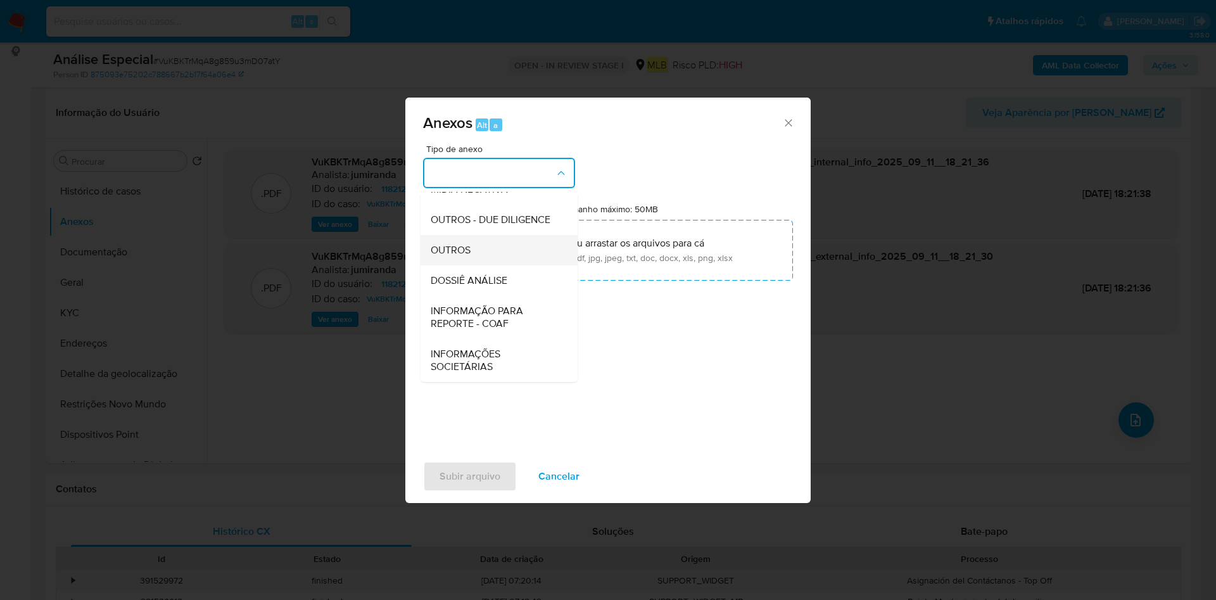
click at [490, 256] on div "OUTROS" at bounding box center [495, 250] width 129 height 30
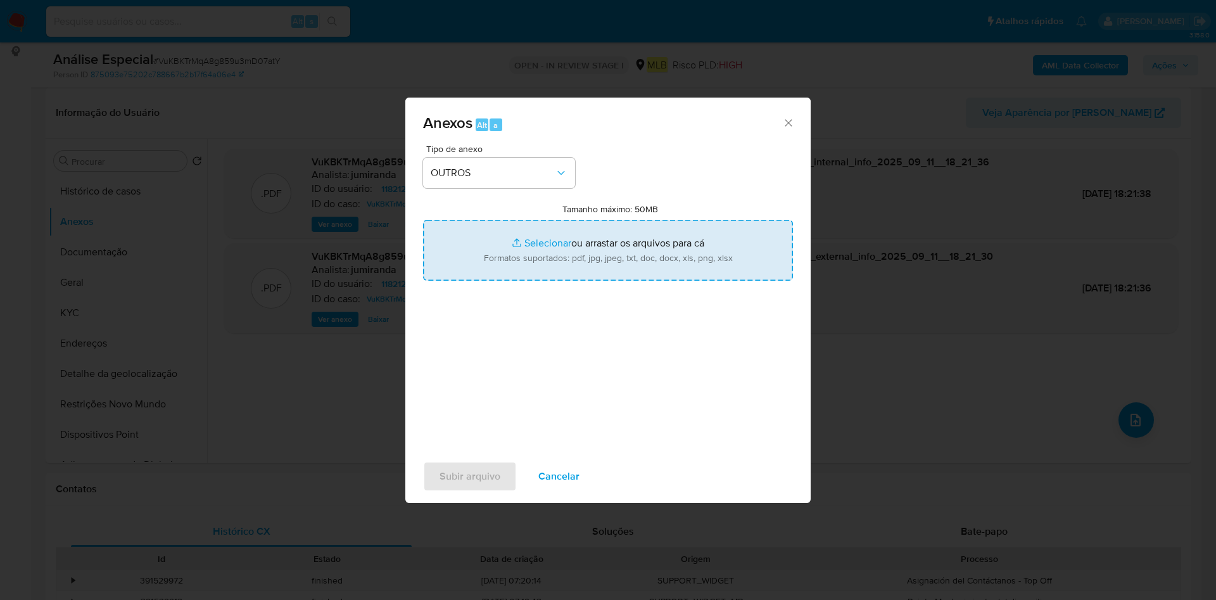
type input "C:\fakepath\Mulan 1182122905_2025_09_10_13_04_54.xlsx"
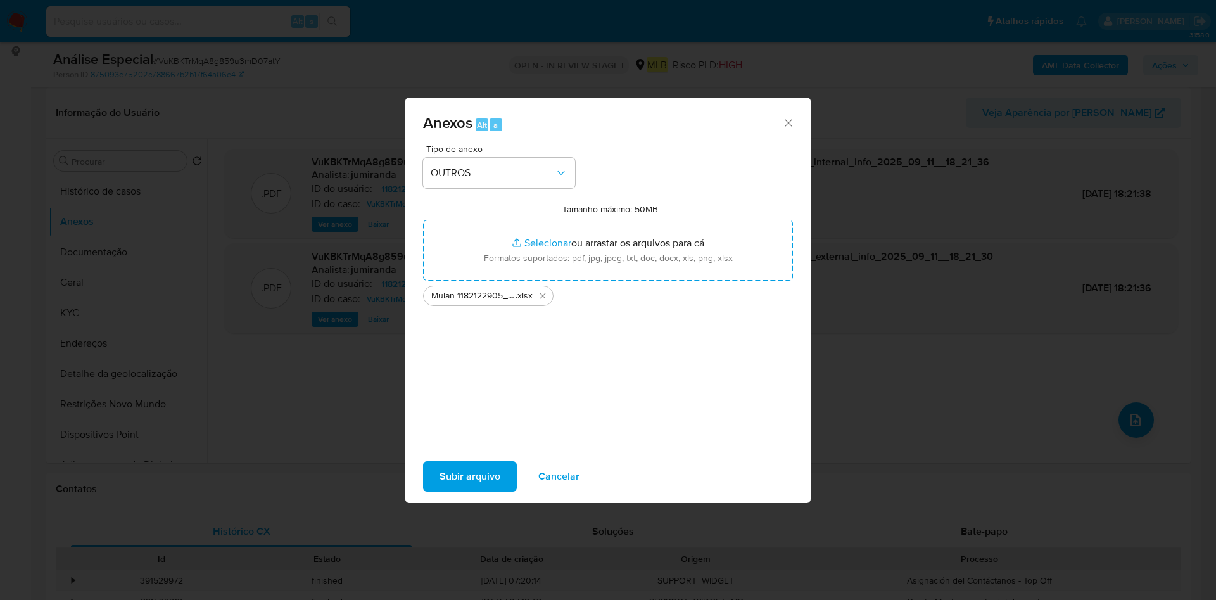
click at [474, 472] on span "Subir arquivo" at bounding box center [469, 476] width 61 height 28
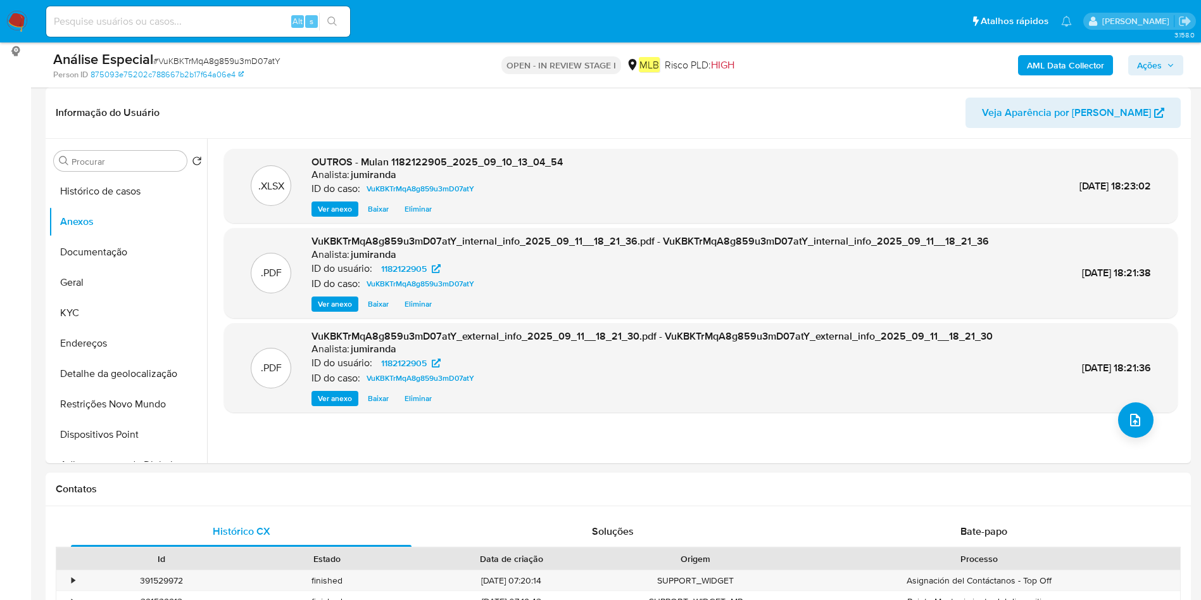
click at [1145, 73] on span "Ações" at bounding box center [1149, 65] width 25 height 20
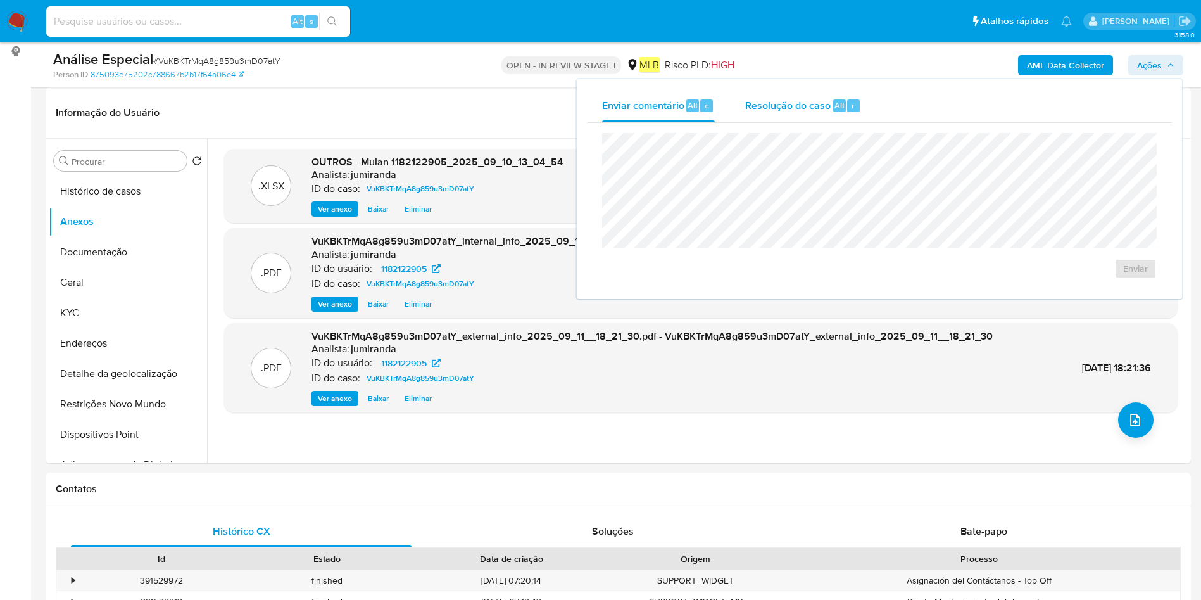
click at [764, 100] on span "Resolução do caso" at bounding box center [787, 105] width 85 height 15
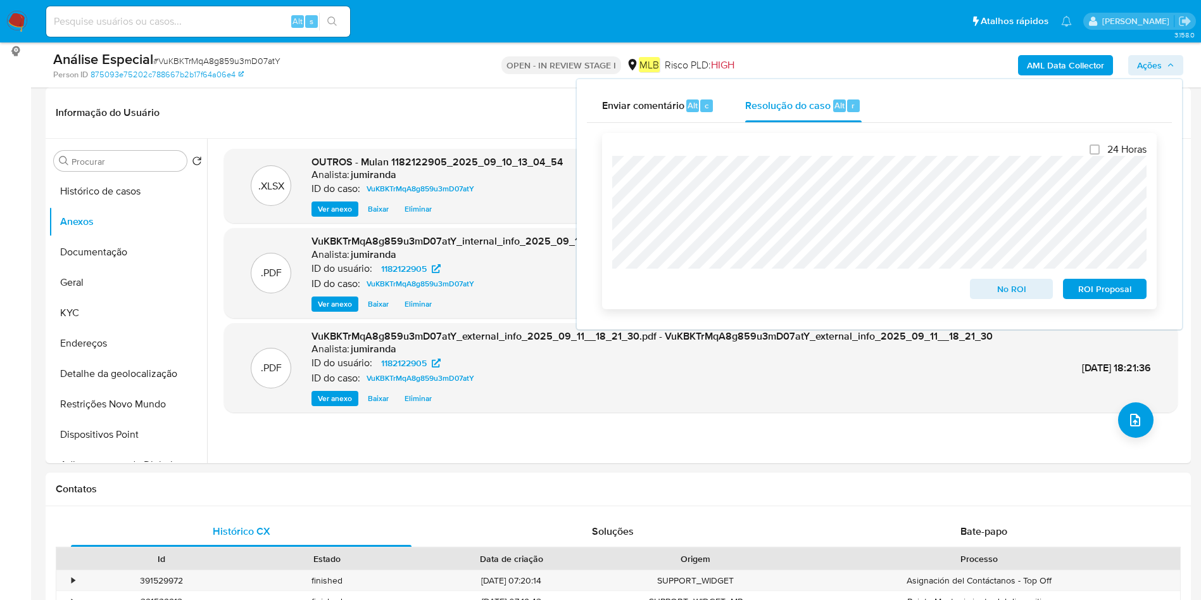
click at [1102, 291] on span "ROI Proposal" at bounding box center [1105, 289] width 66 height 18
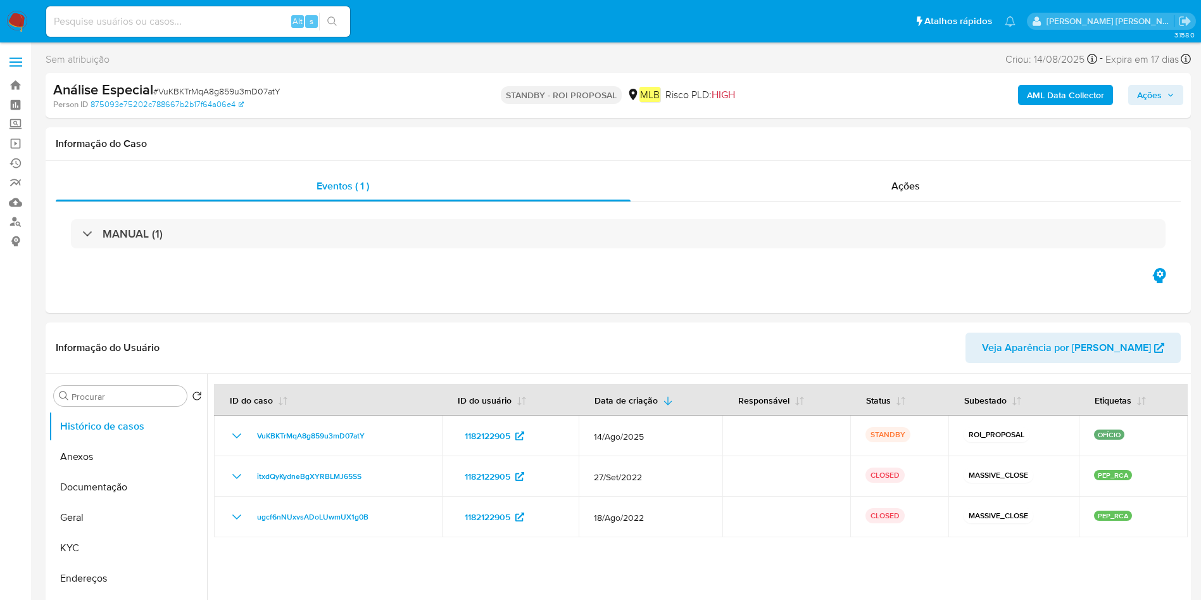
select select "10"
